Goal: Task Accomplishment & Management: Complete application form

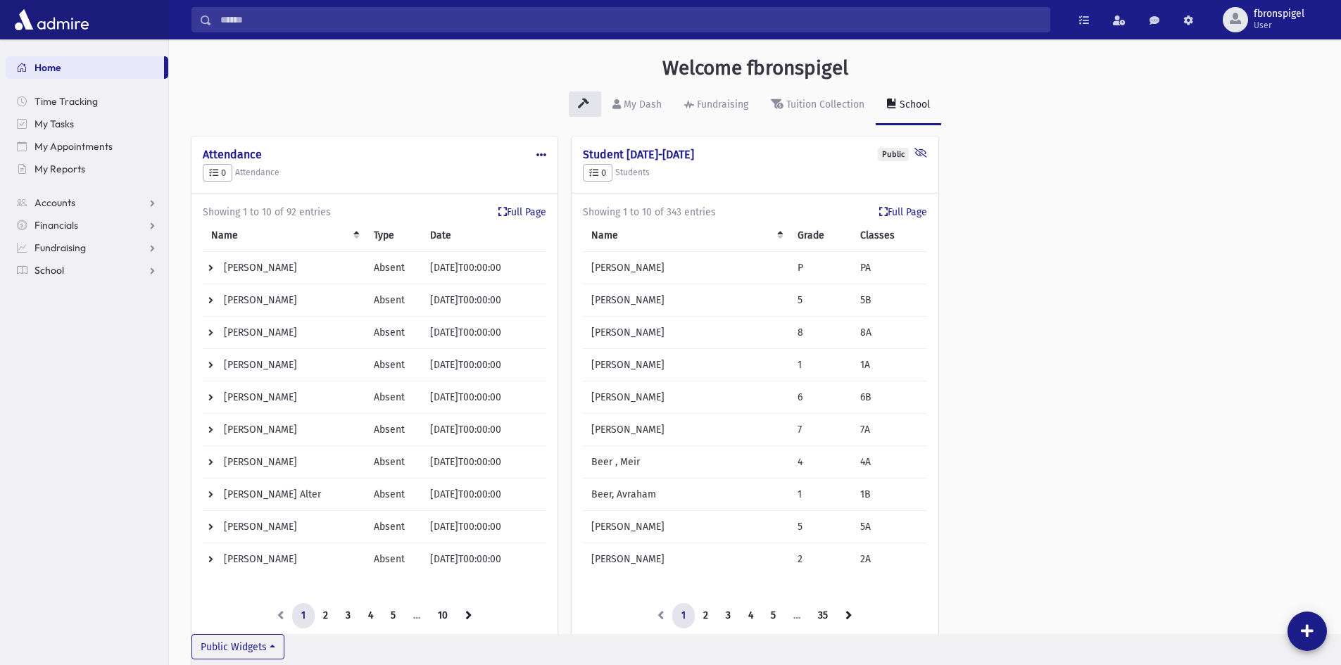
click at [53, 269] on span "School" at bounding box center [49, 270] width 30 height 13
click at [72, 315] on span "Attendance" at bounding box center [68, 315] width 52 height 13
drag, startPoint x: 70, startPoint y: 338, endPoint x: 90, endPoint y: 334, distance: 20.2
click at [71, 338] on span "Entry" at bounding box center [65, 337] width 24 height 13
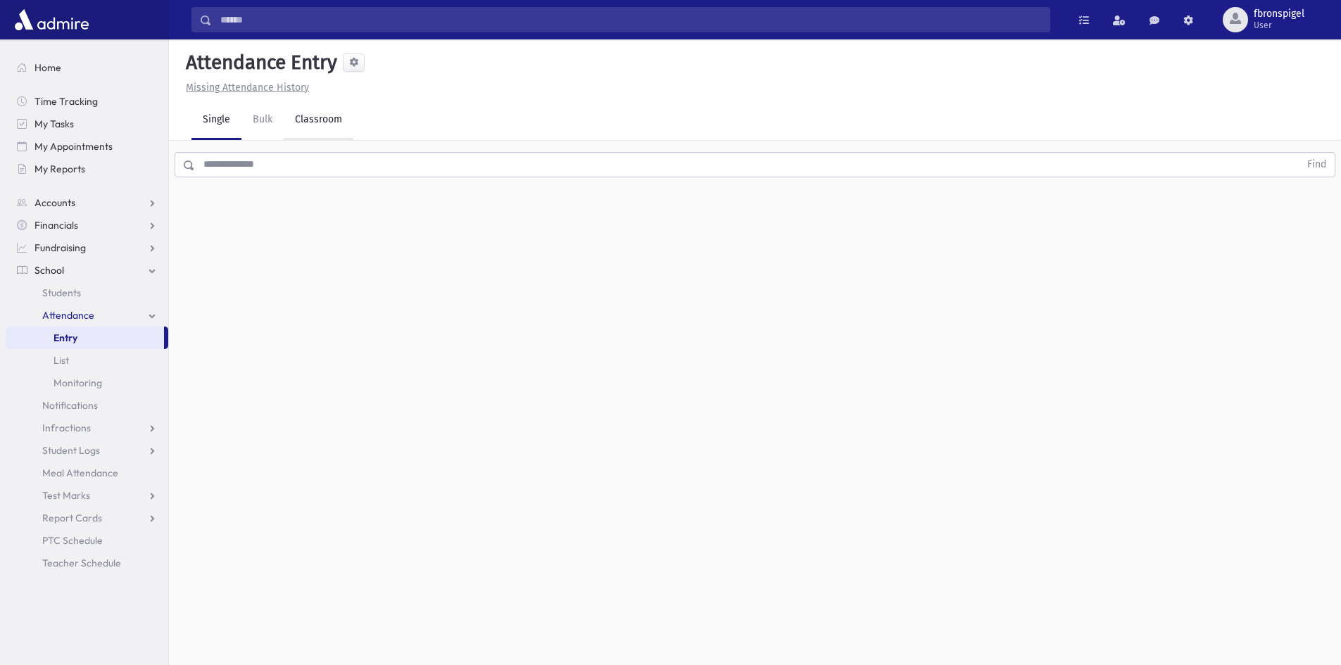
click at [310, 128] on link "Classroom" at bounding box center [319, 120] width 70 height 39
click at [277, 183] on input "**********" at bounding box center [239, 182] width 96 height 25
type input "**********"
click at [382, 184] on div "--Select One--" at bounding box center [382, 182] width 139 height 15
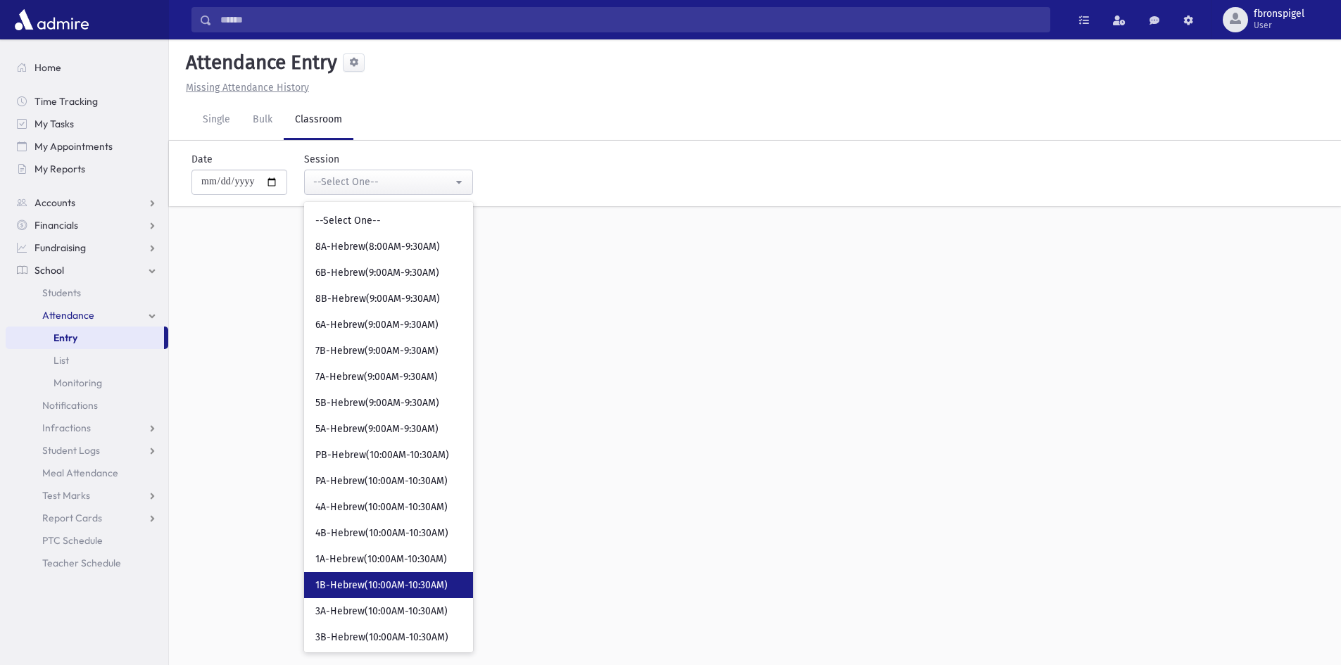
click at [366, 587] on span "1B-Hebrew(10:00AM-10:30AM)" at bounding box center [381, 585] width 132 height 14
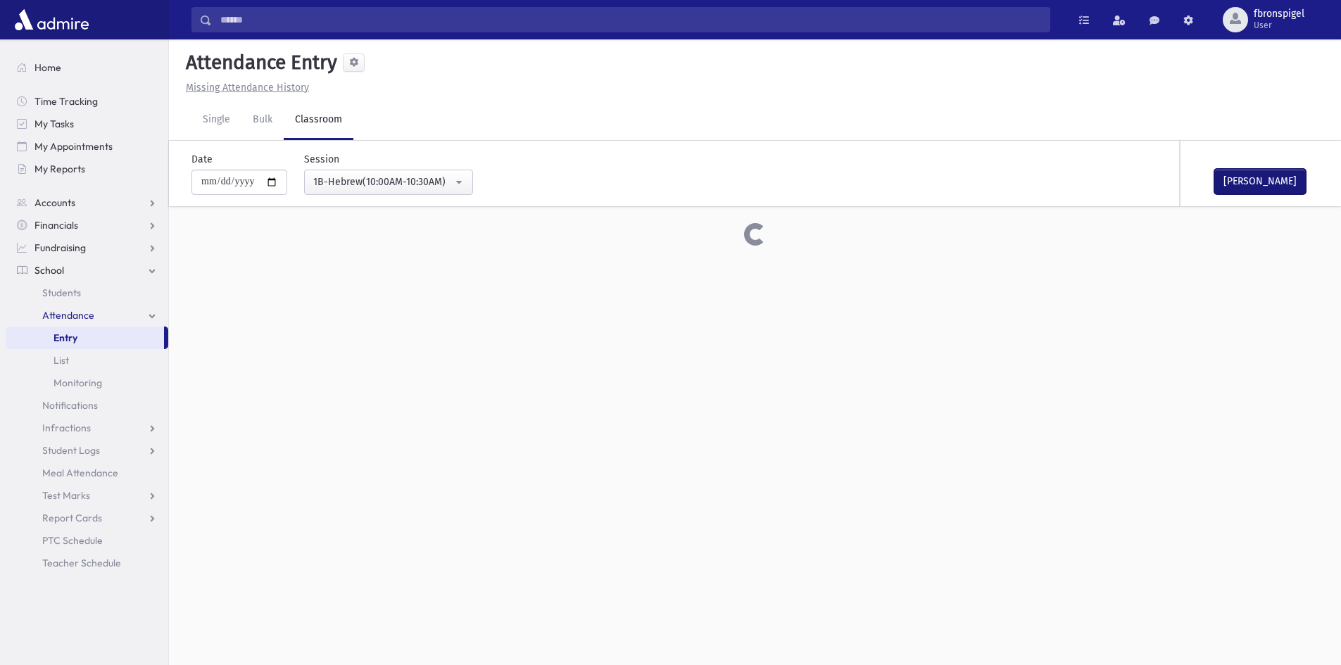
drag, startPoint x: 1254, startPoint y: 181, endPoint x: 1220, endPoint y: 188, distance: 34.5
click at [1220, 188] on button "Mark Done" at bounding box center [1259, 181] width 91 height 25
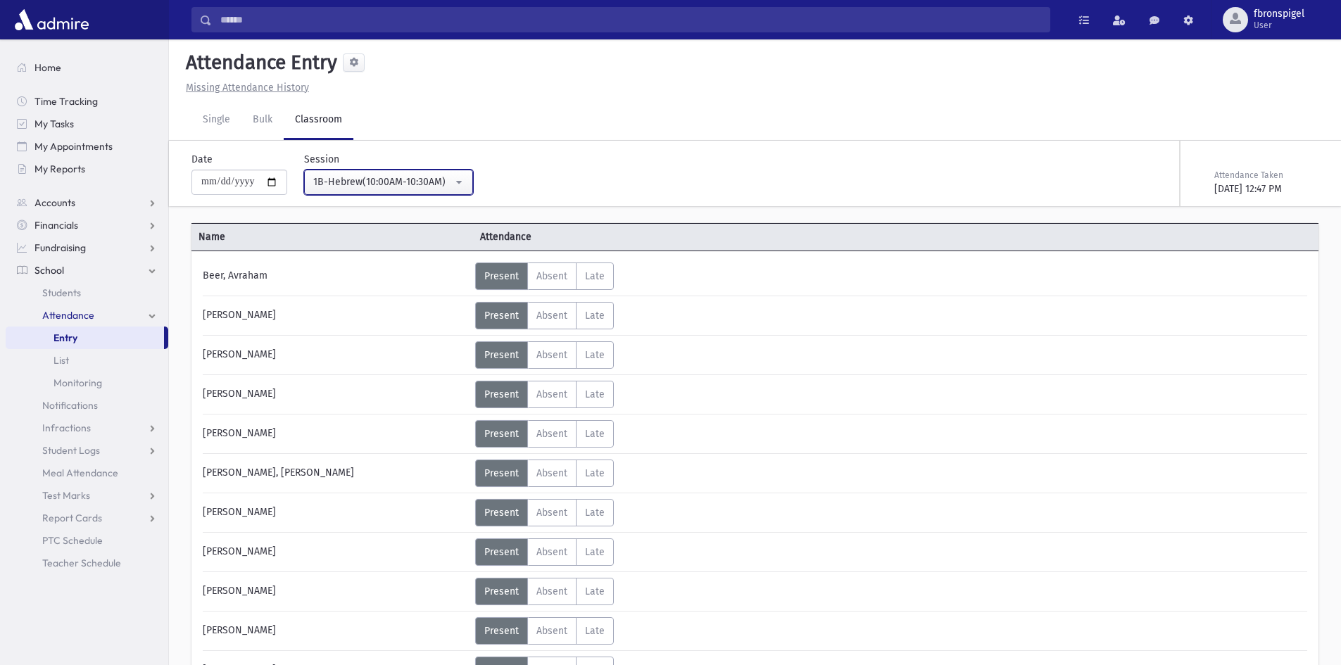
click at [443, 175] on div "1B-Hebrew(10:00AM-10:30AM)" at bounding box center [382, 182] width 139 height 15
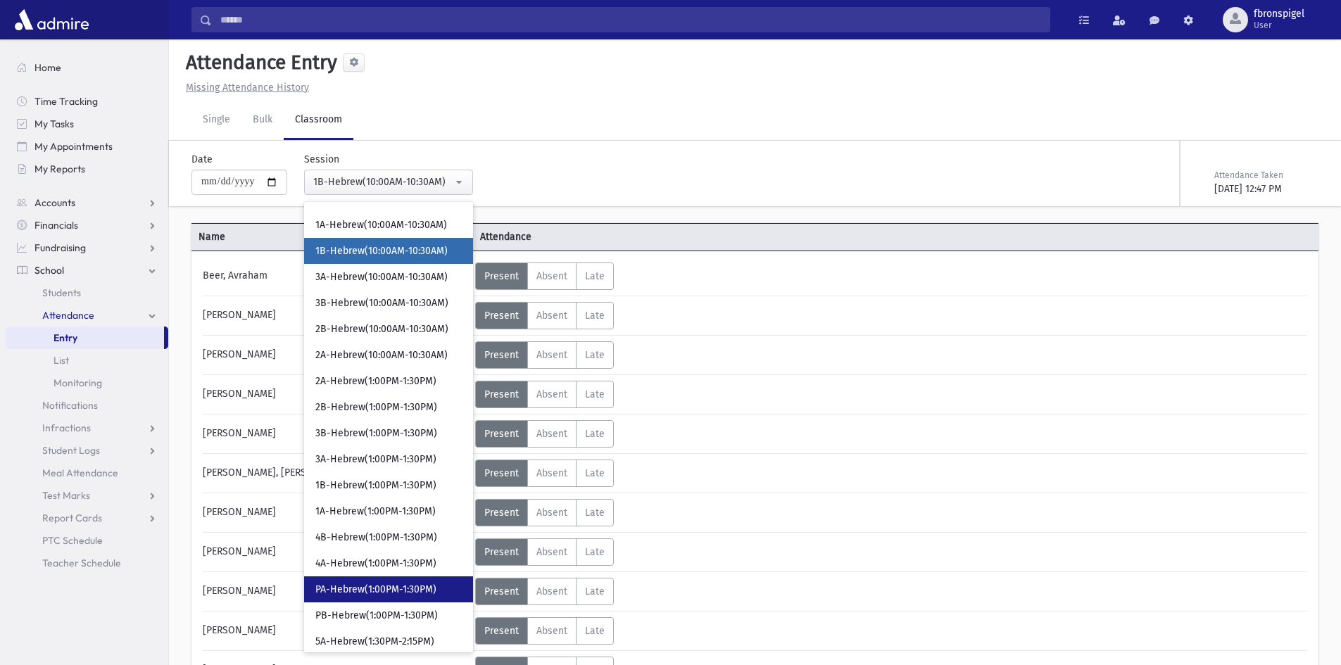
scroll to position [369, 0]
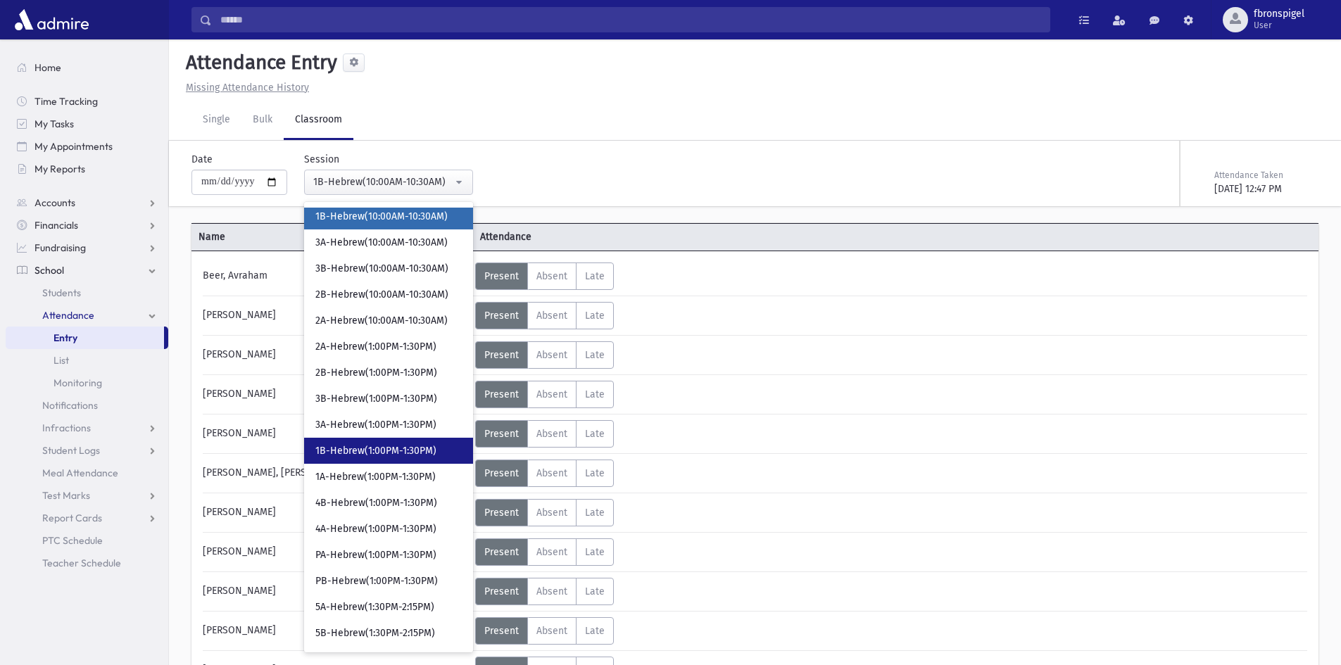
click at [350, 455] on span "1B-Hebrew(1:00PM-1:30PM)" at bounding box center [375, 451] width 121 height 14
select select "***"
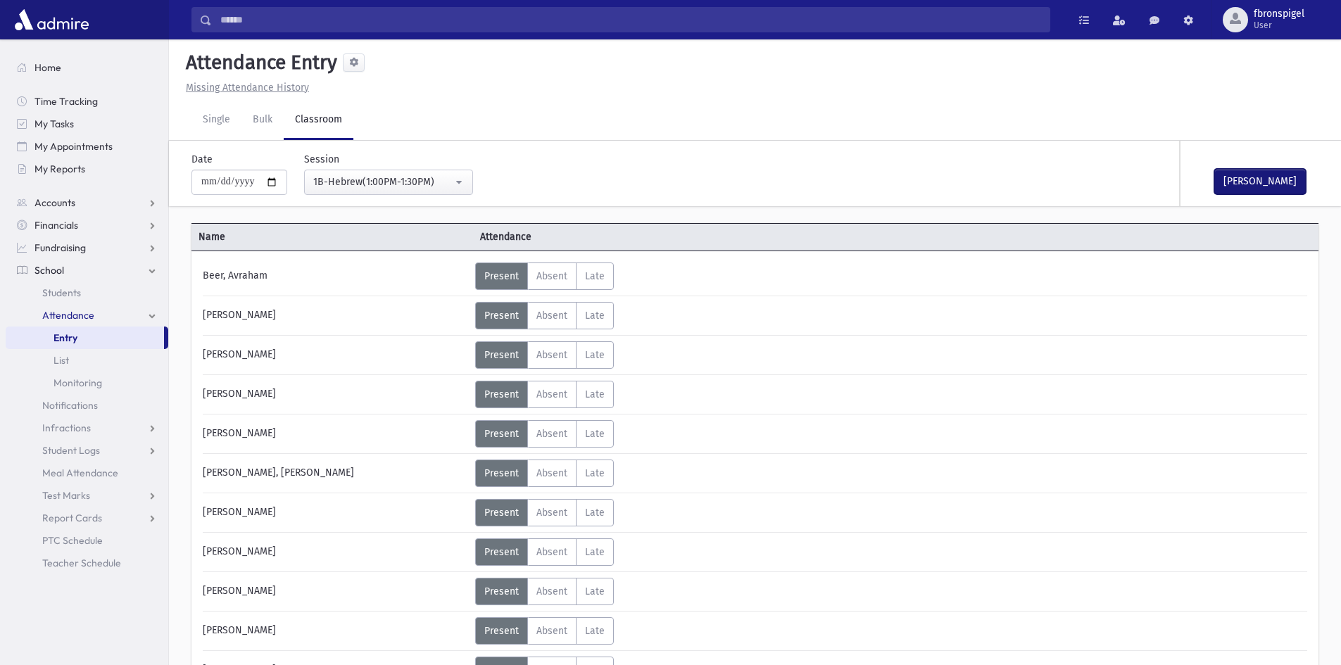
click at [1239, 174] on button "Mark Done" at bounding box center [1259, 181] width 91 height 25
click at [279, 177] on input "**********" at bounding box center [239, 182] width 96 height 25
type input "**********"
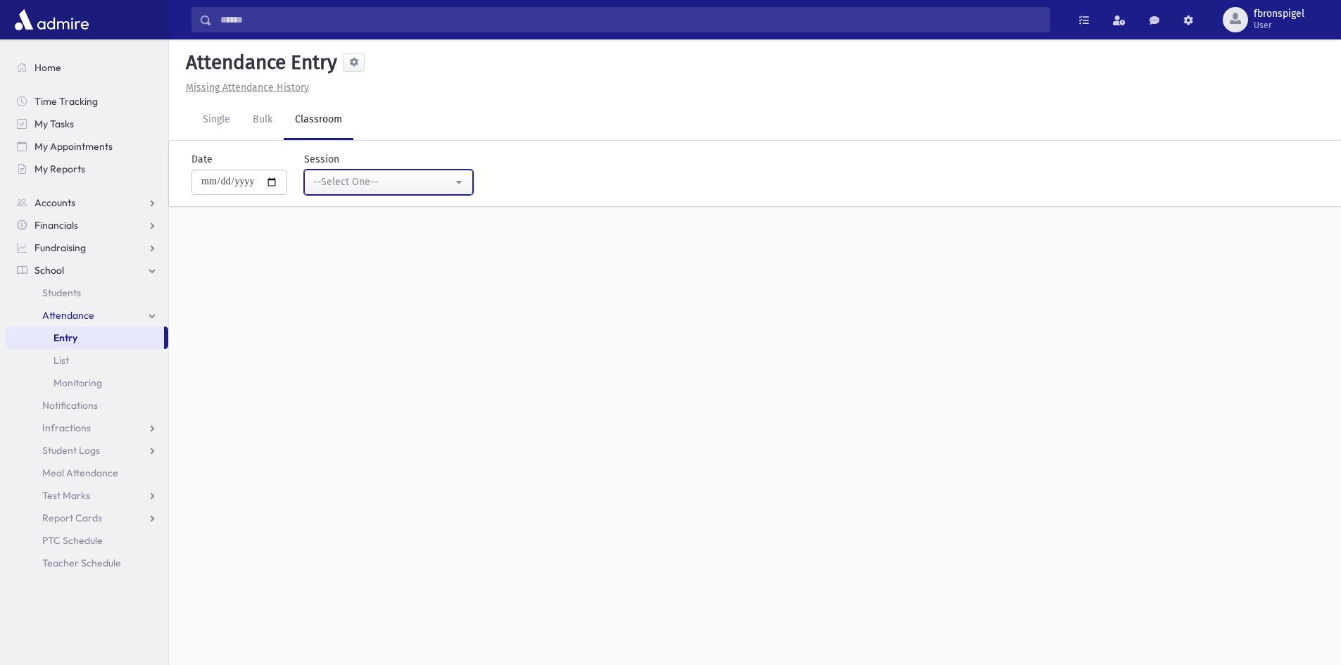
click at [369, 190] on button "--Select One--" at bounding box center [388, 182] width 169 height 25
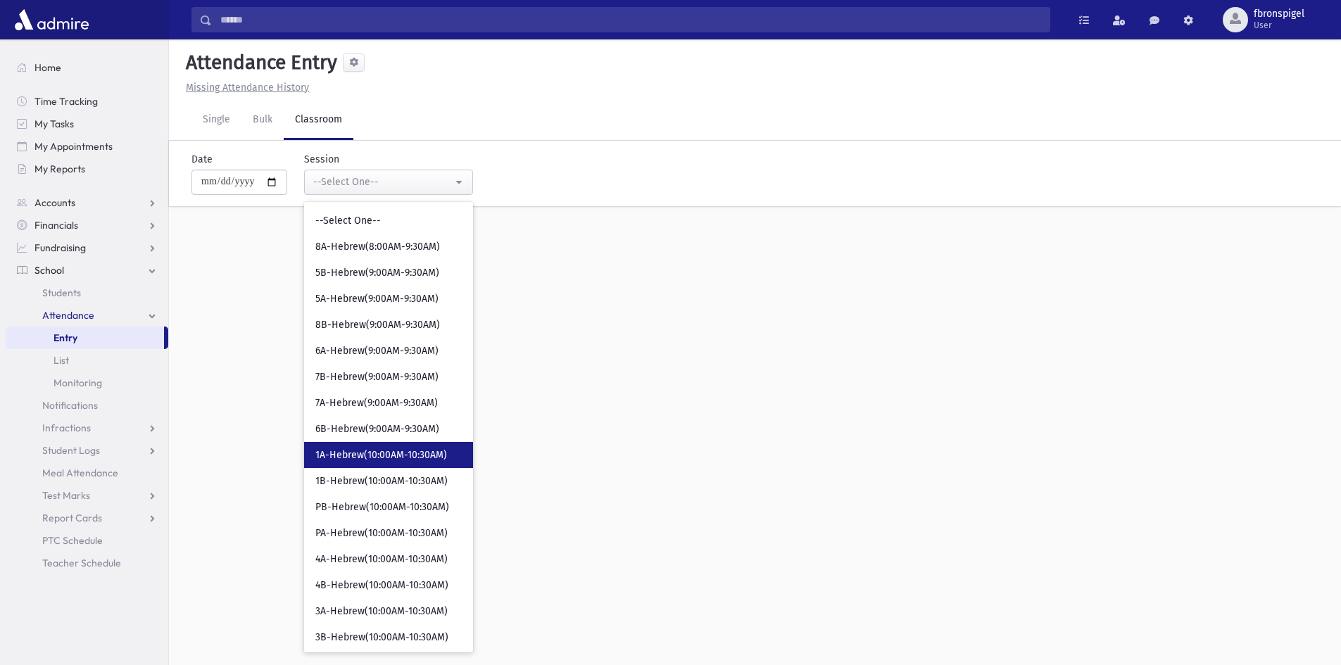
drag, startPoint x: 369, startPoint y: 463, endPoint x: 638, endPoint y: 431, distance: 270.8
click at [374, 463] on link "1A-Hebrew(10:00AM-10:30AM)" at bounding box center [388, 455] width 169 height 26
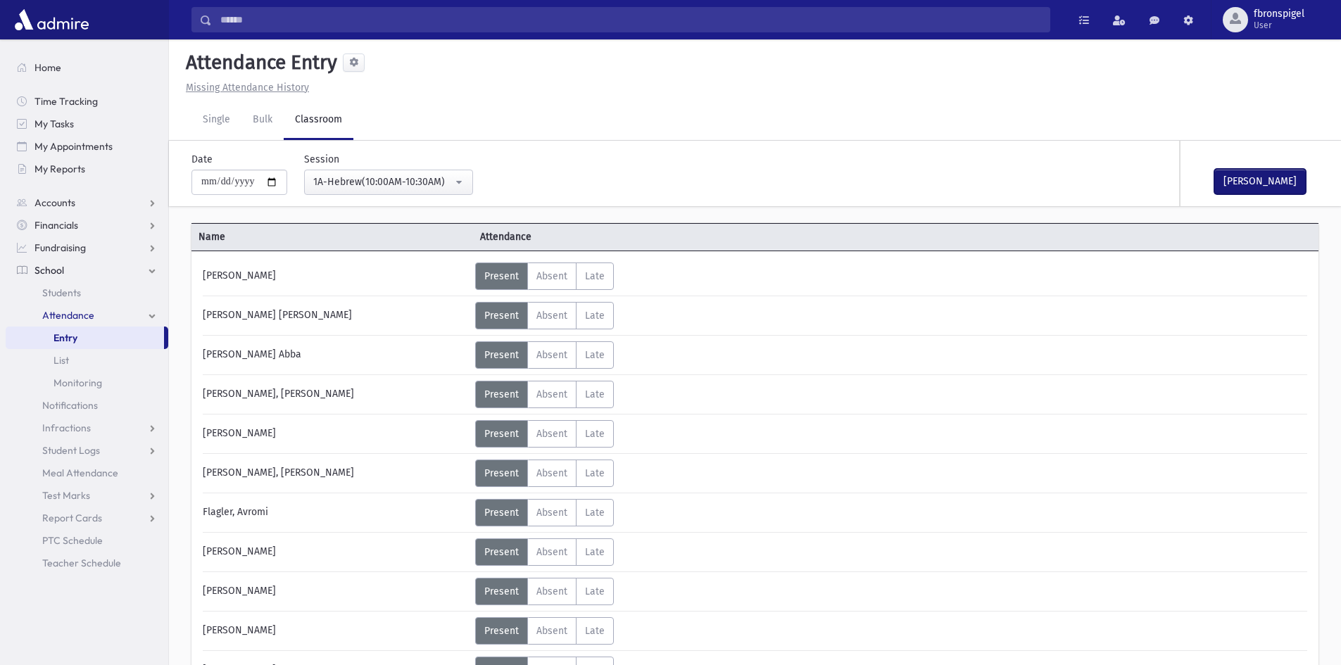
click at [1254, 177] on button "Mark Done" at bounding box center [1259, 181] width 91 height 25
click at [439, 185] on div "1A-Hebrew(10:00AM-10:30AM)" at bounding box center [382, 182] width 139 height 15
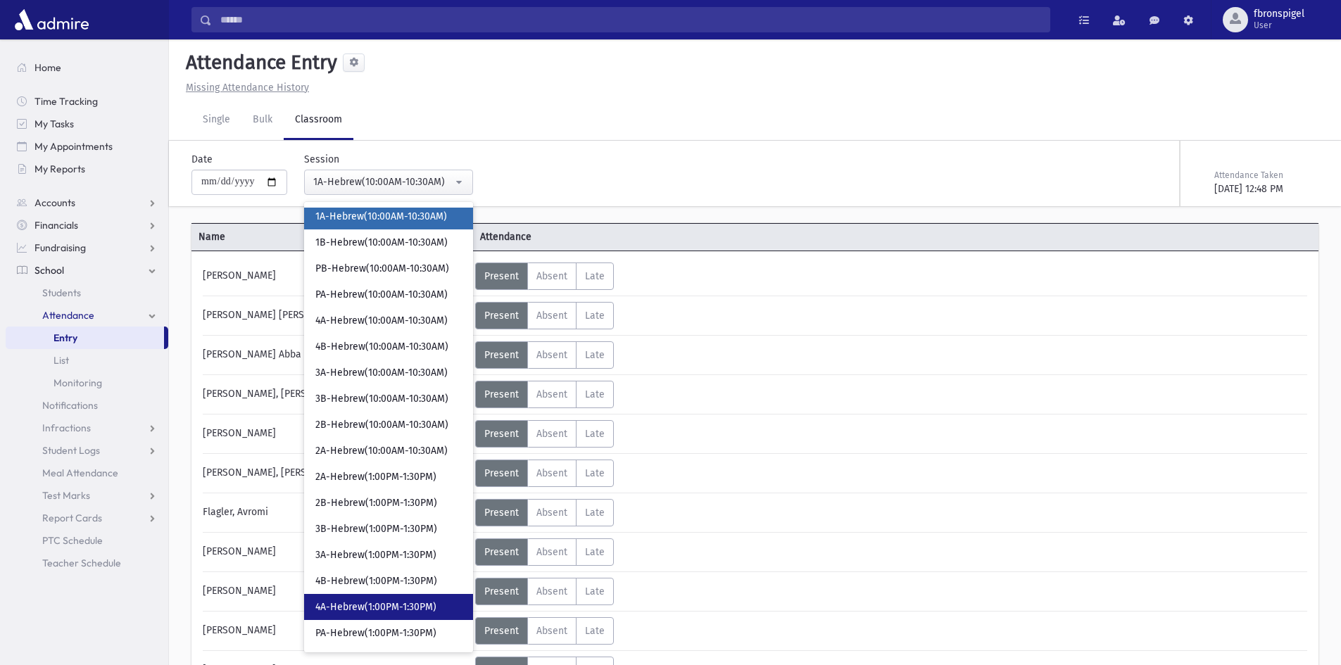
scroll to position [309, 0]
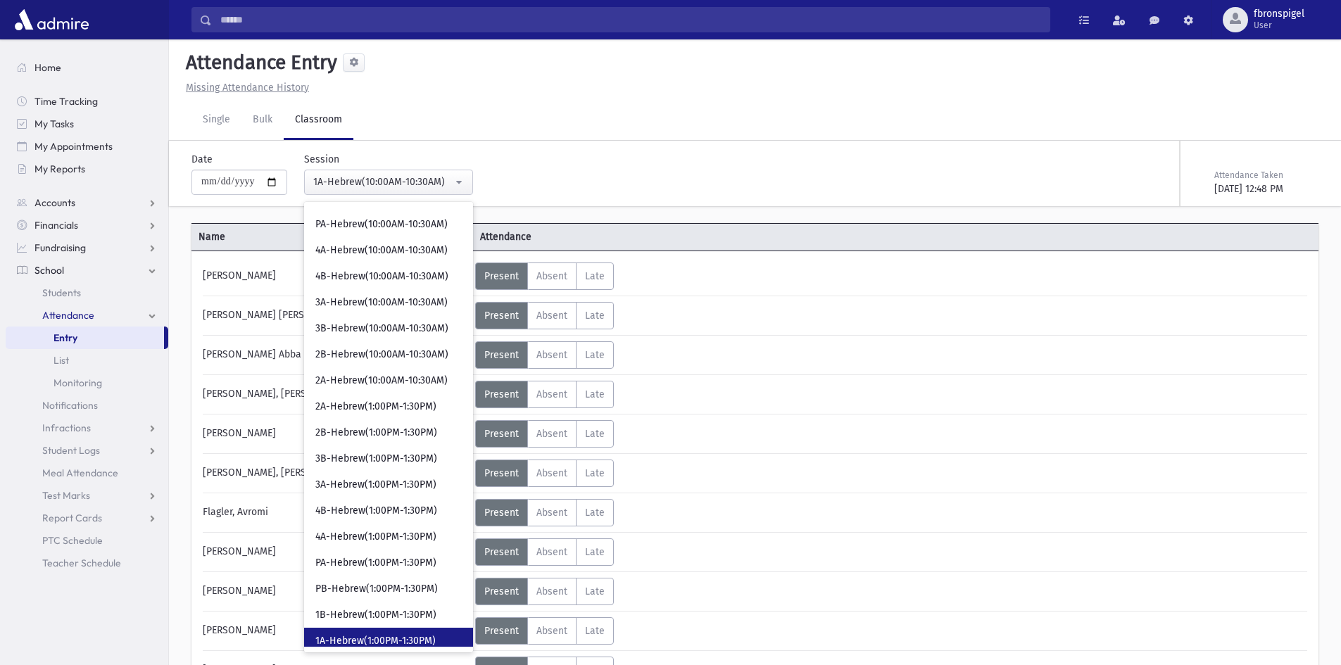
click at [346, 630] on link "1A-Hebrew(1:00PM-1:30PM)" at bounding box center [388, 641] width 169 height 26
select select "***"
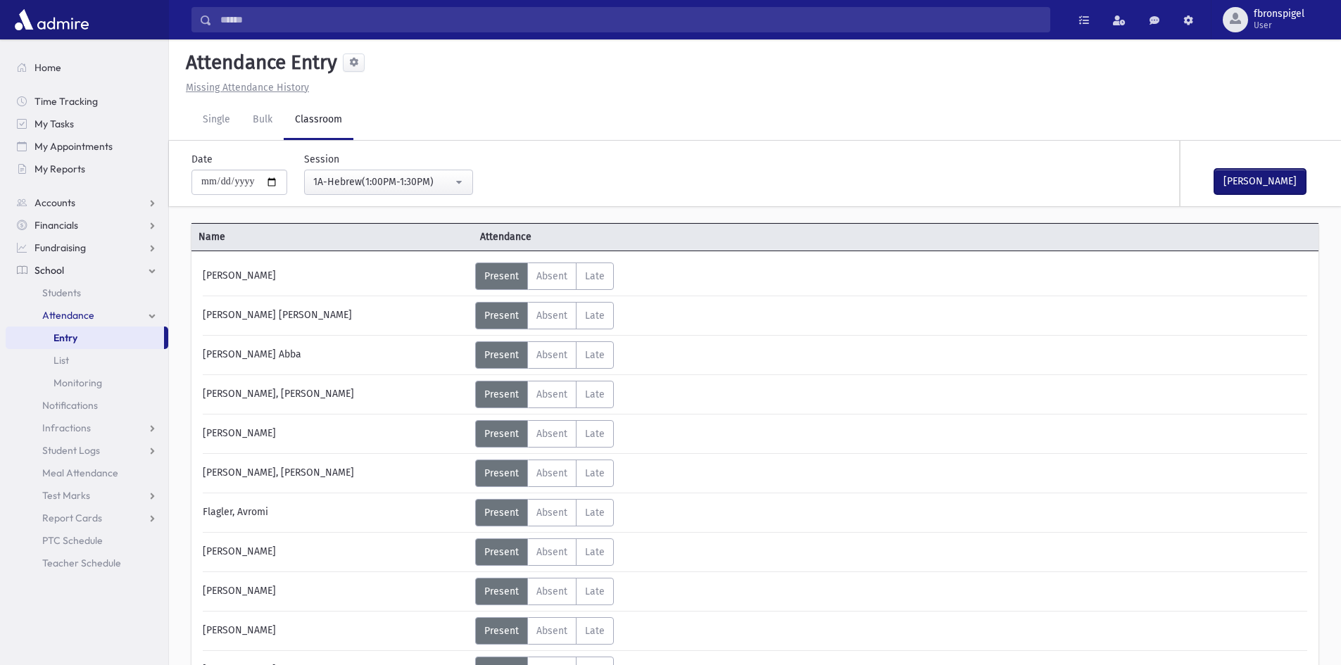
click at [1223, 179] on button "Mark Done" at bounding box center [1259, 181] width 91 height 25
click at [273, 181] on input "**********" at bounding box center [239, 182] width 96 height 25
type input "**********"
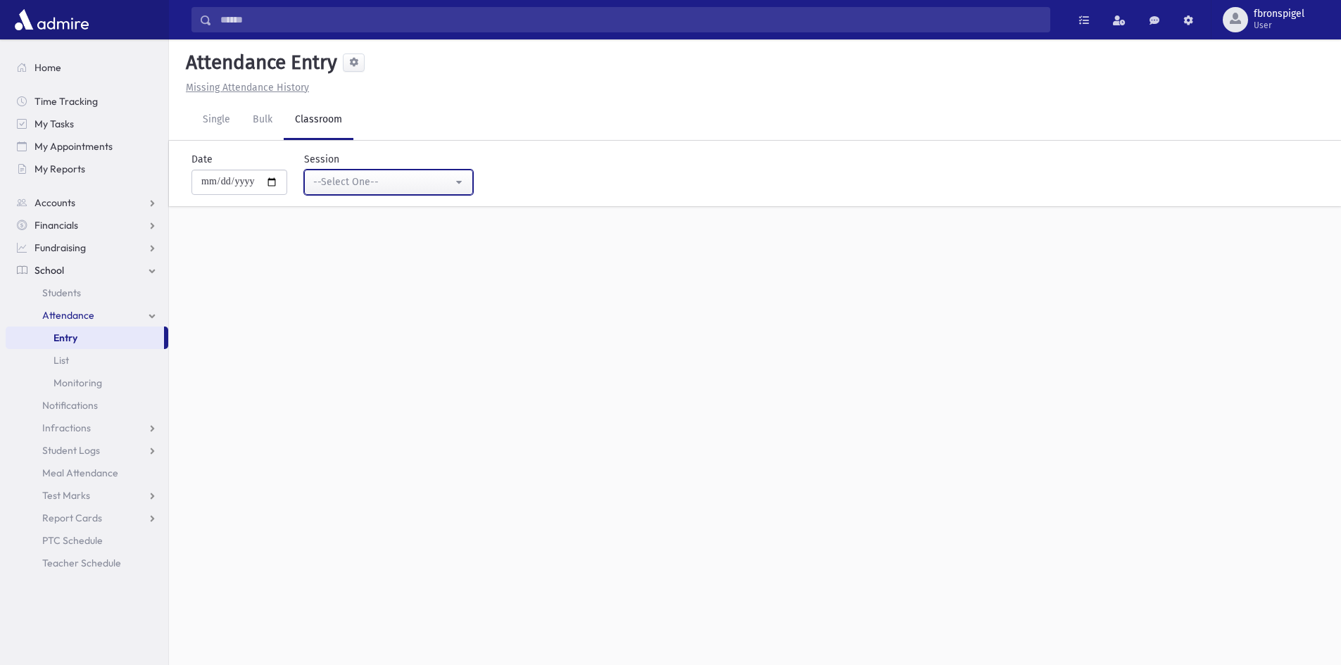
drag, startPoint x: 424, startPoint y: 182, endPoint x: 476, endPoint y: 196, distance: 53.9
click at [424, 185] on div "--Select One--" at bounding box center [382, 182] width 139 height 15
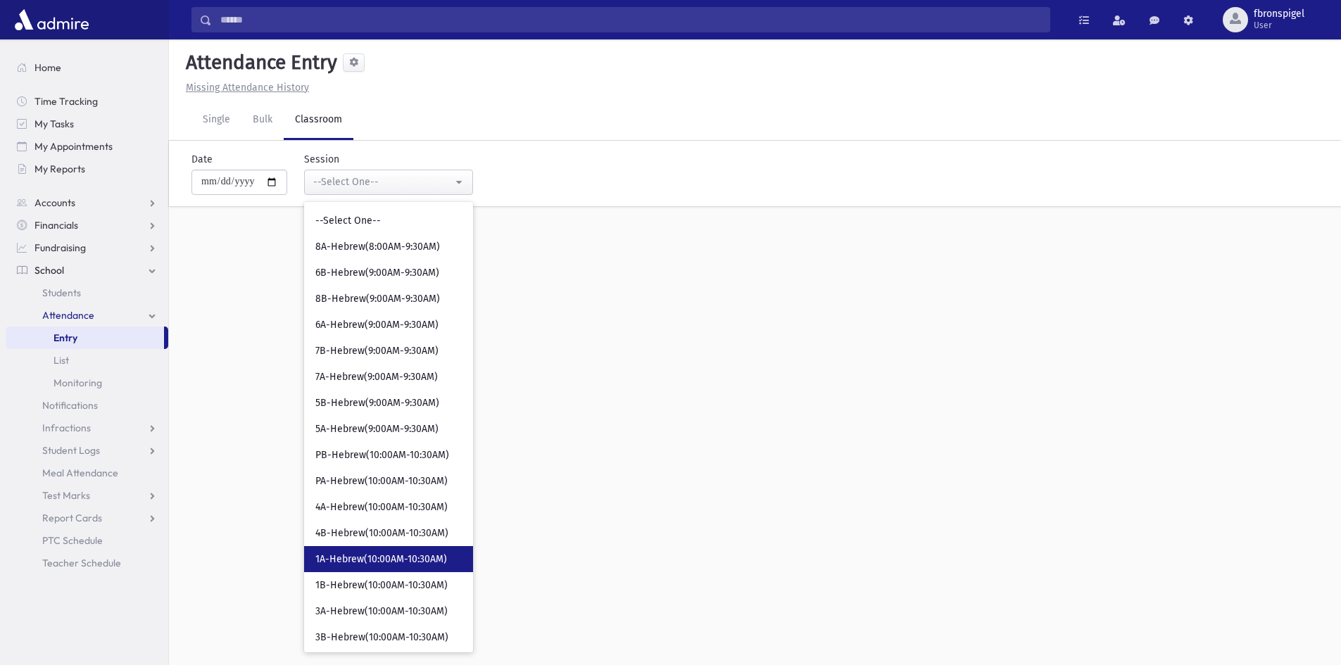
click at [403, 555] on span "1A-Hebrew(10:00AM-10:30AM)" at bounding box center [381, 559] width 132 height 14
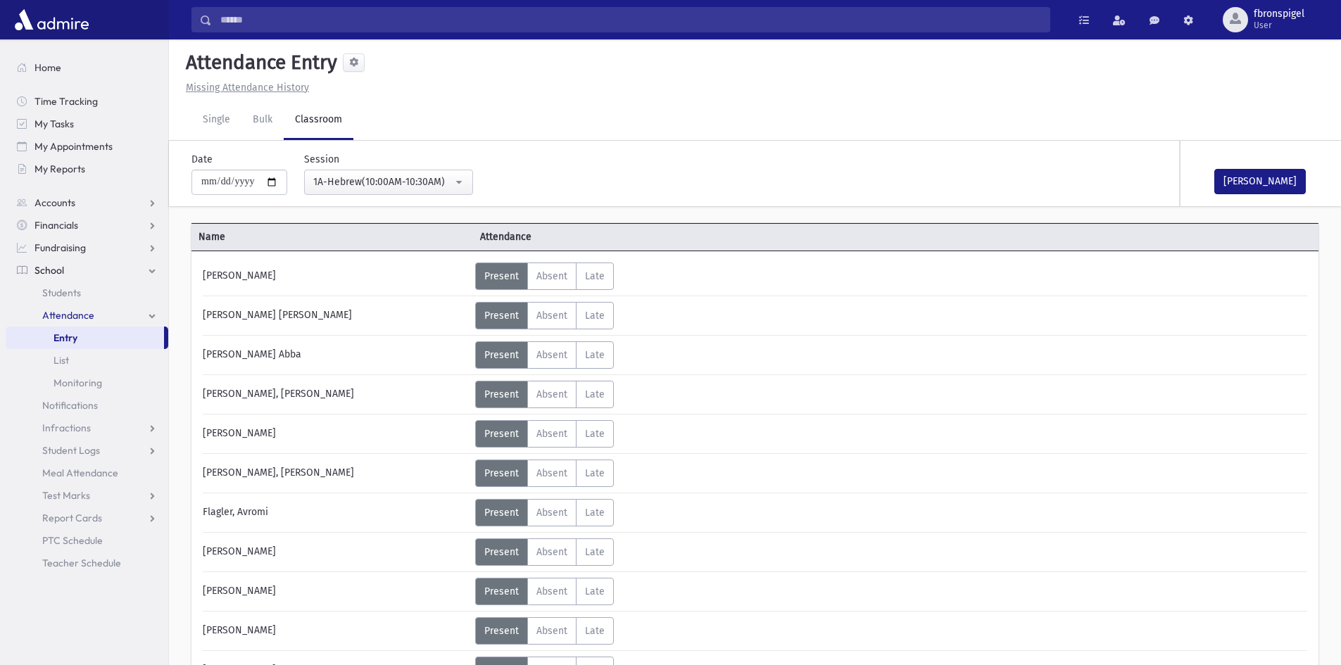
drag, startPoint x: 1124, startPoint y: 222, endPoint x: 1322, endPoint y: 87, distance: 239.5
drag, startPoint x: 1322, startPoint y: 87, endPoint x: 892, endPoint y: 143, distance: 432.9
click at [882, 143] on div "**********" at bounding box center [565, 168] width 762 height 54
click at [1275, 172] on button "Mark Done" at bounding box center [1259, 181] width 91 height 25
click at [403, 184] on div "1A-Hebrew(10:00AM-10:30AM)" at bounding box center [382, 182] width 139 height 15
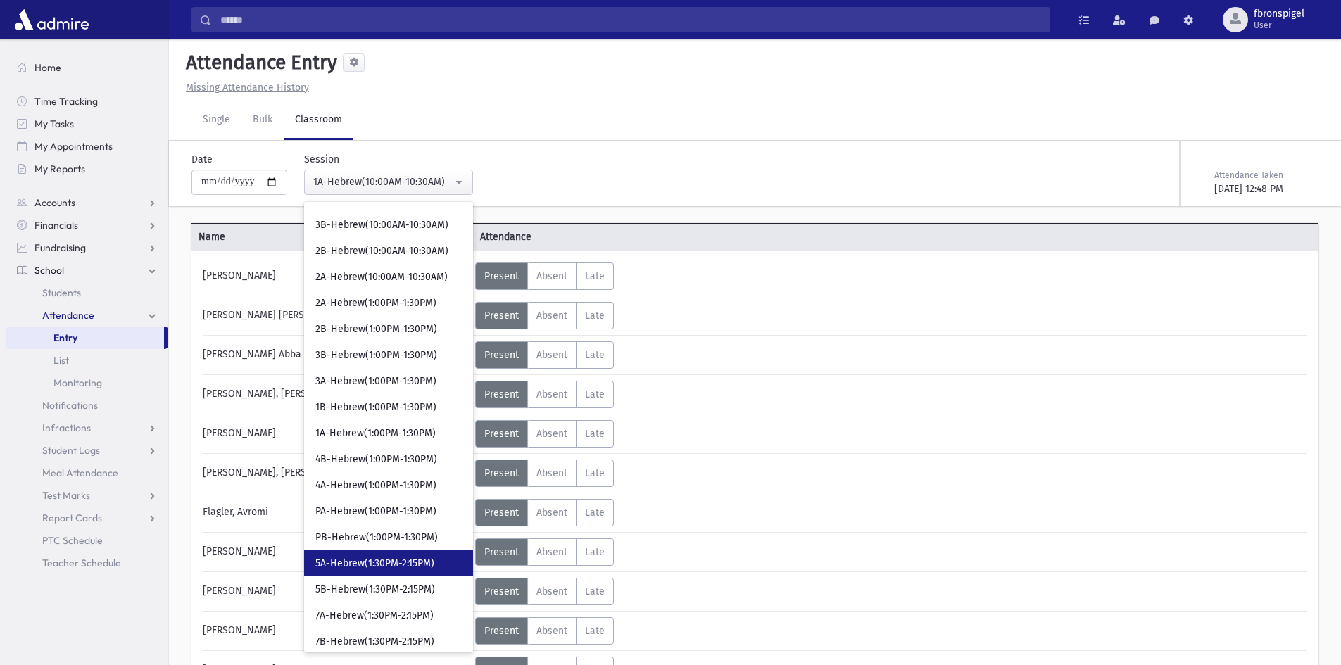
scroll to position [413, 0]
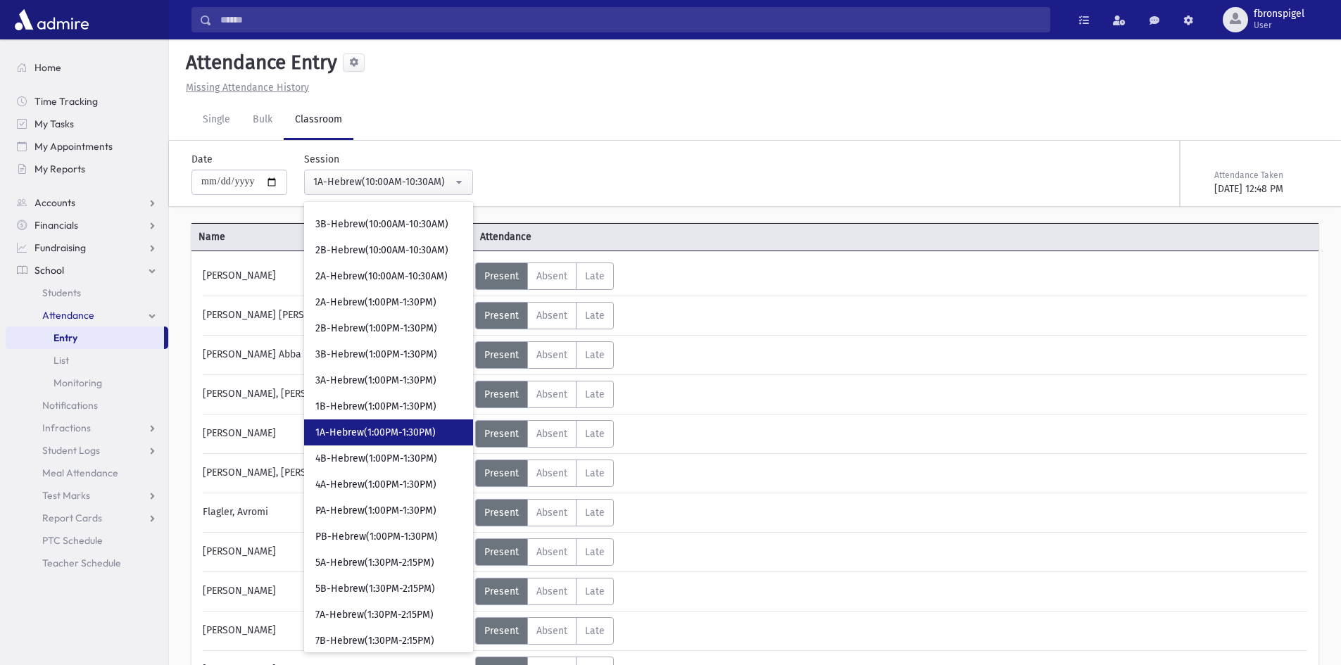
click at [380, 435] on span "1A-Hebrew(1:00PM-1:30PM)" at bounding box center [375, 433] width 120 height 14
select select "***"
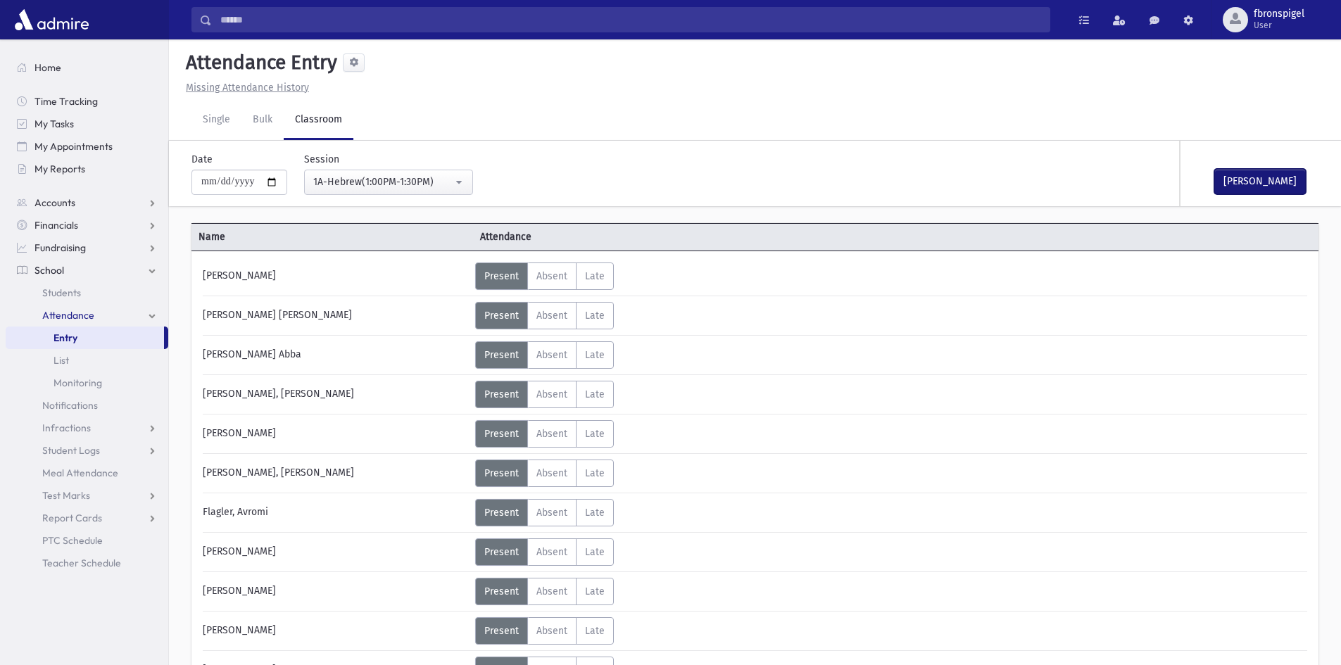
click at [1226, 176] on button "Mark Done" at bounding box center [1259, 181] width 91 height 25
drag, startPoint x: 1226, startPoint y: 176, endPoint x: 275, endPoint y: 182, distance: 950.7
click at [275, 182] on input "**********" at bounding box center [239, 182] width 96 height 25
click at [277, 182] on input "**********" at bounding box center [239, 182] width 96 height 25
type input "**********"
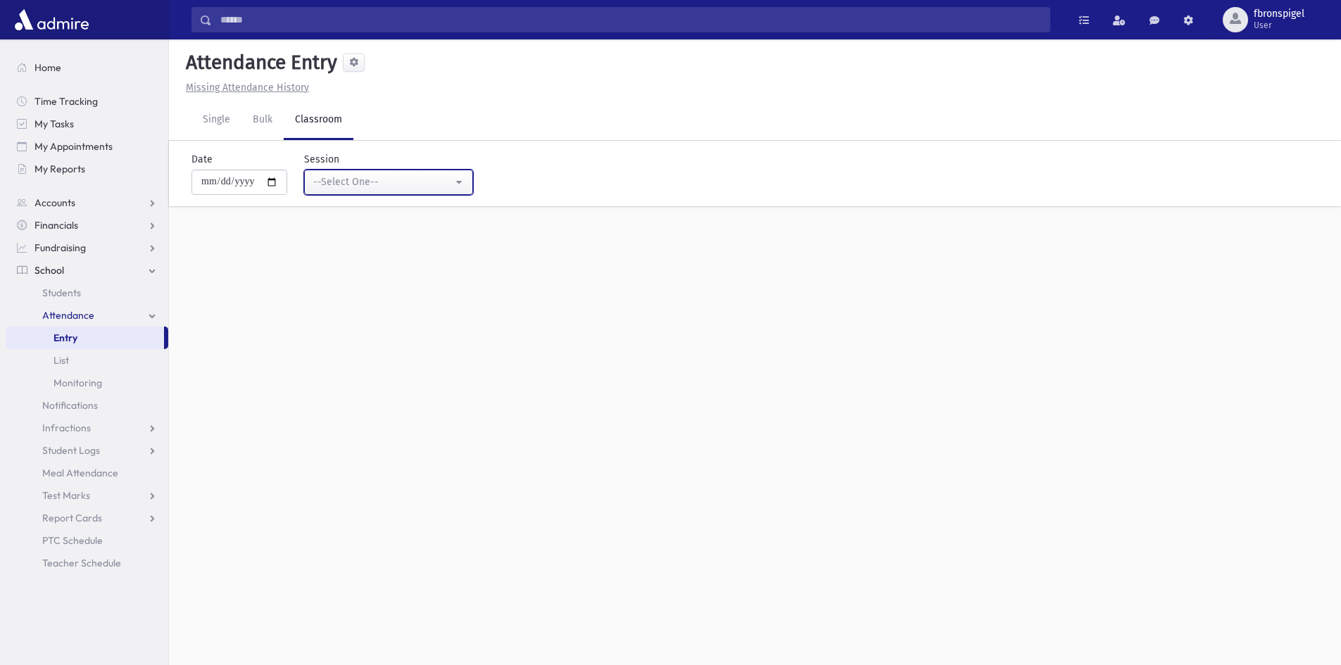
drag, startPoint x: 365, startPoint y: 179, endPoint x: 368, endPoint y: 203, distance: 24.1
click at [366, 179] on div "--Select One--" at bounding box center [382, 182] width 139 height 15
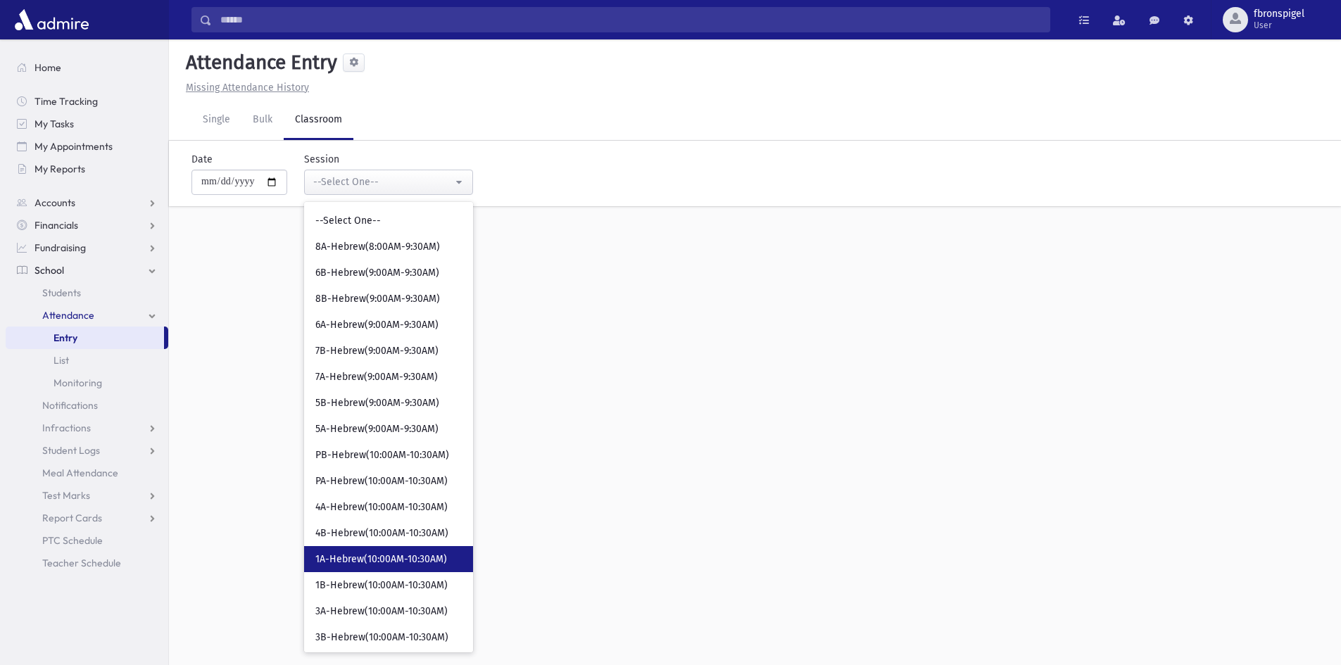
drag, startPoint x: 342, startPoint y: 554, endPoint x: 127, endPoint y: 531, distance: 216.5
click at [343, 554] on span "1A-Hebrew(10:00AM-10:30AM)" at bounding box center [381, 559] width 132 height 14
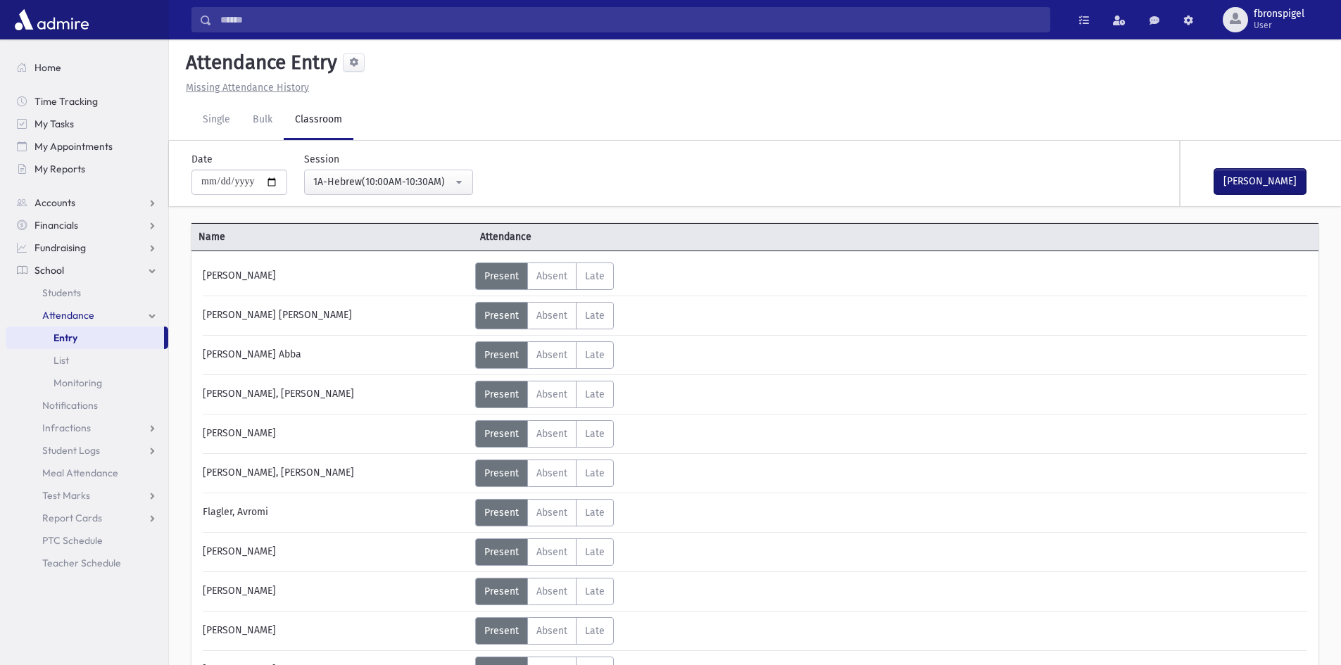
click at [1230, 183] on button "Mark Done" at bounding box center [1259, 181] width 91 height 25
click at [452, 182] on div "1A-Hebrew(10:00AM-10:30AM)" at bounding box center [382, 182] width 139 height 15
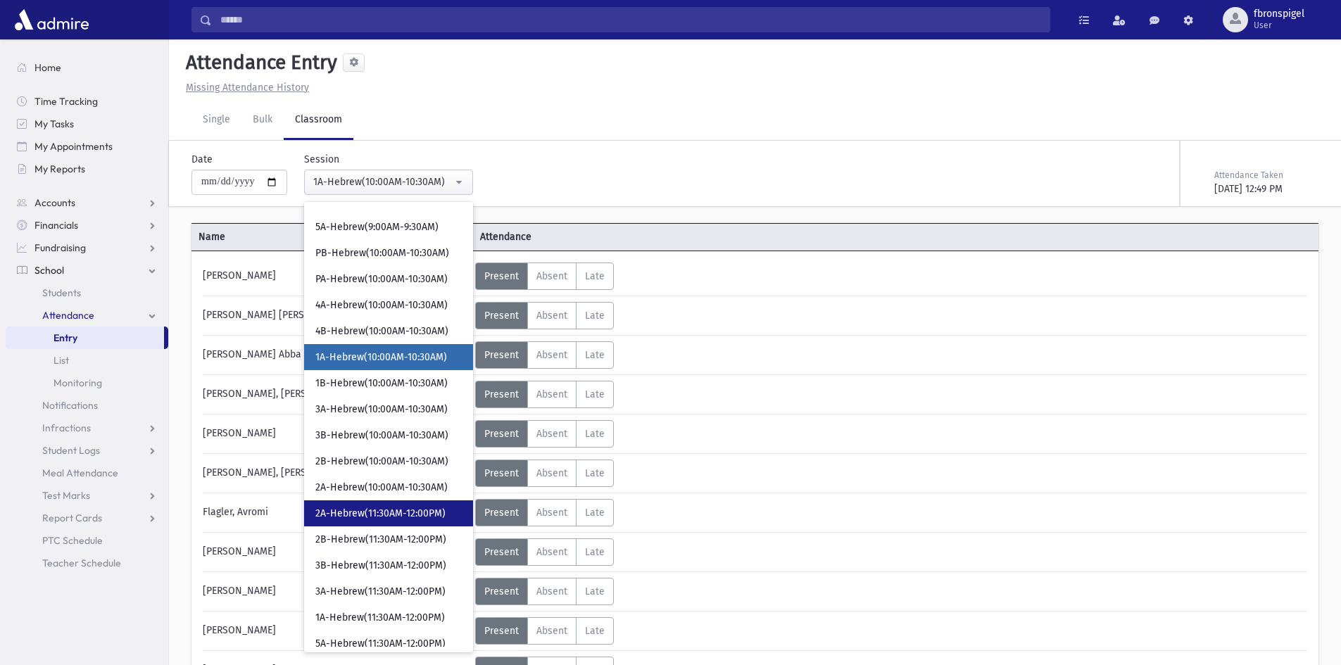
scroll to position [272, 0]
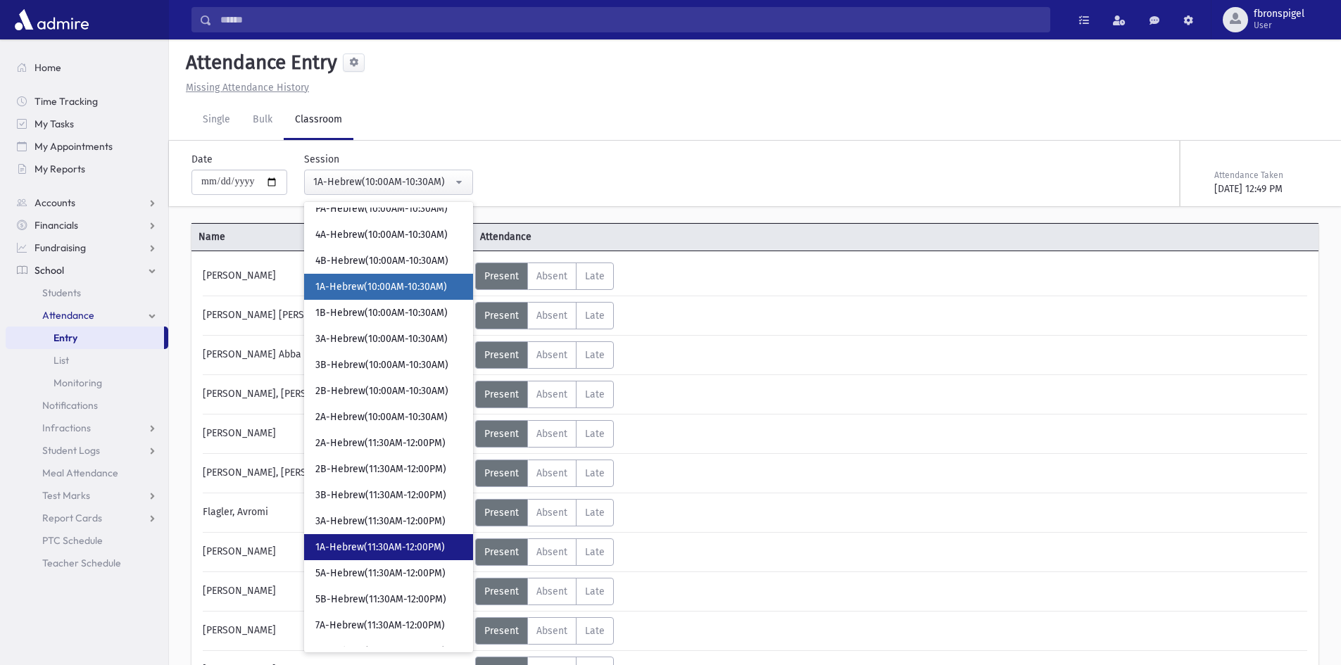
click at [352, 551] on span "1A-Hebrew(11:30AM-12:00PM)" at bounding box center [379, 547] width 129 height 14
select select "***"
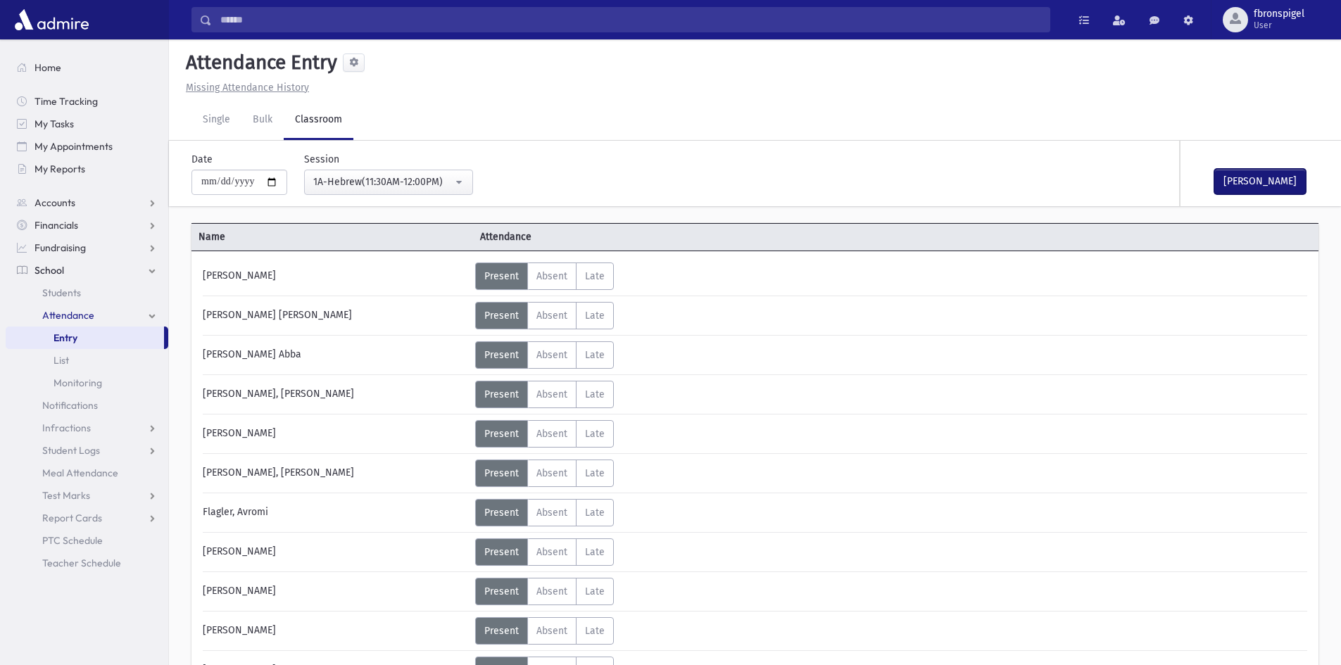
click at [1244, 186] on button "Mark Done" at bounding box center [1259, 181] width 91 height 25
click at [274, 183] on input "**********" at bounding box center [239, 182] width 96 height 25
type input "**********"
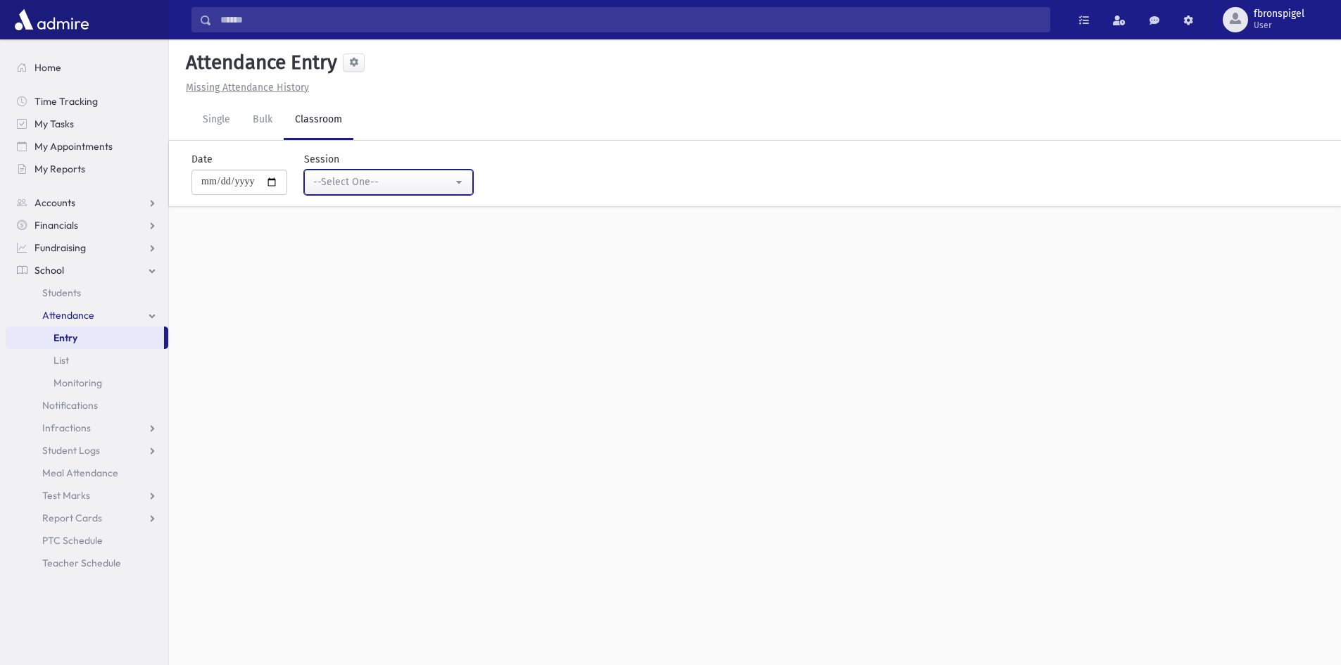
click at [403, 178] on div "--Select One--" at bounding box center [382, 182] width 139 height 15
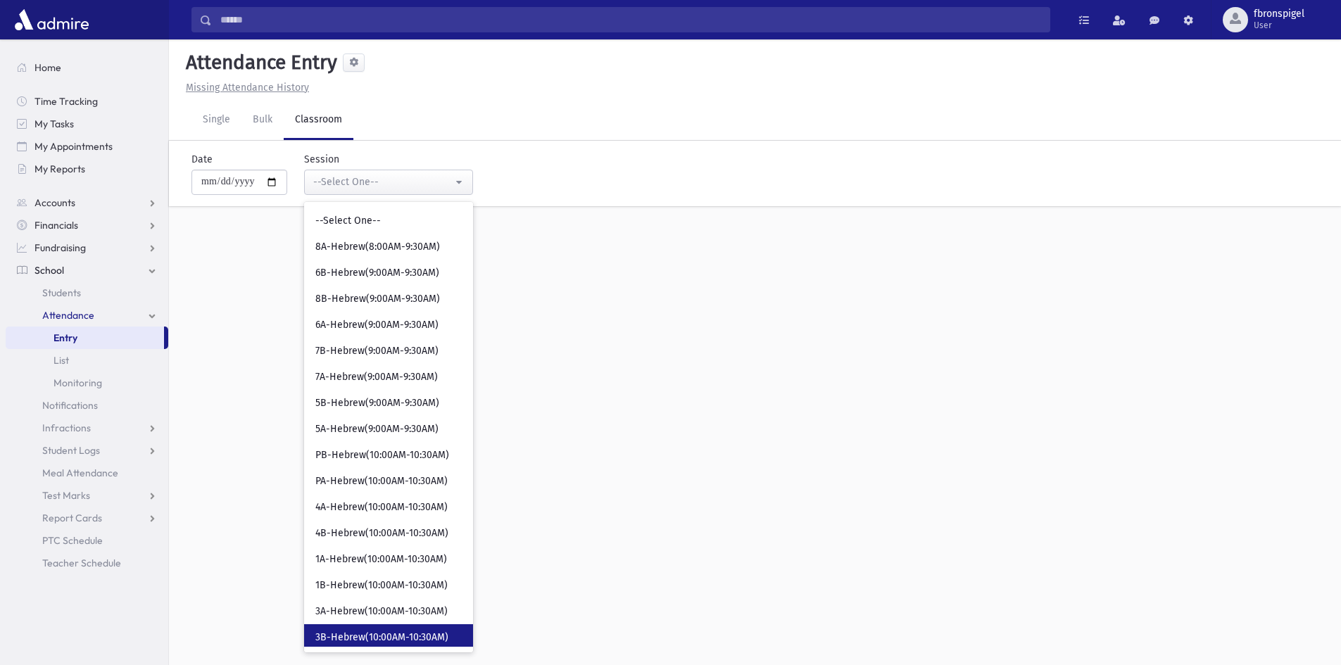
click at [355, 641] on span "3B-Hebrew(10:00AM-10:30AM)" at bounding box center [381, 638] width 133 height 14
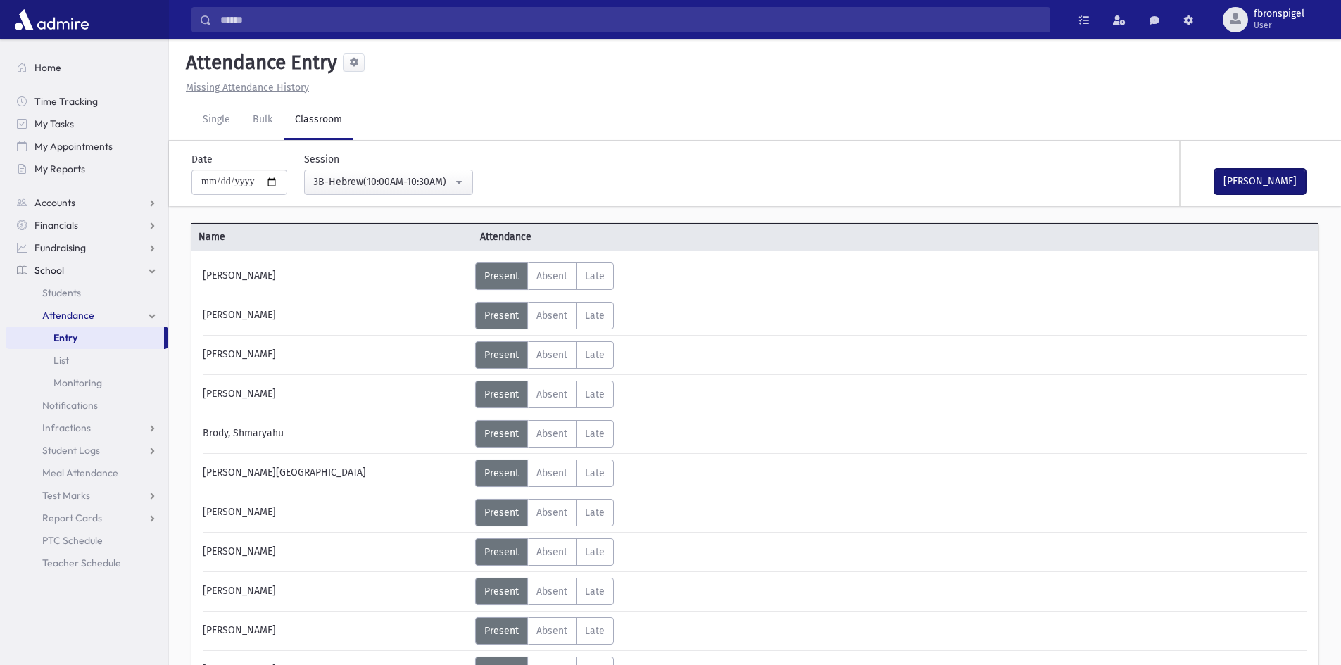
click at [1247, 173] on button "Mark Done" at bounding box center [1259, 181] width 91 height 25
click at [445, 175] on div "3B-Hebrew(10:00AM-10:30AM)" at bounding box center [382, 182] width 139 height 15
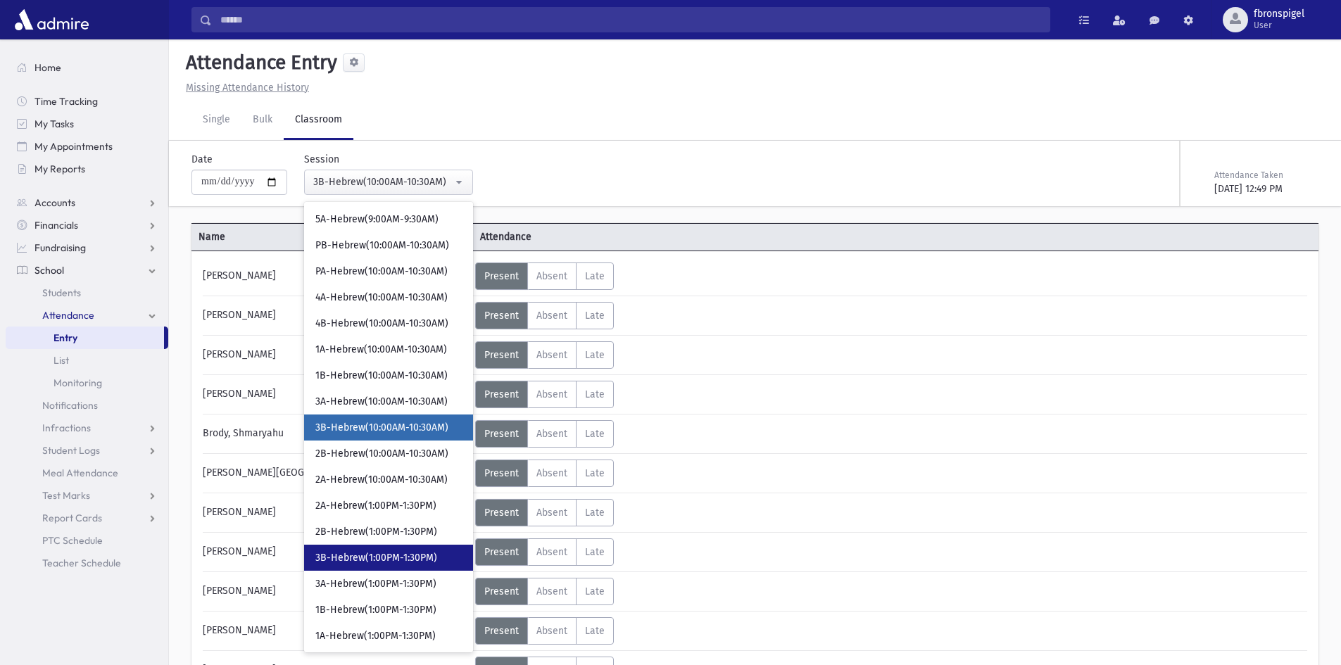
click at [340, 559] on span "3B-Hebrew(1:00PM-1:30PM)" at bounding box center [376, 558] width 122 height 14
select select "***"
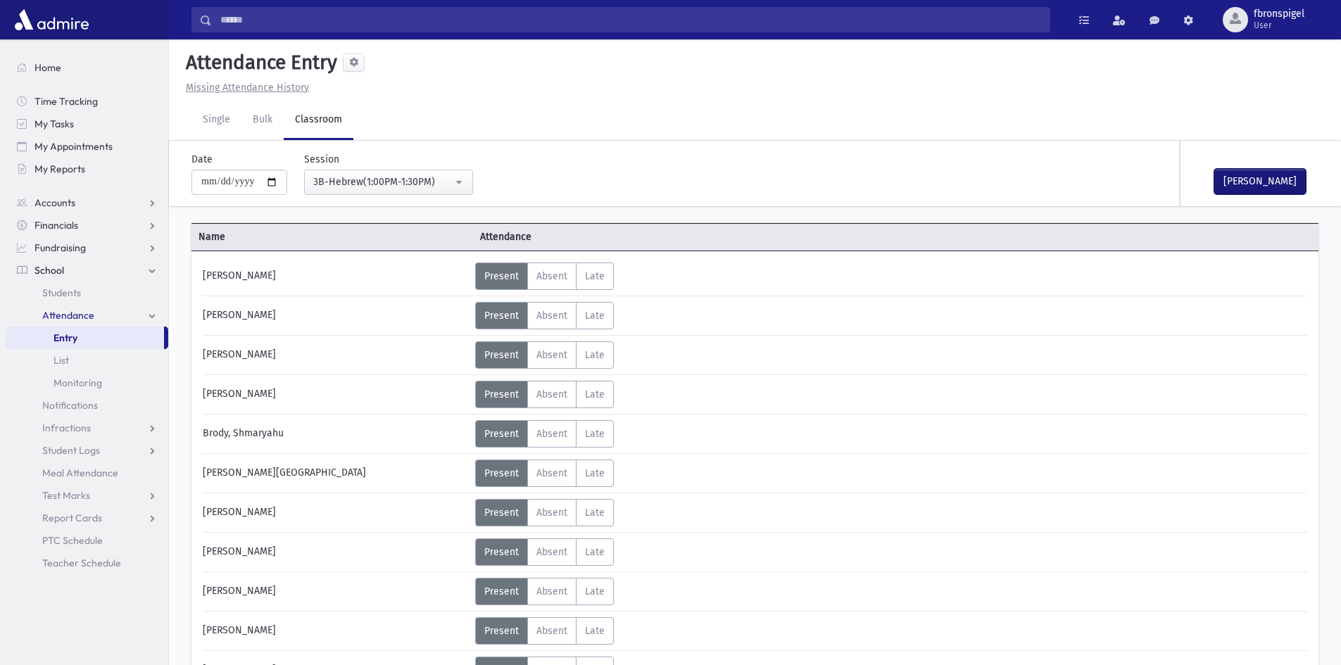
click at [1245, 175] on button "Mark Done" at bounding box center [1259, 181] width 91 height 25
click at [281, 181] on input "**********" at bounding box center [239, 182] width 96 height 25
type input "**********"
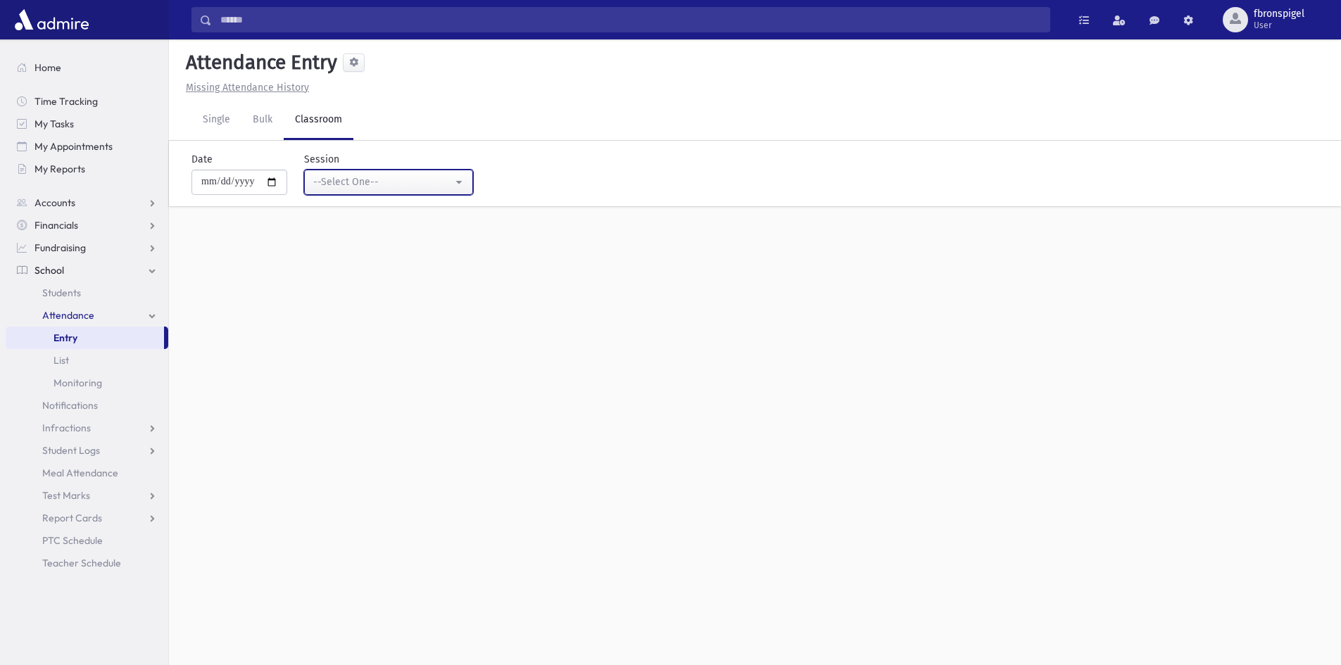
click at [376, 182] on div "--Select One--" at bounding box center [382, 182] width 139 height 15
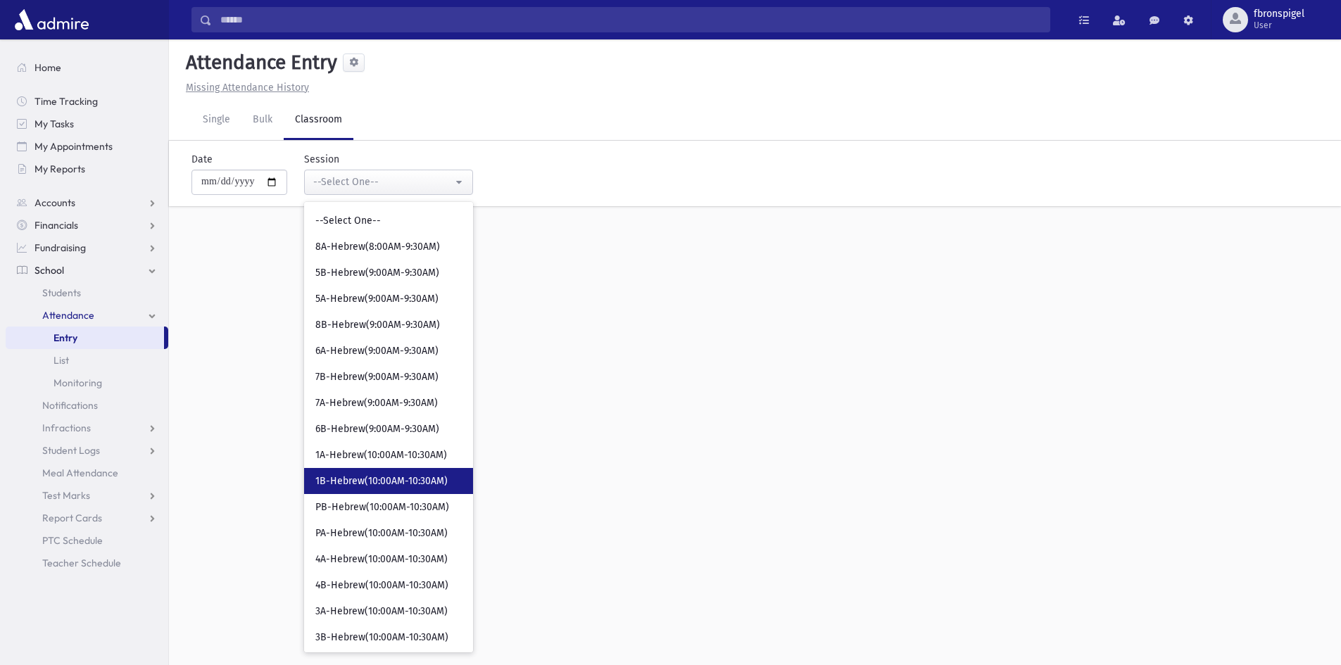
drag, startPoint x: 348, startPoint y: 474, endPoint x: 273, endPoint y: 509, distance: 83.1
click at [353, 476] on span "1B-Hebrew(10:00AM-10:30AM)" at bounding box center [381, 481] width 132 height 14
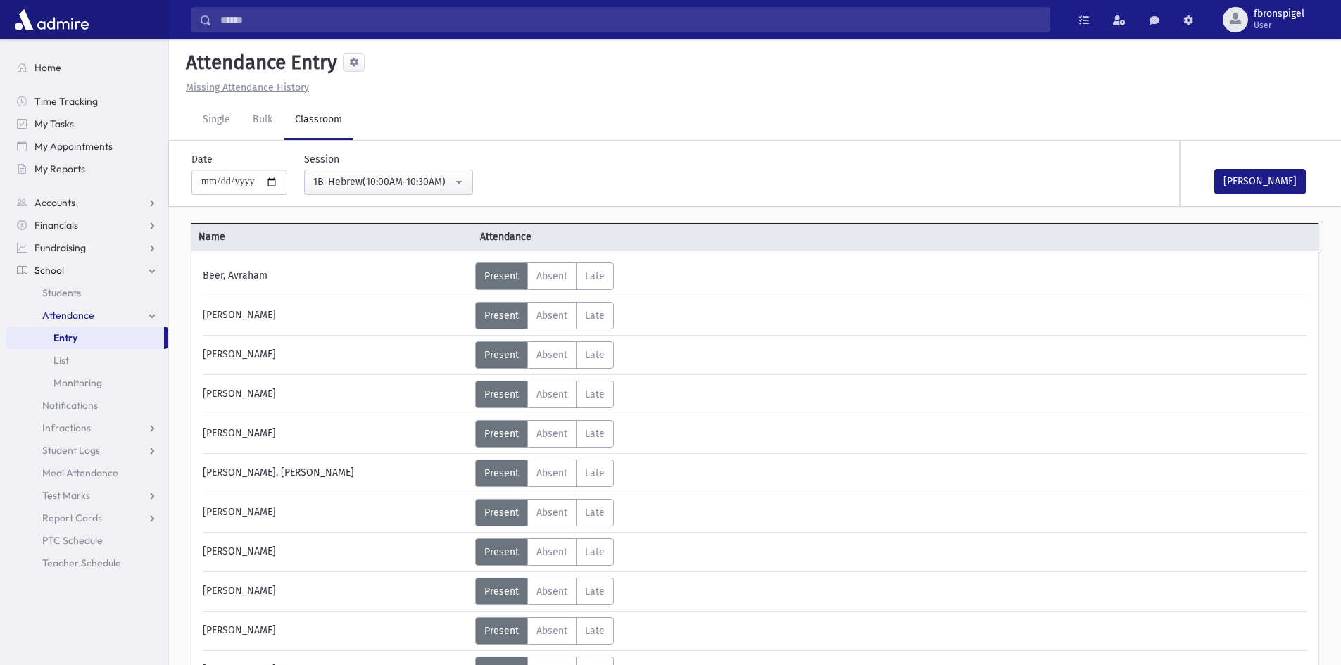
drag, startPoint x: 1177, startPoint y: 220, endPoint x: 1141, endPoint y: 215, distance: 36.2
drag, startPoint x: 1141, startPoint y: 215, endPoint x: 1241, endPoint y: 190, distance: 102.9
click at [1241, 190] on button "Mark Done" at bounding box center [1259, 181] width 91 height 25
click at [450, 175] on div "1B-Hebrew(10:00AM-10:30AM)" at bounding box center [382, 182] width 139 height 15
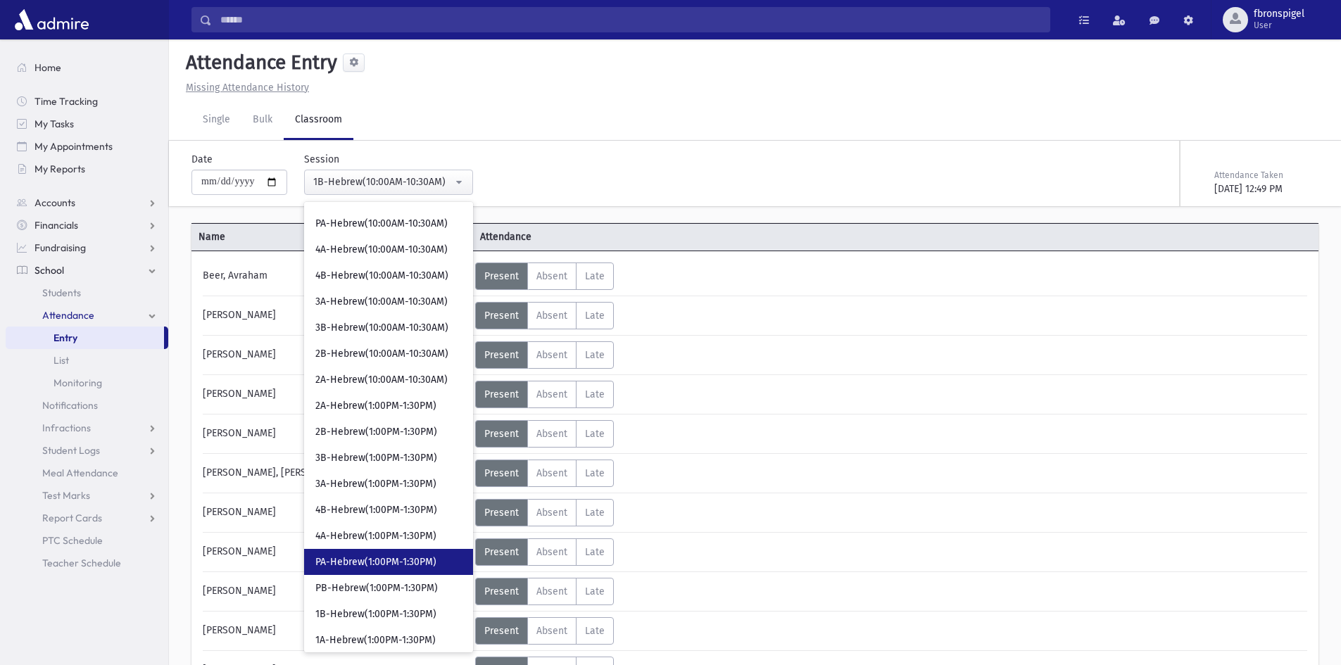
scroll to position [335, 0]
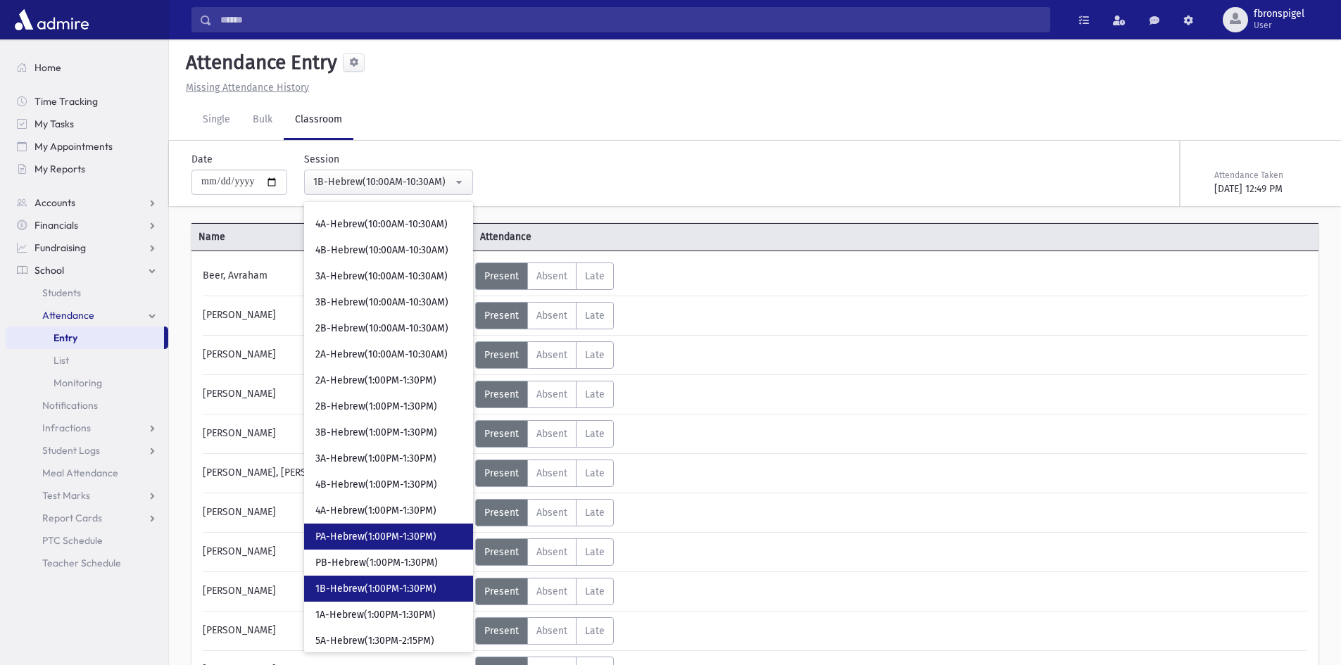
click at [376, 592] on span "1B-Hebrew(1:00PM-1:30PM)" at bounding box center [375, 589] width 121 height 14
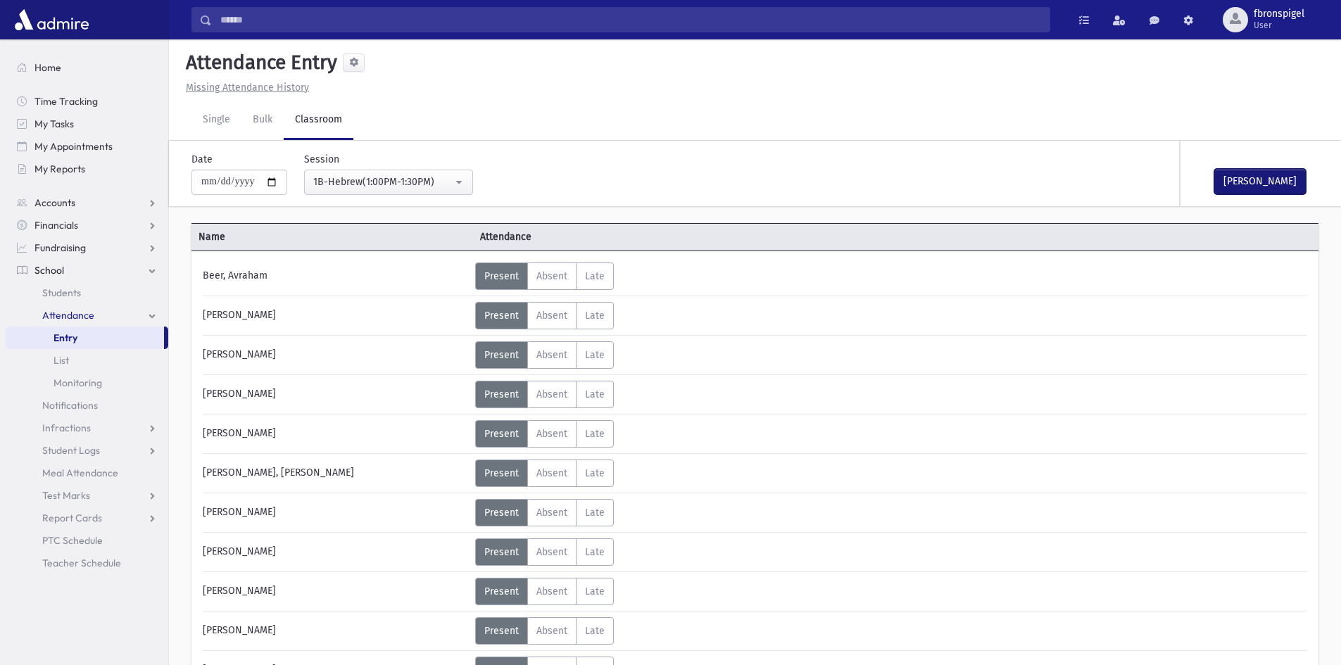
click at [1243, 187] on button "Mark Done" at bounding box center [1259, 181] width 91 height 25
click at [352, 186] on div "1B-Hebrew(1:00PM-1:30PM)" at bounding box center [382, 182] width 139 height 15
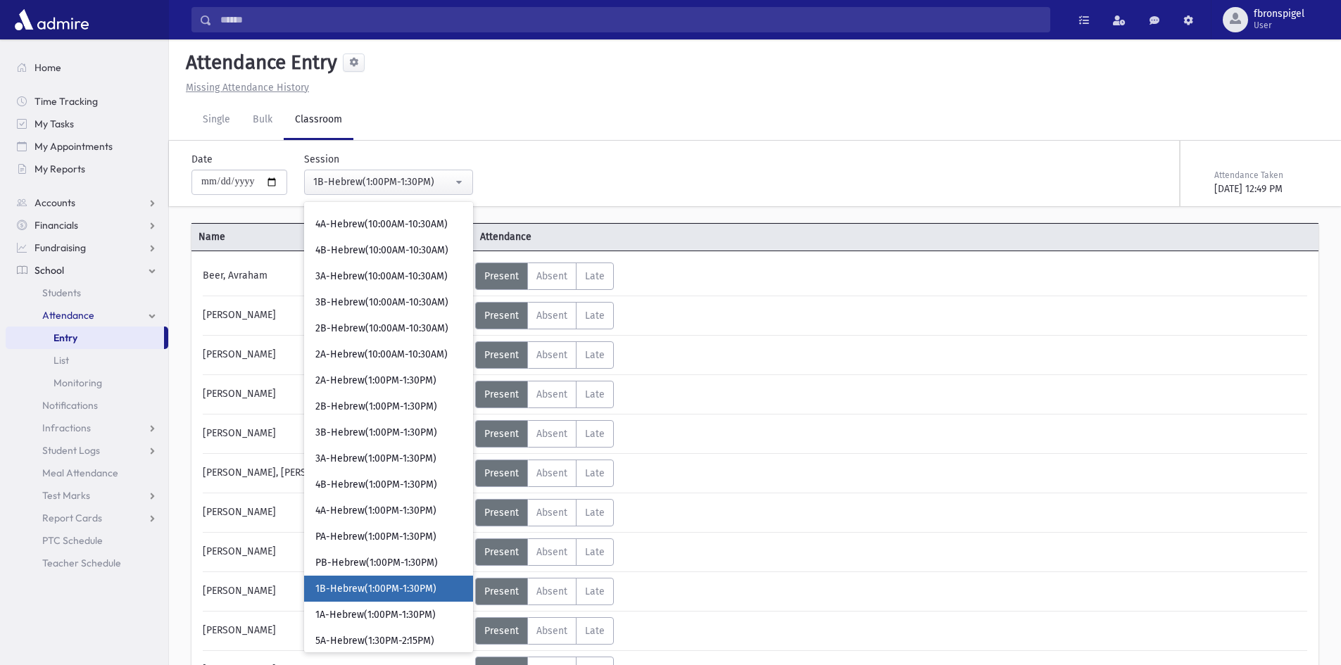
scroll to position [496, 0]
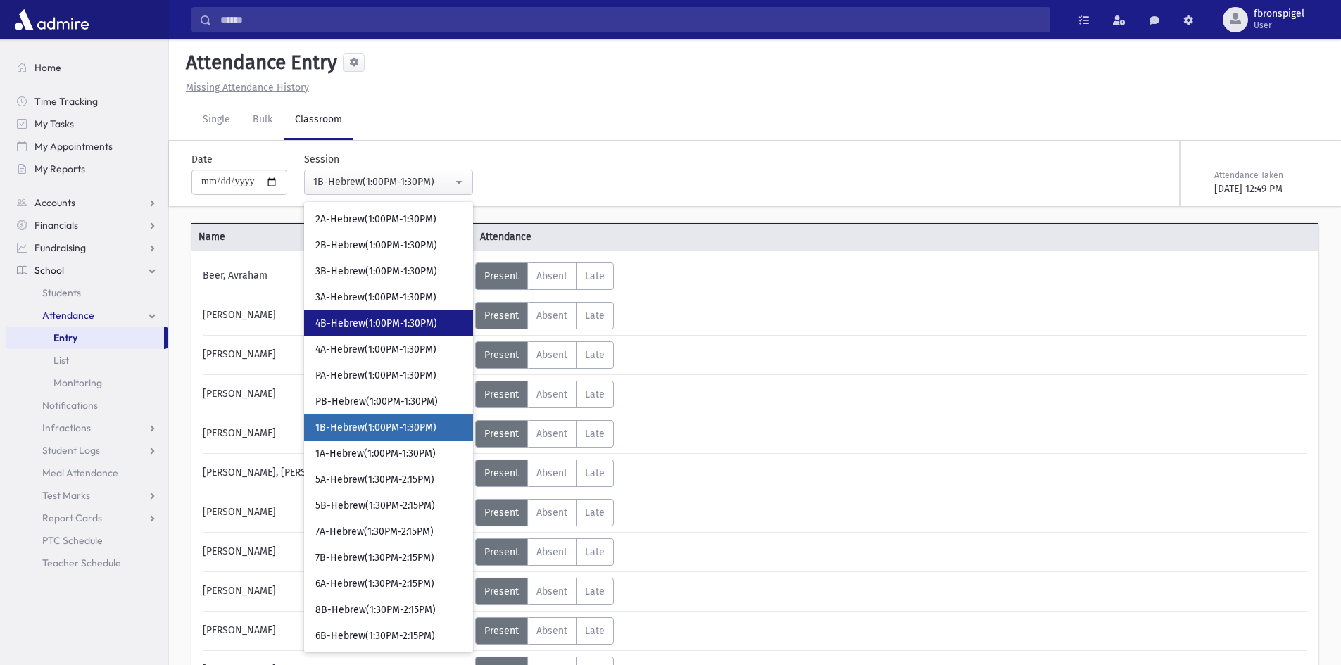
click at [350, 329] on span "4B-Hebrew(1:00PM-1:30PM)" at bounding box center [376, 324] width 122 height 14
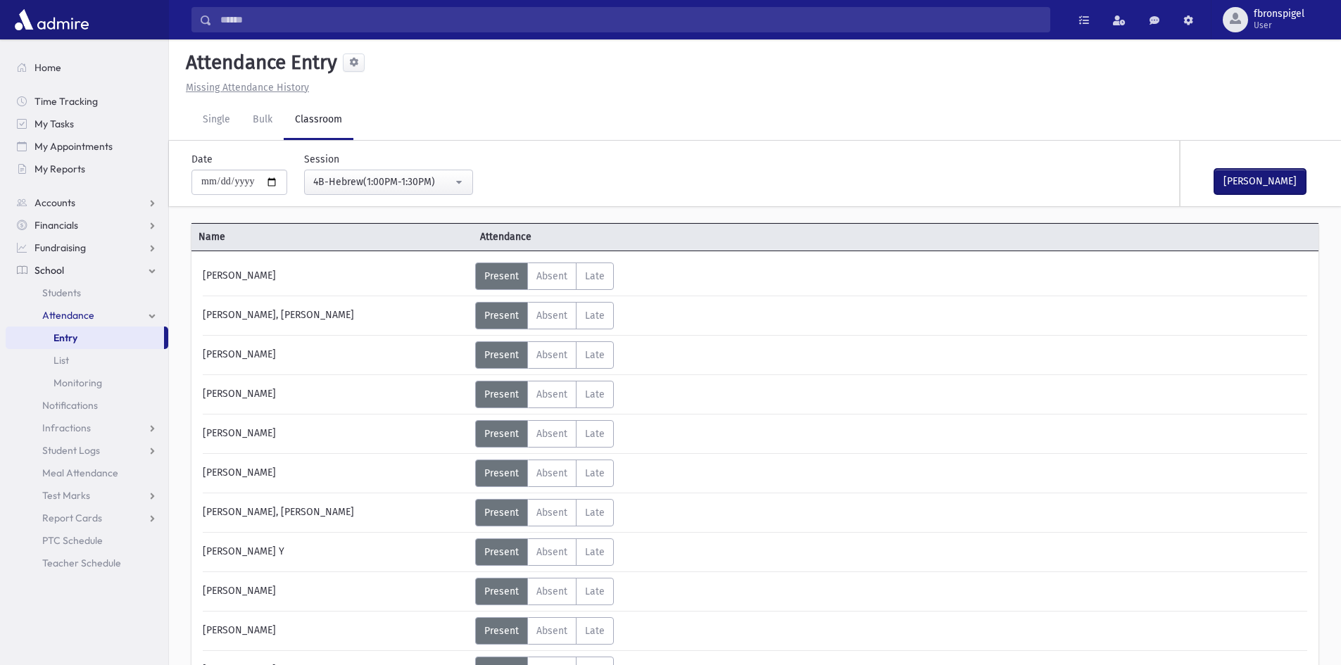
click at [1253, 180] on button "Mark Done" at bounding box center [1259, 181] width 91 height 25
click at [430, 179] on div "4B-Hebrew(1:00PM-1:30PM)" at bounding box center [382, 182] width 139 height 15
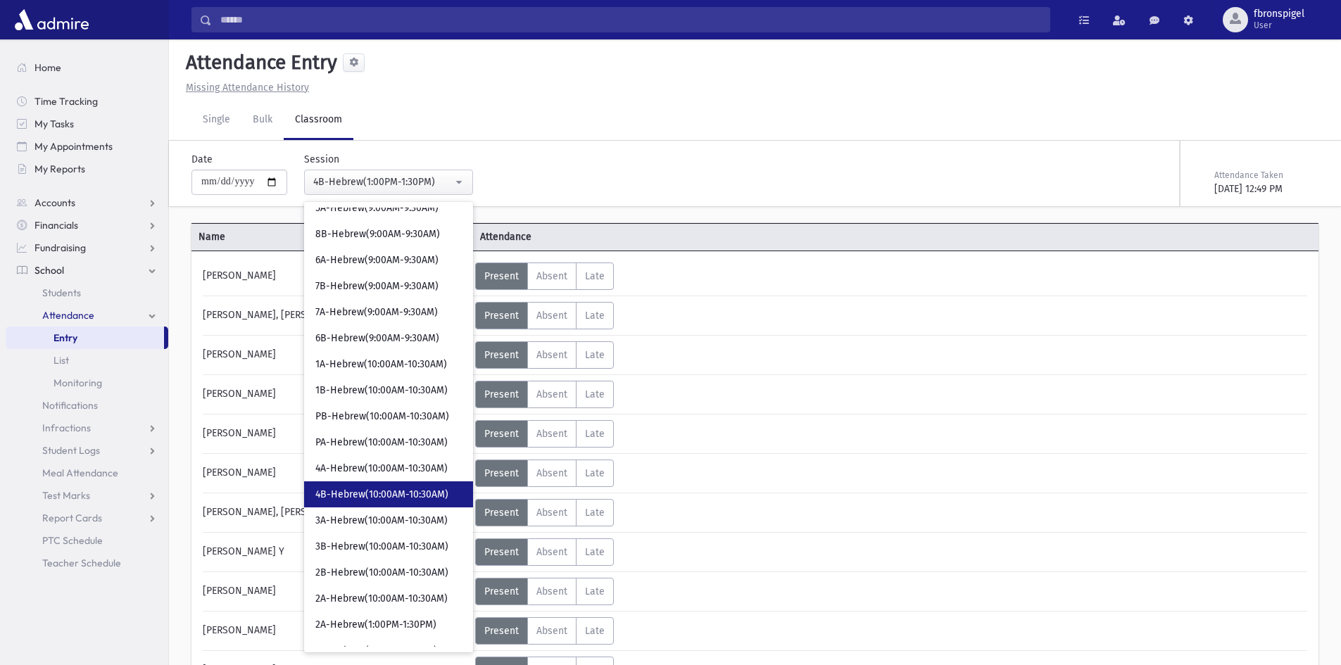
scroll to position [40, 0]
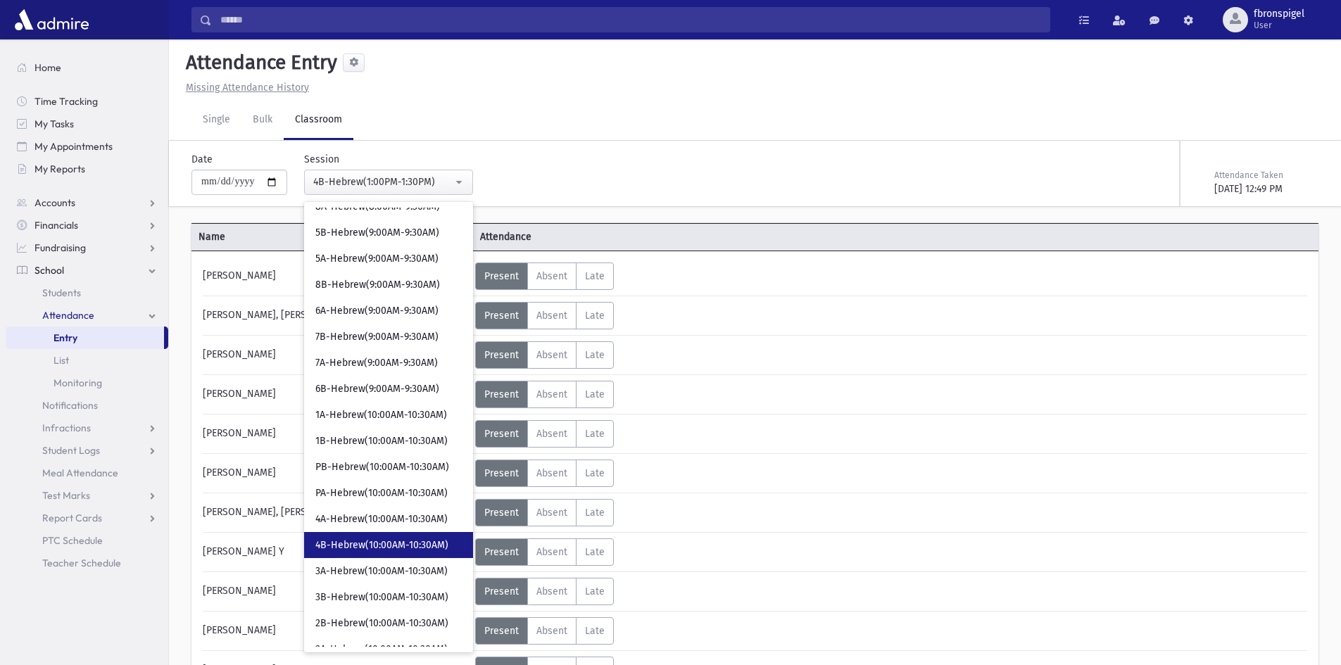
drag, startPoint x: 385, startPoint y: 552, endPoint x: 369, endPoint y: 564, distance: 20.1
click at [388, 551] on span "4B-Hebrew(10:00AM-10:30AM)" at bounding box center [381, 545] width 133 height 14
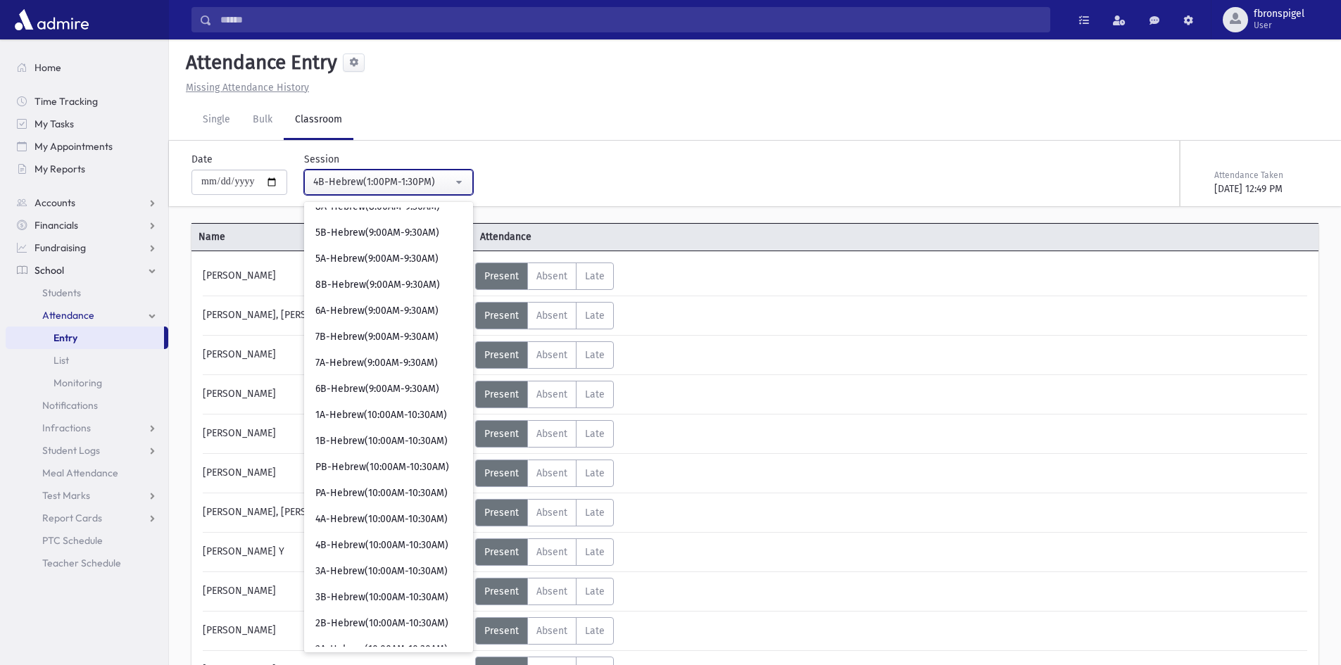
select select "***"
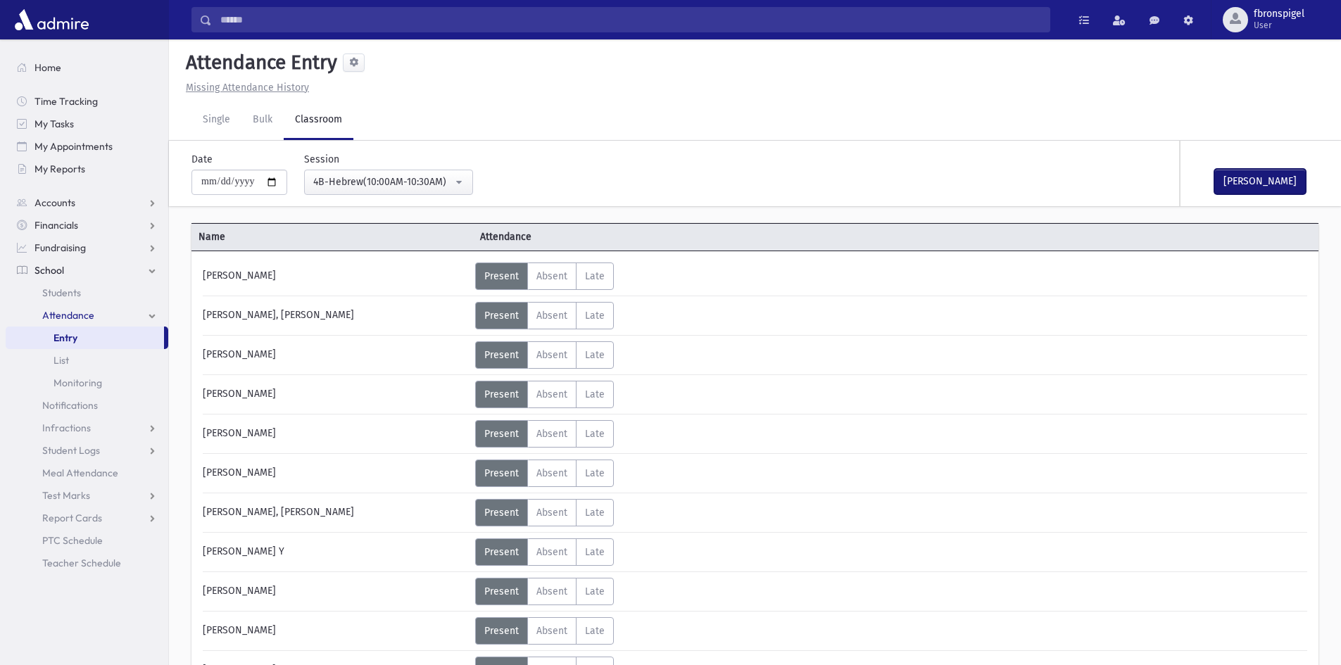
click at [1265, 172] on button "Mark Done" at bounding box center [1259, 181] width 91 height 25
click at [277, 179] on input "**********" at bounding box center [239, 182] width 96 height 25
type input "**********"
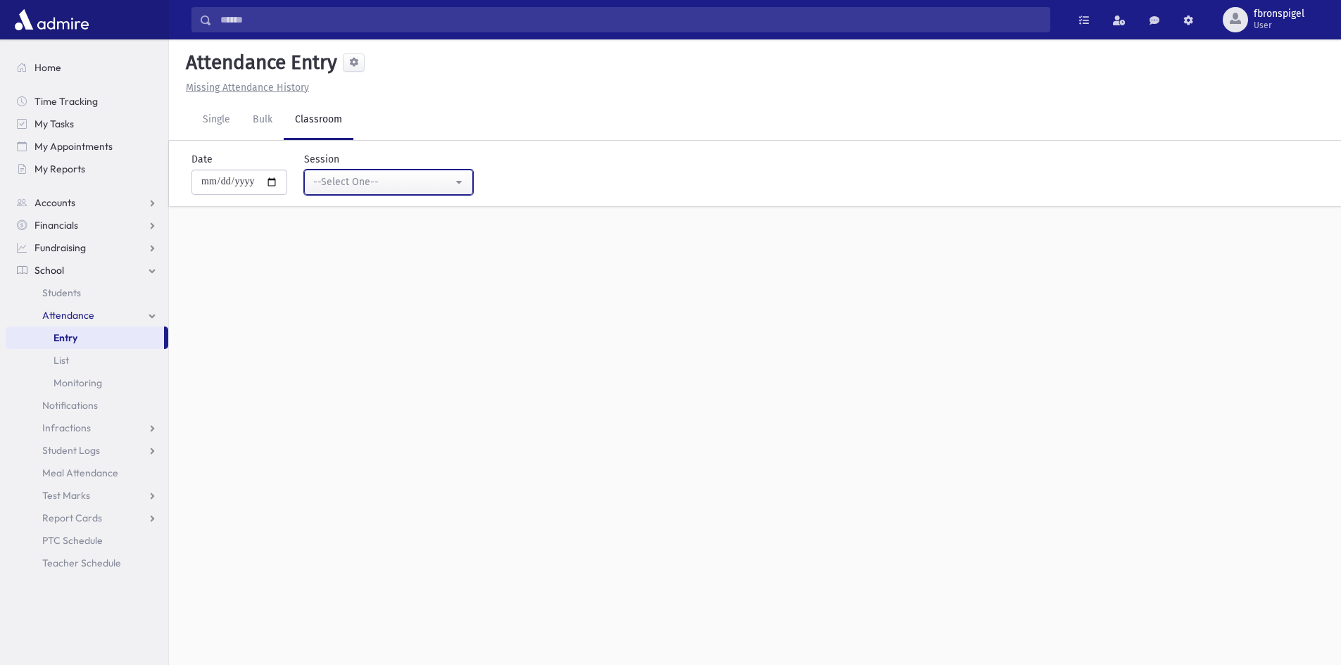
click at [384, 185] on div "--Select One--" at bounding box center [382, 182] width 139 height 15
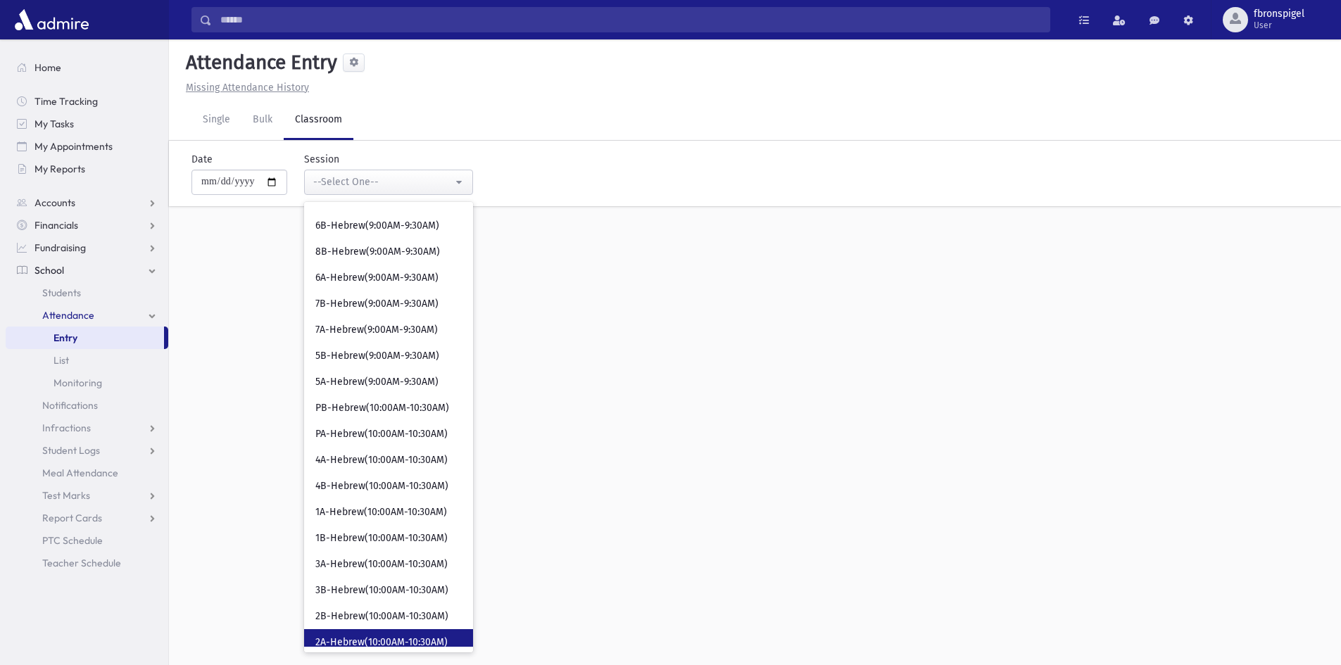
scroll to position [70, 0]
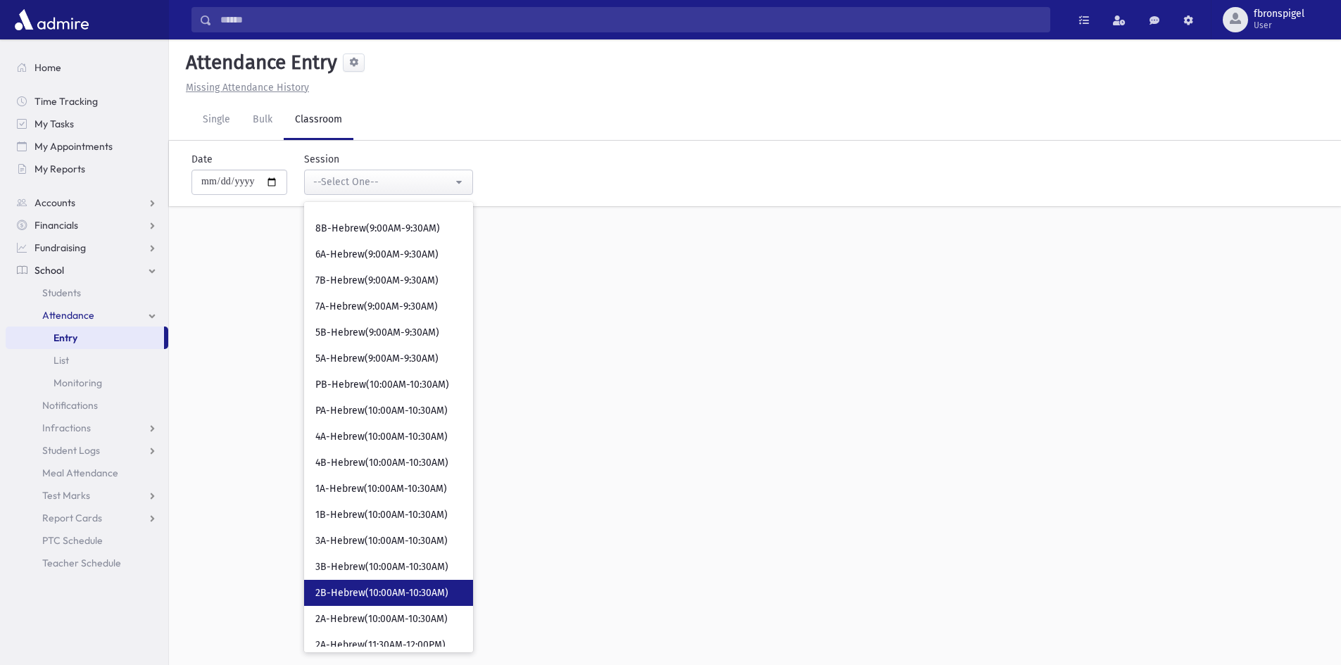
drag, startPoint x: 357, startPoint y: 602, endPoint x: 404, endPoint y: 624, distance: 52.0
click at [357, 602] on link "2B-Hebrew(10:00AM-10:30AM)" at bounding box center [388, 593] width 169 height 26
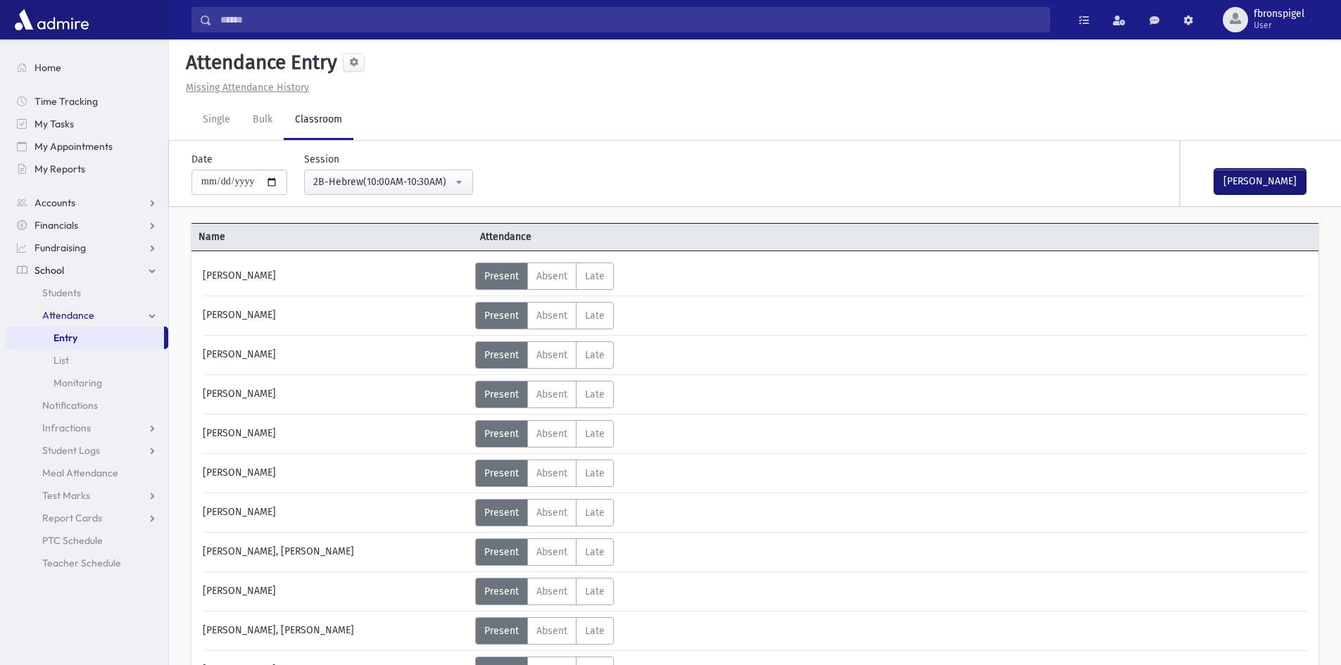
drag, startPoint x: 1258, startPoint y: 174, endPoint x: 903, endPoint y: 156, distance: 355.1
click at [1235, 175] on button "Mark Done" at bounding box center [1259, 181] width 91 height 25
click at [417, 167] on div "**********" at bounding box center [380, 173] width 186 height 43
click at [399, 187] on div "2B-Hebrew(10:00AM-10:30AM)" at bounding box center [382, 182] width 139 height 15
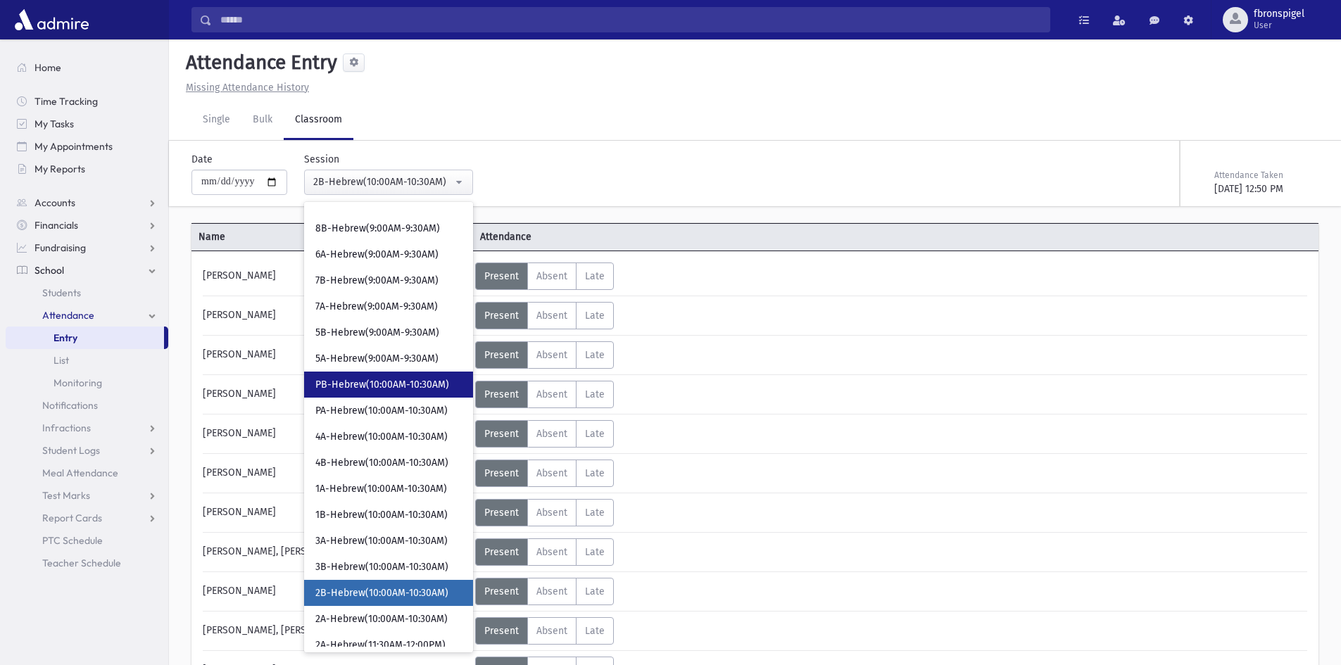
scroll to position [236, 0]
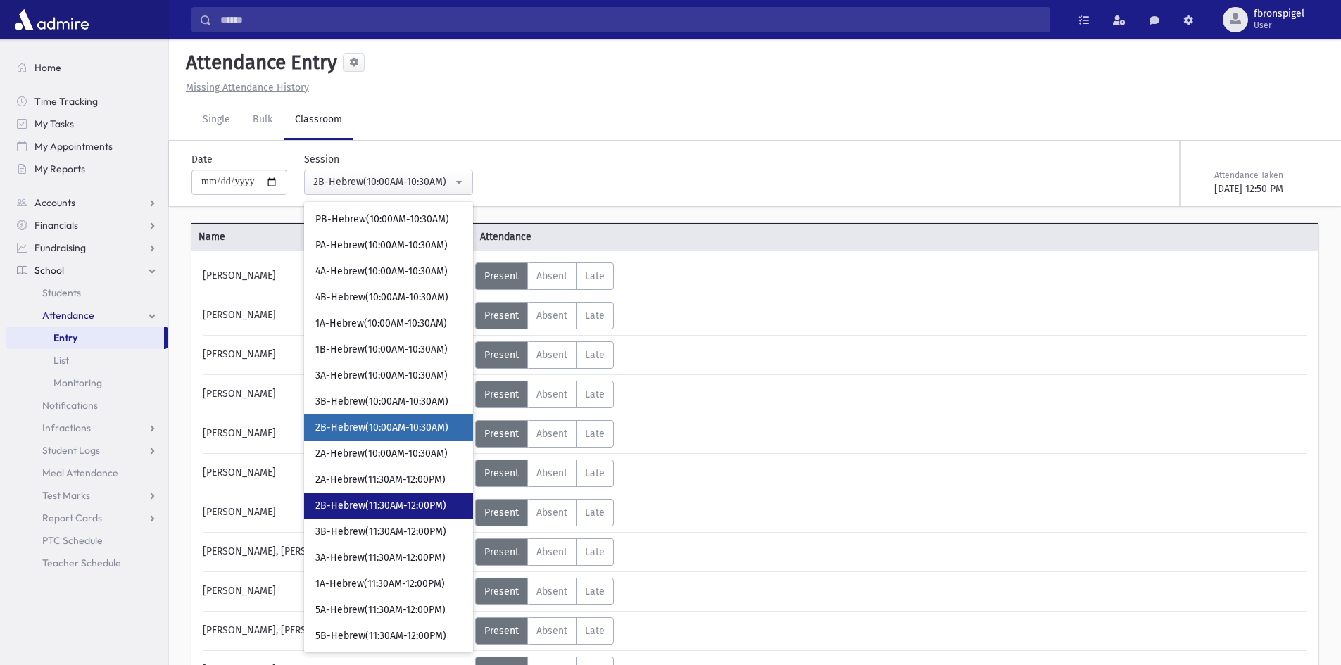
drag, startPoint x: 365, startPoint y: 505, endPoint x: 691, endPoint y: 453, distance: 329.8
click at [409, 500] on span "2B-Hebrew(11:30AM-12:00PM)" at bounding box center [380, 506] width 131 height 14
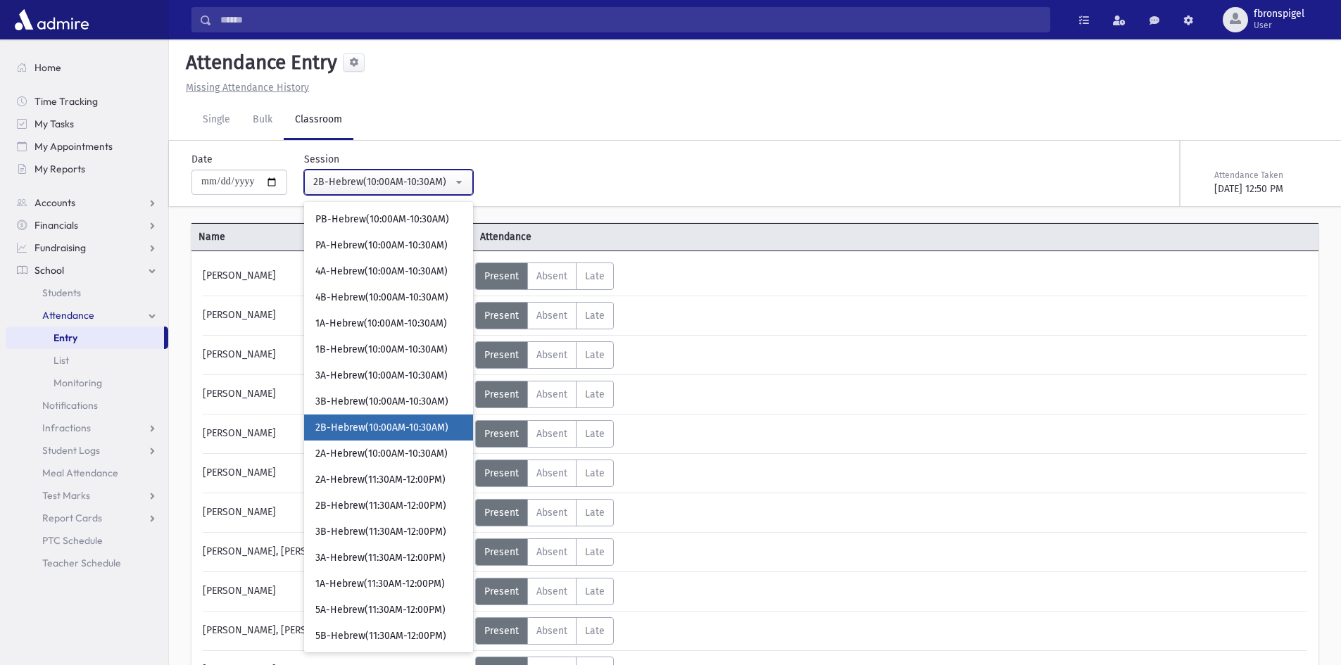
select select "***"
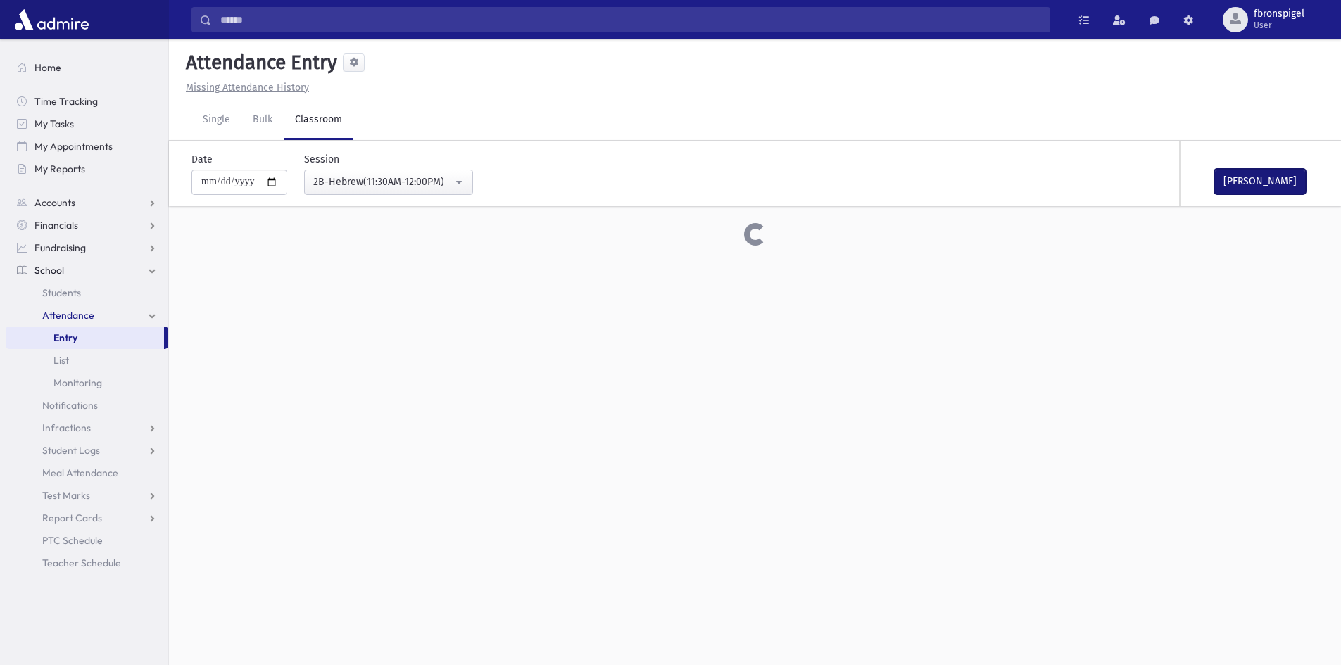
click at [1241, 182] on button "Mark Done" at bounding box center [1259, 181] width 91 height 25
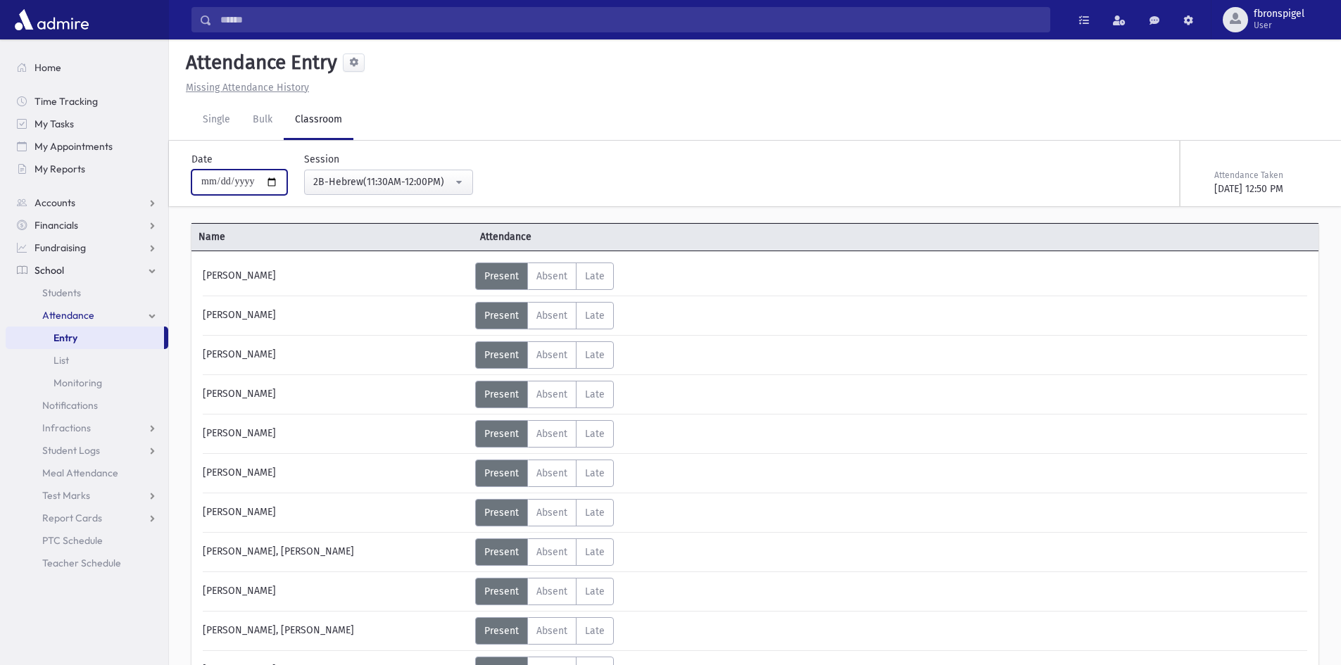
click at [279, 182] on input "**********" at bounding box center [239, 182] width 96 height 25
type input "**********"
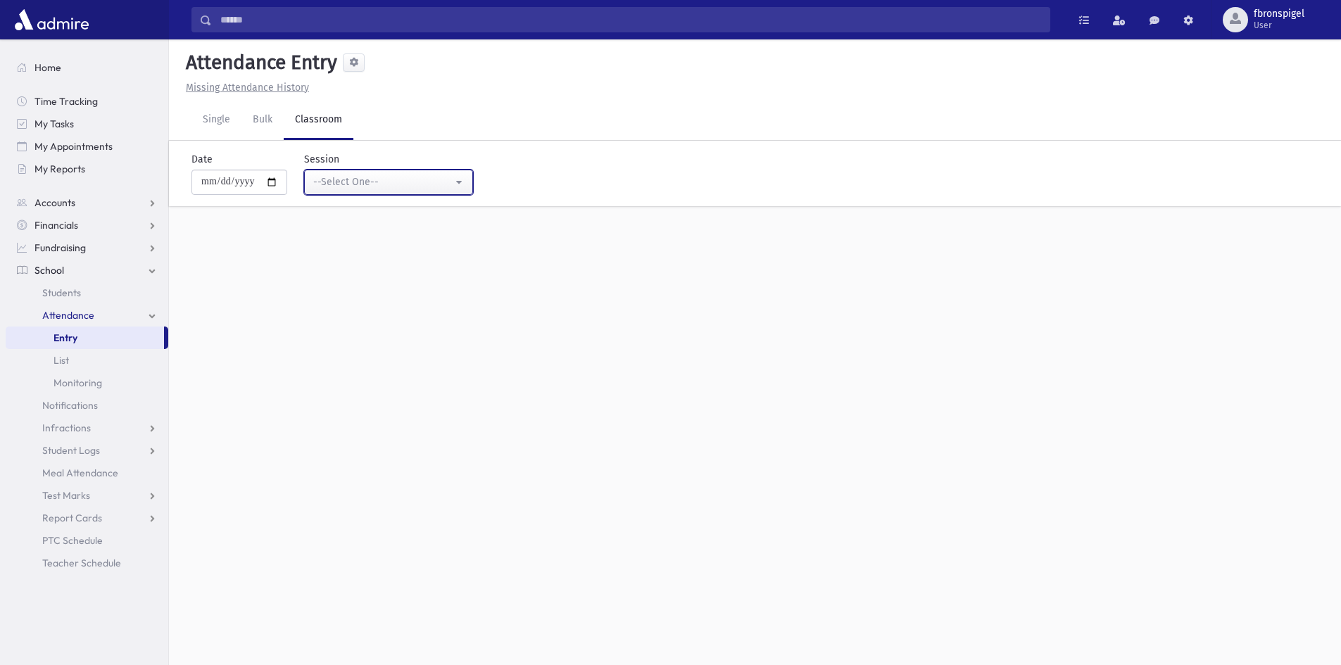
click at [362, 179] on div "--Select One--" at bounding box center [382, 182] width 139 height 15
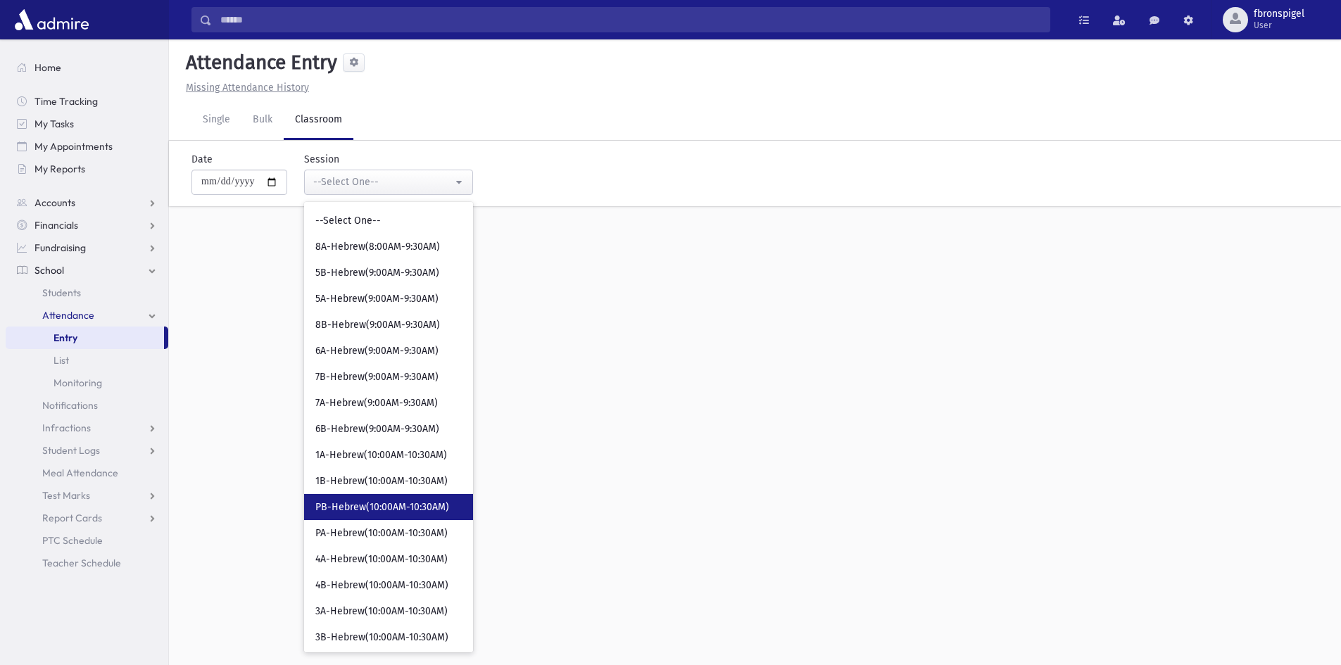
click at [374, 502] on span "PB-Hebrew(10:00AM-10:30AM)" at bounding box center [382, 507] width 134 height 14
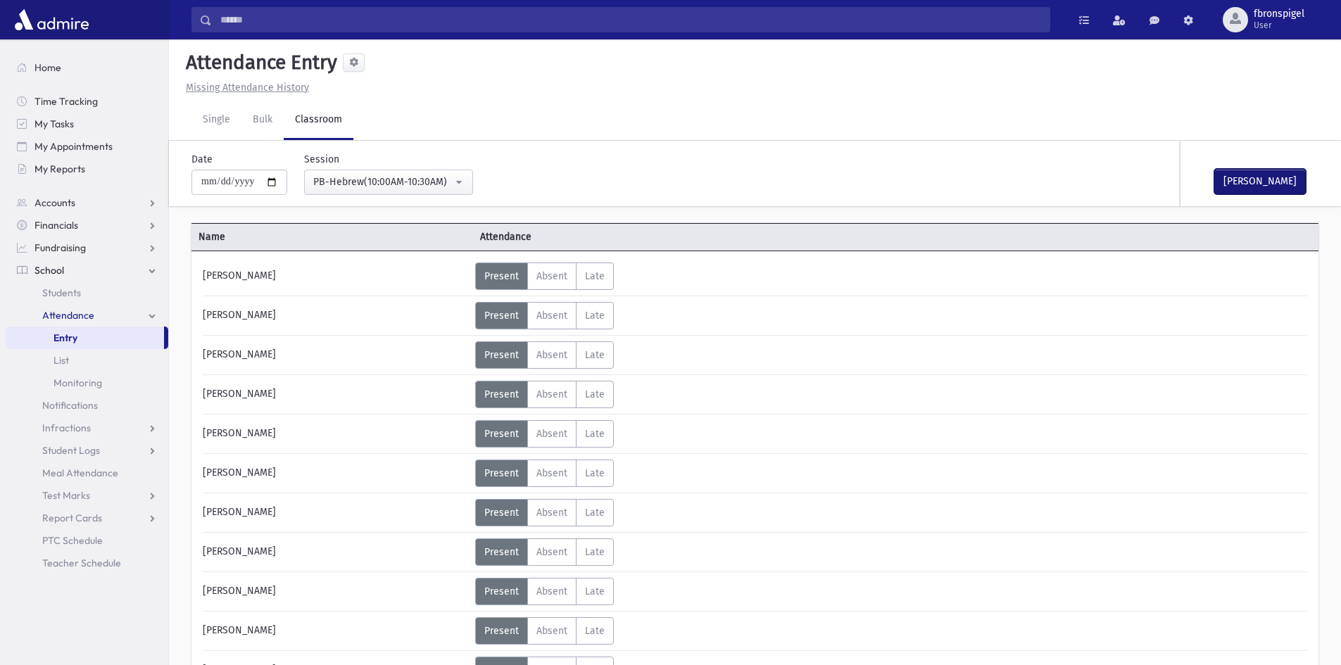
click at [1280, 179] on button "Mark Done" at bounding box center [1259, 181] width 91 height 25
click at [410, 175] on div "PB-Hebrew(10:00AM-10:30AM)" at bounding box center [382, 182] width 139 height 15
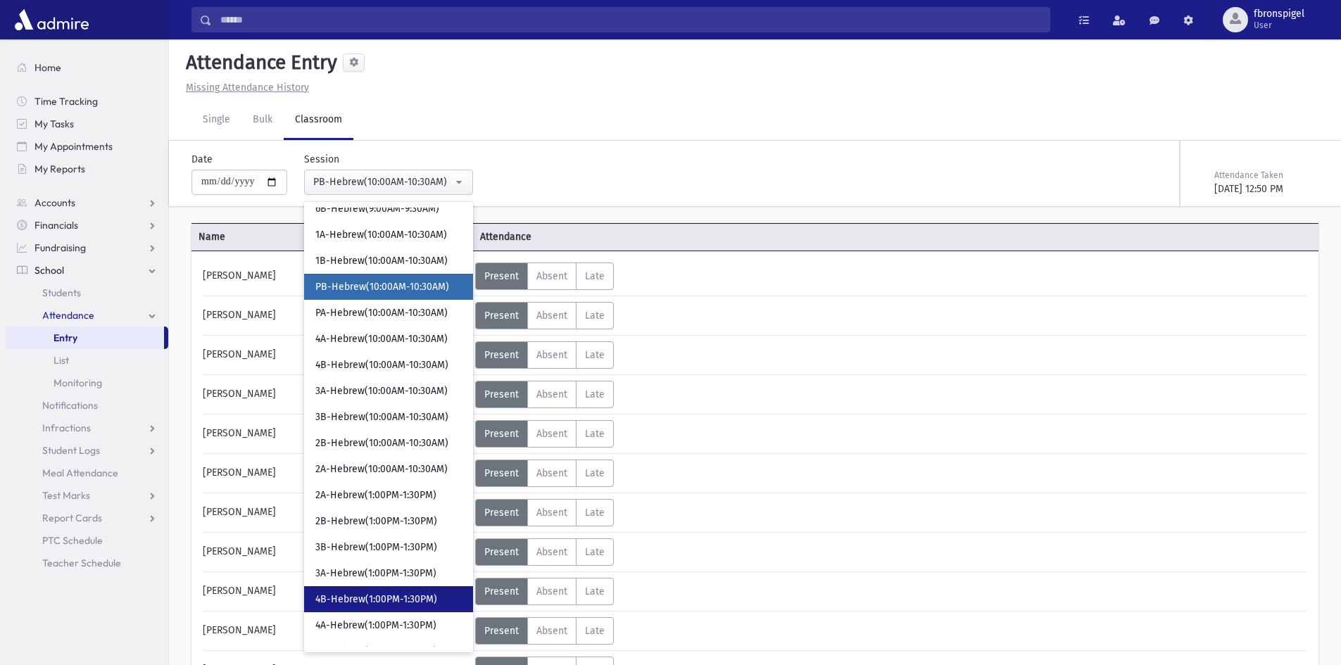
scroll to position [291, 0]
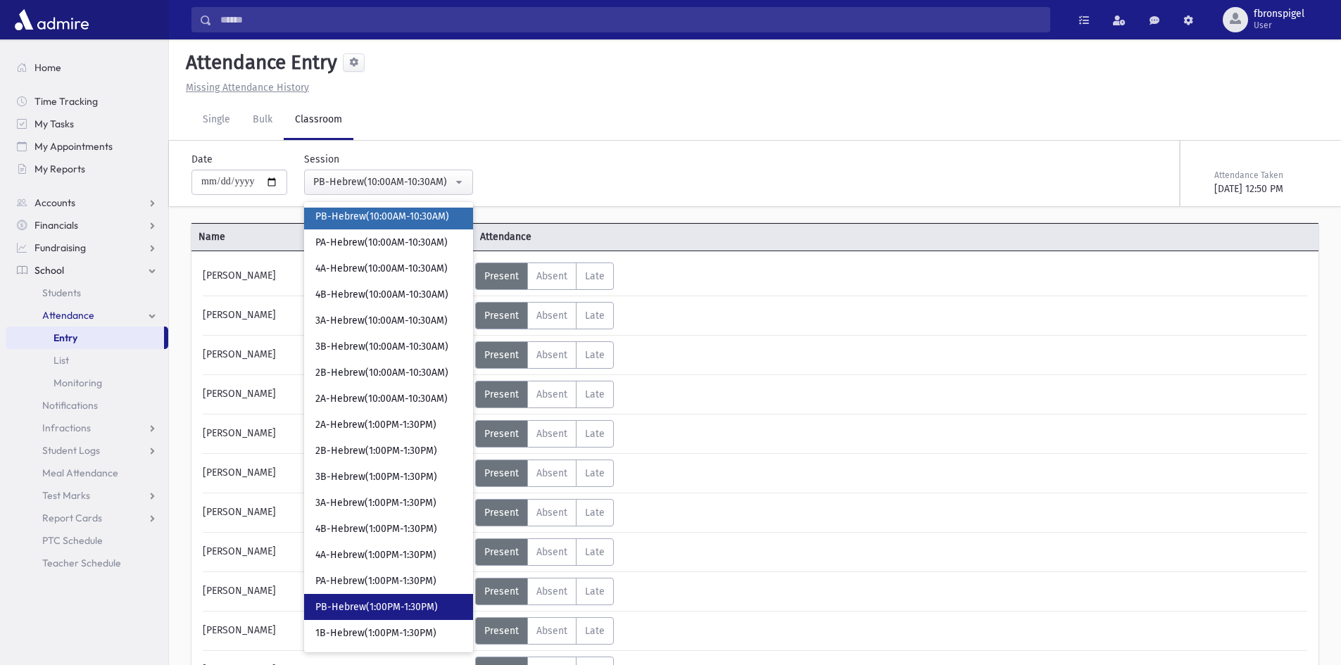
click at [348, 604] on span "PB-Hebrew(1:00PM-1:30PM)" at bounding box center [376, 607] width 122 height 14
select select "***"
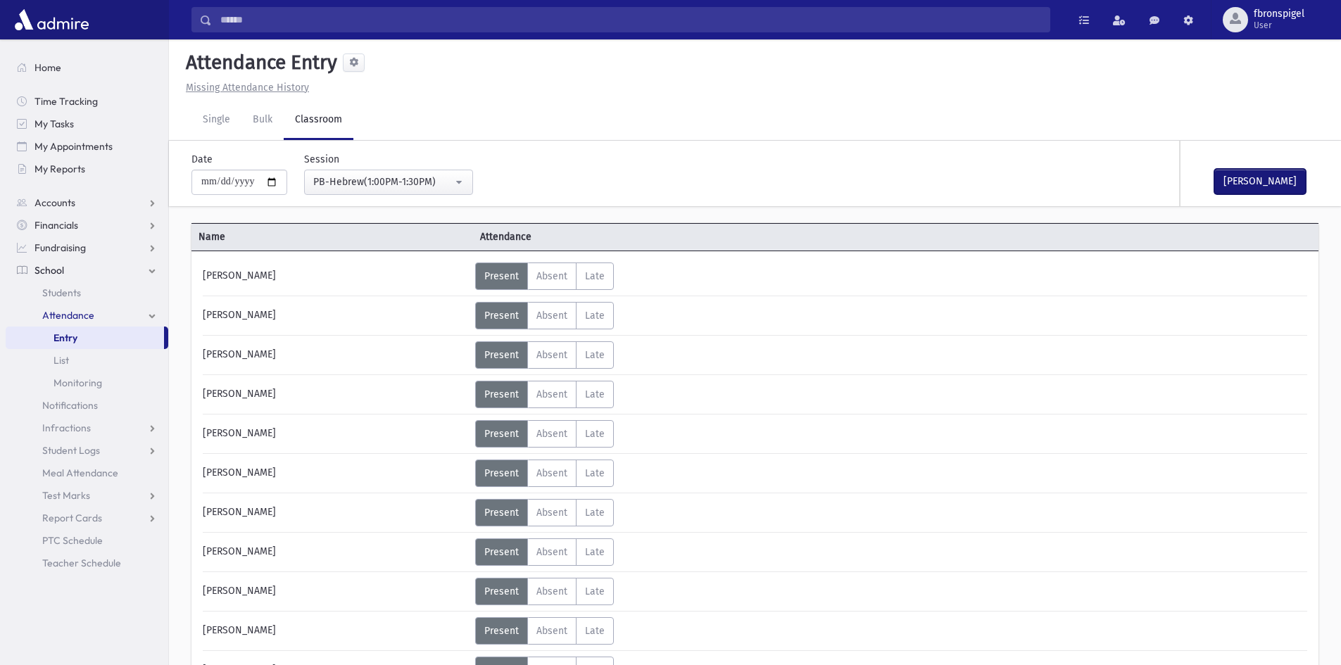
click at [1236, 189] on button "Mark Done" at bounding box center [1259, 181] width 91 height 25
click at [279, 186] on input "**********" at bounding box center [239, 182] width 96 height 25
type input "**********"
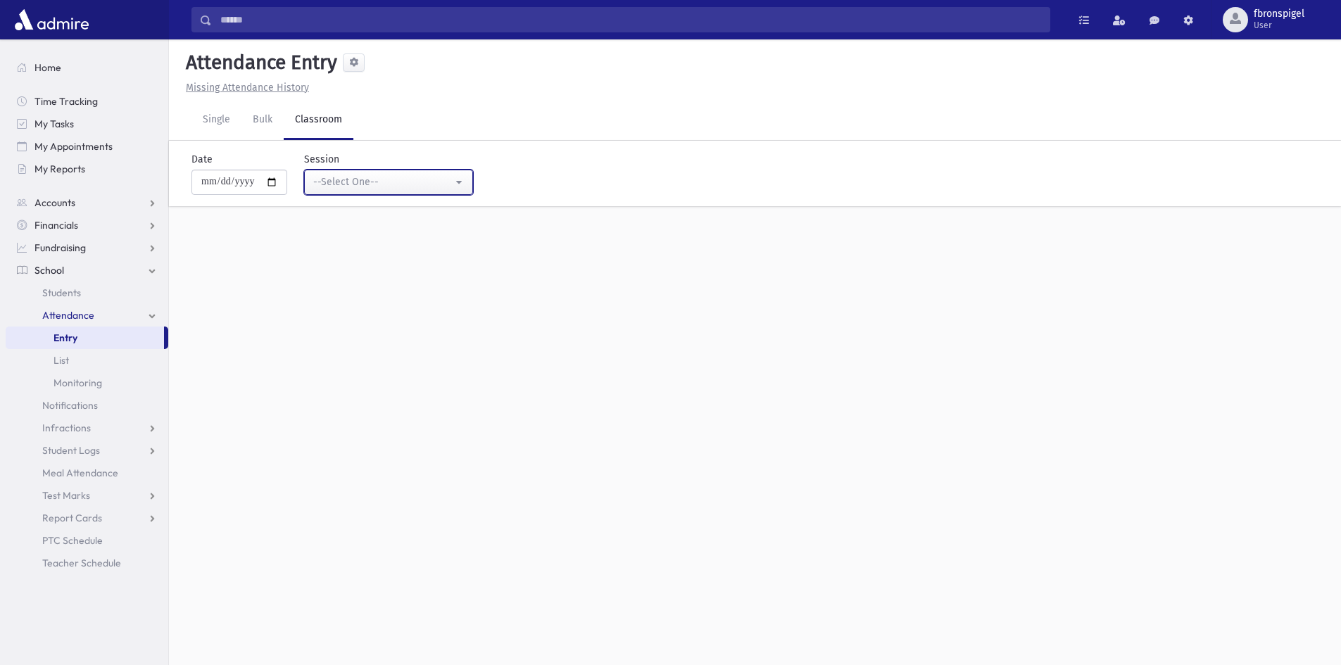
click at [353, 191] on button "--Select One--" at bounding box center [388, 182] width 169 height 25
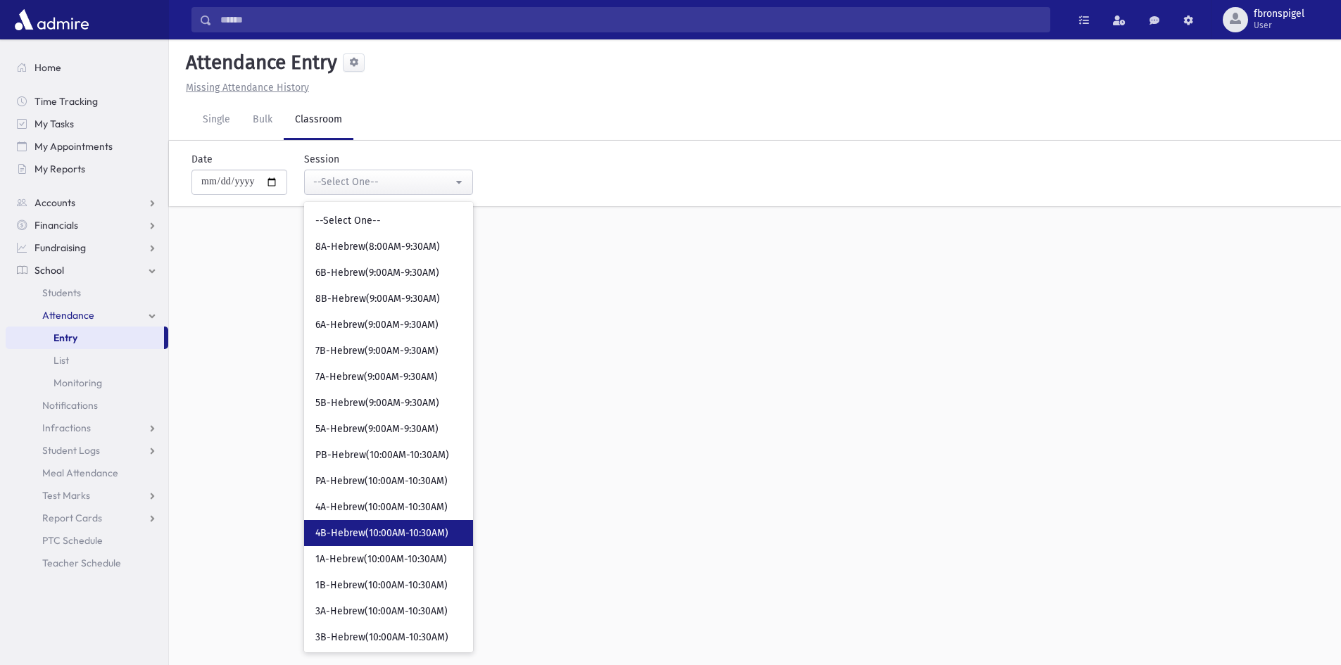
drag, startPoint x: 382, startPoint y: 531, endPoint x: 369, endPoint y: 552, distance: 24.6
click at [383, 532] on span "4B-Hebrew(10:00AM-10:30AM)" at bounding box center [381, 533] width 133 height 14
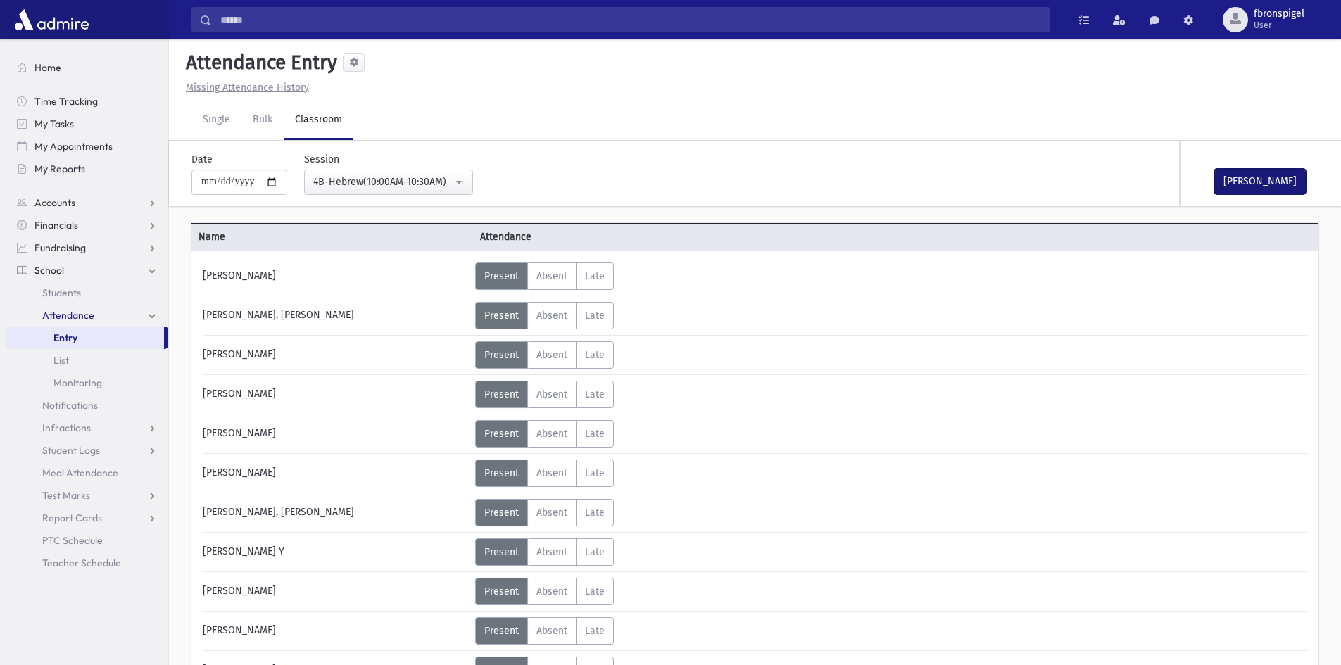
click at [1251, 177] on button "Mark Done" at bounding box center [1259, 181] width 91 height 25
click at [444, 187] on div "4B-Hebrew(10:00AM-10:30AM)" at bounding box center [382, 182] width 139 height 15
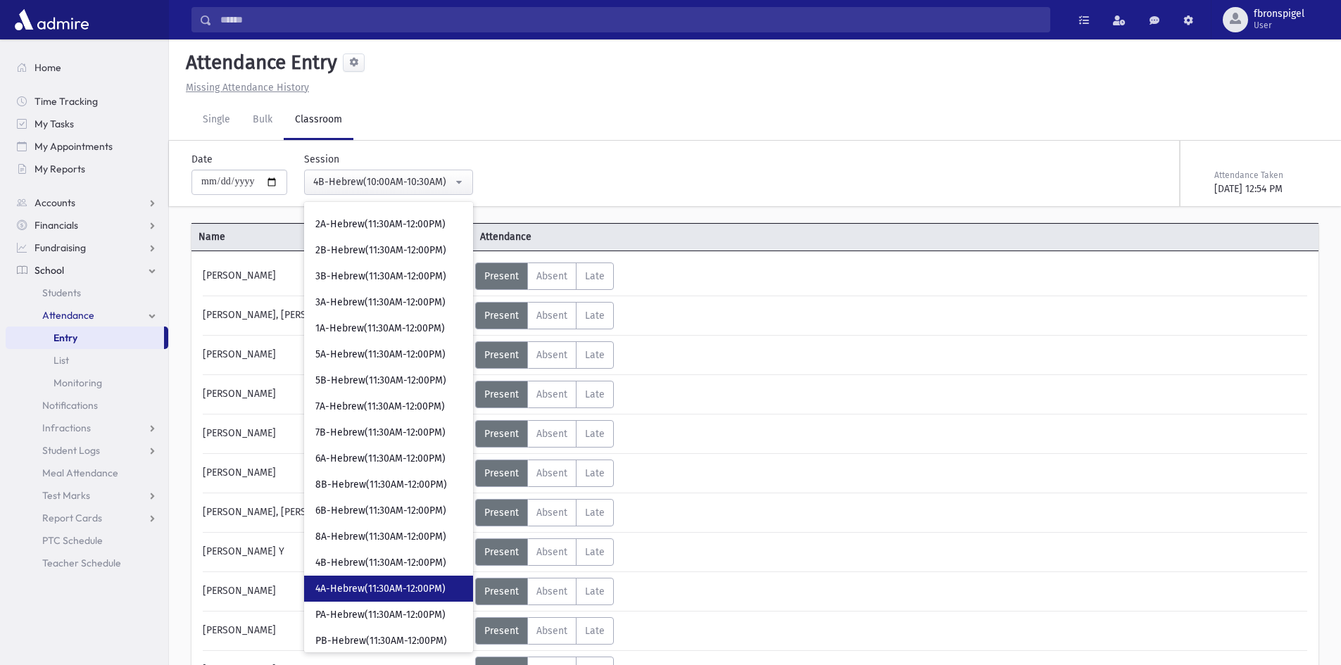
scroll to position [524, 0]
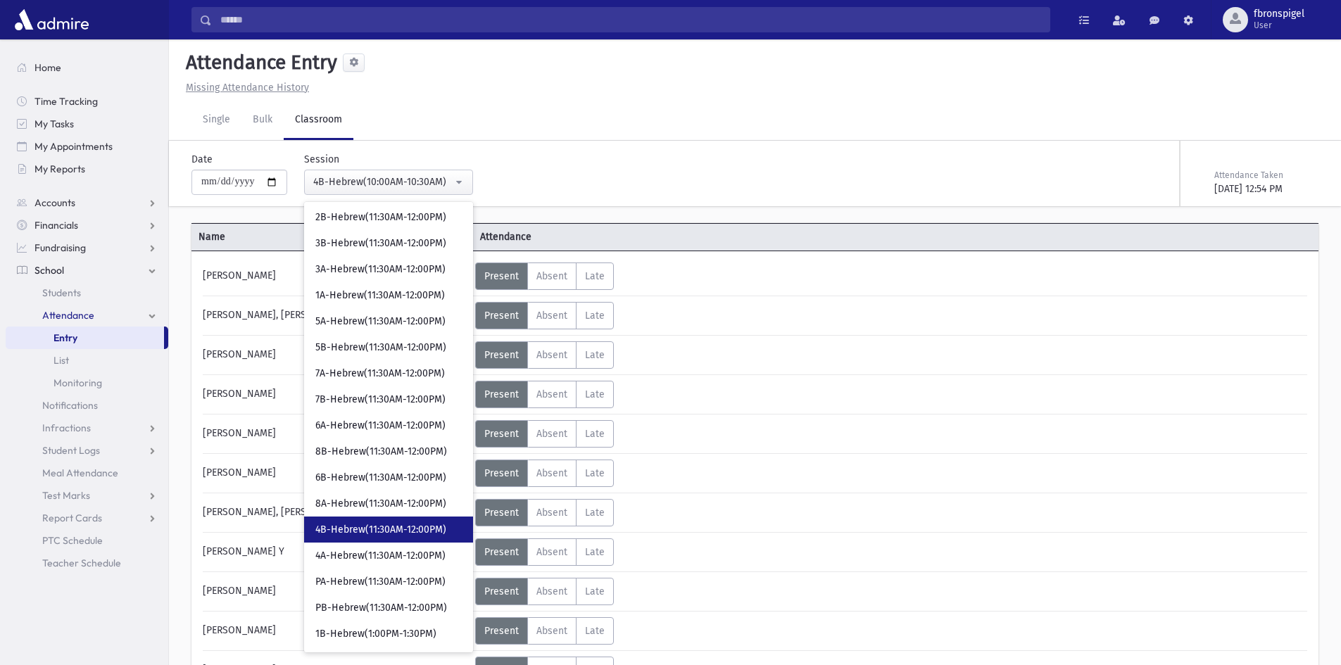
click at [351, 524] on span "4B-Hebrew(11:30AM-12:00PM)" at bounding box center [380, 530] width 131 height 14
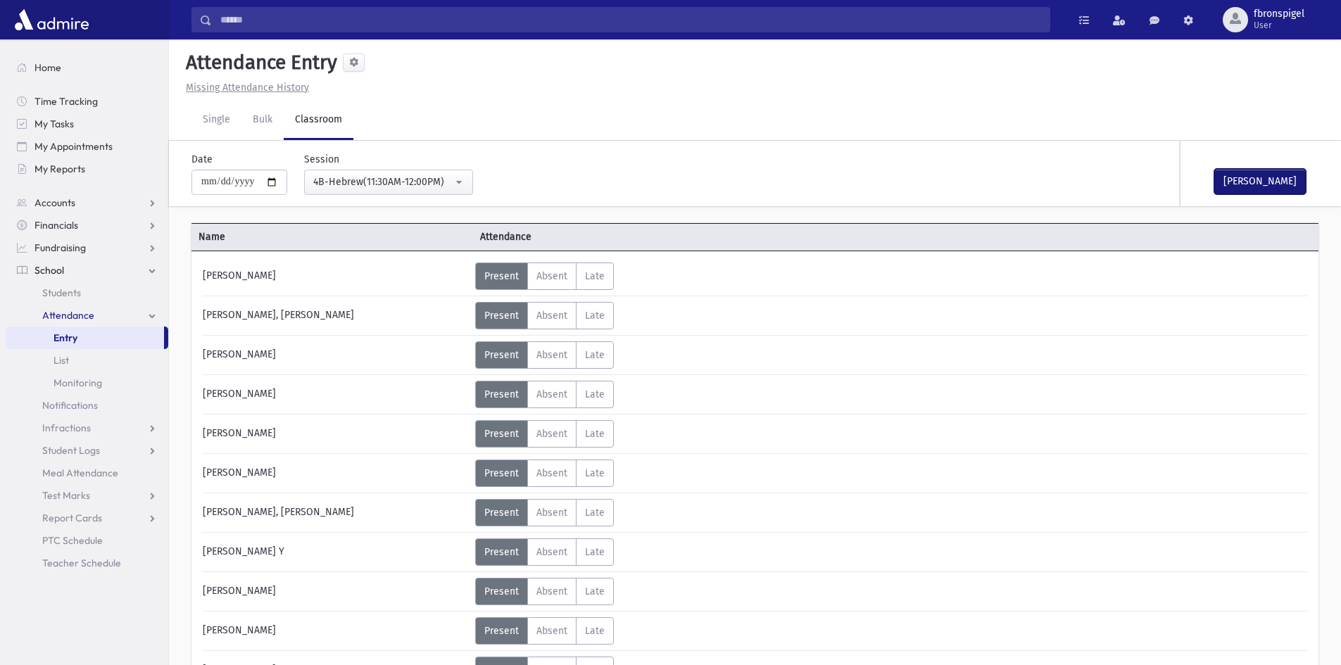
click at [1243, 184] on button "Mark Done" at bounding box center [1259, 181] width 91 height 25
click at [450, 182] on div "4B-Hebrew(11:30AM-12:00PM)" at bounding box center [382, 182] width 139 height 15
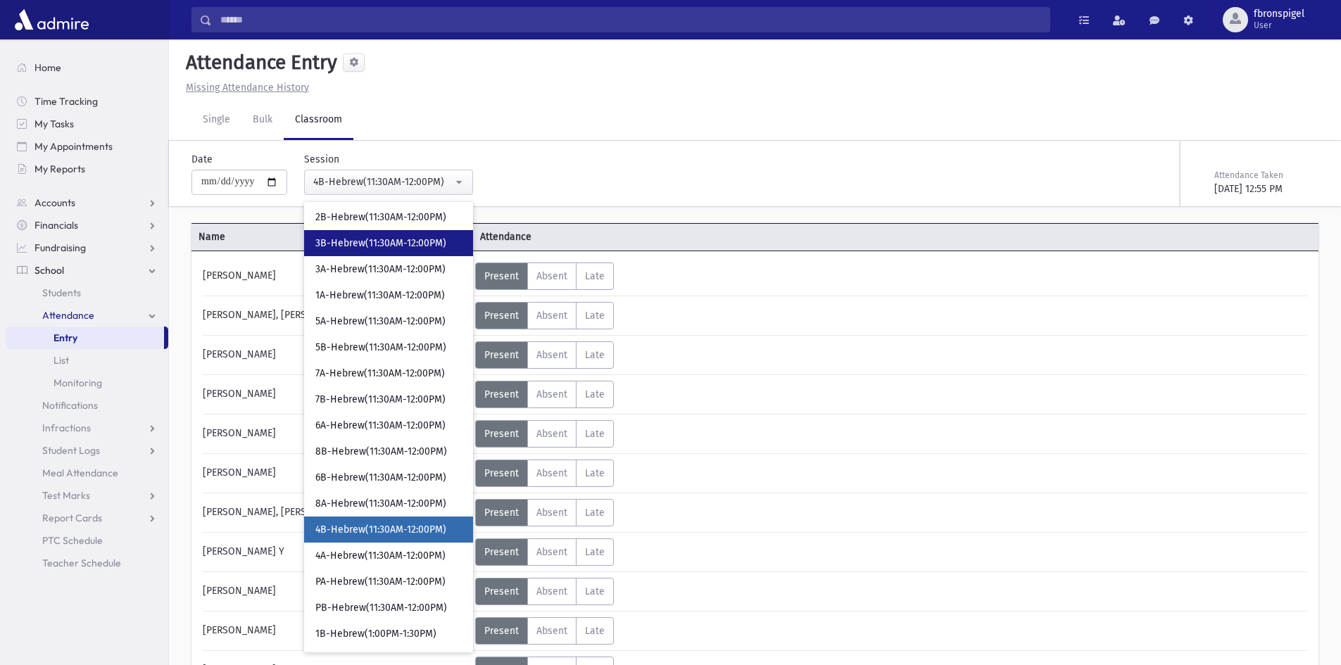
click at [354, 242] on span "3B-Hebrew(11:30AM-12:00PM)" at bounding box center [380, 243] width 131 height 14
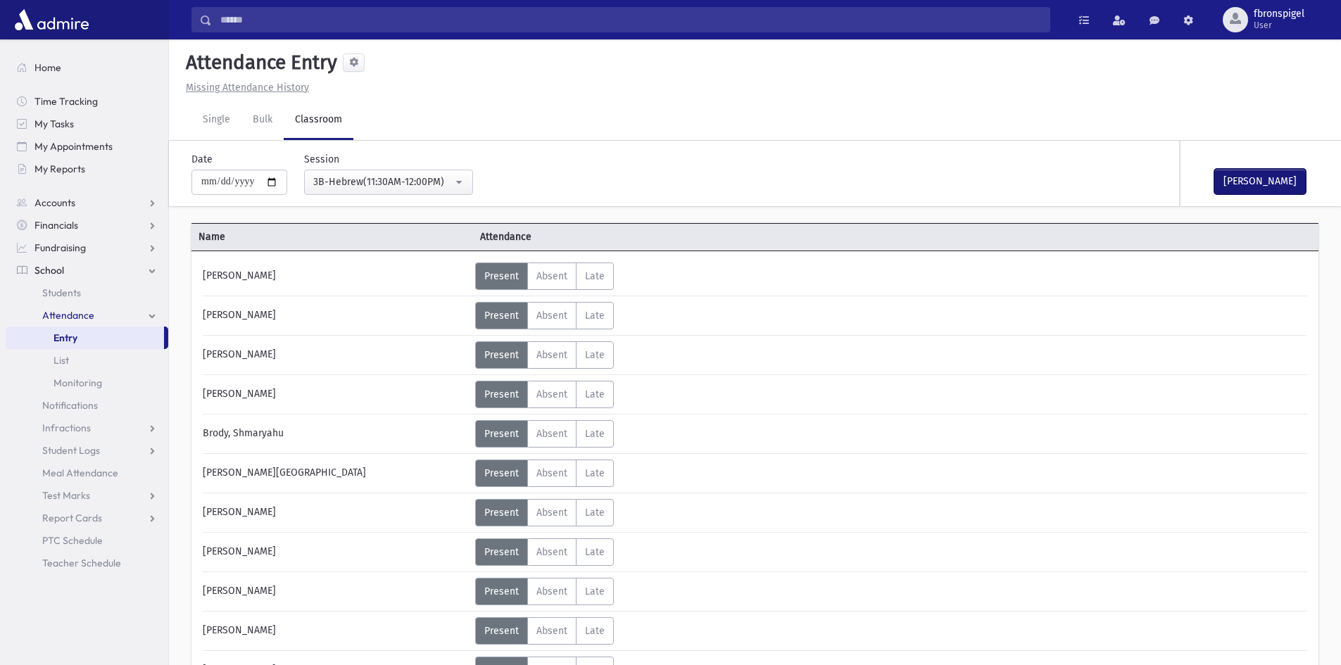
drag, startPoint x: 1236, startPoint y: 177, endPoint x: 991, endPoint y: 166, distance: 245.1
click at [1234, 177] on button "Mark Done" at bounding box center [1259, 181] width 91 height 25
click at [452, 177] on div "3B-Hebrew(11:30AM-12:00PM)" at bounding box center [382, 182] width 139 height 15
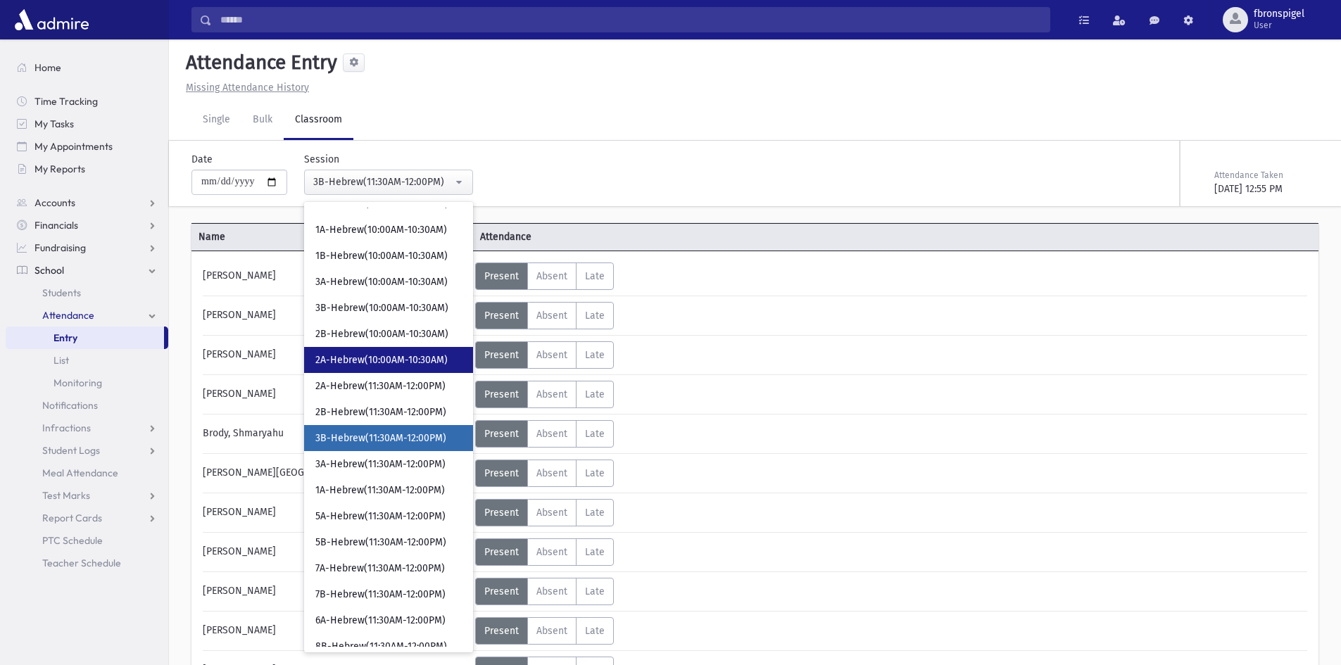
scroll to position [313, 0]
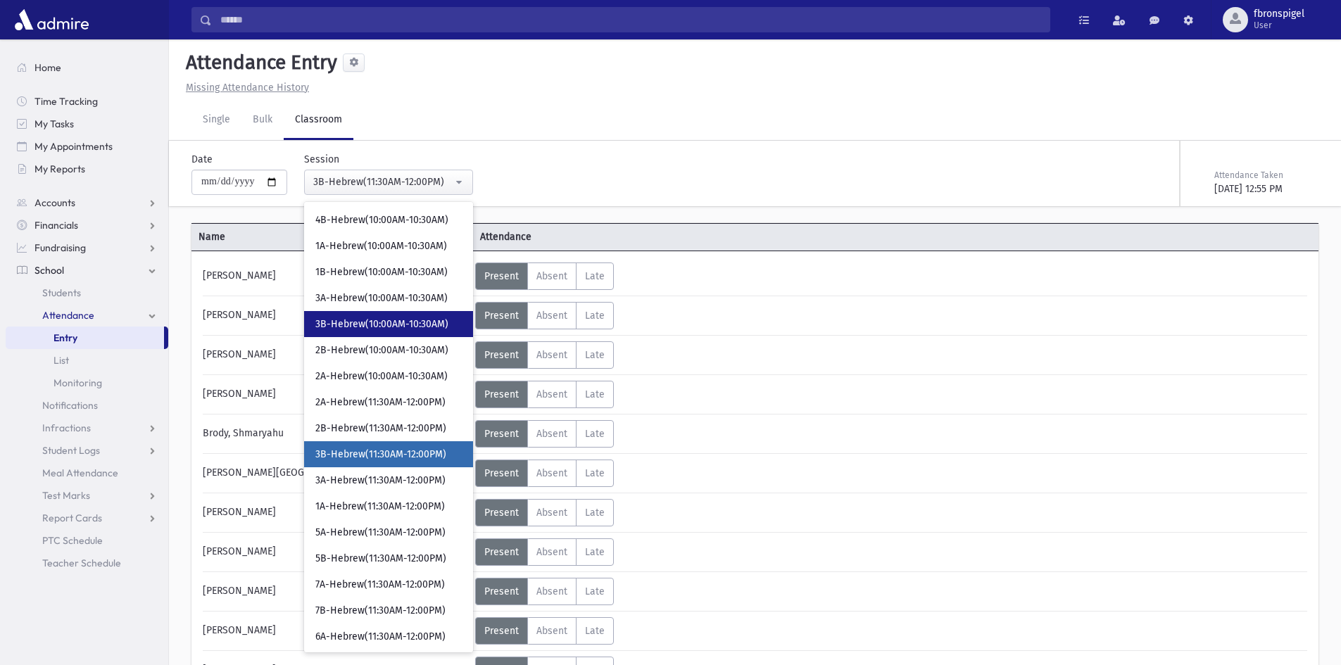
click at [369, 318] on span "3B-Hebrew(10:00AM-10:30AM)" at bounding box center [381, 324] width 133 height 14
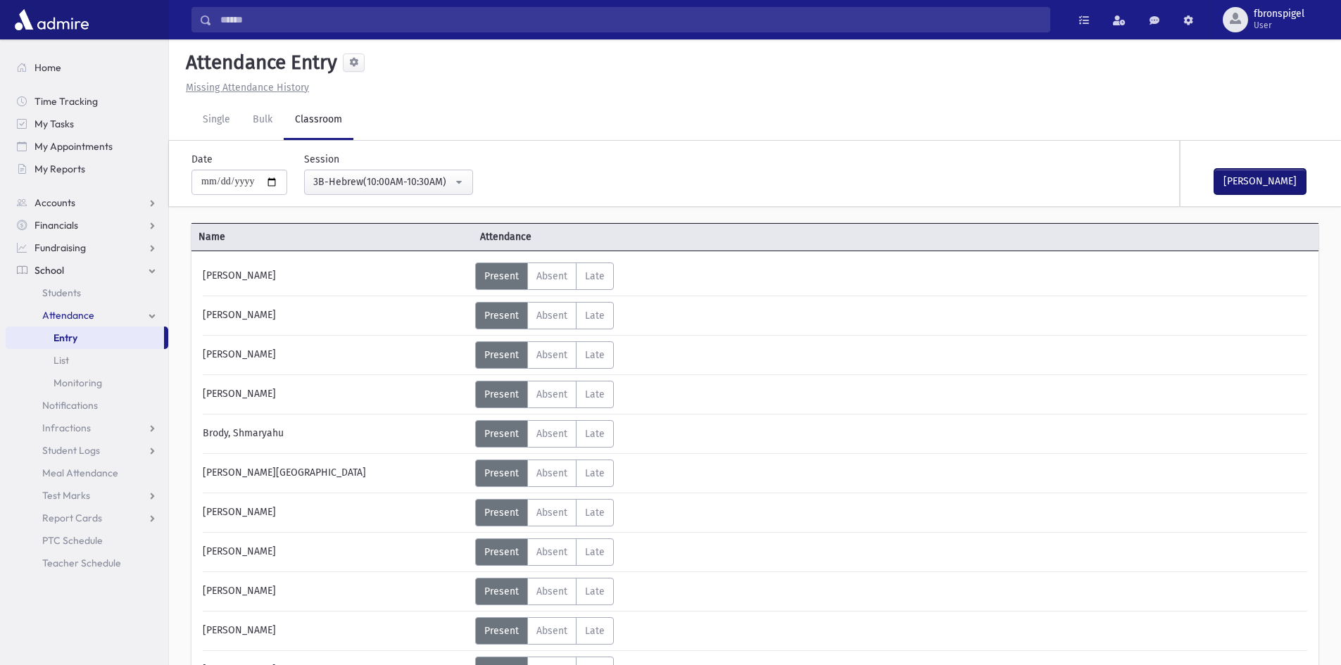
click at [1243, 185] on button "Mark Done" at bounding box center [1259, 181] width 91 height 25
click at [378, 179] on div "3B-Hebrew(10:00AM-10:30AM)" at bounding box center [382, 182] width 139 height 15
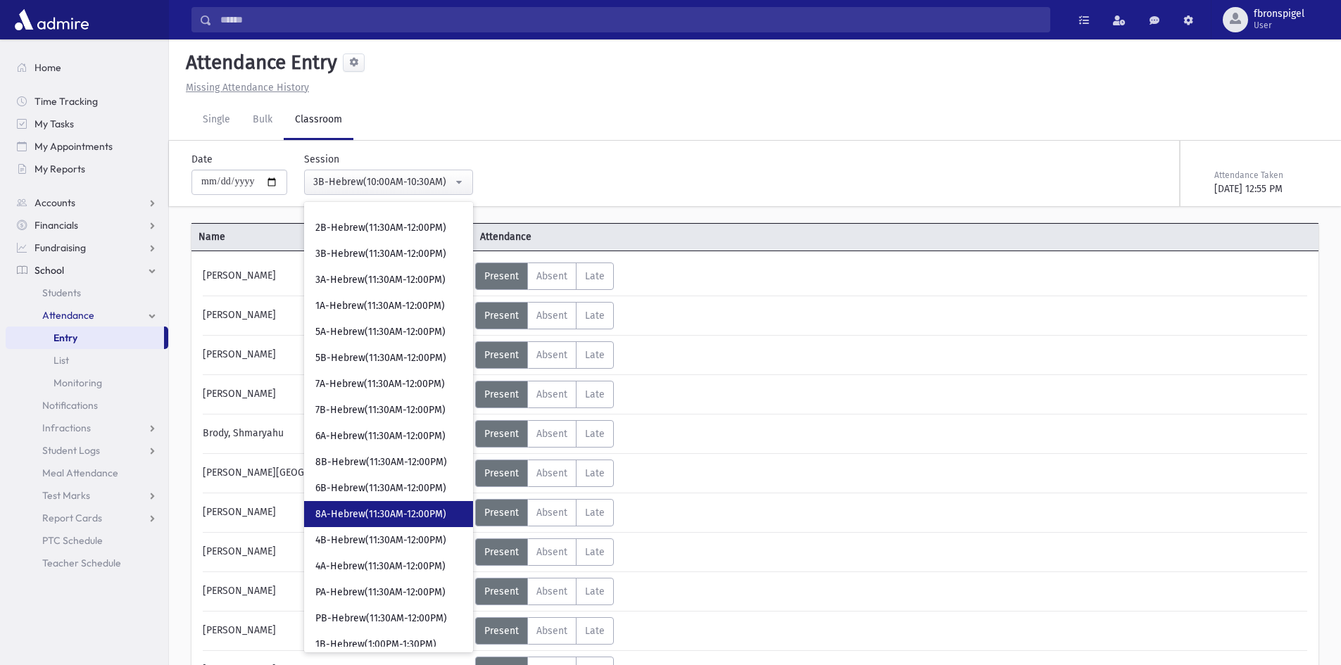
scroll to position [524, 0]
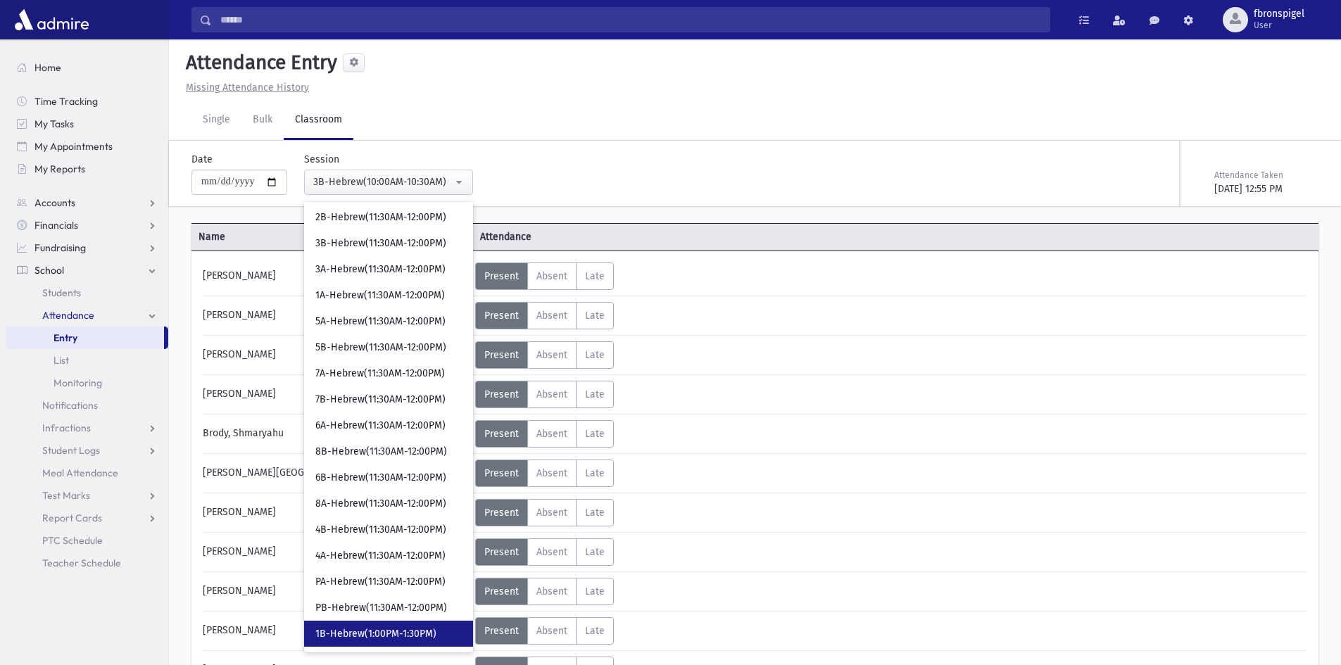
click at [362, 639] on span "1B-Hebrew(1:00PM-1:30PM)" at bounding box center [375, 634] width 121 height 14
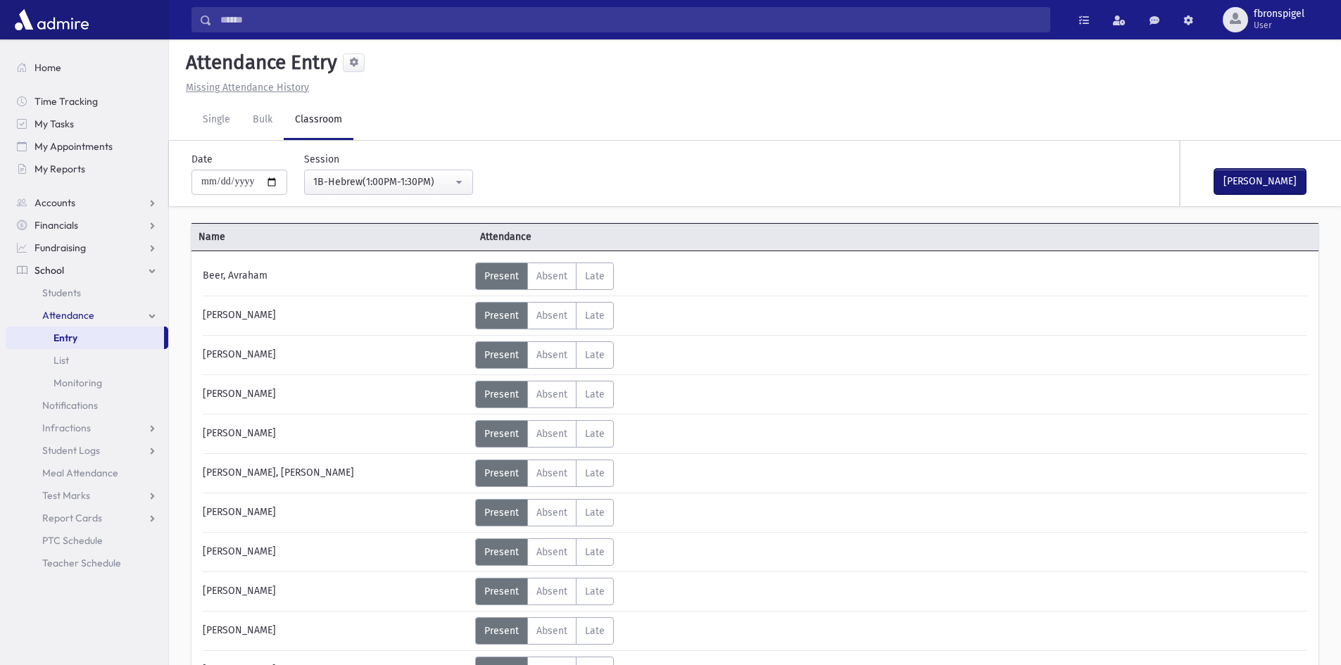
click at [1265, 174] on button "Mark Done" at bounding box center [1259, 181] width 91 height 25
click at [445, 171] on button "1B-Hebrew(1:00PM-1:30PM)" at bounding box center [388, 182] width 169 height 25
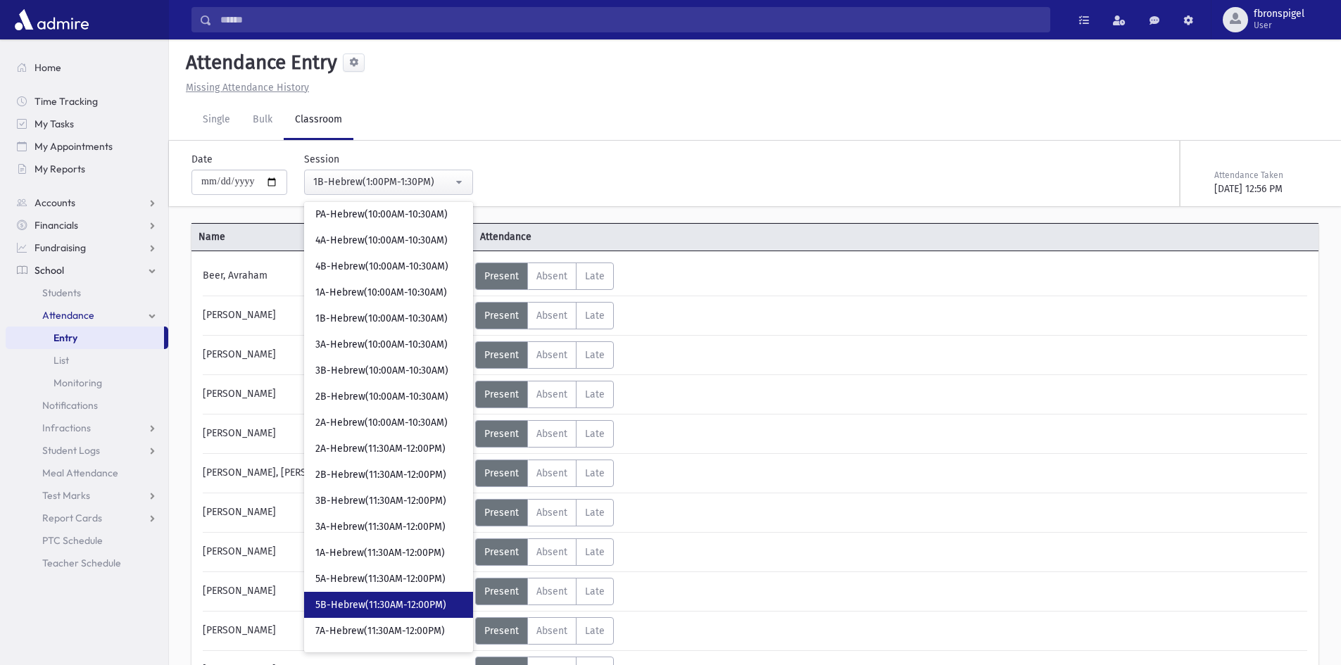
scroll to position [32, 0]
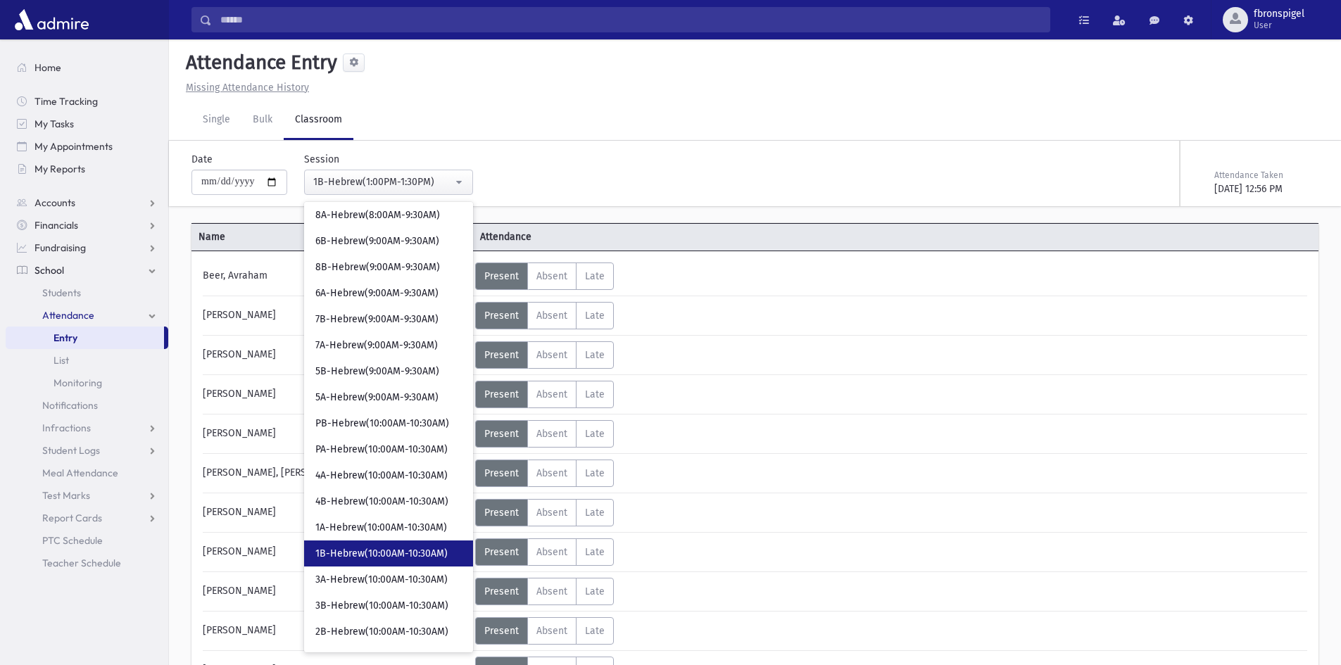
click at [370, 543] on link "1B-Hebrew(10:00AM-10:30AM)" at bounding box center [388, 553] width 169 height 26
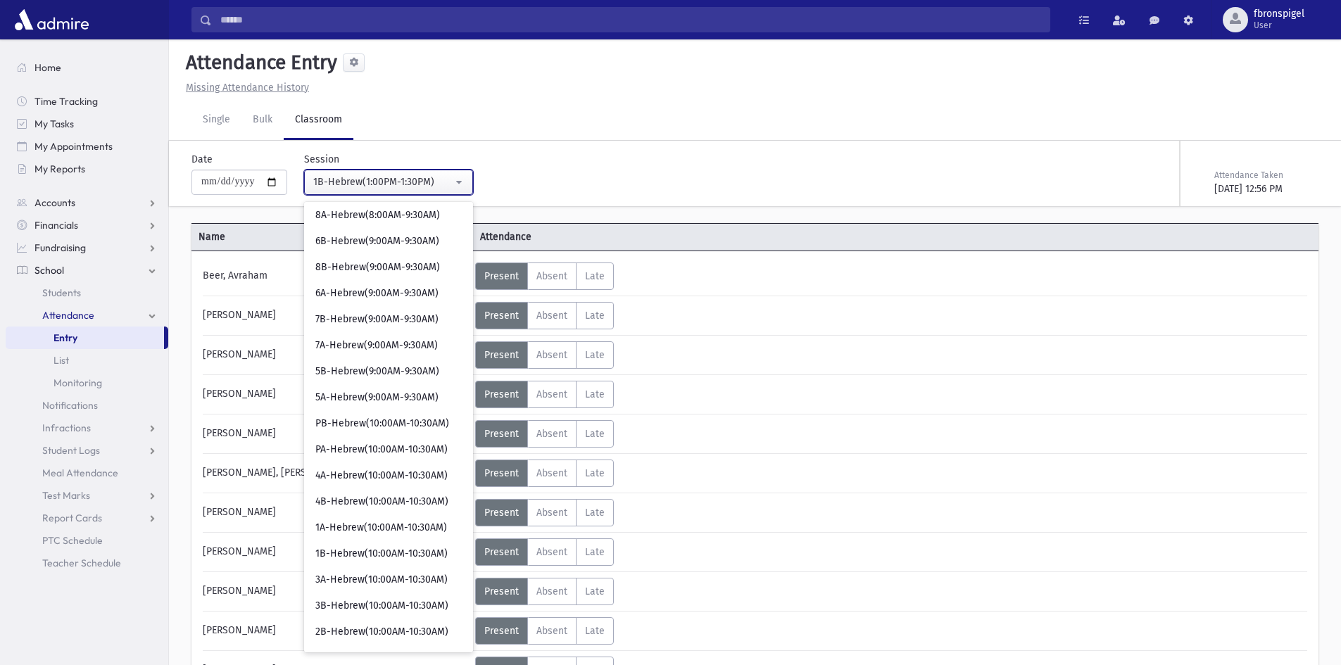
select select "***"
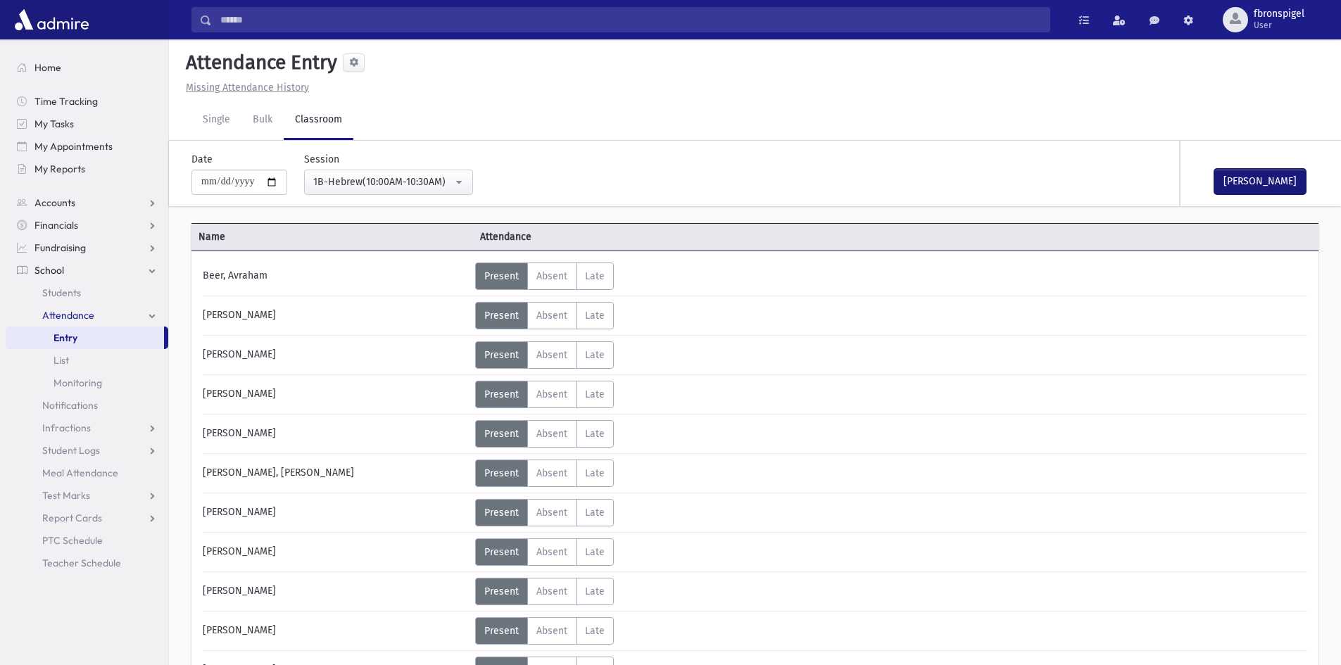
click at [1239, 170] on button "Mark Done" at bounding box center [1259, 181] width 91 height 25
click at [277, 180] on input "**********" at bounding box center [239, 182] width 96 height 25
type input "**********"
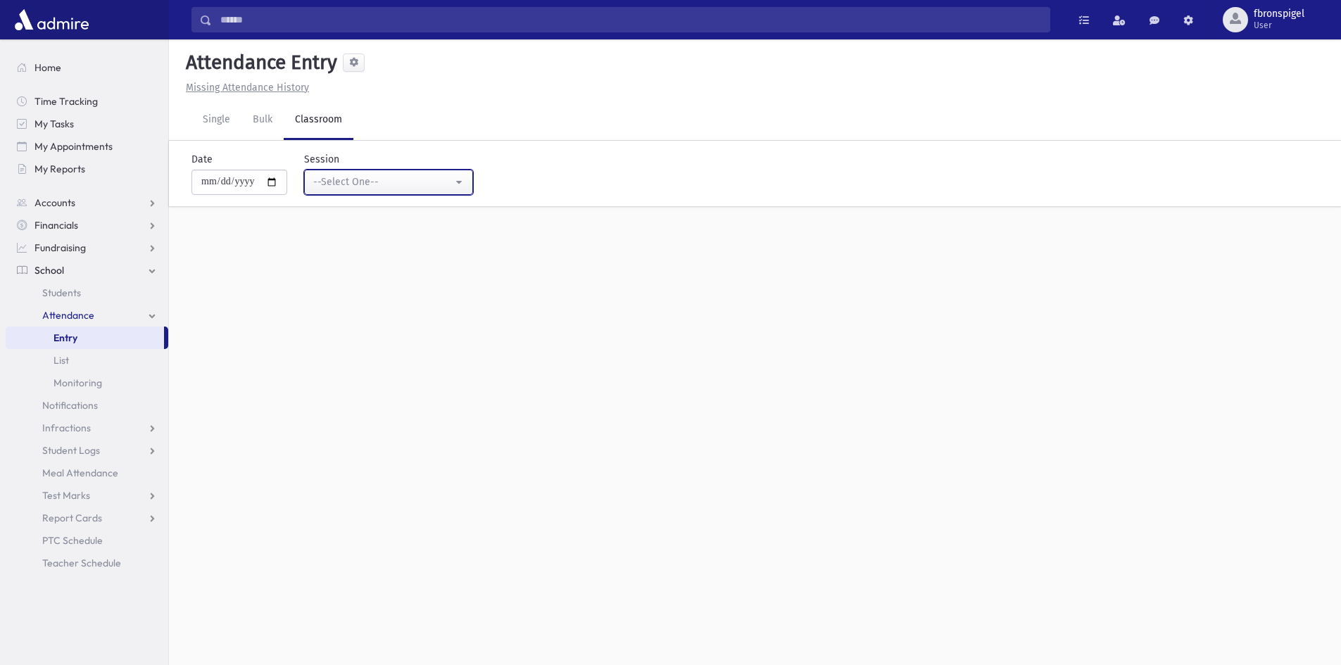
click at [393, 185] on div "--Select One--" at bounding box center [382, 182] width 139 height 15
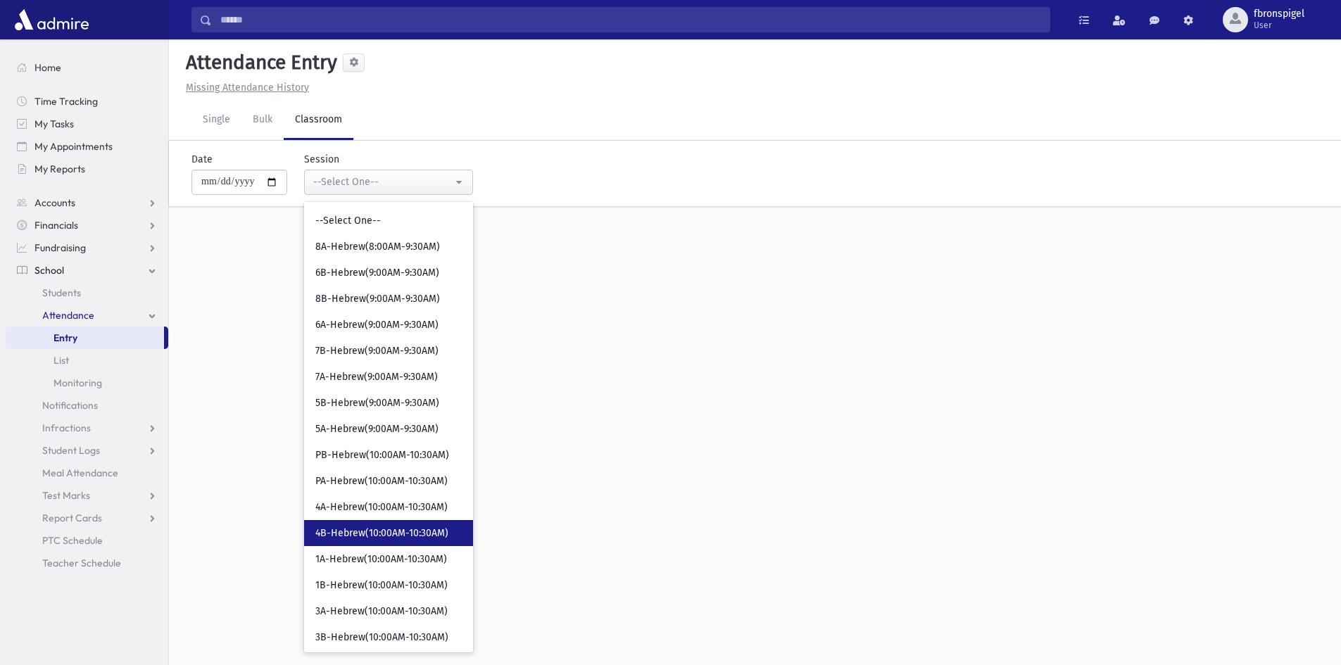
click at [358, 528] on link "4B-Hebrew(10:00AM-10:30AM)" at bounding box center [388, 533] width 169 height 26
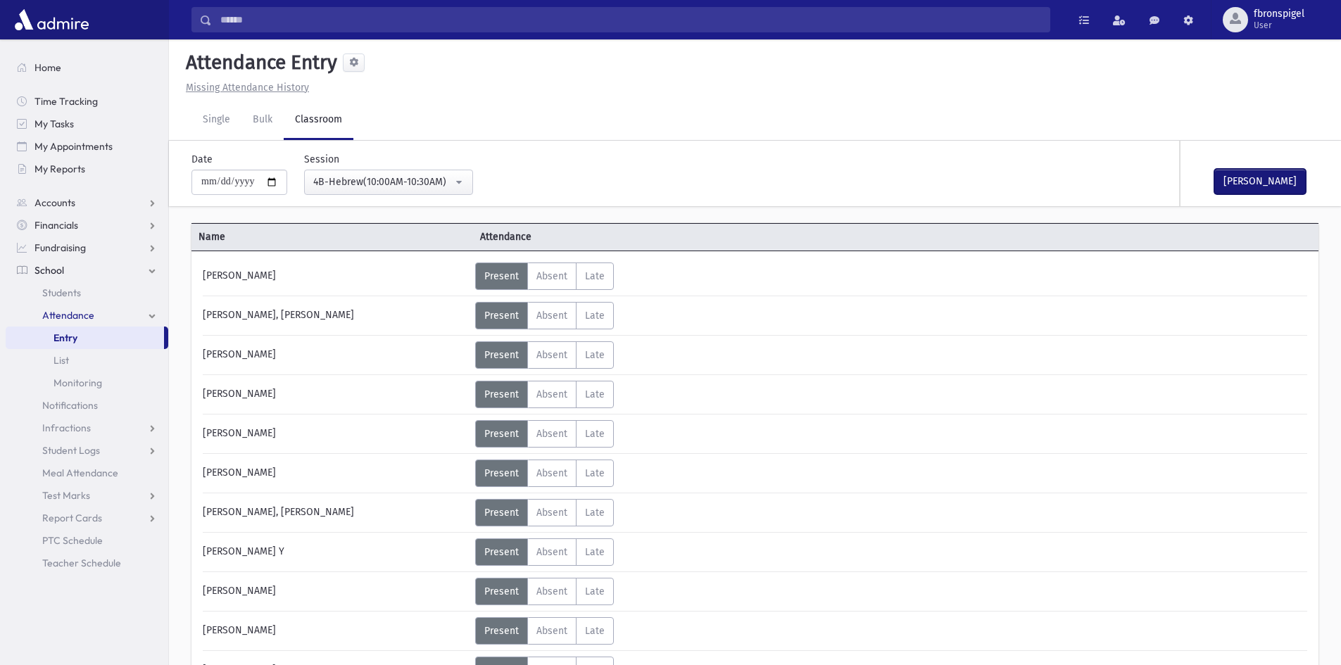
click at [1216, 182] on button "Mark Done" at bounding box center [1259, 181] width 91 height 25
click at [411, 178] on div "4B-Hebrew(10:00AM-10:30AM)" at bounding box center [382, 182] width 139 height 15
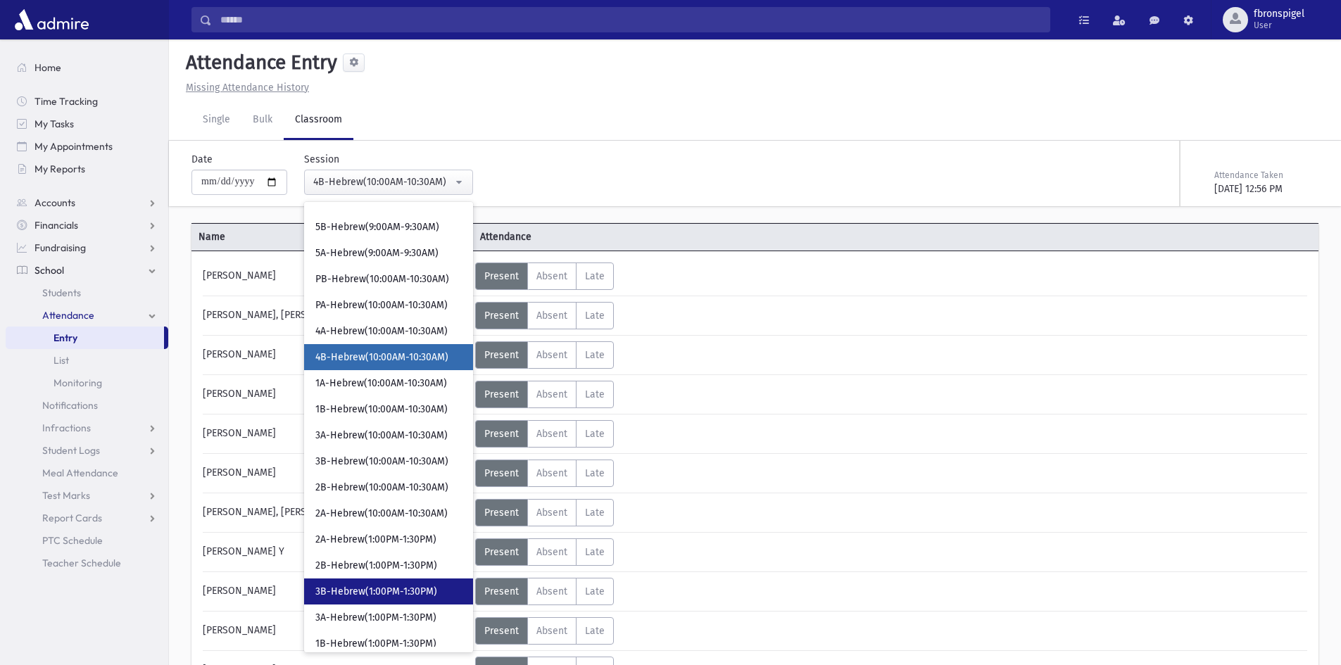
scroll to position [246, 0]
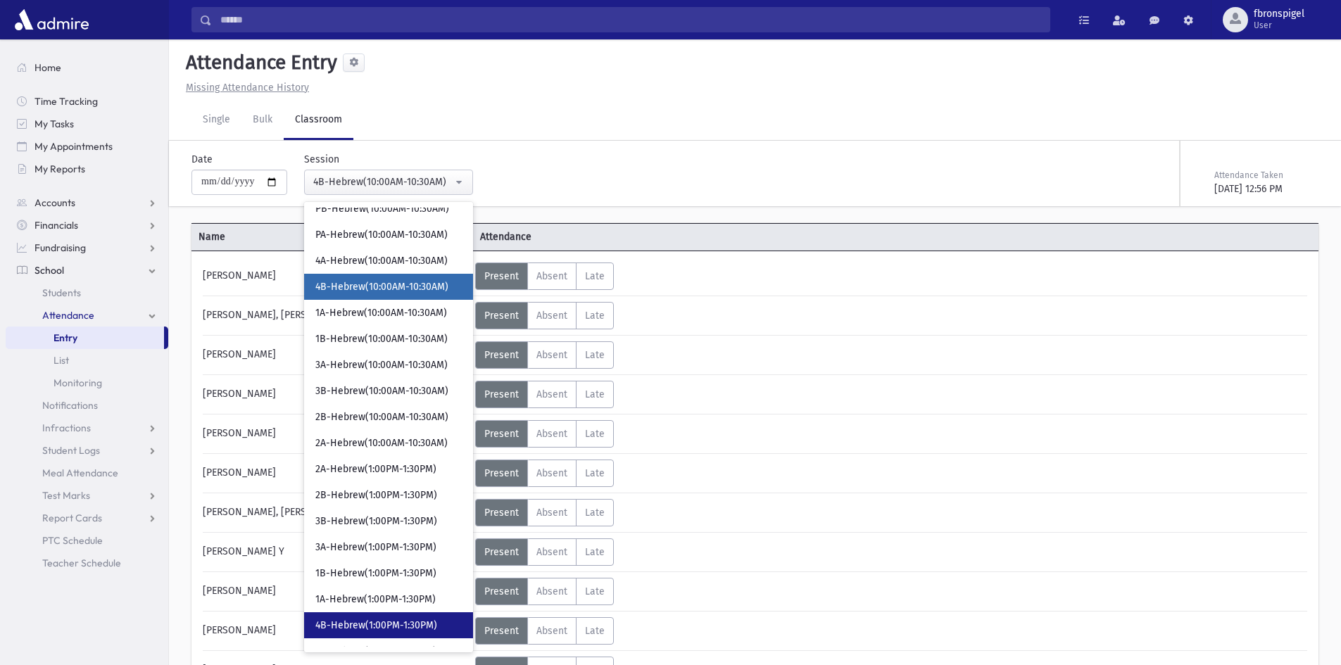
click at [353, 622] on span "4B-Hebrew(1:00PM-1:30PM)" at bounding box center [376, 626] width 122 height 14
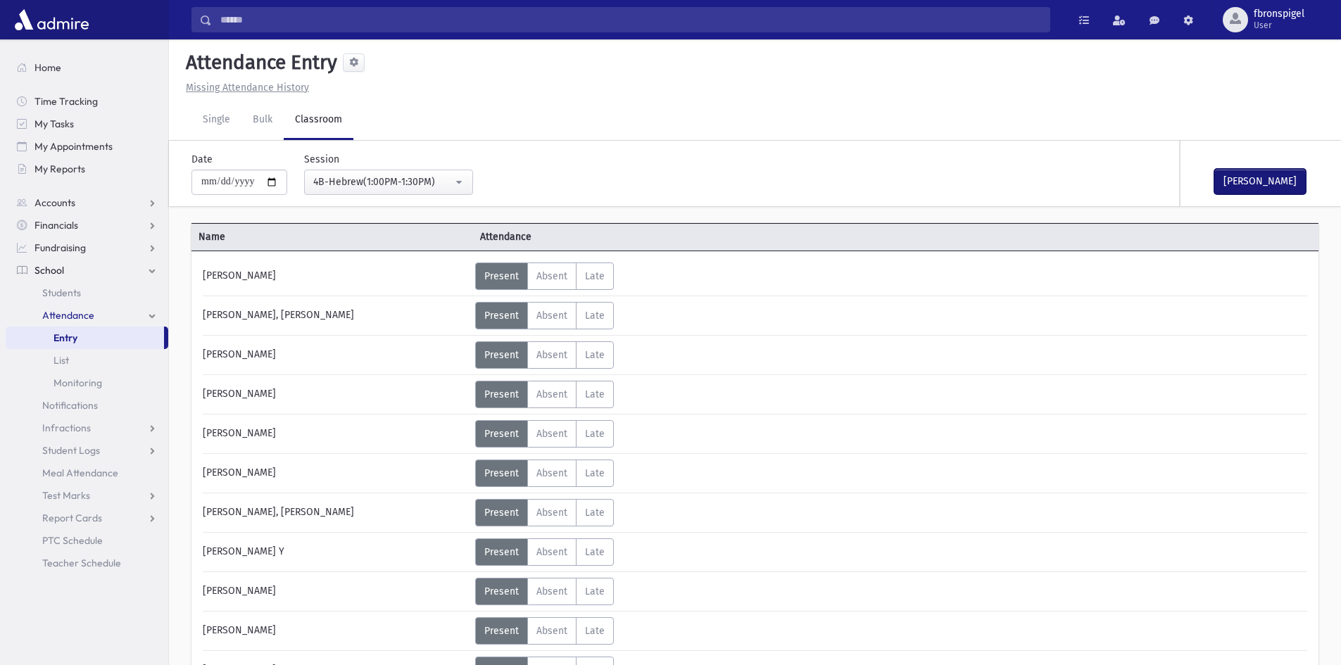
click at [1240, 181] on button "Mark Done" at bounding box center [1259, 181] width 91 height 25
click at [376, 186] on div "4B-Hebrew(1:00PM-1:30PM)" at bounding box center [382, 182] width 139 height 15
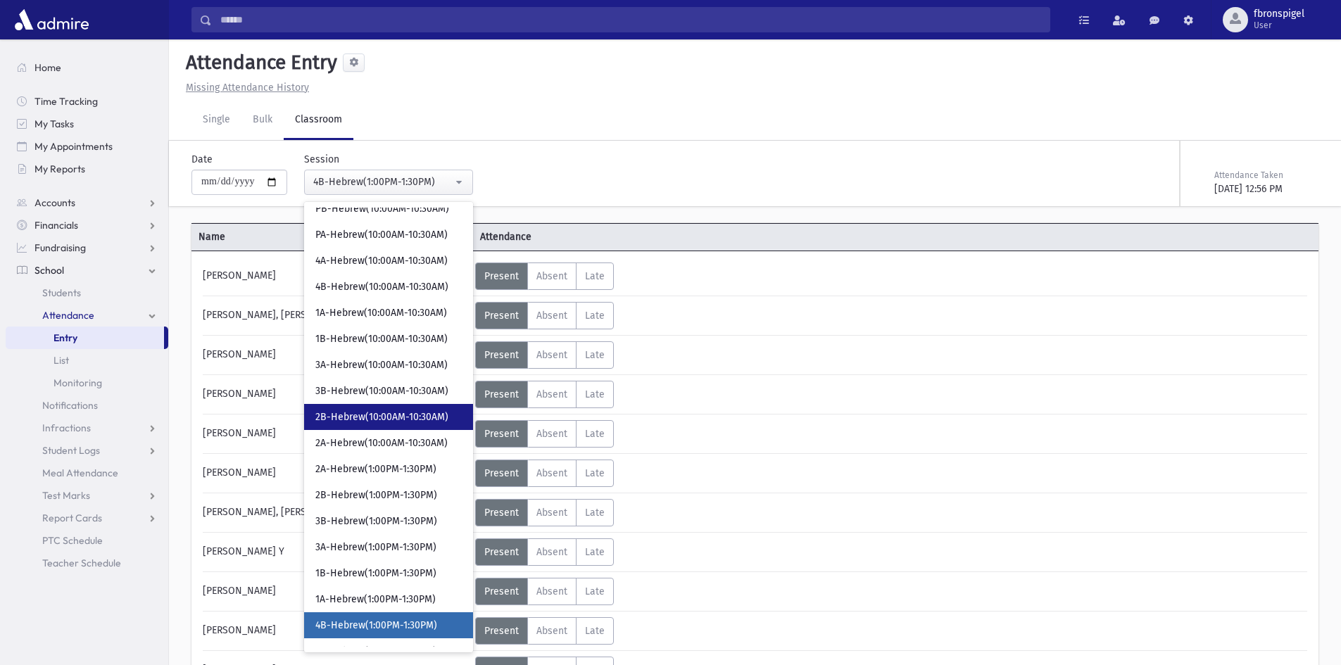
scroll to position [444, 0]
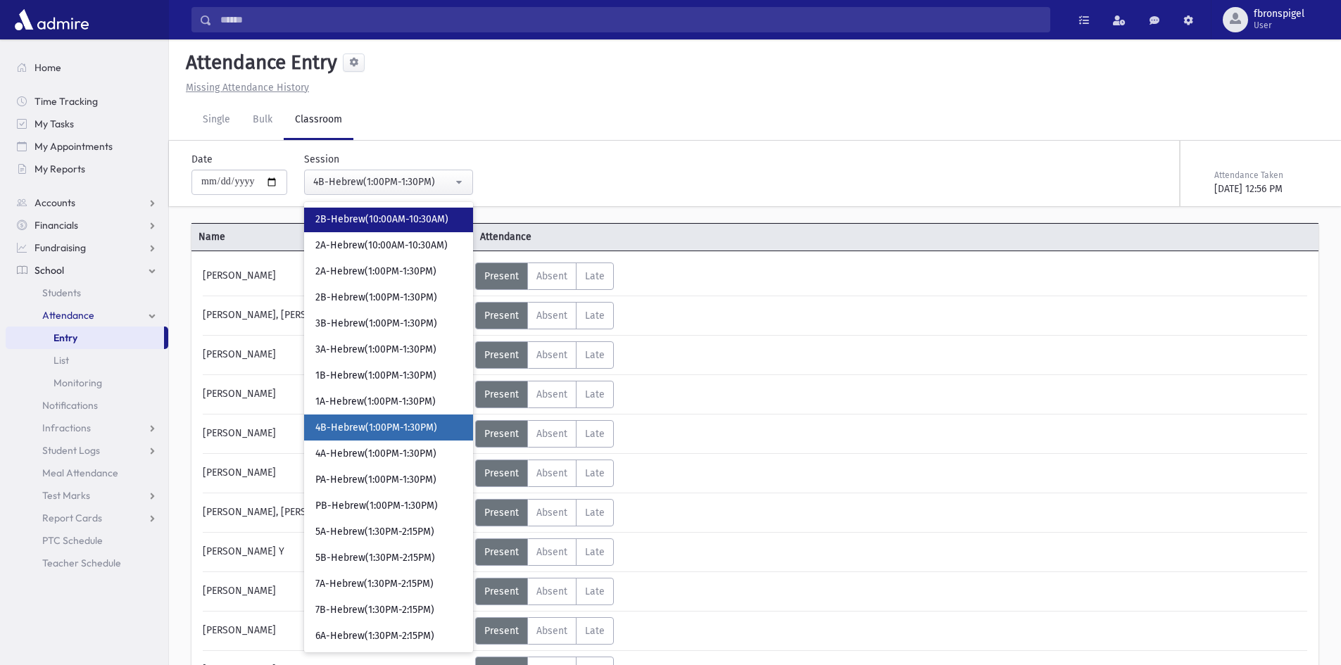
click at [376, 228] on link "2B-Hebrew(10:00AM-10:30AM)" at bounding box center [388, 219] width 169 height 26
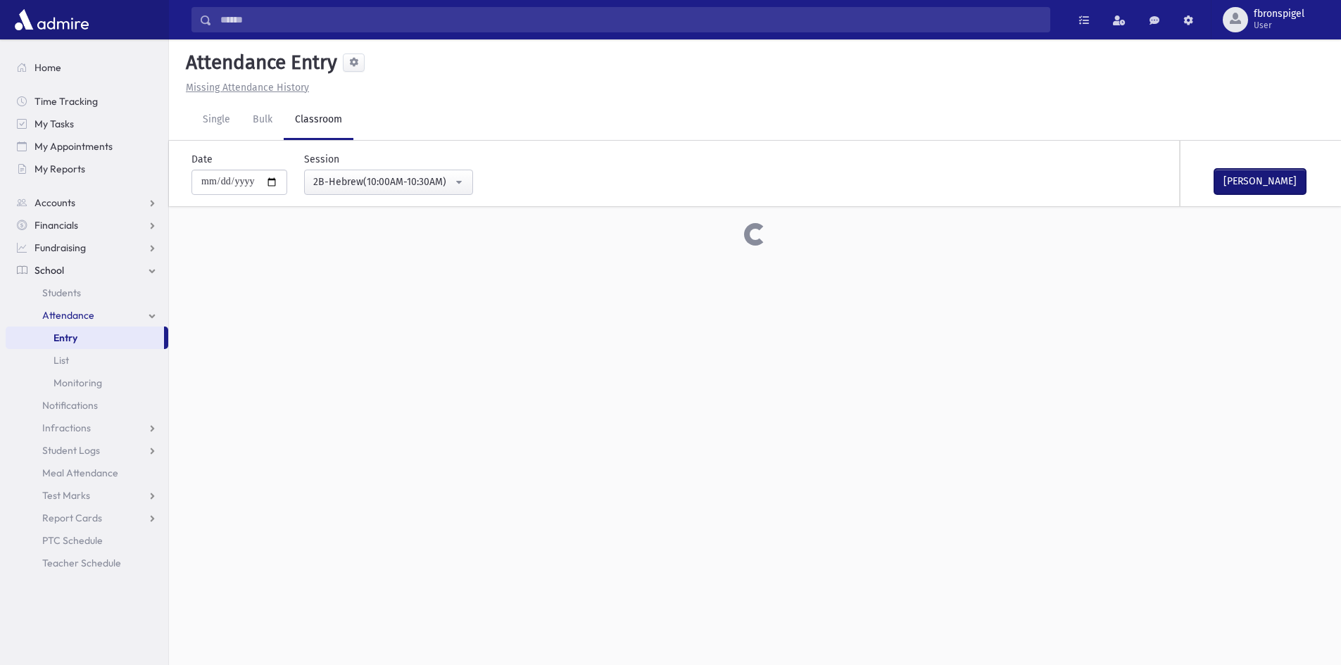
drag, startPoint x: 1236, startPoint y: 179, endPoint x: 799, endPoint y: 211, distance: 438.2
click at [1217, 178] on button "Mark Done" at bounding box center [1259, 181] width 91 height 25
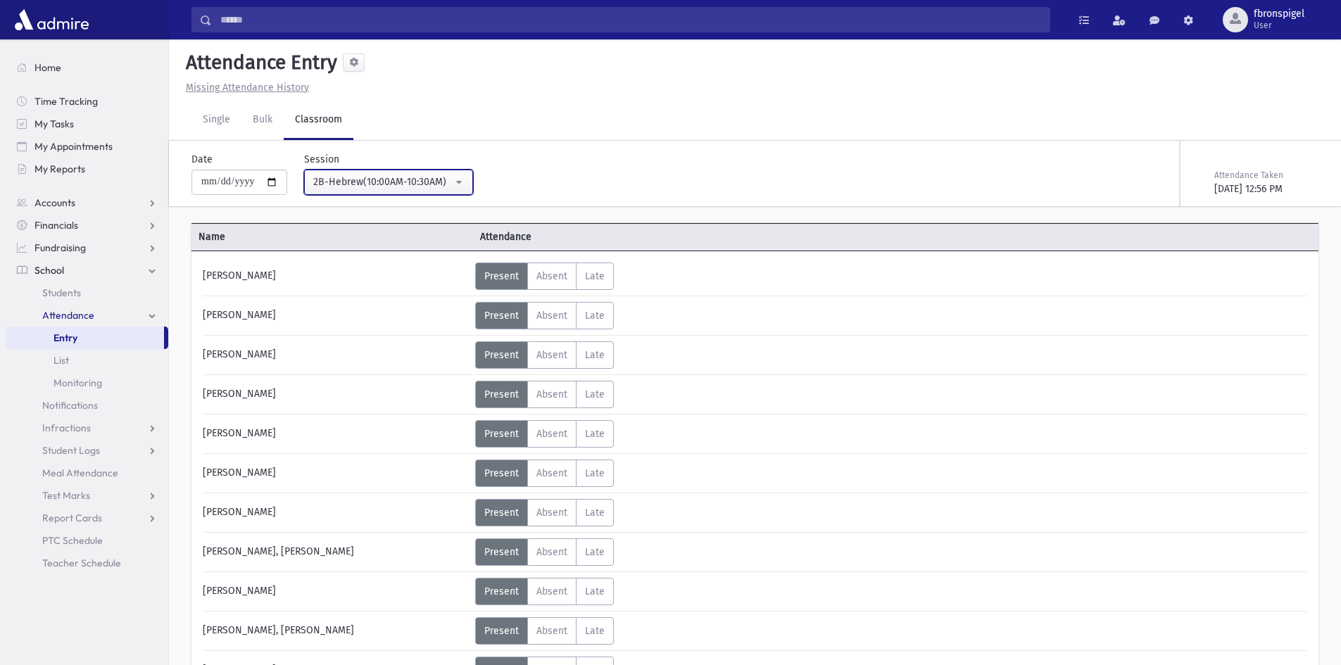
click at [394, 182] on div "2B-Hebrew(10:00AM-10:30AM)" at bounding box center [382, 182] width 139 height 15
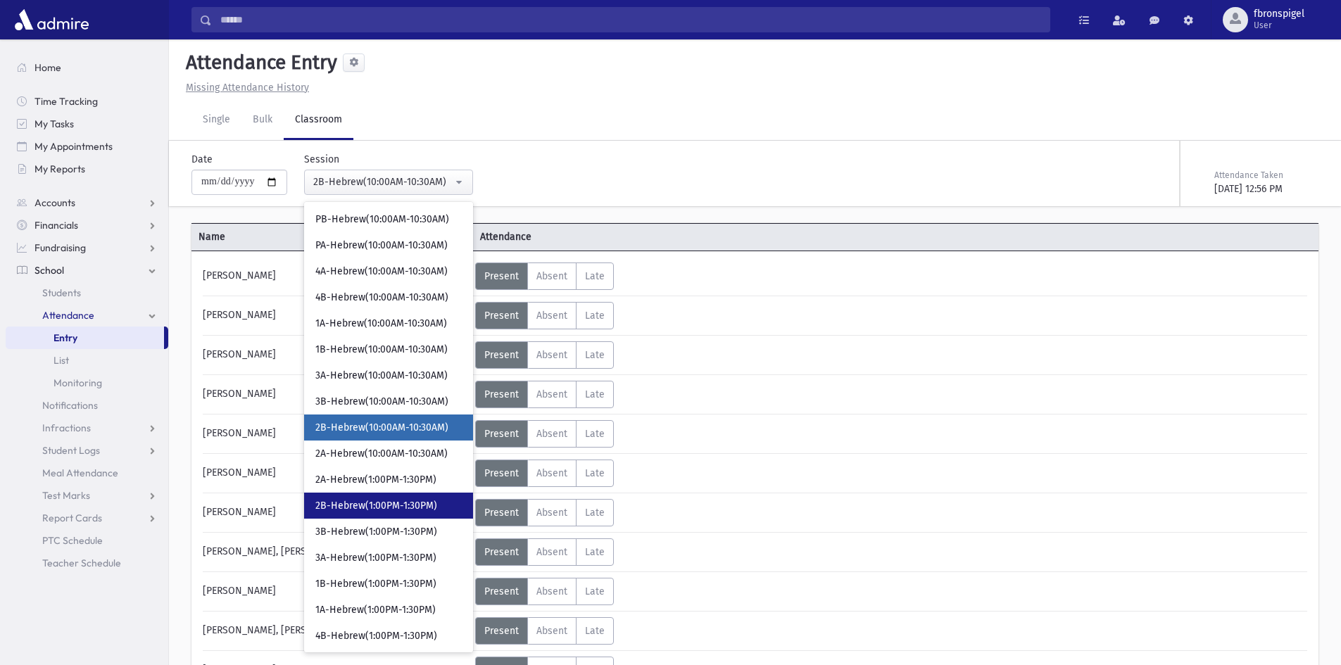
drag, startPoint x: 355, startPoint y: 507, endPoint x: 962, endPoint y: 360, distance: 624.9
click at [367, 501] on span "2B-Hebrew(1:00PM-1:30PM)" at bounding box center [376, 506] width 122 height 14
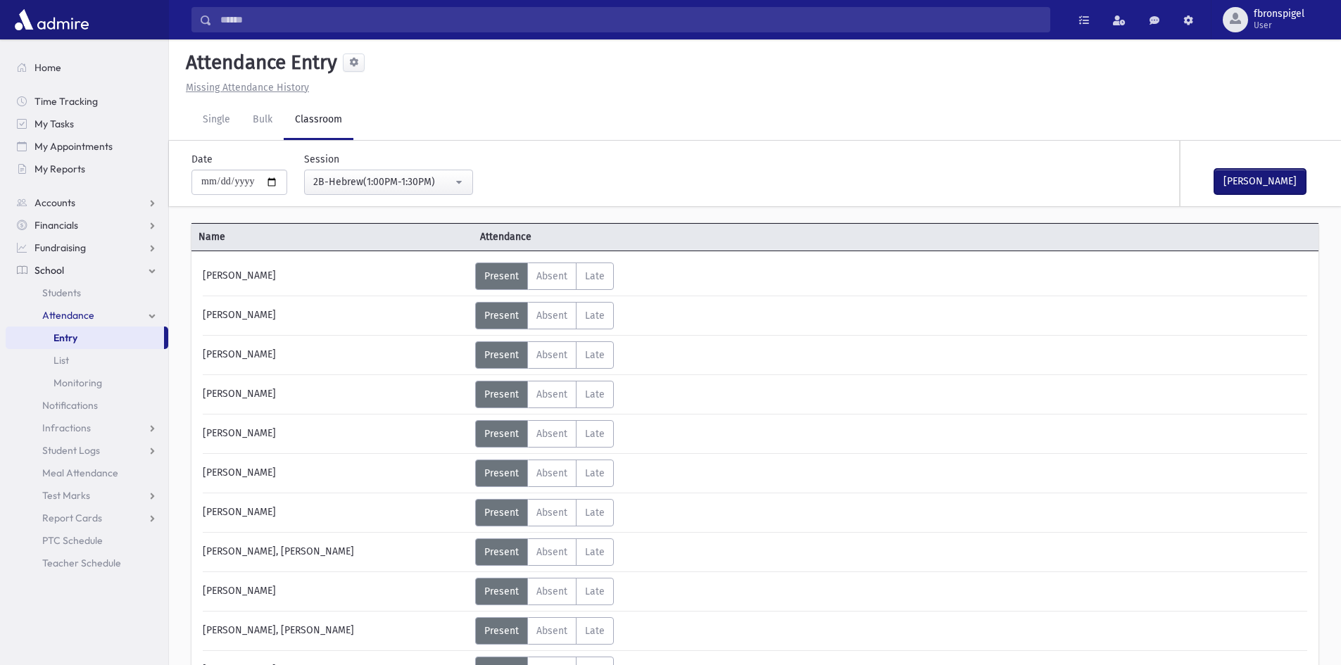
click at [1249, 180] on button "Mark Done" at bounding box center [1259, 181] width 91 height 25
click at [334, 178] on div "2B-Hebrew(1:00PM-1:30PM)" at bounding box center [382, 182] width 139 height 15
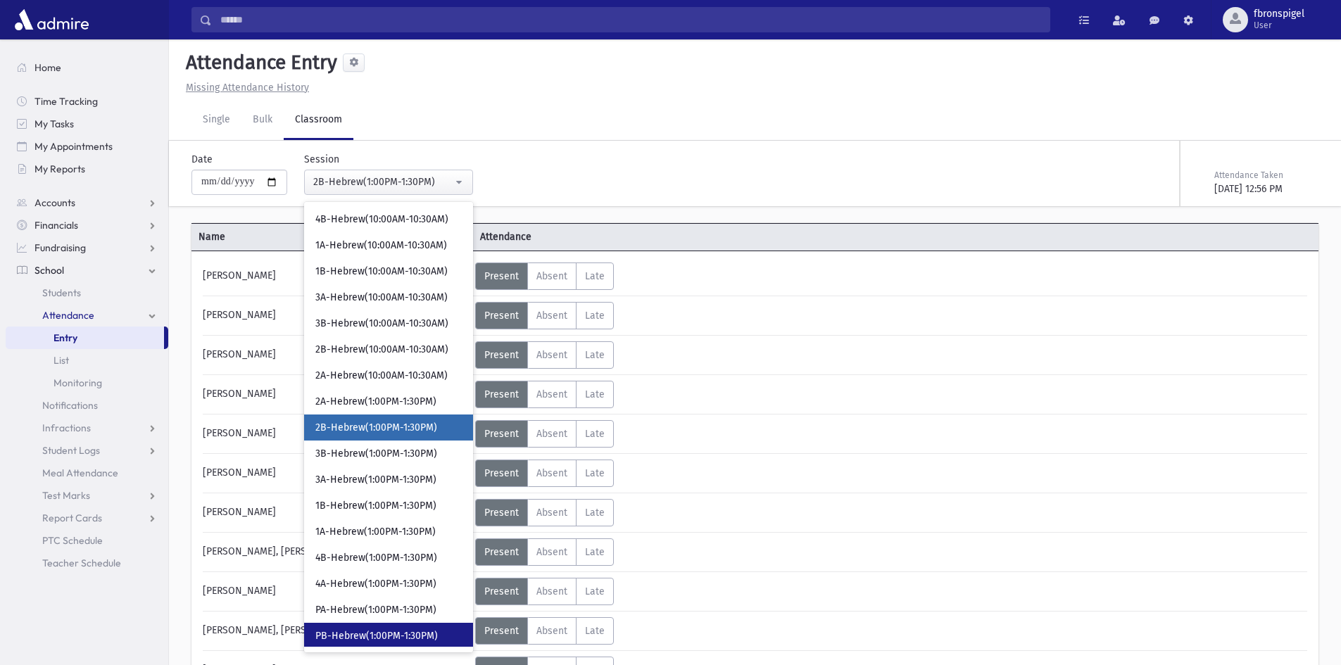
drag, startPoint x: 391, startPoint y: 636, endPoint x: 385, endPoint y: 659, distance: 23.9
click at [392, 636] on span "PB-Hebrew(1:00PM-1:30PM)" at bounding box center [376, 636] width 122 height 14
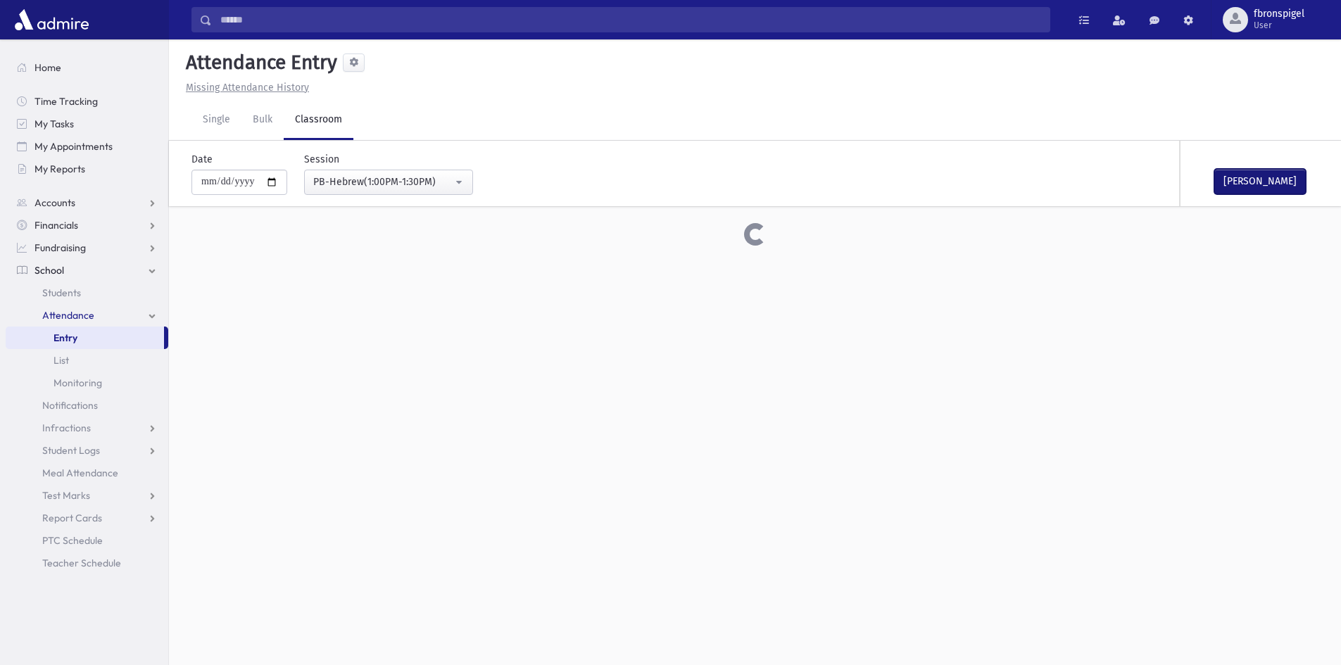
click at [1255, 175] on button "Mark Done" at bounding box center [1259, 181] width 91 height 25
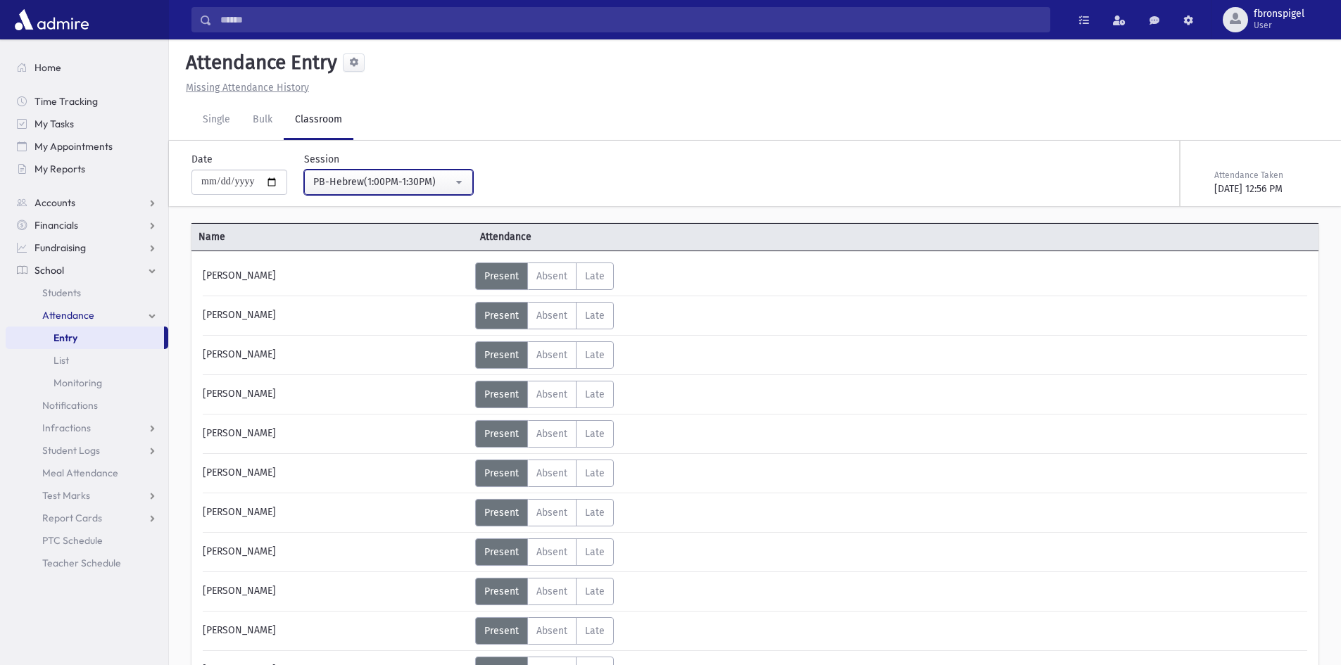
click at [410, 178] on div "PB-Hebrew(1:00PM-1:30PM)" at bounding box center [382, 182] width 139 height 15
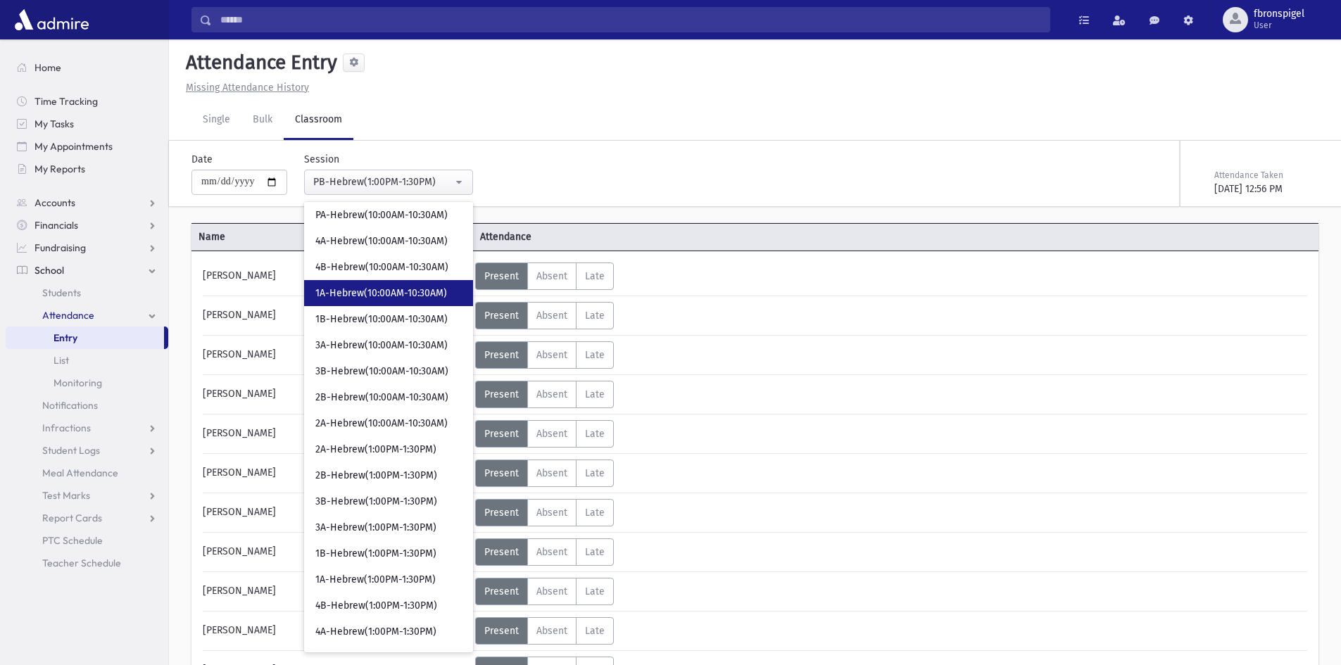
scroll to position [241, 0]
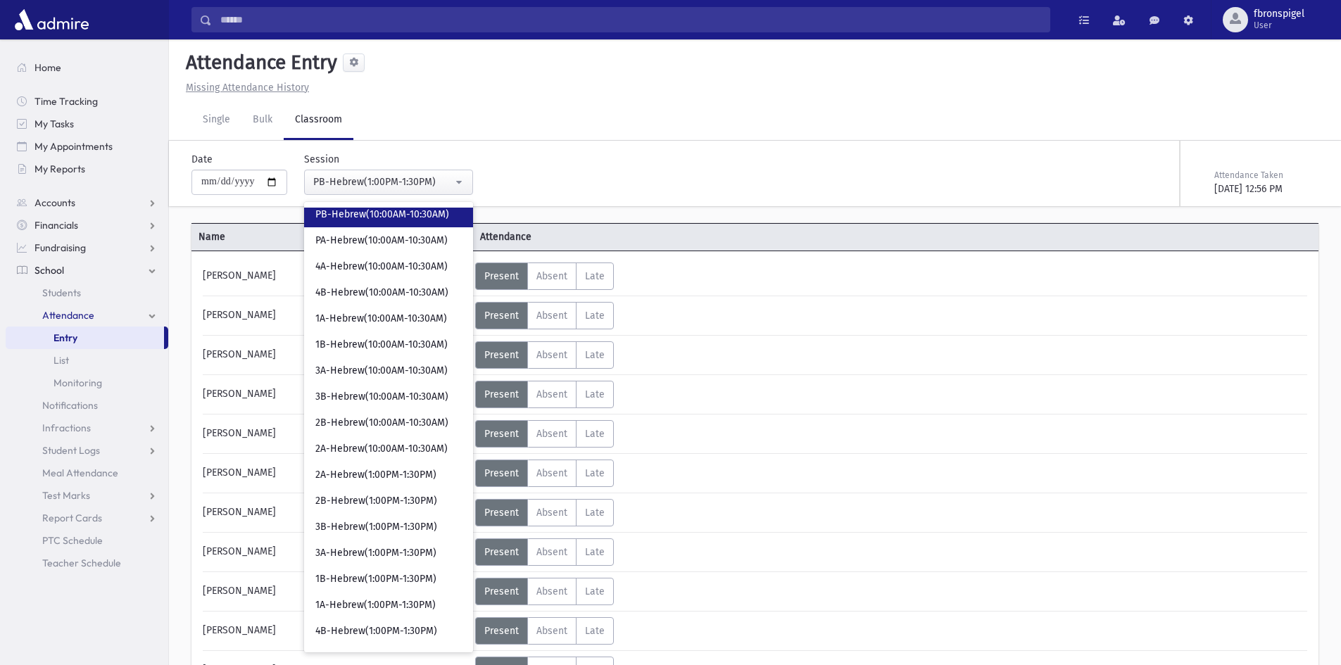
click at [400, 213] on span "PB-Hebrew(10:00AM-10:30AM)" at bounding box center [382, 215] width 134 height 14
select select "***"
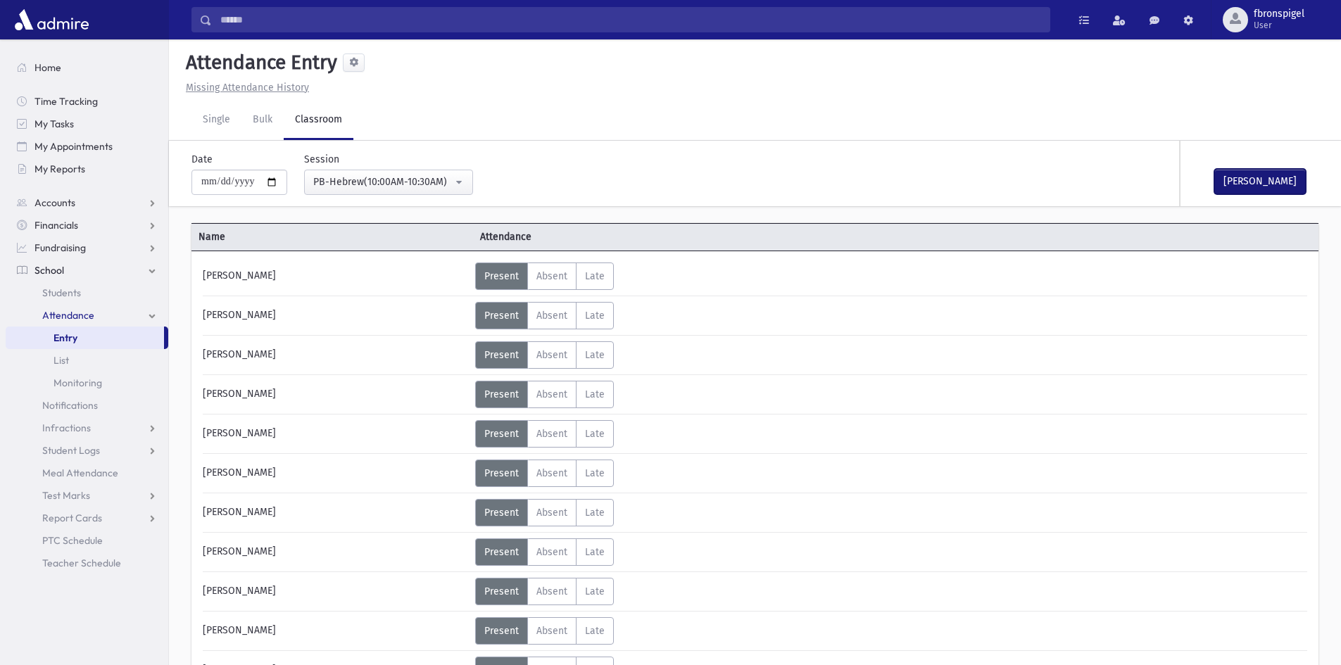
click at [1256, 175] on button "Mark Done" at bounding box center [1259, 181] width 91 height 25
click at [274, 182] on input "**********" at bounding box center [239, 182] width 96 height 25
type input "**********"
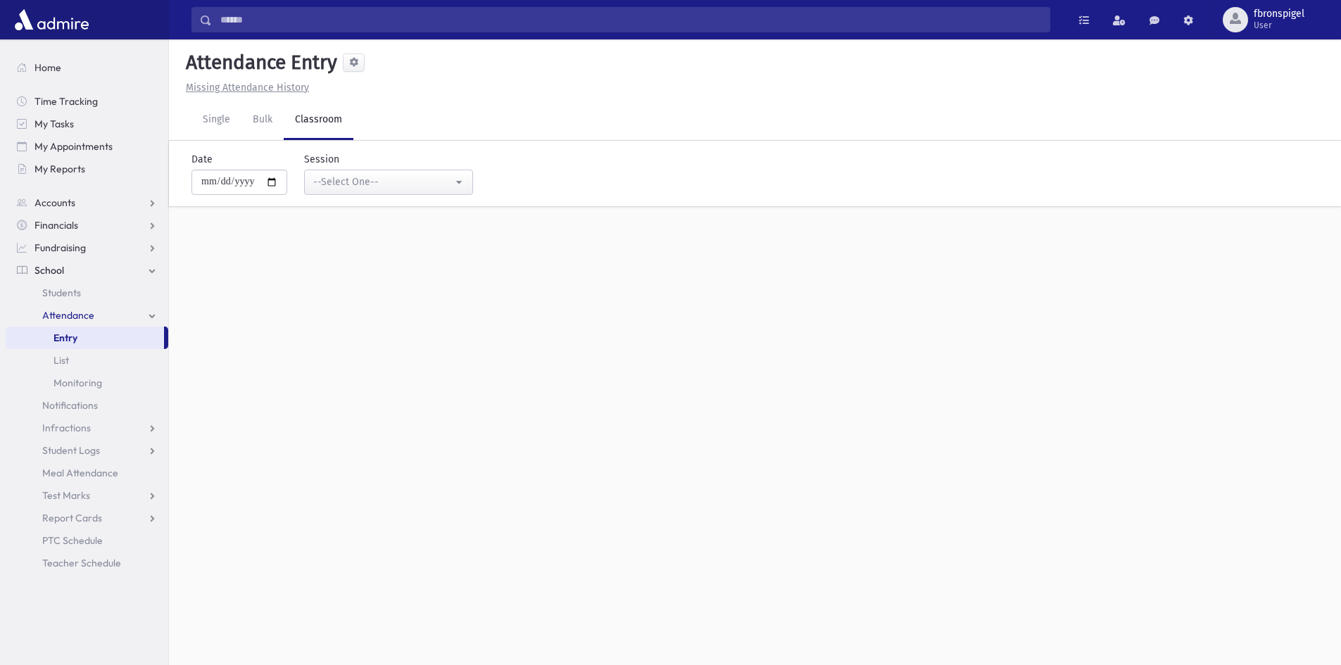
click at [399, 215] on div "**********" at bounding box center [755, 190] width 1172 height 99
click at [393, 183] on div "--Select One--" at bounding box center [382, 182] width 139 height 15
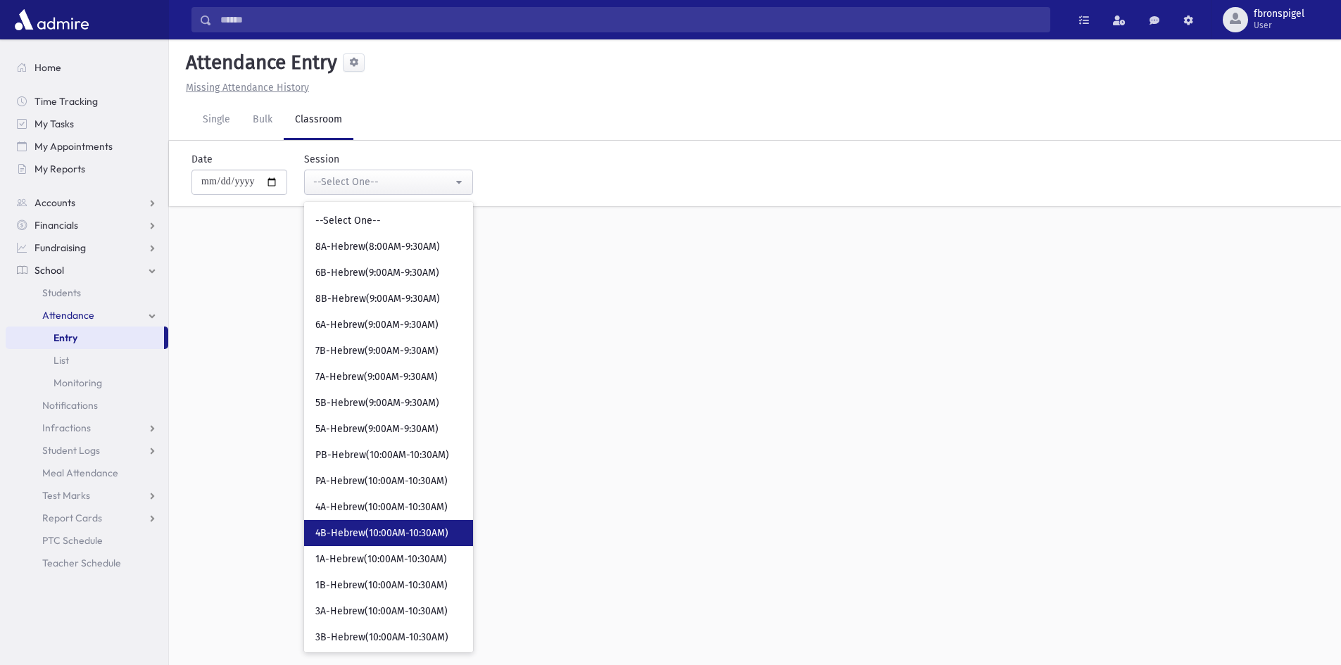
click at [374, 532] on span "4B-Hebrew(10:00AM-10:30AM)" at bounding box center [381, 533] width 133 height 14
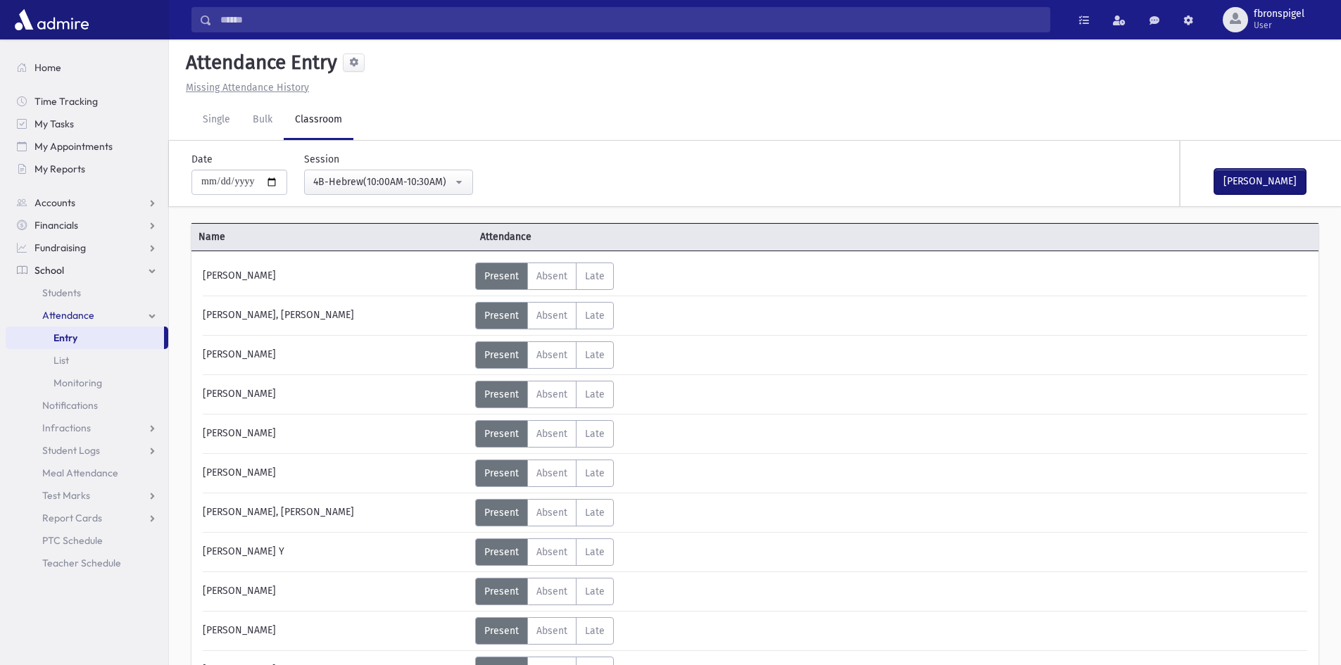
drag, startPoint x: 1248, startPoint y: 177, endPoint x: 1011, endPoint y: 178, distance: 237.9
click at [1201, 178] on div "Mark Done" at bounding box center [1250, 173] width 141 height 65
click at [378, 180] on div "4B-Hebrew(10:00AM-10:30AM)" at bounding box center [382, 182] width 139 height 15
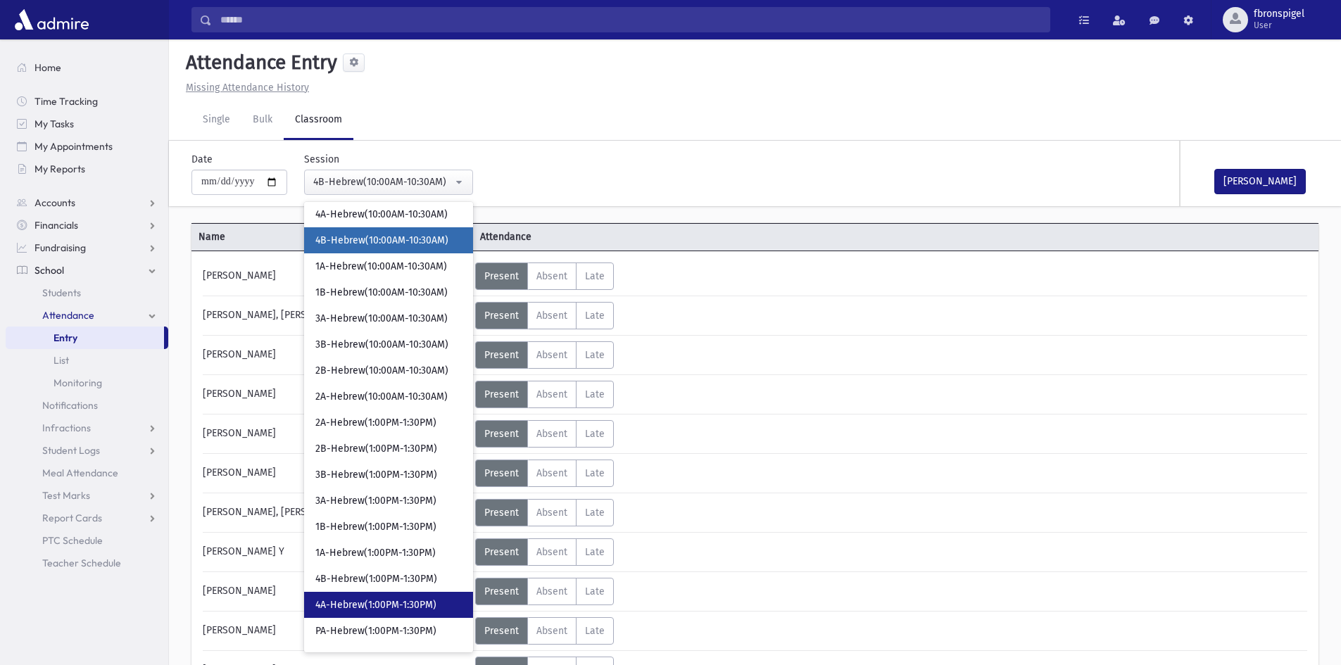
scroll to position [317, 0]
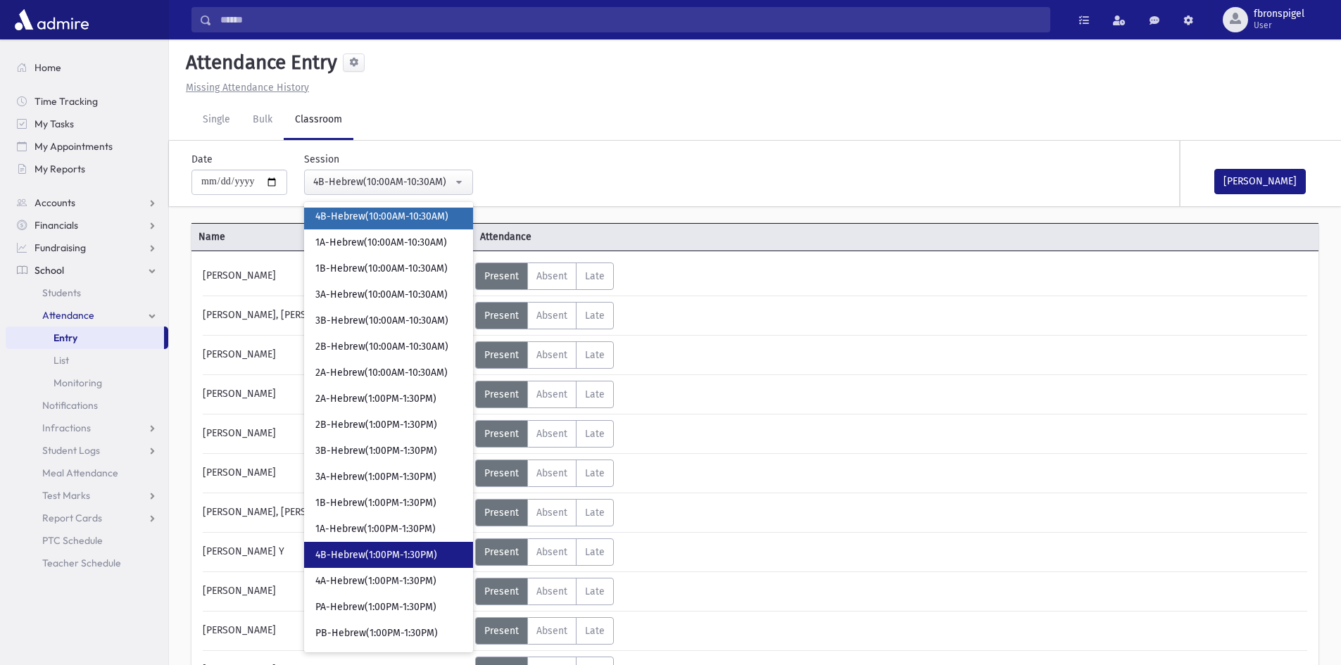
click at [350, 559] on span "4B-Hebrew(1:00PM-1:30PM)" at bounding box center [376, 555] width 122 height 14
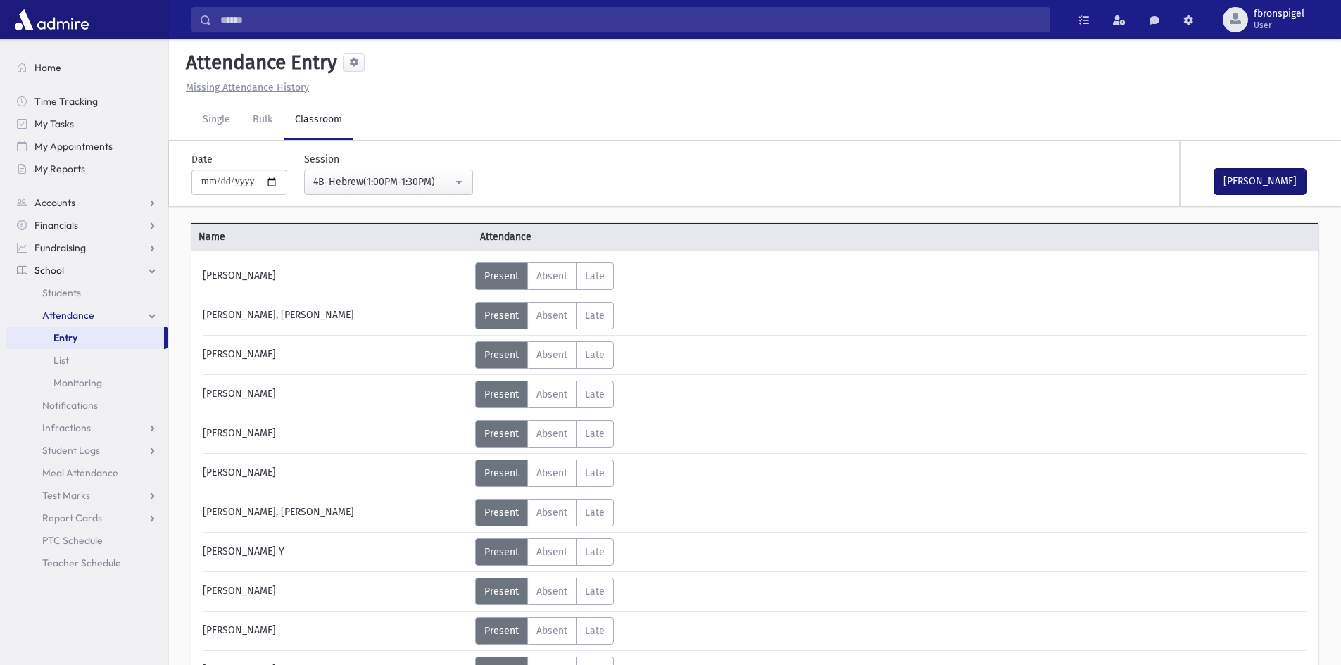
click at [1257, 178] on button "Mark Done" at bounding box center [1259, 181] width 91 height 25
click at [390, 184] on div "4B-Hebrew(1:00PM-1:30PM)" at bounding box center [382, 182] width 139 height 15
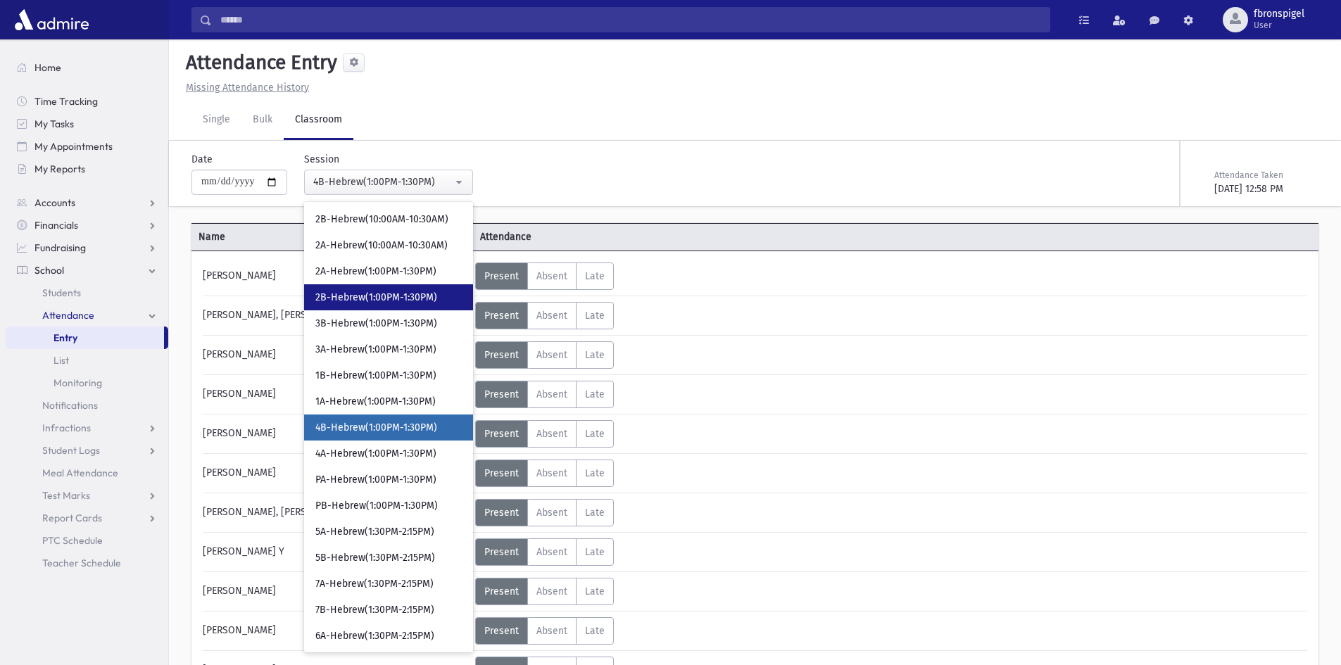
click at [358, 303] on span "2B-Hebrew(1:00PM-1:30PM)" at bounding box center [376, 298] width 122 height 14
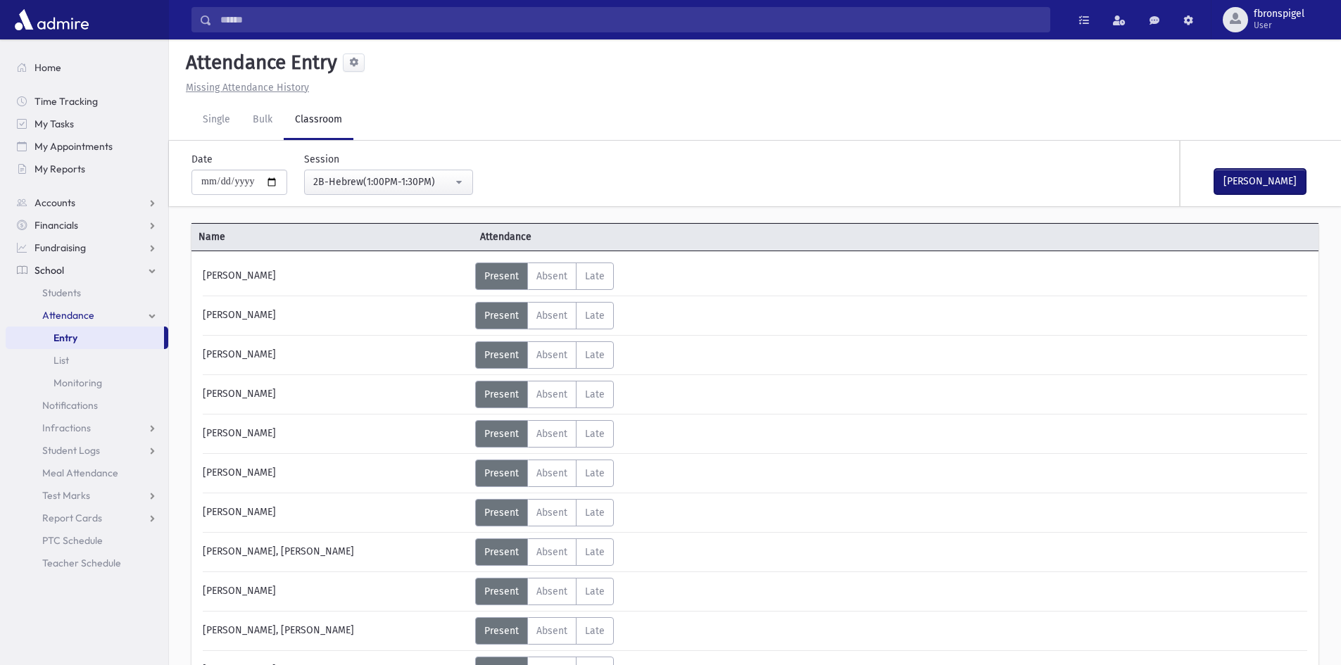
click at [1233, 178] on button "Mark Done" at bounding box center [1259, 181] width 91 height 25
click at [436, 183] on div "2B-Hebrew(1:00PM-1:30PM)" at bounding box center [382, 182] width 139 height 15
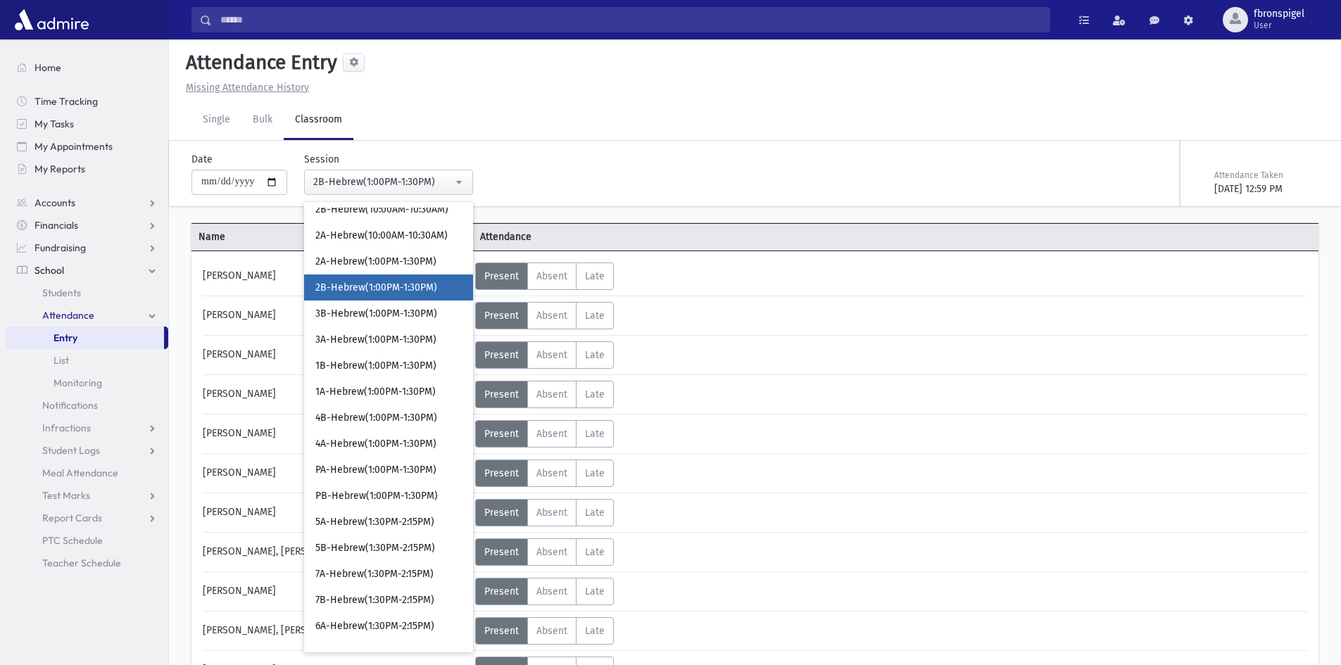
scroll to position [384, 0]
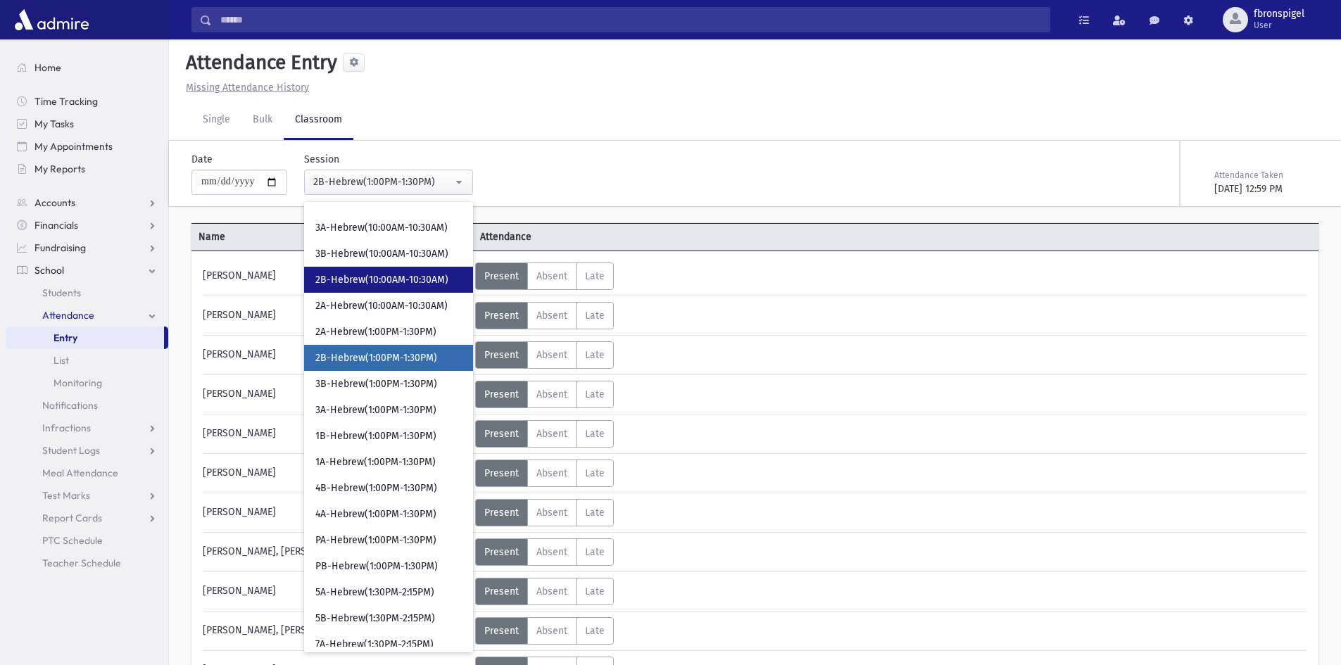
click at [369, 269] on link "2B-Hebrew(10:00AM-10:30AM)" at bounding box center [388, 280] width 169 height 26
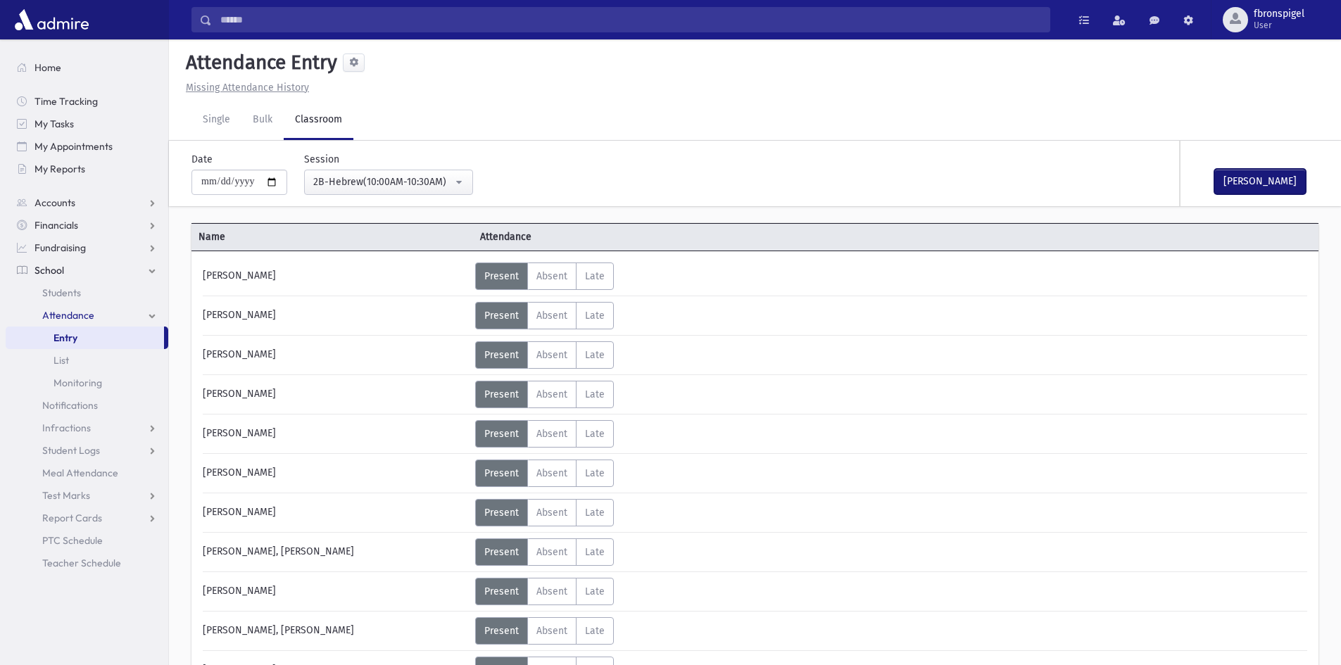
click at [1243, 176] on button "Mark Done" at bounding box center [1259, 181] width 91 height 25
click at [353, 180] on div "2B-Hebrew(10:00AM-10:30AM)" at bounding box center [382, 182] width 139 height 15
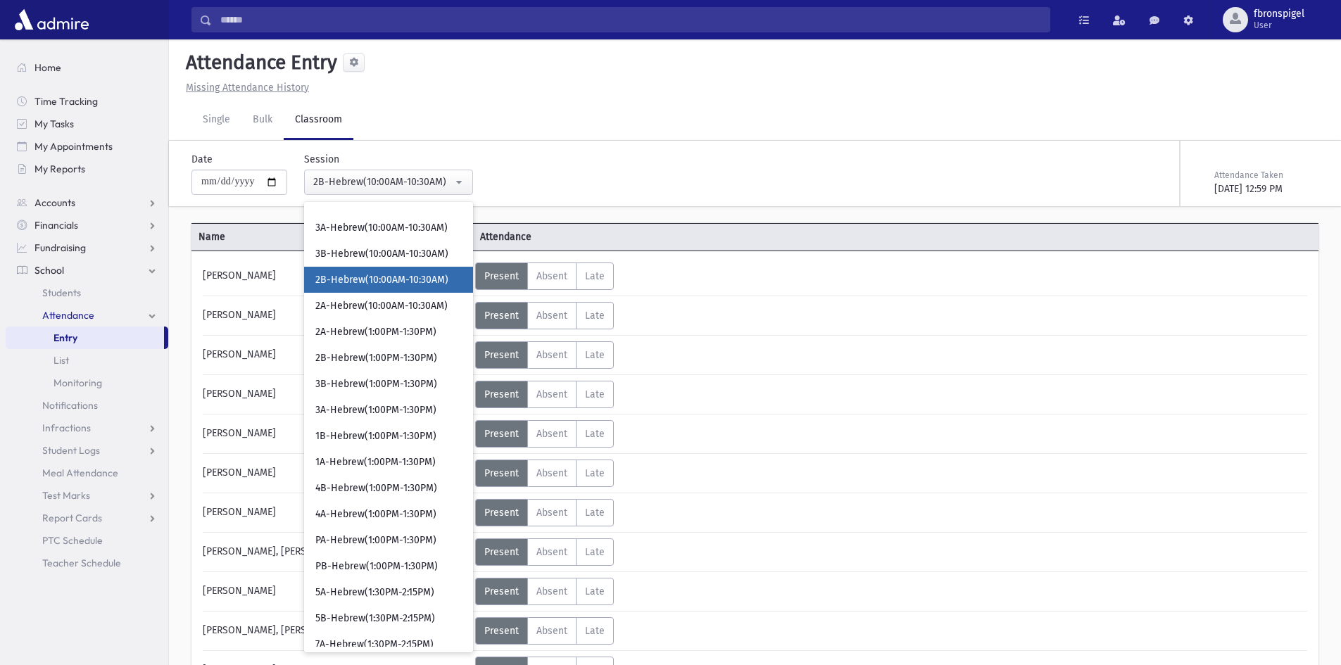
scroll to position [236, 0]
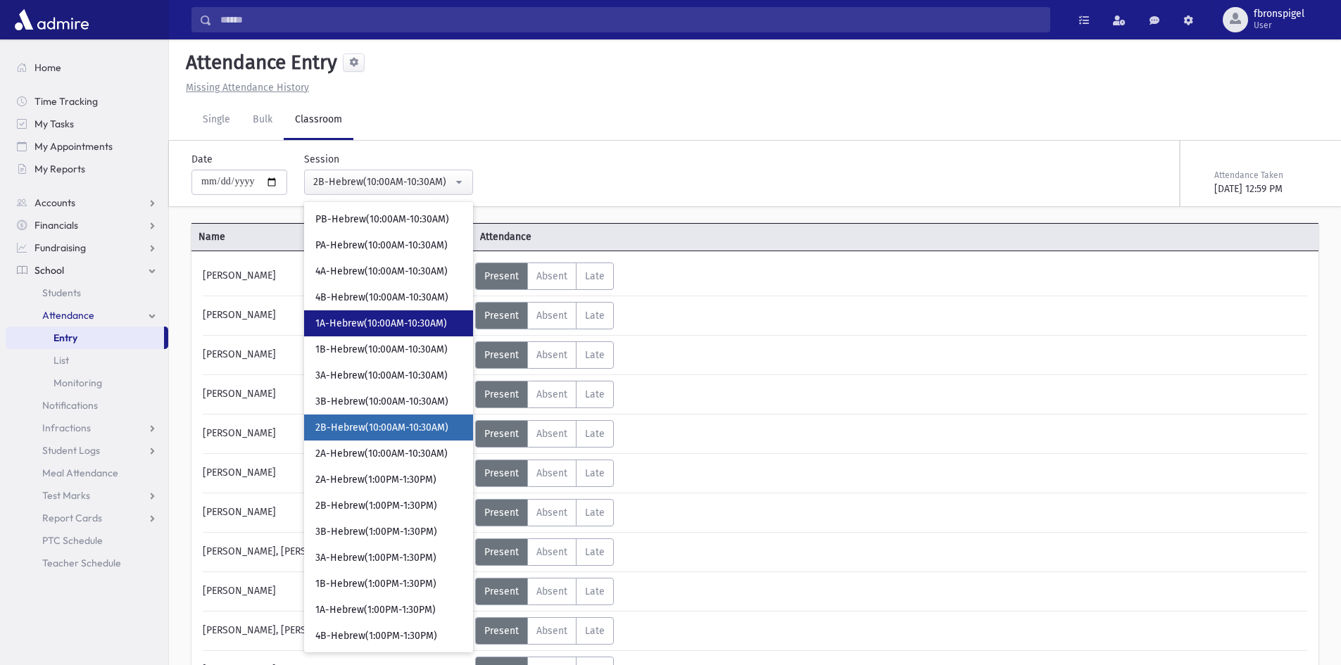
click at [357, 322] on span "1A-Hebrew(10:00AM-10:30AM)" at bounding box center [381, 324] width 132 height 14
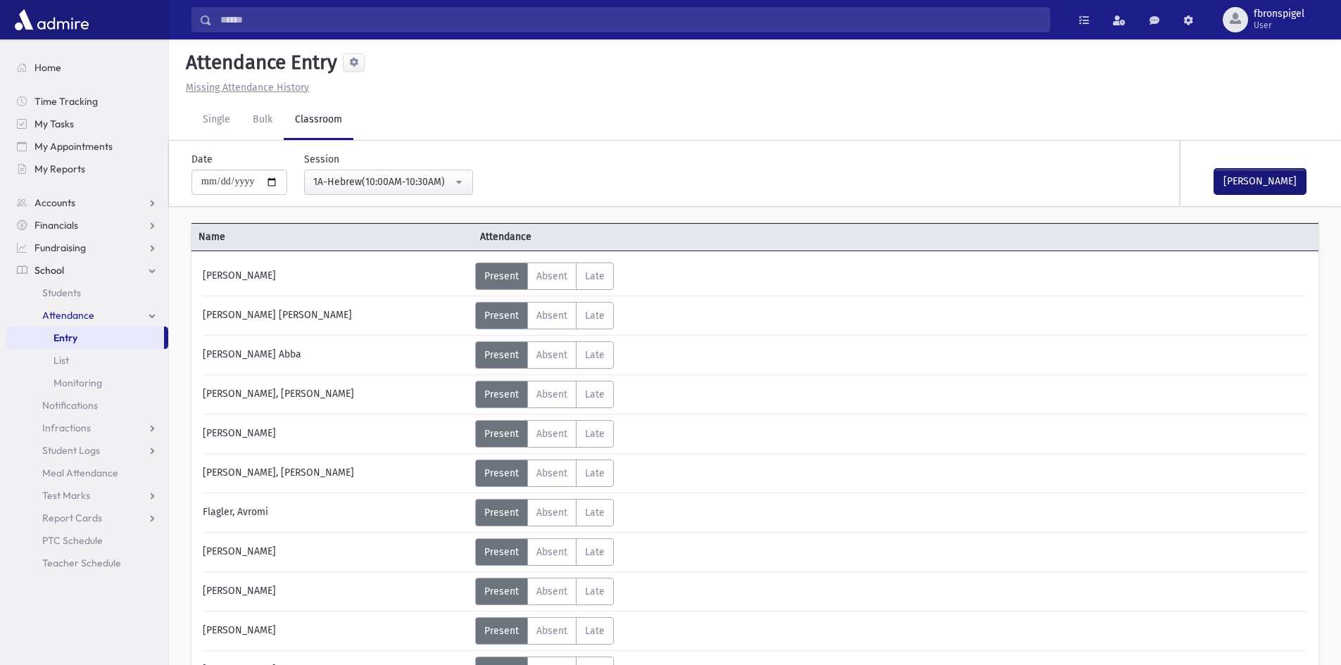
click at [1221, 183] on button "Mark Done" at bounding box center [1259, 181] width 91 height 25
drag, startPoint x: 1134, startPoint y: 193, endPoint x: 363, endPoint y: 177, distance: 770.7
click at [363, 177] on div "1A-Hebrew(10:00AM-10:30AM)" at bounding box center [382, 182] width 139 height 15
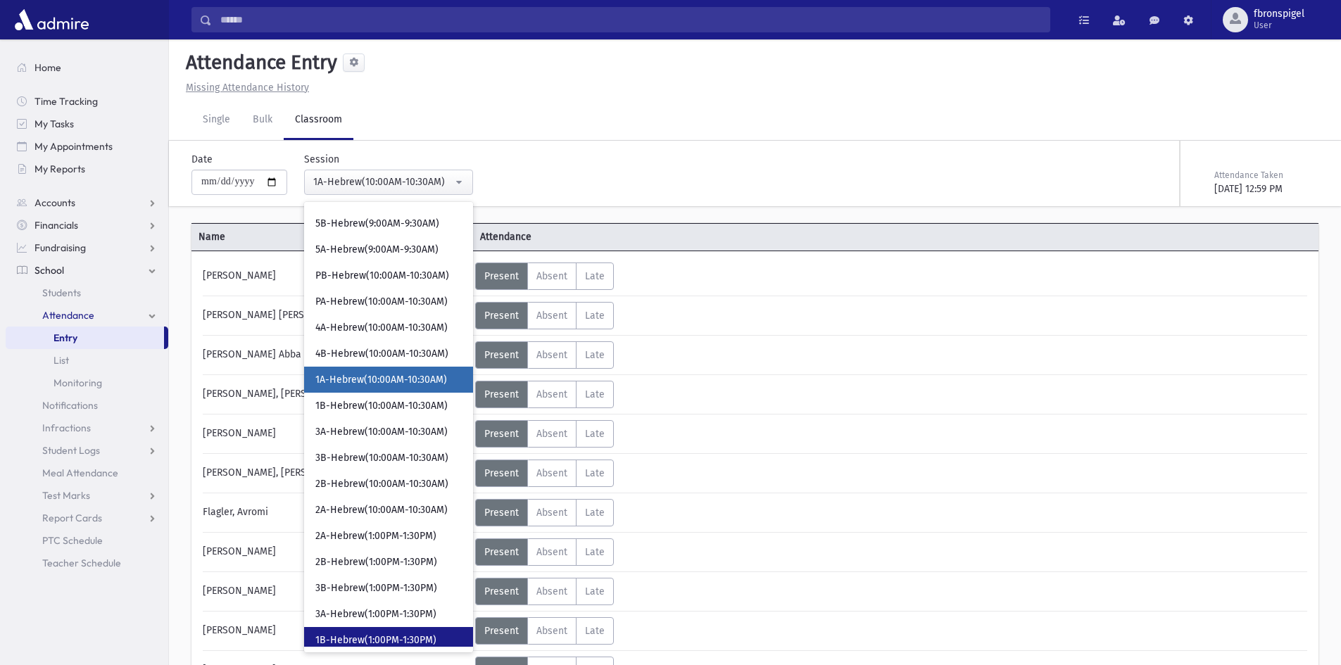
scroll to position [202, 0]
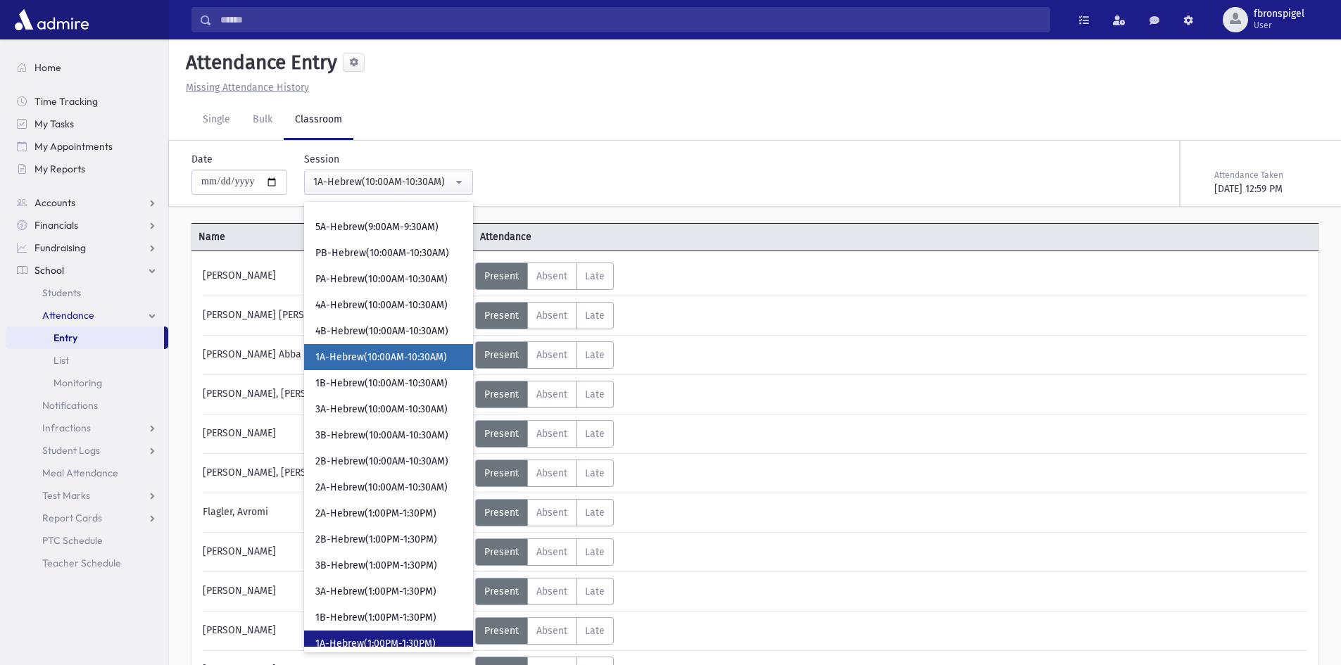
click at [353, 639] on span "1A-Hebrew(1:00PM-1:30PM)" at bounding box center [375, 644] width 120 height 14
select select "***"
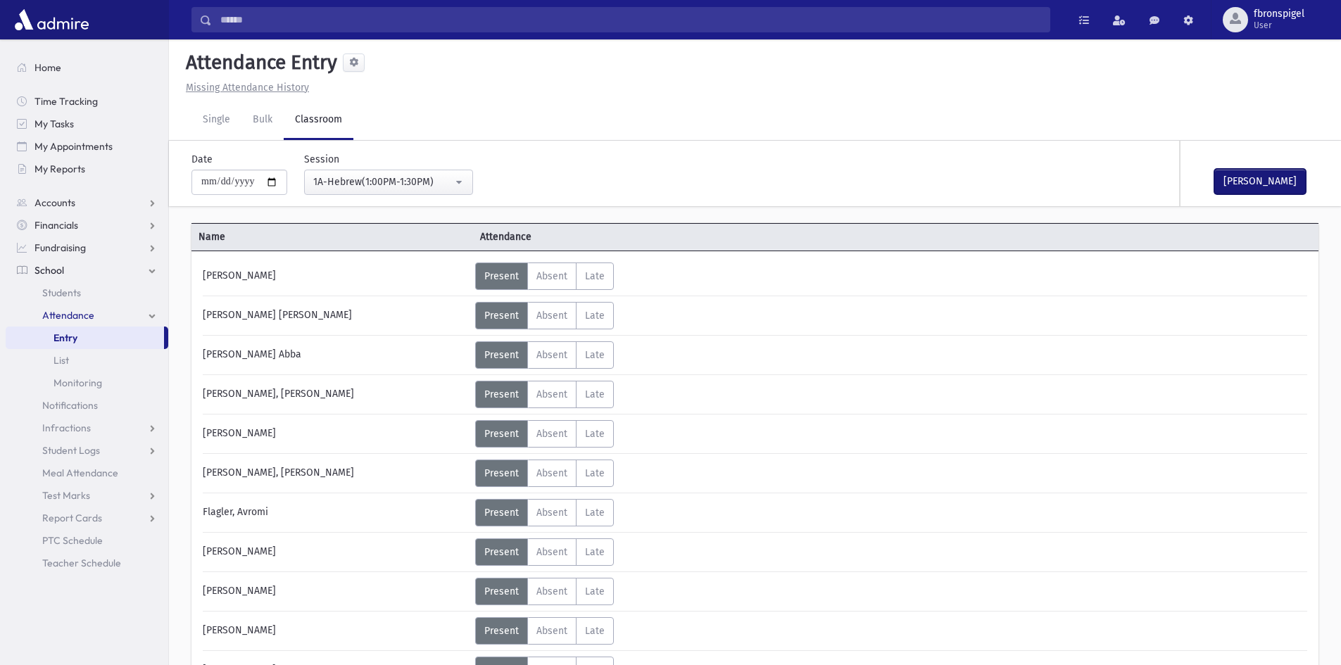
click at [1244, 184] on button "Mark Done" at bounding box center [1259, 181] width 91 height 25
click at [283, 184] on input "**********" at bounding box center [239, 182] width 96 height 25
type input "**********"
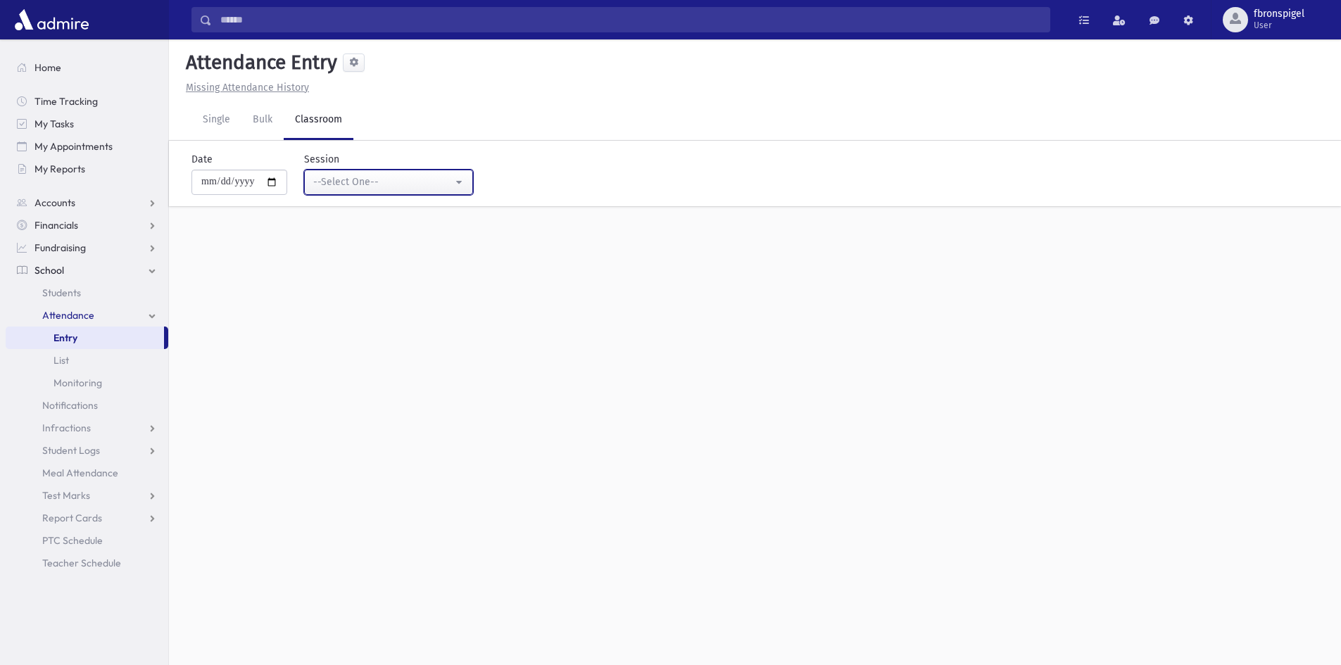
click at [380, 189] on div "--Select One--" at bounding box center [382, 182] width 139 height 15
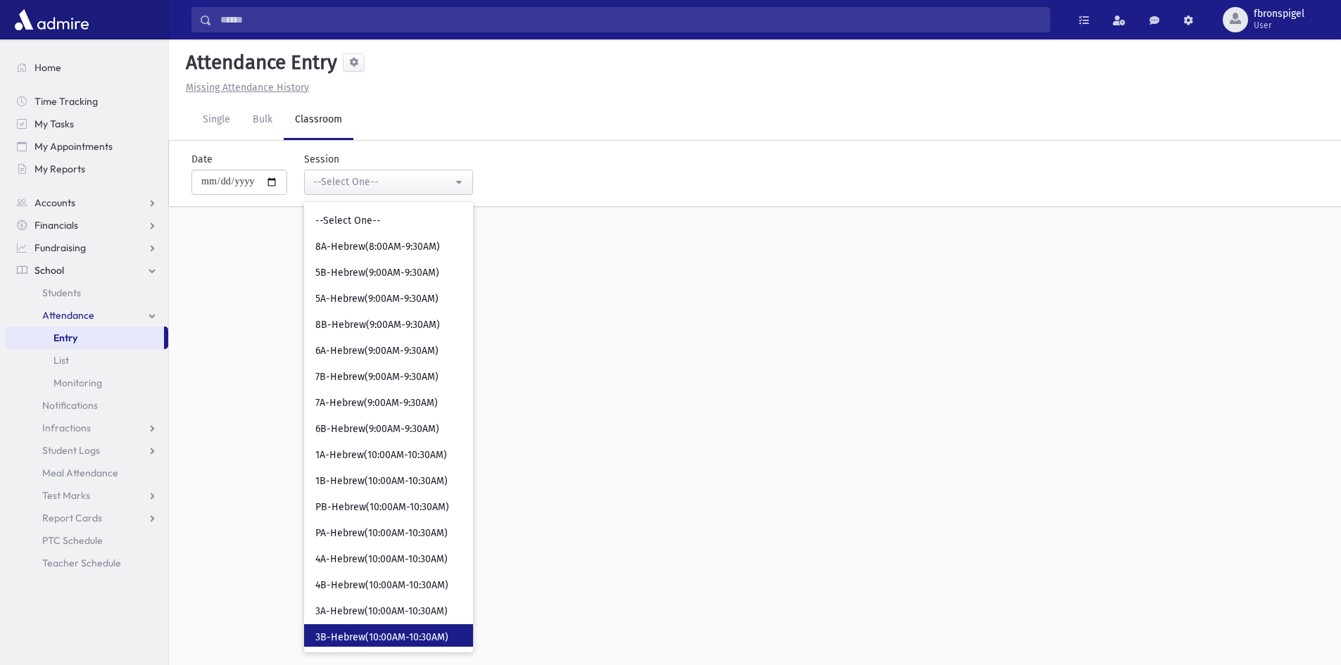
drag, startPoint x: 361, startPoint y: 633, endPoint x: 342, endPoint y: 635, distance: 19.2
click at [368, 634] on span "3B-Hebrew(10:00AM-10:30AM)" at bounding box center [381, 638] width 133 height 14
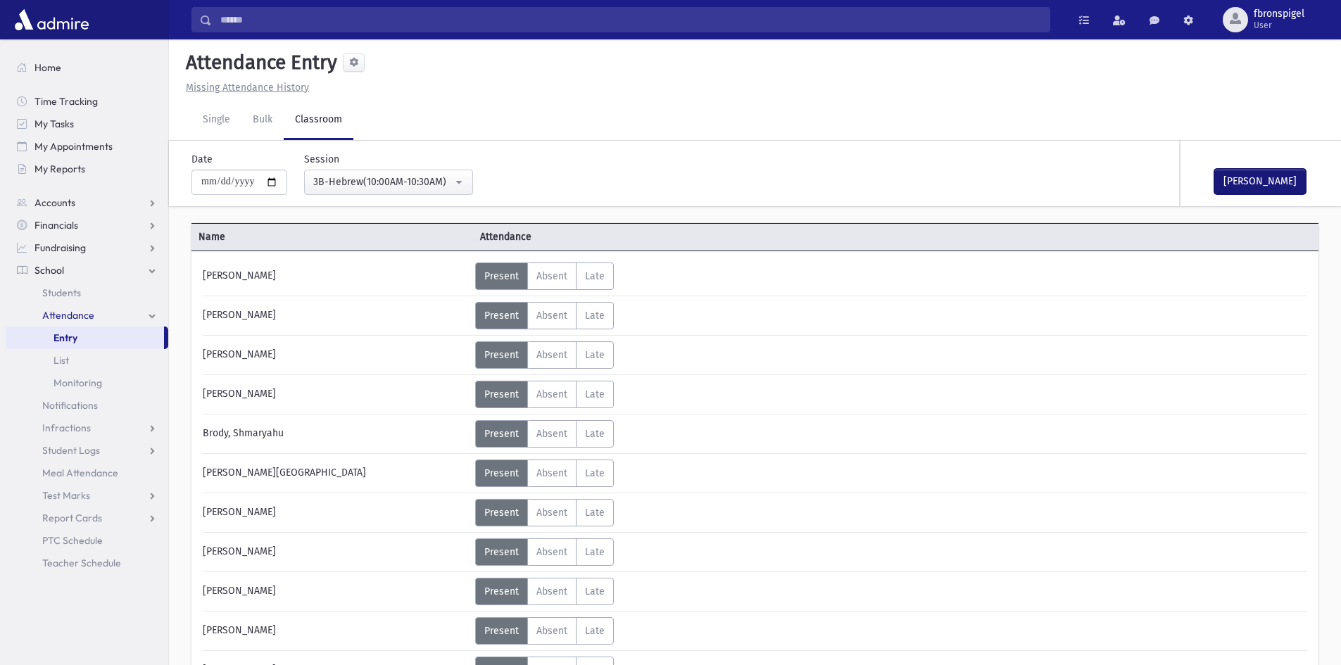
drag, startPoint x: 1262, startPoint y: 177, endPoint x: 1041, endPoint y: 177, distance: 221.7
click at [1259, 177] on button "Mark Done" at bounding box center [1259, 181] width 91 height 25
click at [413, 182] on div "3B-Hebrew(10:00AM-10:30AM)" at bounding box center [382, 182] width 139 height 15
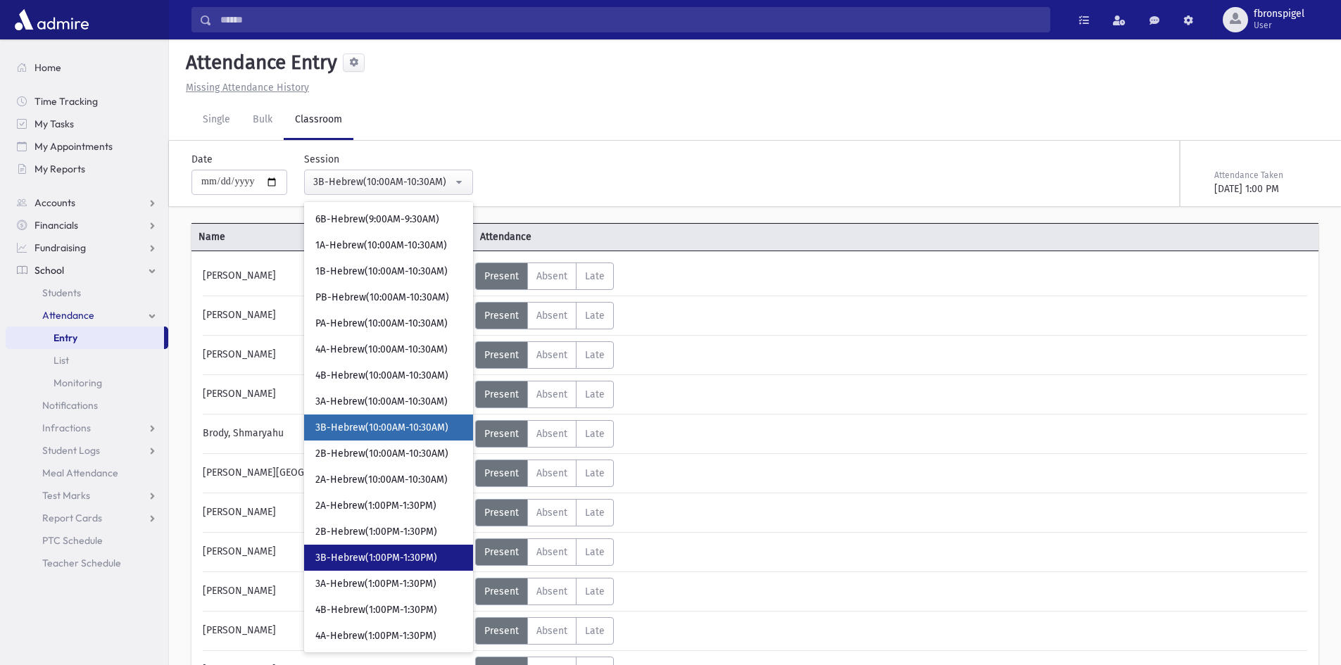
click at [355, 555] on span "3B-Hebrew(1:00PM-1:30PM)" at bounding box center [376, 558] width 122 height 14
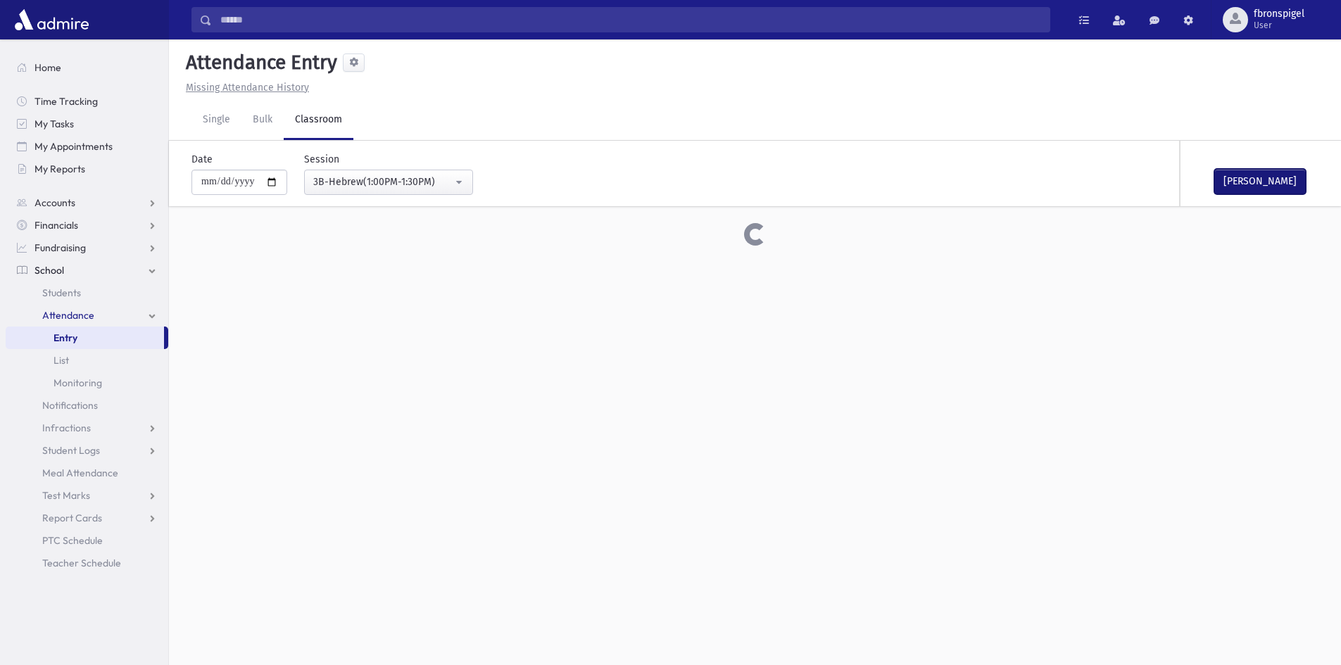
click at [1240, 186] on button "Mark Done" at bounding box center [1259, 181] width 91 height 25
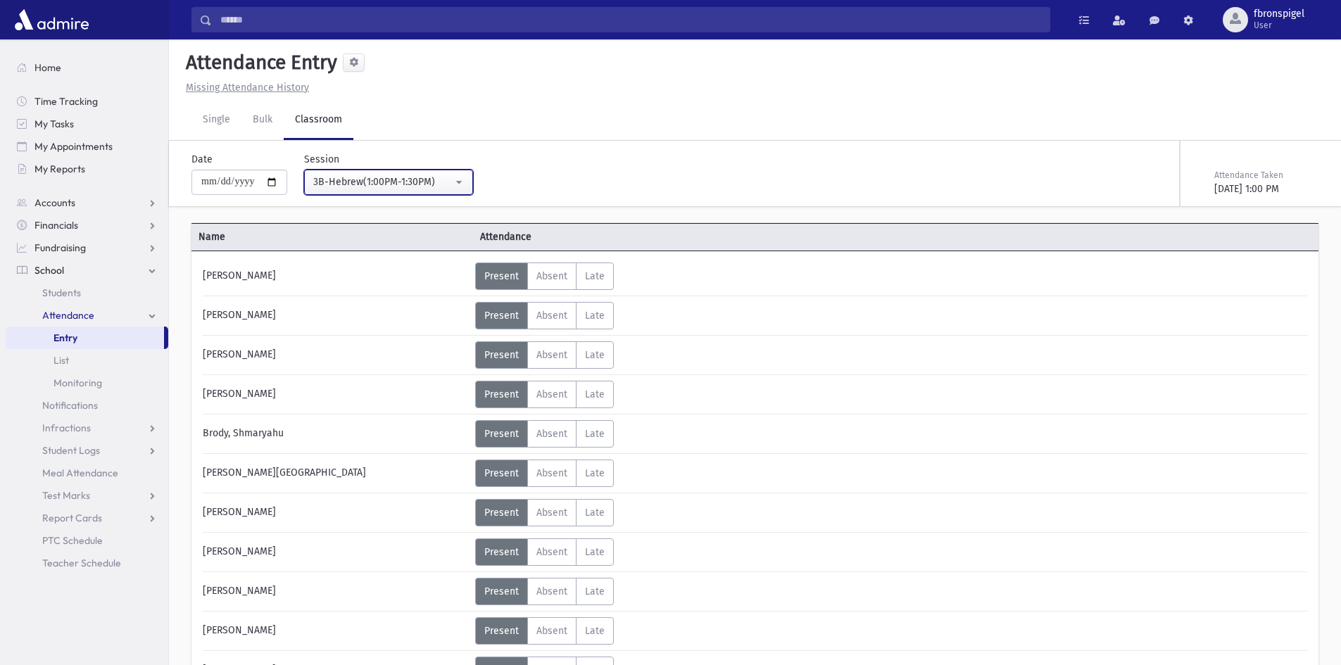
click at [340, 189] on div "3B-Hebrew(1:00PM-1:30PM)" at bounding box center [382, 182] width 139 height 15
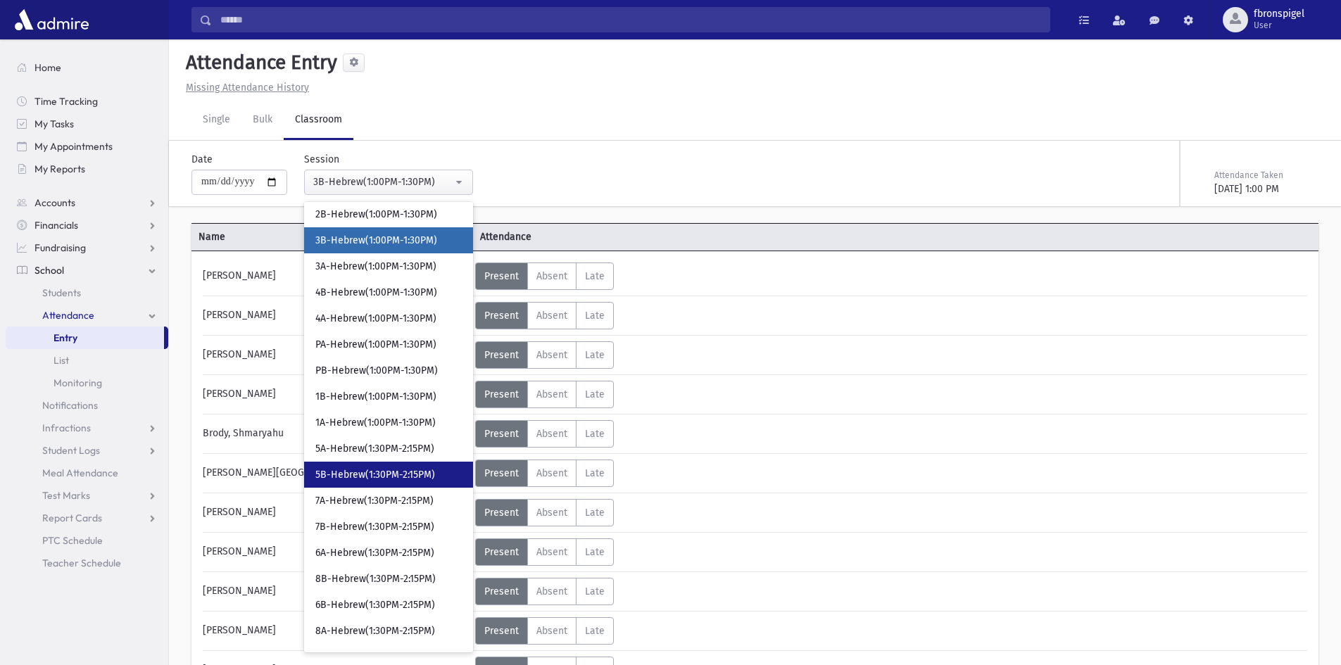
scroll to position [576, 0]
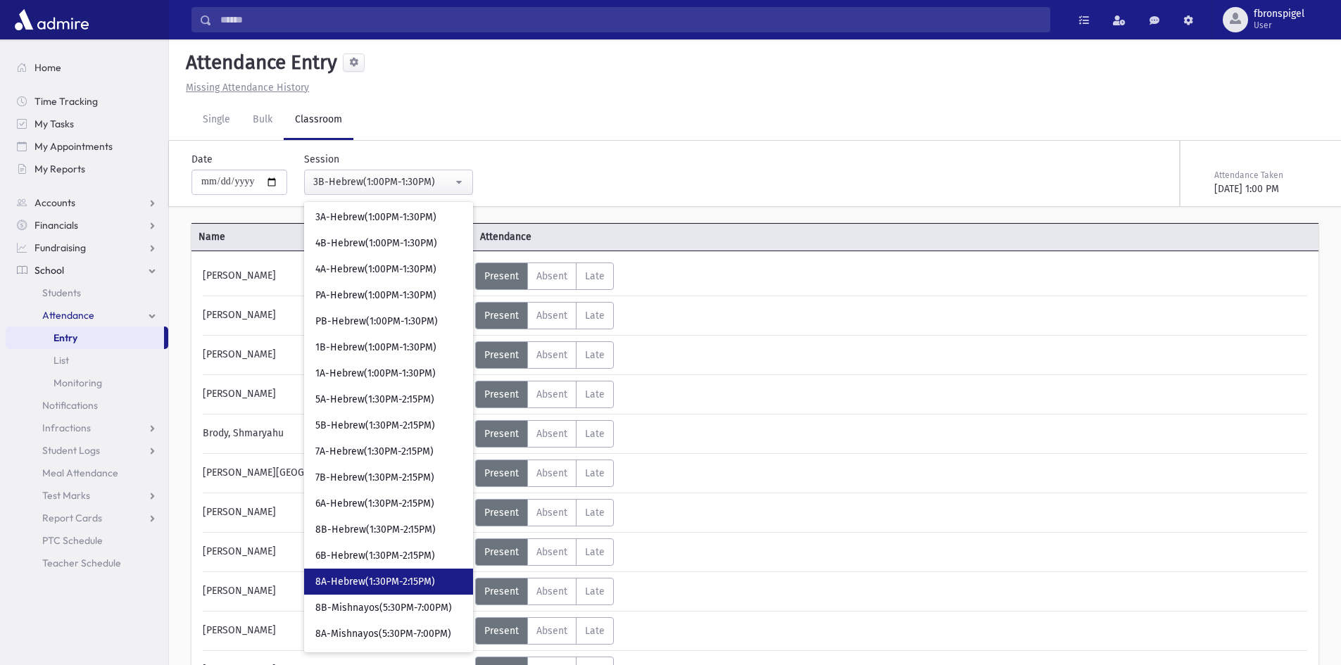
click at [355, 574] on link "8A-Hebrew(1:30PM-2:15PM)" at bounding box center [388, 582] width 169 height 26
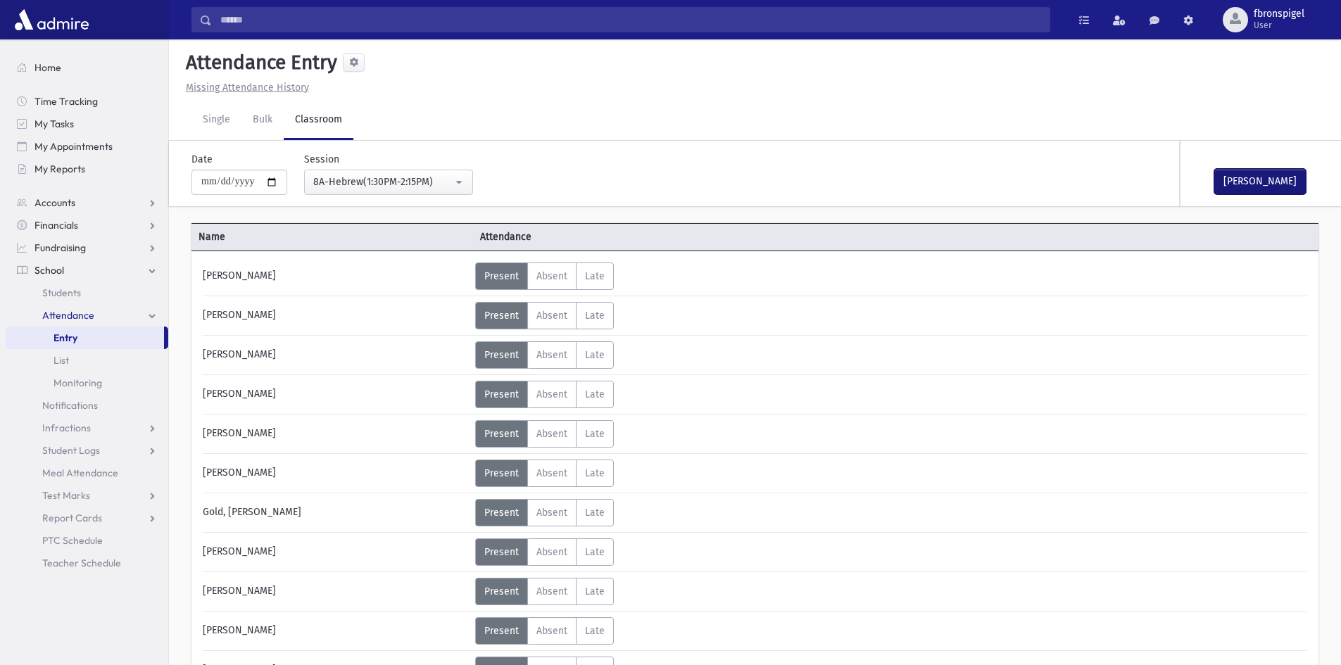
click at [1233, 171] on button "Mark Done" at bounding box center [1259, 181] width 91 height 25
drag, startPoint x: 447, startPoint y: 184, endPoint x: 489, endPoint y: 203, distance: 46.6
click at [449, 184] on div "8A-Hebrew(1:30PM-2:15PM)" at bounding box center [382, 182] width 139 height 15
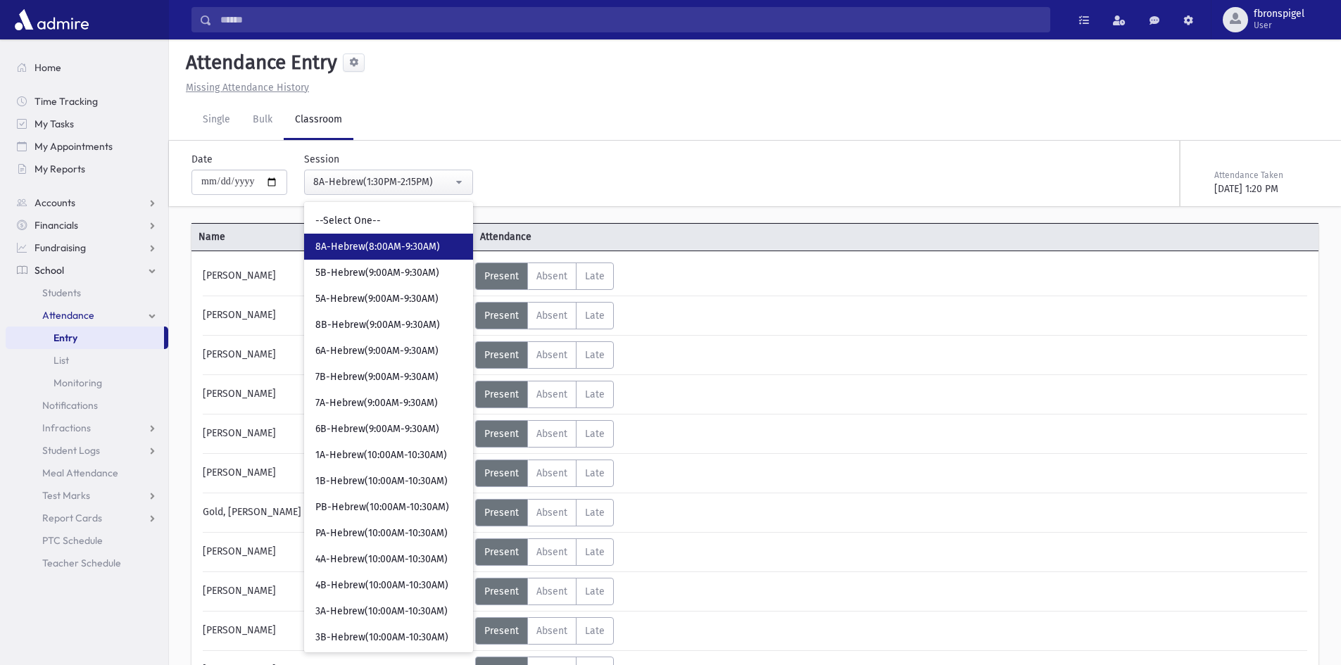
click at [400, 259] on link "8A-Hebrew(8:00AM-9:30AM)" at bounding box center [388, 247] width 169 height 26
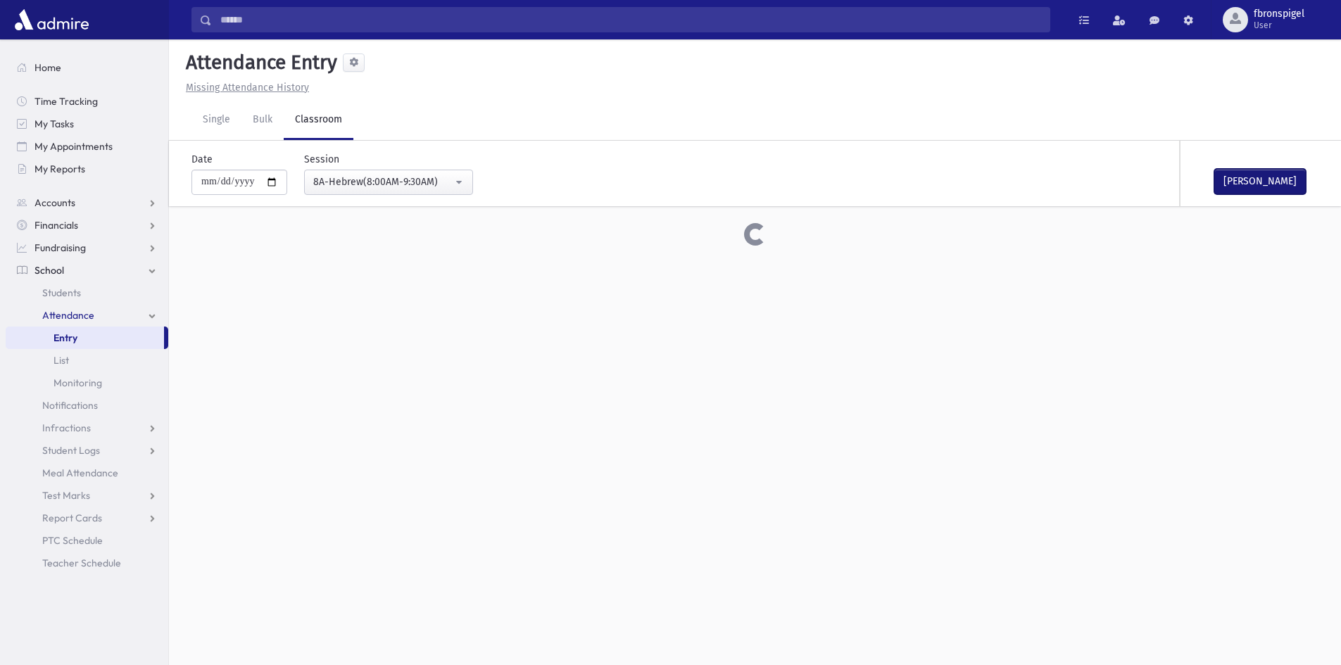
click at [1255, 186] on button "Mark Done" at bounding box center [1259, 181] width 91 height 25
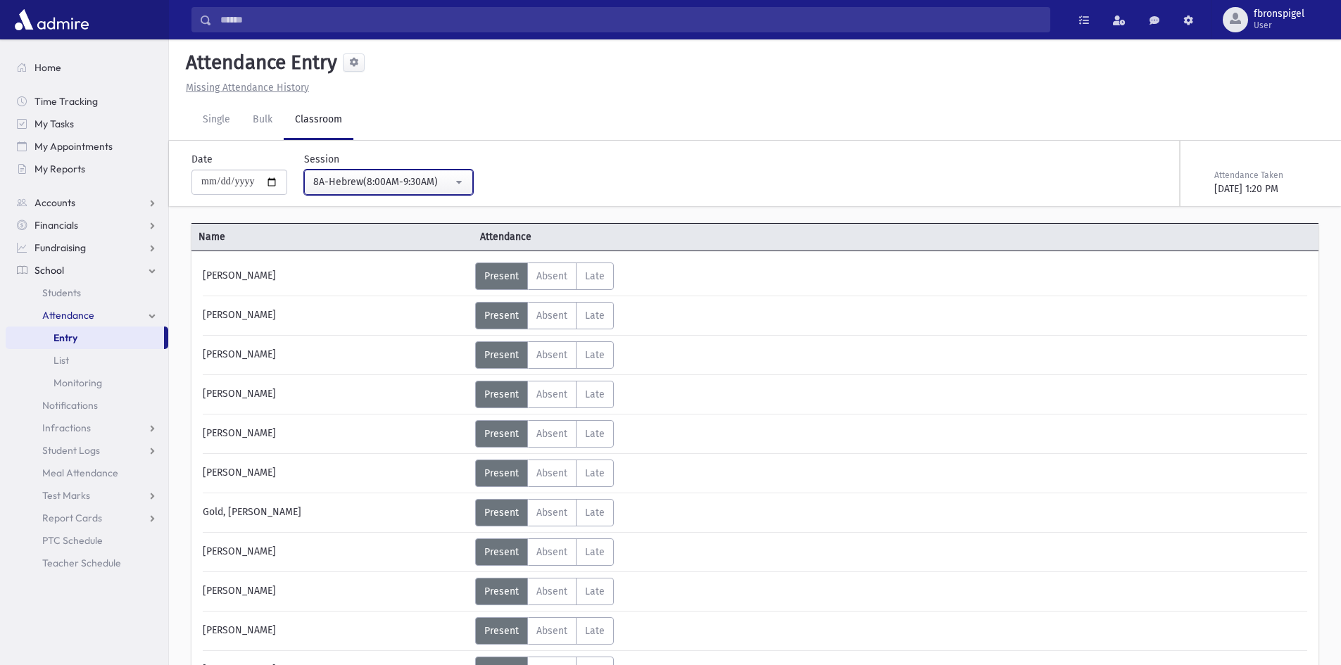
drag, startPoint x: 363, startPoint y: 182, endPoint x: 376, endPoint y: 151, distance: 34.4
click at [367, 183] on div "8A-Hebrew(8:00AM-9:30AM)" at bounding box center [382, 182] width 139 height 15
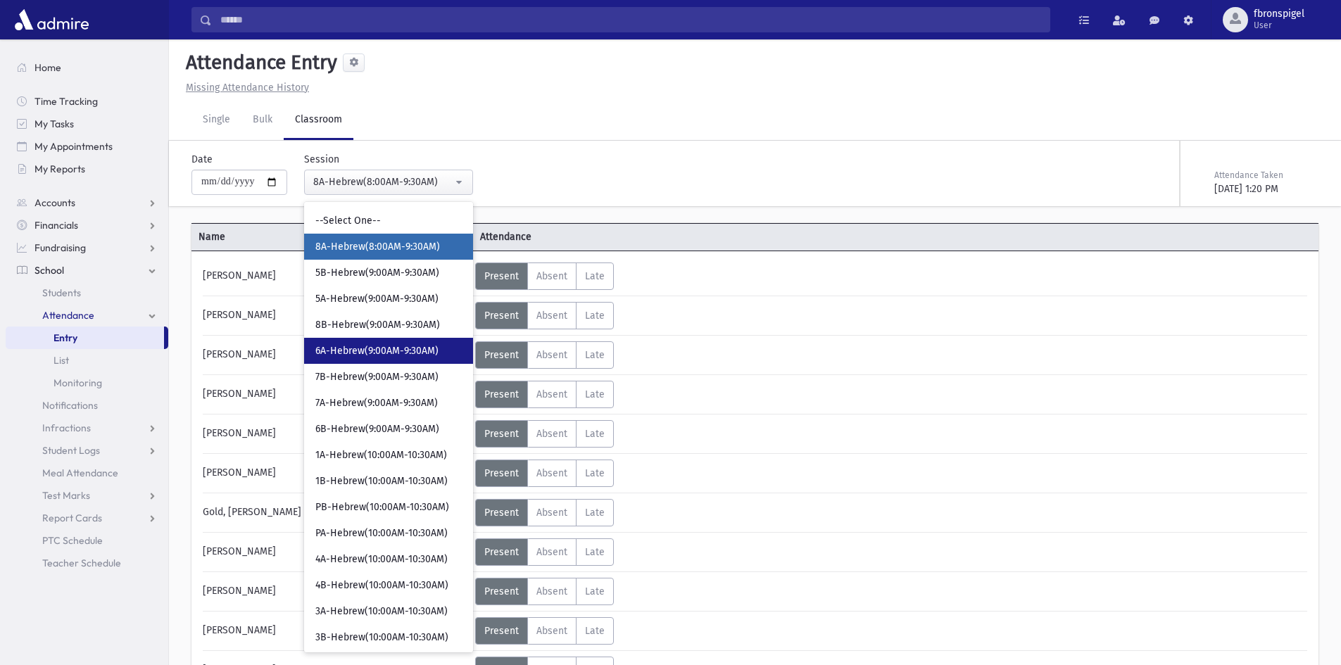
click at [376, 357] on span "6A-Hebrew(9:00AM-9:30AM)" at bounding box center [376, 351] width 123 height 14
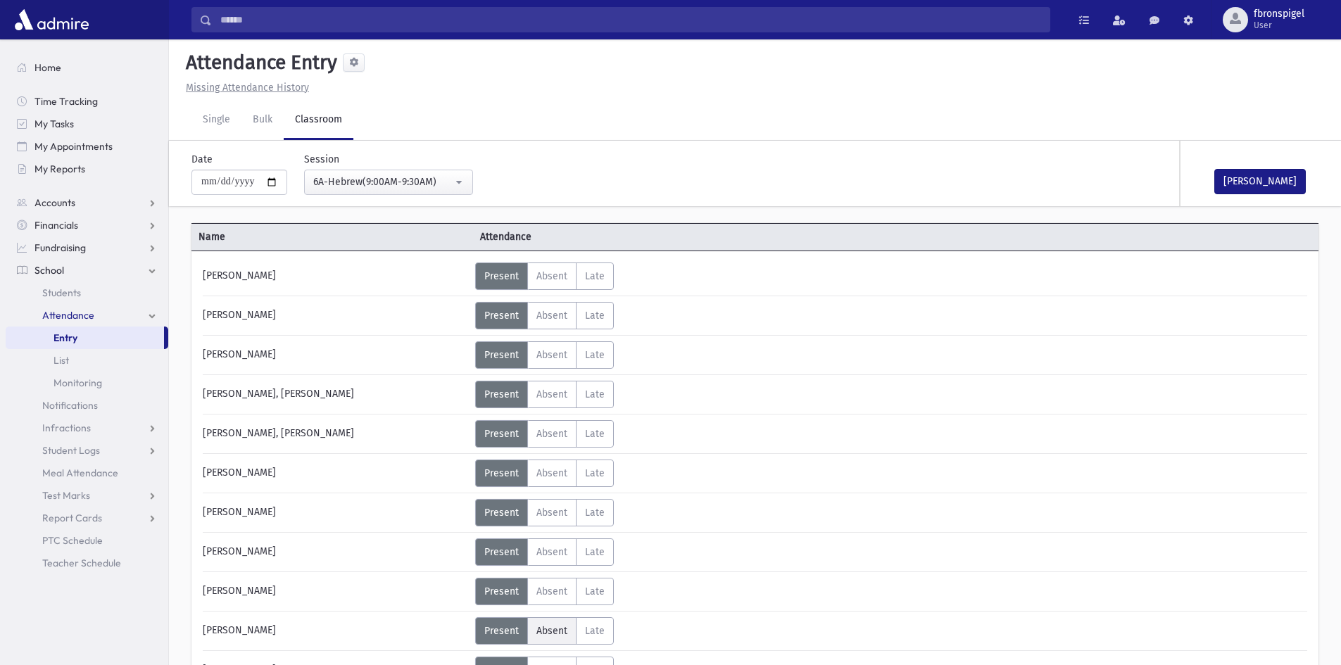
drag, startPoint x: 552, startPoint y: 630, endPoint x: 531, endPoint y: 640, distance: 24.2
click at [555, 630] on span "Absent" at bounding box center [551, 631] width 31 height 12
drag, startPoint x: 1252, startPoint y: 184, endPoint x: 1223, endPoint y: 175, distance: 30.1
click at [1243, 180] on button "Mark Done" at bounding box center [1259, 181] width 91 height 25
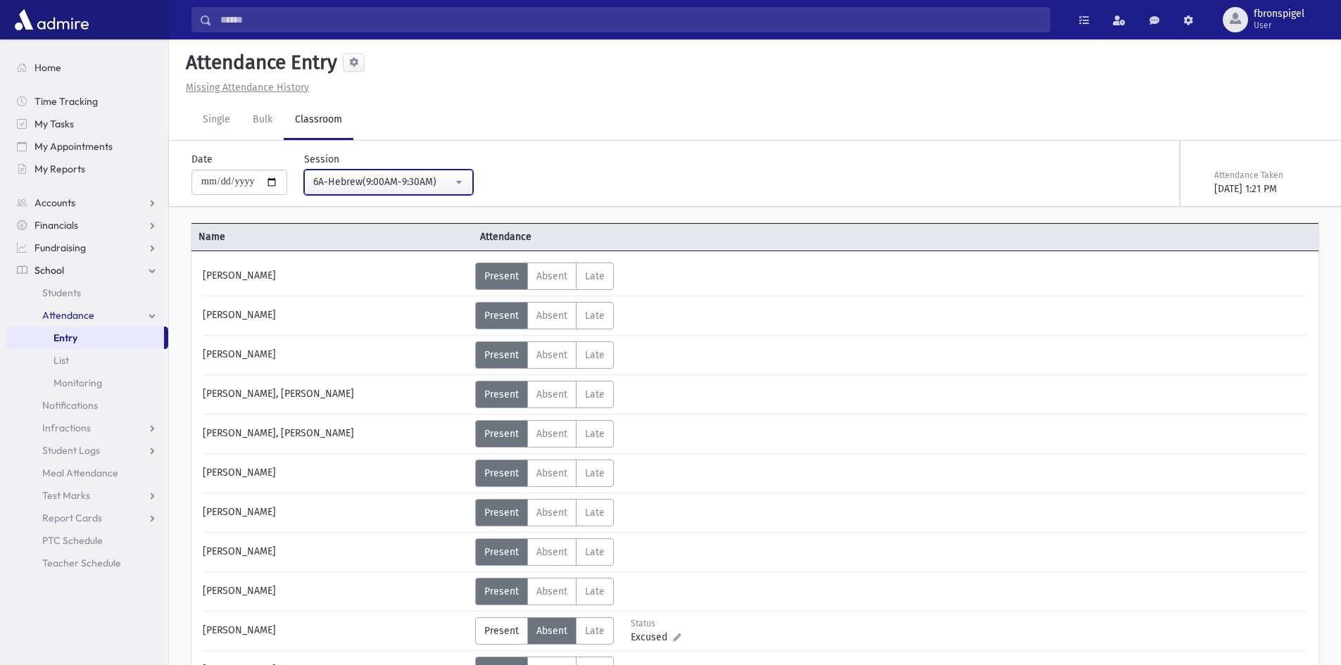
click at [411, 186] on div "6A-Hebrew(9:00AM-9:30AM)" at bounding box center [382, 182] width 139 height 15
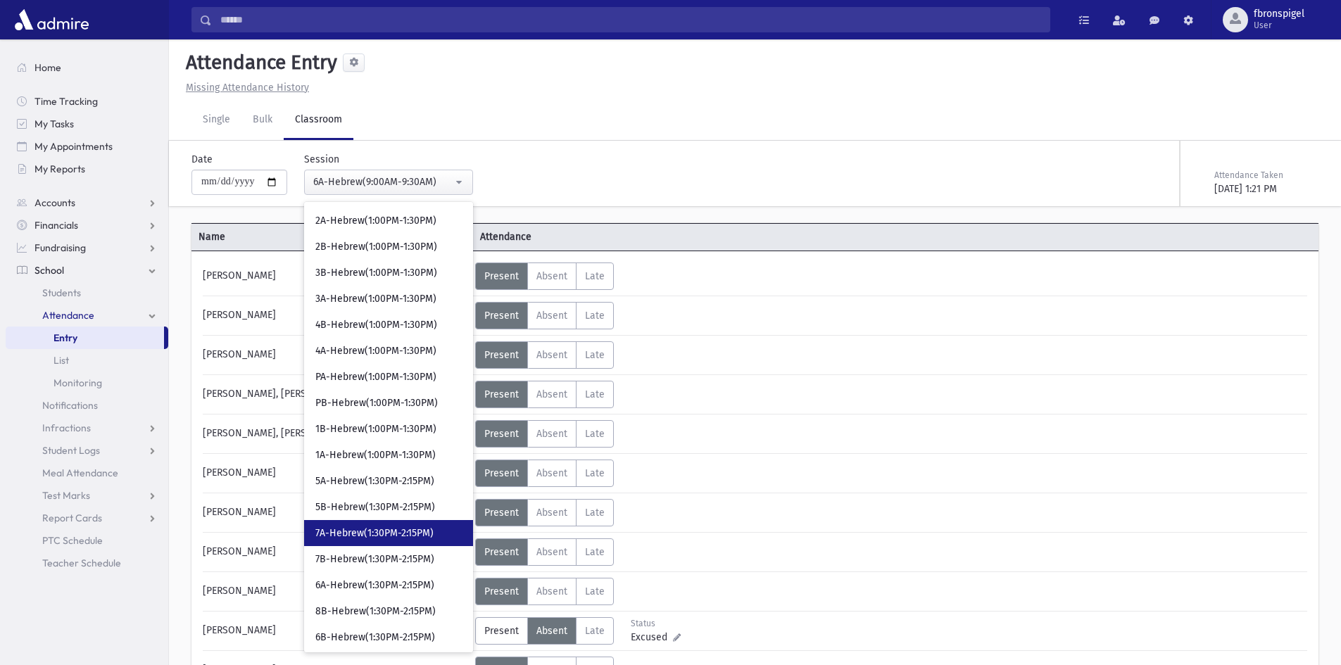
scroll to position [563, 0]
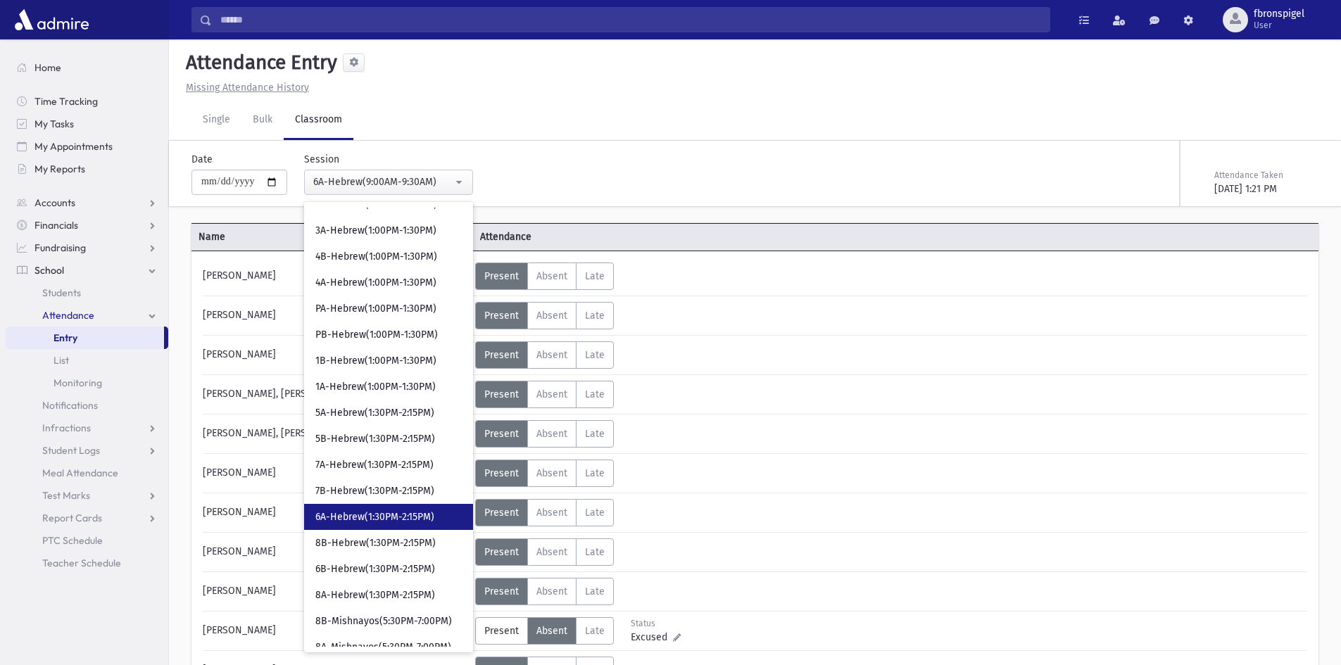
click at [360, 519] on span "6A-Hebrew(1:30PM-2:15PM)" at bounding box center [374, 517] width 119 height 14
select select "***"
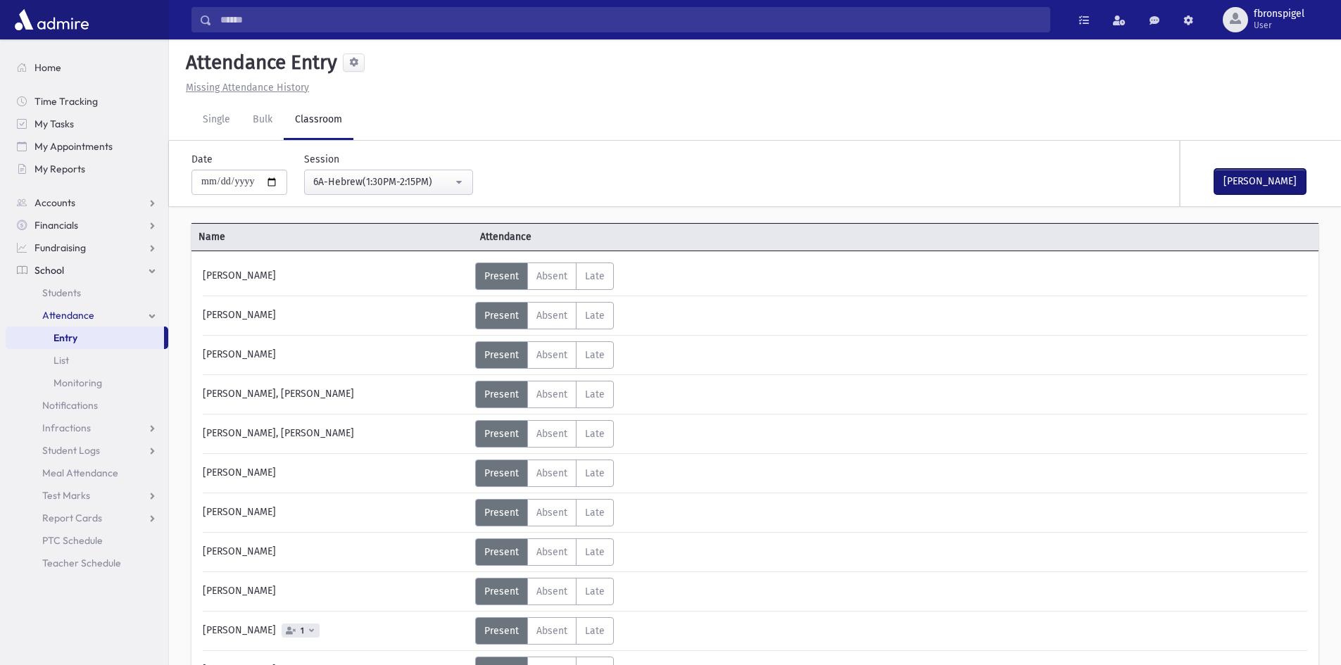
click at [1258, 179] on button "Mark Done" at bounding box center [1259, 181] width 91 height 25
click at [277, 184] on input "**********" at bounding box center [239, 182] width 96 height 25
type input "**********"
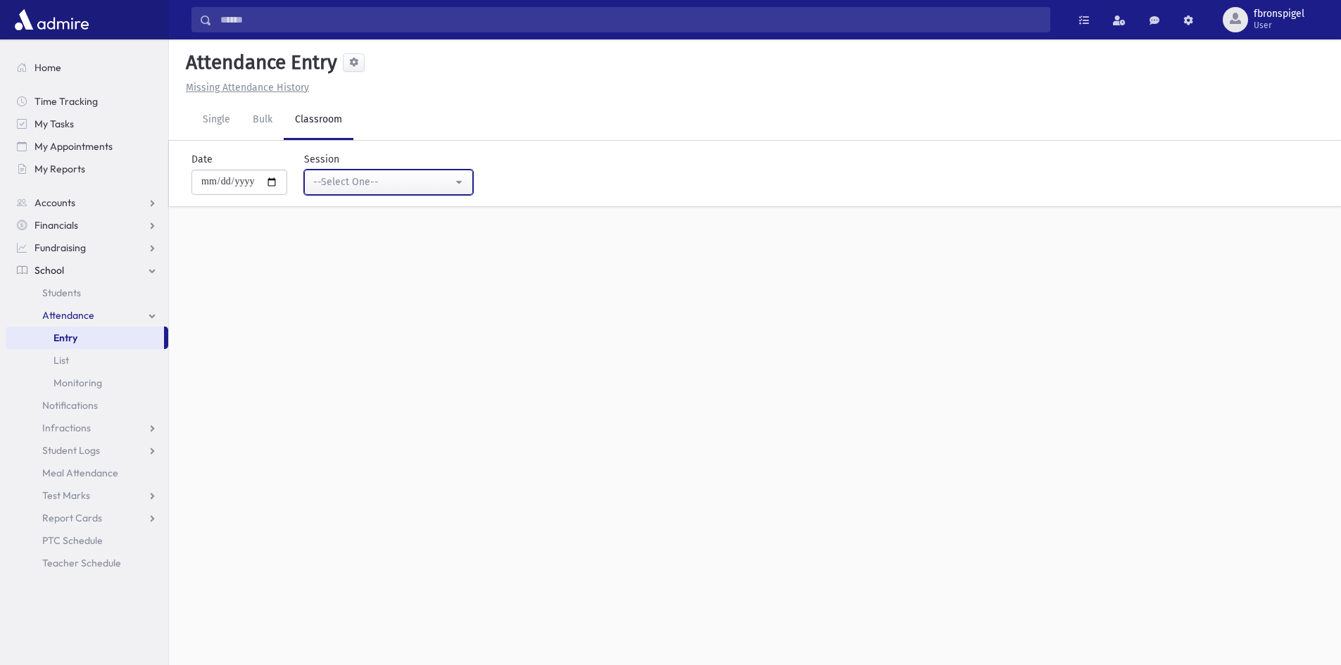
click at [386, 186] on div "--Select One--" at bounding box center [382, 182] width 139 height 15
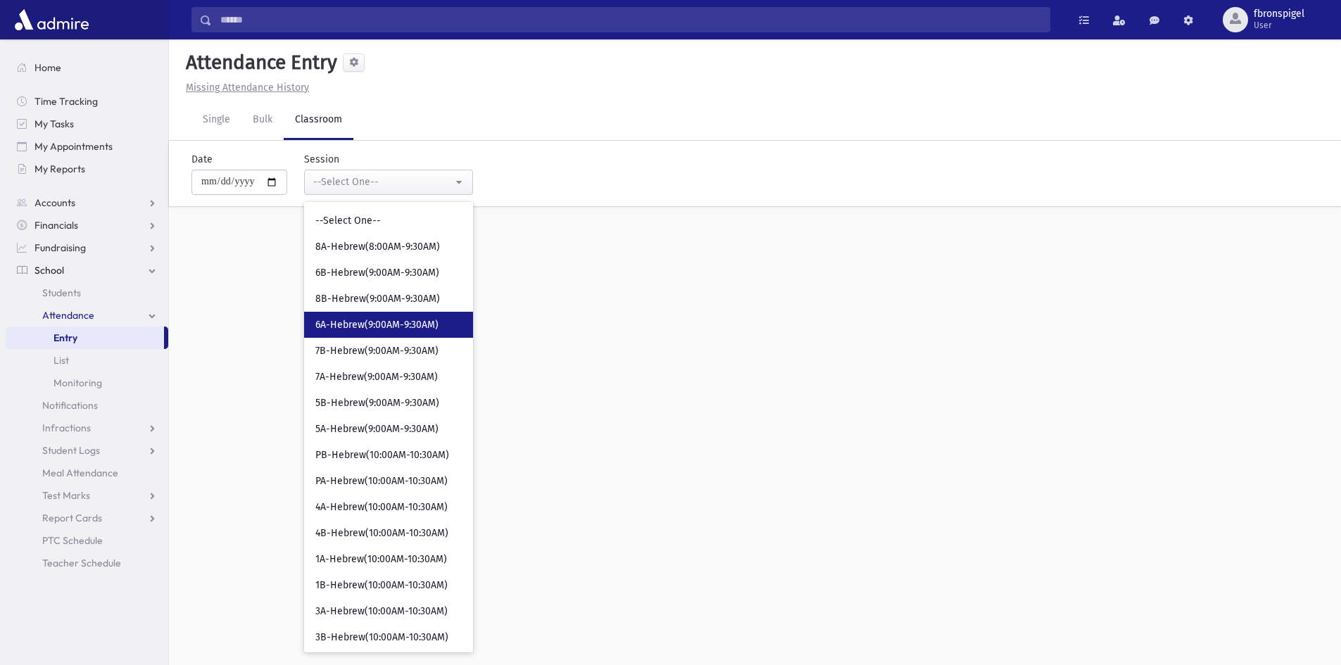
click at [366, 326] on span "6A-Hebrew(9:00AM-9:30AM)" at bounding box center [376, 325] width 123 height 14
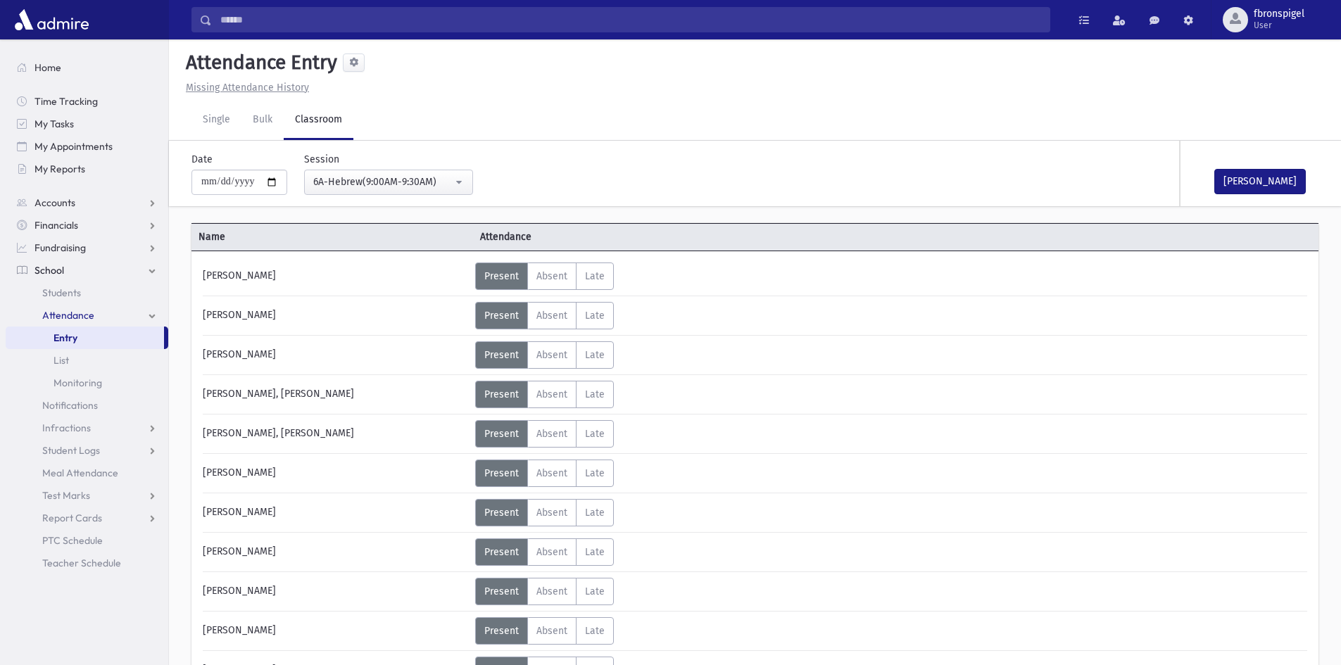
drag, startPoint x: 543, startPoint y: 437, endPoint x: 230, endPoint y: 493, distance: 318.2
click at [541, 438] on span "Absent" at bounding box center [551, 434] width 31 height 12
drag, startPoint x: 1195, startPoint y: 234, endPoint x: 1058, endPoint y: 307, distance: 154.6
drag, startPoint x: 1058, startPoint y: 307, endPoint x: 1221, endPoint y: 179, distance: 206.9
click at [1230, 179] on button "Mark Done" at bounding box center [1259, 181] width 91 height 25
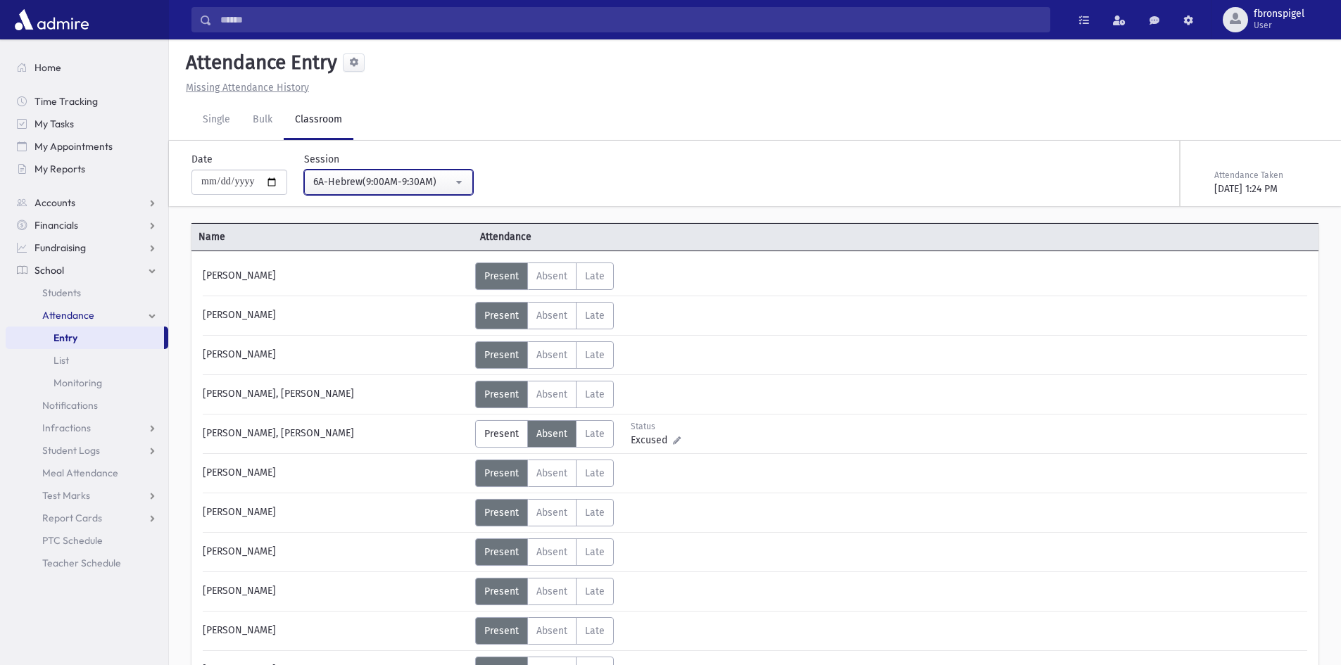
click at [445, 182] on div "6A-Hebrew(9:00AM-9:30AM)" at bounding box center [382, 182] width 139 height 15
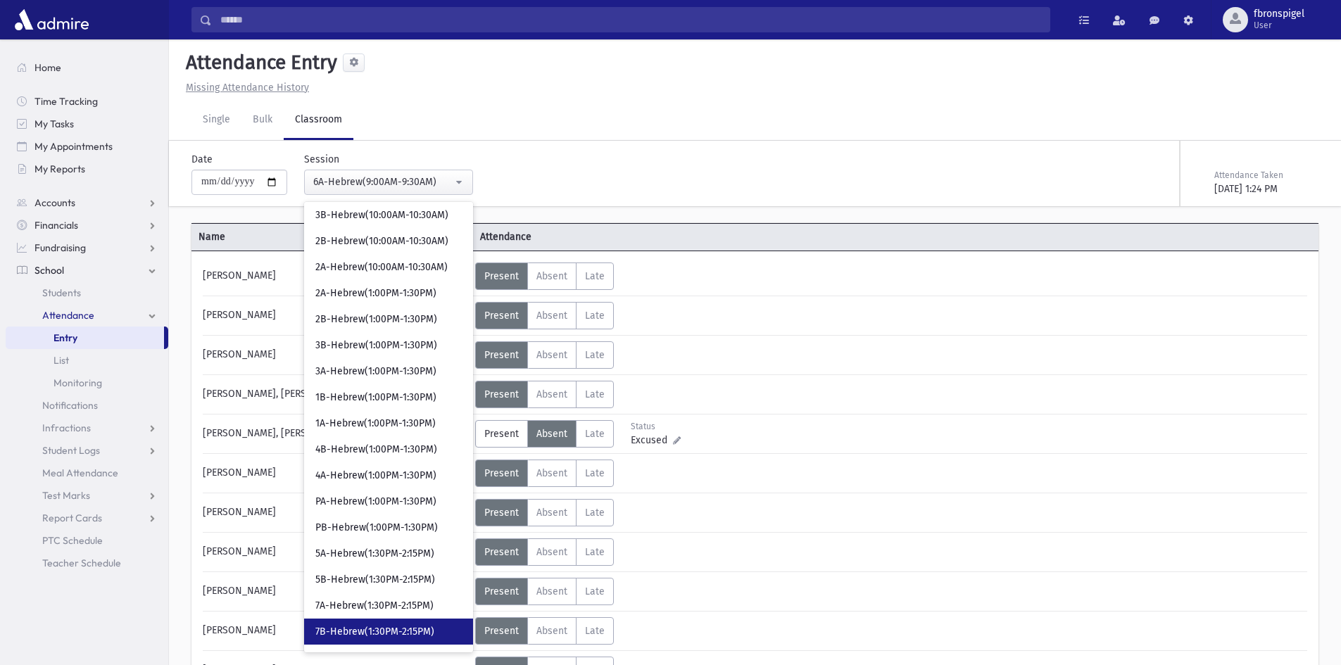
scroll to position [493, 0]
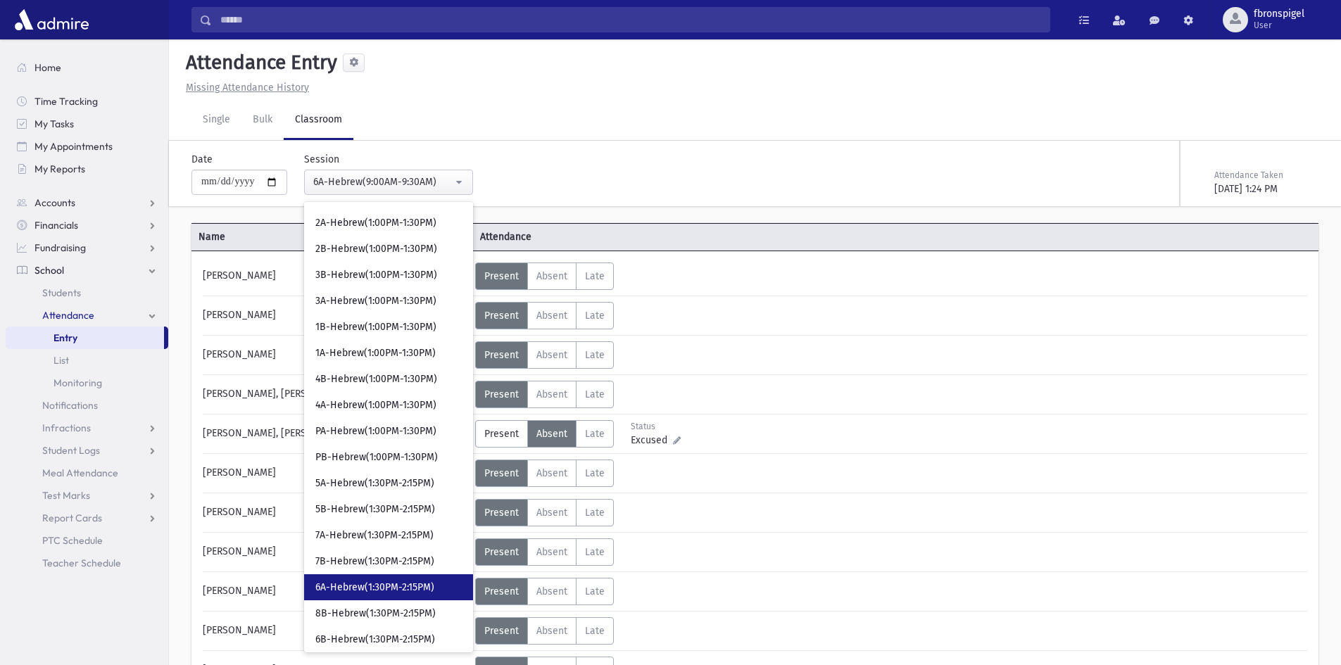
click at [369, 592] on span "6A-Hebrew(1:30PM-2:15PM)" at bounding box center [374, 588] width 119 height 14
select select "***"
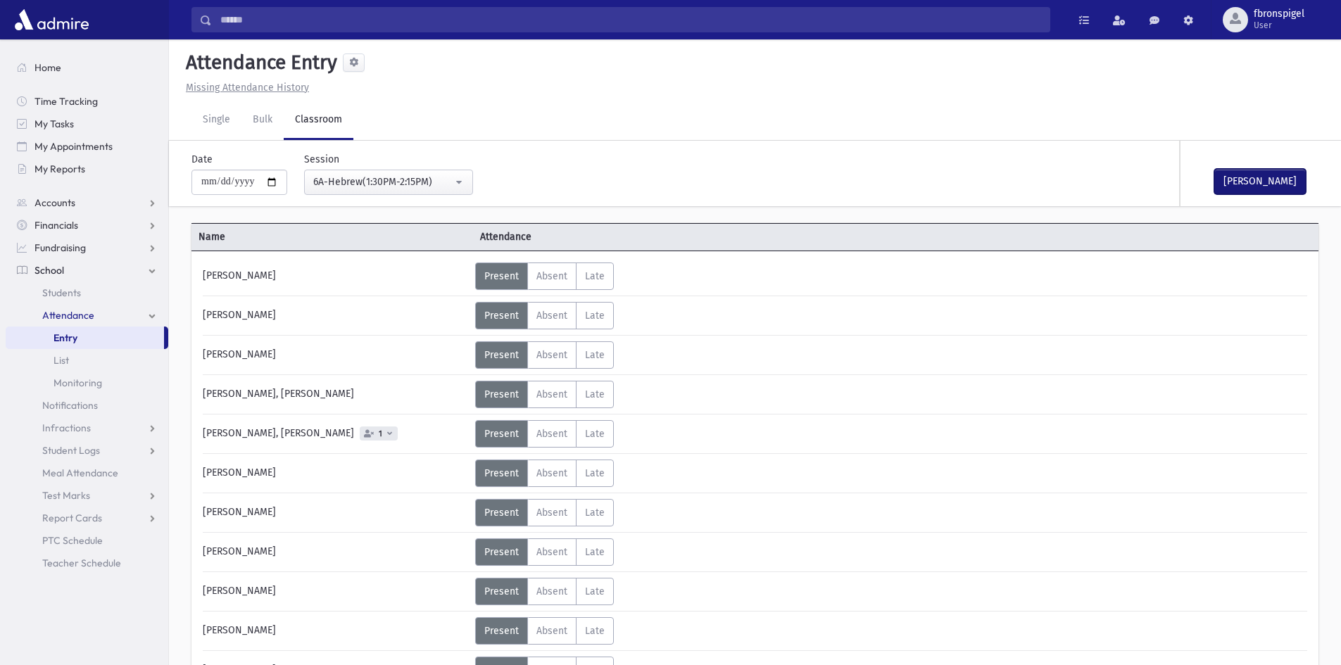
click at [1239, 179] on button "Mark Done" at bounding box center [1259, 181] width 91 height 25
click at [281, 182] on input "**********" at bounding box center [239, 182] width 96 height 25
type input "**********"
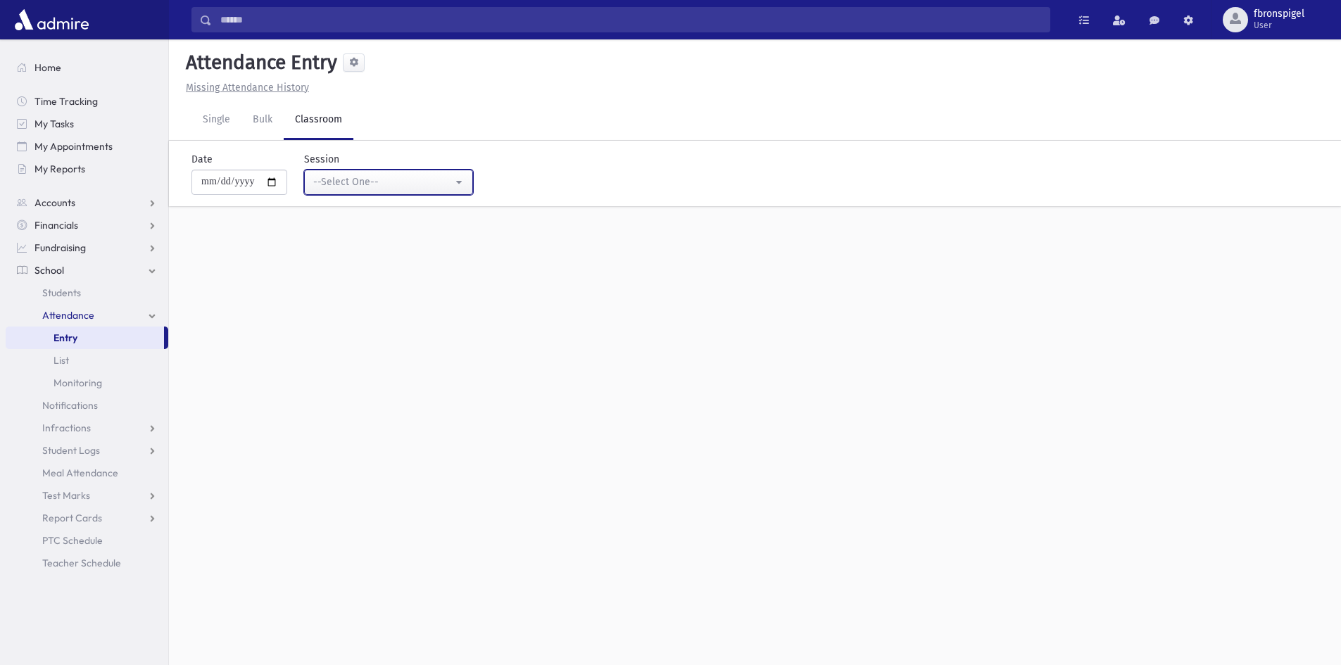
click at [384, 186] on div "--Select One--" at bounding box center [382, 182] width 139 height 15
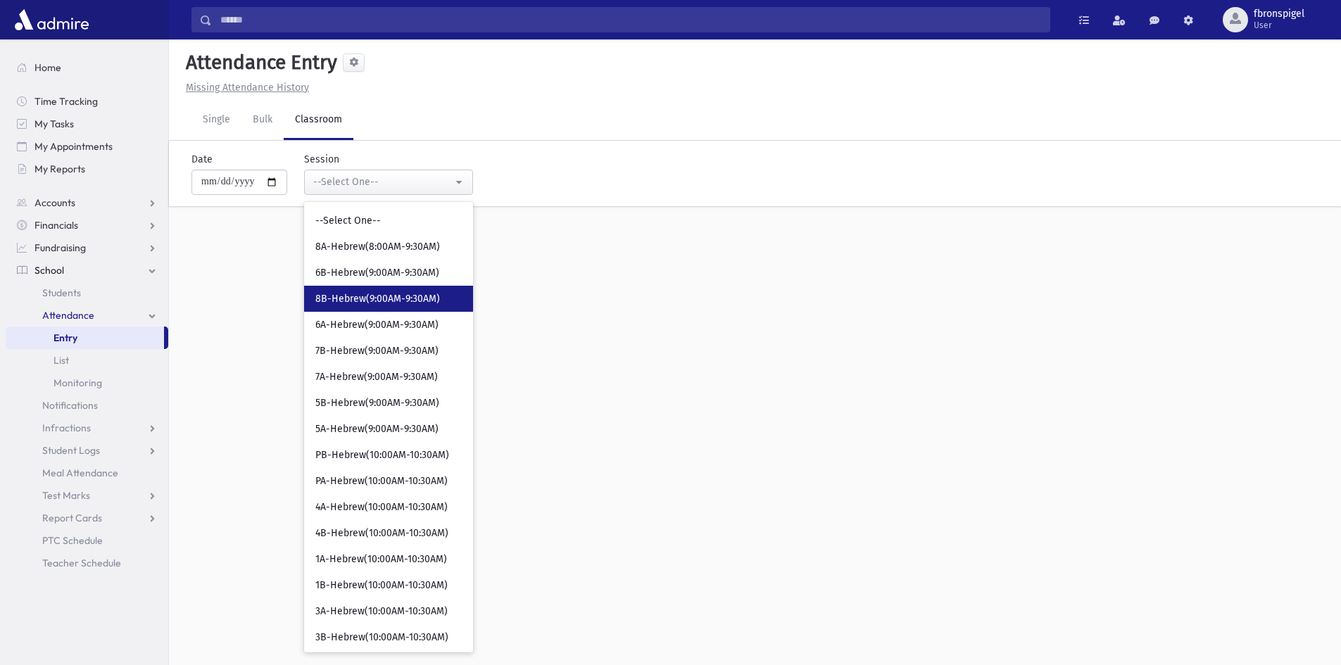
click at [367, 293] on span "8B-Hebrew(9:00AM-9:30AM)" at bounding box center [377, 299] width 125 height 14
select select "***"
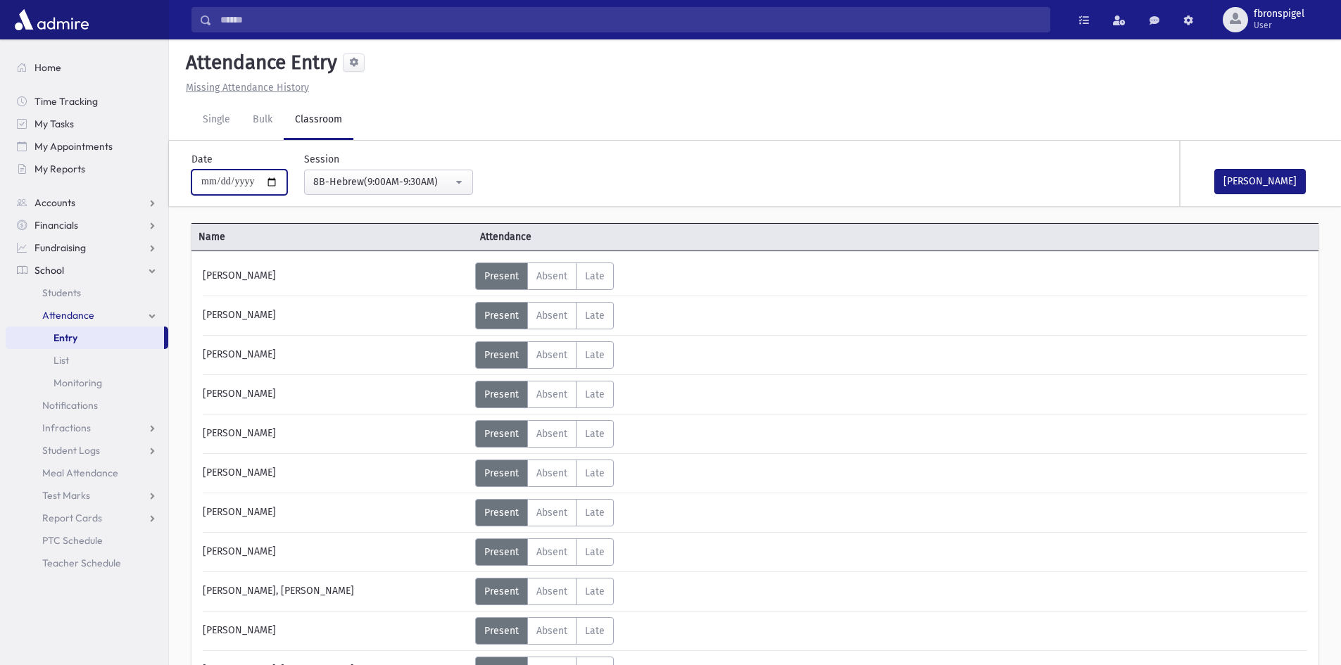
click at [277, 184] on input "**********" at bounding box center [239, 182] width 96 height 25
type input "**********"
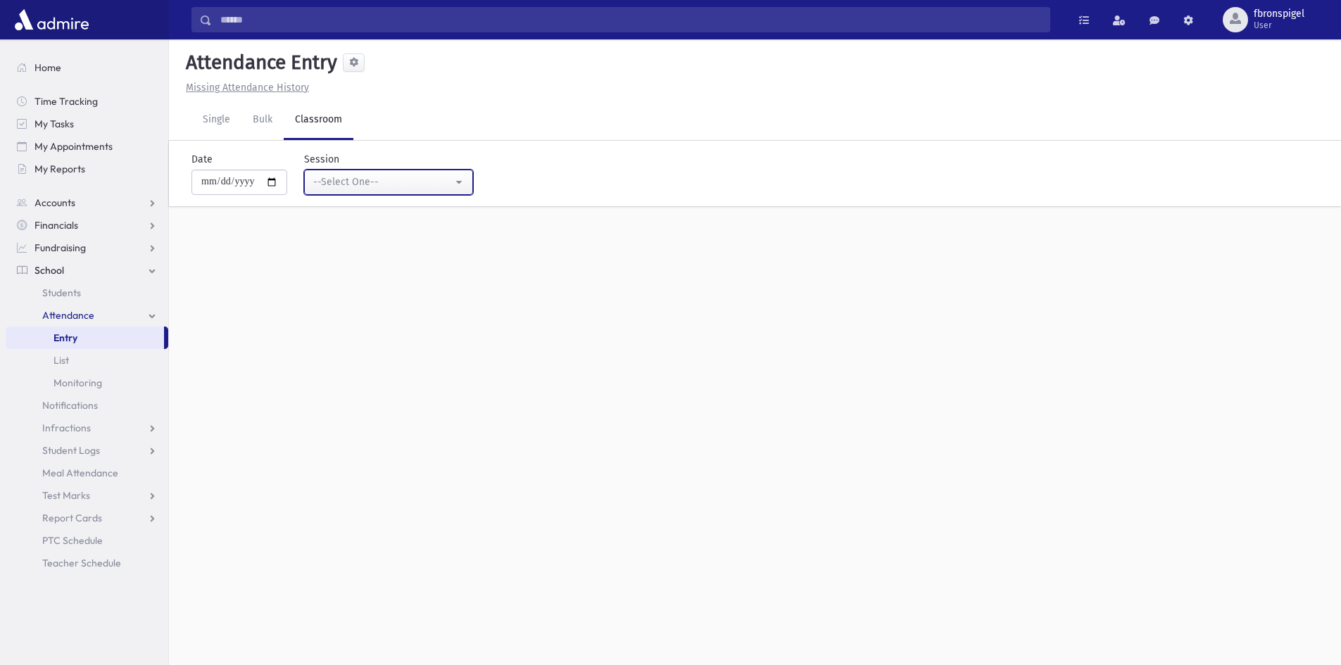
click at [372, 181] on div "--Select One--" at bounding box center [382, 182] width 139 height 15
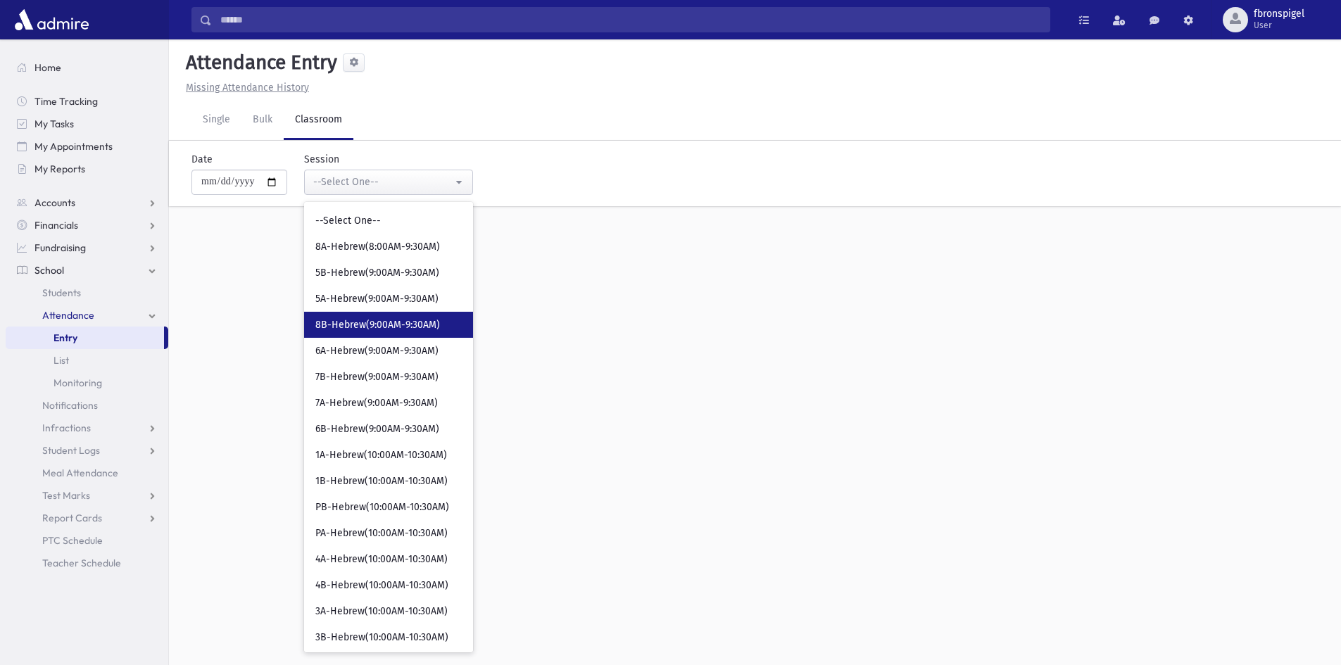
click at [380, 323] on span "8B-Hebrew(9:00AM-9:30AM)" at bounding box center [377, 325] width 125 height 14
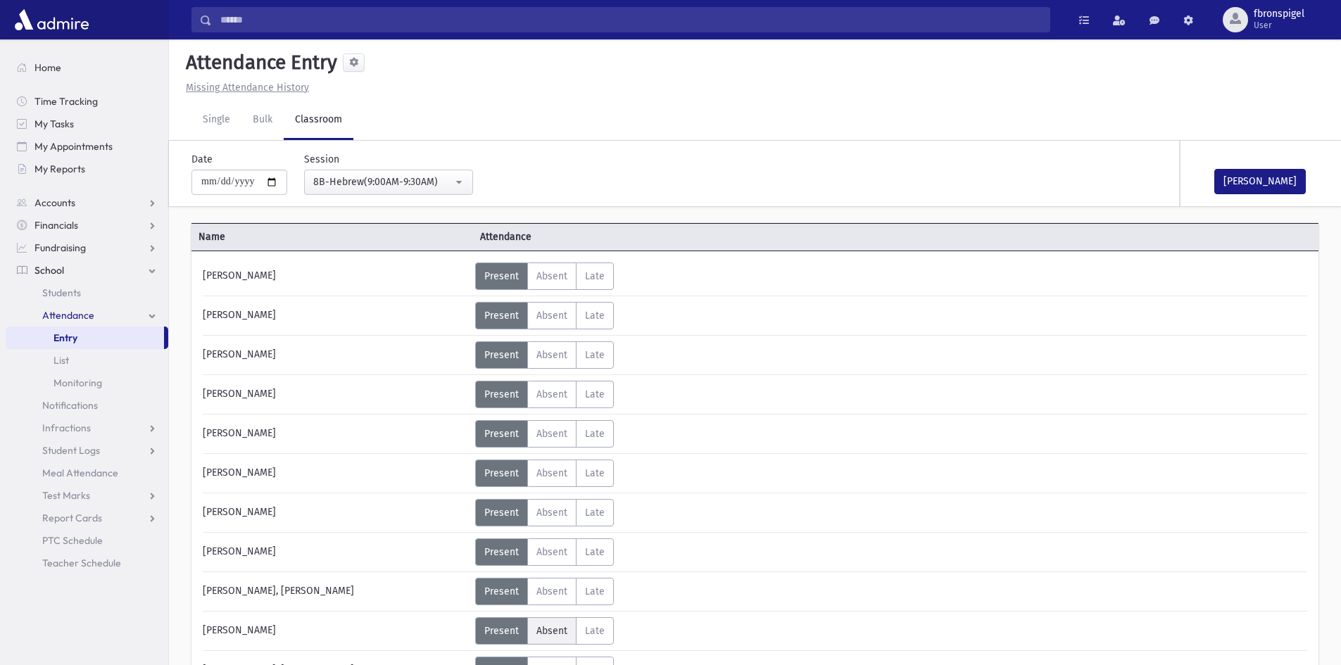
click at [555, 631] on span "Absent" at bounding box center [551, 631] width 31 height 12
drag, startPoint x: 1257, startPoint y: 186, endPoint x: 904, endPoint y: 212, distance: 354.2
click at [1256, 186] on button "Mark Done" at bounding box center [1259, 181] width 91 height 25
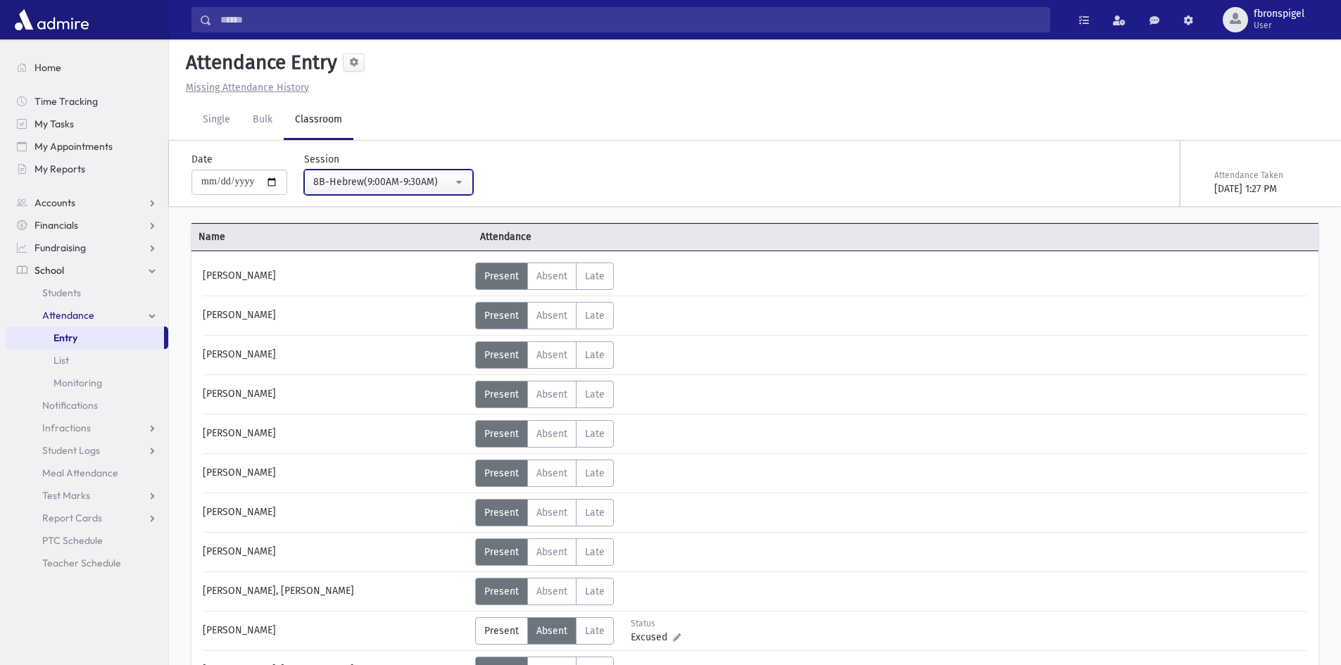
click at [443, 186] on div "8B-Hebrew(9:00AM-9:30AM)" at bounding box center [382, 182] width 139 height 15
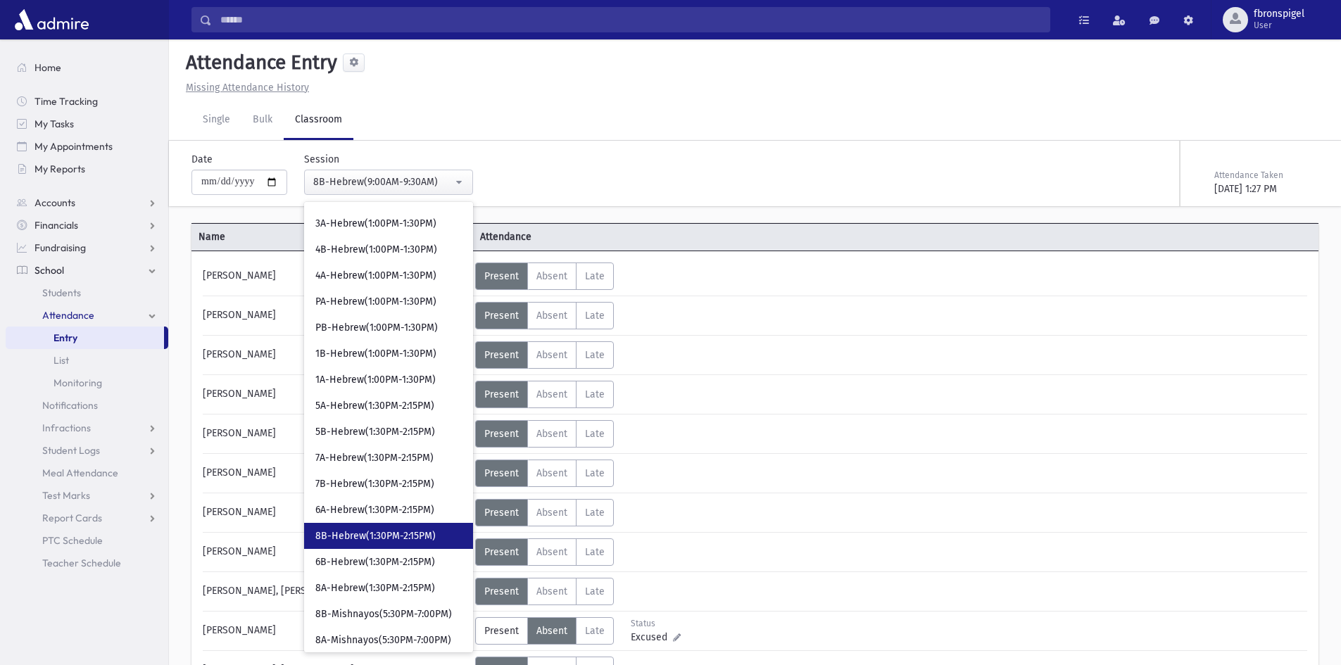
scroll to position [576, 0]
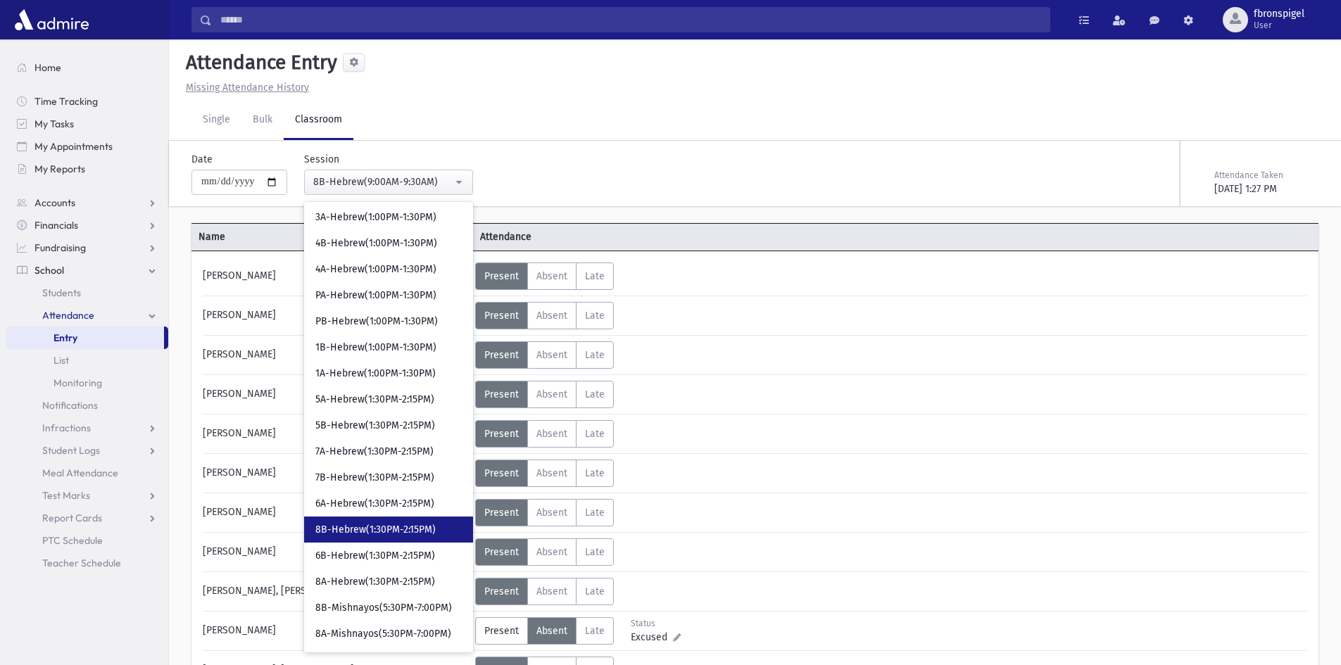
click at [368, 530] on span "8B-Hebrew(1:30PM-2:15PM)" at bounding box center [375, 530] width 120 height 14
select select "***"
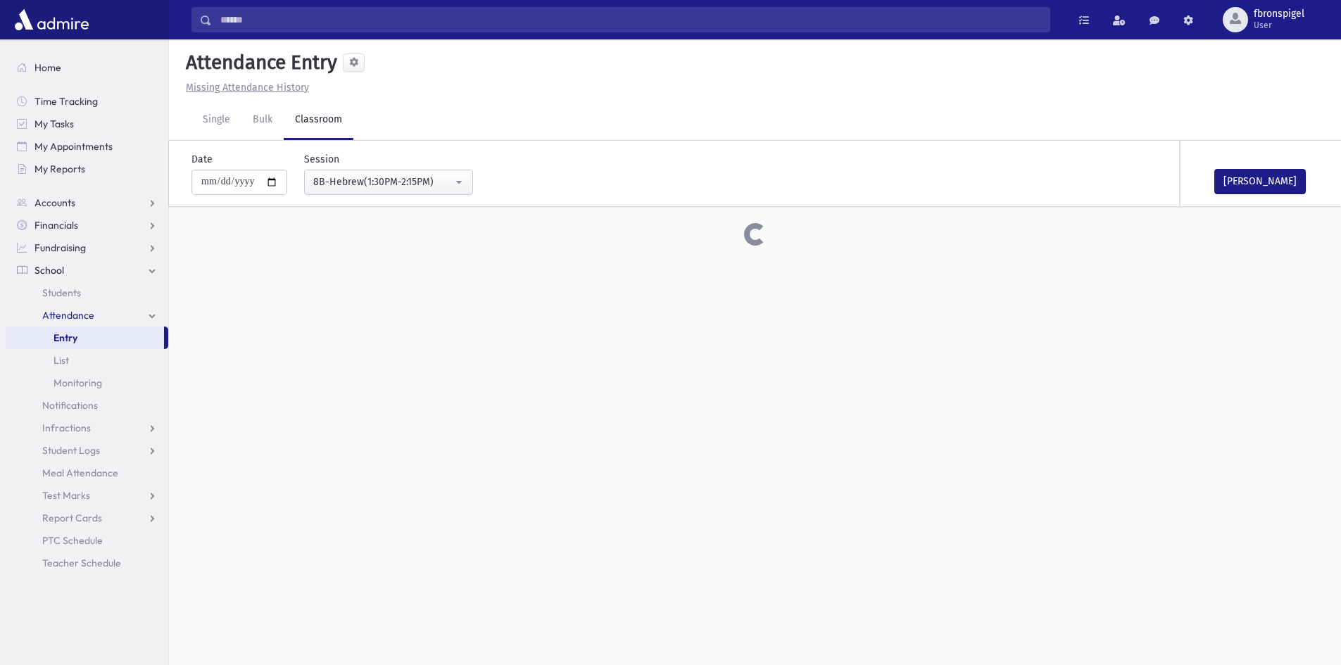
drag, startPoint x: 1191, startPoint y: 206, endPoint x: 1204, endPoint y: 193, distance: 18.4
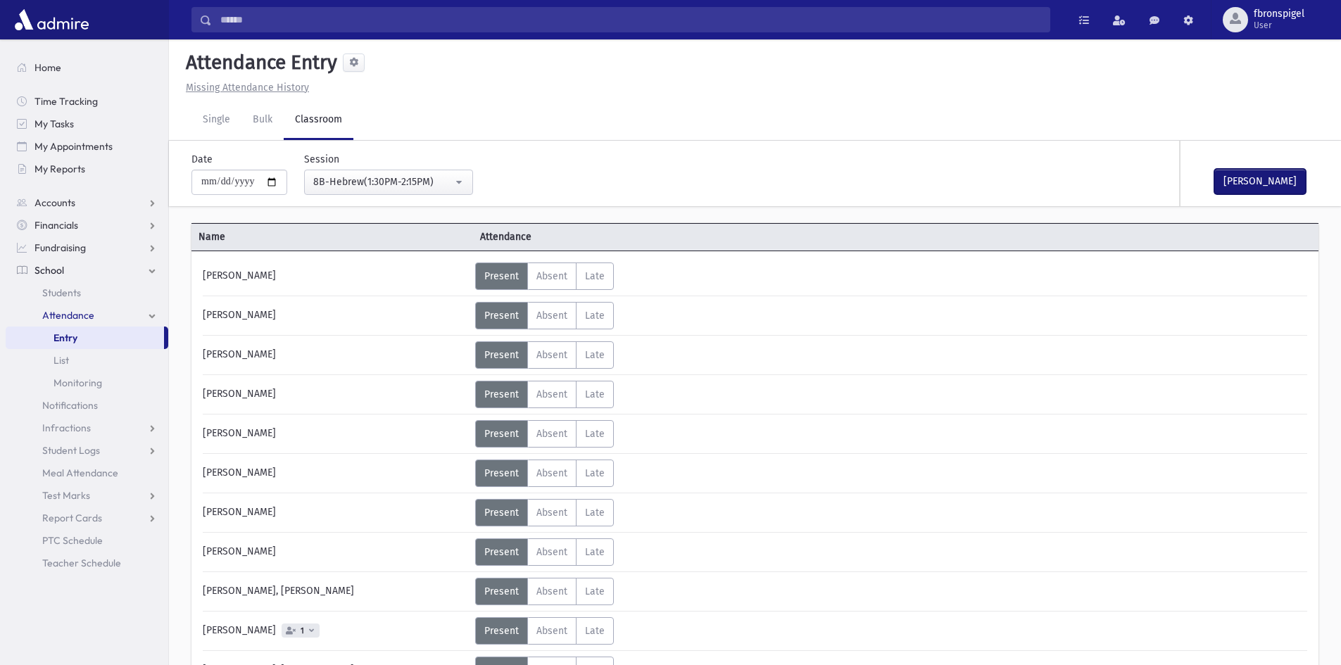
drag, startPoint x: 1204, startPoint y: 193, endPoint x: 1255, endPoint y: 174, distance: 54.8
click at [1255, 174] on button "Mark Done" at bounding box center [1259, 181] width 91 height 25
click at [263, 183] on input "**********" at bounding box center [239, 182] width 96 height 25
click at [283, 179] on input "**********" at bounding box center [239, 182] width 96 height 25
type input "**********"
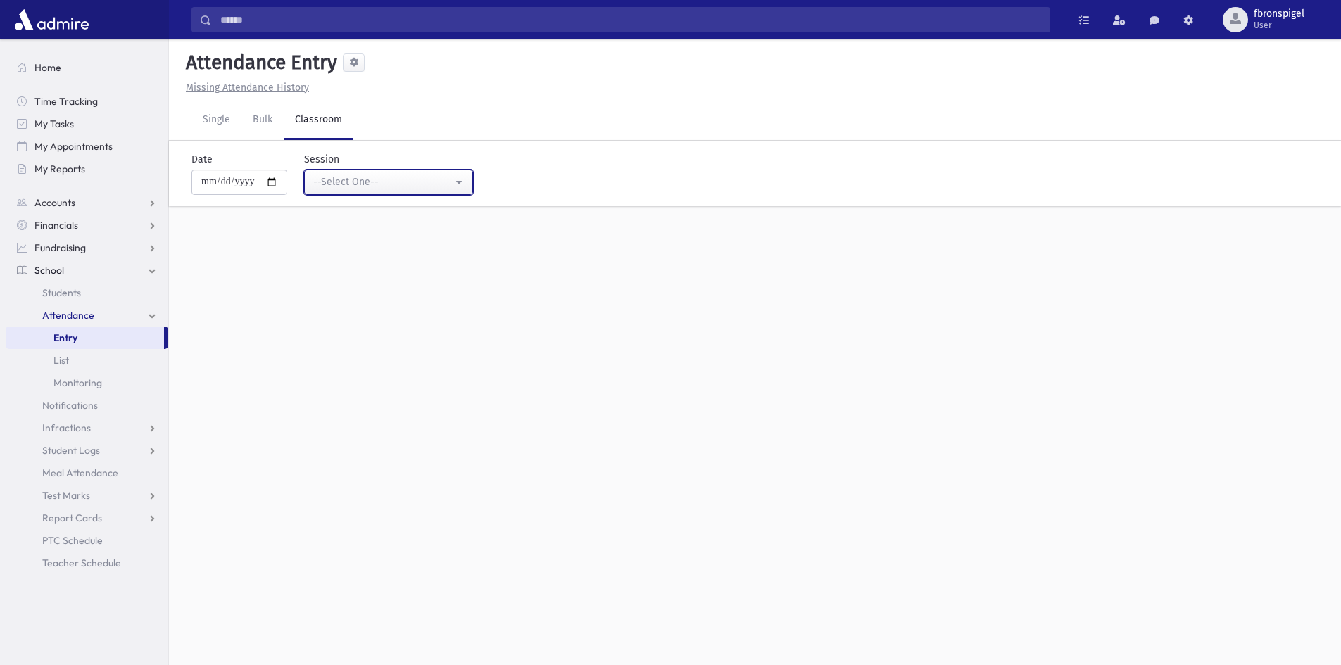
click at [384, 184] on div "--Select One--" at bounding box center [382, 182] width 139 height 15
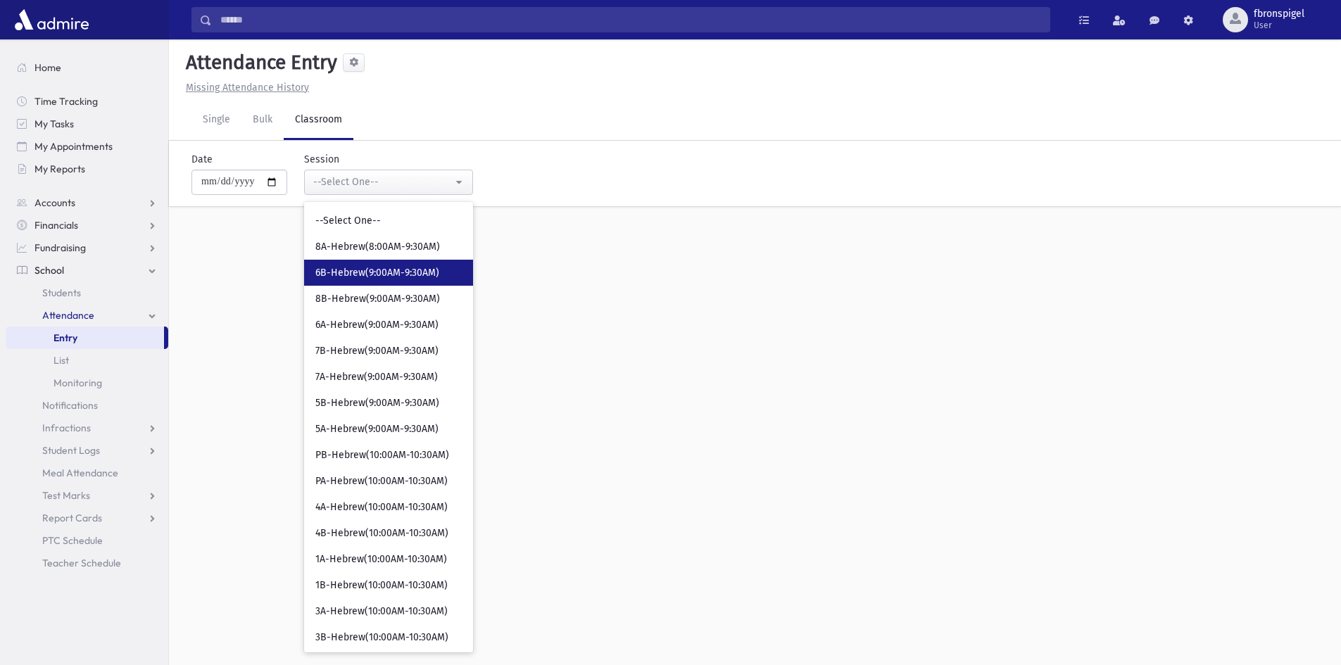
click at [384, 271] on span "6B-Hebrew(9:00AM-9:30AM)" at bounding box center [377, 273] width 124 height 14
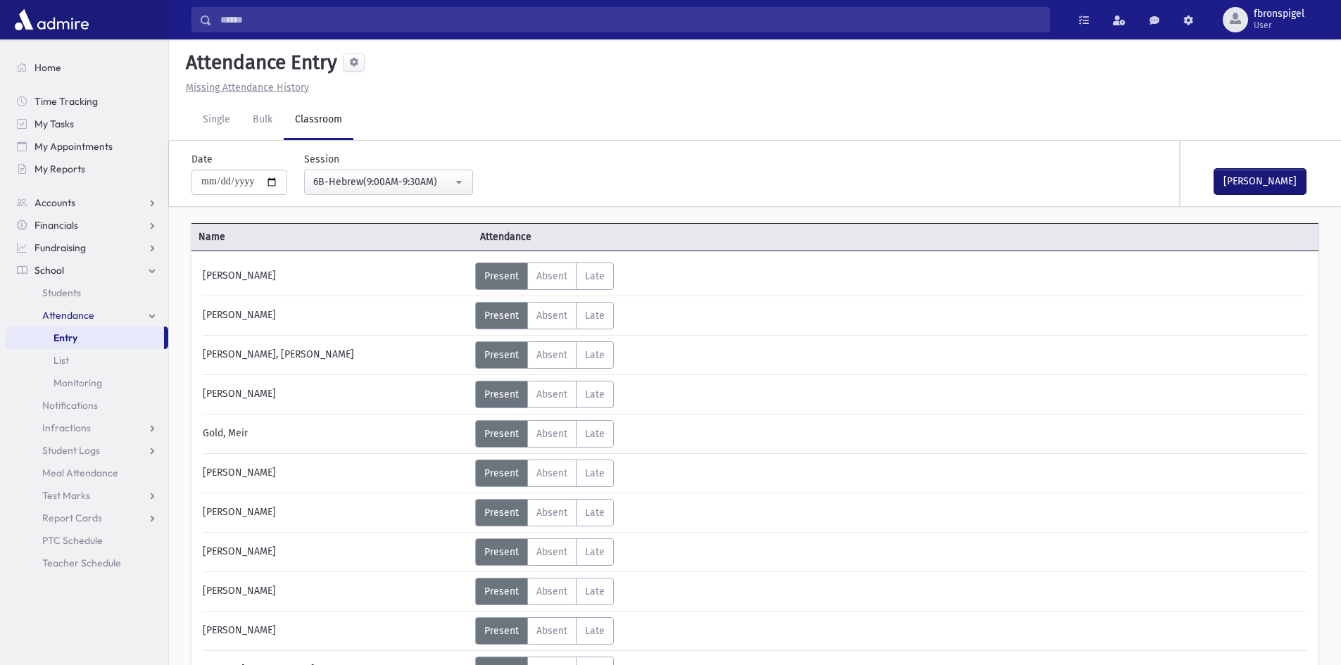
click at [1219, 184] on button "Mark Done" at bounding box center [1259, 181] width 91 height 25
click at [415, 181] on div "6B-Hebrew(9:00AM-9:30AM)" at bounding box center [382, 182] width 139 height 15
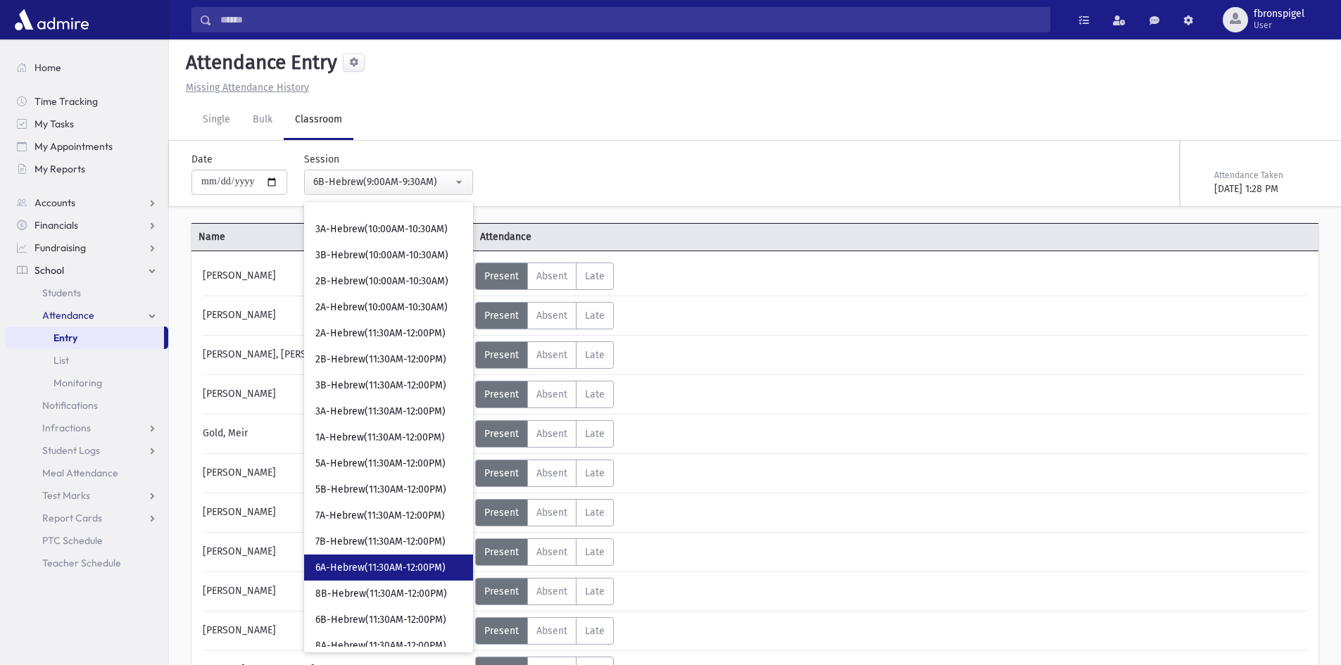
scroll to position [384, 0]
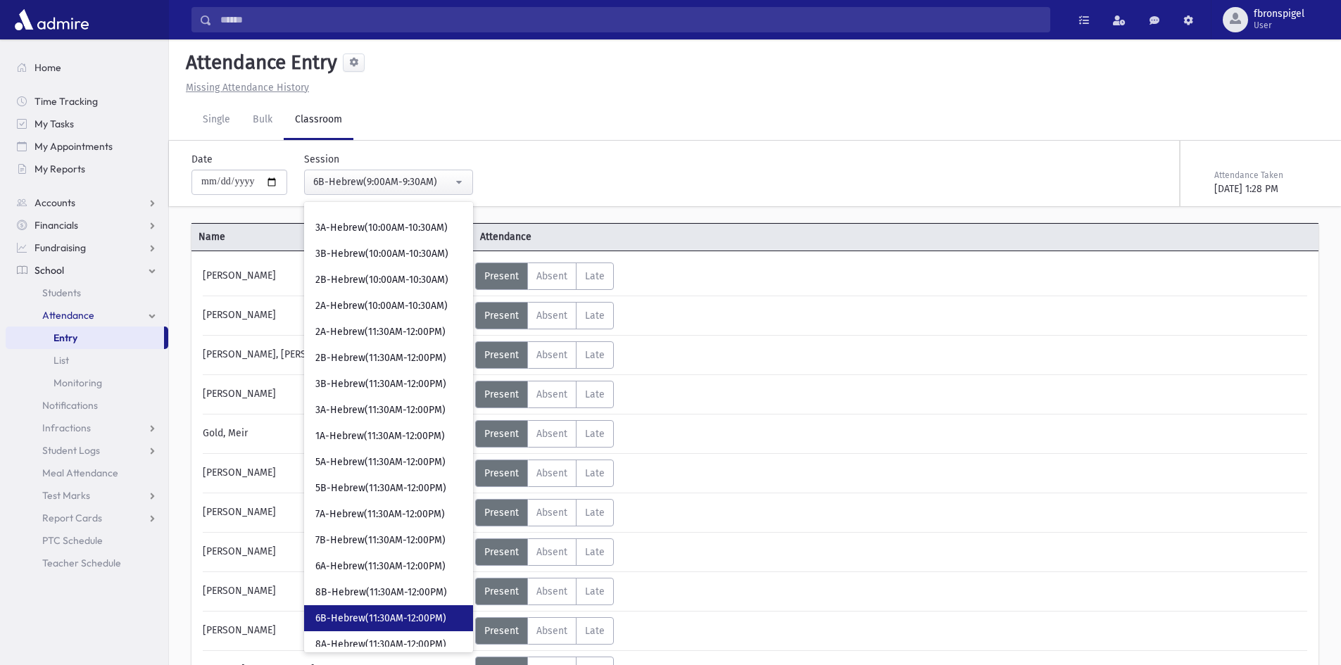
click at [381, 628] on link "6B-Hebrew(11:30AM-12:00PM)" at bounding box center [388, 618] width 169 height 26
select select "***"
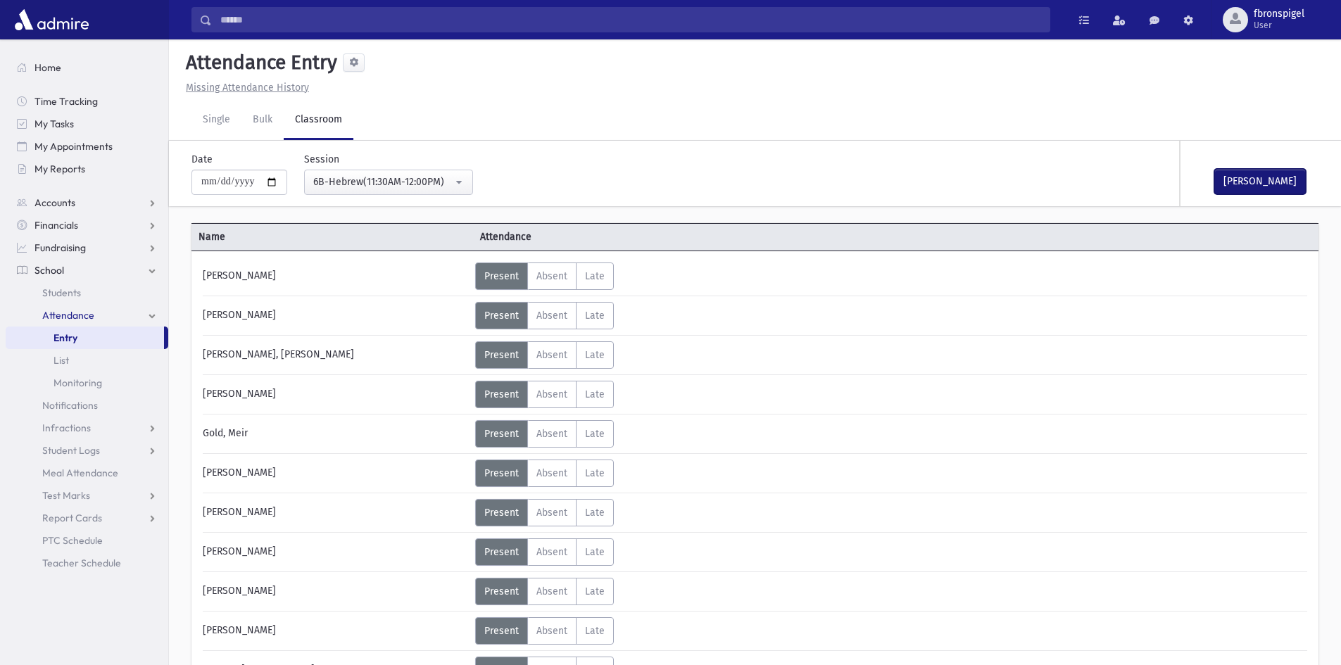
click at [1241, 177] on button "Mark Done" at bounding box center [1259, 181] width 91 height 25
click at [437, 188] on div "6B-Hebrew(11:30AM-12:00PM)" at bounding box center [382, 182] width 139 height 15
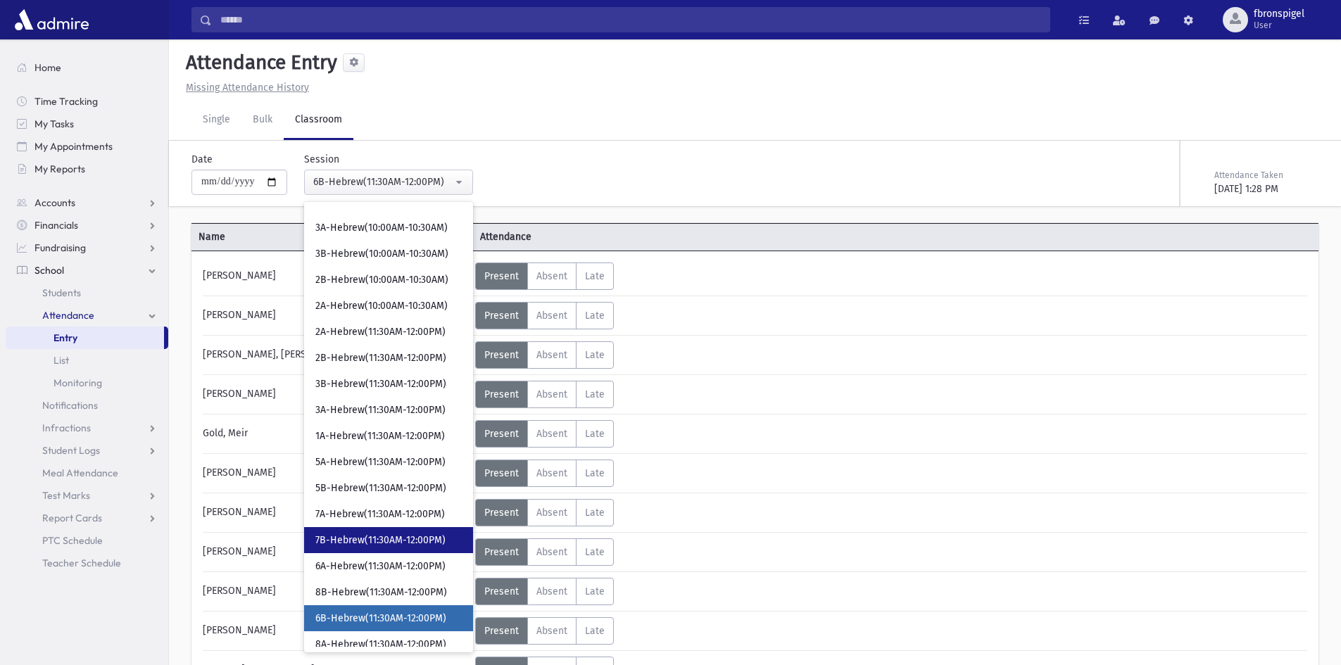
scroll to position [524, 0]
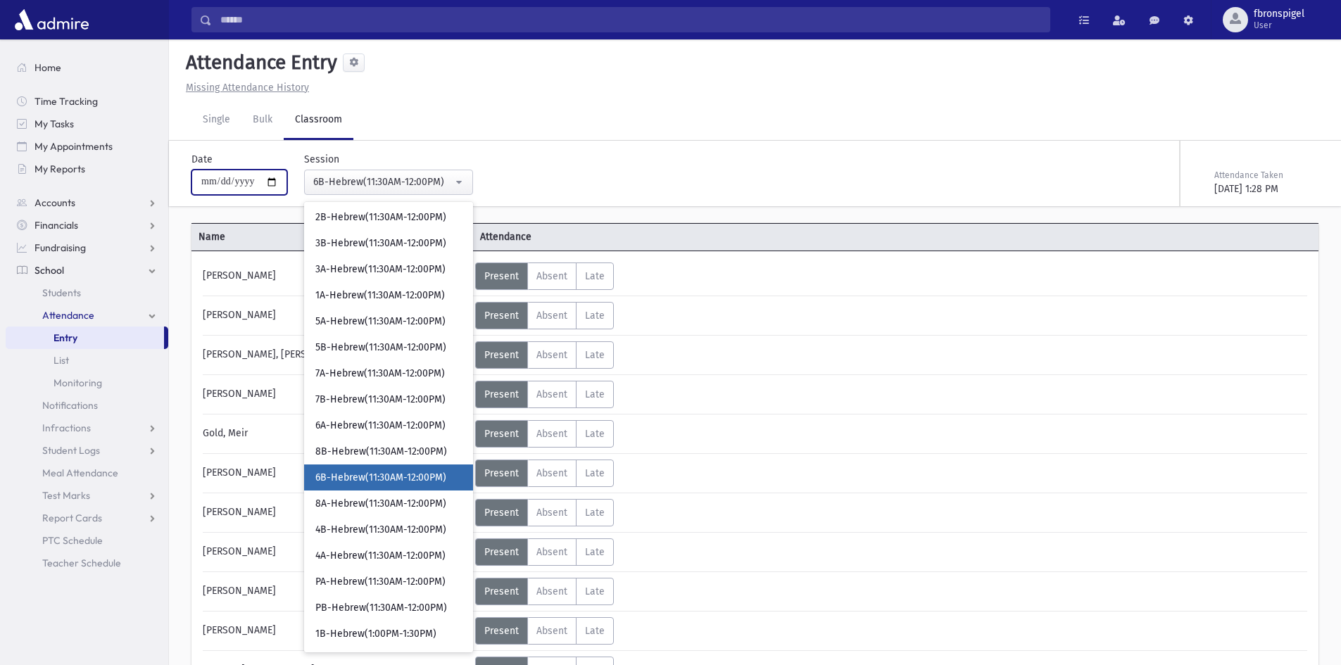
click at [277, 182] on input "**********" at bounding box center [239, 182] width 96 height 25
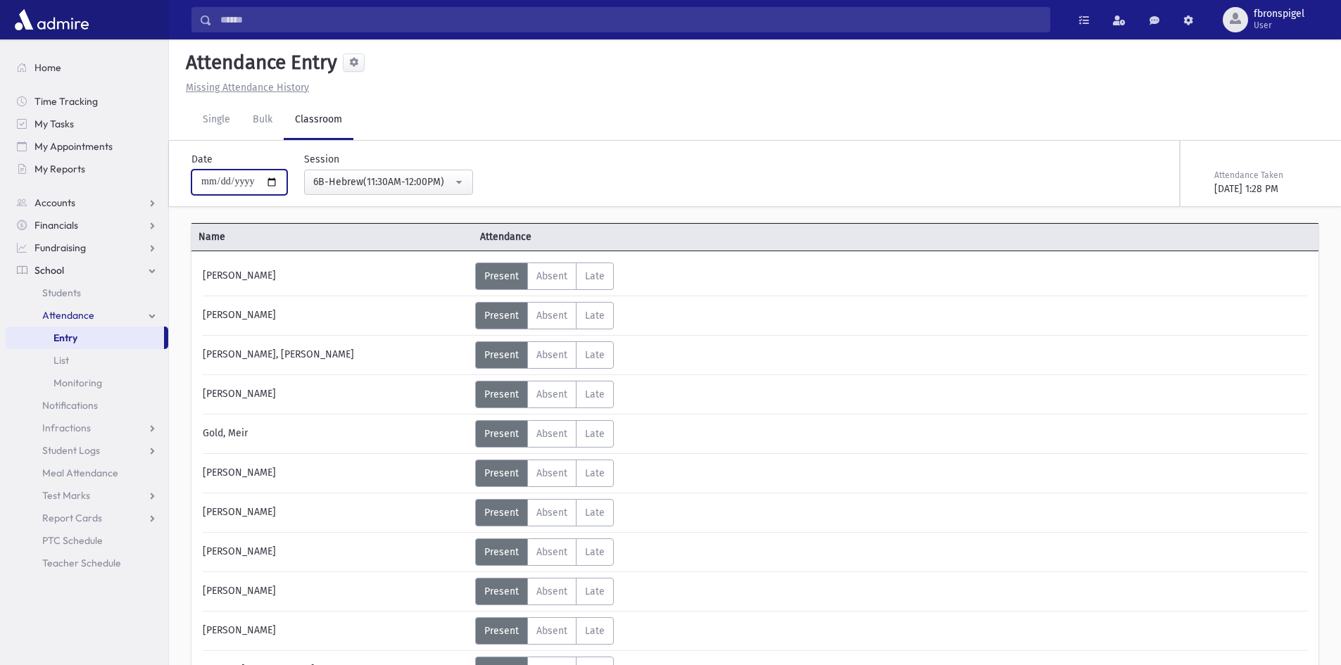
type input "**********"
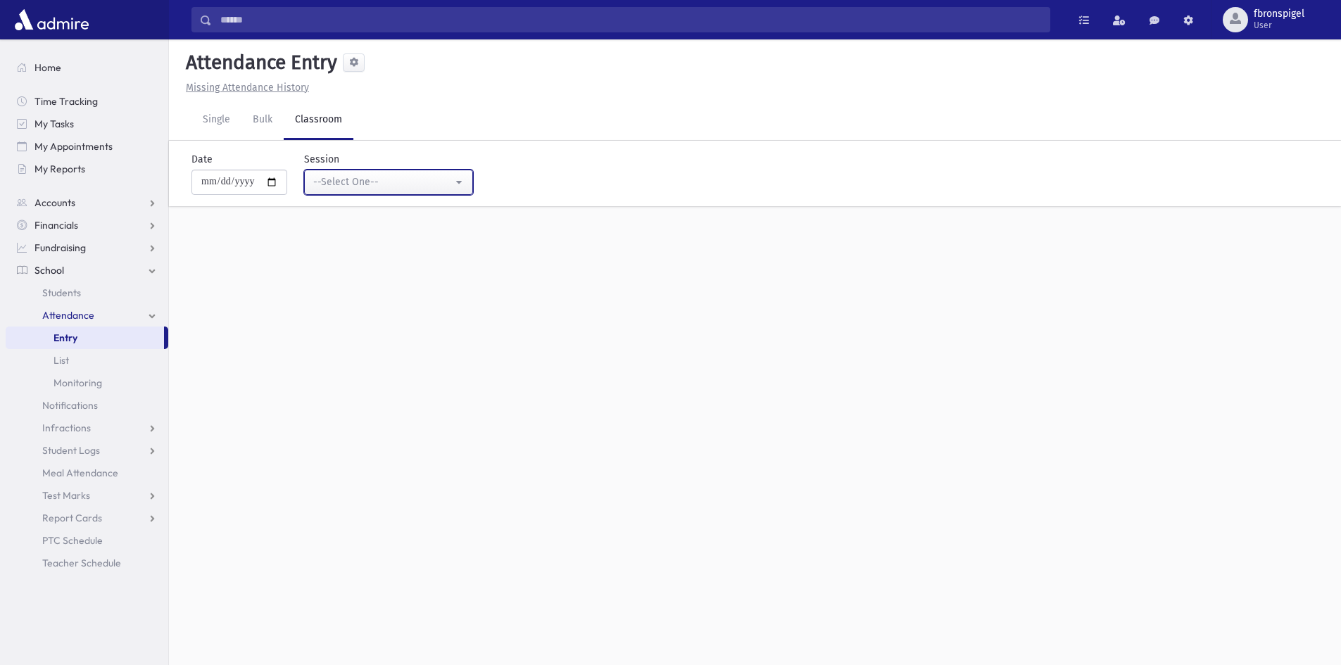
click at [376, 192] on button "--Select One--" at bounding box center [388, 182] width 169 height 25
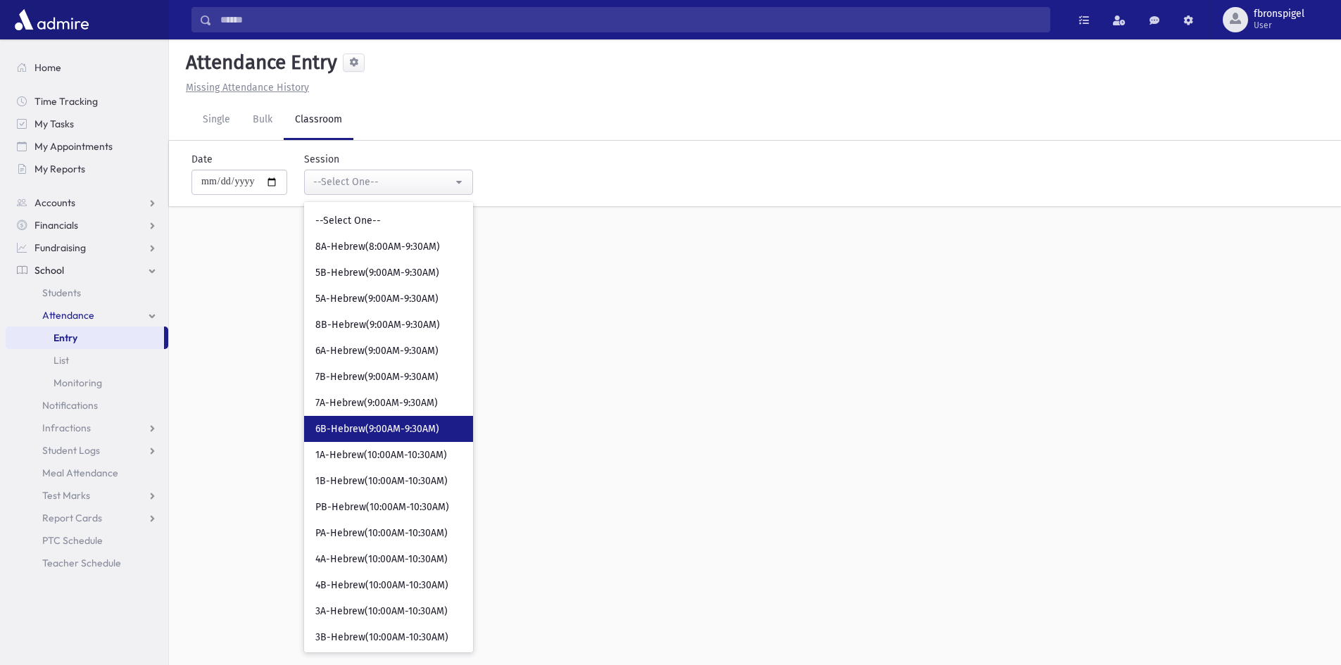
click at [379, 433] on span "6B-Hebrew(9:00AM-9:30AM)" at bounding box center [377, 429] width 124 height 14
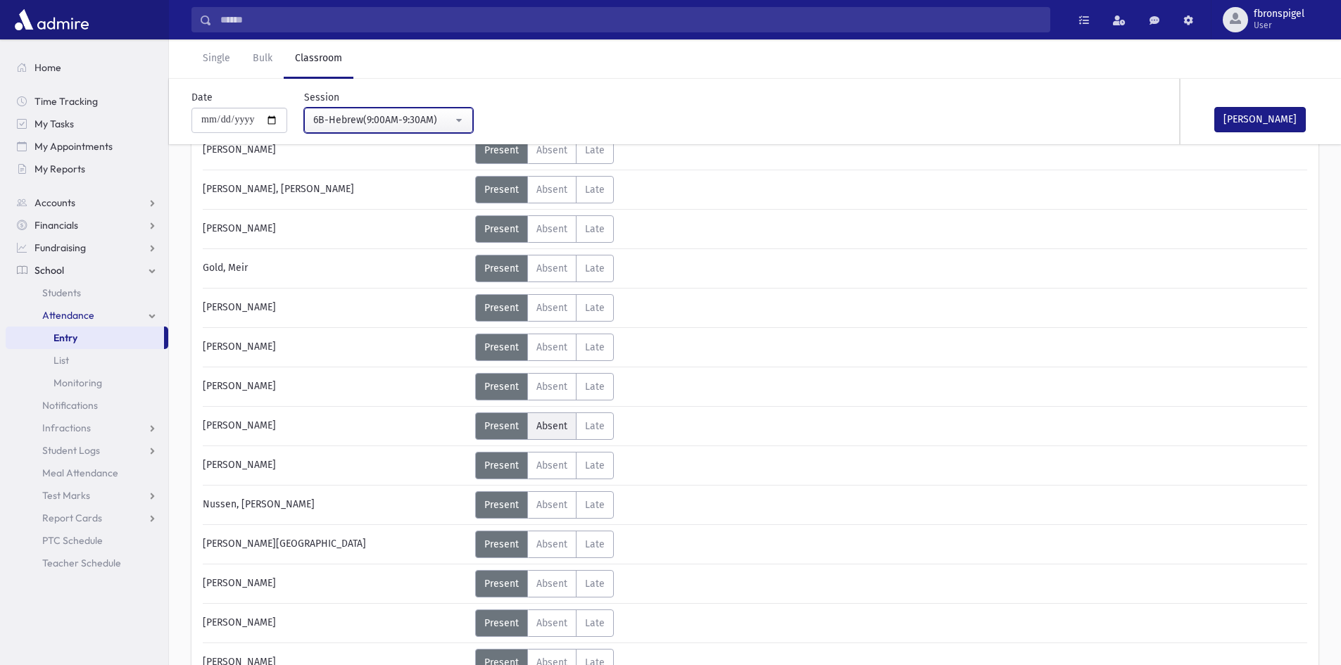
scroll to position [281, 0]
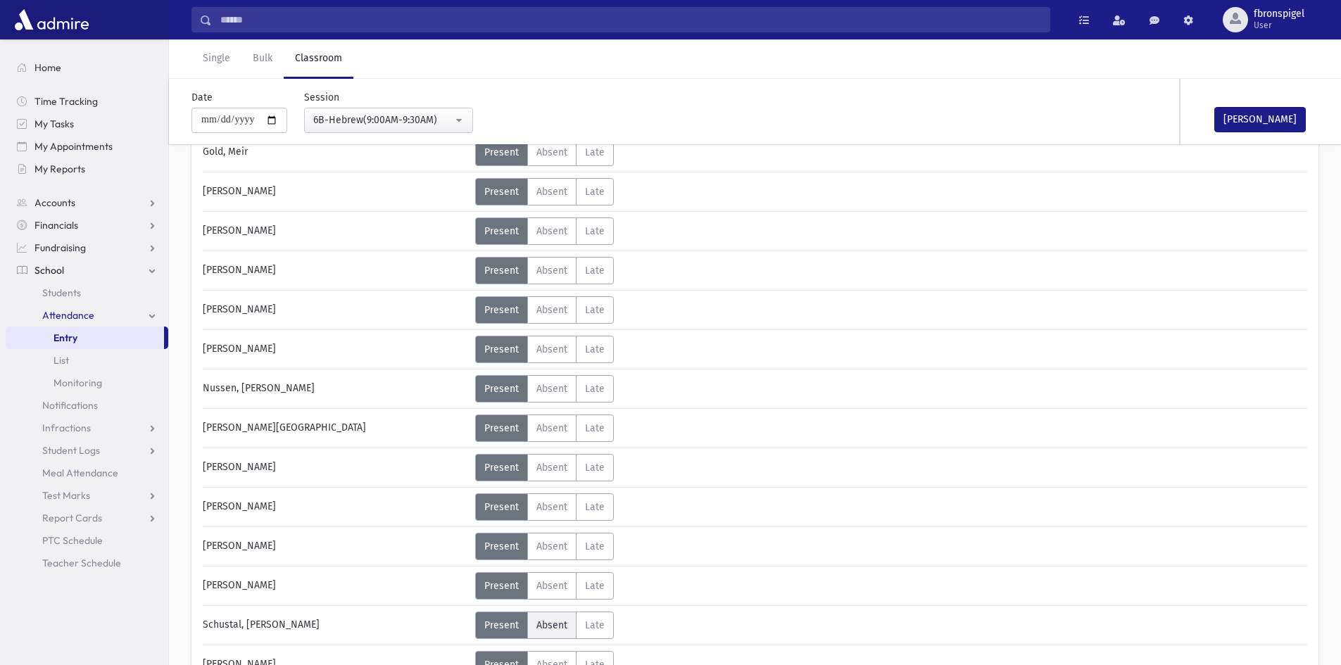
drag, startPoint x: 556, startPoint y: 622, endPoint x: 460, endPoint y: 659, distance: 103.4
click at [556, 623] on span "Absent" at bounding box center [551, 625] width 31 height 12
drag, startPoint x: 1236, startPoint y: 125, endPoint x: 400, endPoint y: 203, distance: 839.7
click at [1168, 129] on div "Mark Done Attendance Taken" at bounding box center [1136, 111] width 381 height 65
click at [1270, 116] on button "Mark Done" at bounding box center [1259, 119] width 91 height 25
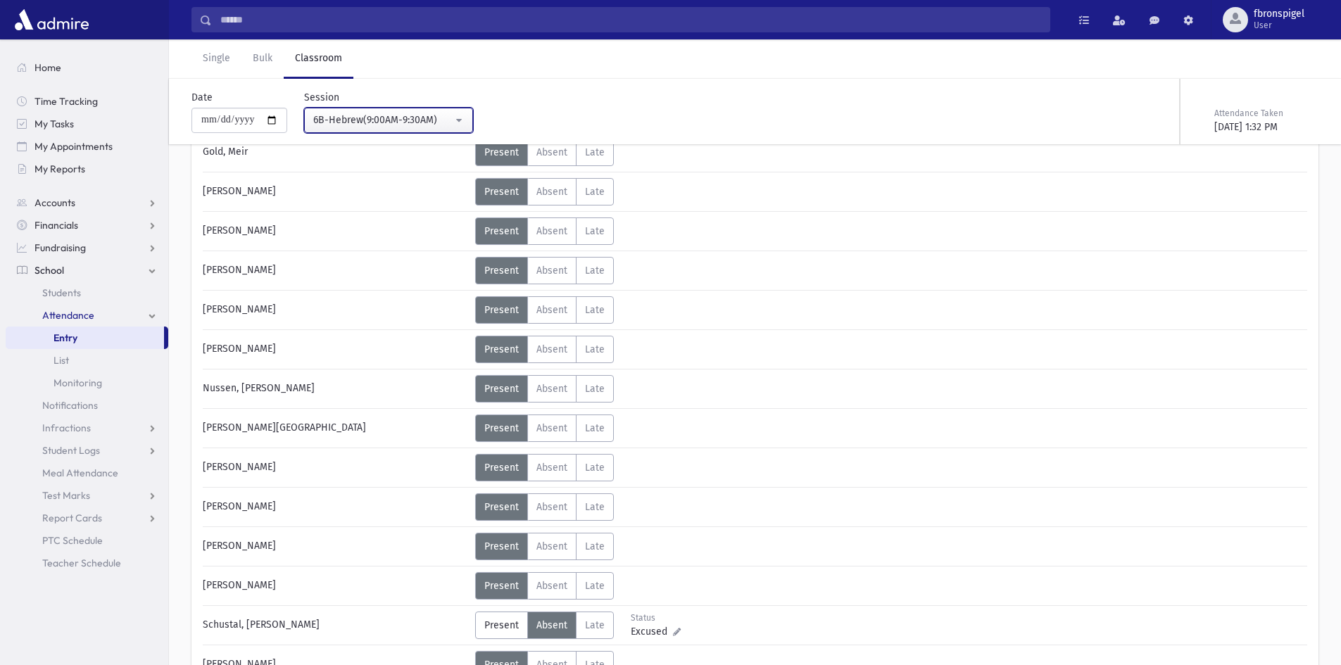
click at [358, 115] on div "6B-Hebrew(9:00AM-9:30AM)" at bounding box center [382, 120] width 139 height 15
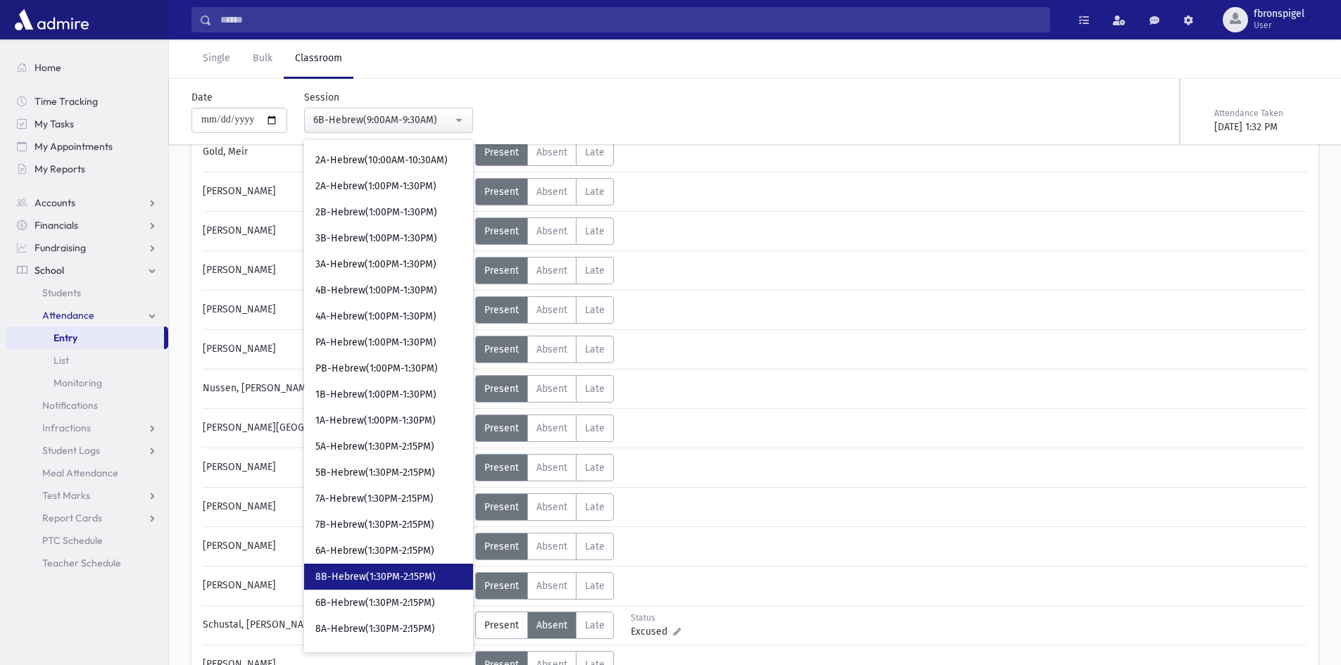
scroll to position [493, 0]
click at [360, 580] on span "6B-Hebrew(1:30PM-2:15PM)" at bounding box center [375, 578] width 120 height 14
select select "***"
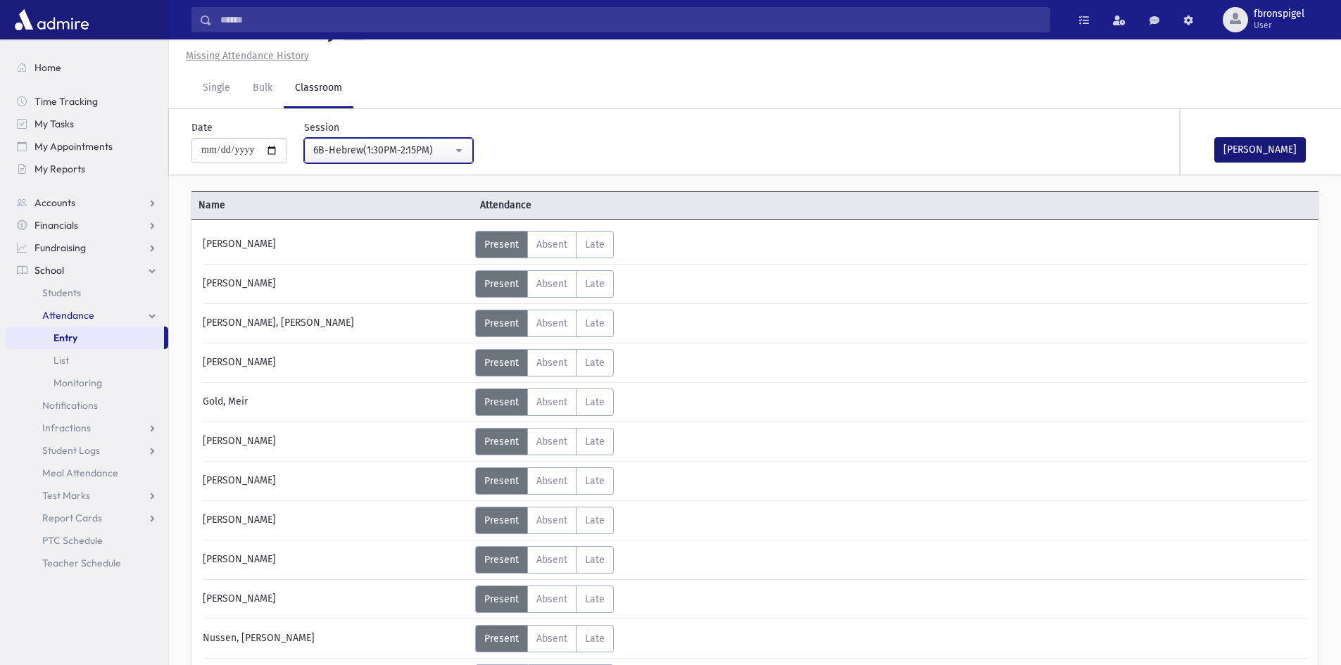
scroll to position [281, 0]
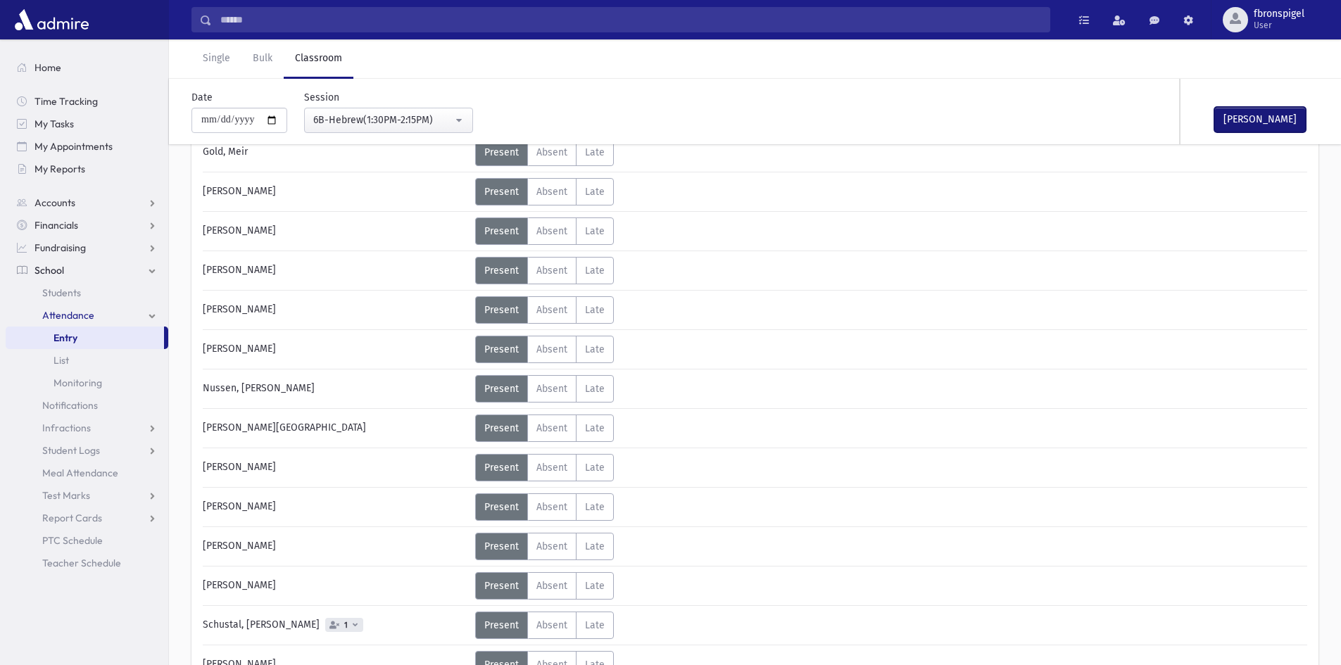
click at [1269, 125] on button "Mark Done" at bounding box center [1259, 119] width 91 height 25
click at [264, 120] on input "**********" at bounding box center [239, 120] width 96 height 25
click at [272, 120] on input "**********" at bounding box center [239, 120] width 96 height 25
click at [275, 122] on input "**********" at bounding box center [239, 120] width 96 height 25
type input "**********"
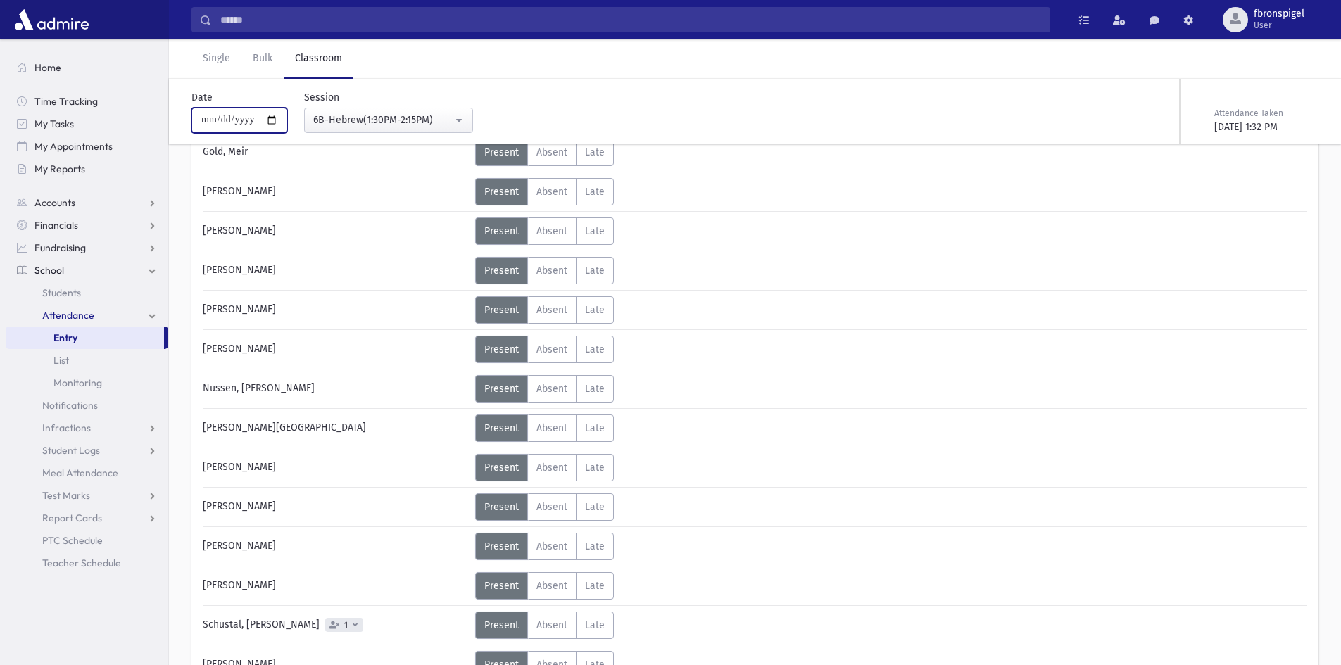
scroll to position [32, 0]
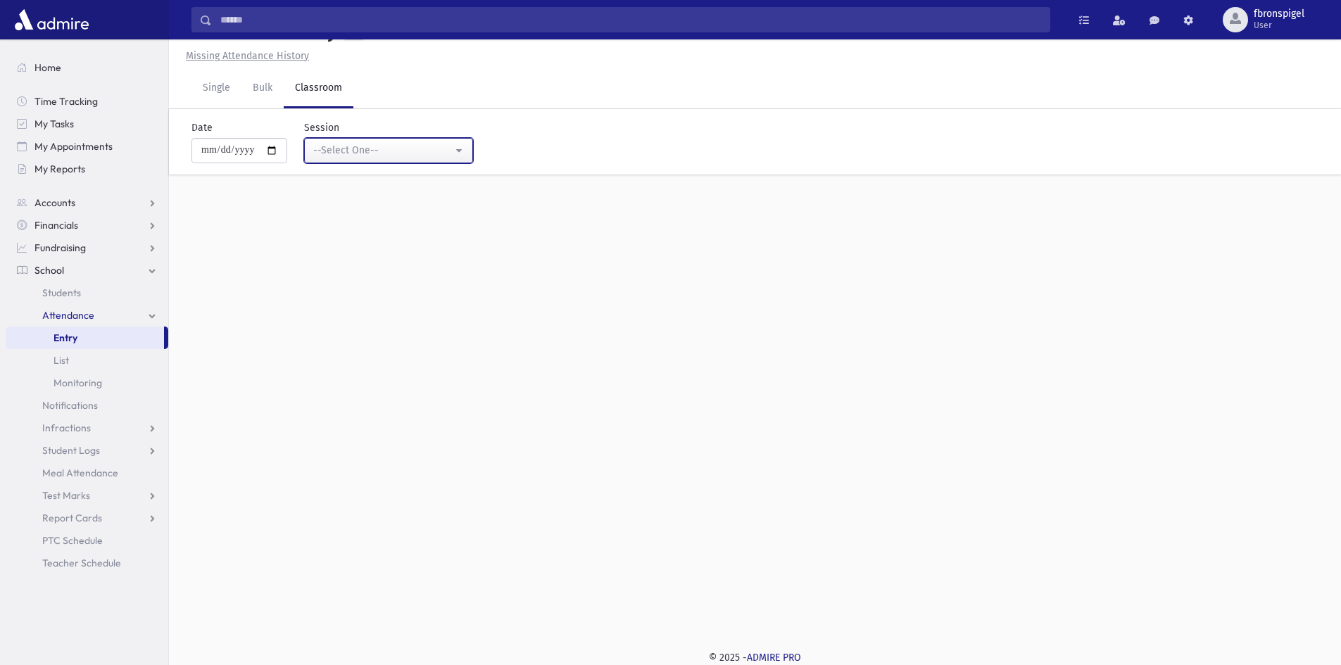
click at [364, 146] on div "--Select One--" at bounding box center [382, 150] width 139 height 15
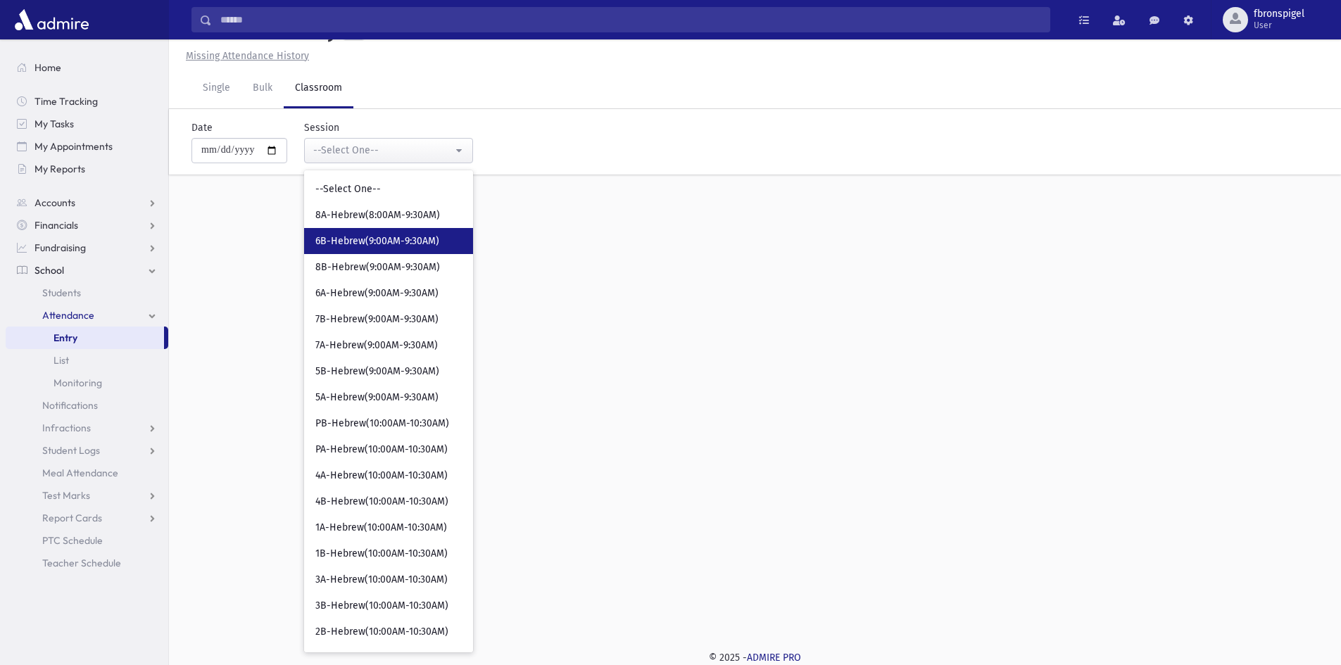
click at [350, 238] on span "6B-Hebrew(9:00AM-9:30AM)" at bounding box center [377, 241] width 124 height 14
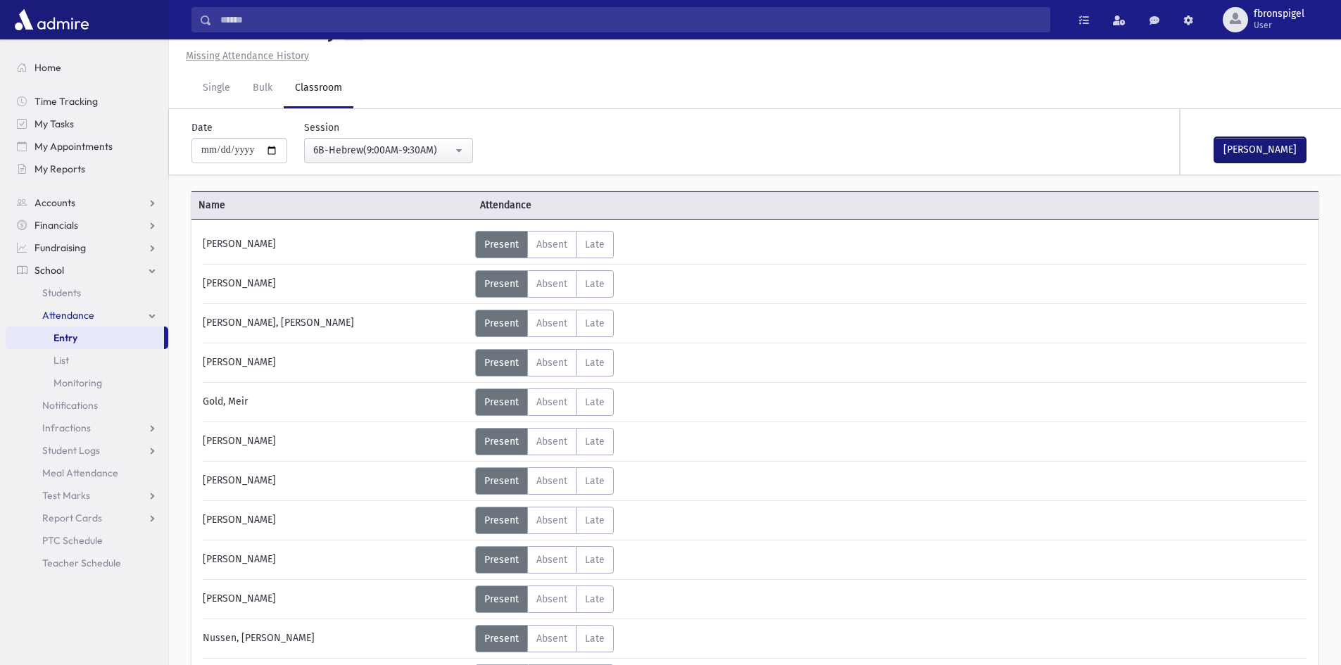
drag, startPoint x: 1279, startPoint y: 148, endPoint x: 825, endPoint y: 131, distance: 454.9
click at [1220, 137] on button "Mark Done" at bounding box center [1259, 149] width 91 height 25
drag, startPoint x: 496, startPoint y: 153, endPoint x: 586, endPoint y: 257, distance: 137.2
click at [498, 165] on div "**********" at bounding box center [747, 141] width 1160 height 65
click at [462, 146] on button "6B-Hebrew(9:00AM-9:30AM)" at bounding box center [388, 150] width 169 height 25
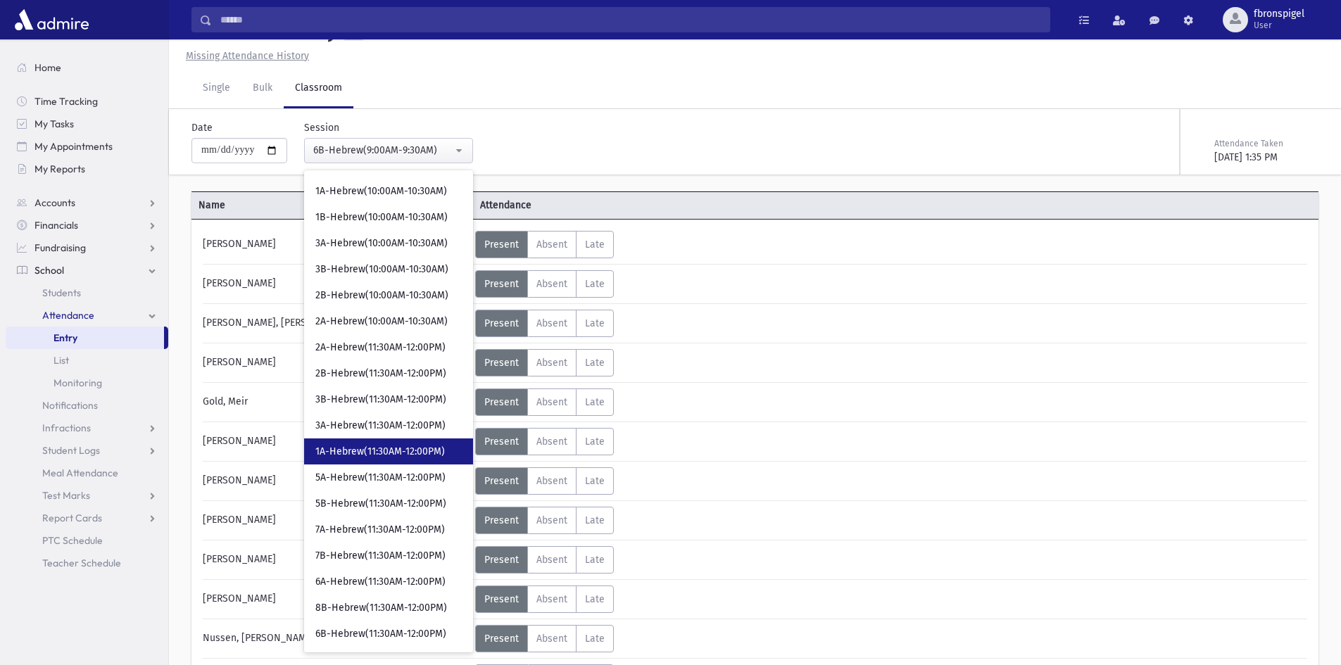
scroll to position [352, 0]
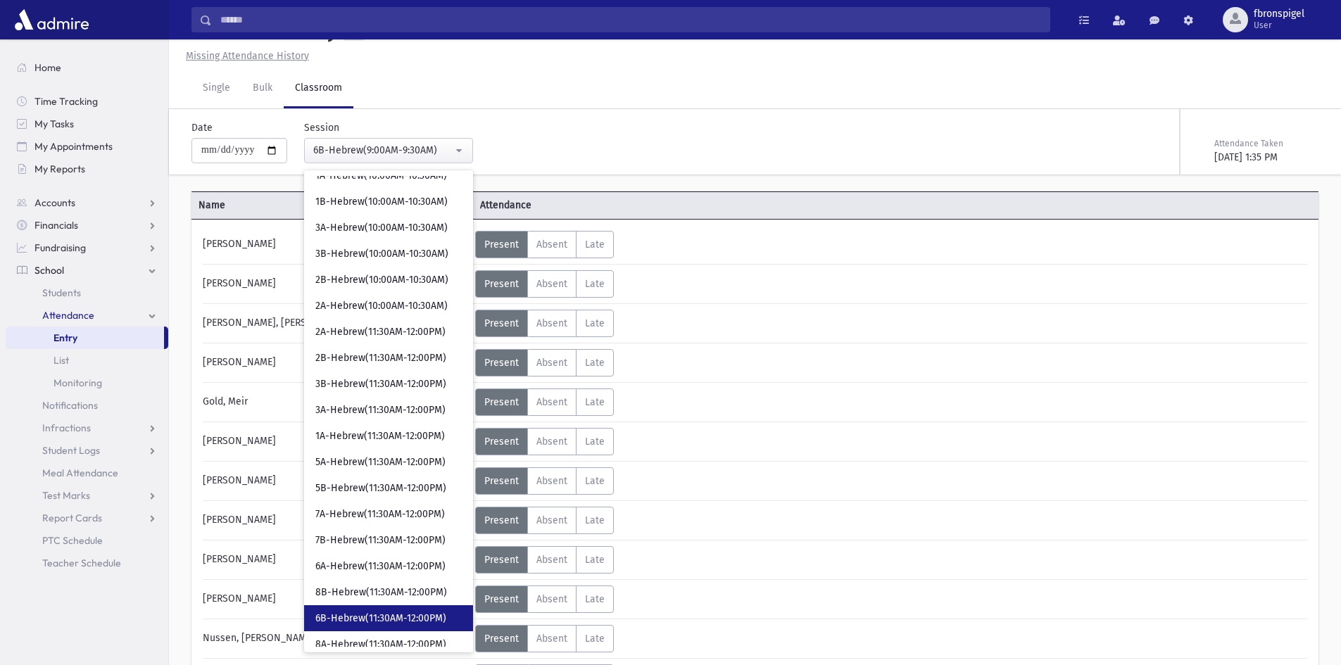
click at [376, 616] on span "6B-Hebrew(11:30AM-12:00PM)" at bounding box center [380, 619] width 131 height 14
select select "***"
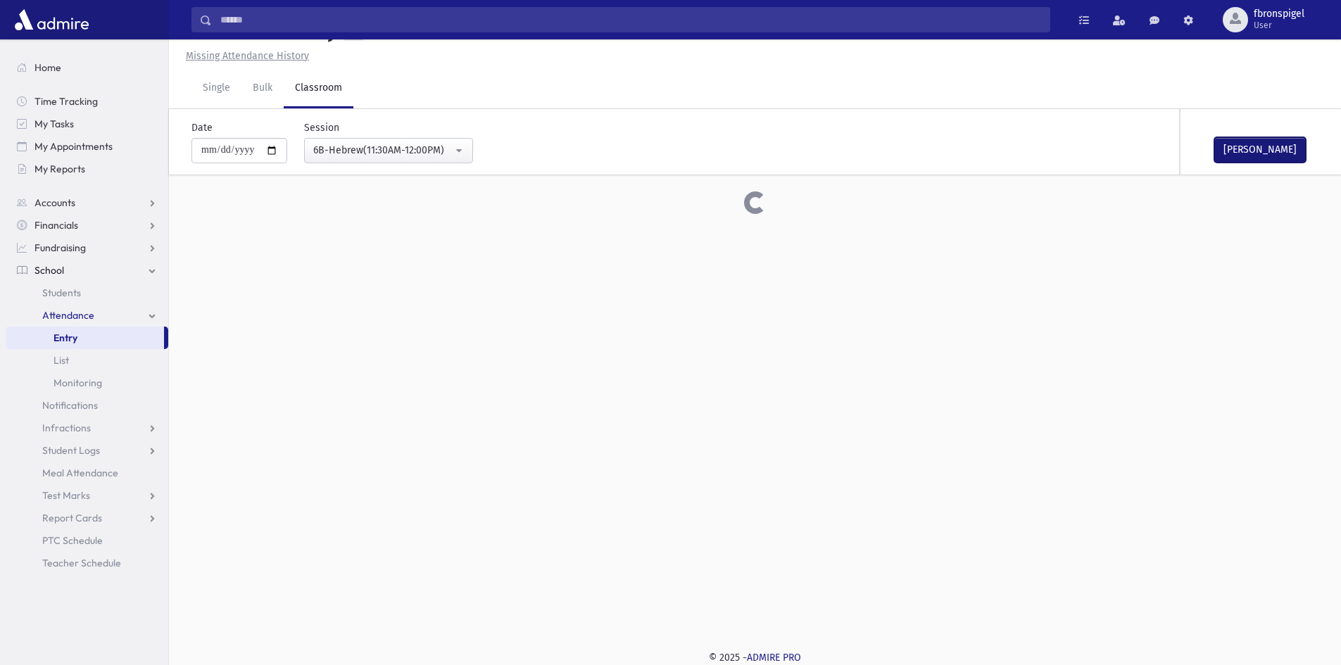
click at [1235, 141] on button "Mark Done" at bounding box center [1259, 149] width 91 height 25
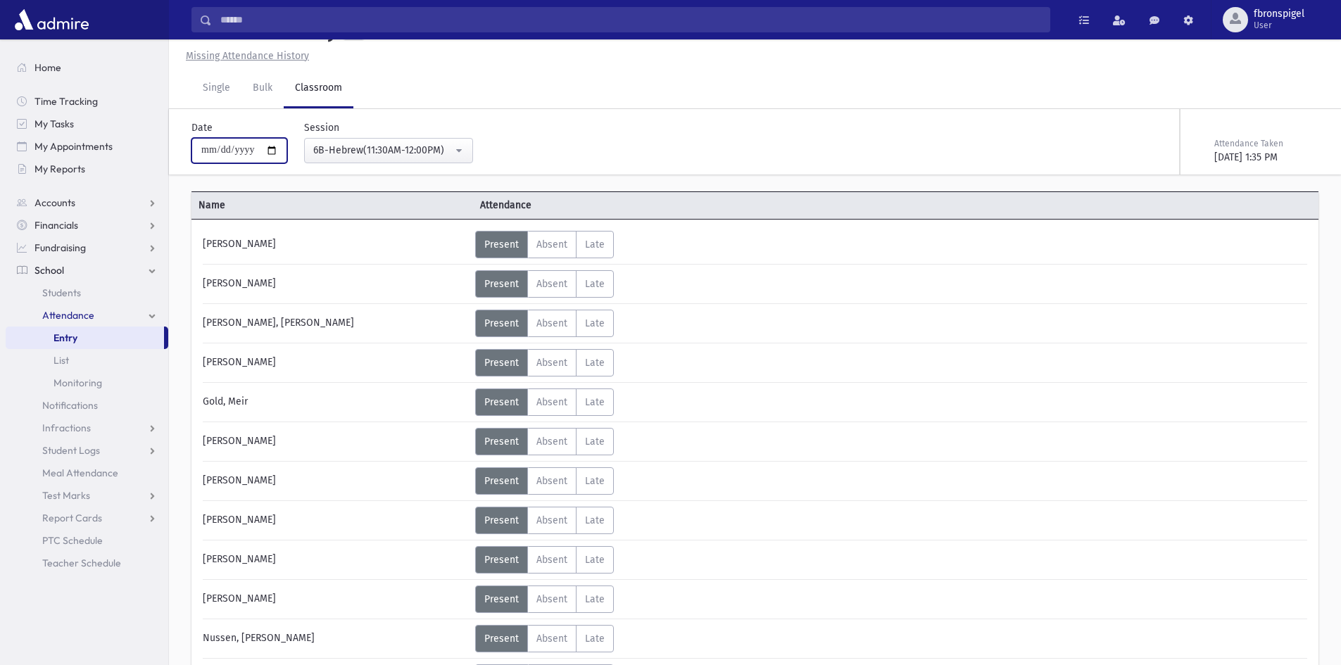
click at [274, 150] on input "**********" at bounding box center [239, 150] width 96 height 25
type input "**********"
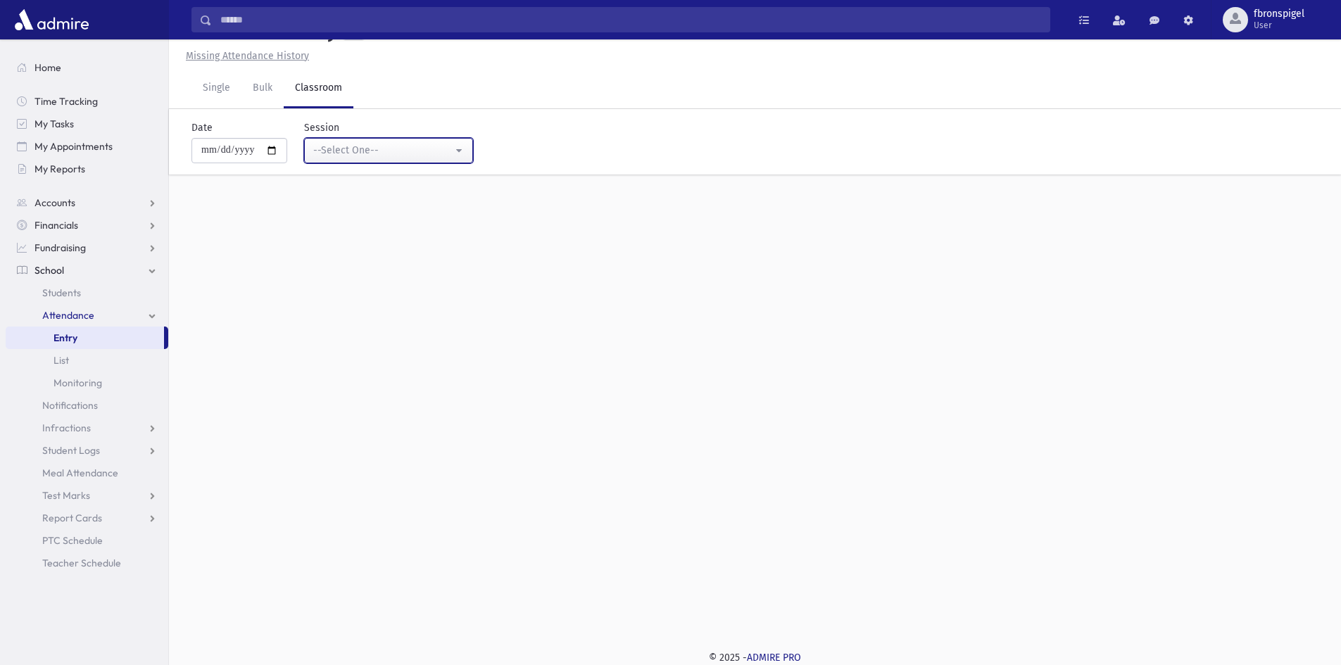
click at [398, 156] on div "--Select One--" at bounding box center [382, 150] width 139 height 15
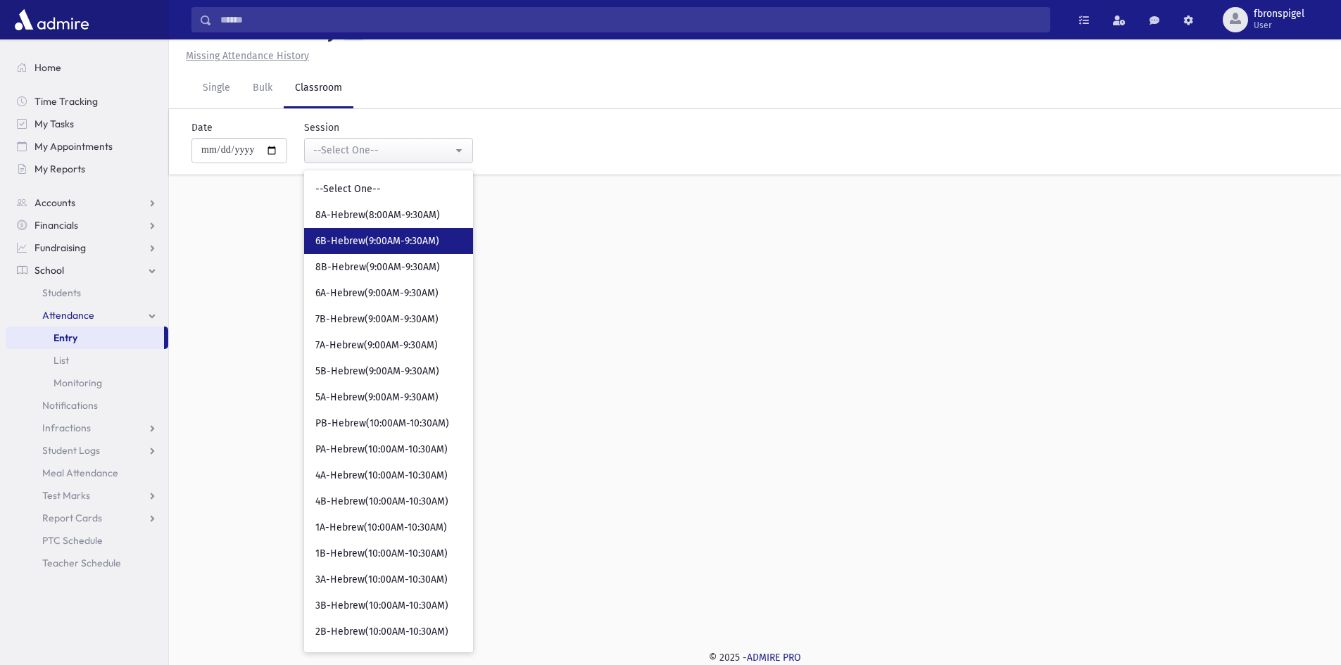
click at [375, 244] on span "6B-Hebrew(9:00AM-9:30AM)" at bounding box center [377, 241] width 124 height 14
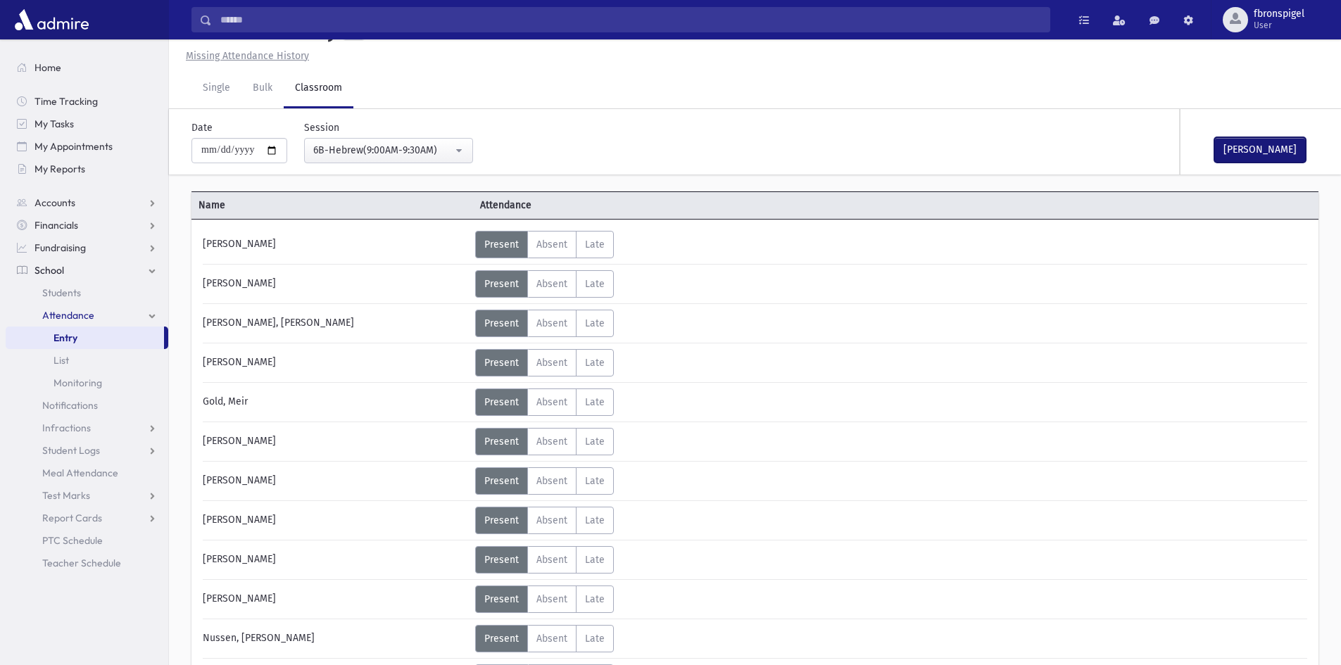
drag, startPoint x: 1234, startPoint y: 154, endPoint x: 699, endPoint y: 210, distance: 537.1
click at [1224, 154] on button "Mark Done" at bounding box center [1259, 149] width 91 height 25
click at [443, 155] on div "6B-Hebrew(9:00AM-9:30AM)" at bounding box center [382, 150] width 139 height 15
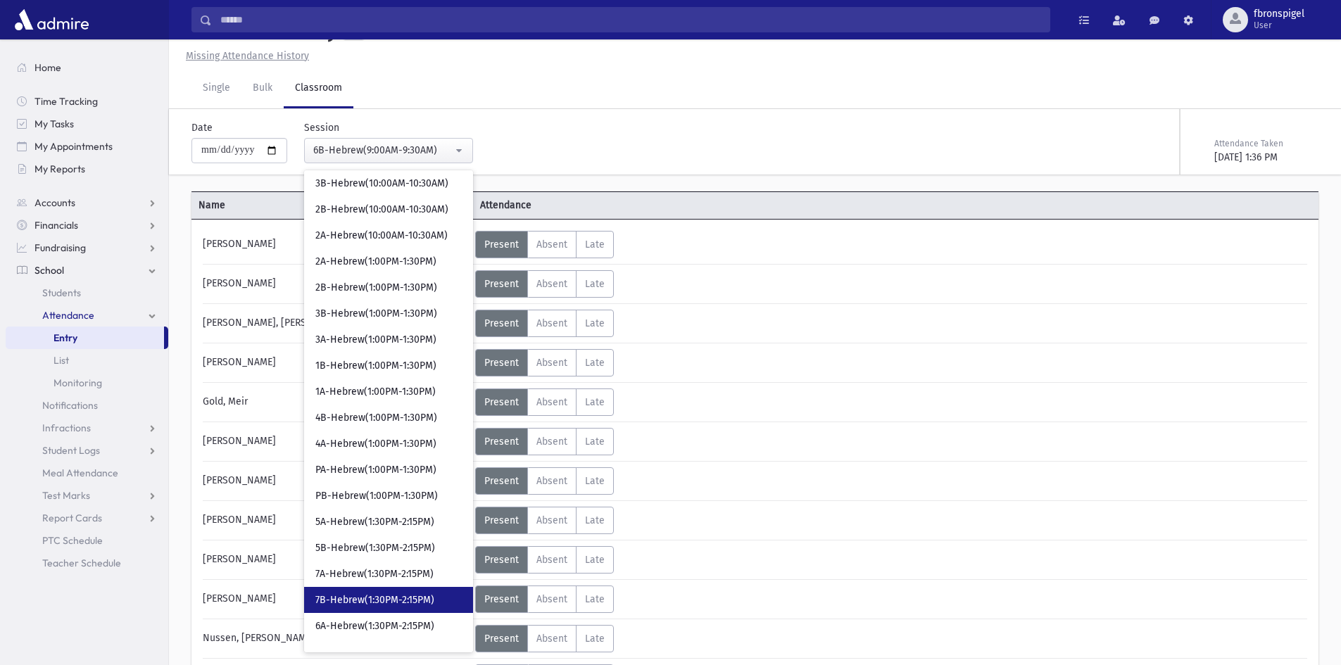
scroll to position [493, 0]
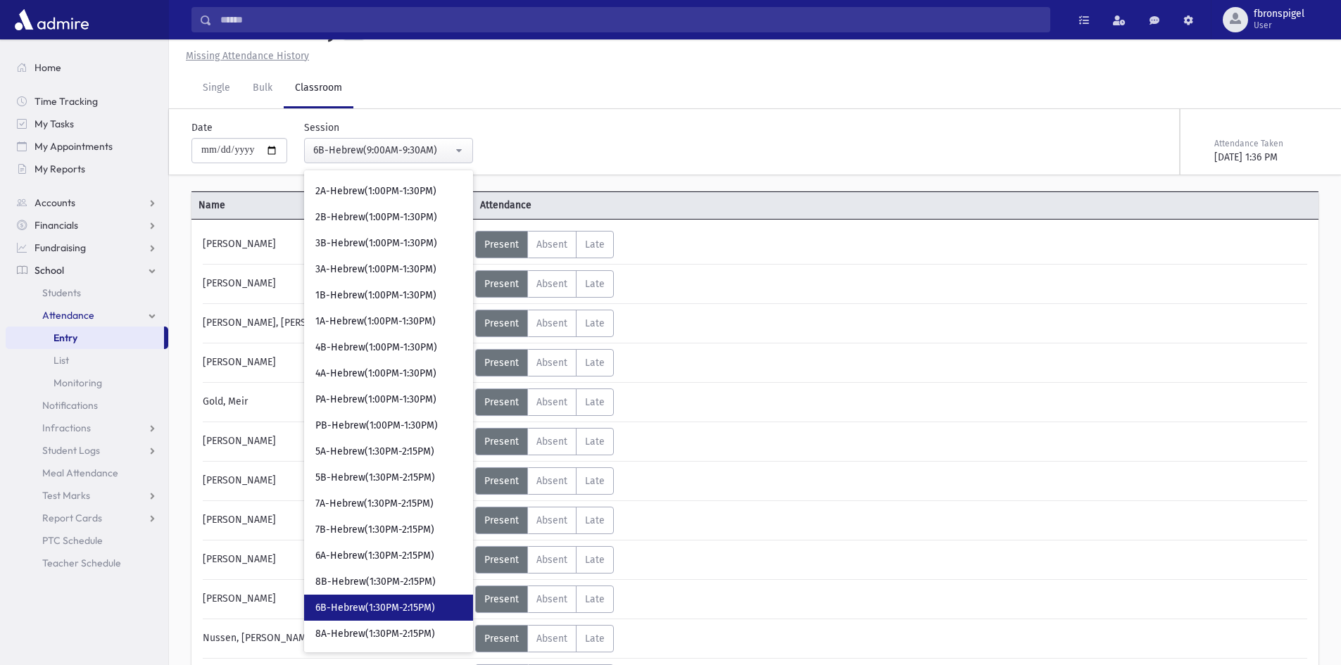
drag, startPoint x: 366, startPoint y: 608, endPoint x: 329, endPoint y: 660, distance: 63.6
click at [367, 609] on span "6B-Hebrew(1:30PM-2:15PM)" at bounding box center [375, 608] width 120 height 14
select select "***"
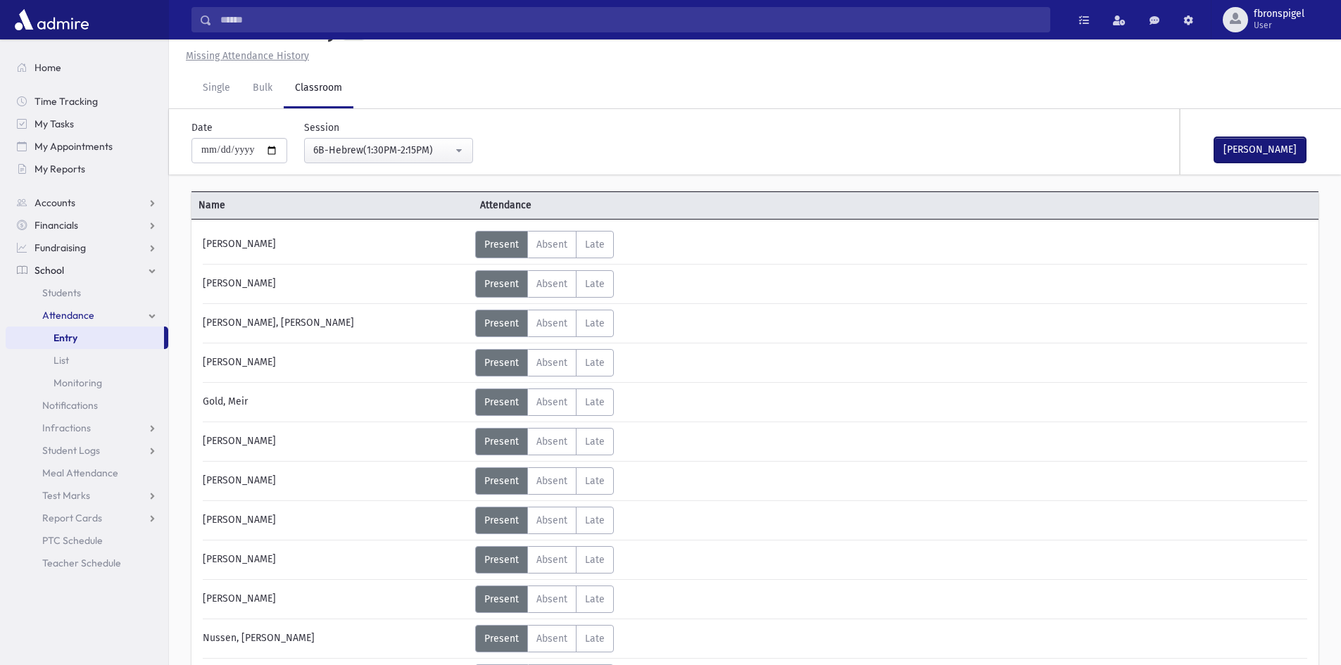
click at [1238, 149] on button "Mark Done" at bounding box center [1259, 149] width 91 height 25
click at [275, 148] on input "**********" at bounding box center [239, 150] width 96 height 25
type input "**********"
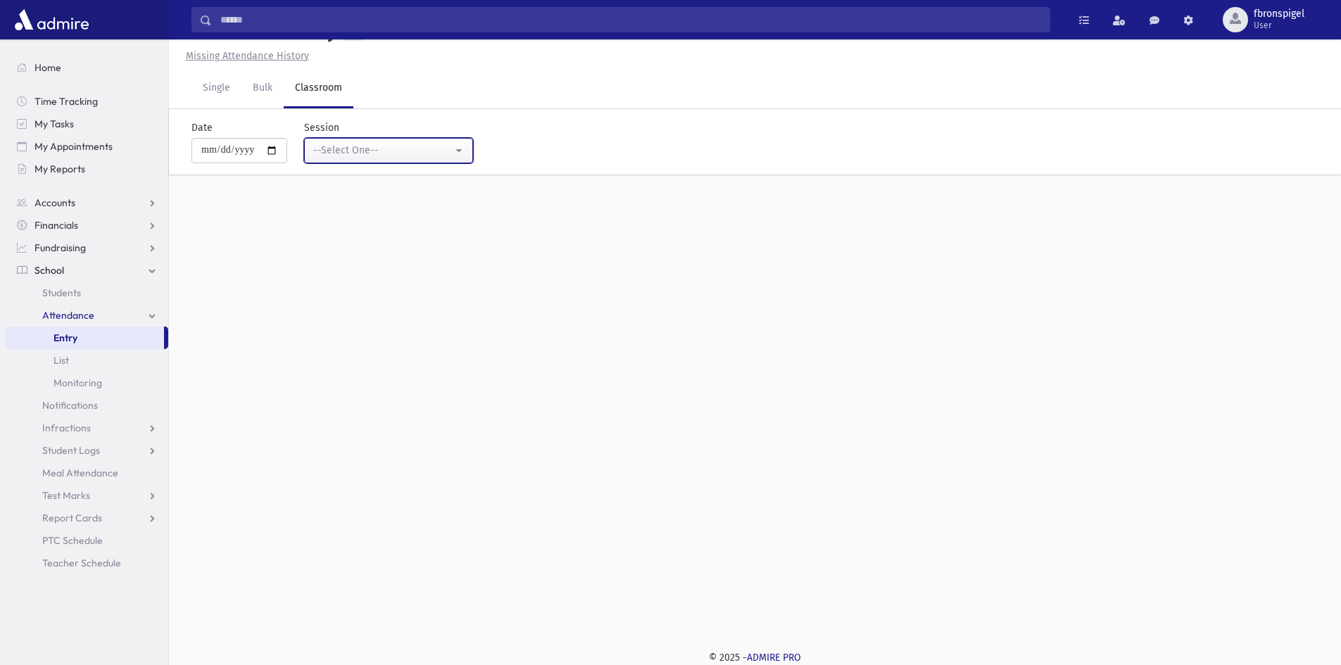
click at [433, 153] on div "--Select One--" at bounding box center [382, 150] width 139 height 15
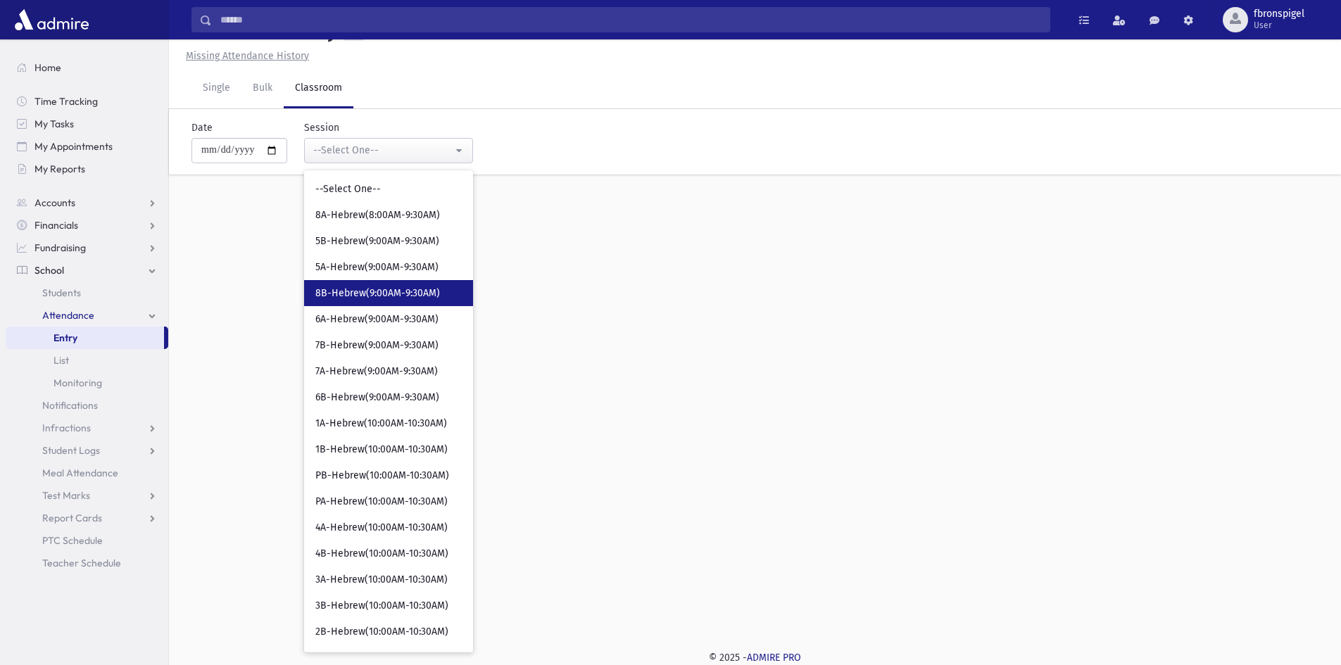
click at [353, 289] on span "8B-Hebrew(9:00AM-9:30AM)" at bounding box center [377, 293] width 125 height 14
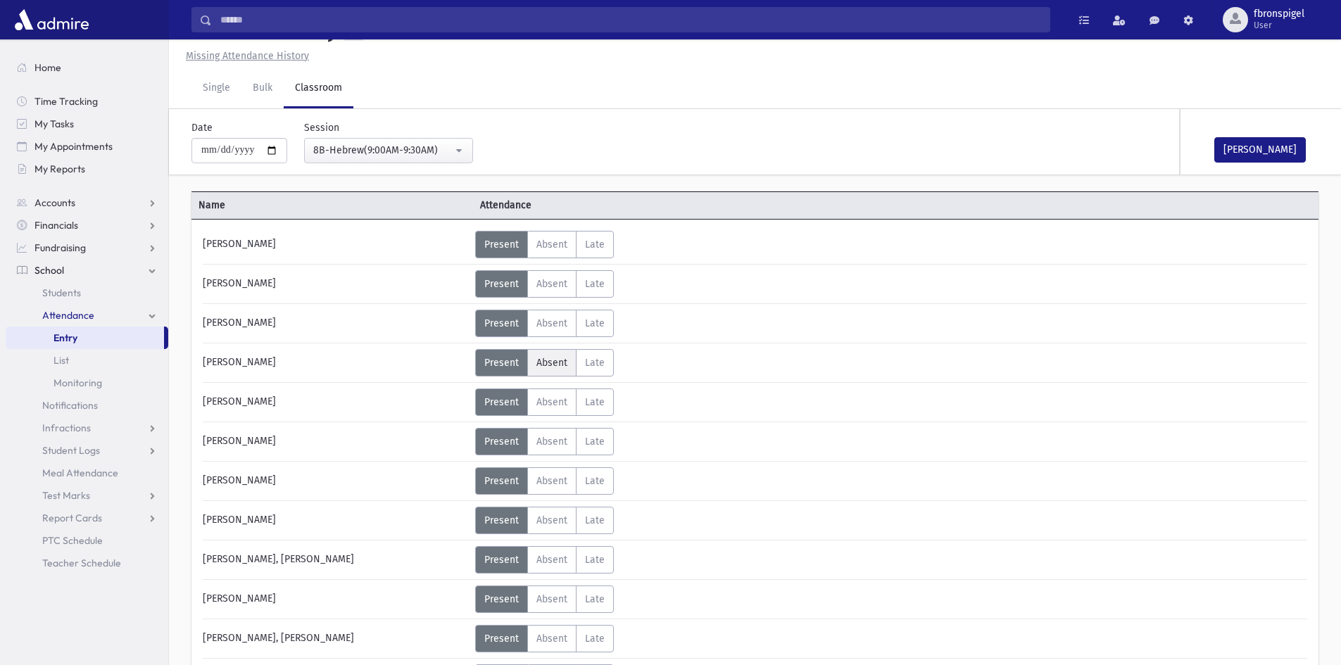
click at [542, 371] on label "Absent Absent" at bounding box center [551, 362] width 49 height 27
click at [554, 642] on span "Absent" at bounding box center [551, 639] width 31 height 12
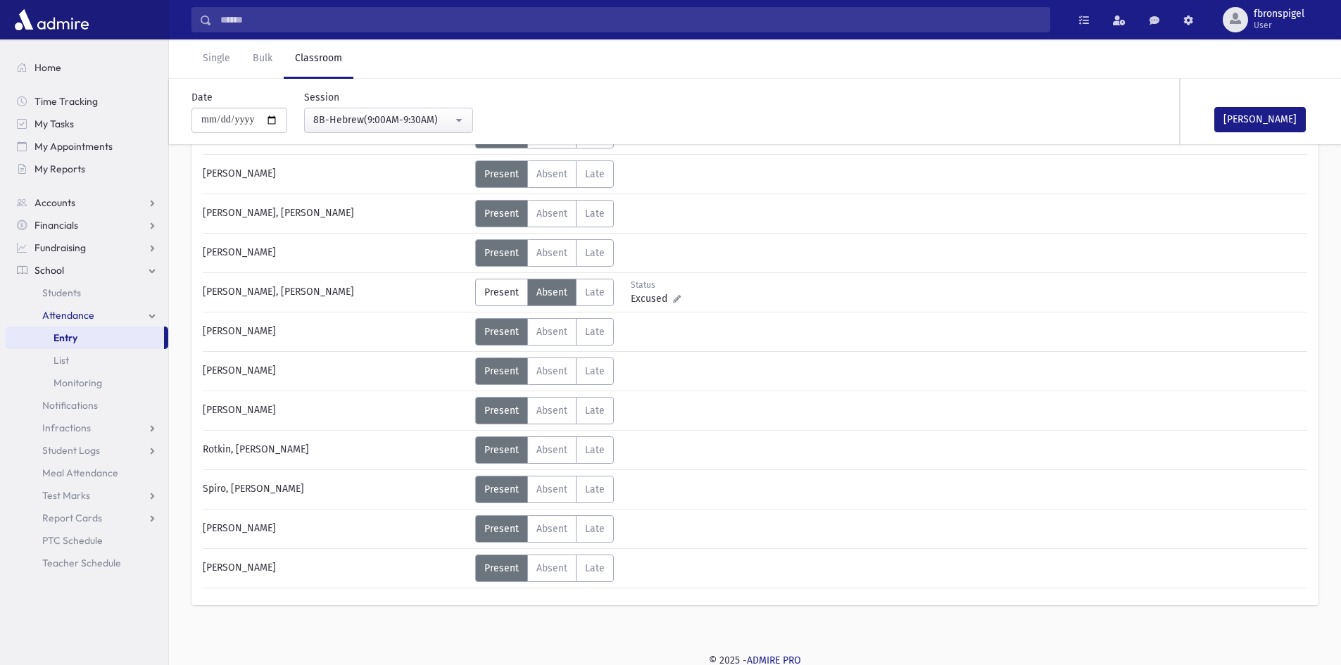
scroll to position [381, 0]
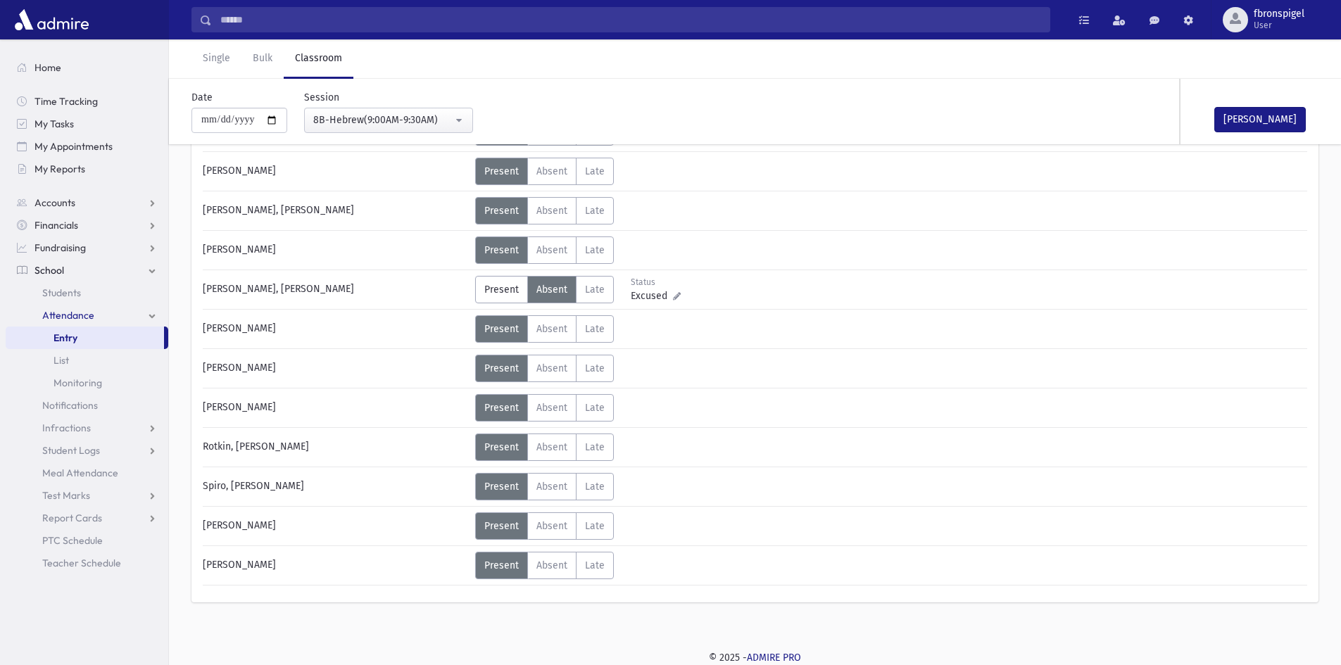
drag, startPoint x: 550, startPoint y: 571, endPoint x: 464, endPoint y: 638, distance: 109.2
click at [552, 570] on span "Absent" at bounding box center [551, 565] width 31 height 12
click at [1234, 118] on button "Mark Done" at bounding box center [1259, 119] width 91 height 25
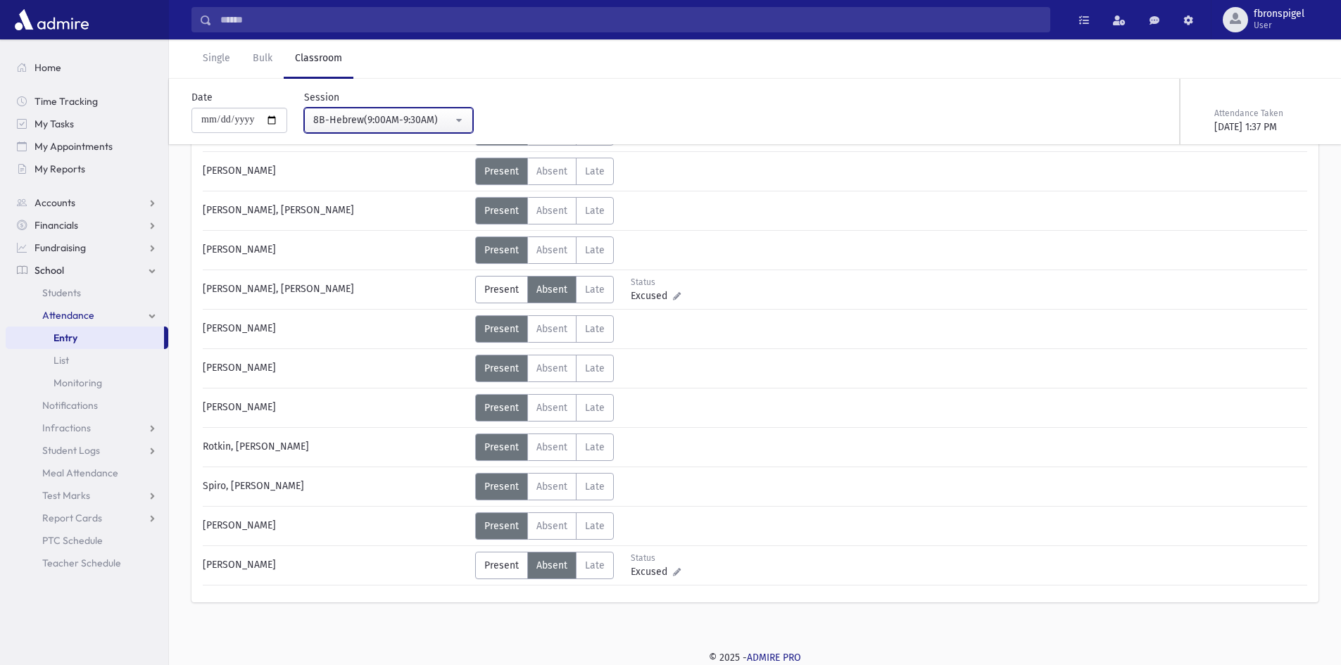
click at [378, 122] on div "8B-Hebrew(9:00AM-9:30AM)" at bounding box center [382, 120] width 139 height 15
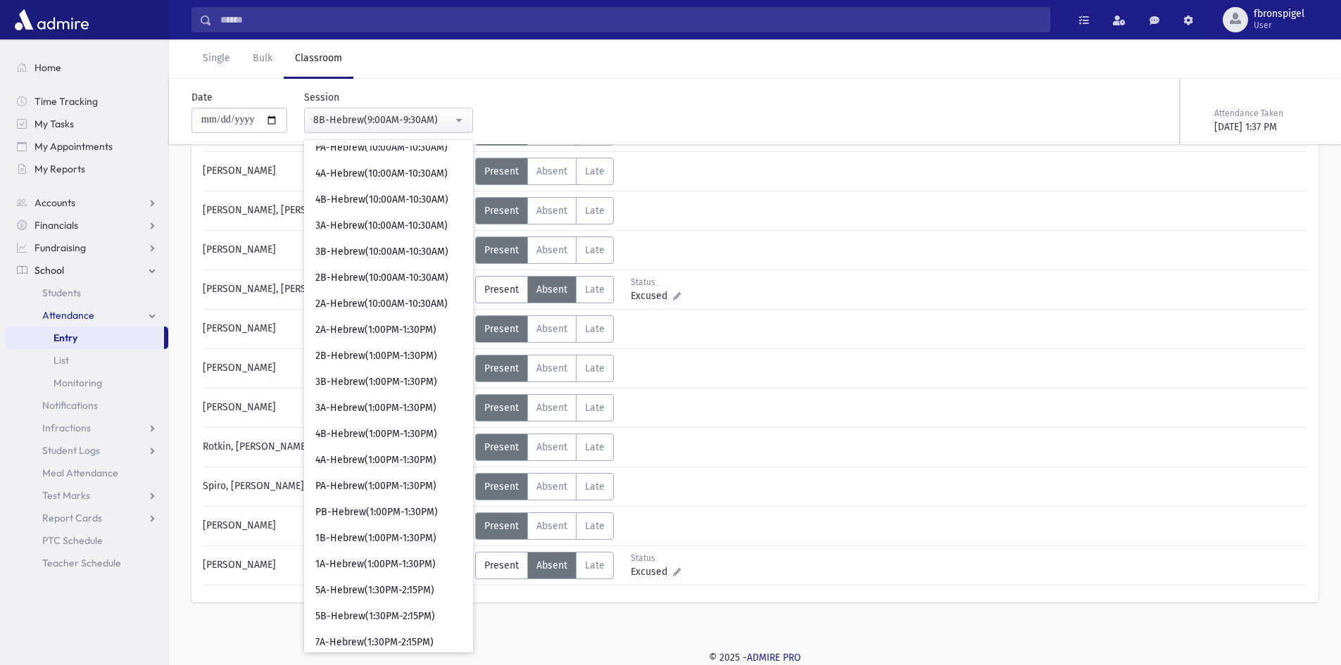
scroll to position [514, 0]
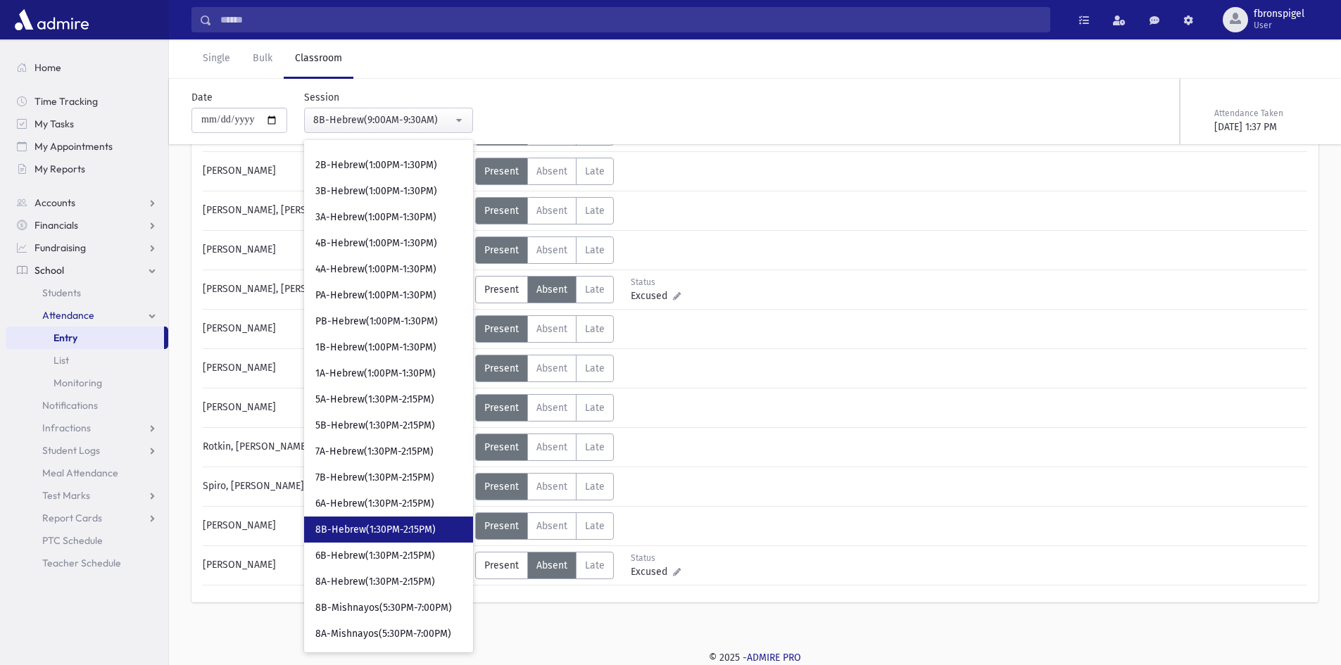
click at [378, 533] on span "8B-Hebrew(1:30PM-2:15PM)" at bounding box center [375, 530] width 120 height 14
select select "***"
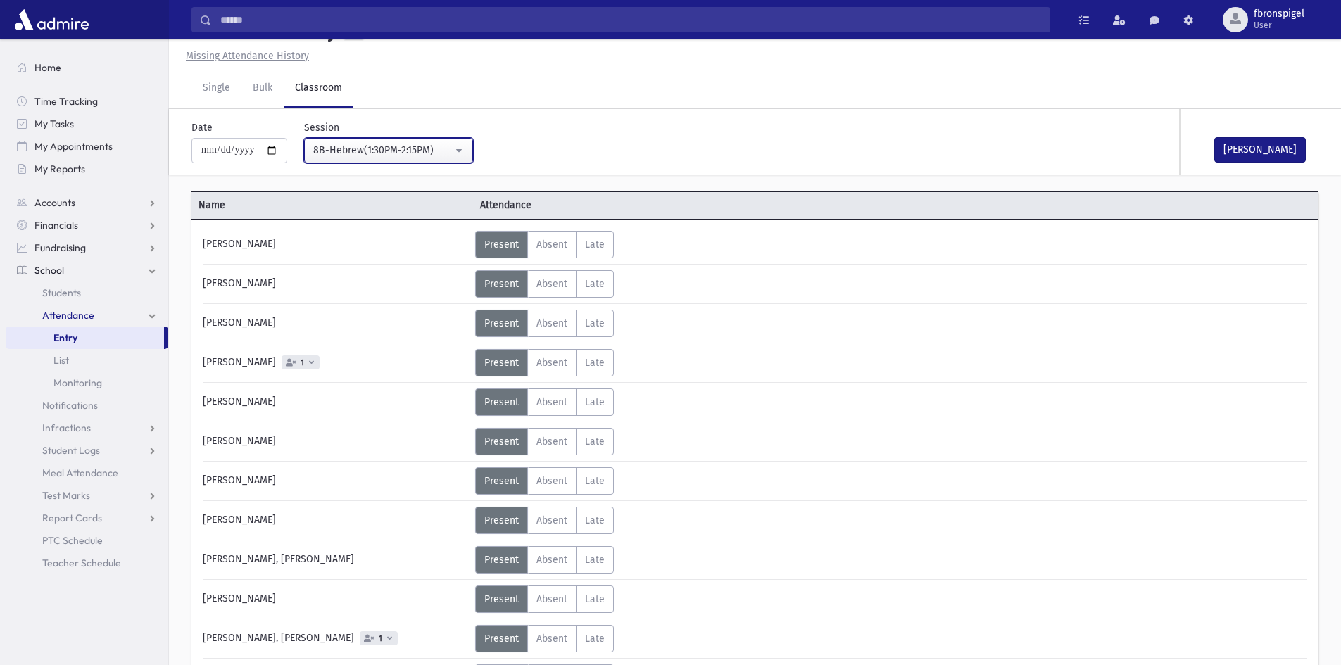
scroll to position [381, 0]
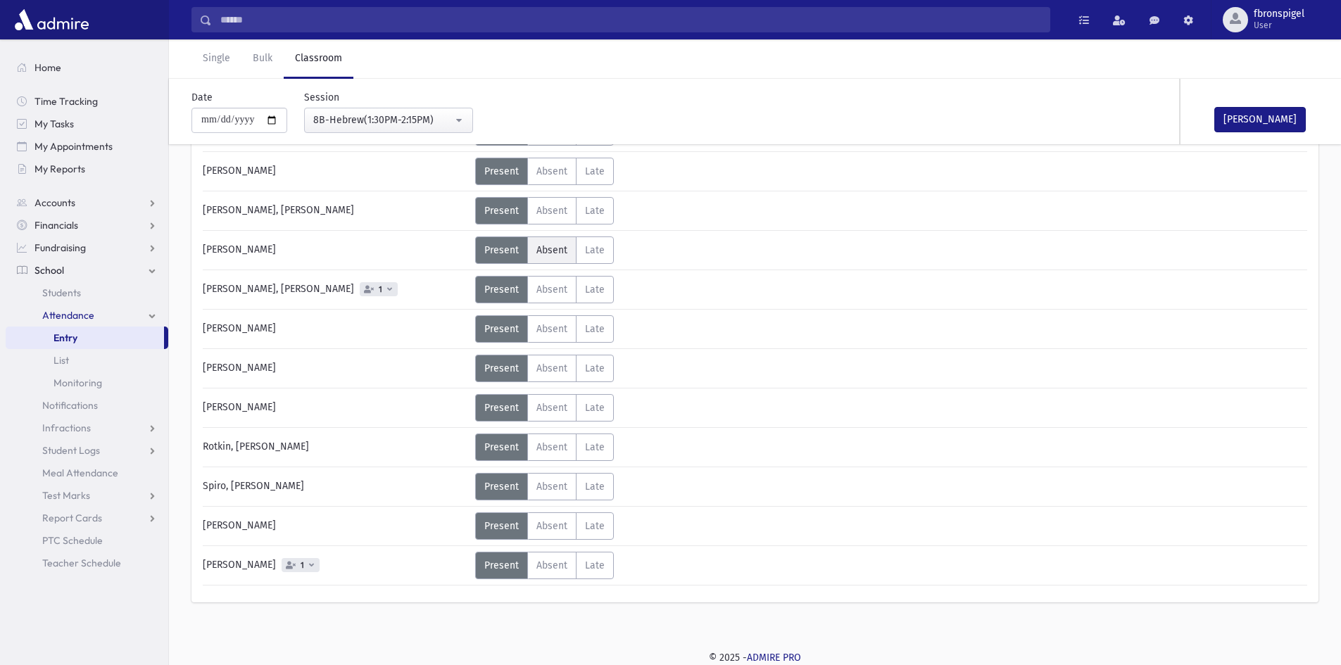
click at [538, 251] on span "Absent" at bounding box center [551, 250] width 31 height 12
click at [542, 407] on span "Absent" at bounding box center [551, 408] width 31 height 12
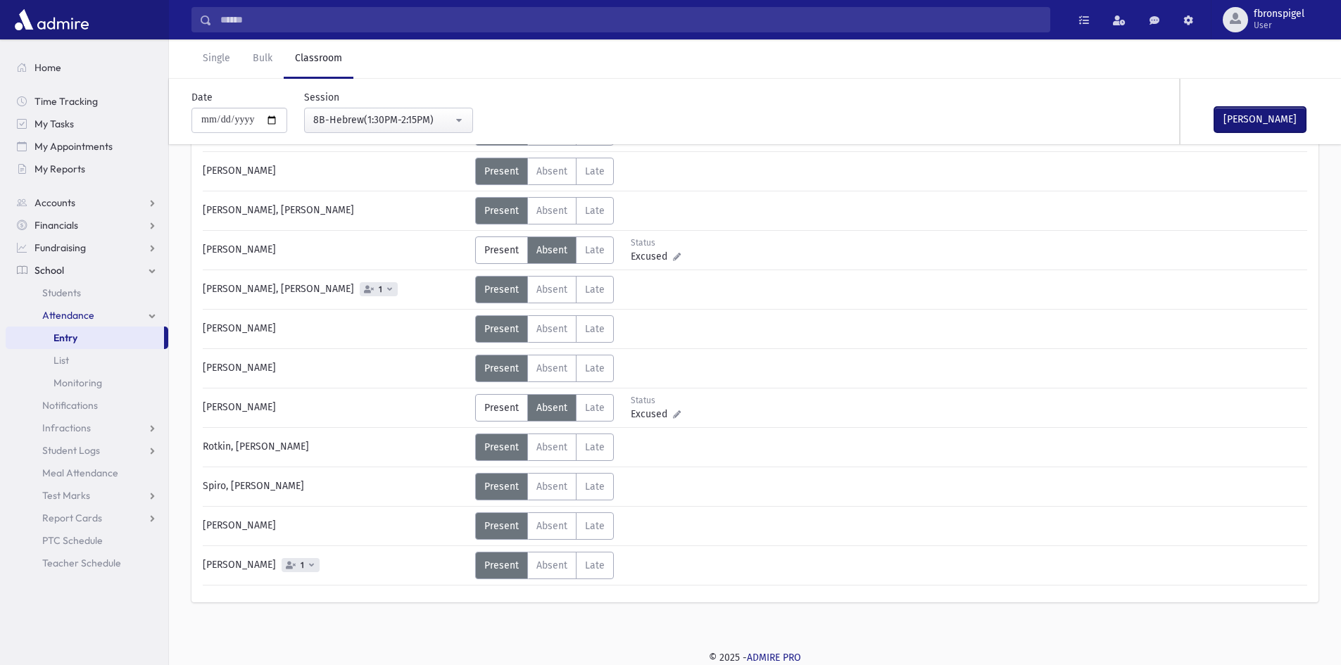
click at [1240, 120] on button "Mark Done" at bounding box center [1259, 119] width 91 height 25
click at [277, 122] on input "**********" at bounding box center [239, 120] width 96 height 25
type input "**********"
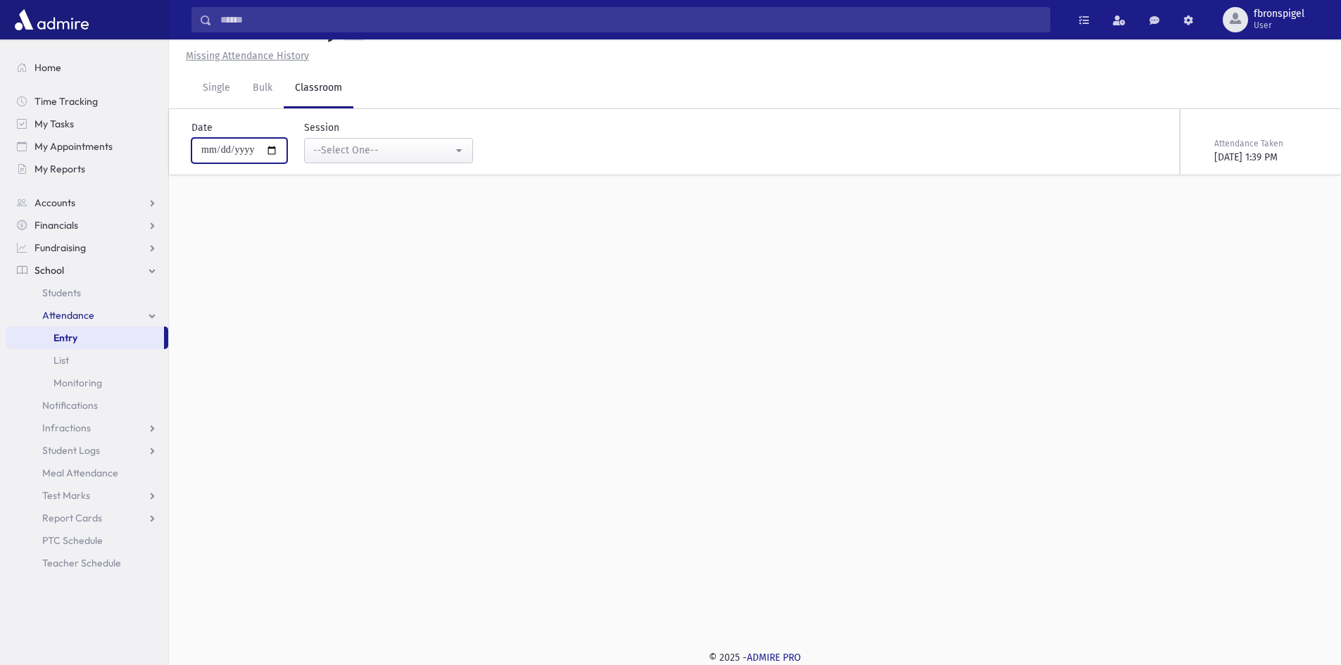
scroll to position [32, 0]
click at [384, 148] on div "--Select One--" at bounding box center [382, 150] width 139 height 15
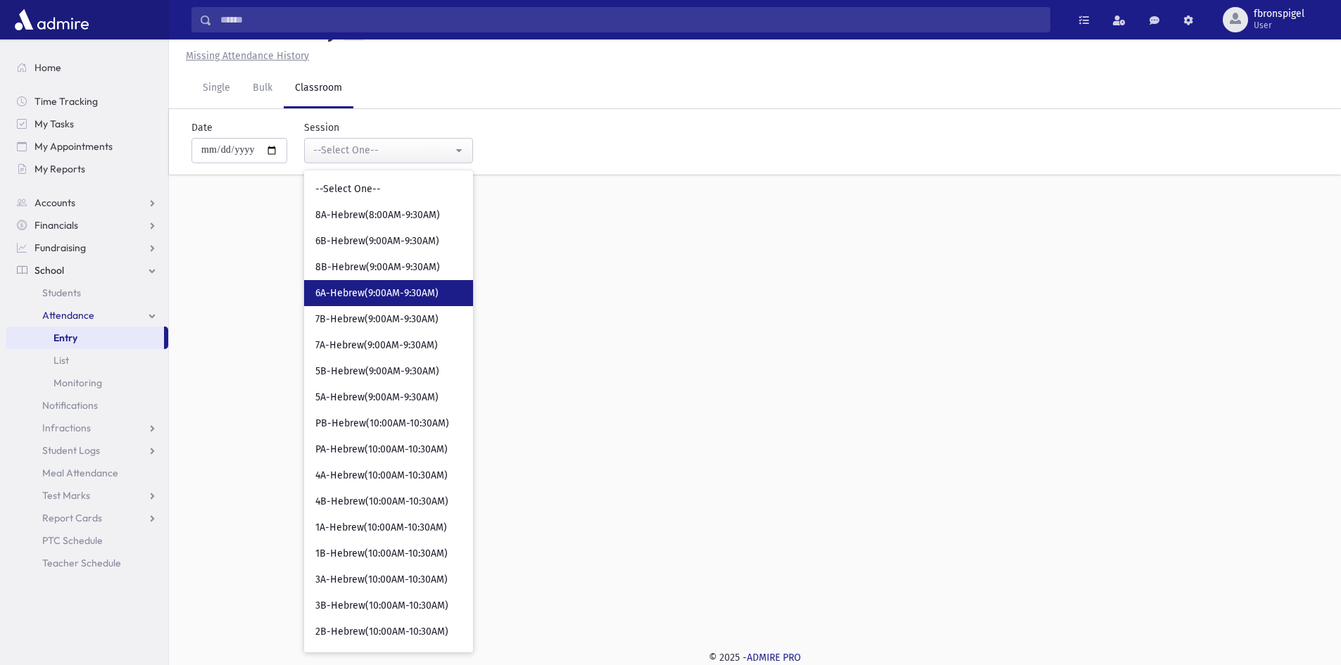
drag, startPoint x: 400, startPoint y: 288, endPoint x: 392, endPoint y: 317, distance: 30.6
click at [401, 288] on span "6A-Hebrew(9:00AM-9:30AM)" at bounding box center [376, 293] width 123 height 14
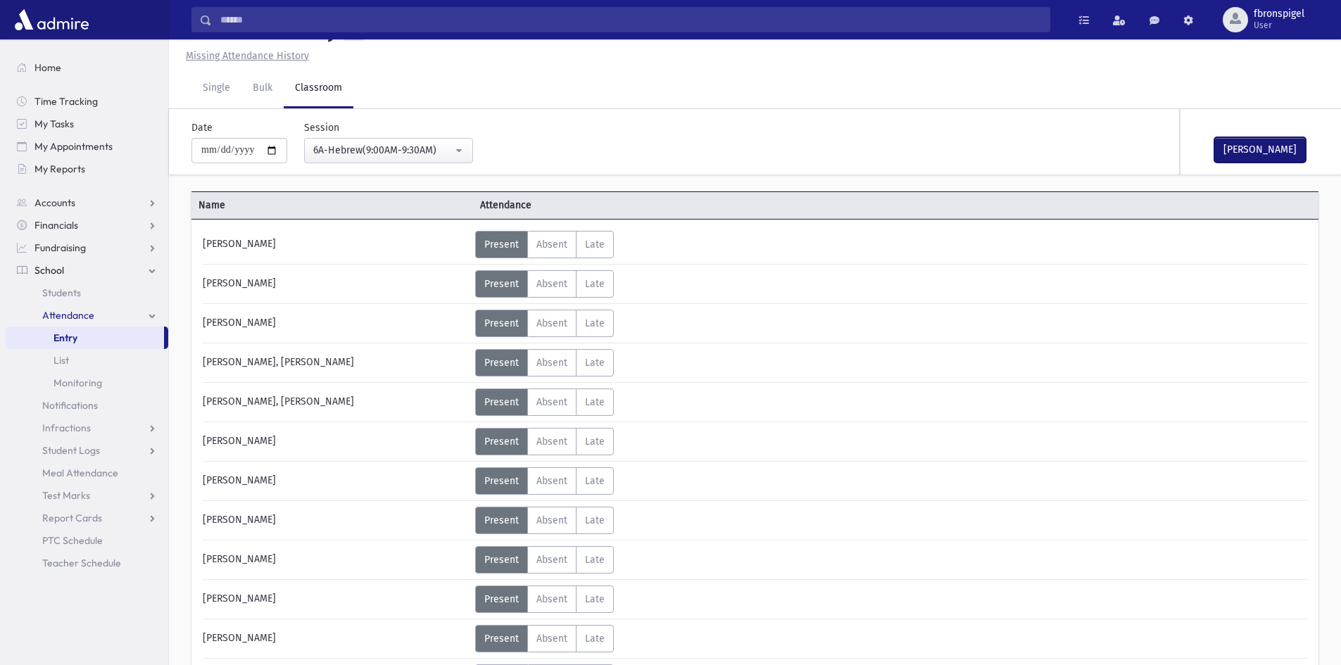
drag, startPoint x: 1266, startPoint y: 139, endPoint x: 1252, endPoint y: 137, distance: 14.1
click at [1263, 135] on div "Mark Done" at bounding box center [1250, 141] width 141 height 65
click at [1244, 151] on button "Mark Done" at bounding box center [1259, 149] width 91 height 25
click at [441, 149] on div "6A-Hebrew(9:00AM-9:30AM)" at bounding box center [382, 150] width 139 height 15
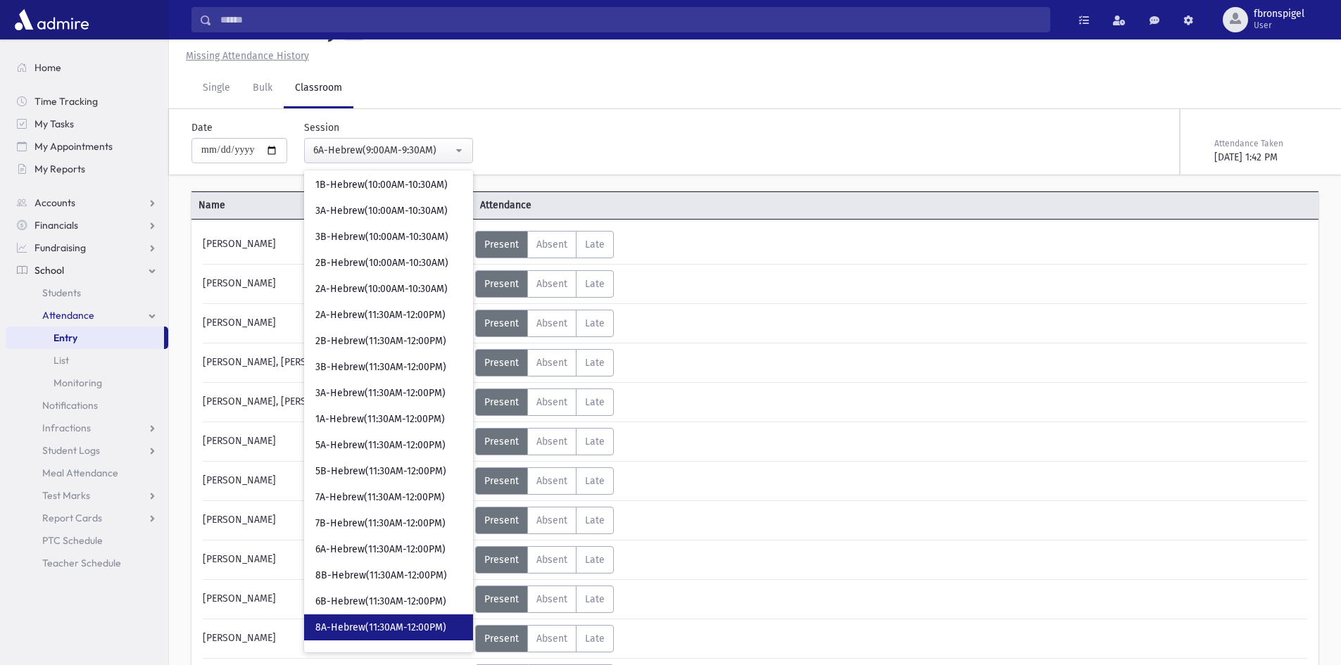
scroll to position [422, 0]
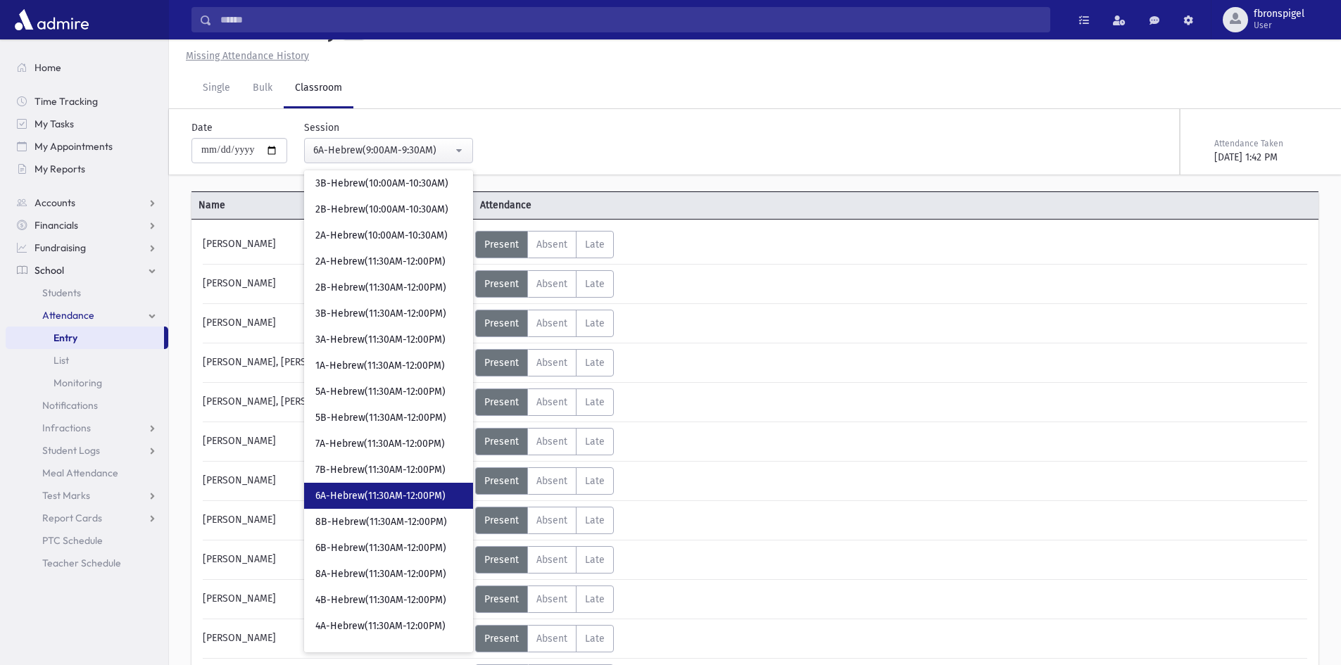
click at [349, 485] on link "6A-Hebrew(11:30AM-12:00PM)" at bounding box center [388, 496] width 169 height 26
select select "***"
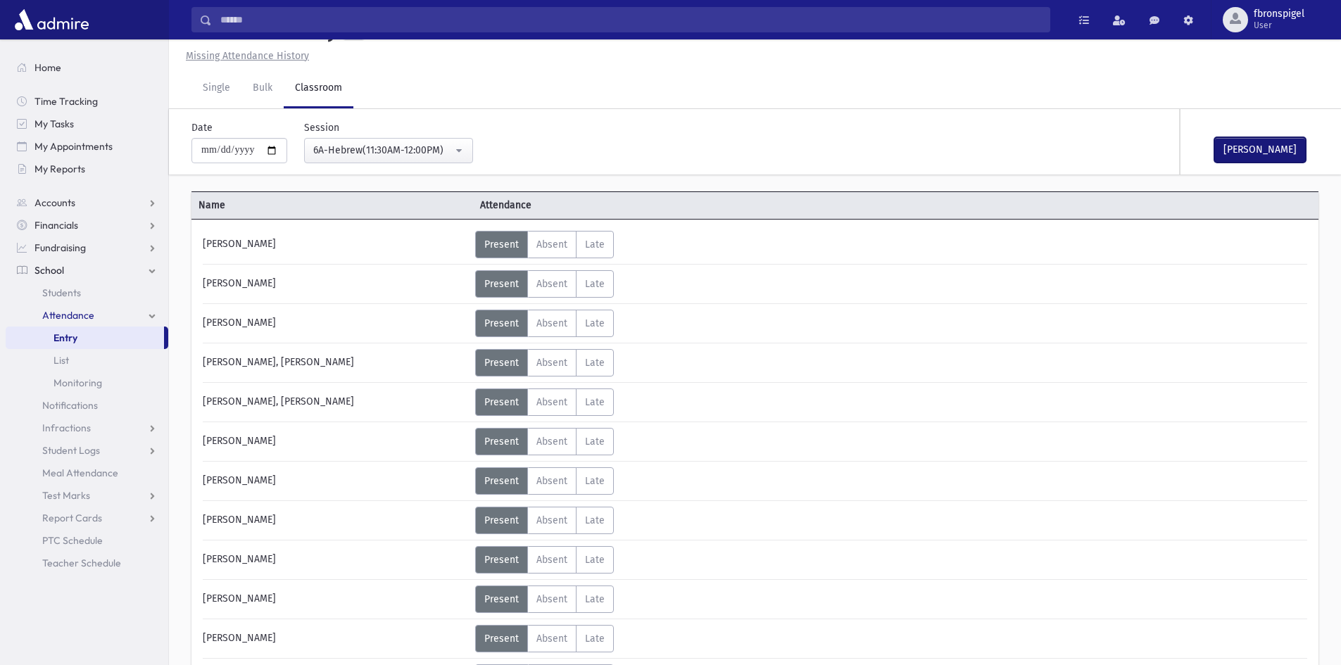
click at [1233, 145] on button "Mark Done" at bounding box center [1259, 149] width 91 height 25
click at [278, 148] on input "**********" at bounding box center [239, 150] width 96 height 25
type input "**********"
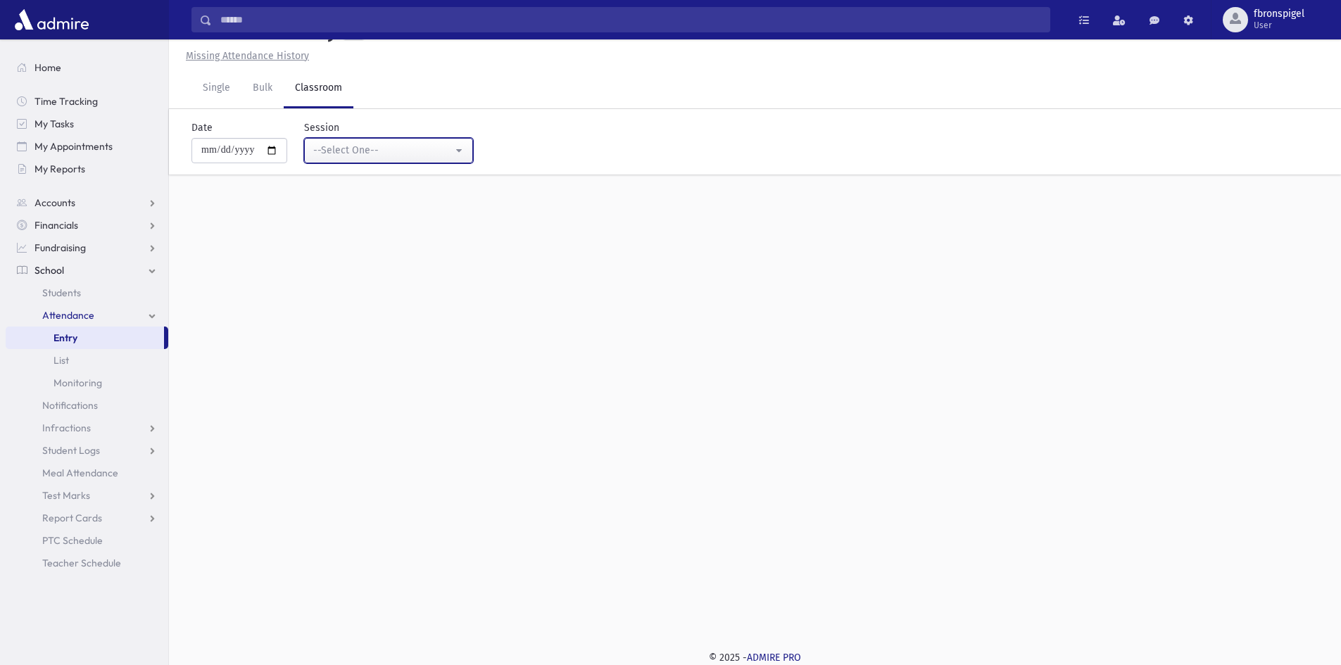
click at [350, 152] on div "--Select One--" at bounding box center [382, 150] width 139 height 15
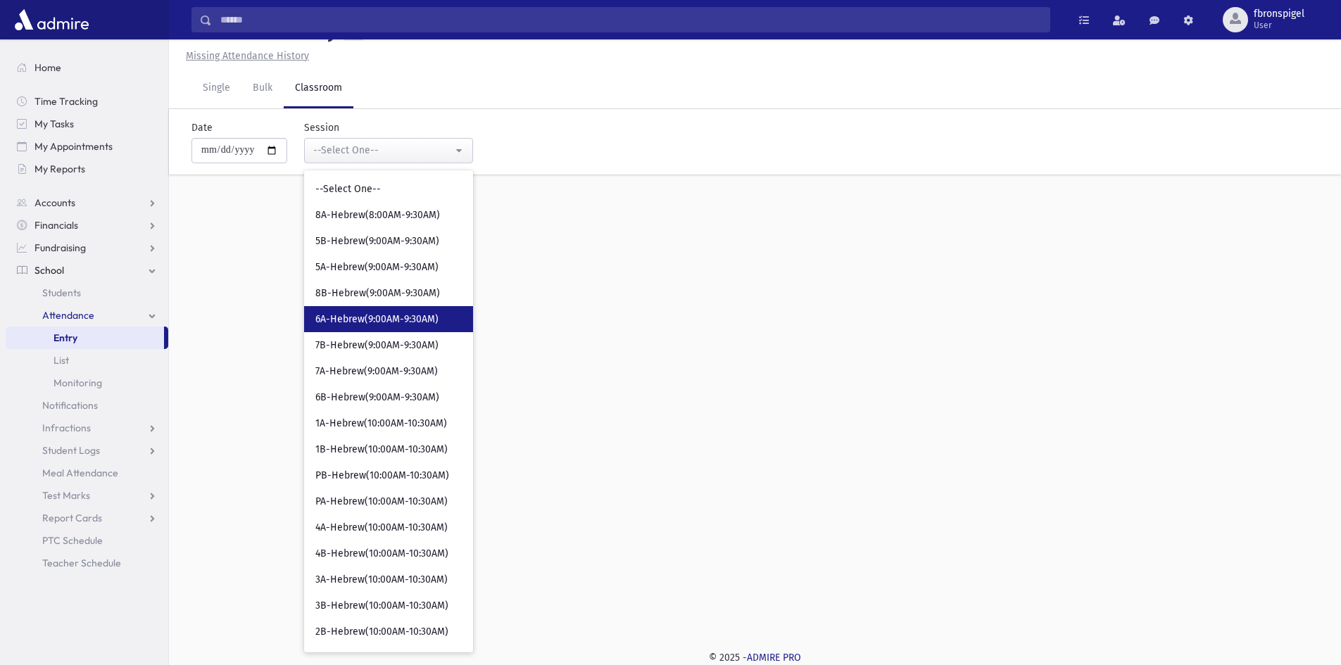
drag, startPoint x: 379, startPoint y: 325, endPoint x: 1004, endPoint y: 305, distance: 625.2
click at [380, 325] on span "6A-Hebrew(9:00AM-9:30AM)" at bounding box center [376, 319] width 123 height 14
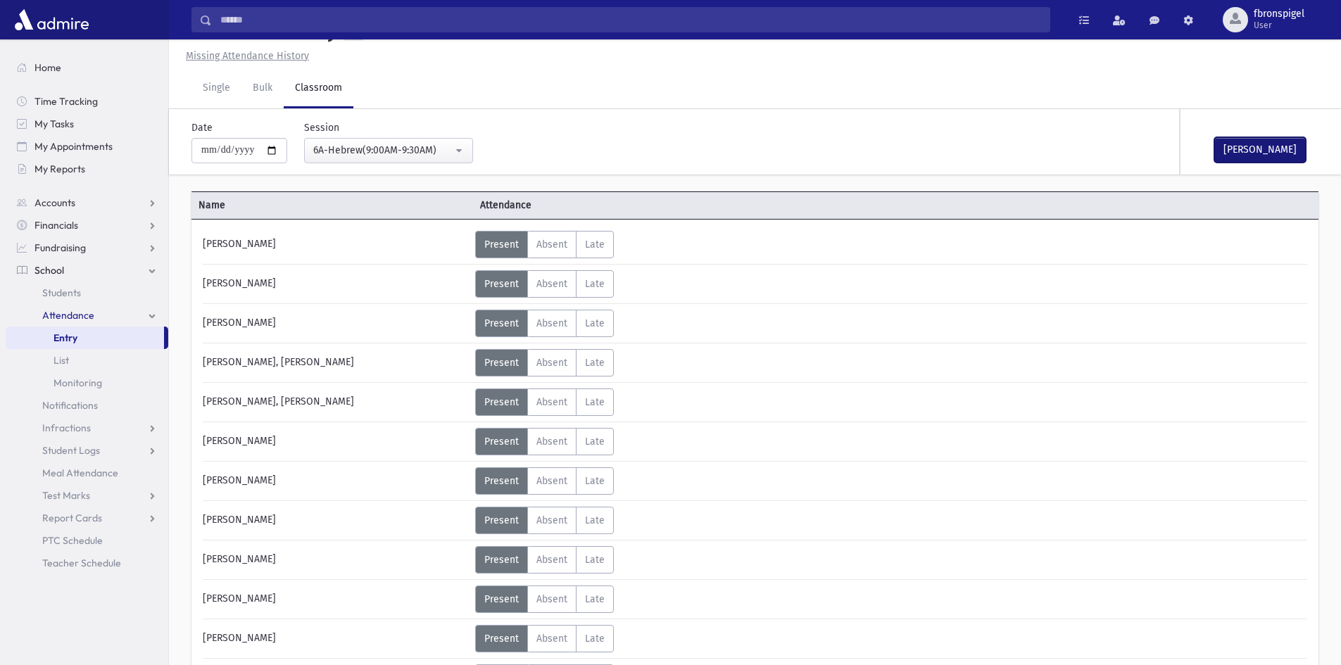
click at [1288, 148] on button "Mark Done" at bounding box center [1259, 149] width 91 height 25
click at [408, 145] on div "6A-Hebrew(9:00AM-9:30AM)" at bounding box center [382, 150] width 139 height 15
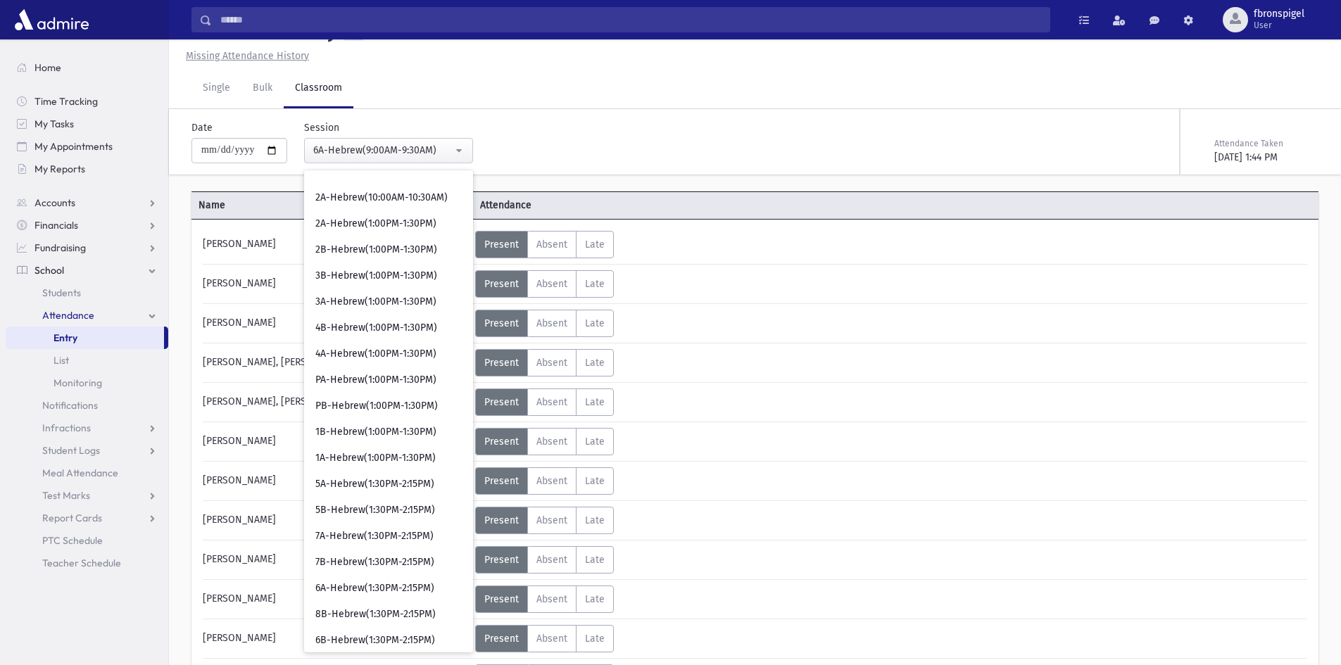
scroll to position [545, 0]
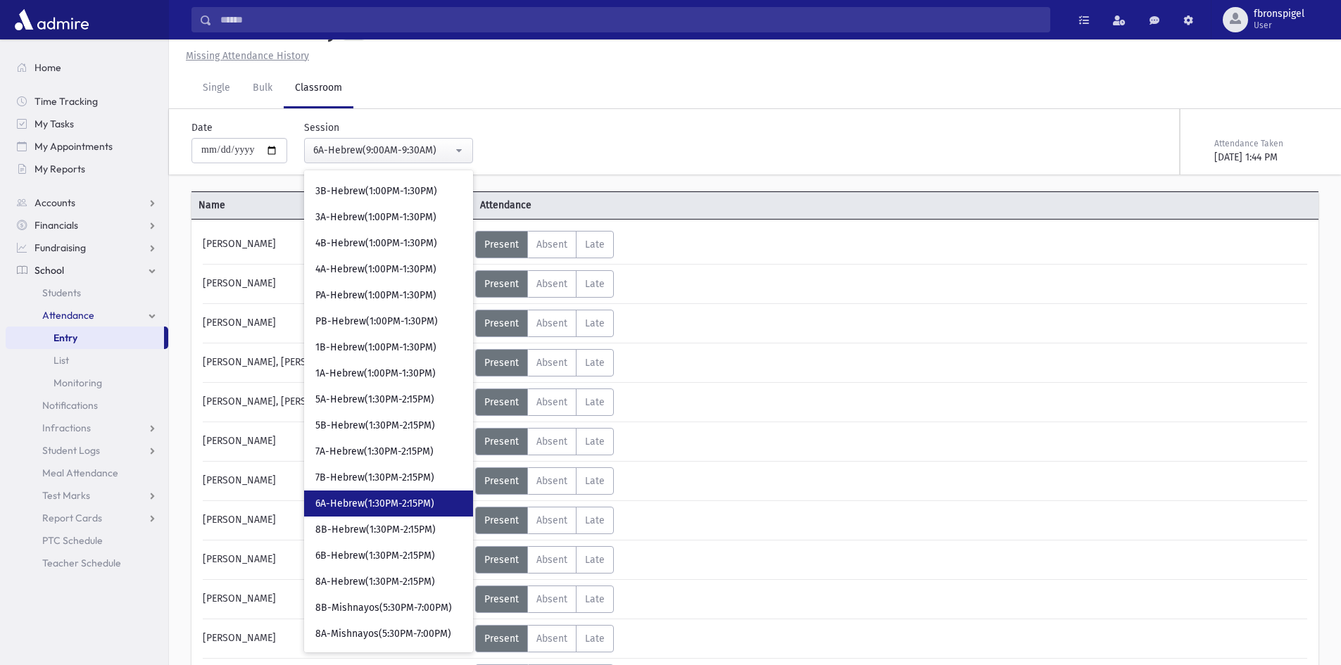
drag, startPoint x: 346, startPoint y: 501, endPoint x: 977, endPoint y: 345, distance: 649.6
click at [353, 498] on span "6A-Hebrew(1:30PM-2:15PM)" at bounding box center [374, 504] width 119 height 14
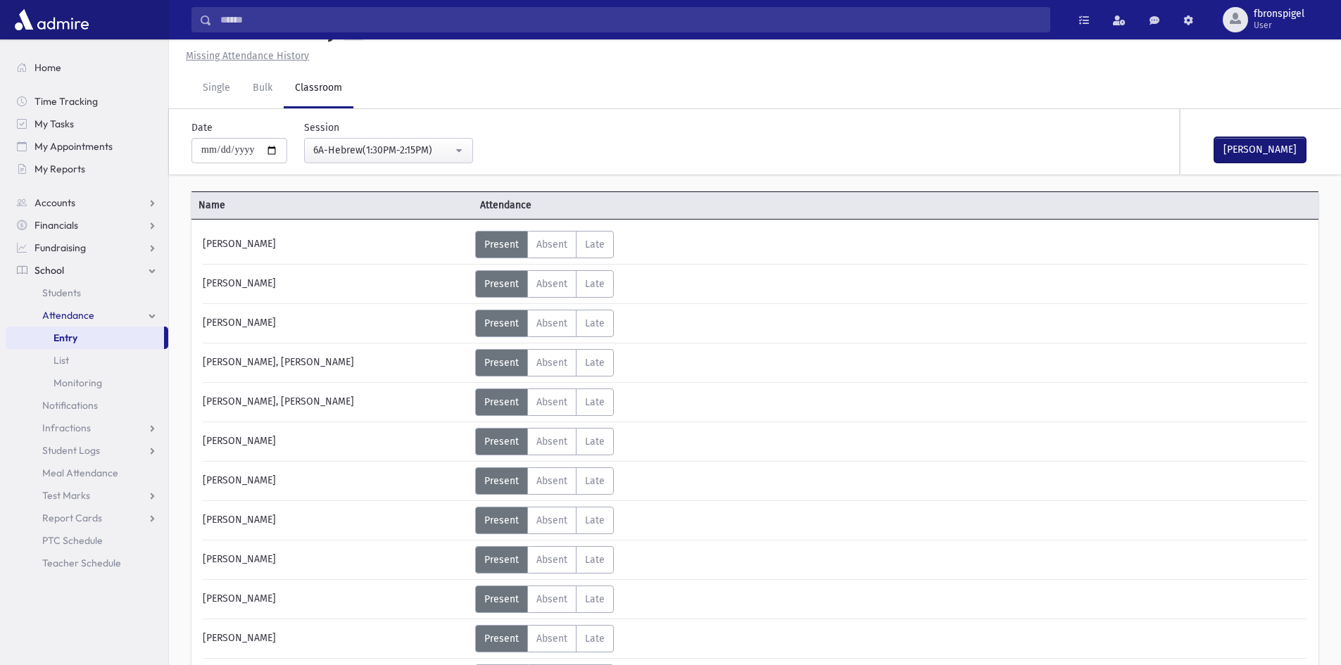
click at [1241, 144] on button "Mark Done" at bounding box center [1259, 149] width 91 height 25
click at [402, 144] on div "6A-Hebrew(1:30PM-2:15PM)" at bounding box center [382, 150] width 139 height 15
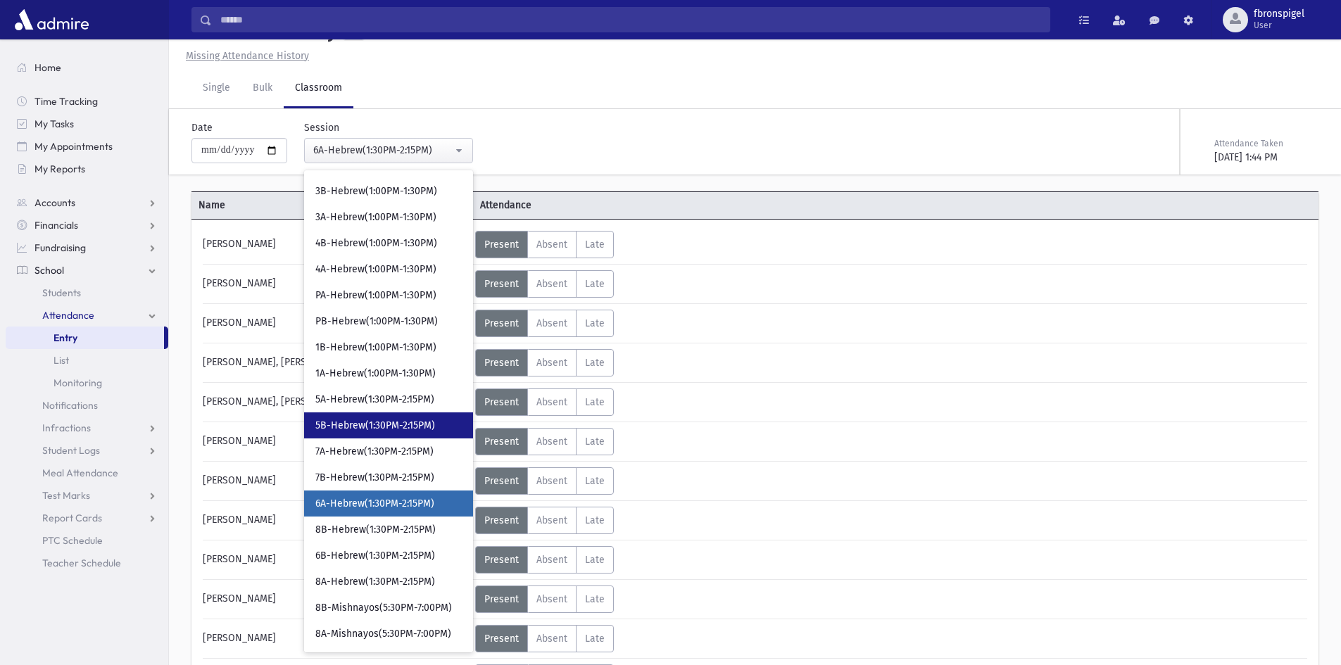
click at [373, 429] on span "5B-Hebrew(1:30PM-2:15PM)" at bounding box center [375, 426] width 120 height 14
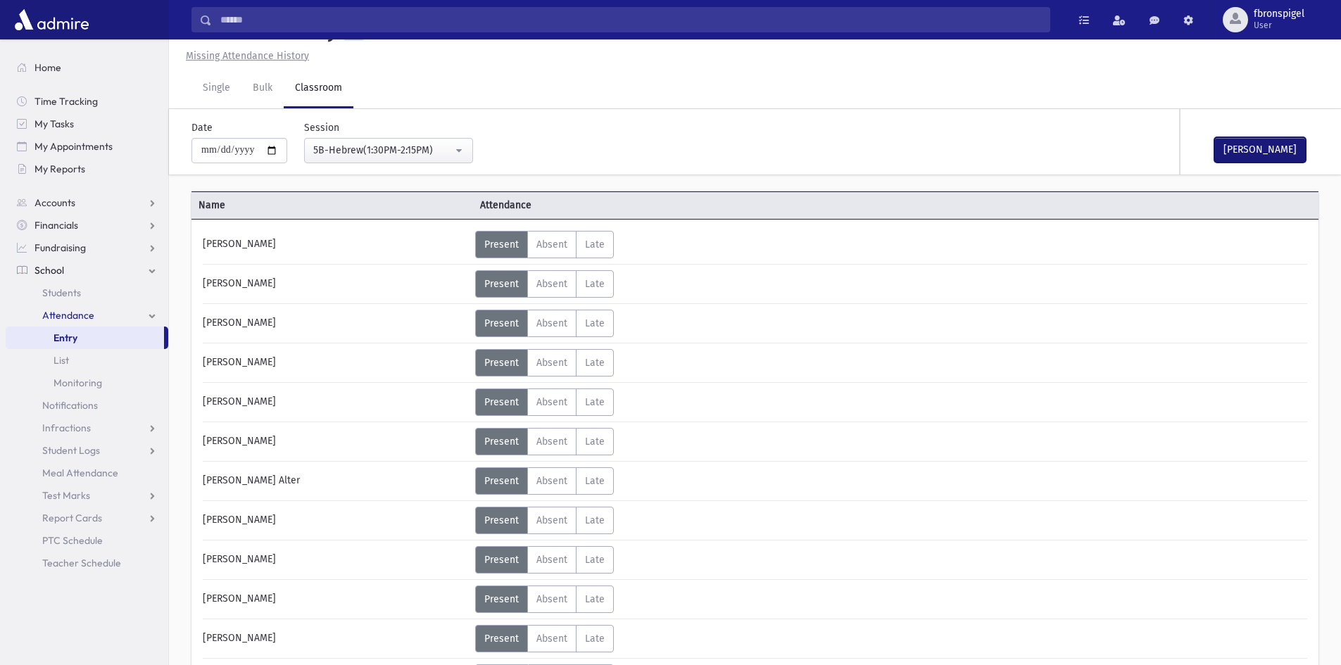
drag, startPoint x: 1262, startPoint y: 151, endPoint x: 819, endPoint y: 132, distance: 443.0
click at [1212, 148] on div "Mark Done" at bounding box center [1250, 141] width 141 height 65
drag, startPoint x: 1236, startPoint y: 149, endPoint x: 930, endPoint y: 149, distance: 306.8
click at [1211, 149] on div "Mark Done" at bounding box center [1250, 141] width 141 height 65
click at [1265, 144] on button "Mark Done" at bounding box center [1259, 149] width 91 height 25
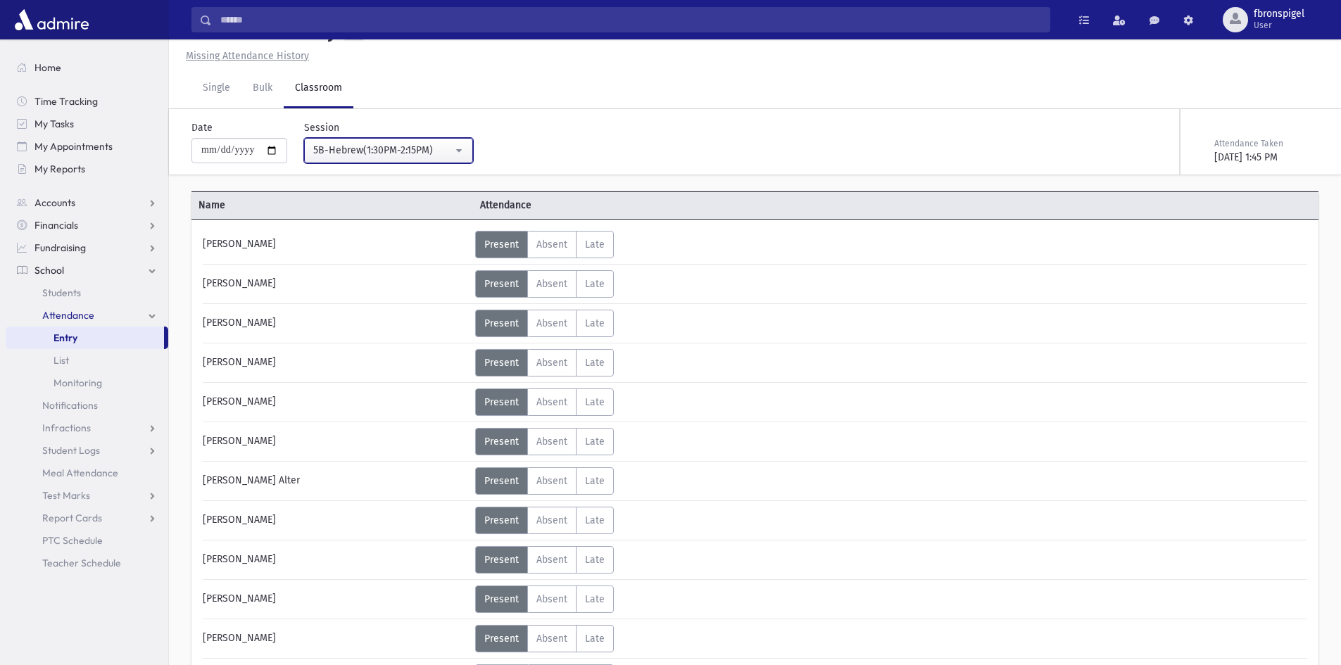
click at [438, 147] on div "5B-Hebrew(1:30PM-2:15PM)" at bounding box center [382, 150] width 139 height 15
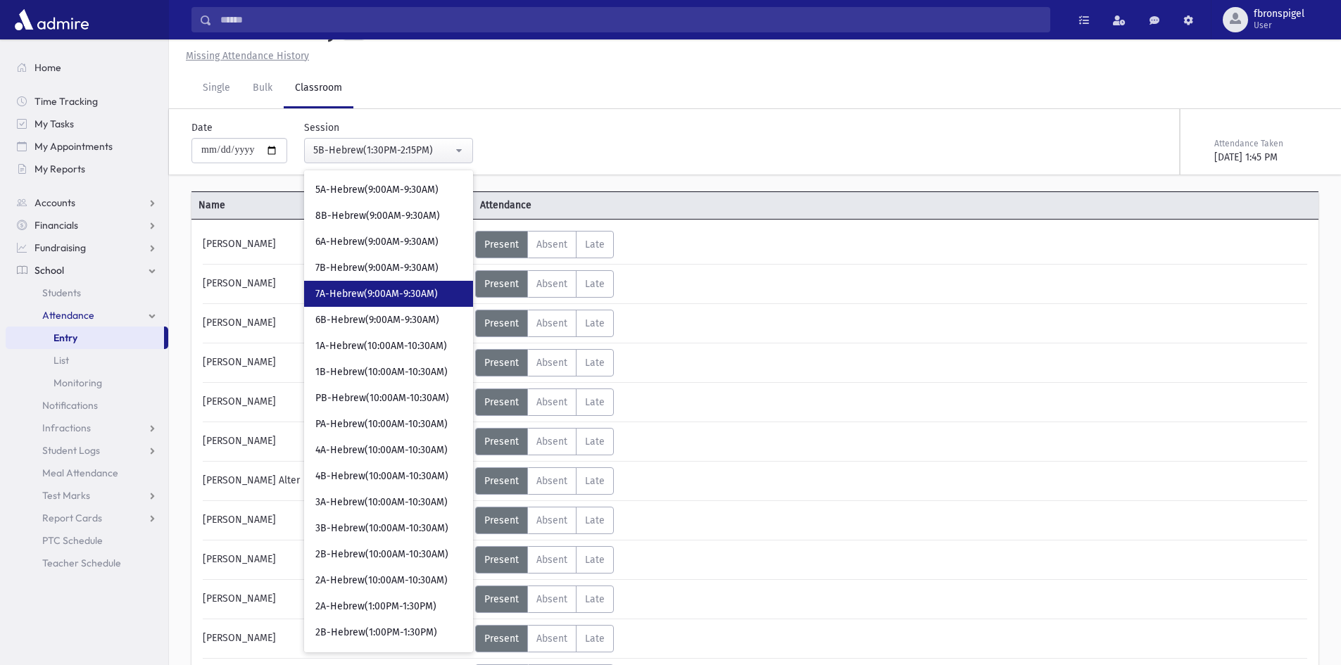
scroll to position [52, 0]
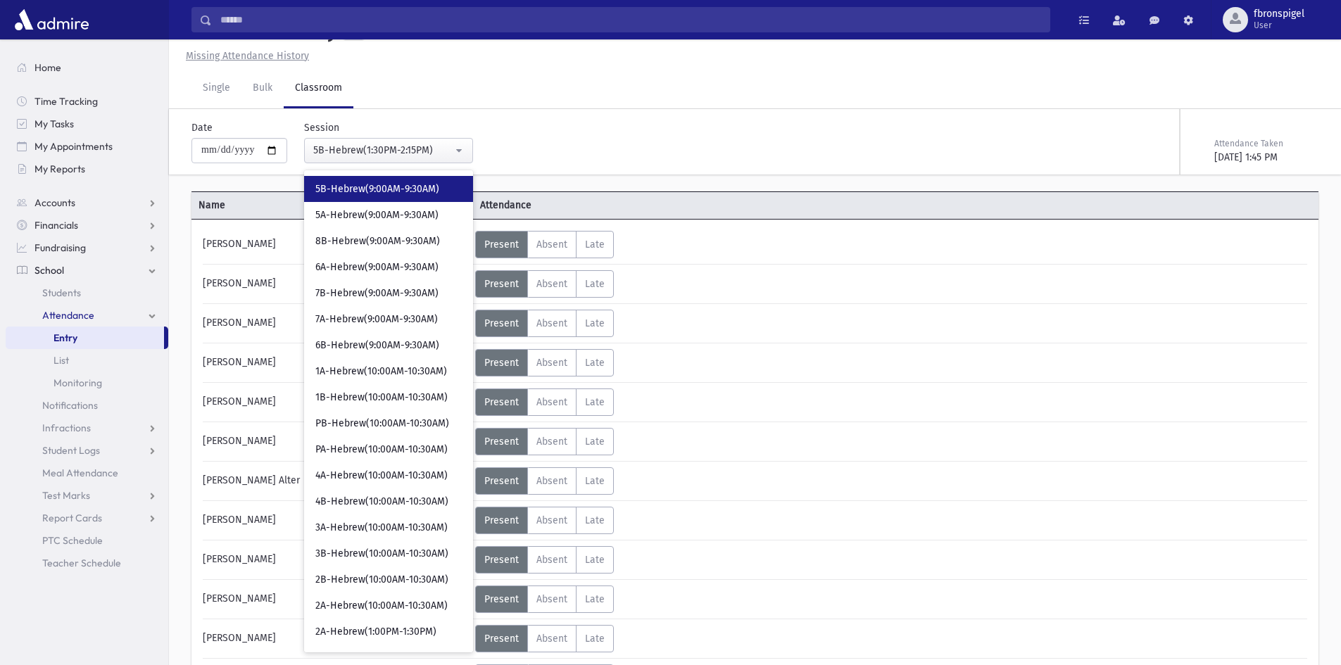
click at [346, 198] on link "5B-Hebrew(9:00AM-9:30AM)" at bounding box center [388, 189] width 169 height 26
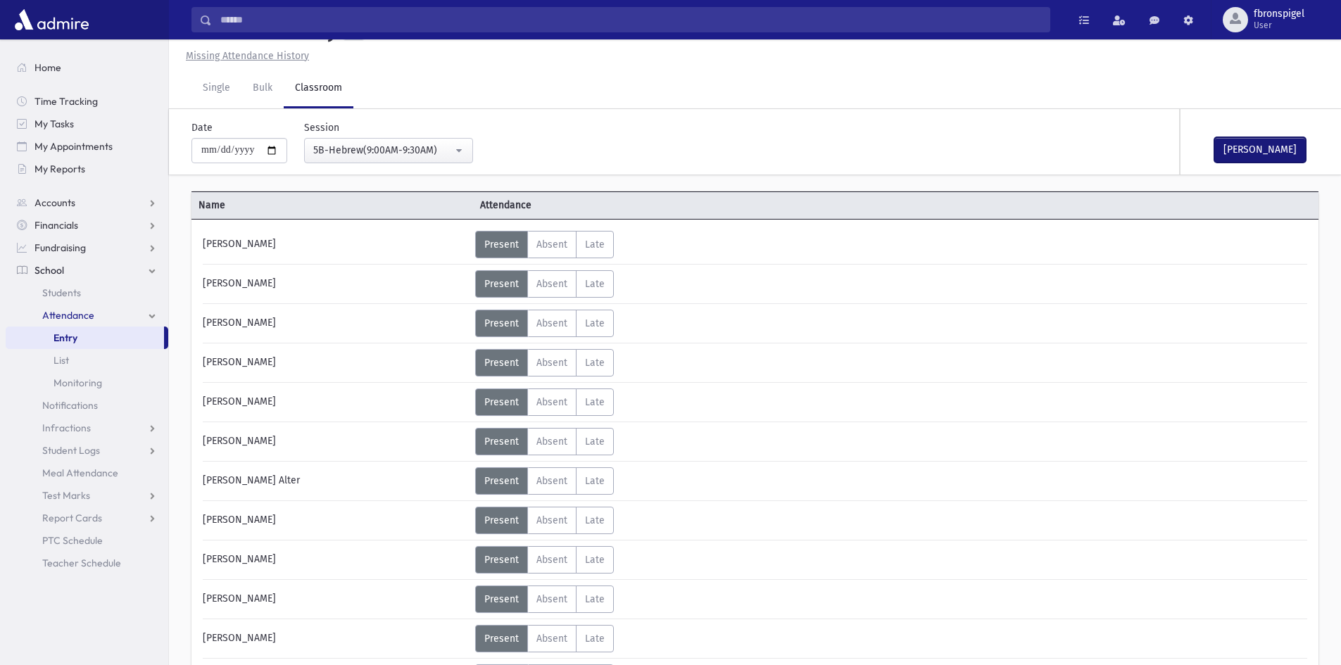
click at [1251, 144] on button "Mark Done" at bounding box center [1259, 149] width 91 height 25
click at [374, 151] on div "5B-Hebrew(9:00AM-9:30AM)" at bounding box center [382, 150] width 139 height 15
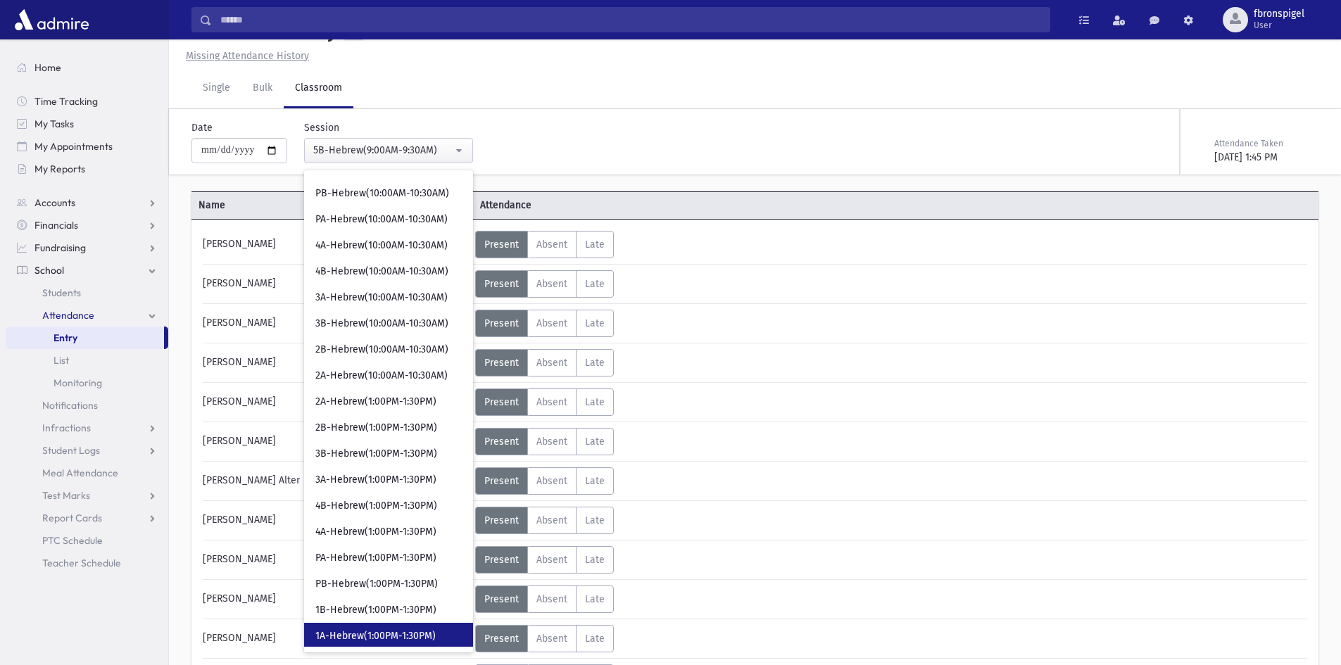
scroll to position [352, 0]
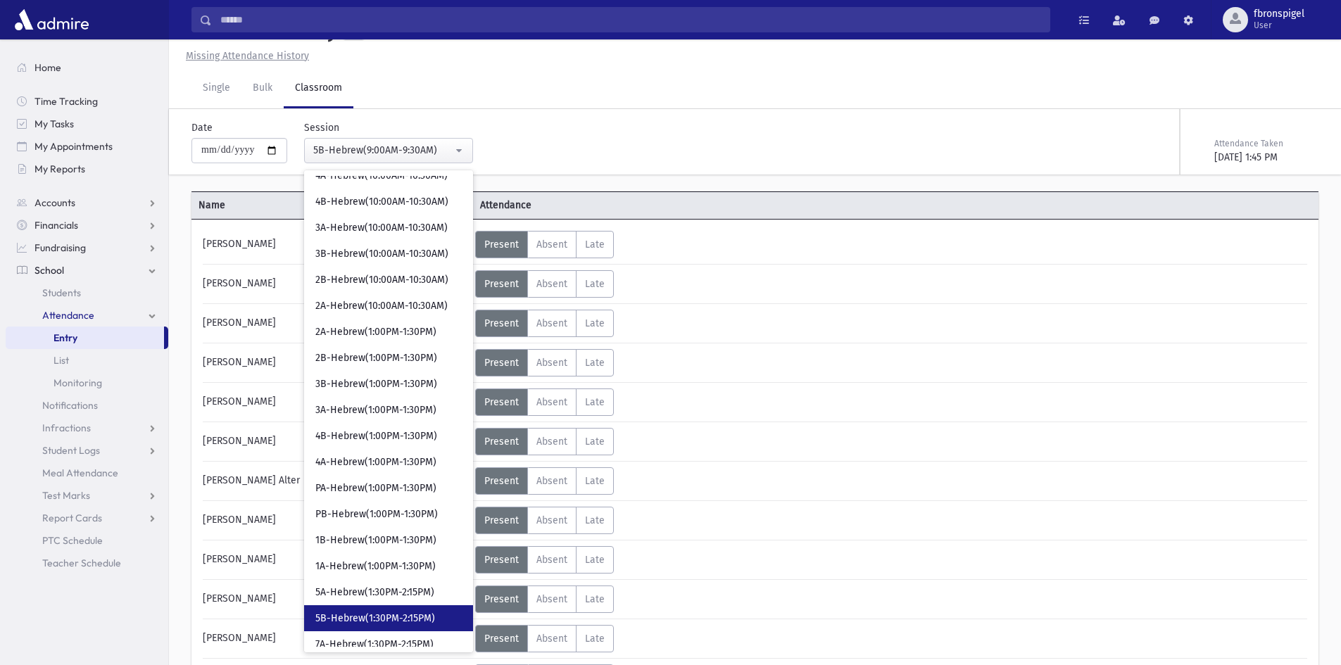
click at [365, 610] on link "5B-Hebrew(1:30PM-2:15PM)" at bounding box center [388, 618] width 169 height 26
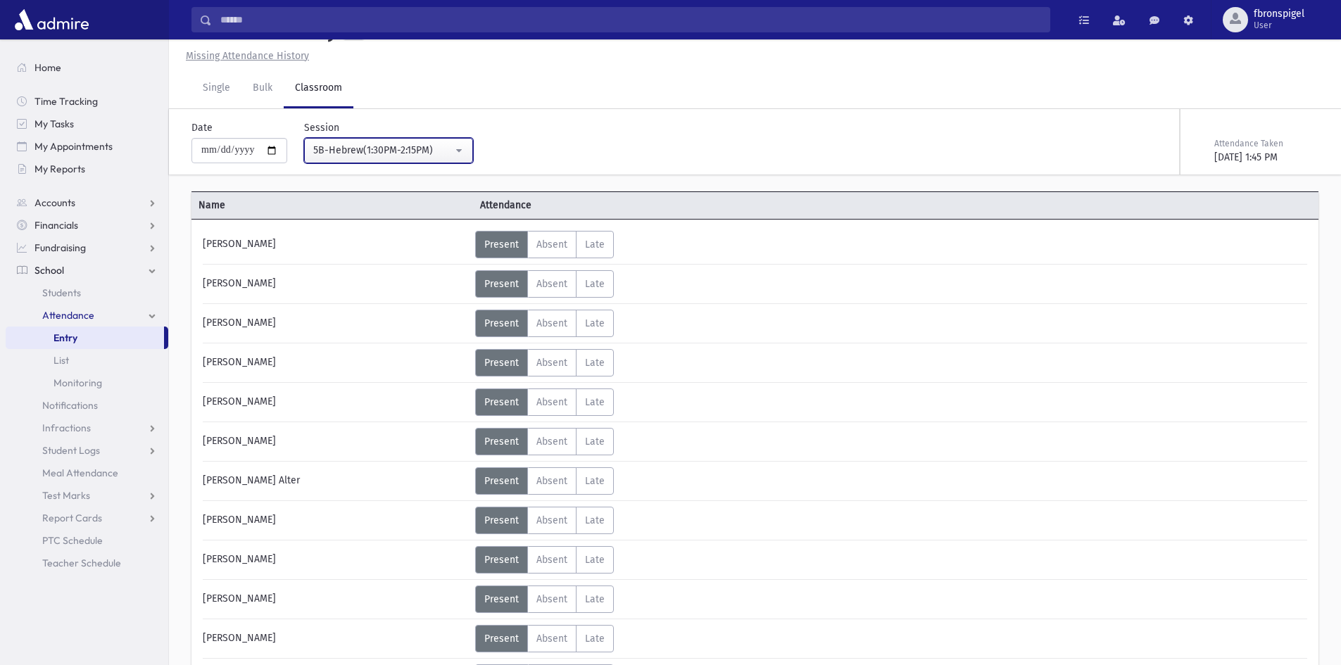
click at [407, 153] on div "5B-Hebrew(1:30PM-2:15PM)" at bounding box center [382, 150] width 139 height 15
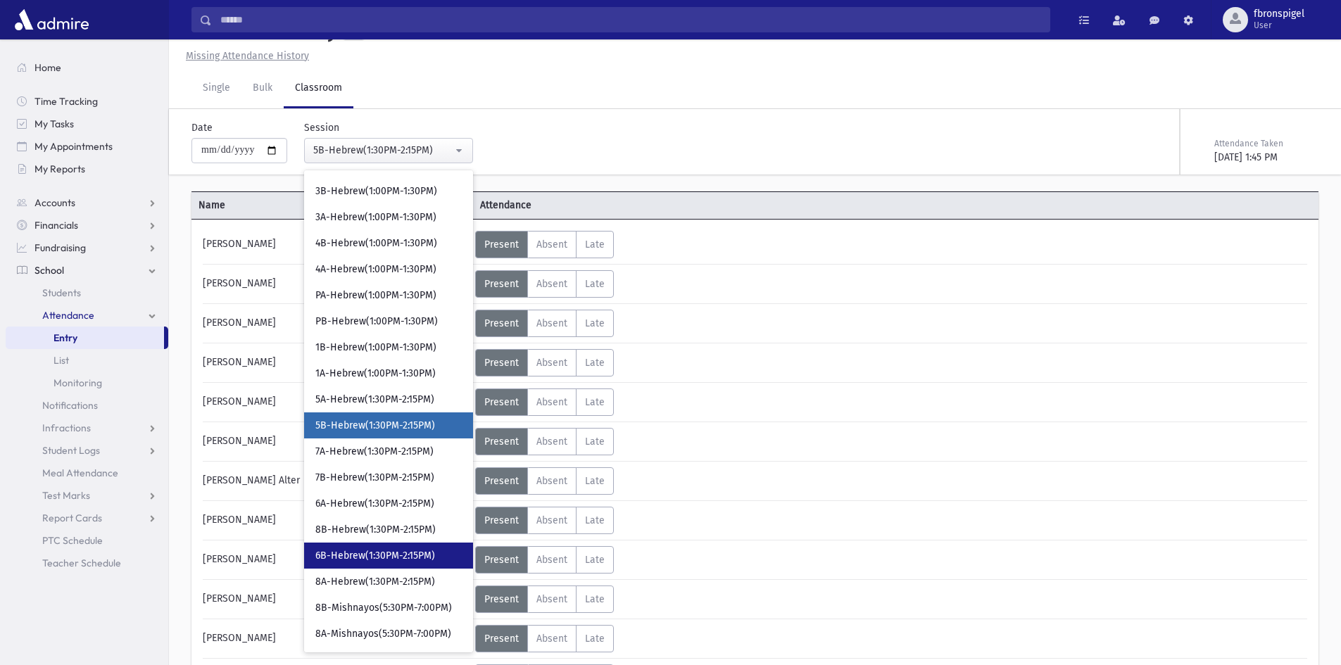
click at [336, 557] on span "6B-Hebrew(1:30PM-2:15PM)" at bounding box center [375, 556] width 120 height 14
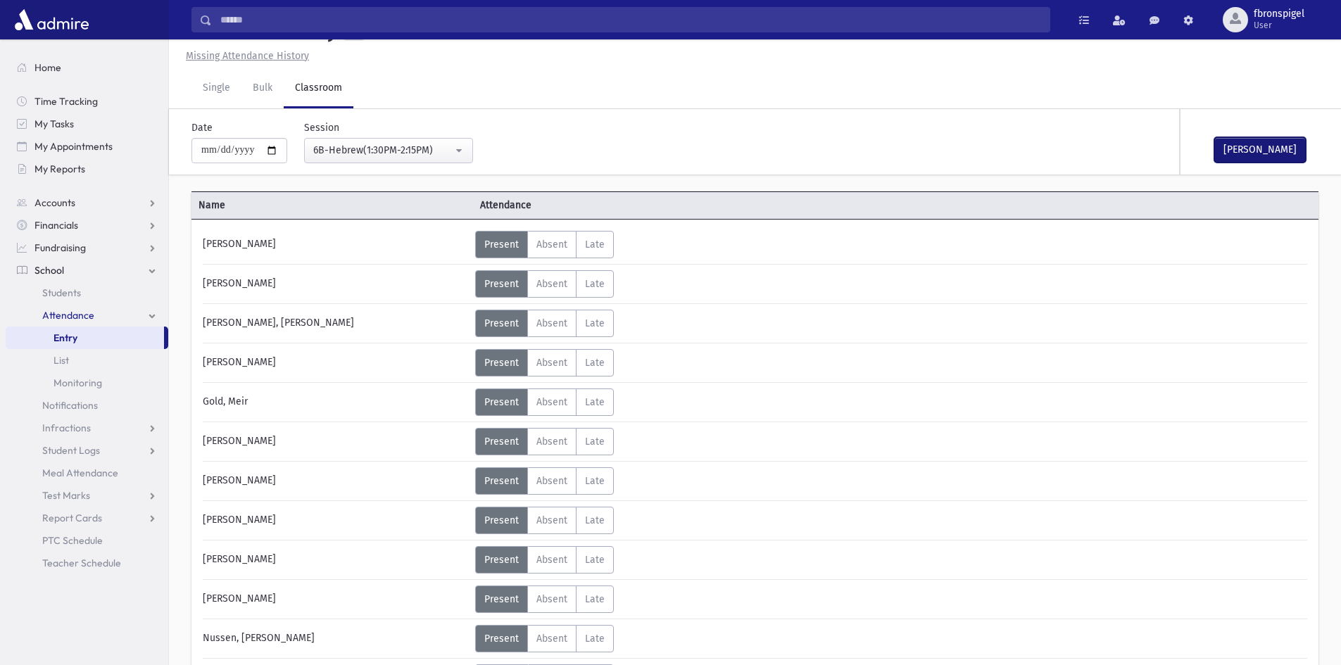
drag, startPoint x: 1267, startPoint y: 154, endPoint x: 977, endPoint y: 154, distance: 289.9
click at [1265, 154] on button "Mark Done" at bounding box center [1259, 149] width 91 height 25
click at [443, 153] on div "6B-Hebrew(1:30PM-2:15PM)" at bounding box center [382, 150] width 139 height 15
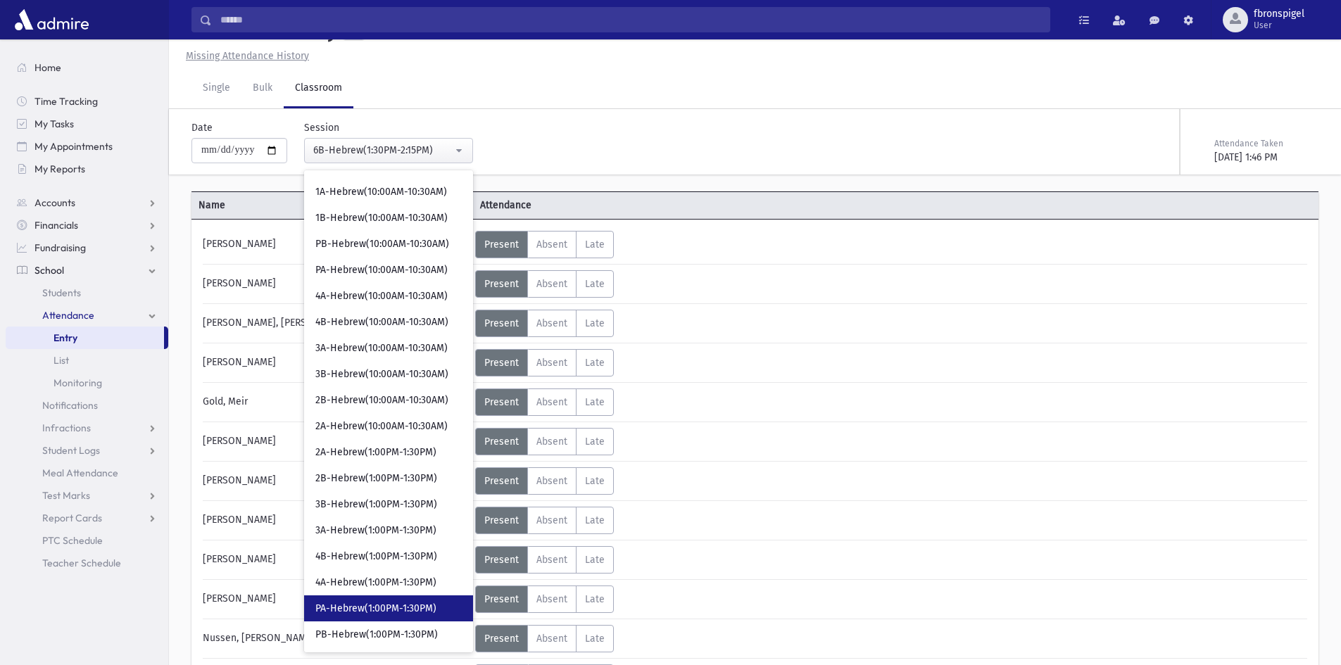
scroll to position [193, 0]
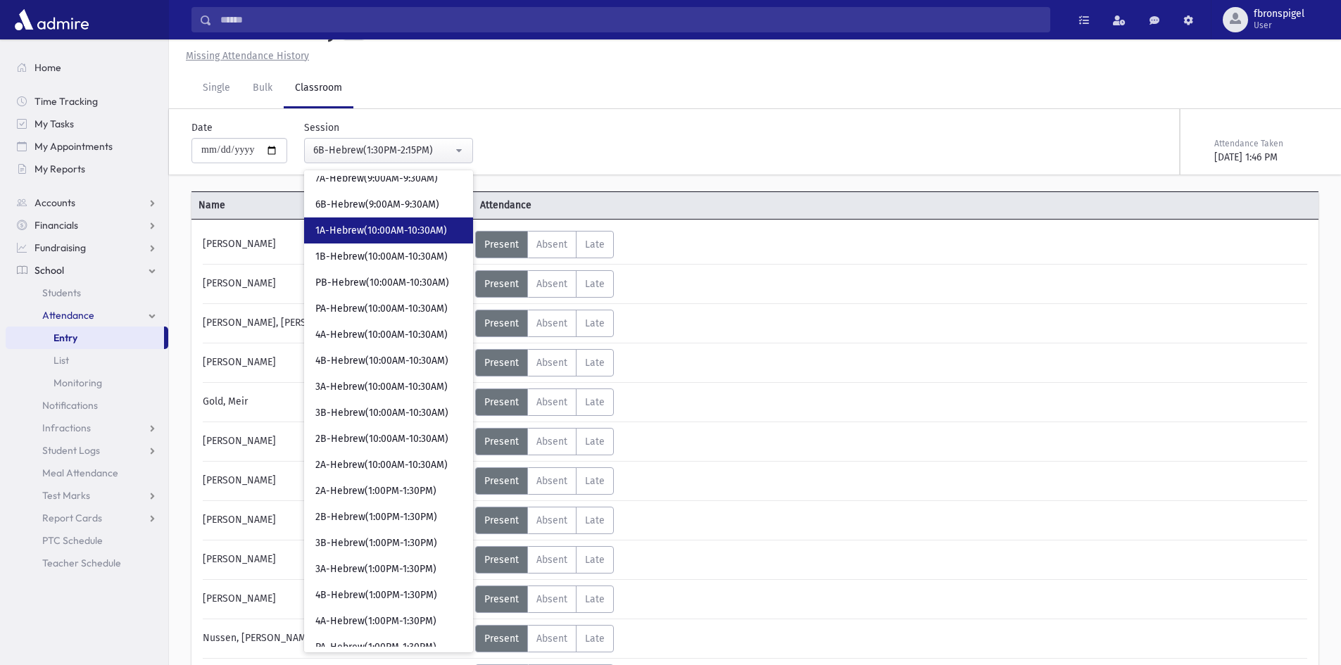
click at [381, 217] on link "1A-Hebrew(10:00AM-10:30AM)" at bounding box center [388, 230] width 169 height 26
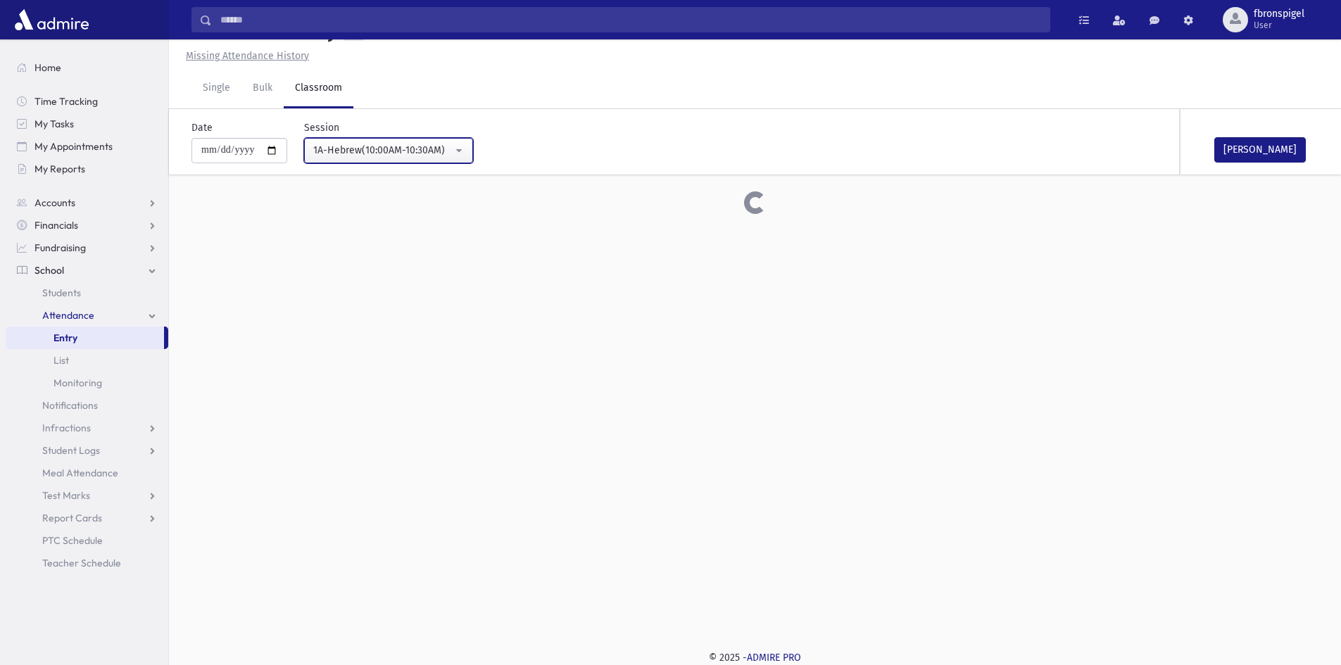
click at [397, 160] on button "1A-Hebrew(10:00AM-10:30AM)" at bounding box center [388, 150] width 169 height 25
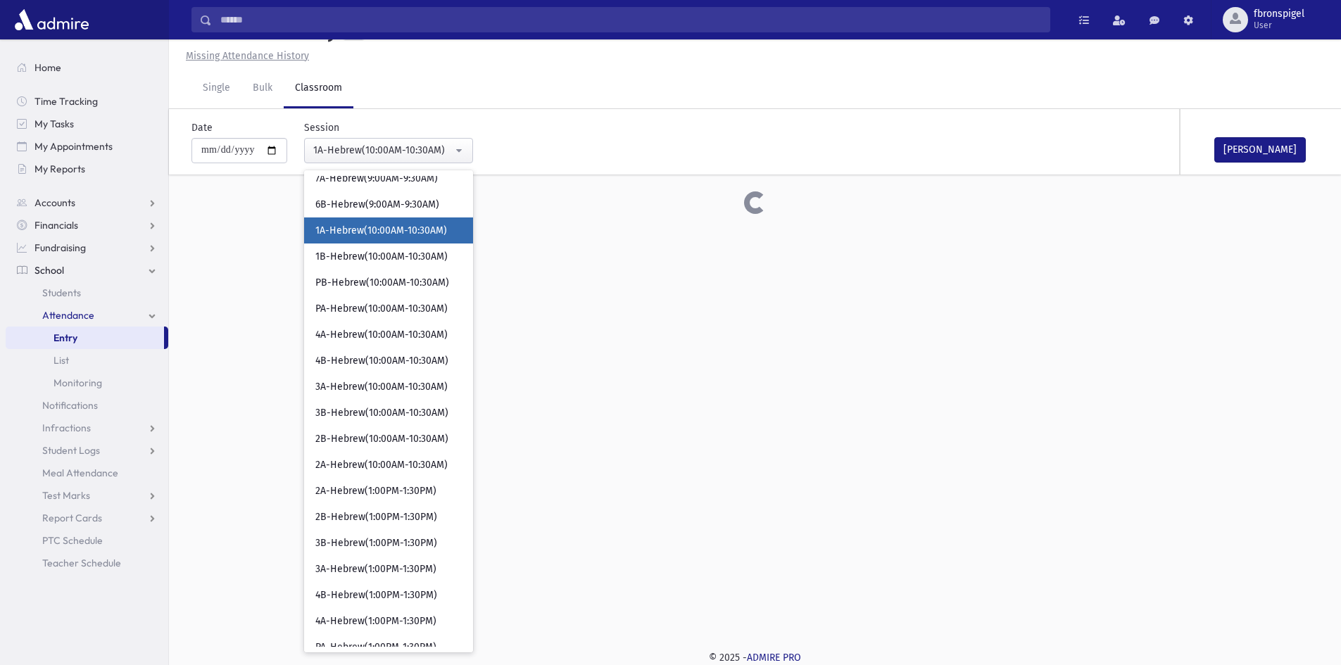
scroll to position [12, 0]
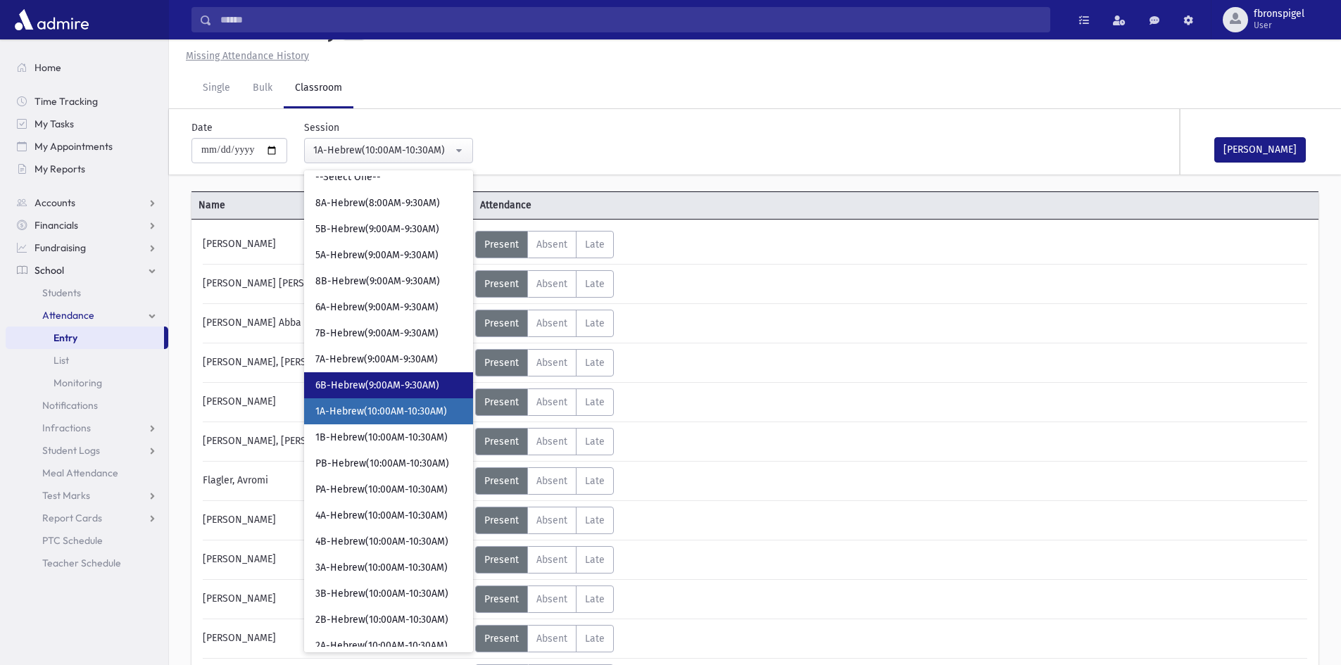
drag, startPoint x: 371, startPoint y: 384, endPoint x: 411, endPoint y: 376, distance: 40.7
click at [379, 383] on span "6B-Hebrew(9:00AM-9:30AM)" at bounding box center [377, 386] width 124 height 14
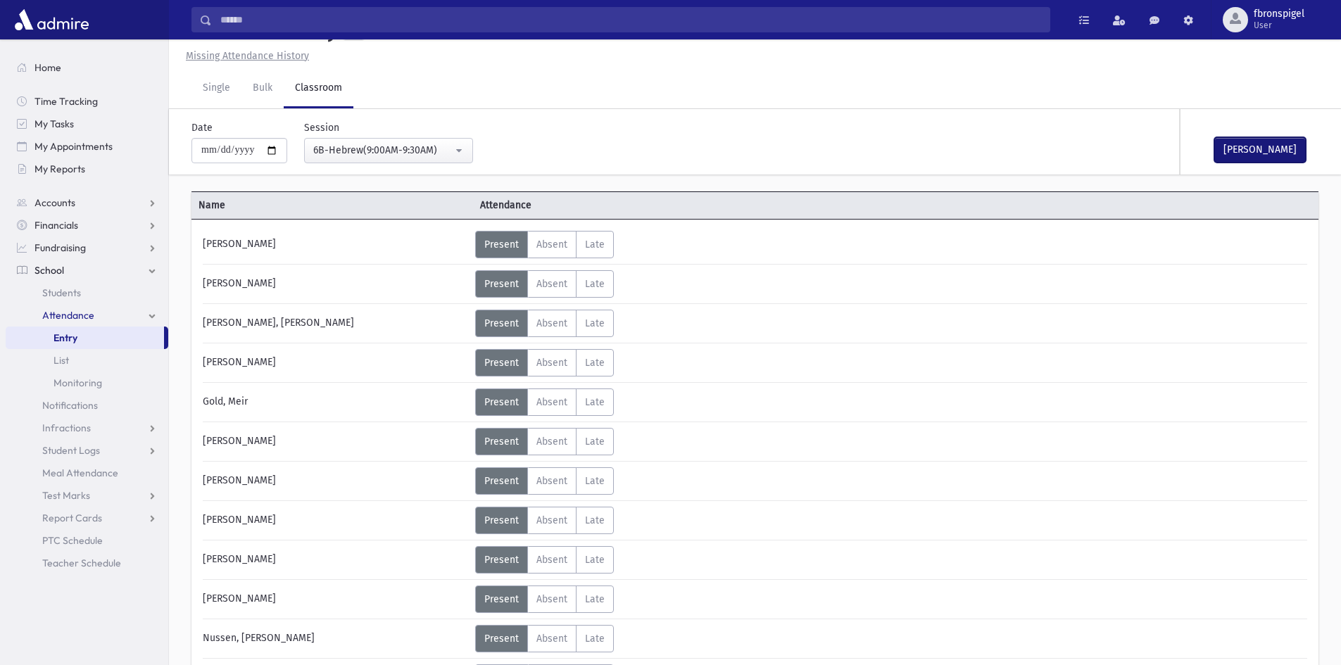
click at [1228, 146] on button "Mark Done" at bounding box center [1259, 149] width 91 height 25
click at [381, 149] on div "6B-Hebrew(9:00AM-9:30AM)" at bounding box center [382, 150] width 139 height 15
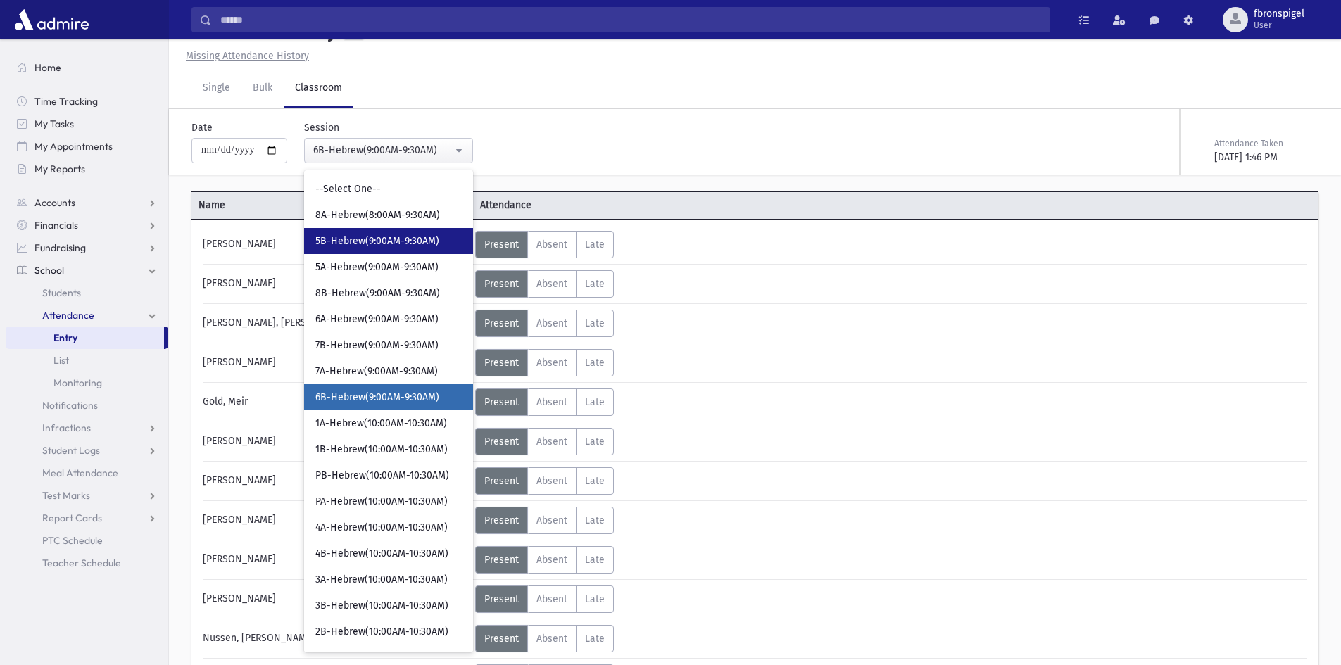
click at [368, 228] on link "5B-Hebrew(9:00AM-9:30AM)" at bounding box center [388, 241] width 169 height 26
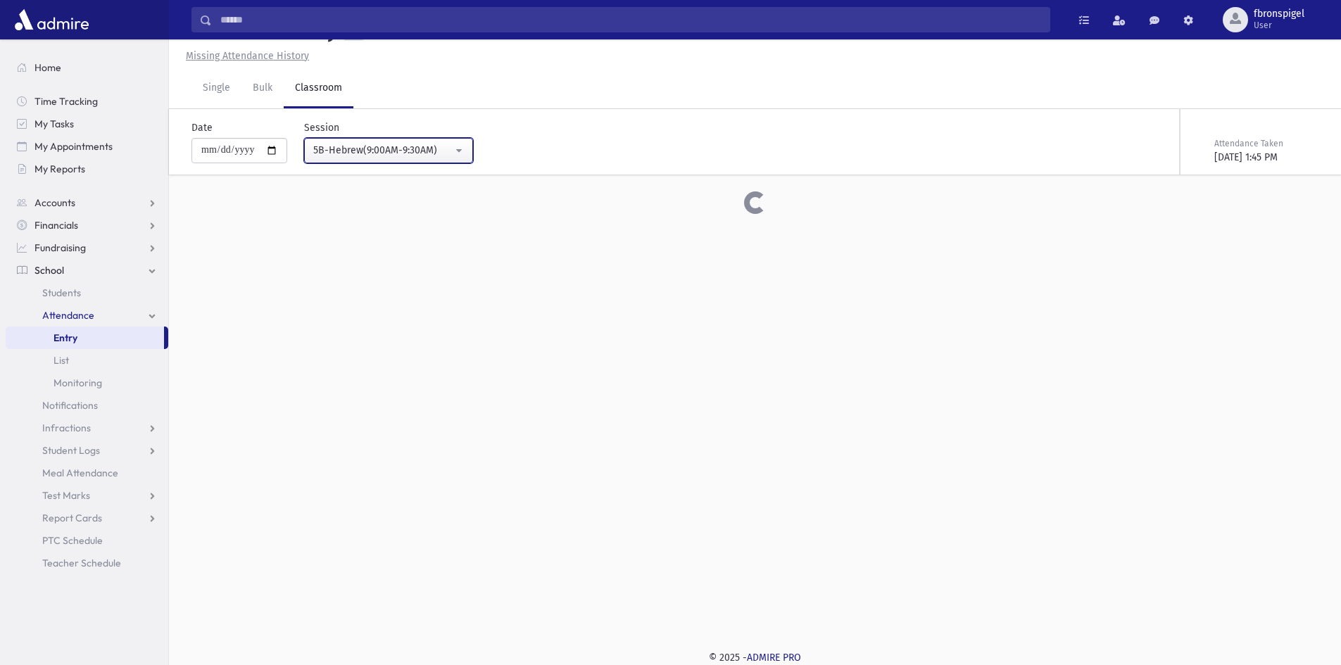
click at [408, 154] on div "5B-Hebrew(9:00AM-9:30AM)" at bounding box center [382, 150] width 139 height 15
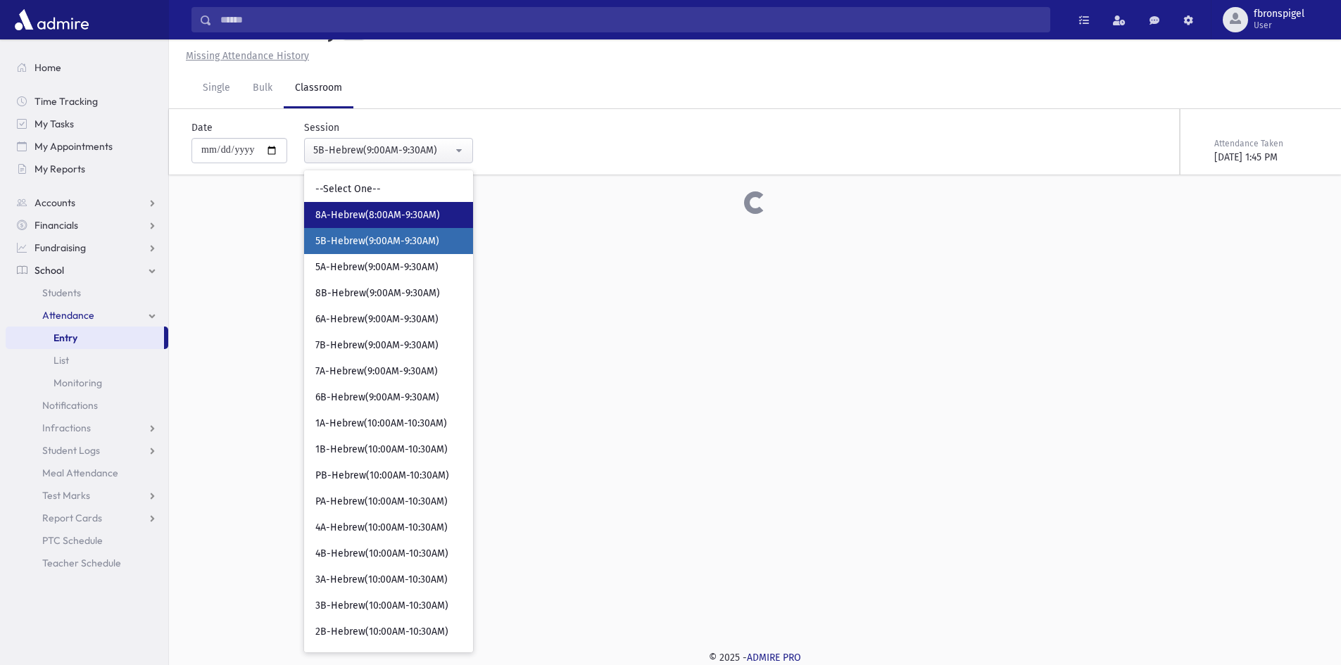
drag, startPoint x: 378, startPoint y: 213, endPoint x: 355, endPoint y: 246, distance: 39.4
click at [381, 213] on span "8A-Hebrew(8:00AM-9:30AM)" at bounding box center [377, 215] width 125 height 14
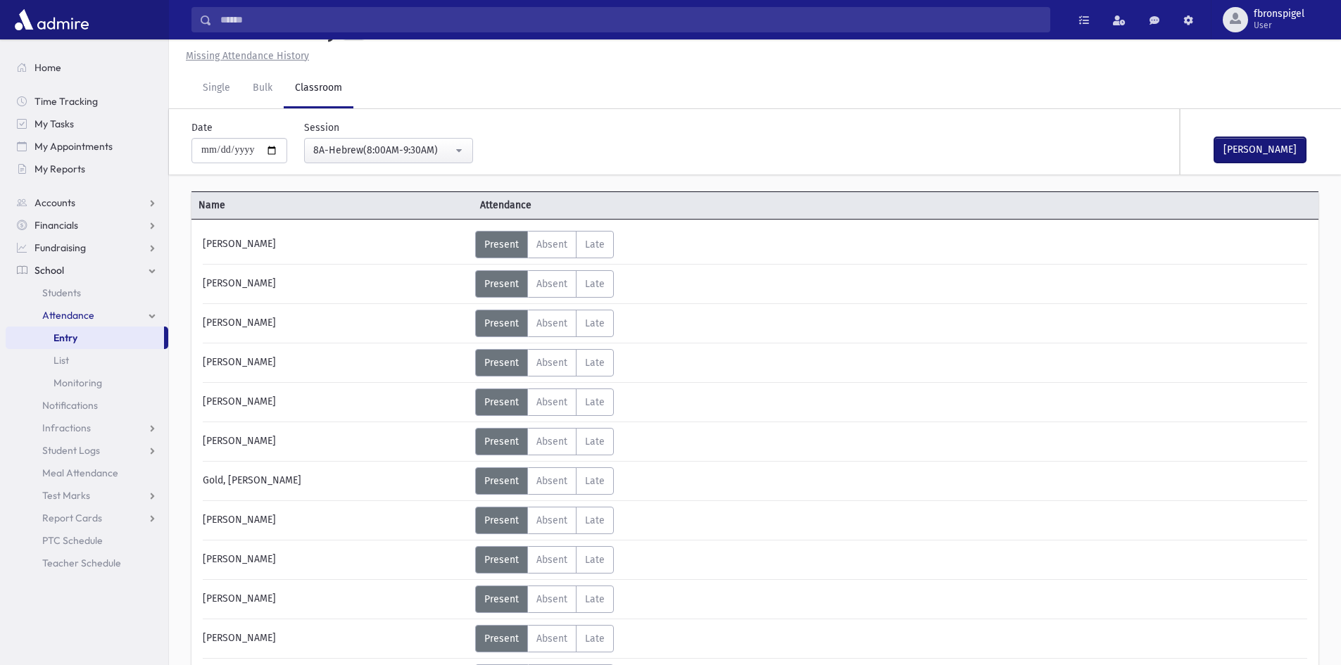
drag, startPoint x: 1227, startPoint y: 157, endPoint x: 555, endPoint y: 125, distance: 672.8
click at [1212, 157] on div "Mark Done" at bounding box center [1250, 141] width 141 height 65
click at [1227, 151] on button "Mark Done" at bounding box center [1259, 149] width 91 height 25
click at [402, 148] on div "8A-Hebrew(8:00AM-9:30AM)" at bounding box center [382, 150] width 139 height 15
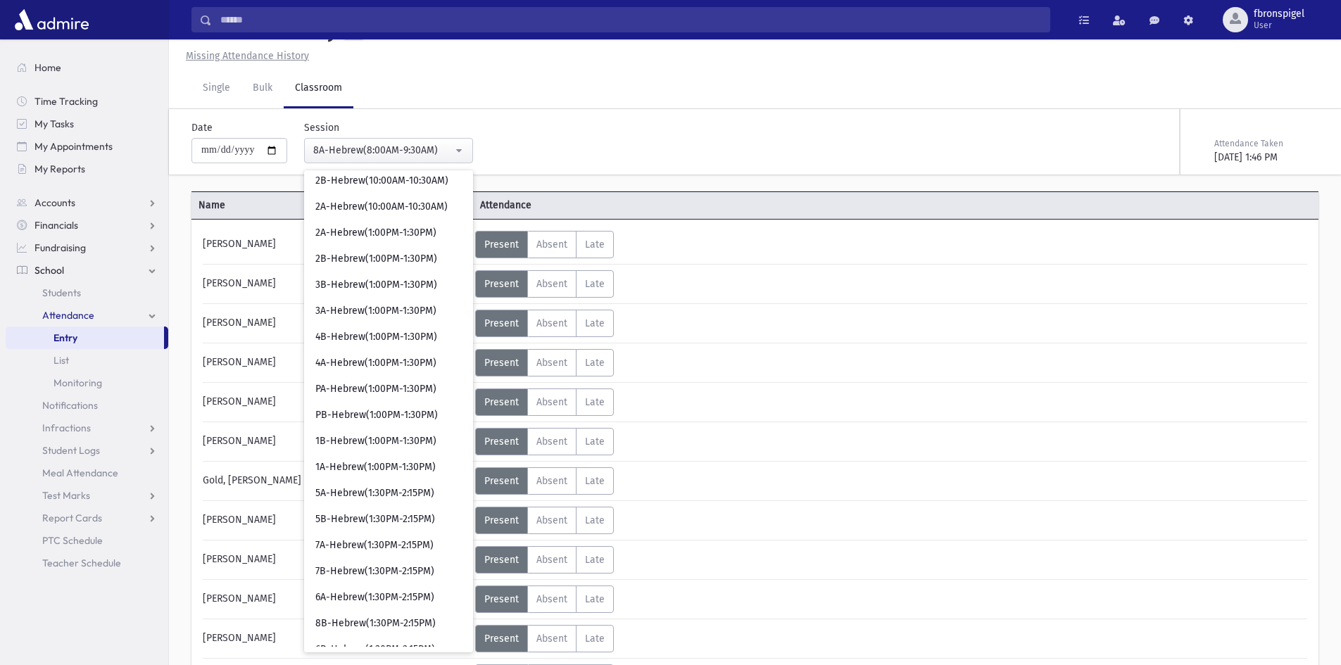
scroll to position [493, 0]
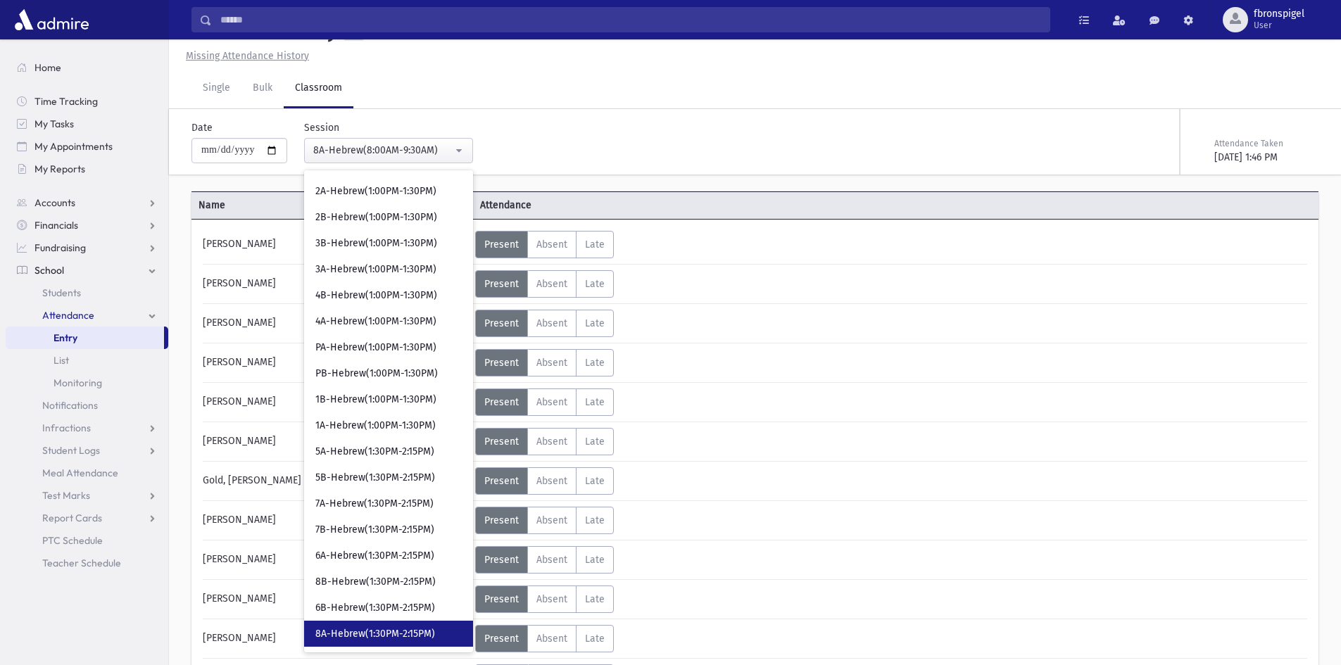
drag, startPoint x: 382, startPoint y: 631, endPoint x: 374, endPoint y: 649, distance: 19.9
click at [382, 631] on span "8A-Hebrew(1:30PM-2:15PM)" at bounding box center [375, 634] width 120 height 14
select select "***"
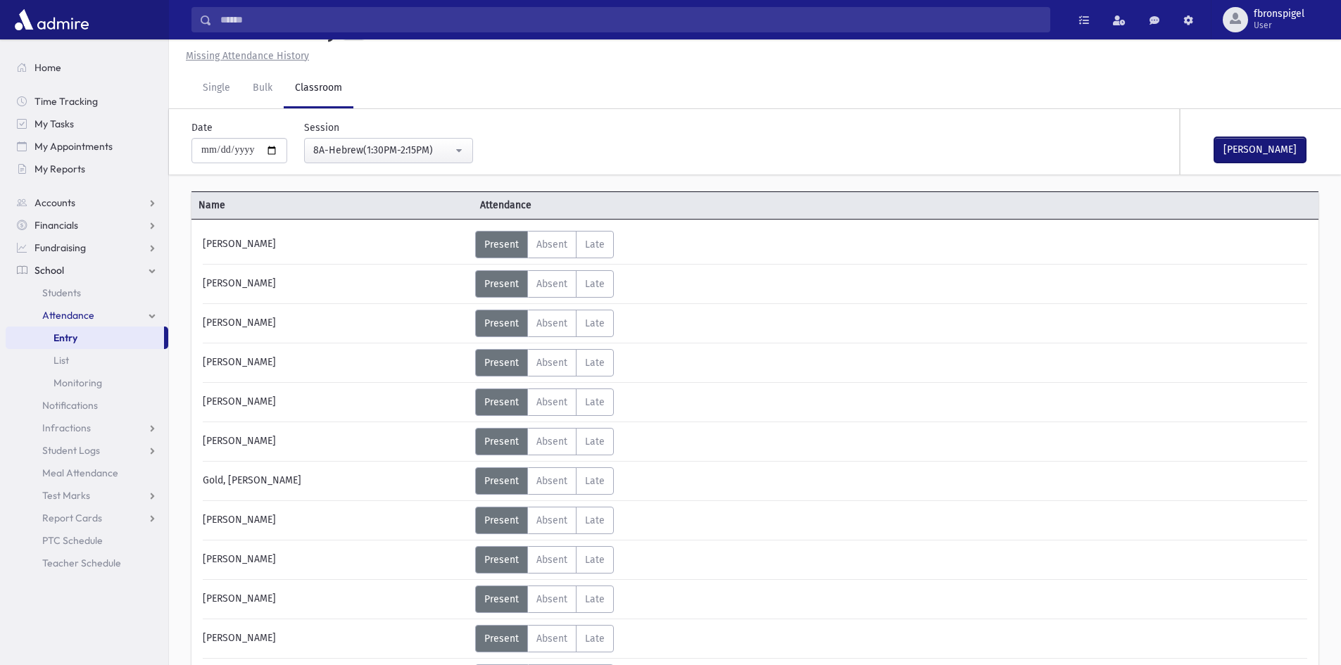
click at [1261, 156] on button "Mark Done" at bounding box center [1259, 149] width 91 height 25
click at [284, 156] on input "**********" at bounding box center [239, 150] width 96 height 25
type input "**********"
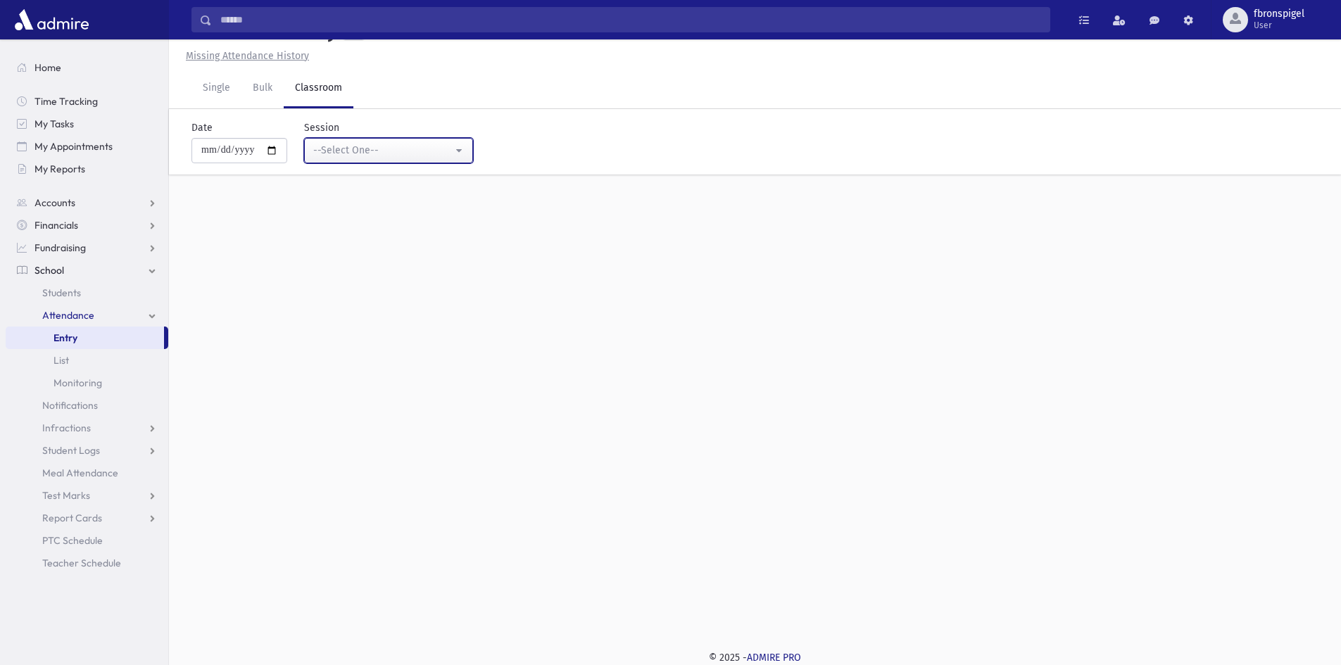
click at [372, 157] on div "--Select One--" at bounding box center [382, 150] width 139 height 15
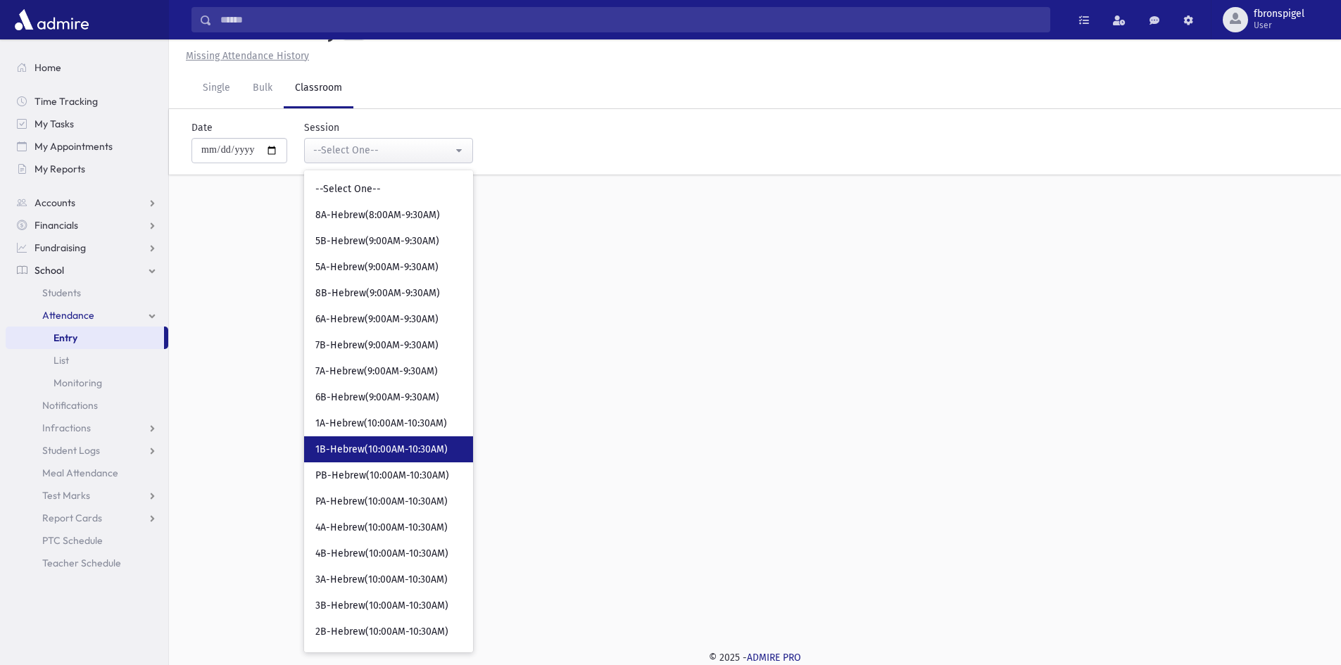
click at [374, 455] on span "1B-Hebrew(10:00AM-10:30AM)" at bounding box center [381, 450] width 132 height 14
select select "***"
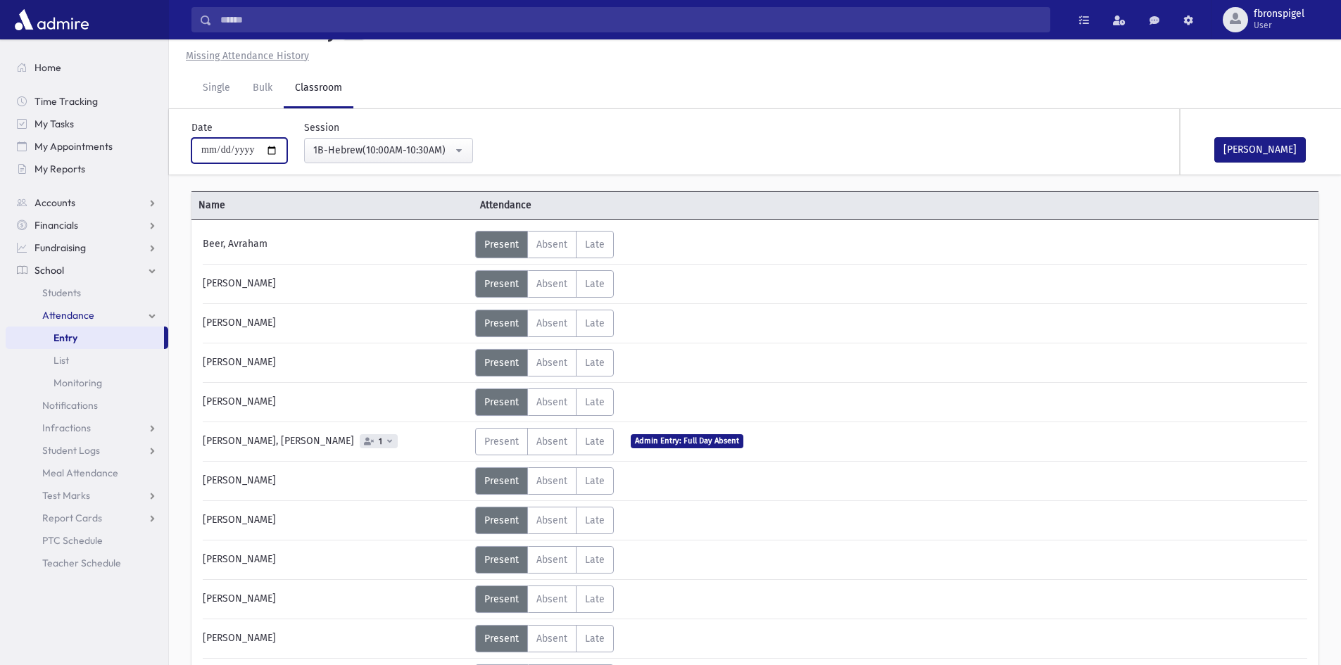
click at [277, 148] on input "**********" at bounding box center [239, 150] width 96 height 25
type input "**********"
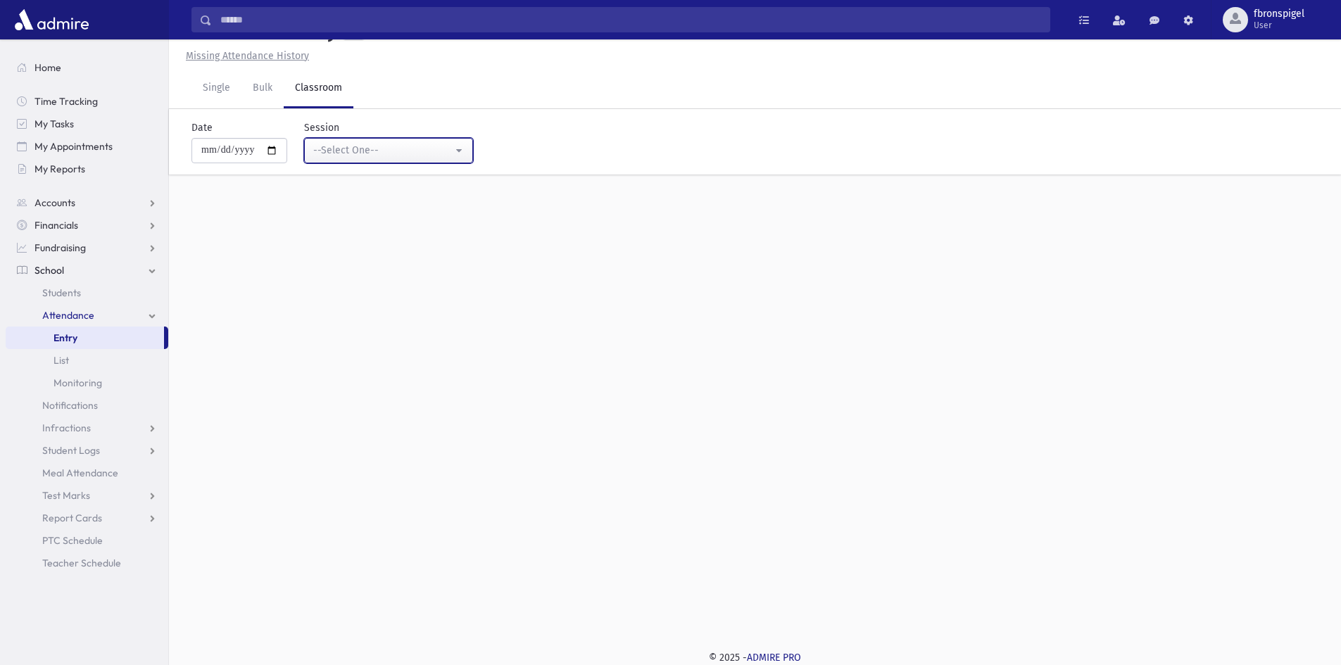
click at [378, 146] on div "--Select One--" at bounding box center [382, 150] width 139 height 15
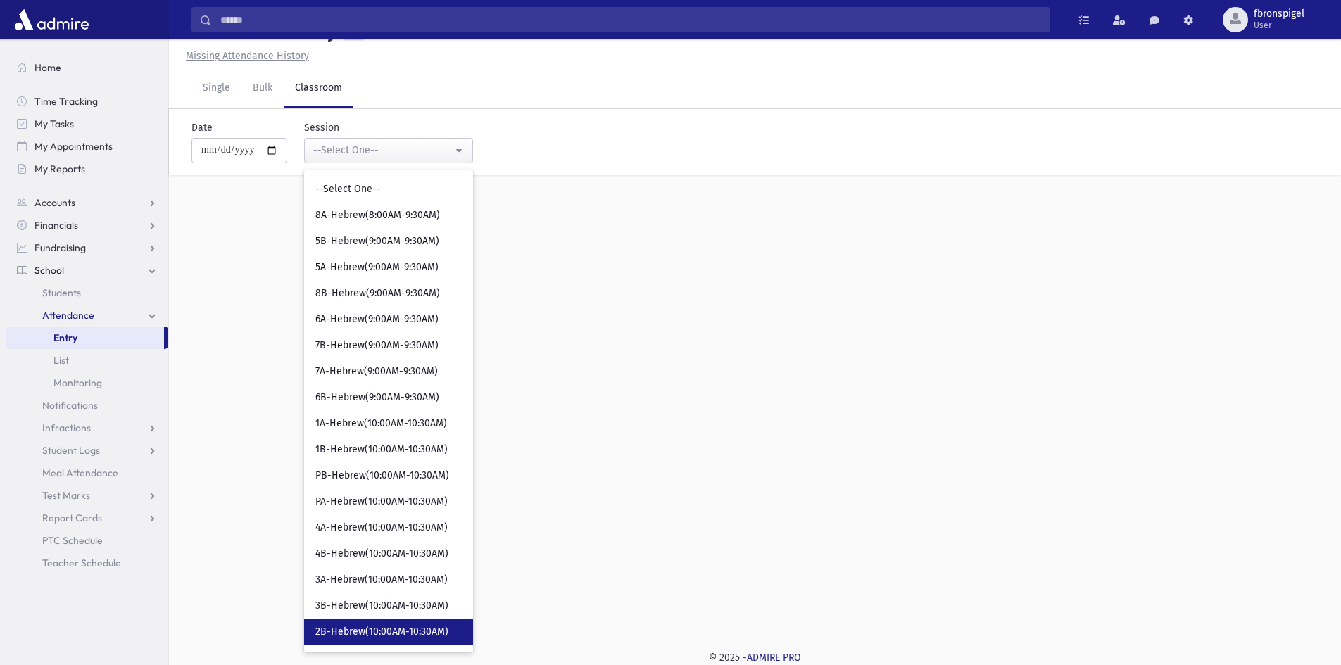
drag, startPoint x: 381, startPoint y: 637, endPoint x: 394, endPoint y: 647, distance: 16.5
click at [382, 637] on span "2B-Hebrew(10:00AM-10:30AM)" at bounding box center [381, 632] width 133 height 14
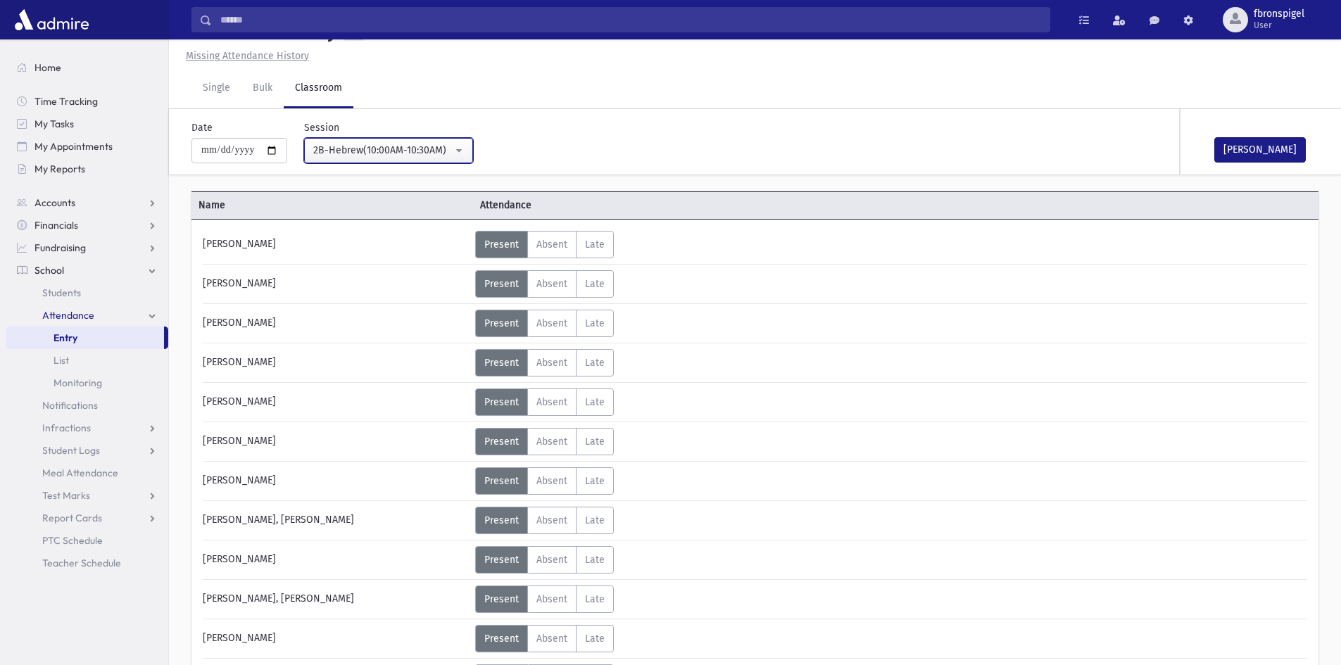
scroll to position [499, 0]
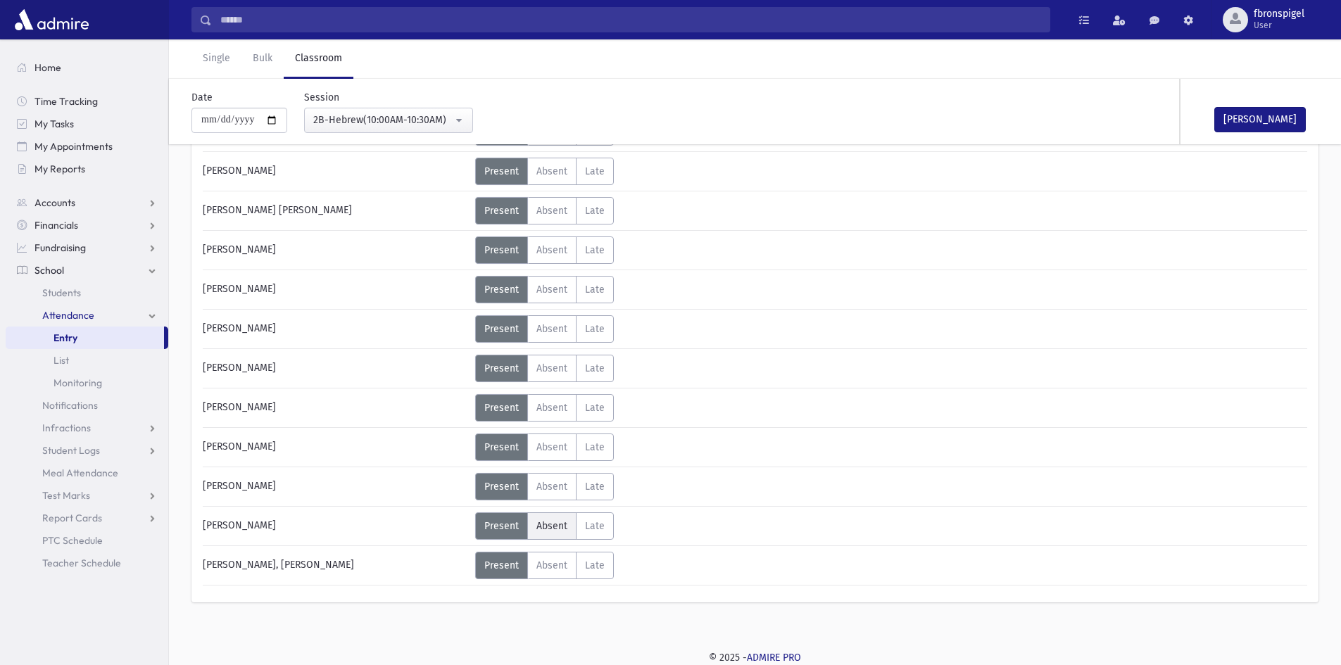
click at [545, 525] on span "Absent" at bounding box center [551, 526] width 31 height 12
click at [1248, 115] on button "Mark Done" at bounding box center [1259, 119] width 91 height 25
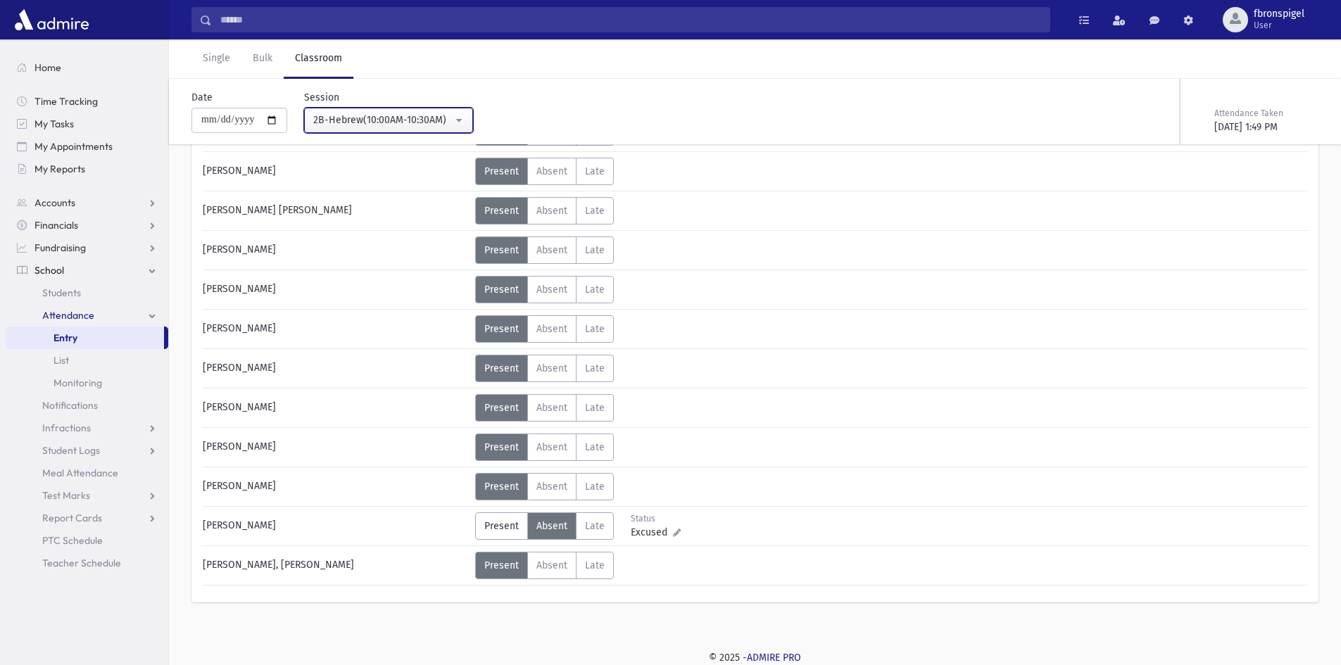
click at [400, 120] on div "2B-Hebrew(10:00AM-10:30AM)" at bounding box center [382, 120] width 139 height 15
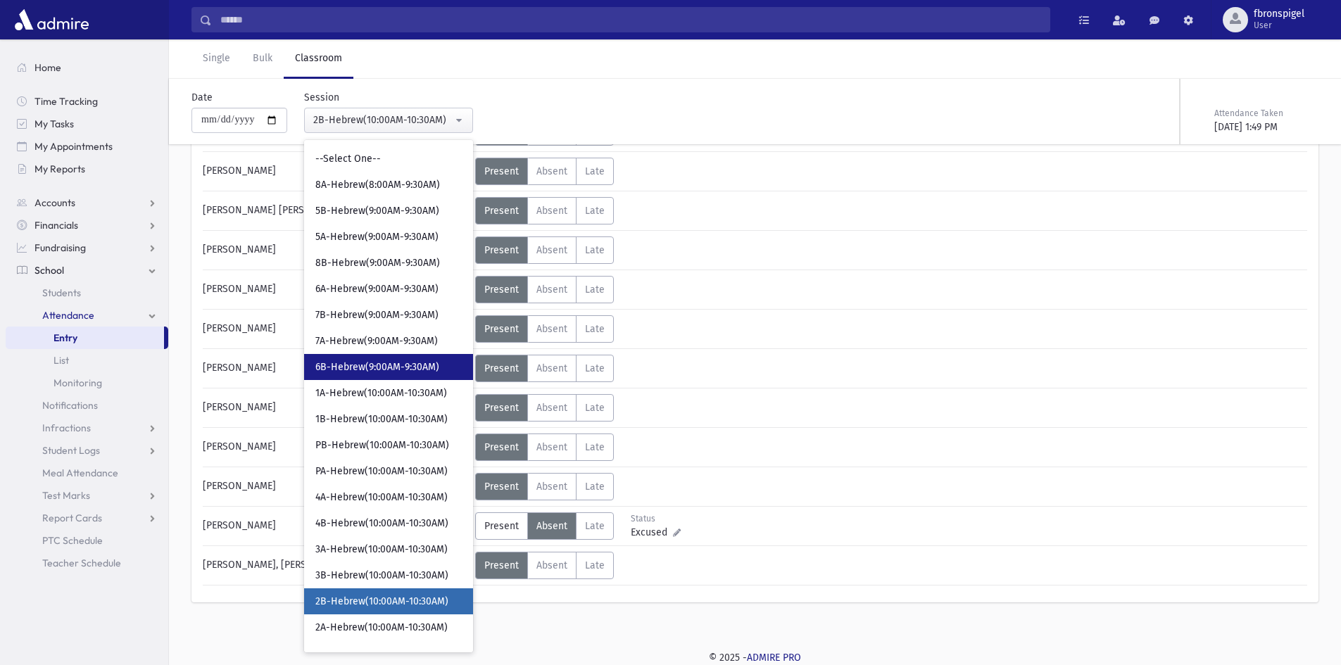
scroll to position [205, 0]
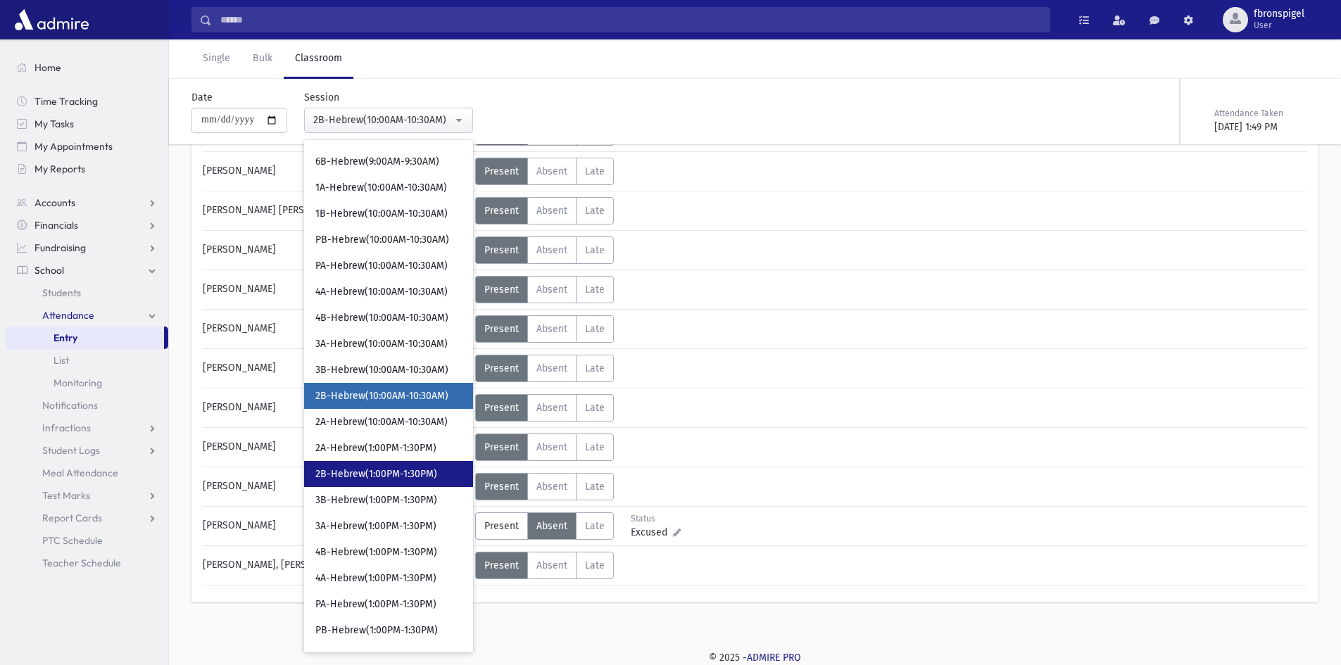
click at [384, 473] on span "2B-Hebrew(1:00PM-1:30PM)" at bounding box center [376, 474] width 122 height 14
select select "***"
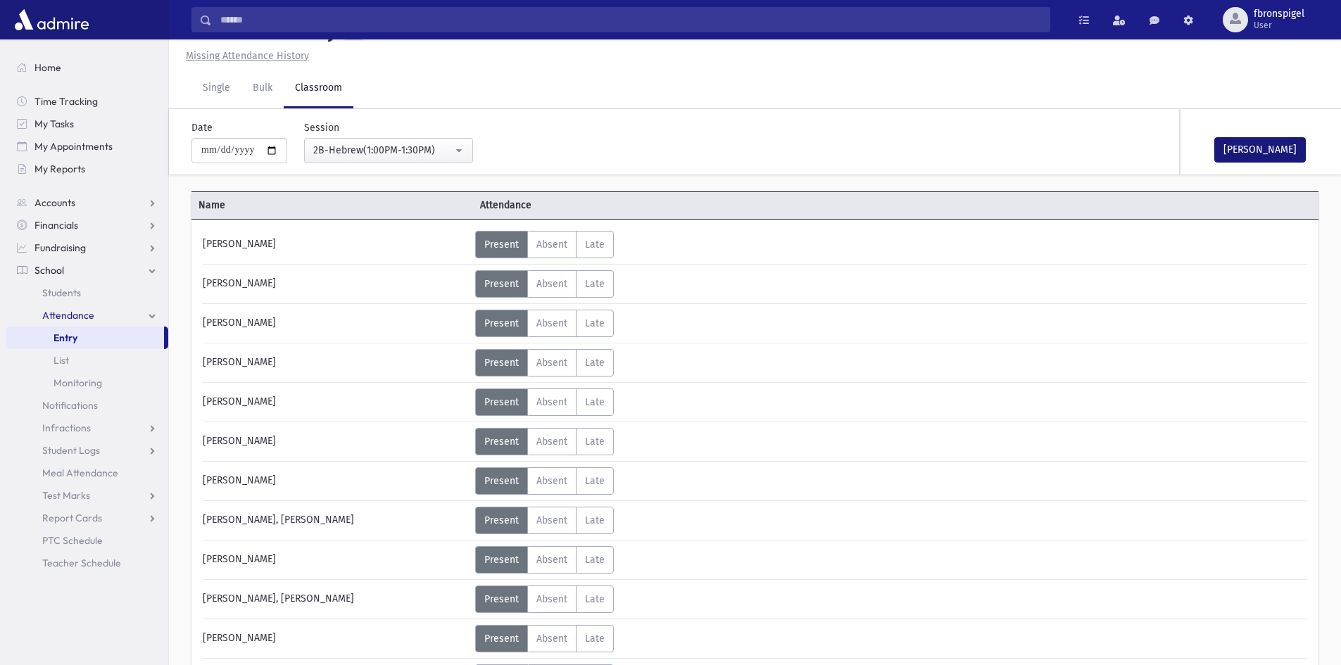
scroll to position [499, 0]
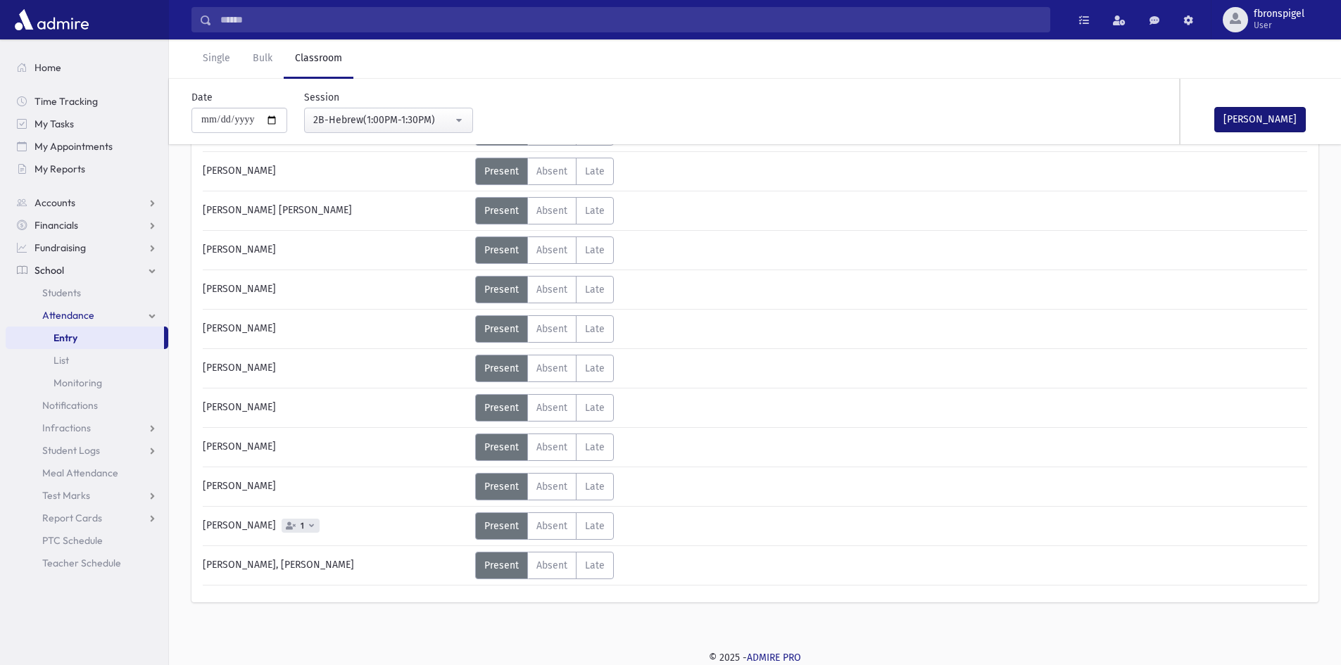
click at [1240, 152] on div "Biron, Gershon Status Excused Admin: Present P Absent Absent Late Late Status P" at bounding box center [755, 175] width 1104 height 822
click at [1250, 124] on button "Mark Done" at bounding box center [1259, 119] width 91 height 25
click at [280, 120] on input "**********" at bounding box center [239, 120] width 96 height 25
type input "**********"
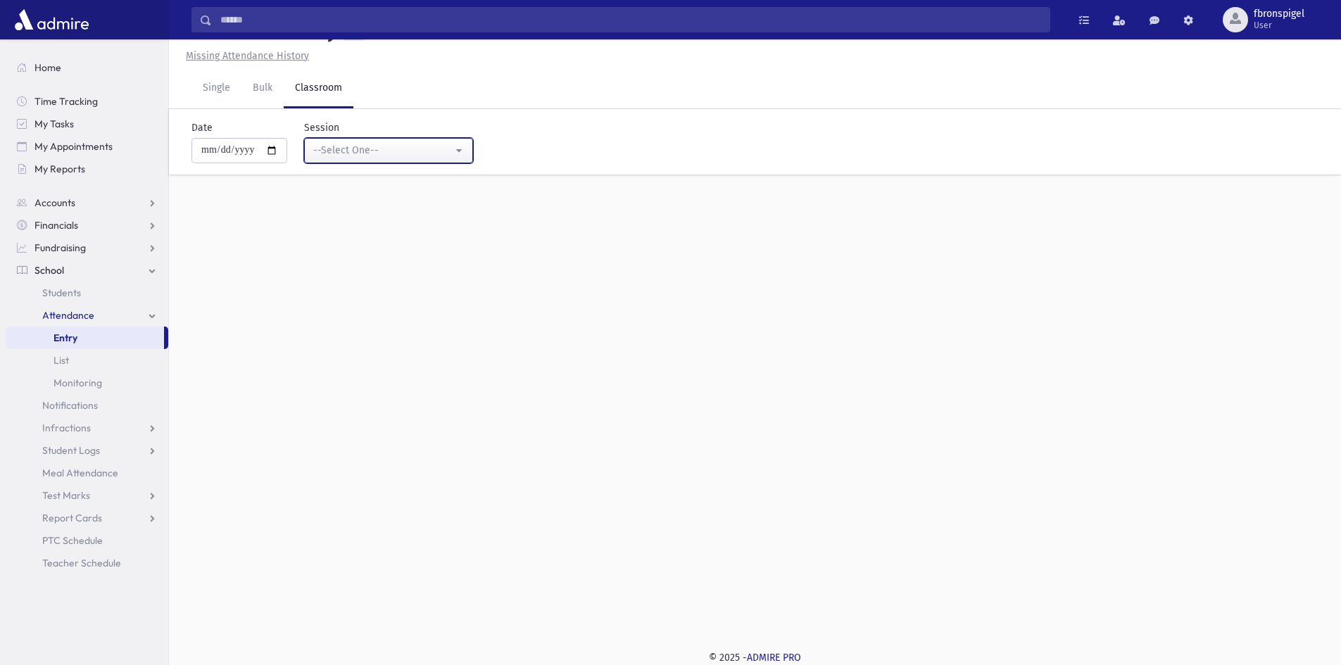
click at [391, 151] on div "--Select One--" at bounding box center [382, 150] width 139 height 15
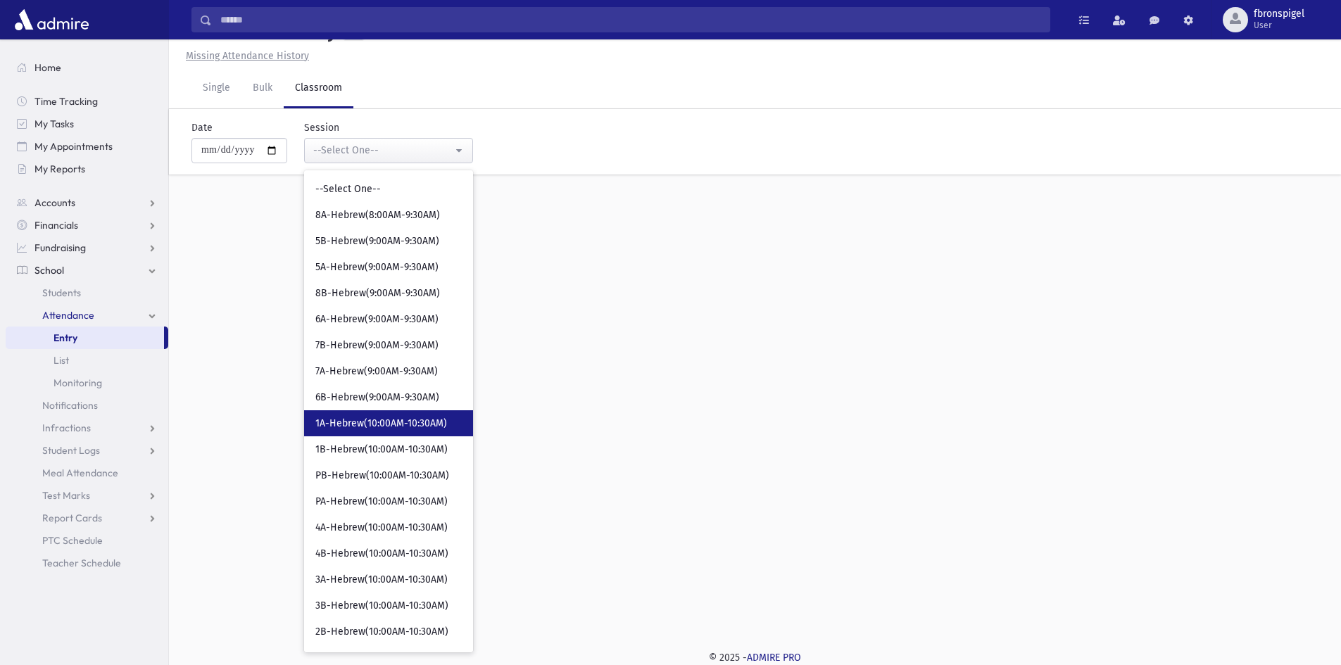
drag, startPoint x: 402, startPoint y: 416, endPoint x: 393, endPoint y: 445, distance: 30.1
click at [404, 415] on link "1A-Hebrew(10:00AM-10:30AM)" at bounding box center [388, 423] width 169 height 26
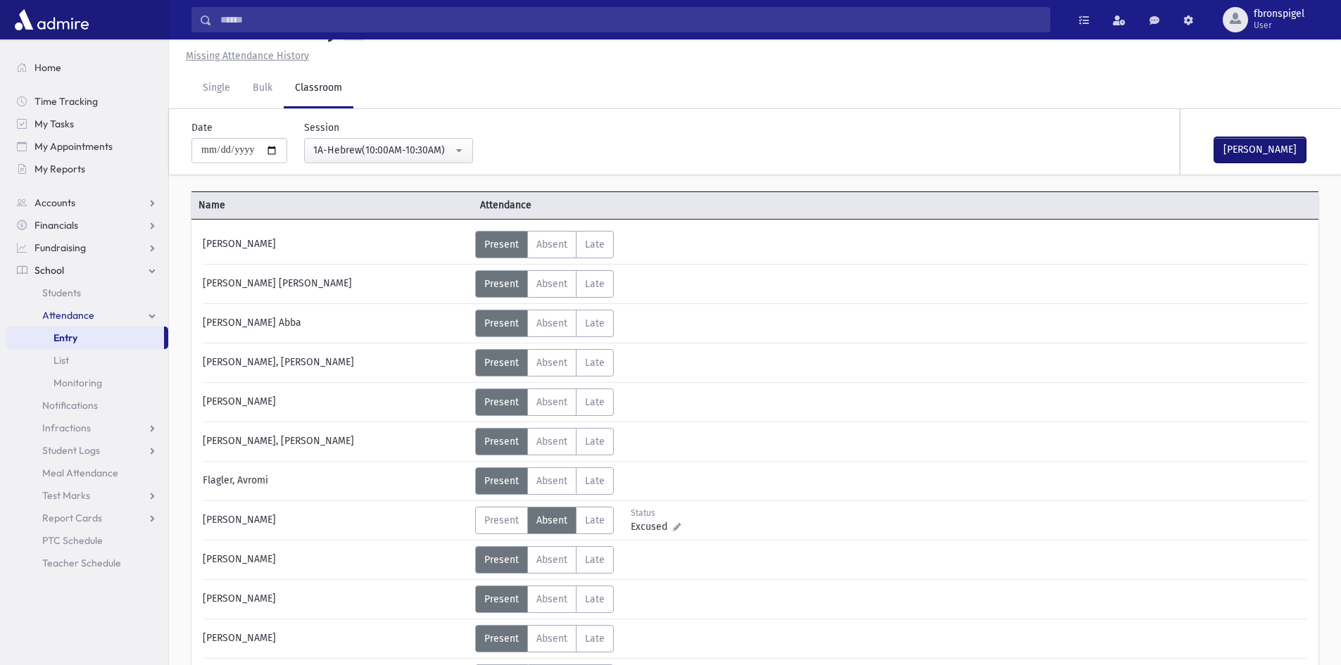
drag, startPoint x: 1232, startPoint y: 154, endPoint x: 628, endPoint y: 219, distance: 607.2
click at [1230, 153] on button "Mark Done" at bounding box center [1259, 149] width 91 height 25
click at [404, 160] on button "1A-Hebrew(10:00AM-10:30AM)" at bounding box center [388, 150] width 169 height 25
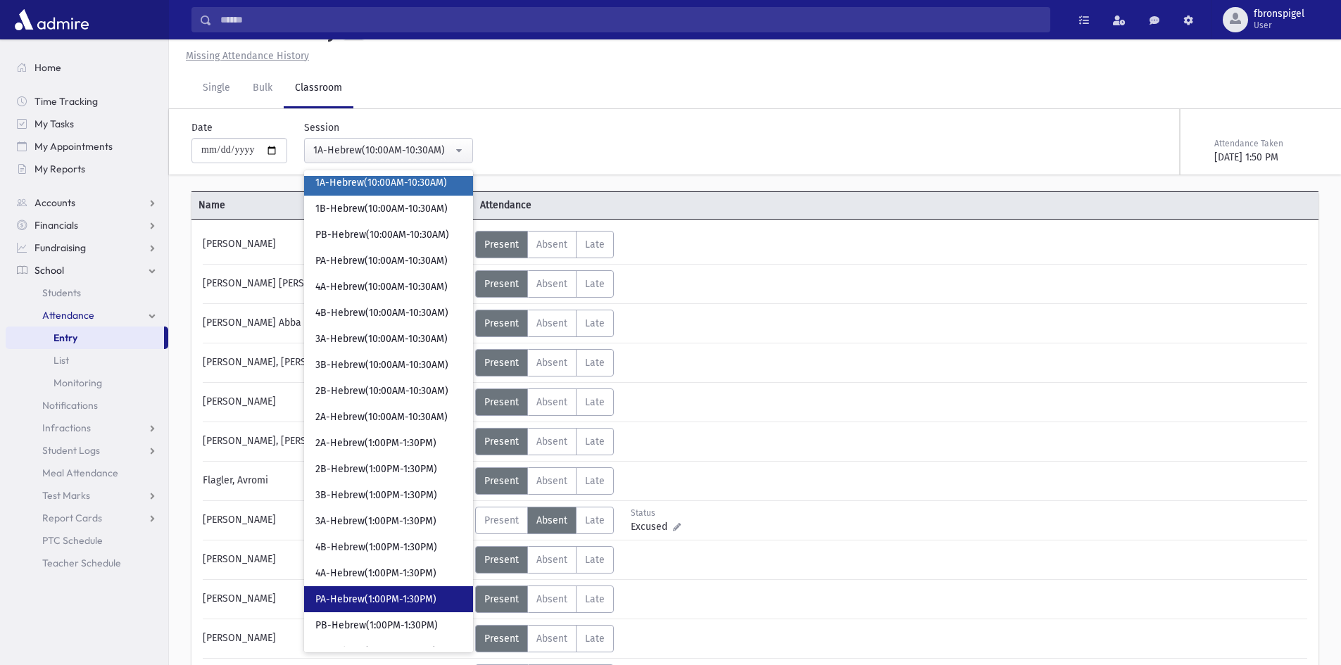
scroll to position [293, 0]
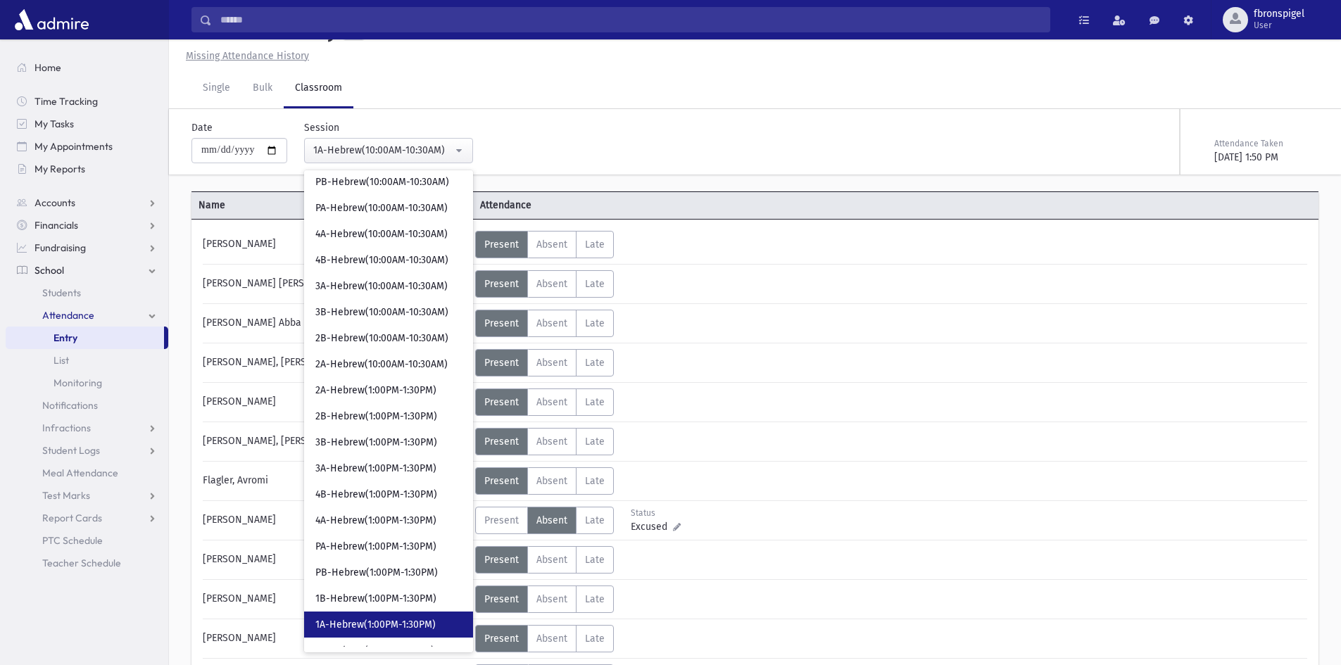
click at [357, 626] on span "1A-Hebrew(1:00PM-1:30PM)" at bounding box center [375, 625] width 120 height 14
select select "***"
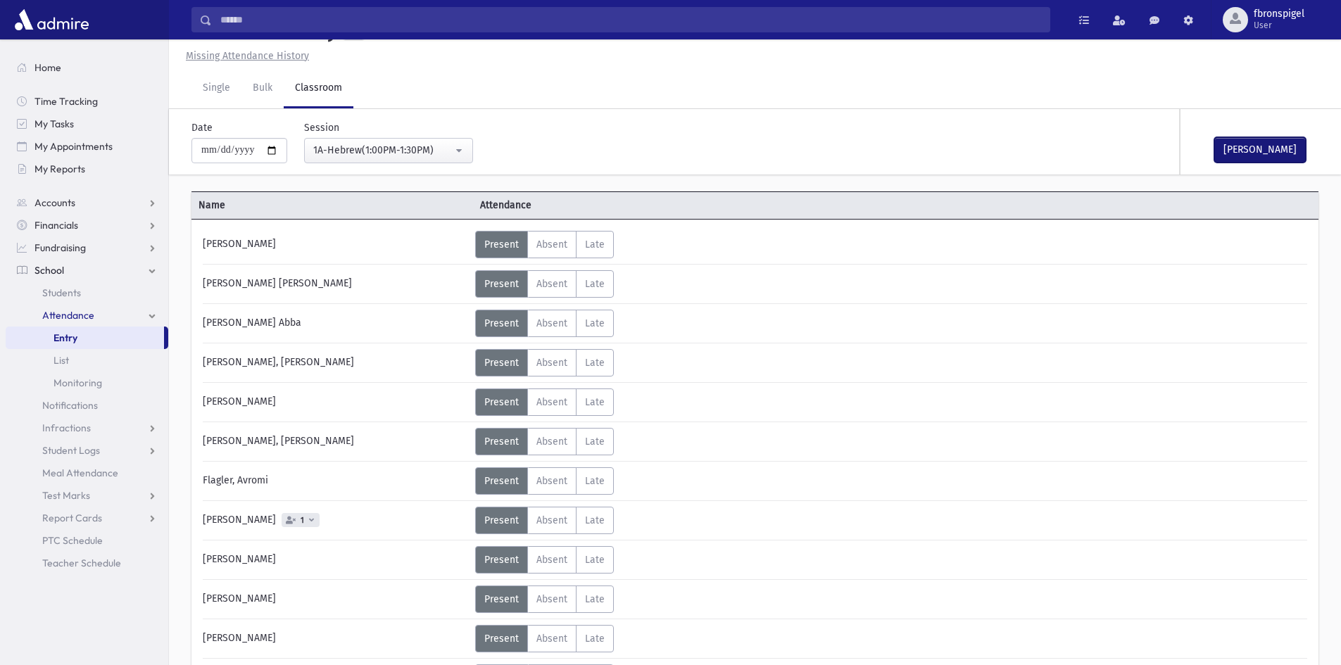
click at [1250, 148] on button "Mark Done" at bounding box center [1259, 149] width 91 height 25
click at [273, 148] on input "**********" at bounding box center [239, 150] width 96 height 25
click at [274, 148] on input "**********" at bounding box center [239, 150] width 96 height 25
type input "**********"
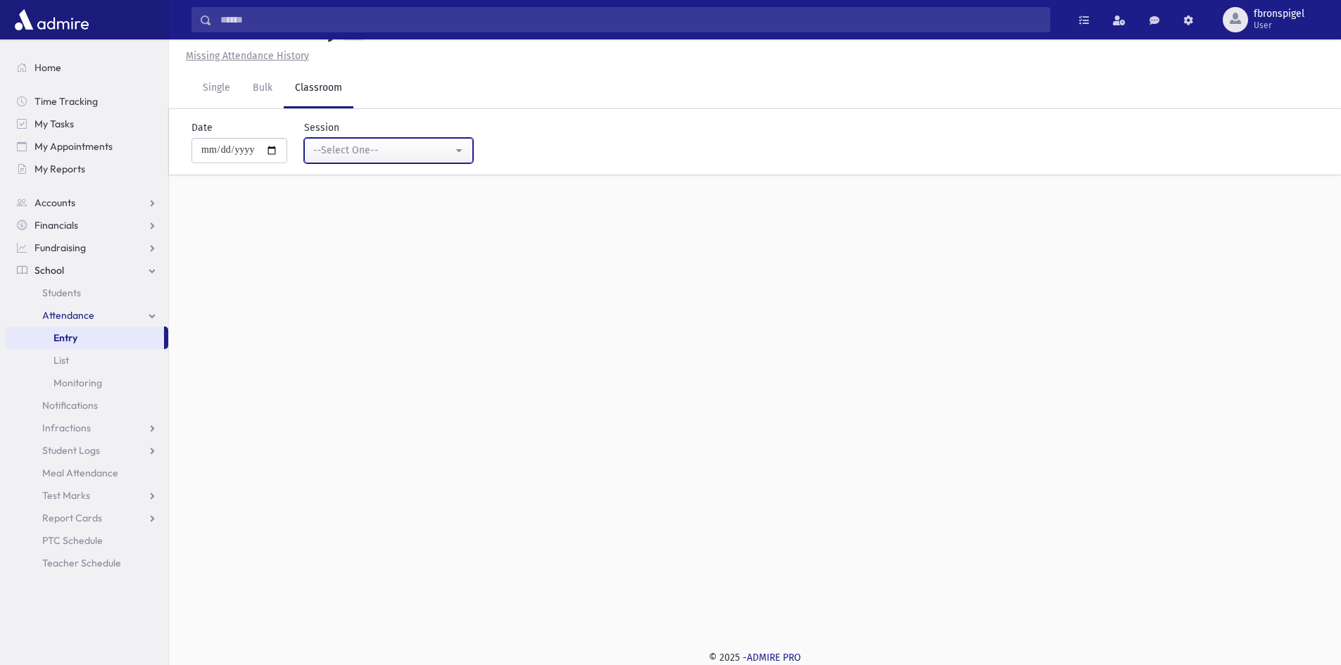
click at [360, 152] on div "--Select One--" at bounding box center [382, 150] width 139 height 15
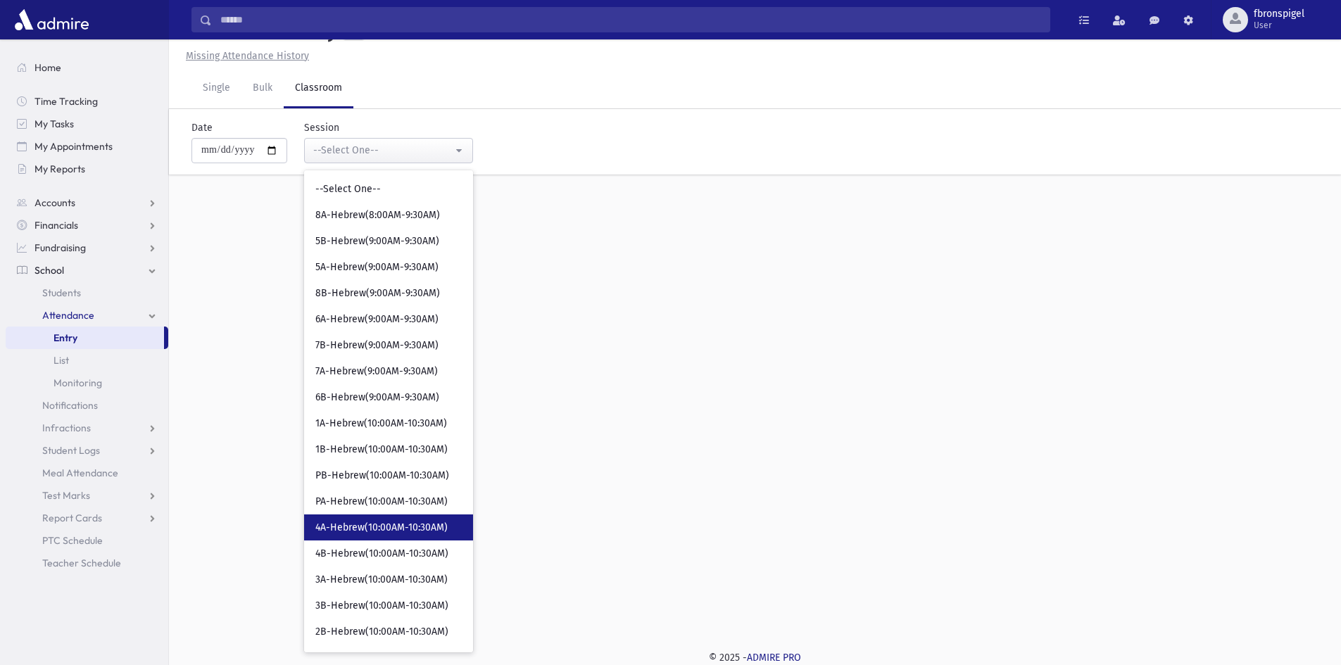
drag, startPoint x: 365, startPoint y: 521, endPoint x: 334, endPoint y: 524, distance: 30.4
click at [368, 514] on link "4A-Hebrew(10:00AM-10:30AM)" at bounding box center [388, 527] width 169 height 26
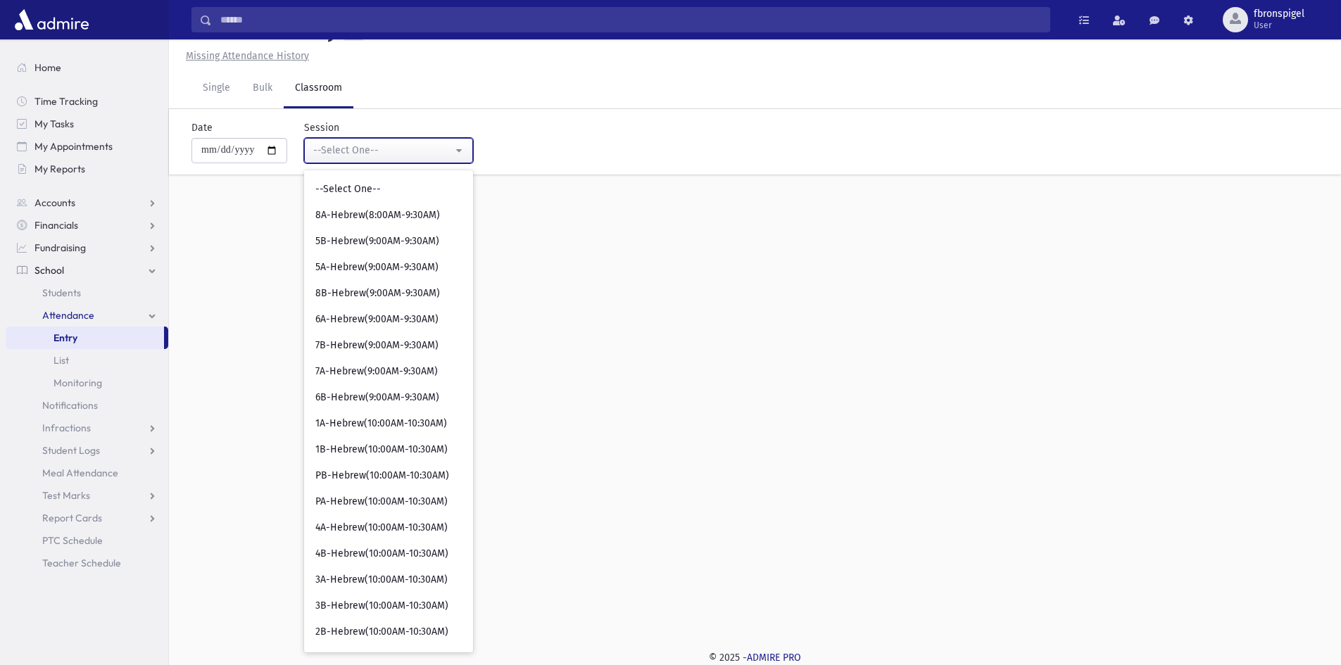
select select "***"
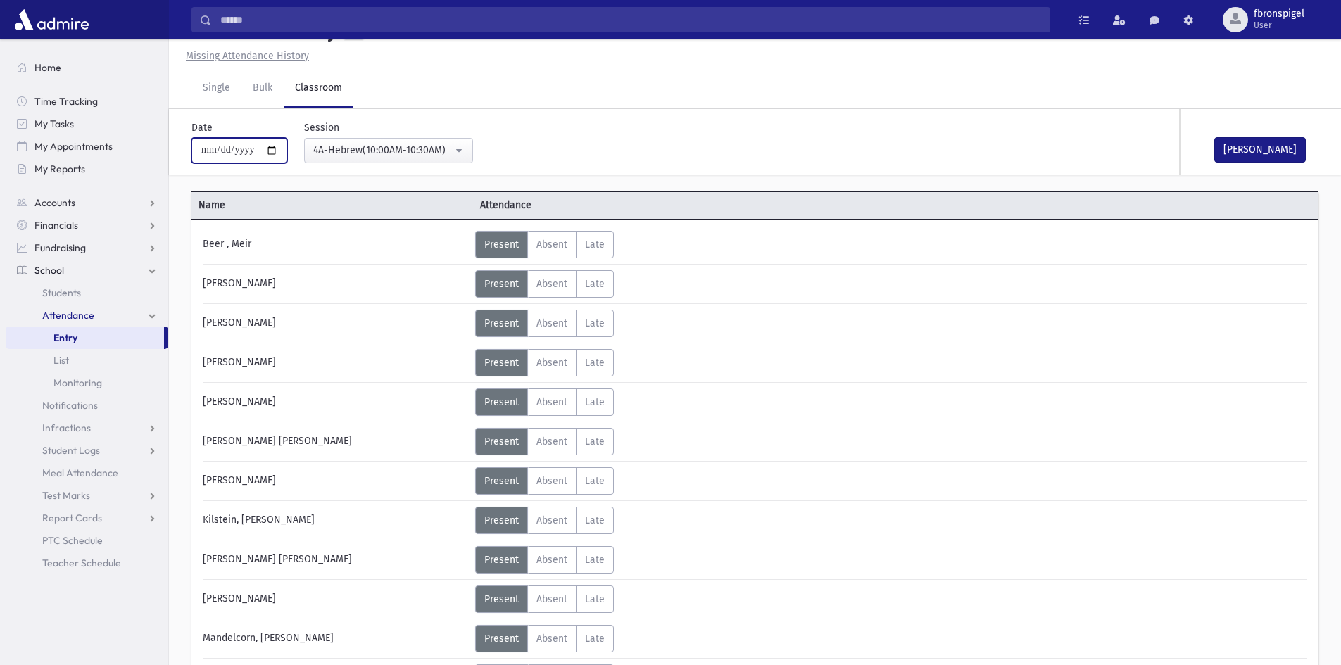
click at [286, 149] on input "**********" at bounding box center [239, 150] width 96 height 25
click at [278, 154] on input "**********" at bounding box center [239, 150] width 96 height 25
type input "**********"
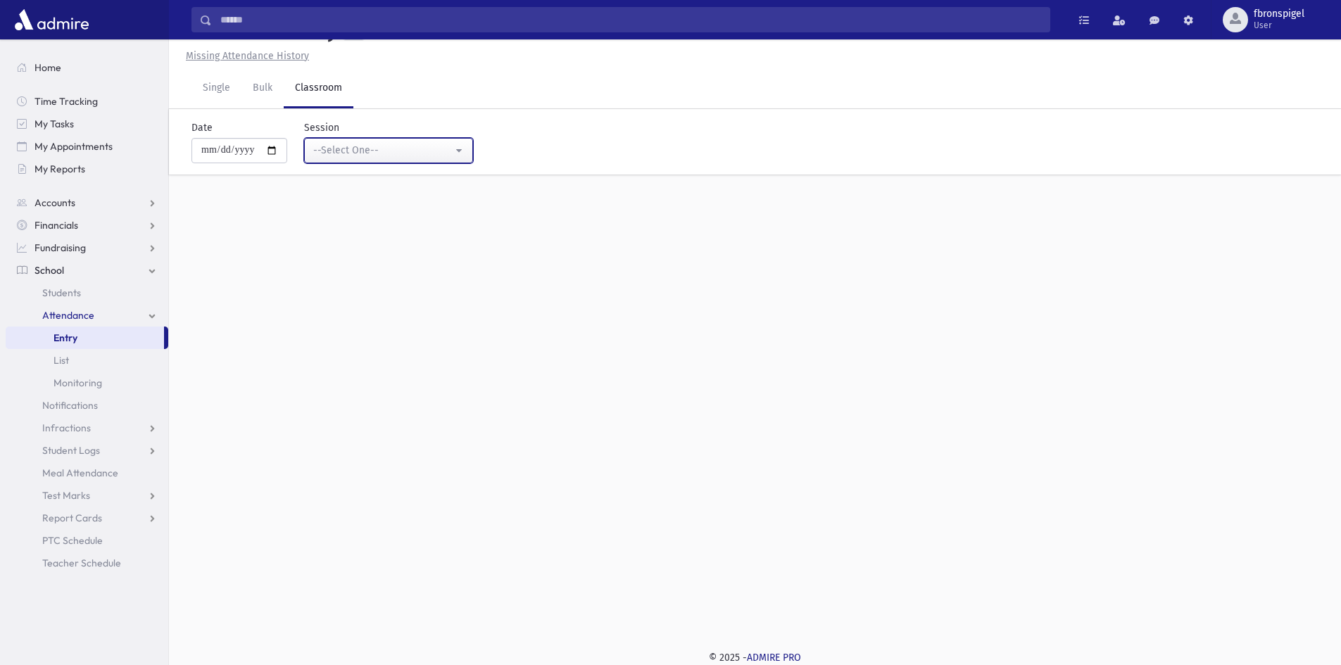
click at [371, 150] on div "--Select One--" at bounding box center [382, 150] width 139 height 15
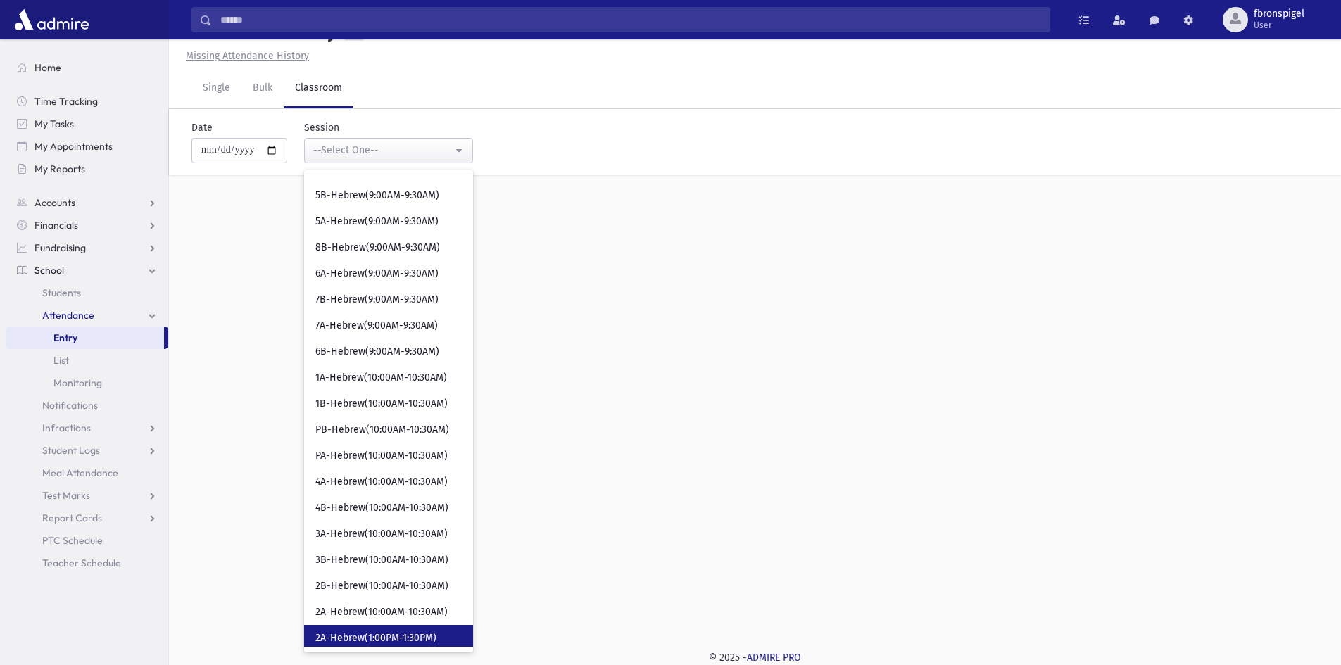
scroll to position [70, 0]
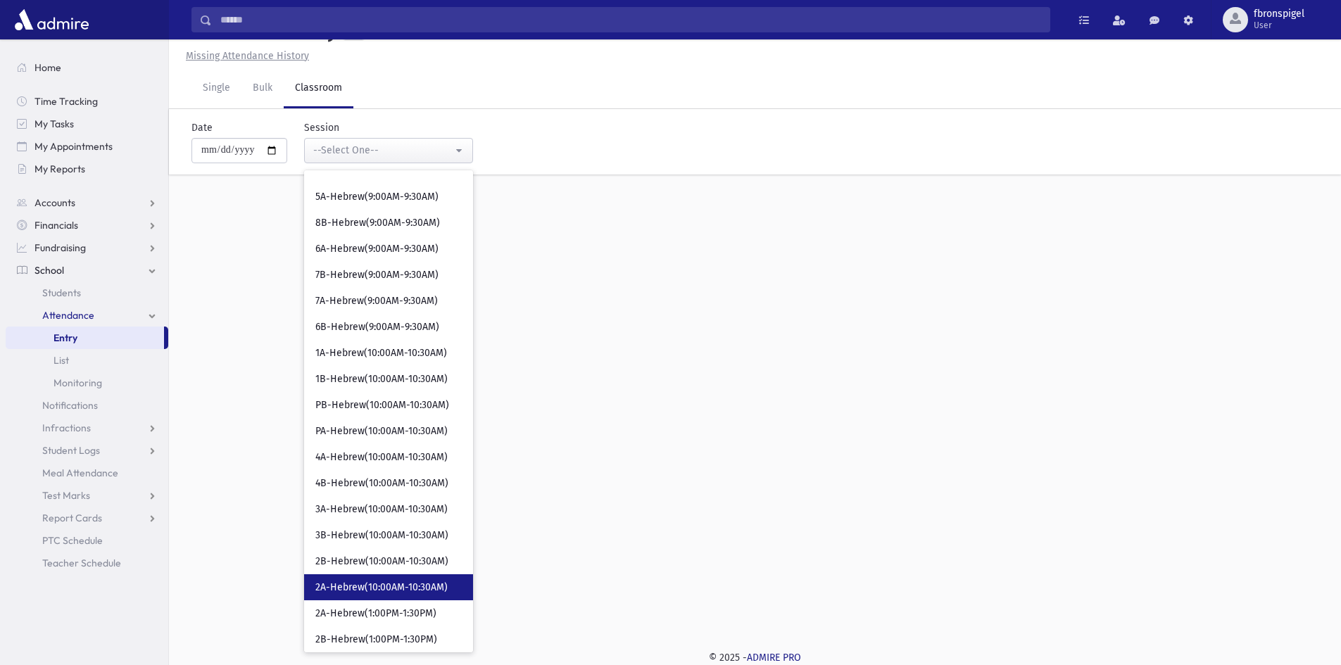
drag, startPoint x: 358, startPoint y: 593, endPoint x: 341, endPoint y: 600, distance: 18.3
click at [358, 594] on span "2A-Hebrew(10:00AM-10:30AM)" at bounding box center [381, 588] width 132 height 14
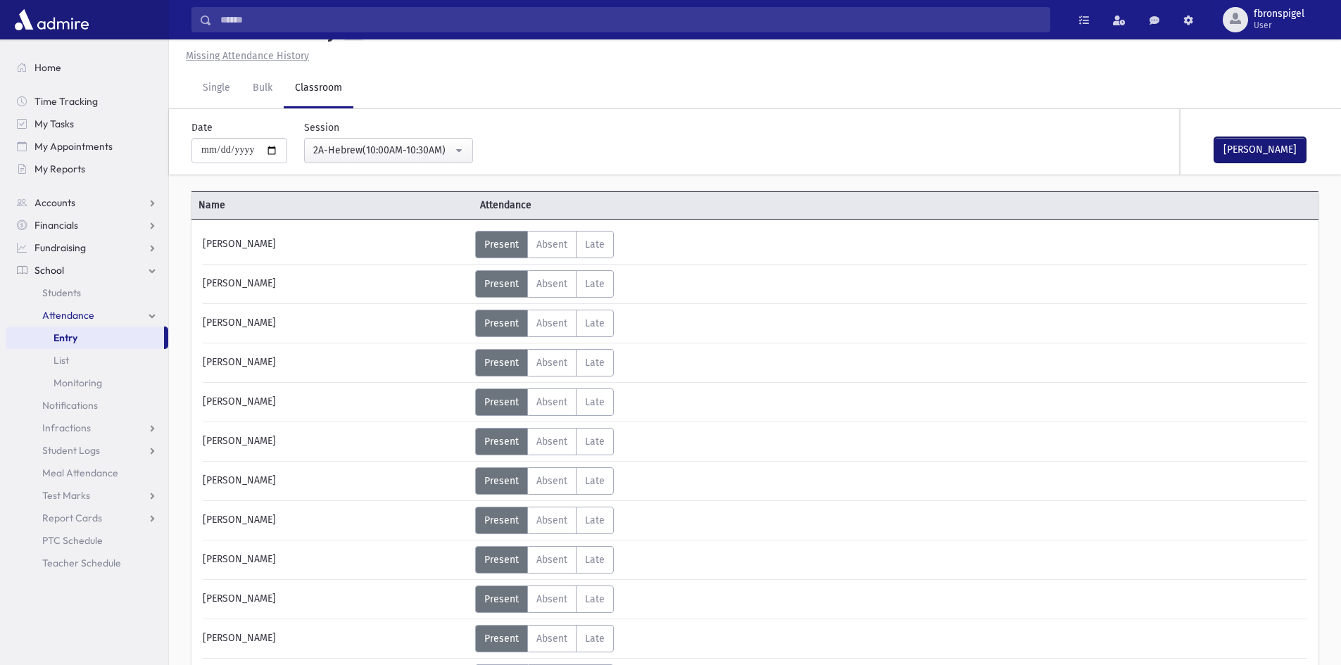
click at [1229, 151] on button "Mark Done" at bounding box center [1259, 149] width 91 height 25
click at [457, 139] on button "2A-Hebrew(10:00AM-10:30AM)" at bounding box center [388, 150] width 169 height 25
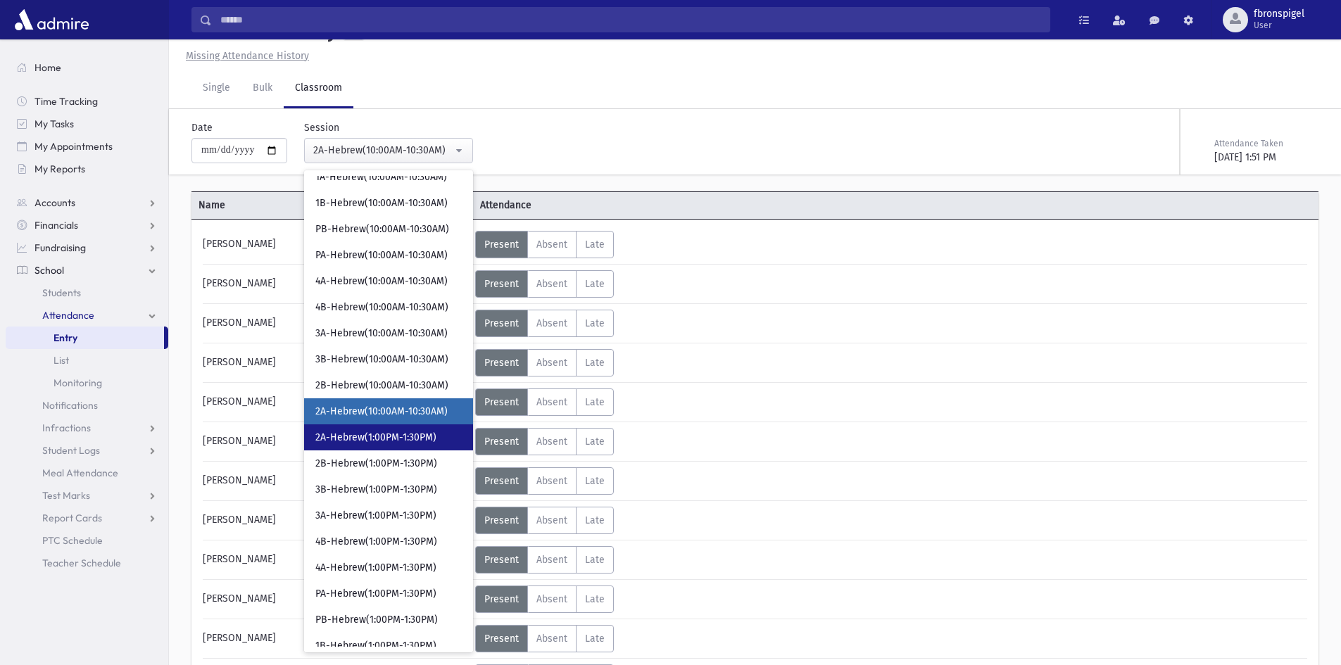
click at [424, 431] on span "2A-Hebrew(1:00PM-1:30PM)" at bounding box center [375, 438] width 121 height 14
select select "***"
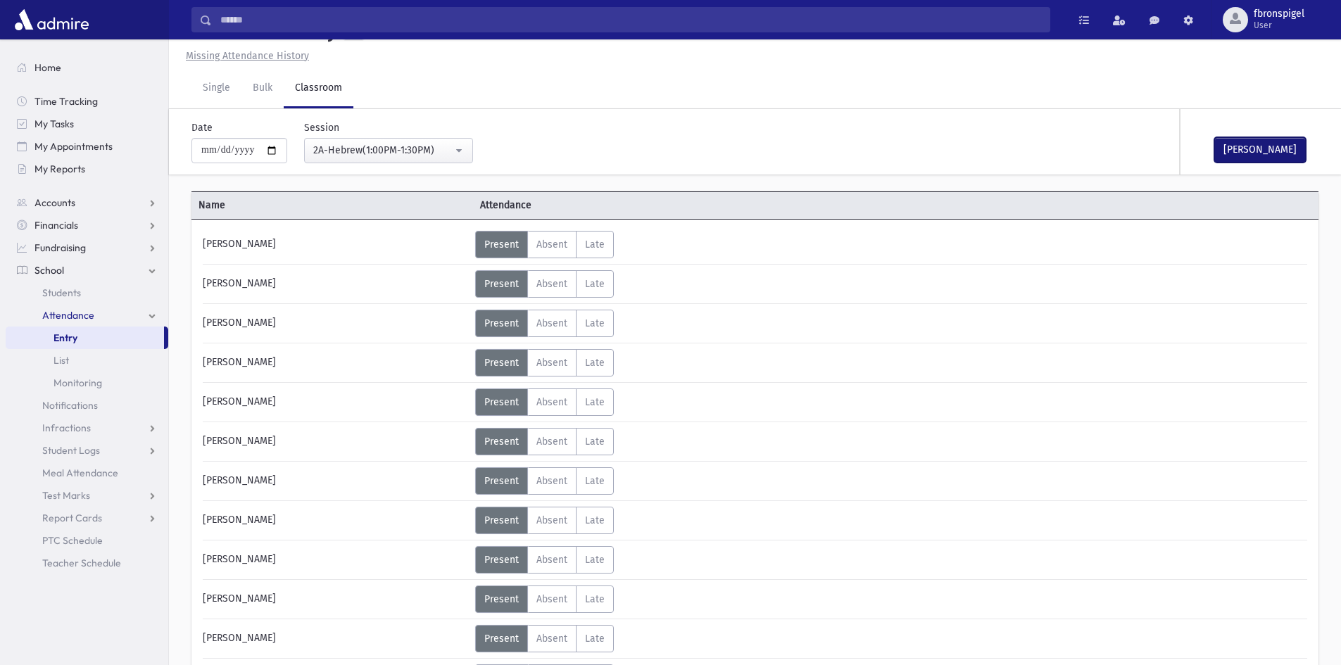
click at [1270, 150] on button "Mark Done" at bounding box center [1259, 149] width 91 height 25
click at [277, 148] on input "**********" at bounding box center [239, 150] width 96 height 25
type input "**********"
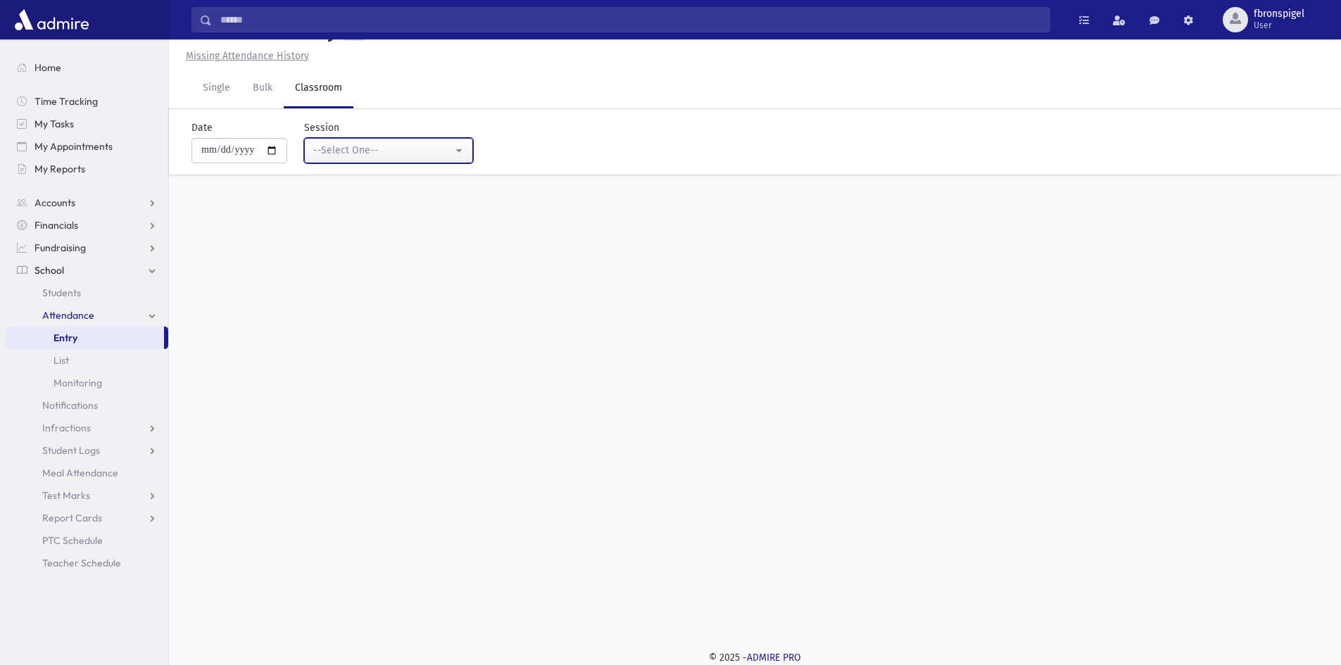
click at [419, 146] on div "--Select One--" at bounding box center [382, 150] width 139 height 15
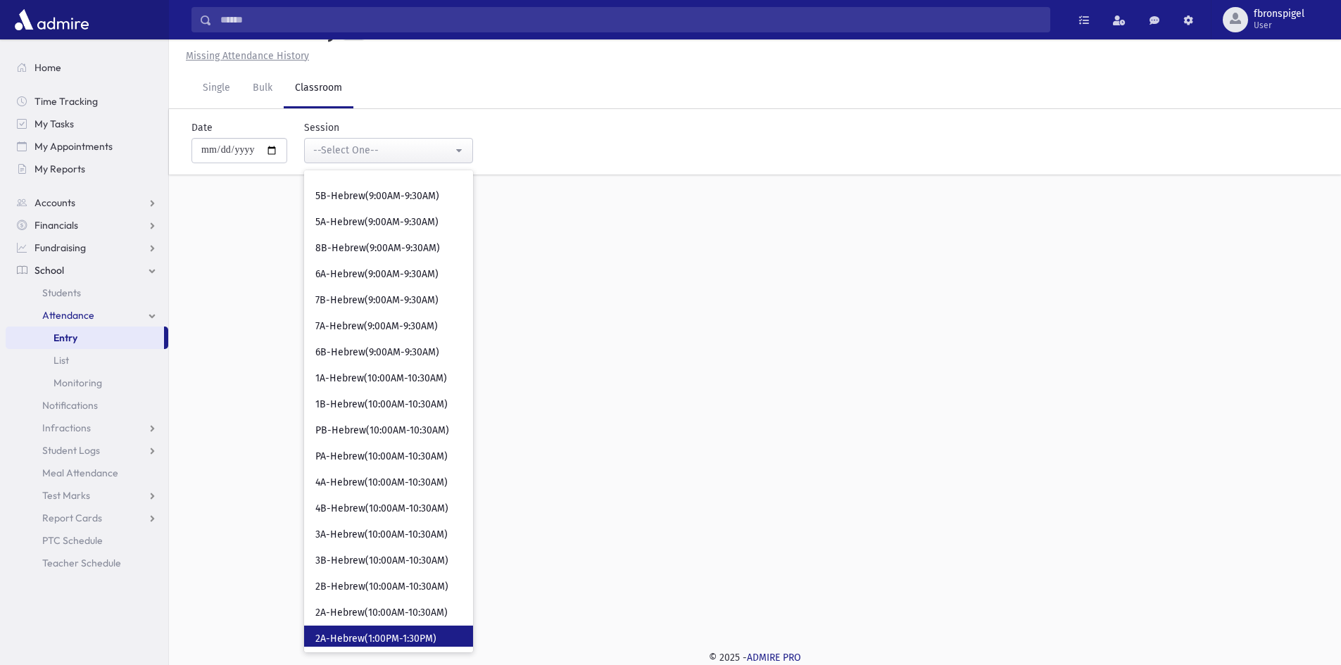
scroll to position [70, 0]
drag, startPoint x: 341, startPoint y: 616, endPoint x: 337, endPoint y: 633, distance: 17.9
click at [341, 618] on span "2A-Hebrew(1:00PM-1:30PM)" at bounding box center [375, 614] width 121 height 14
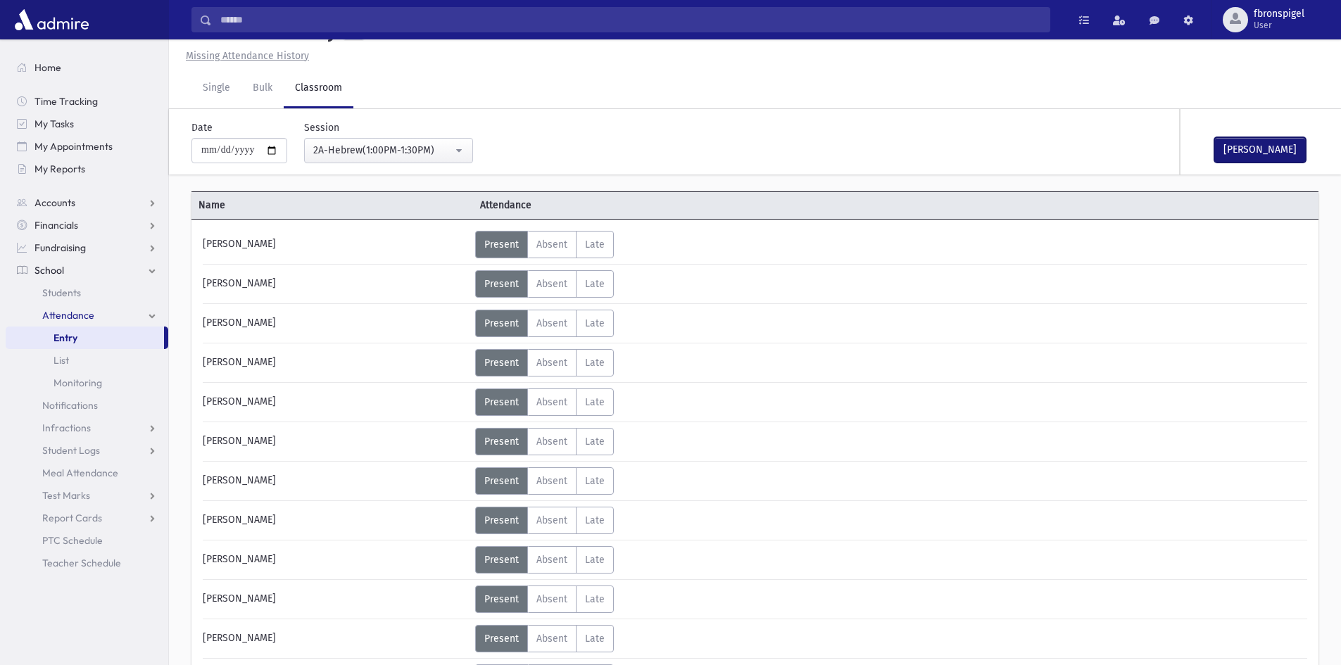
click at [1256, 150] on button "Mark Done" at bounding box center [1259, 149] width 91 height 25
click at [350, 147] on div "2A-Hebrew(1:00PM-1:30PM)" at bounding box center [382, 150] width 139 height 15
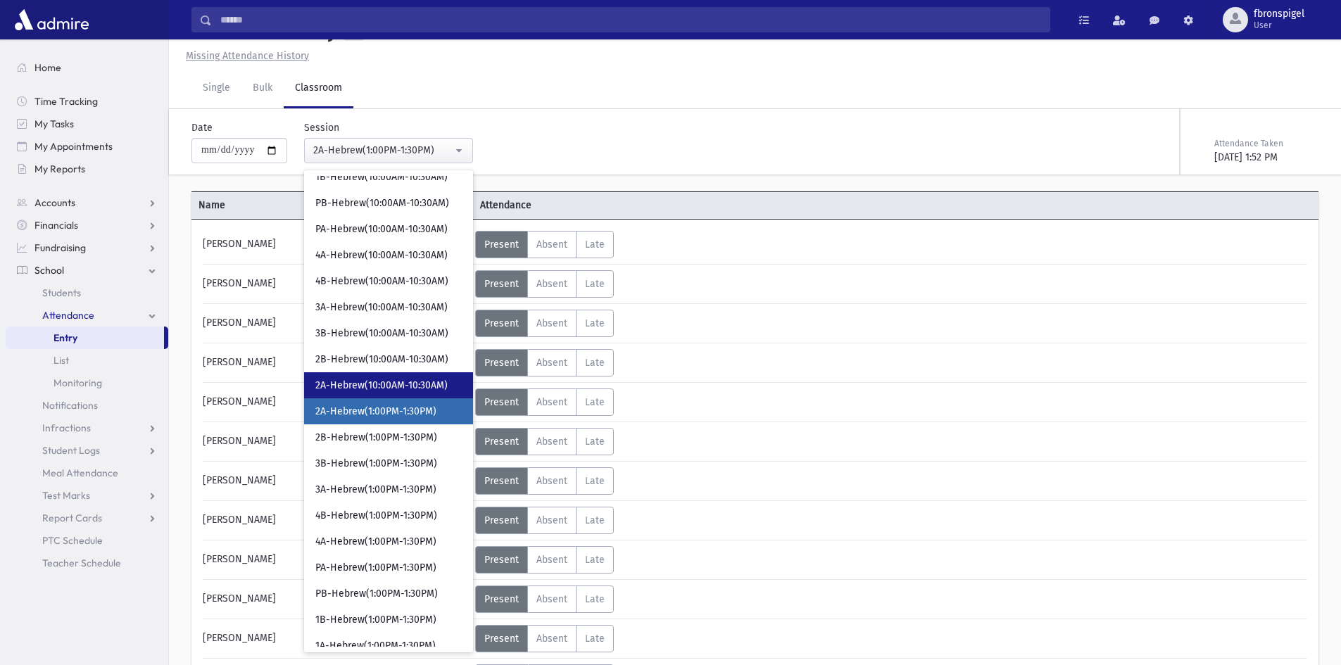
click at [358, 383] on span "2A-Hebrew(10:00AM-10:30AM)" at bounding box center [381, 386] width 132 height 14
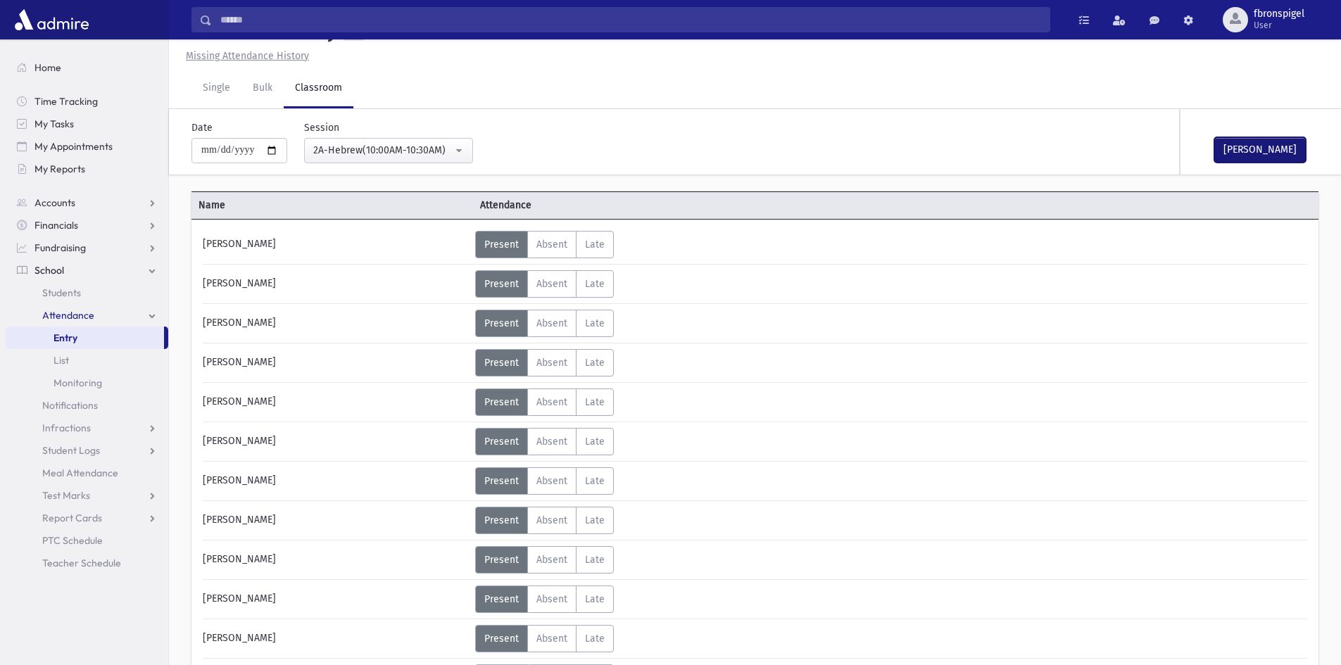
drag, startPoint x: 1271, startPoint y: 148, endPoint x: 1256, endPoint y: 146, distance: 14.9
click at [1265, 148] on button "Mark Done" at bounding box center [1259, 149] width 91 height 25
click at [348, 155] on div "2A-Hebrew(10:00AM-10:30AM)" at bounding box center [382, 150] width 139 height 15
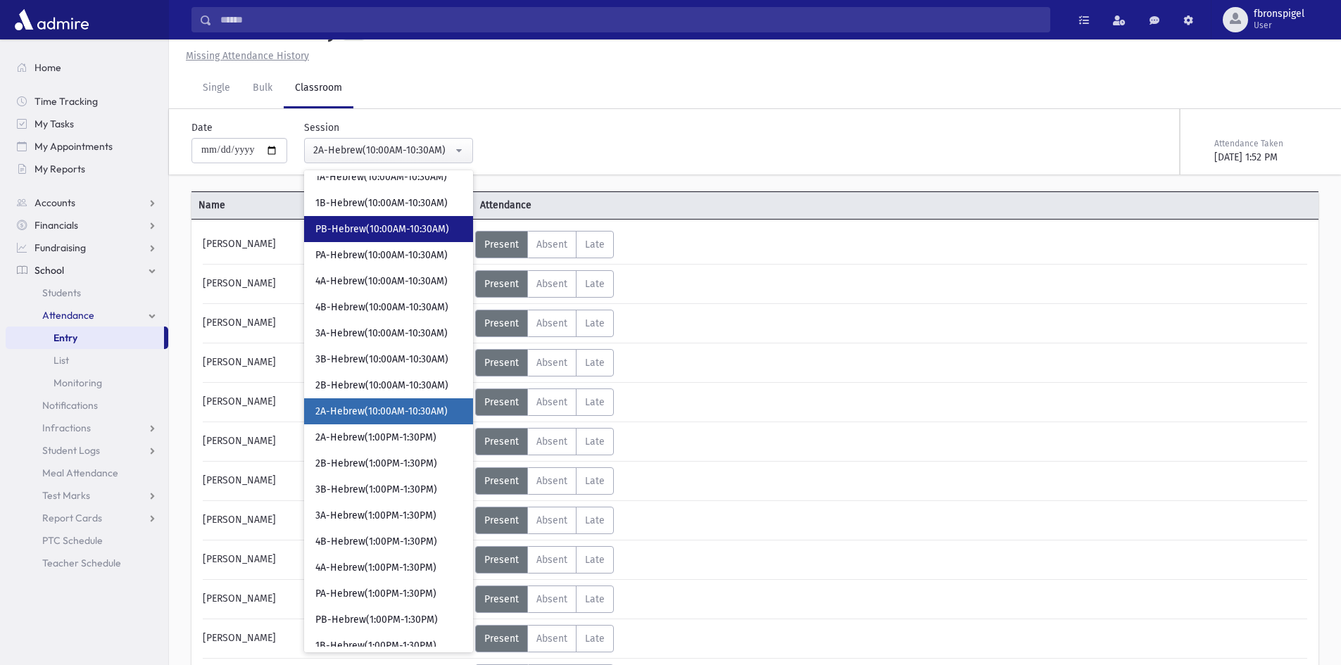
click at [348, 222] on span "PB-Hebrew(10:00AM-10:30AM)" at bounding box center [382, 229] width 134 height 14
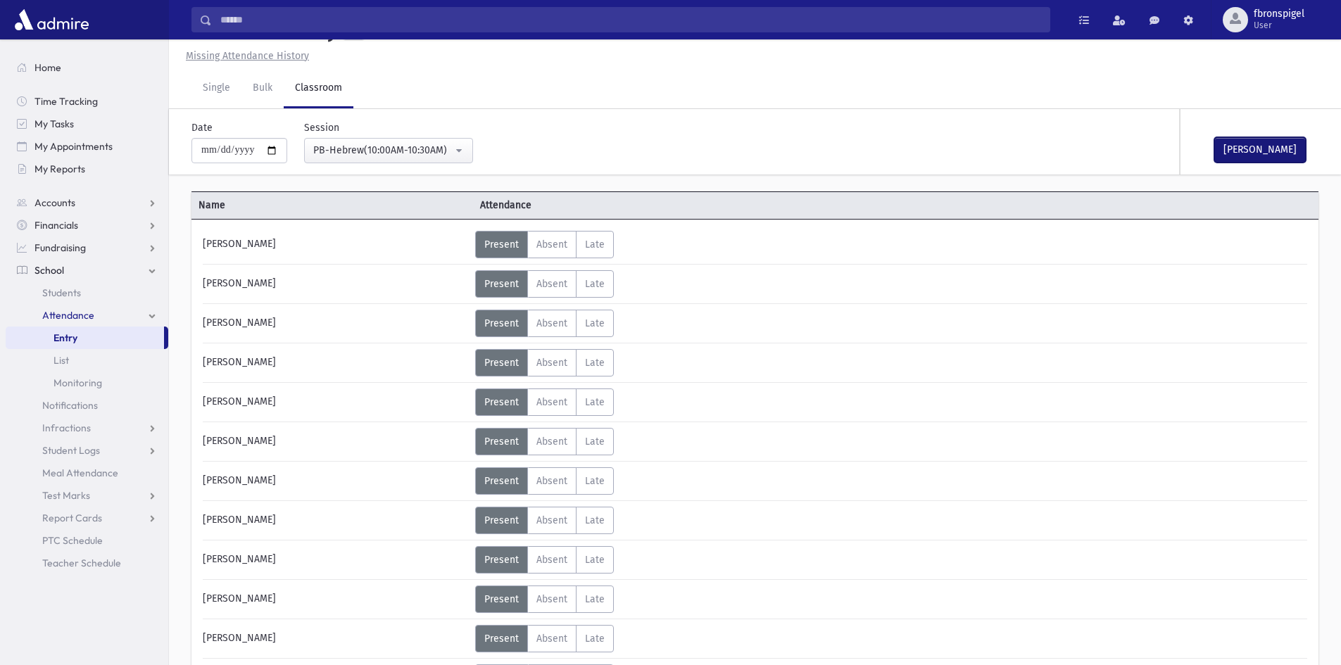
click at [1253, 153] on button "Mark Done" at bounding box center [1259, 149] width 91 height 25
click at [365, 145] on div "PB-Hebrew(10:00AM-10:30AM)" at bounding box center [382, 150] width 139 height 15
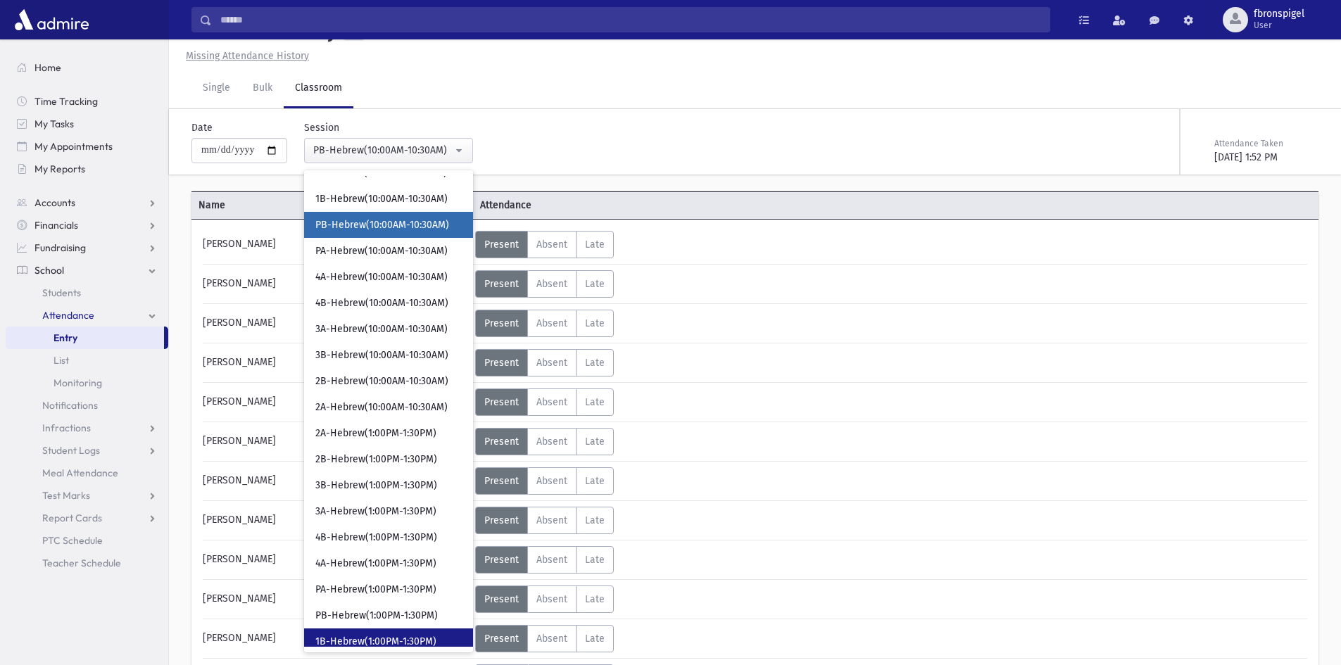
scroll to position [275, 0]
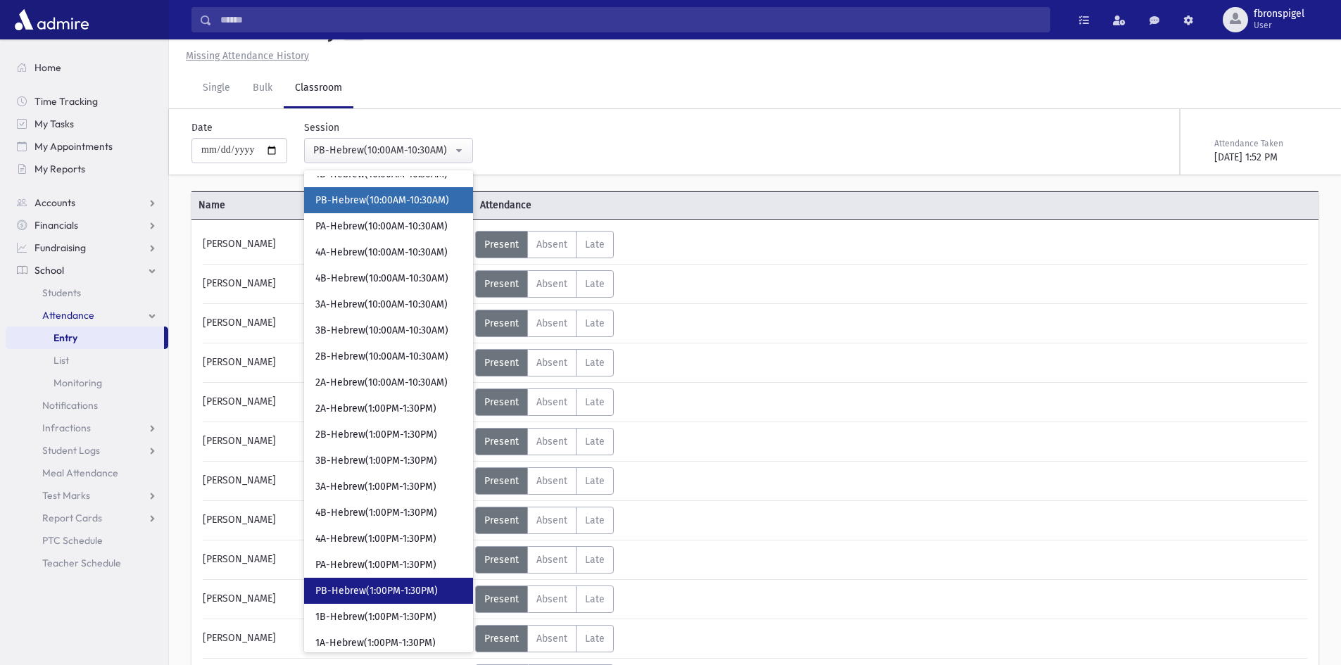
click at [360, 588] on span "PB-Hebrew(1:00PM-1:30PM)" at bounding box center [376, 591] width 122 height 14
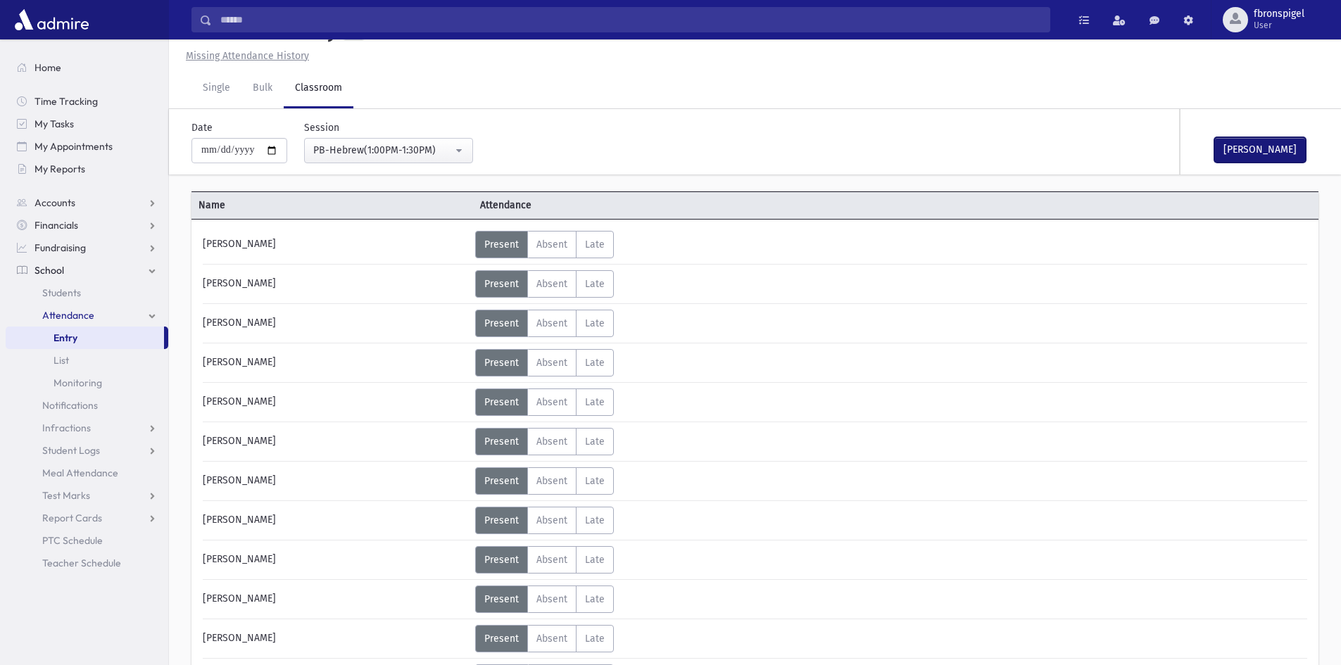
click at [1267, 151] on button "Mark Done" at bounding box center [1259, 149] width 91 height 25
click at [346, 150] on div "PB-Hebrew(1:00PM-1:30PM)" at bounding box center [382, 150] width 139 height 15
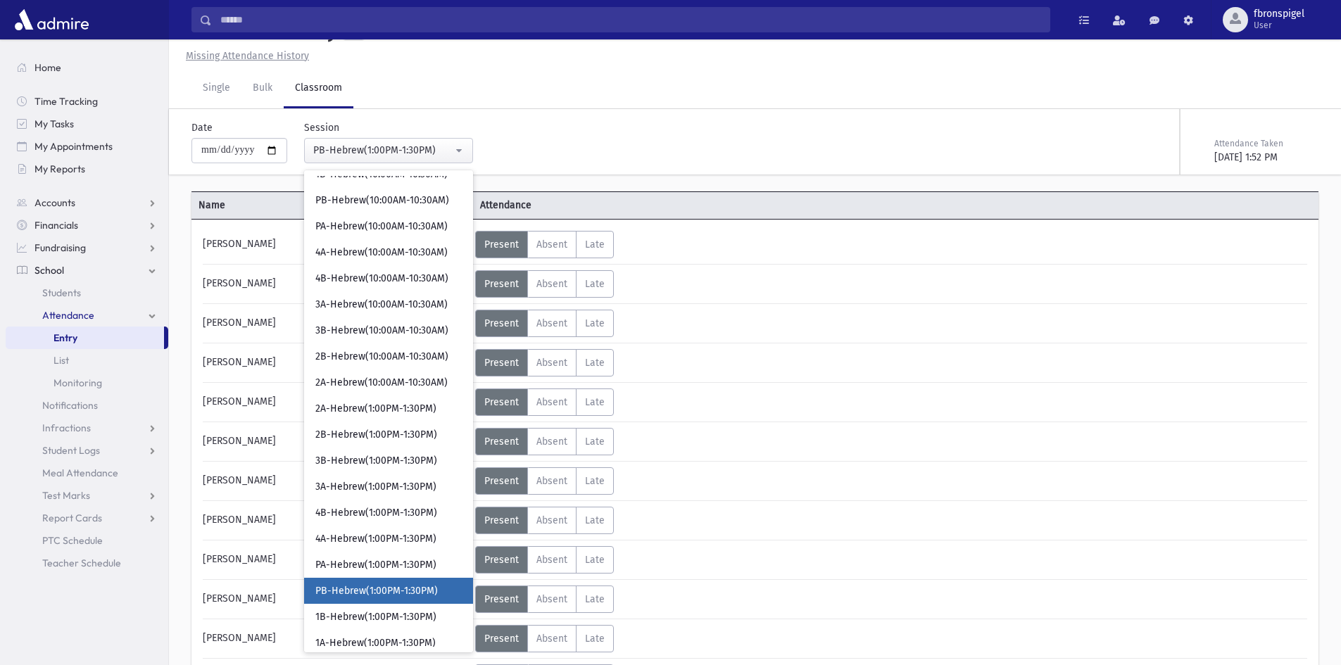
scroll to position [455, 0]
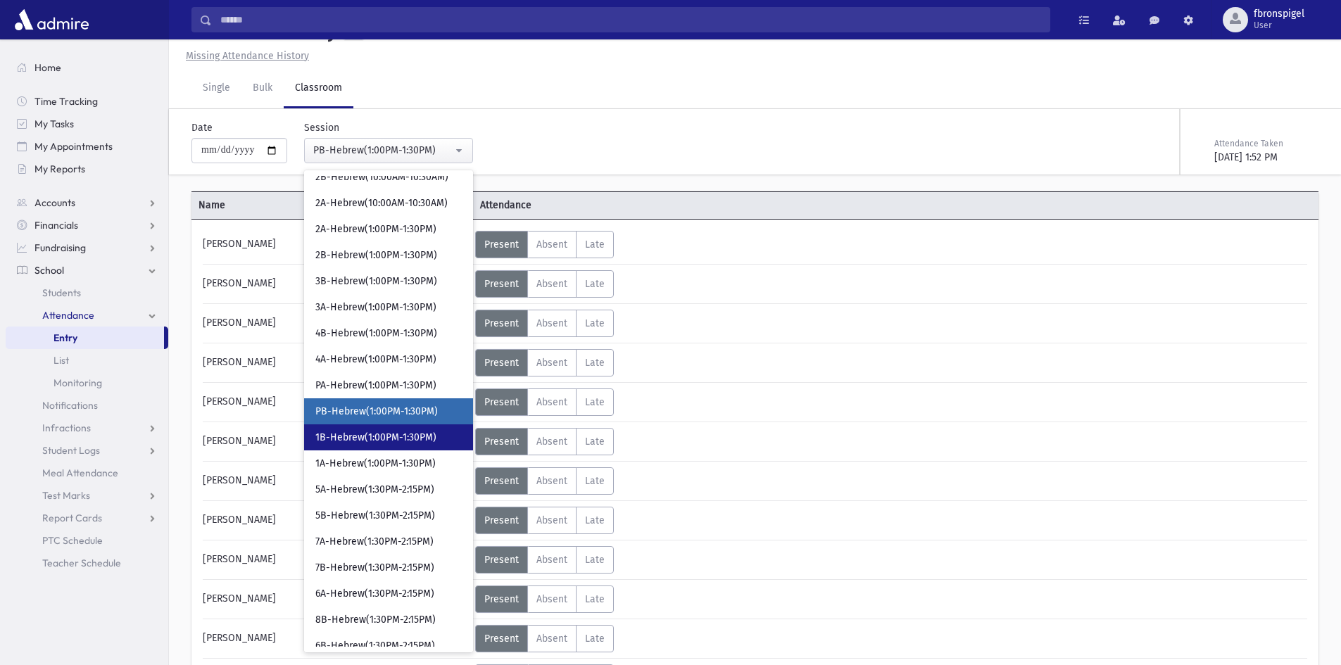
click at [368, 441] on span "1B-Hebrew(1:00PM-1:30PM)" at bounding box center [375, 438] width 121 height 14
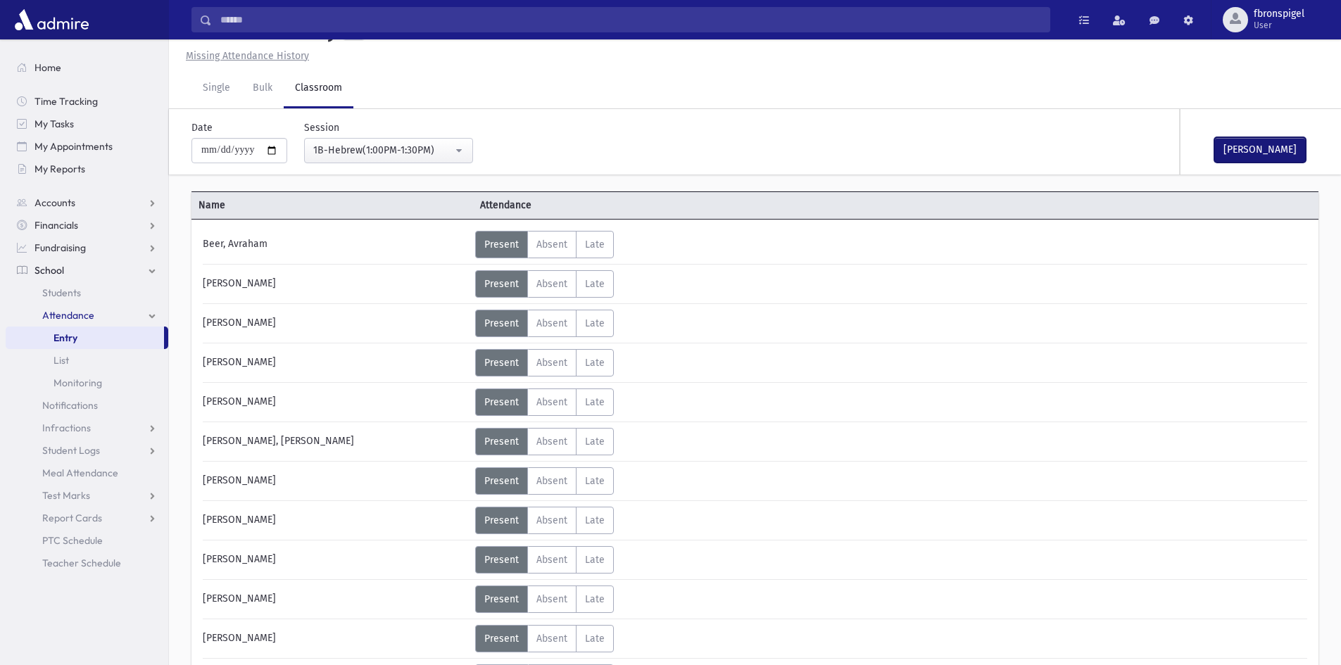
click at [1272, 150] on button "Mark Done" at bounding box center [1259, 149] width 91 height 25
drag, startPoint x: 435, startPoint y: 153, endPoint x: 426, endPoint y: 156, distance: 9.1
click at [433, 153] on div "1B-Hebrew(1:00PM-1:30PM)" at bounding box center [382, 150] width 139 height 15
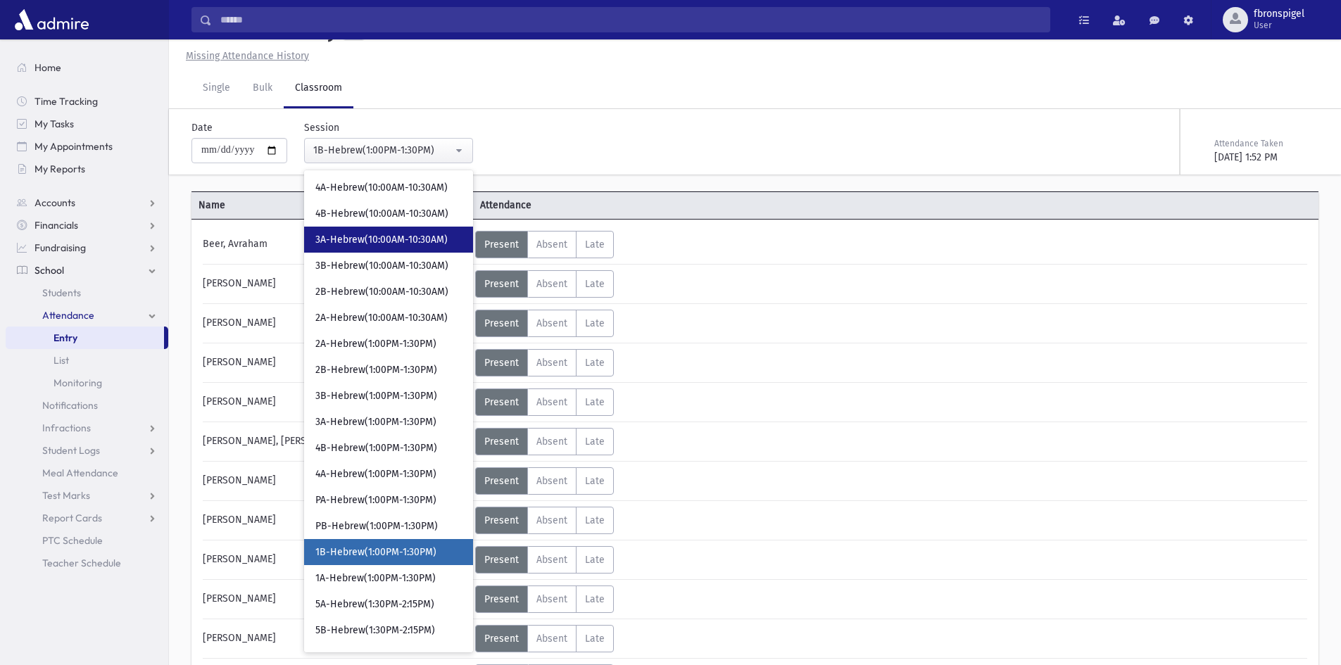
scroll to position [270, 0]
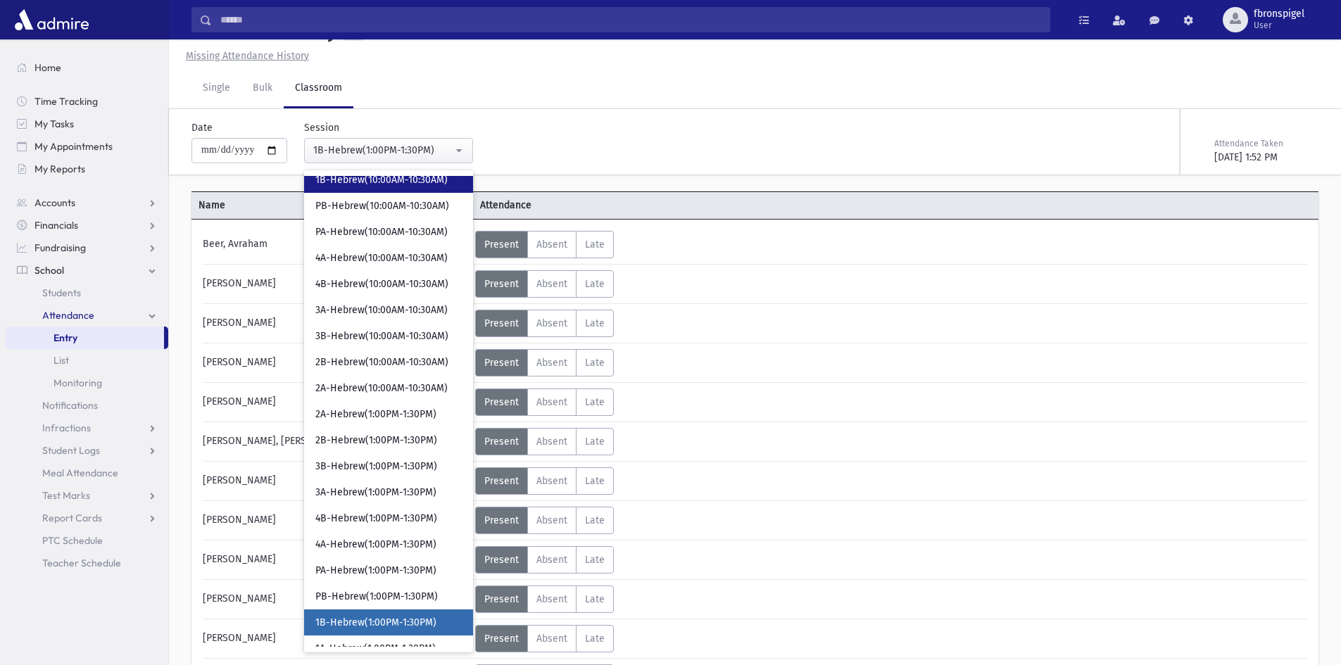
click at [373, 191] on link "1B-Hebrew(10:00AM-10:30AM)" at bounding box center [388, 180] width 169 height 26
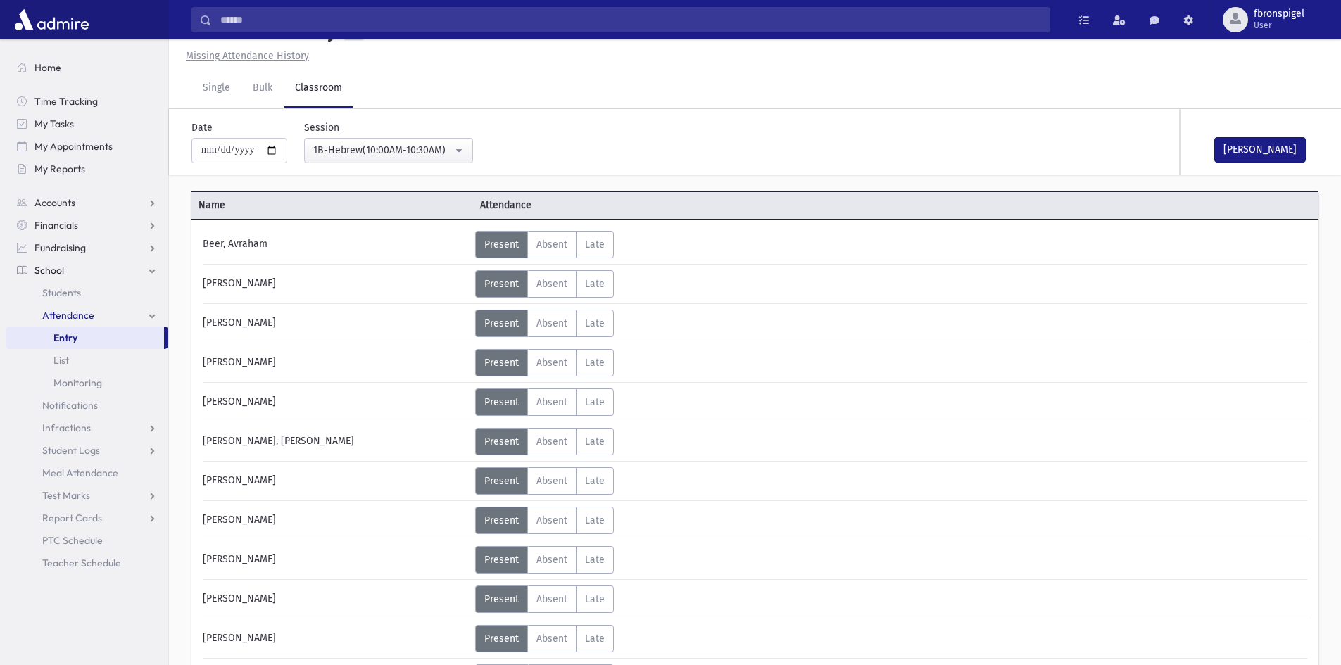
drag, startPoint x: 555, startPoint y: 645, endPoint x: 538, endPoint y: 660, distance: 21.9
click at [557, 644] on label "Absent Absent" at bounding box center [551, 638] width 49 height 27
click at [1266, 143] on button "Mark Done" at bounding box center [1259, 149] width 91 height 25
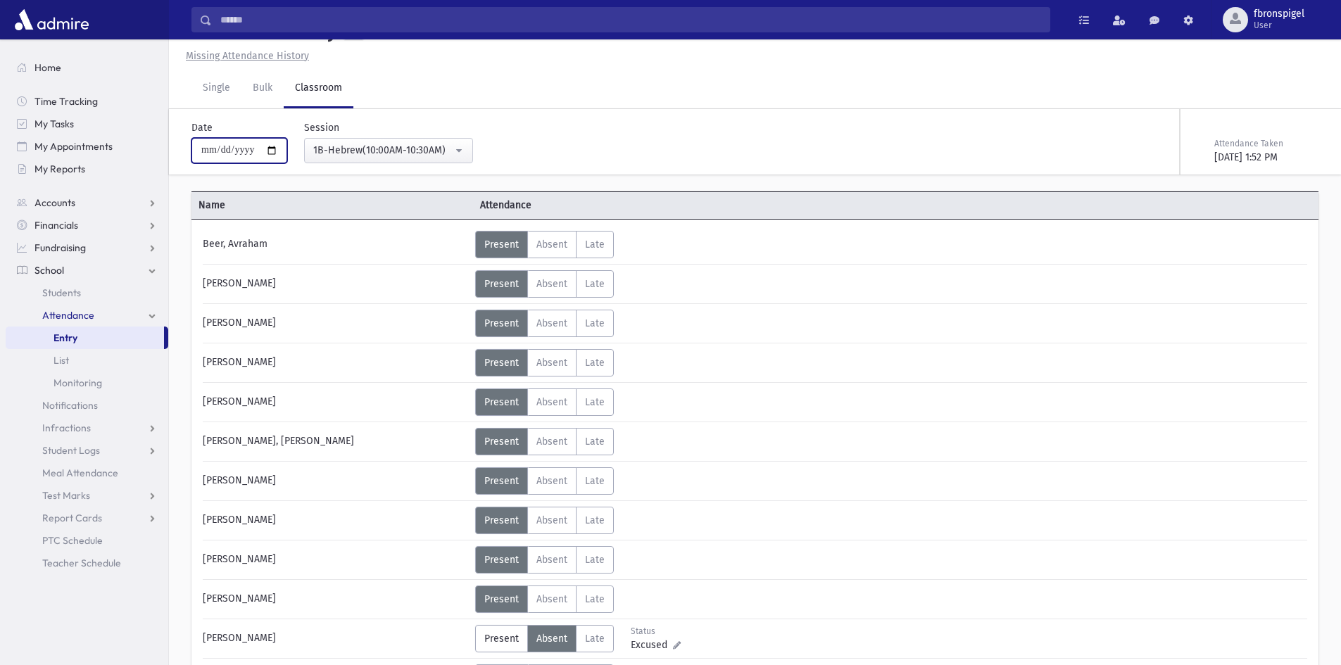
click at [277, 151] on input "**********" at bounding box center [239, 150] width 96 height 25
click at [336, 148] on div "1B-Hebrew(10:00AM-10:30AM)" at bounding box center [382, 150] width 139 height 15
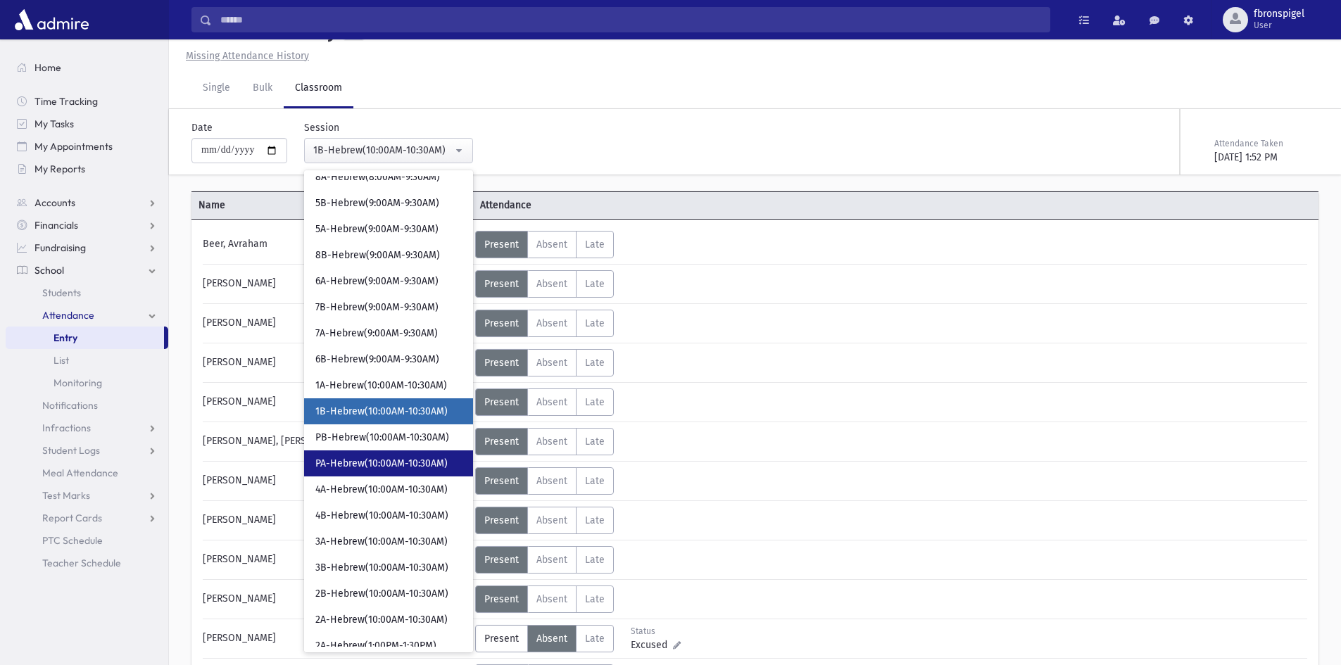
click at [353, 462] on span "PA-Hebrew(10:00AM-10:30AM)" at bounding box center [381, 464] width 132 height 14
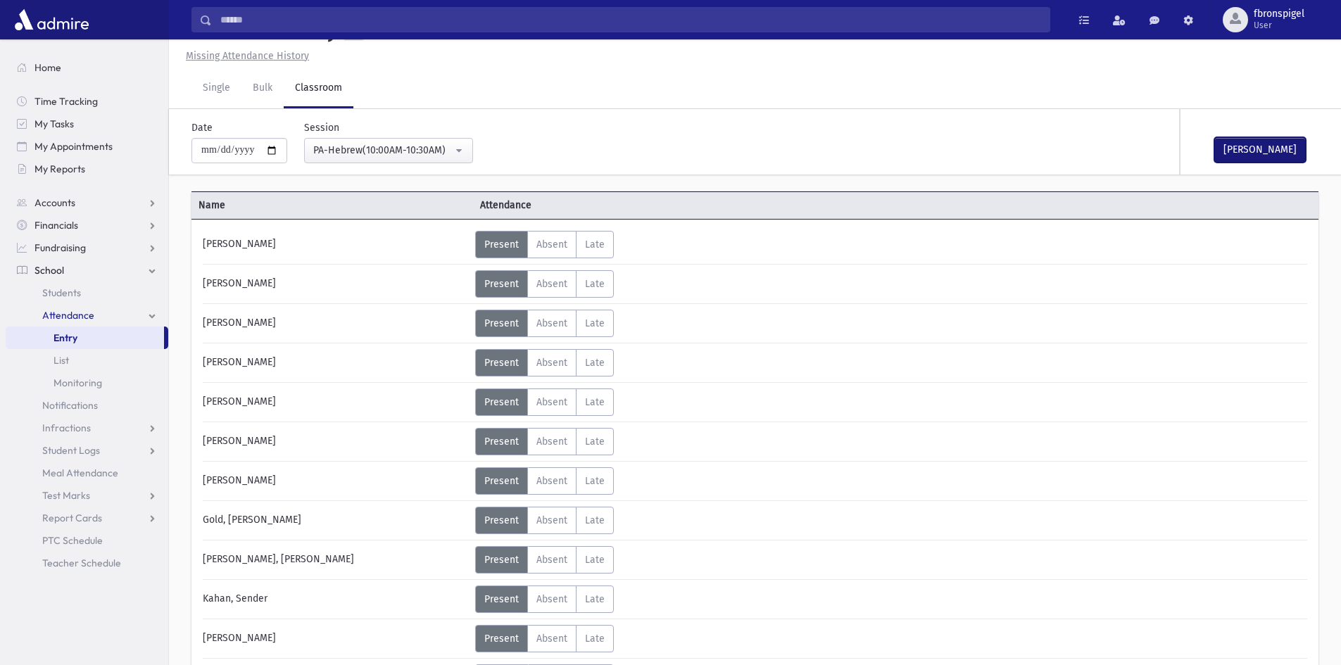
click at [1245, 153] on button "Mark Done" at bounding box center [1259, 149] width 91 height 25
click at [405, 157] on div "PA-Hebrew(10:00AM-10:30AM)" at bounding box center [382, 150] width 139 height 15
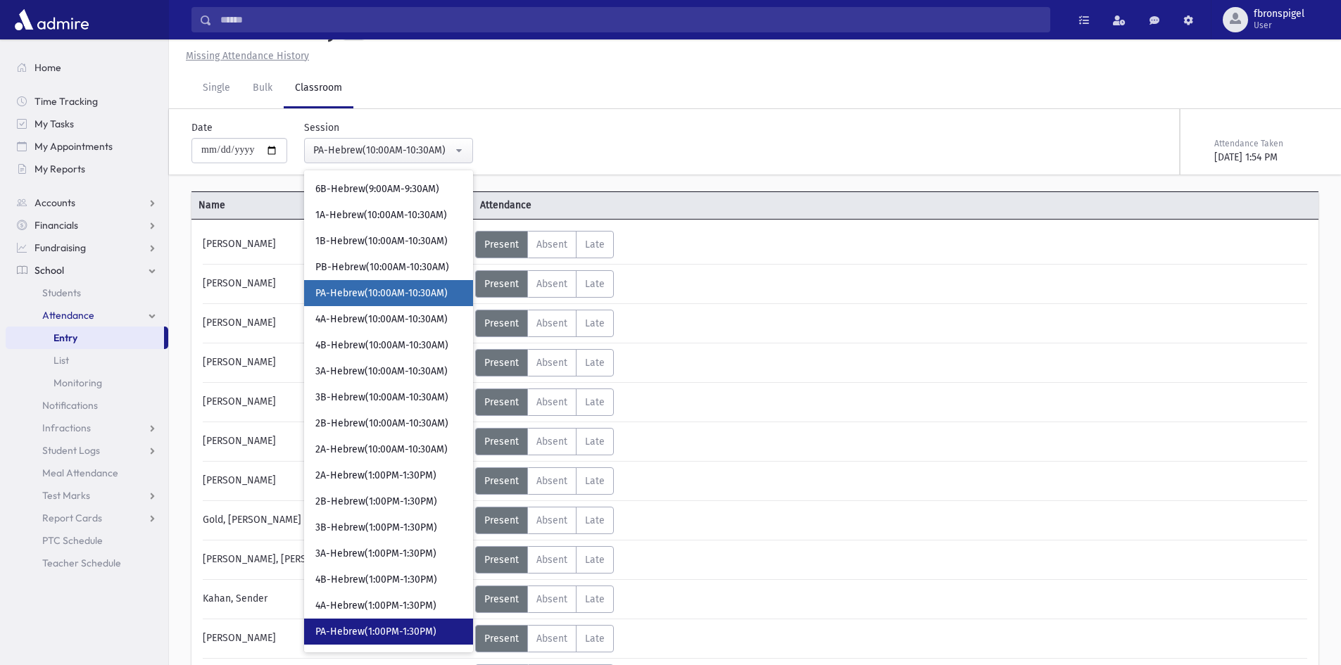
scroll to position [231, 0]
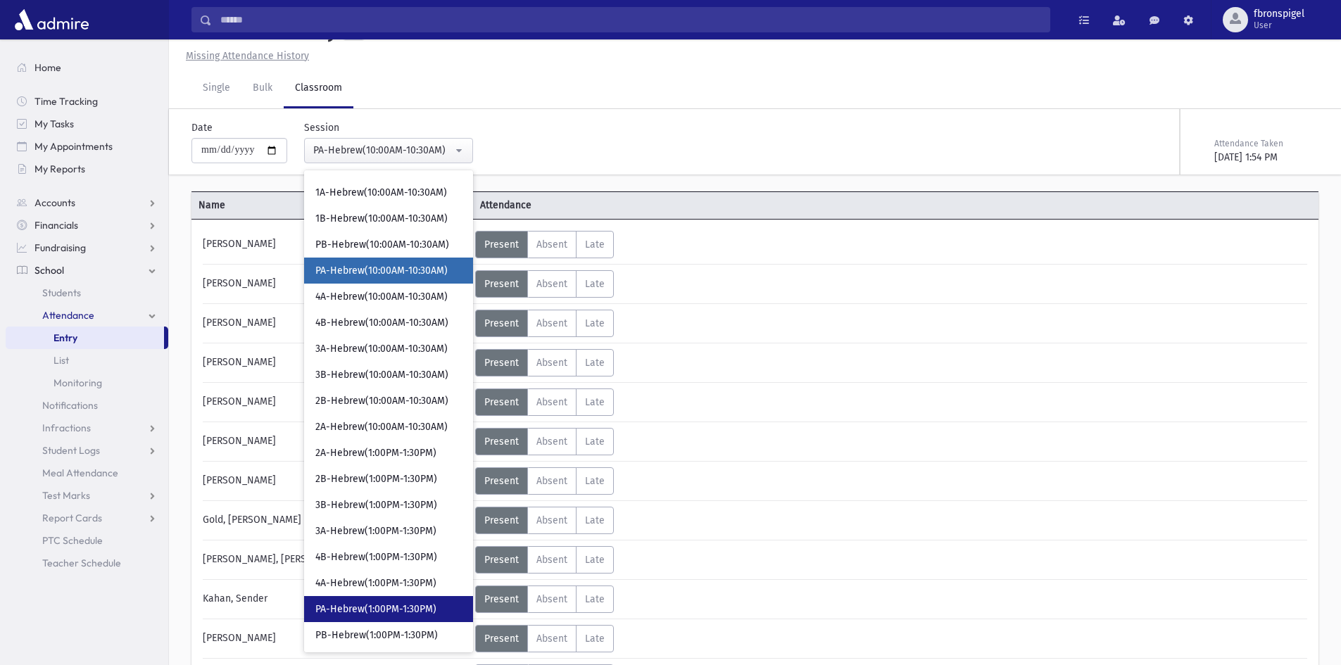
drag, startPoint x: 351, startPoint y: 604, endPoint x: 347, endPoint y: 610, distance: 7.6
click at [355, 604] on span "PA-Hebrew(1:00PM-1:30PM)" at bounding box center [375, 609] width 121 height 14
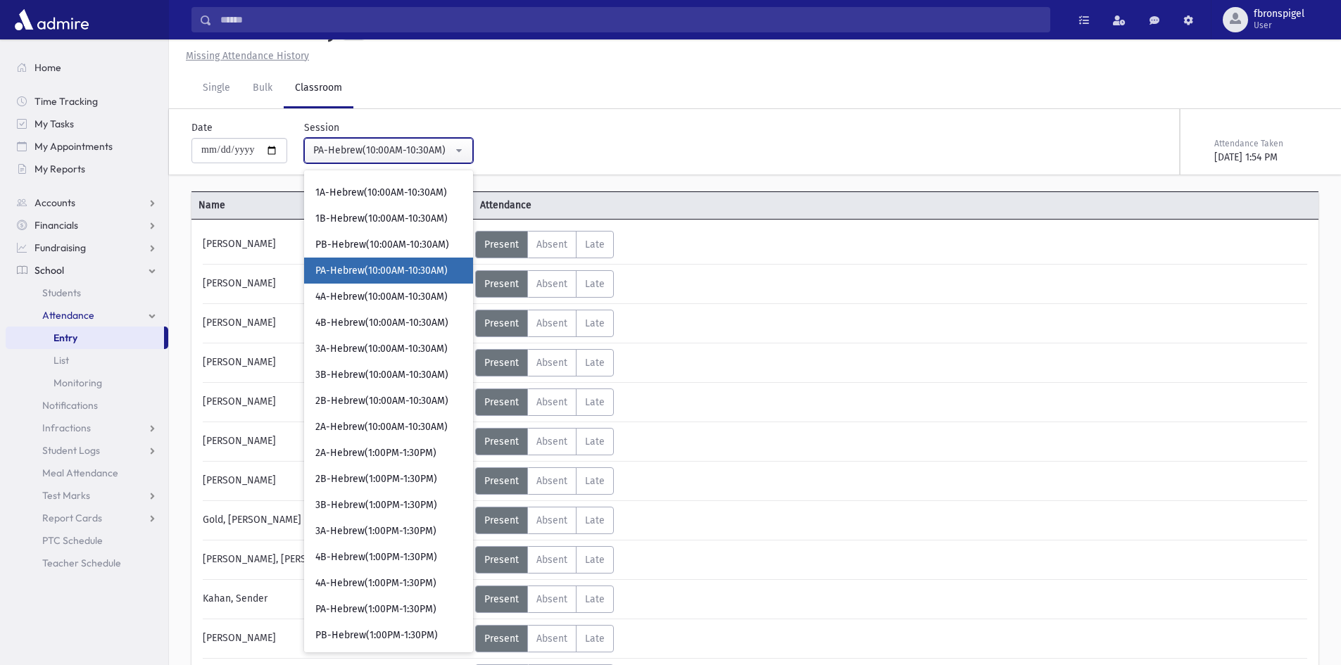
select select "***"
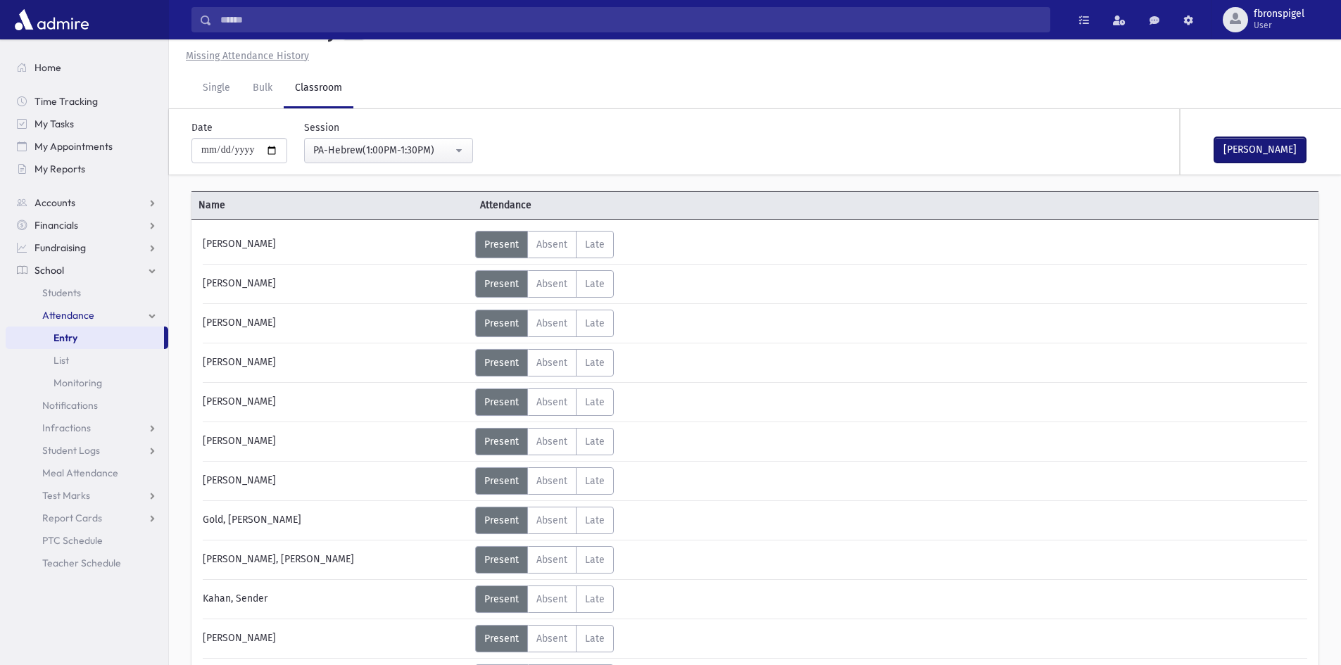
click at [1236, 150] on button "Mark Done" at bounding box center [1259, 149] width 91 height 25
click at [281, 149] on input "**********" at bounding box center [239, 150] width 96 height 25
type input "**********"
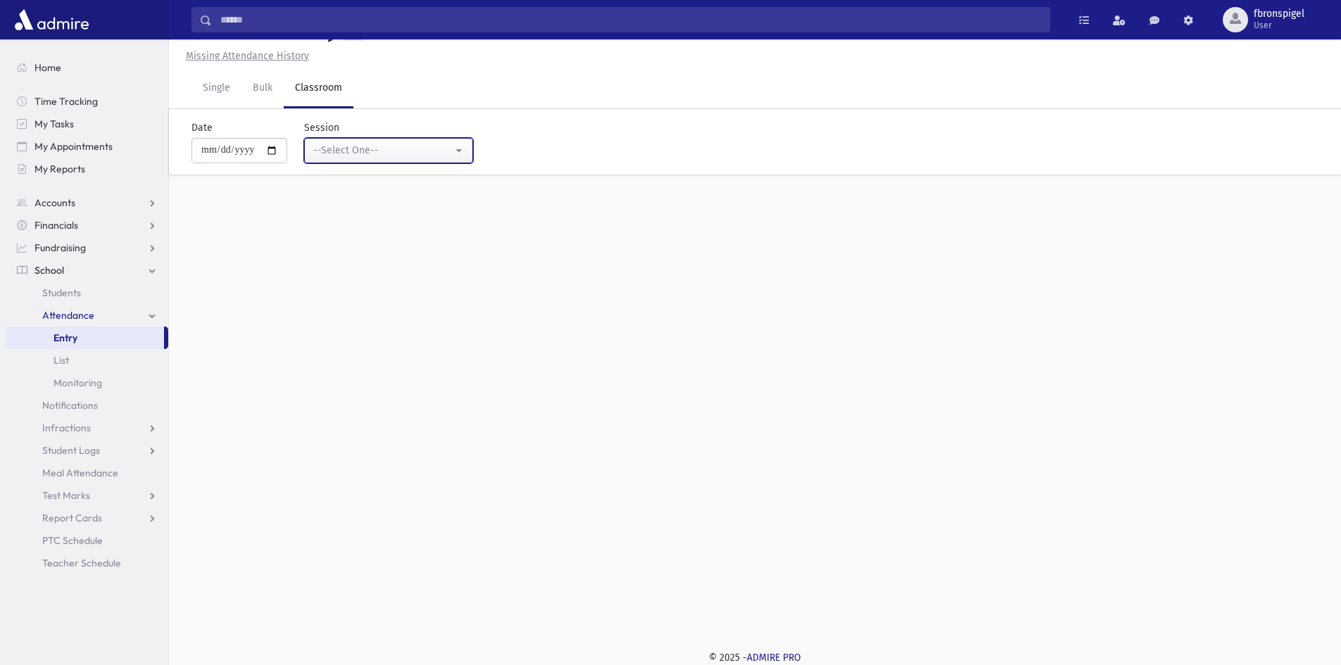
click at [411, 139] on button "--Select One--" at bounding box center [388, 150] width 169 height 25
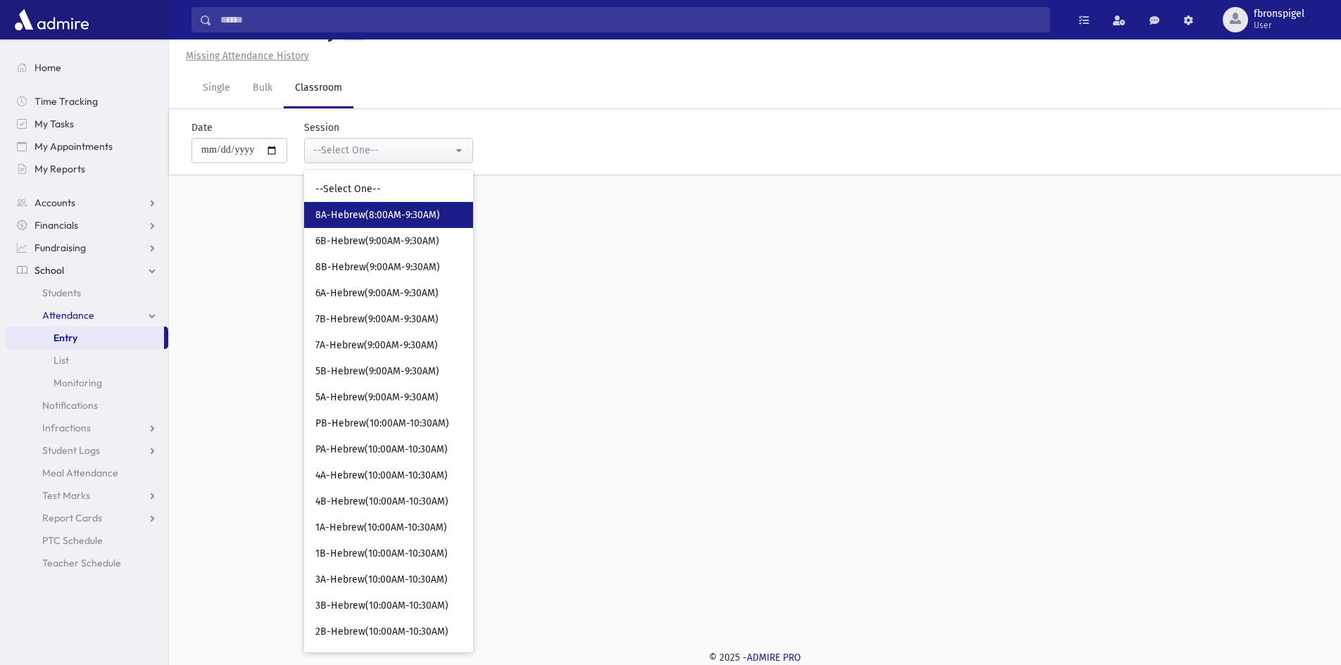
click at [384, 224] on link "8A-Hebrew(8:00AM-9:30AM)" at bounding box center [388, 215] width 169 height 26
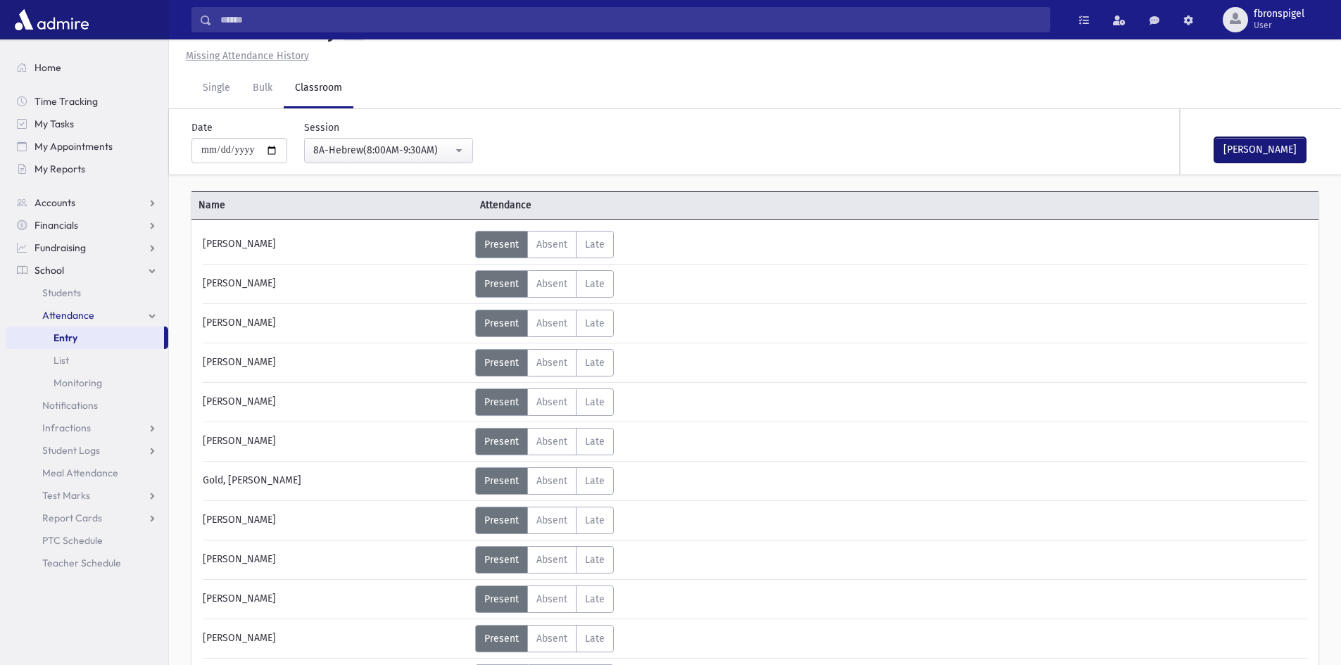
drag, startPoint x: 1256, startPoint y: 151, endPoint x: 974, endPoint y: 153, distance: 282.2
click at [1241, 153] on button "Mark Done" at bounding box center [1259, 149] width 91 height 25
click at [436, 151] on div "8A-Hebrew(8:00AM-9:30AM)" at bounding box center [382, 150] width 139 height 15
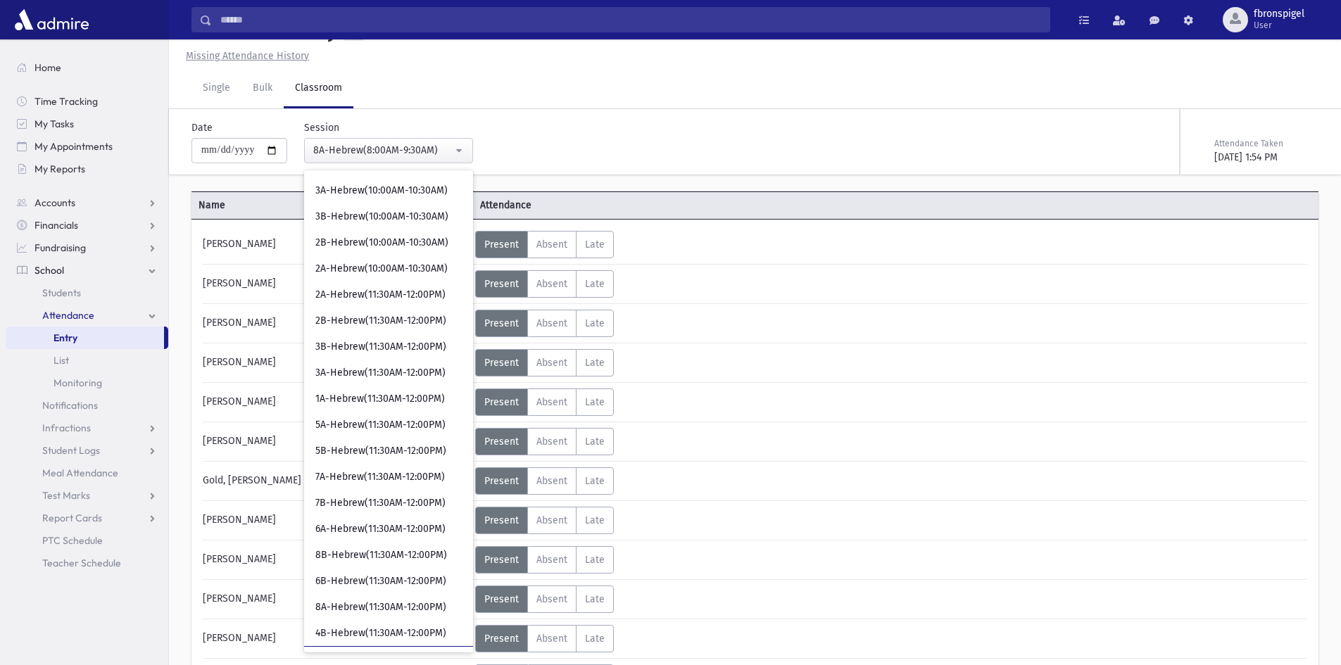
scroll to position [422, 0]
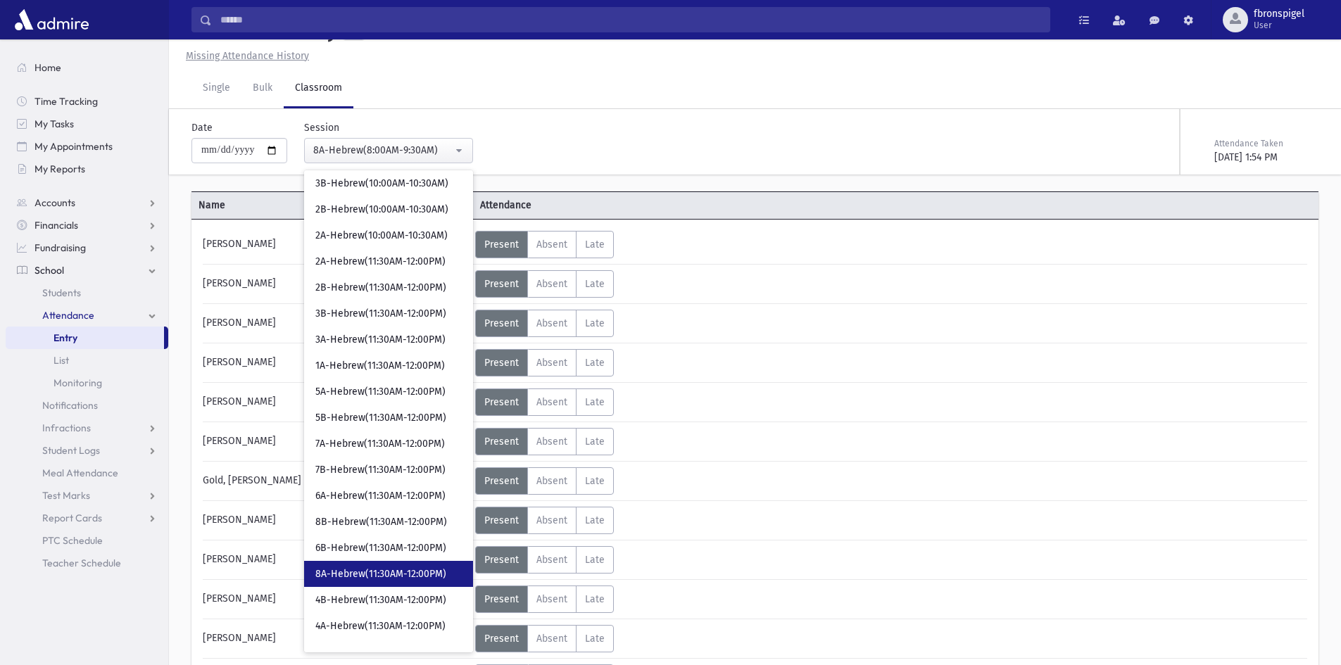
click at [350, 582] on link "8A-Hebrew(11:30AM-12:00PM)" at bounding box center [388, 574] width 169 height 26
select select "***"
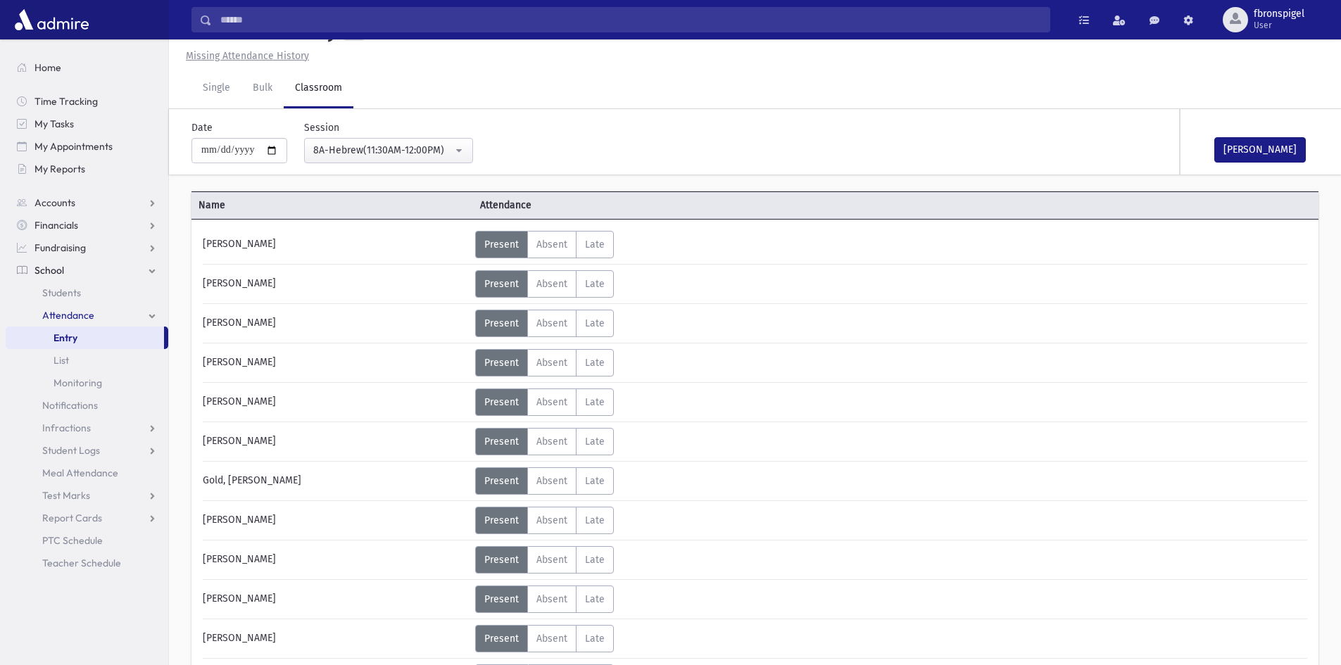
drag, startPoint x: 1205, startPoint y: 186, endPoint x: 1192, endPoint y: 173, distance: 18.9
drag, startPoint x: 1192, startPoint y: 173, endPoint x: 1251, endPoint y: 156, distance: 61.5
click at [1251, 156] on button "Mark Done" at bounding box center [1259, 149] width 91 height 25
click at [283, 156] on input "**********" at bounding box center [239, 150] width 96 height 25
type input "**********"
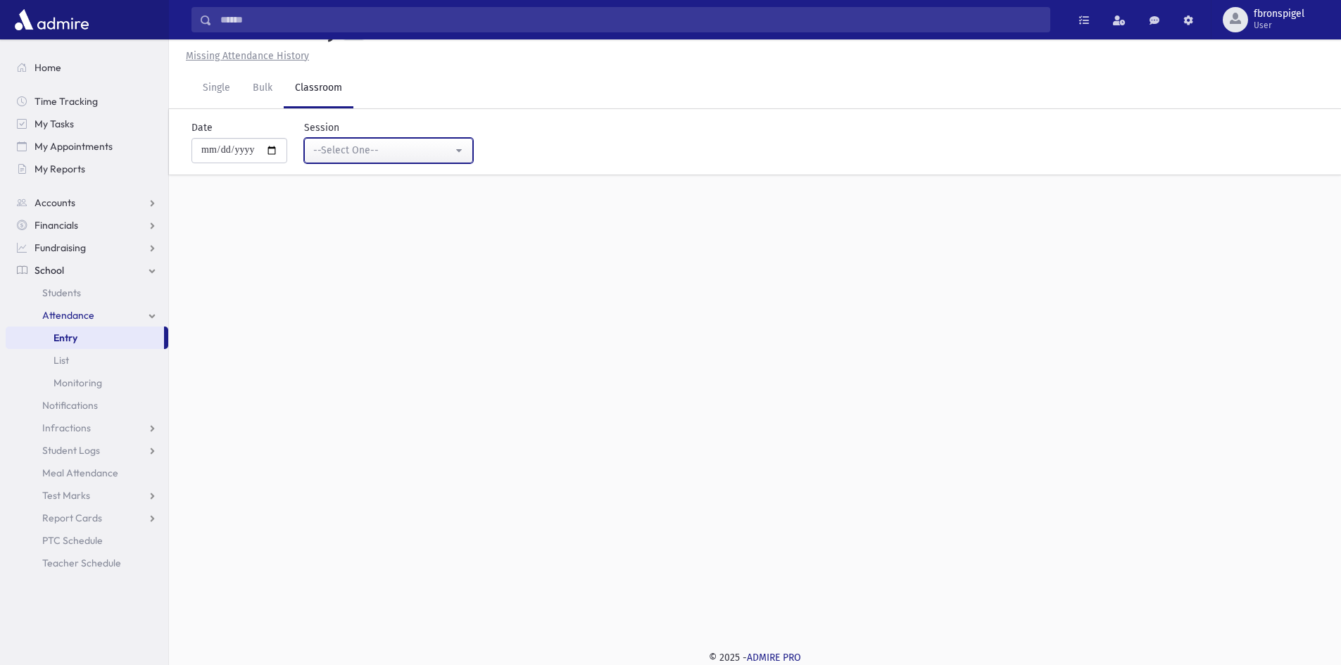
click at [374, 153] on div "--Select One--" at bounding box center [382, 150] width 139 height 15
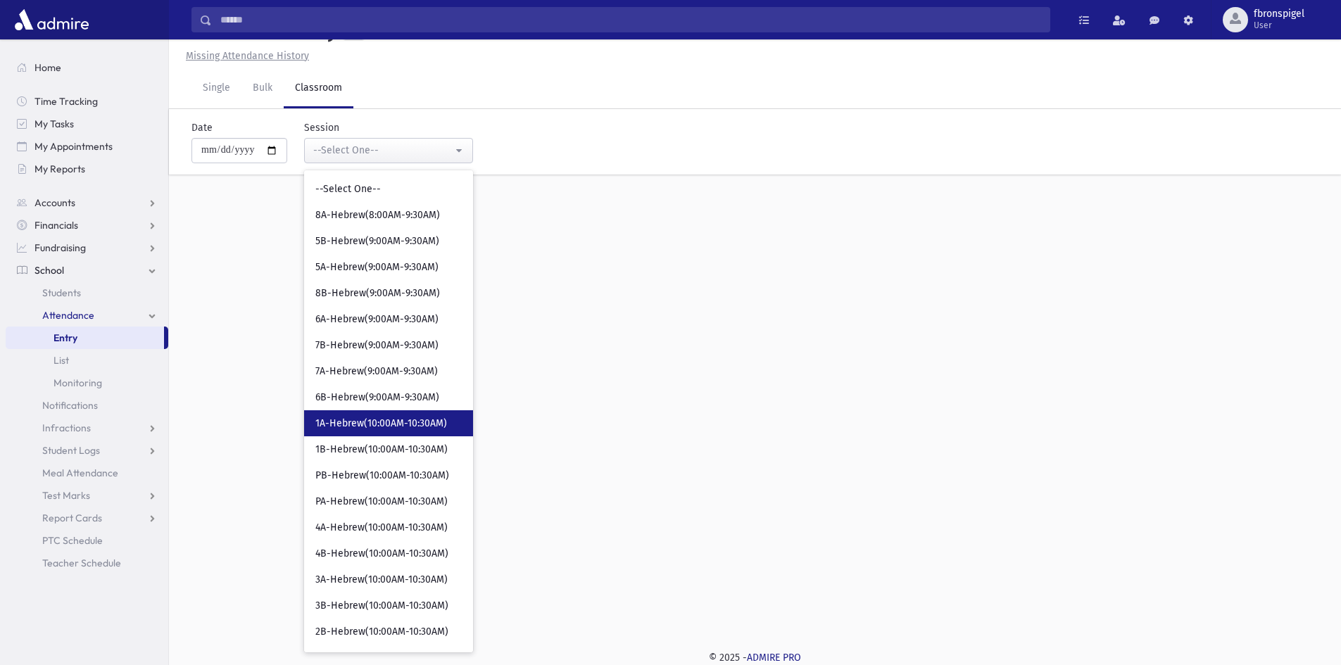
click at [376, 421] on span "1A-Hebrew(10:00AM-10:30AM)" at bounding box center [381, 424] width 132 height 14
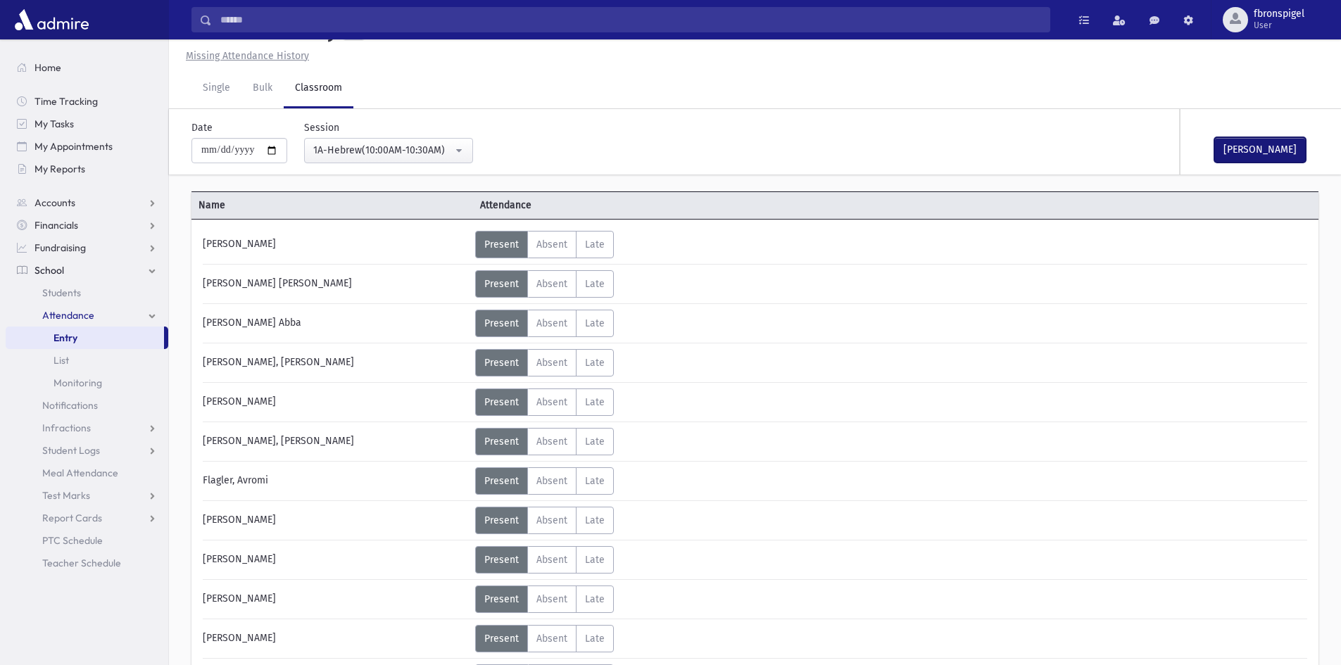
drag, startPoint x: 1252, startPoint y: 146, endPoint x: 1167, endPoint y: 134, distance: 86.0
click at [1220, 150] on button "Mark Done" at bounding box center [1259, 149] width 91 height 25
click at [406, 155] on div "1A-Hebrew(10:00AM-10:30AM)" at bounding box center [382, 150] width 139 height 15
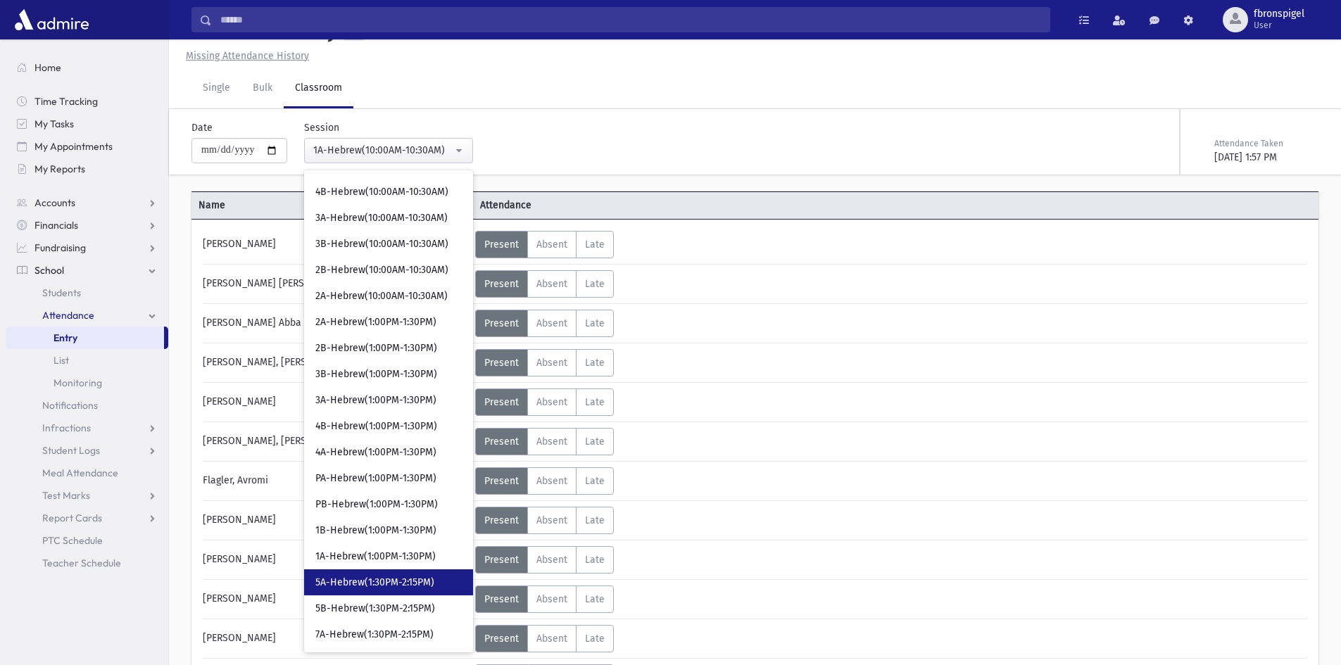
scroll to position [364, 0]
click at [343, 568] on link "5A-Hebrew(1:30PM-2:15PM)" at bounding box center [388, 580] width 169 height 26
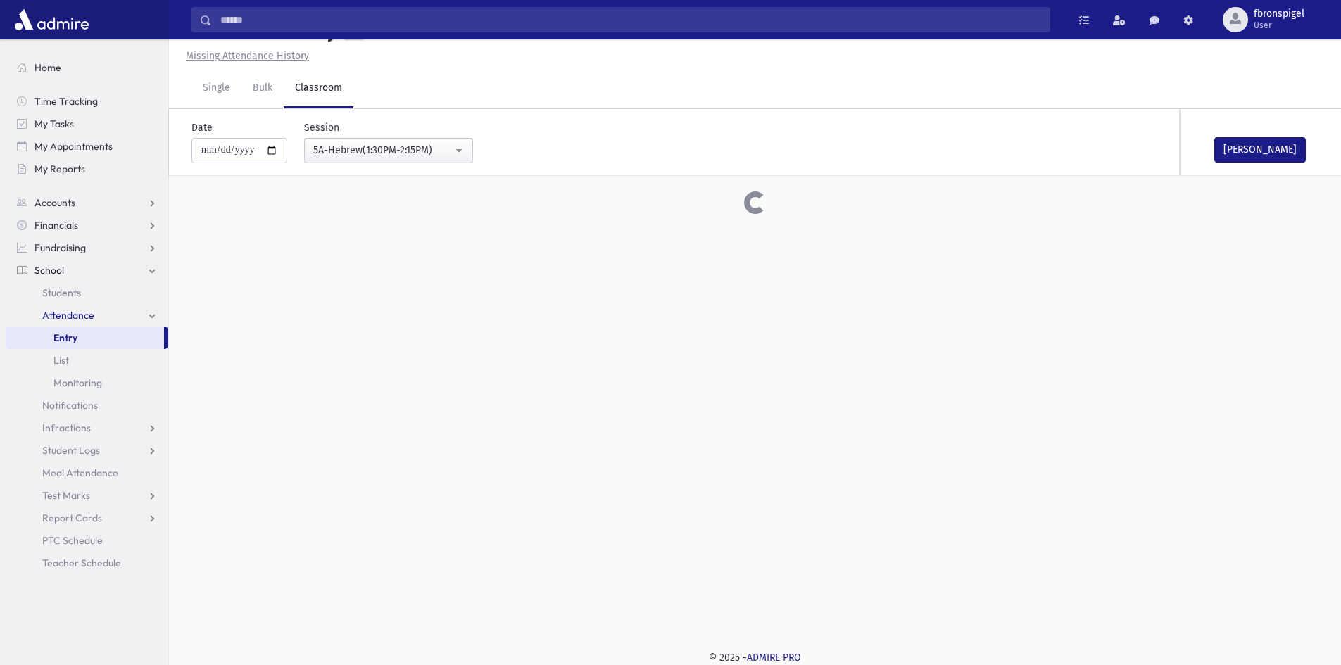
click at [410, 126] on div "**********" at bounding box center [380, 141] width 186 height 43
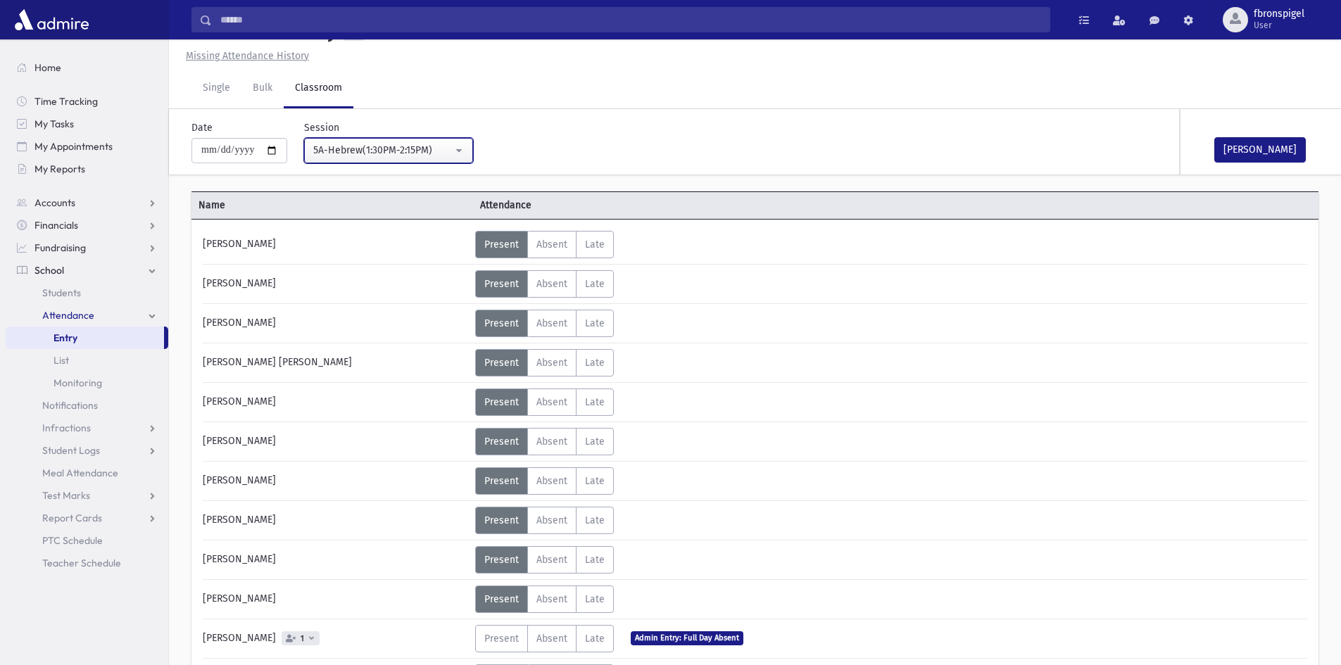
click at [418, 143] on div "5A-Hebrew(1:30PM-2:15PM)" at bounding box center [382, 150] width 139 height 15
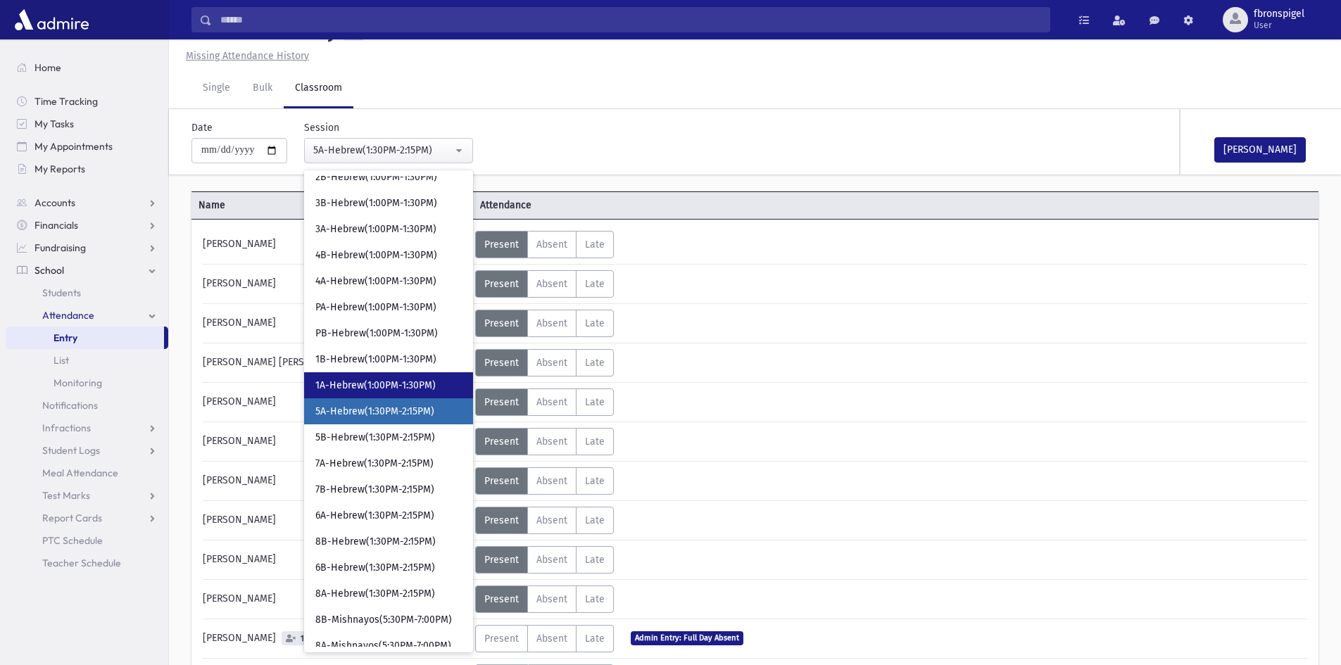
drag, startPoint x: 352, startPoint y: 382, endPoint x: 360, endPoint y: 381, distance: 8.5
click at [352, 381] on span "1A-Hebrew(1:00PM-1:30PM)" at bounding box center [375, 386] width 120 height 14
select select "***"
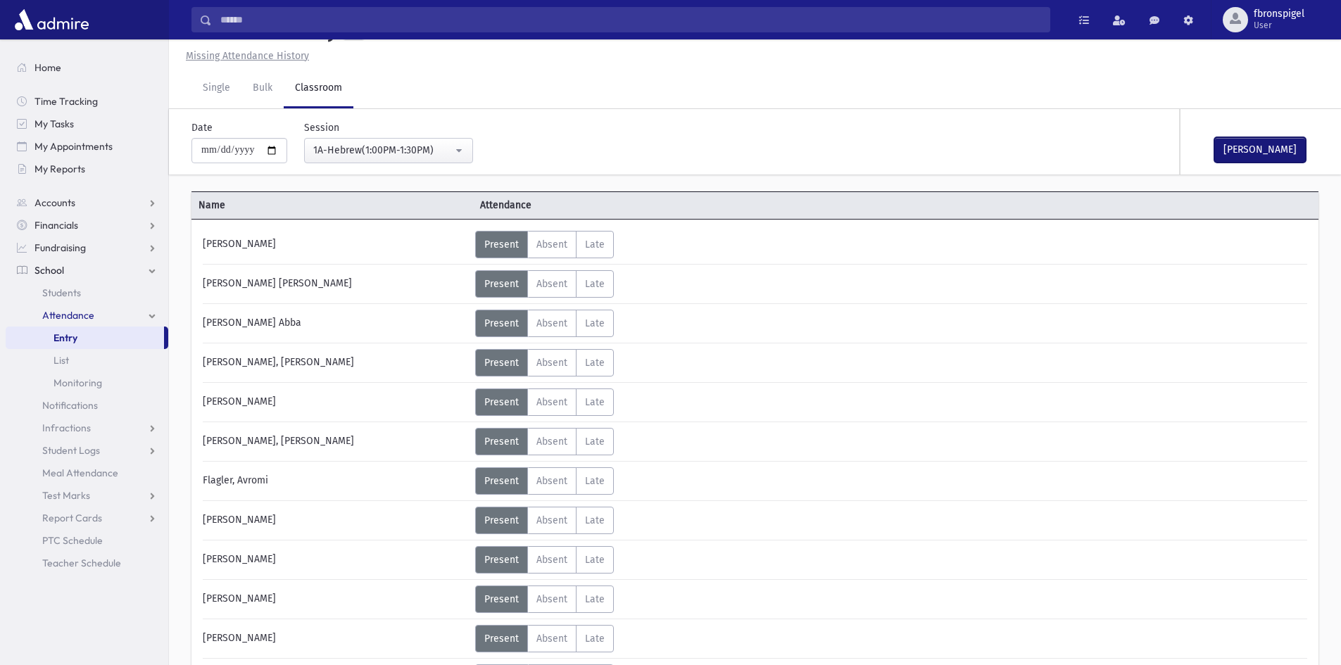
click at [1286, 146] on button "Mark Done" at bounding box center [1259, 149] width 91 height 25
click at [277, 149] on input "**********" at bounding box center [239, 150] width 96 height 25
type input "**********"
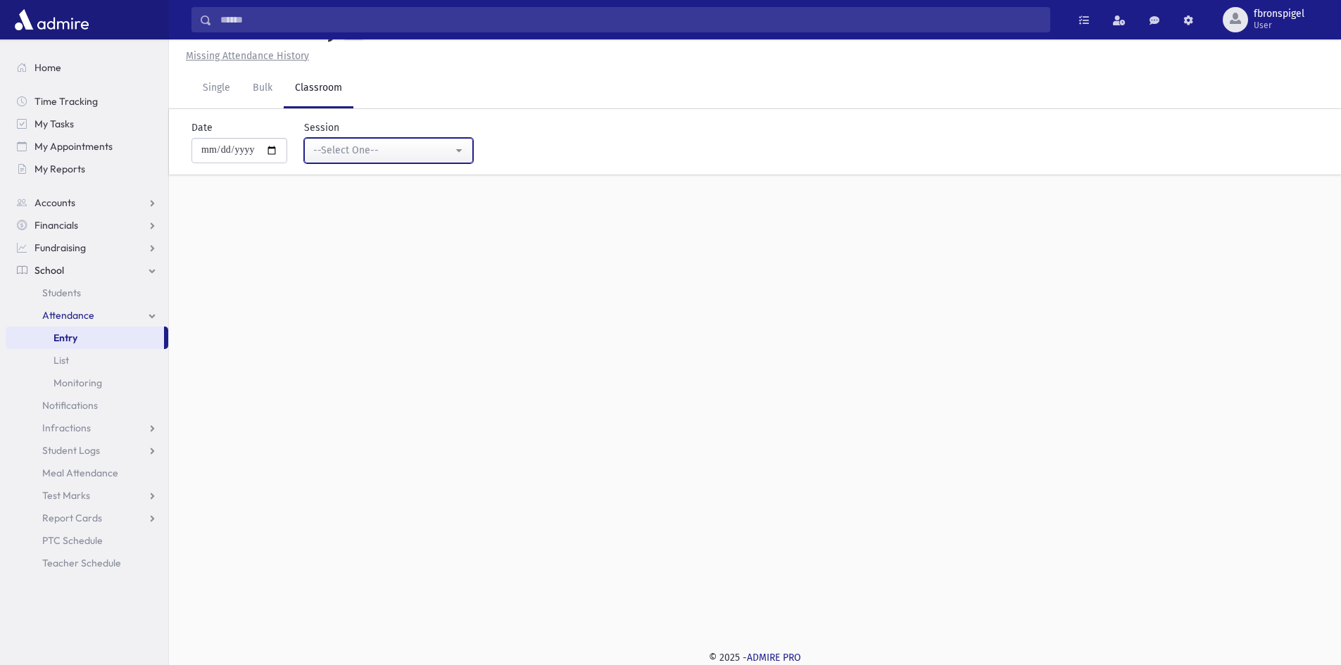
drag, startPoint x: 419, startPoint y: 152, endPoint x: 362, endPoint y: 183, distance: 64.9
click at [419, 152] on div "--Select One--" at bounding box center [382, 150] width 139 height 15
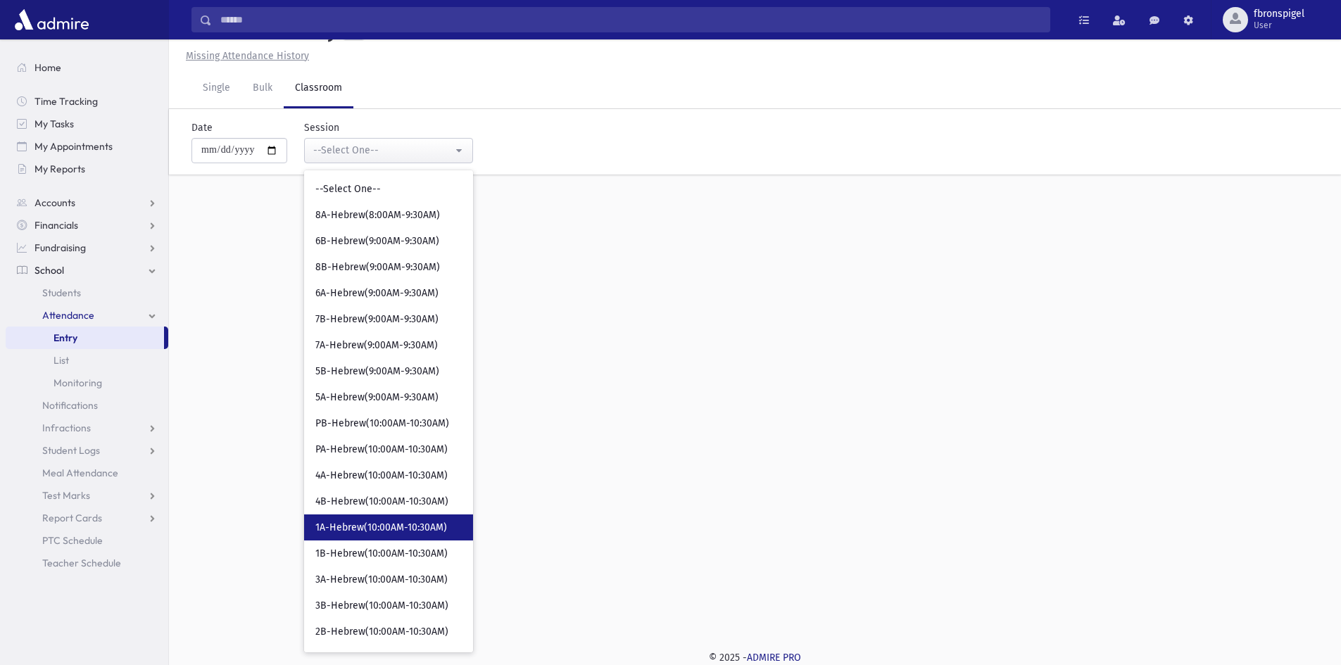
click at [368, 529] on span "1A-Hebrew(10:00AM-10:30AM)" at bounding box center [381, 528] width 132 height 14
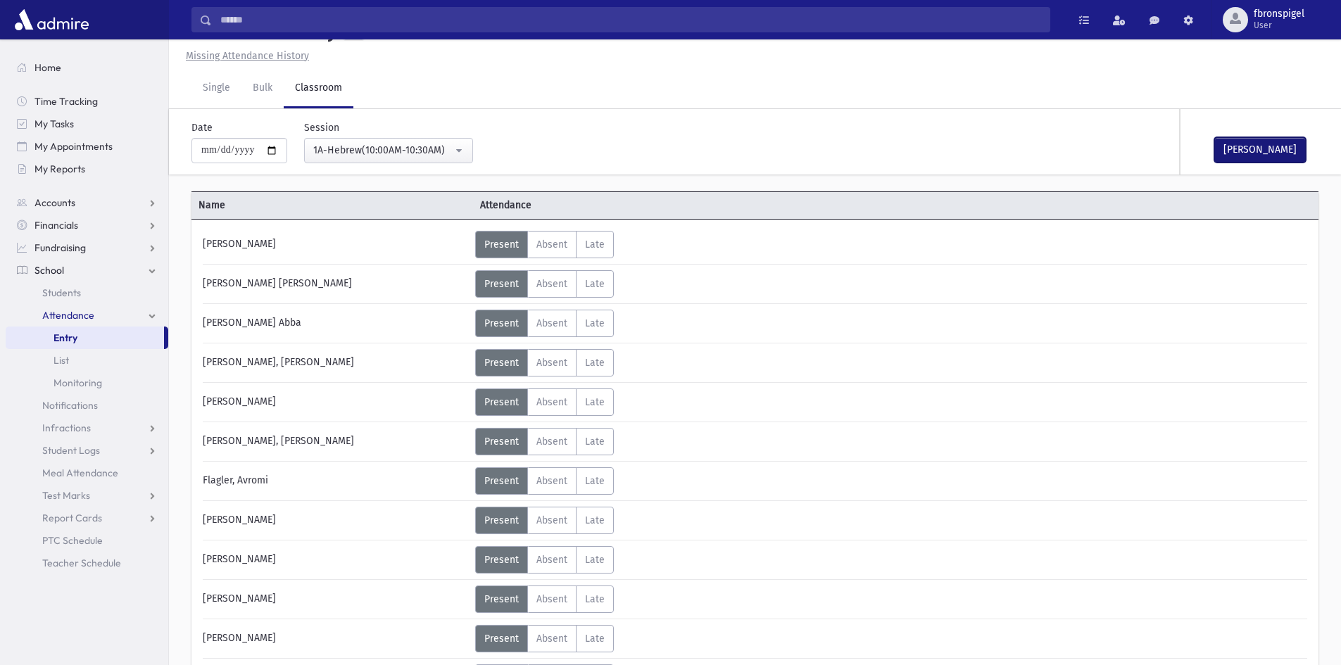
drag, startPoint x: 1279, startPoint y: 155, endPoint x: 1115, endPoint y: 153, distance: 164.0
click at [1277, 155] on button "Mark Done" at bounding box center [1259, 149] width 91 height 25
drag, startPoint x: 435, startPoint y: 152, endPoint x: 443, endPoint y: 177, distance: 26.5
click at [435, 154] on div "1A-Hebrew(10:00AM-10:30AM)" at bounding box center [382, 150] width 139 height 15
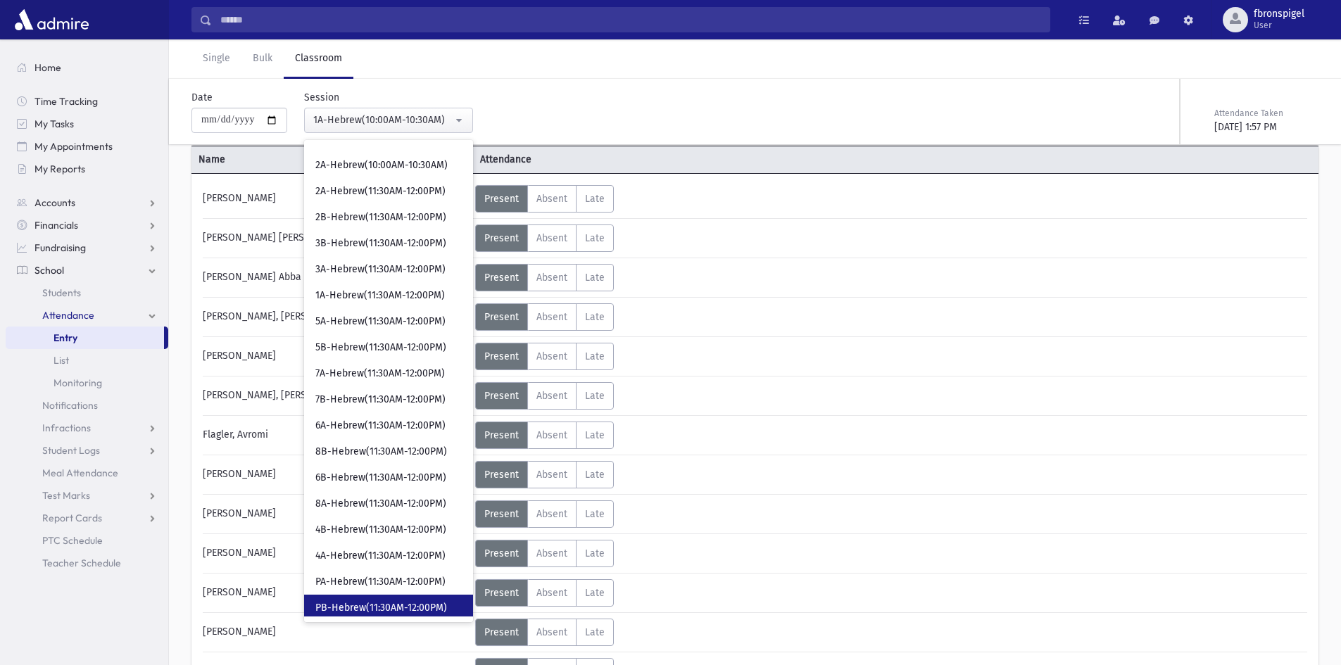
scroll to position [102, 0]
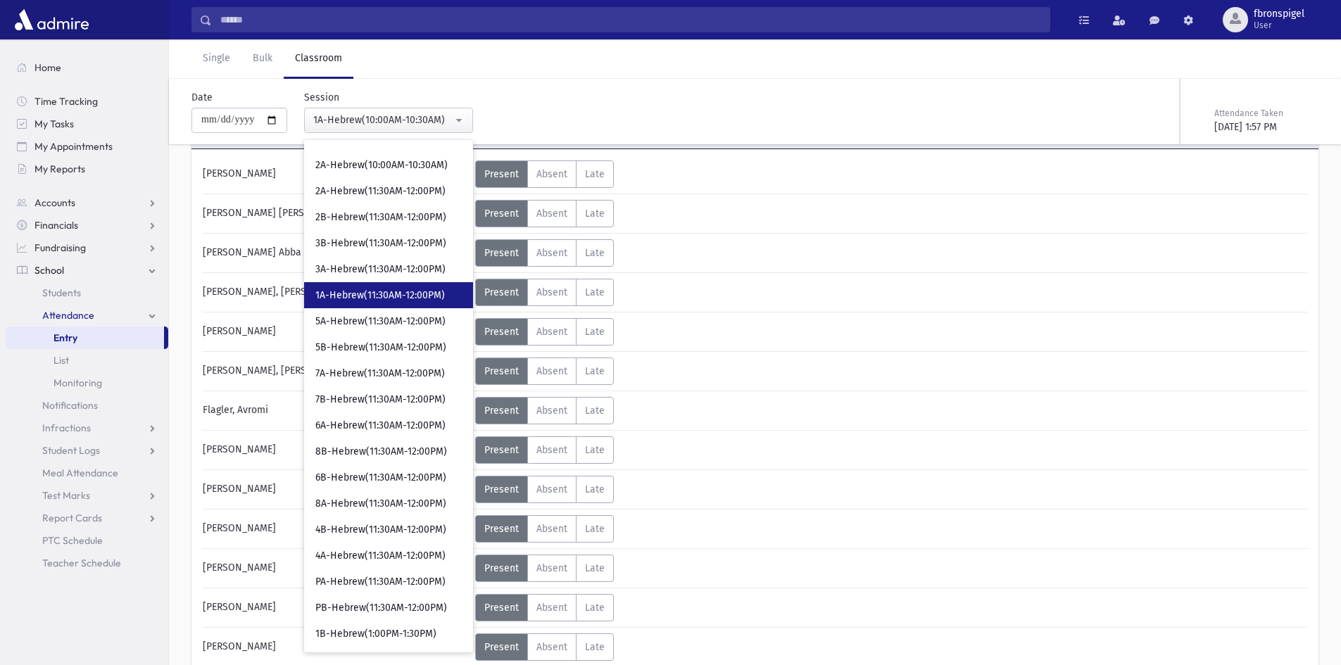
click at [372, 299] on span "1A-Hebrew(11:30AM-12:00PM)" at bounding box center [379, 296] width 129 height 14
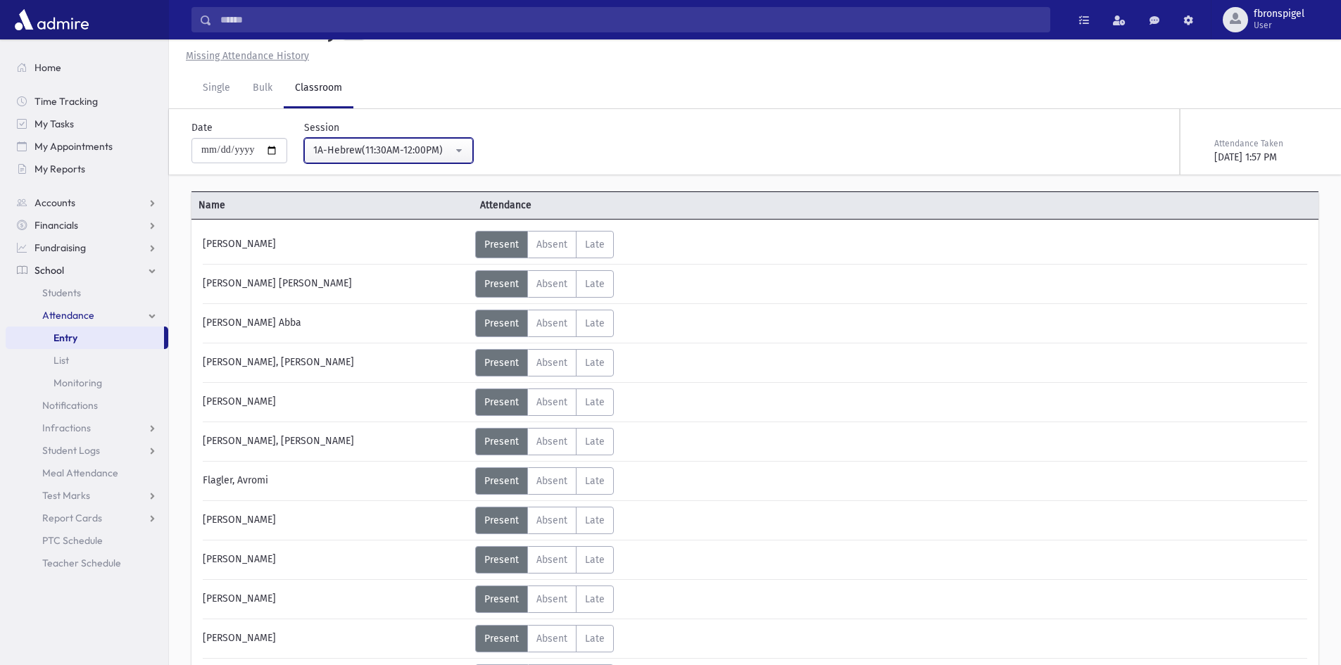
scroll to position [102, 0]
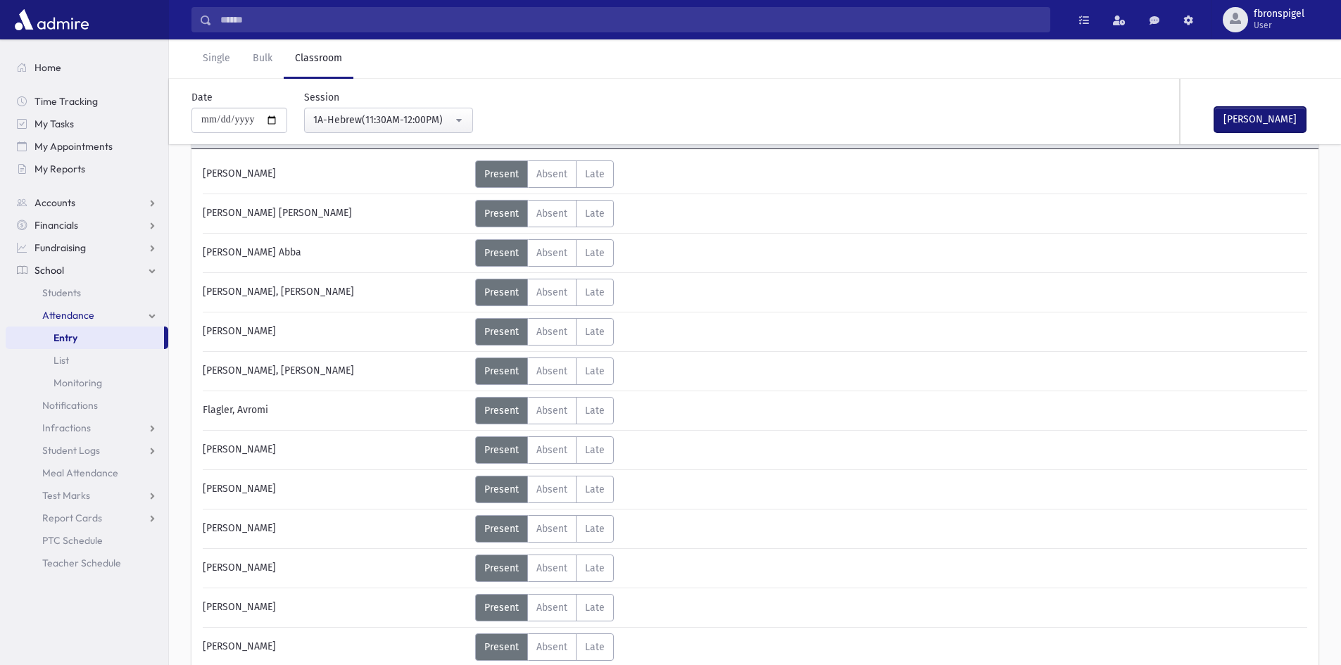
click at [1241, 122] on button "Mark Done" at bounding box center [1259, 119] width 91 height 25
click at [343, 122] on div "1A-Hebrew(11:30AM-12:00PM)" at bounding box center [382, 120] width 139 height 15
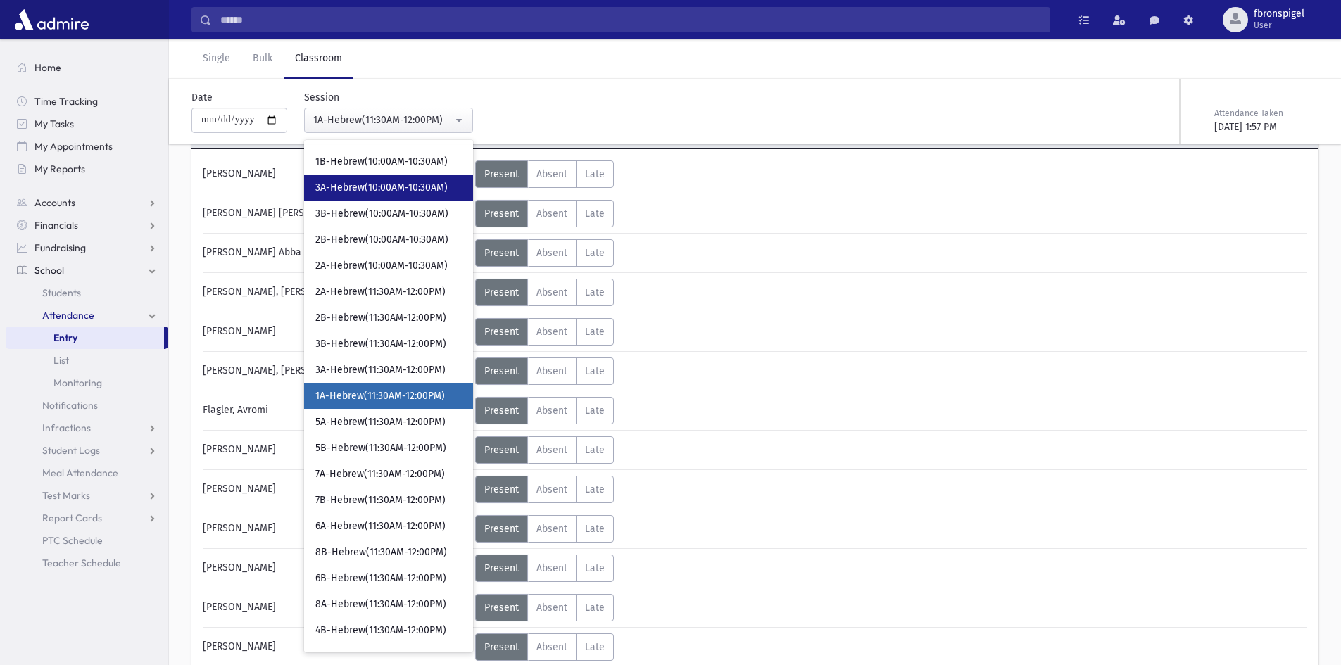
click at [369, 186] on span "3A-Hebrew(10:00AM-10:30AM)" at bounding box center [381, 188] width 132 height 14
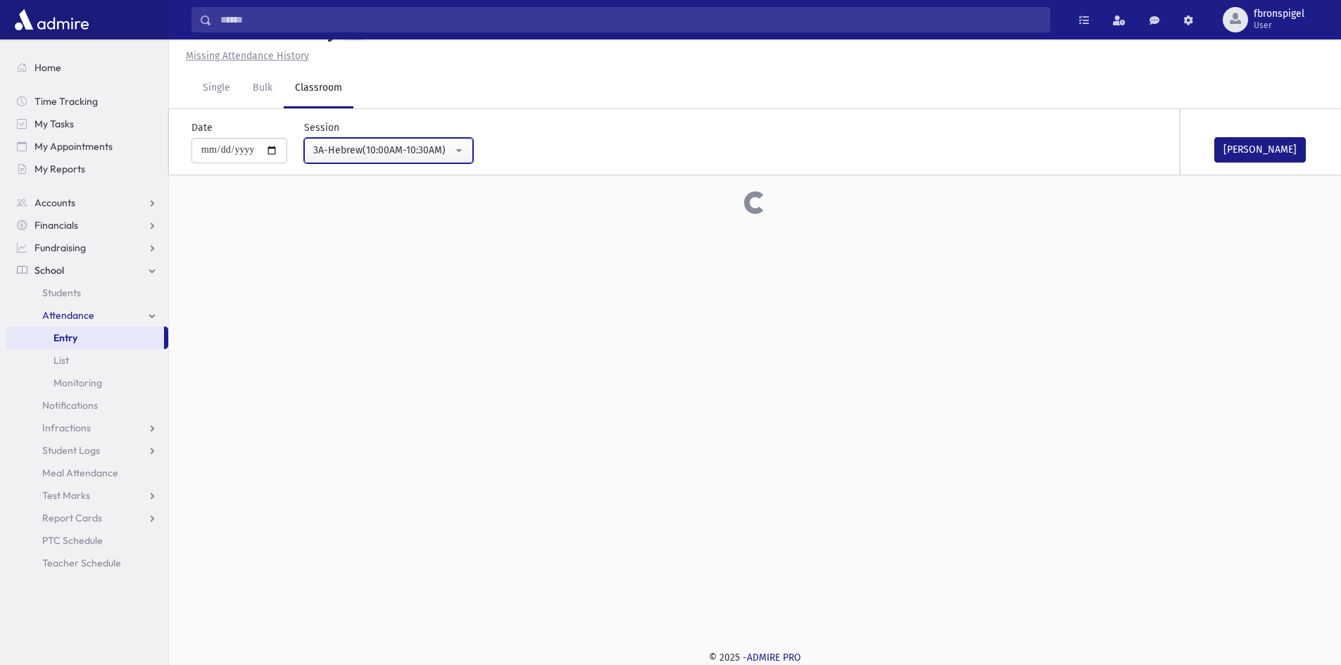
scroll to position [102, 0]
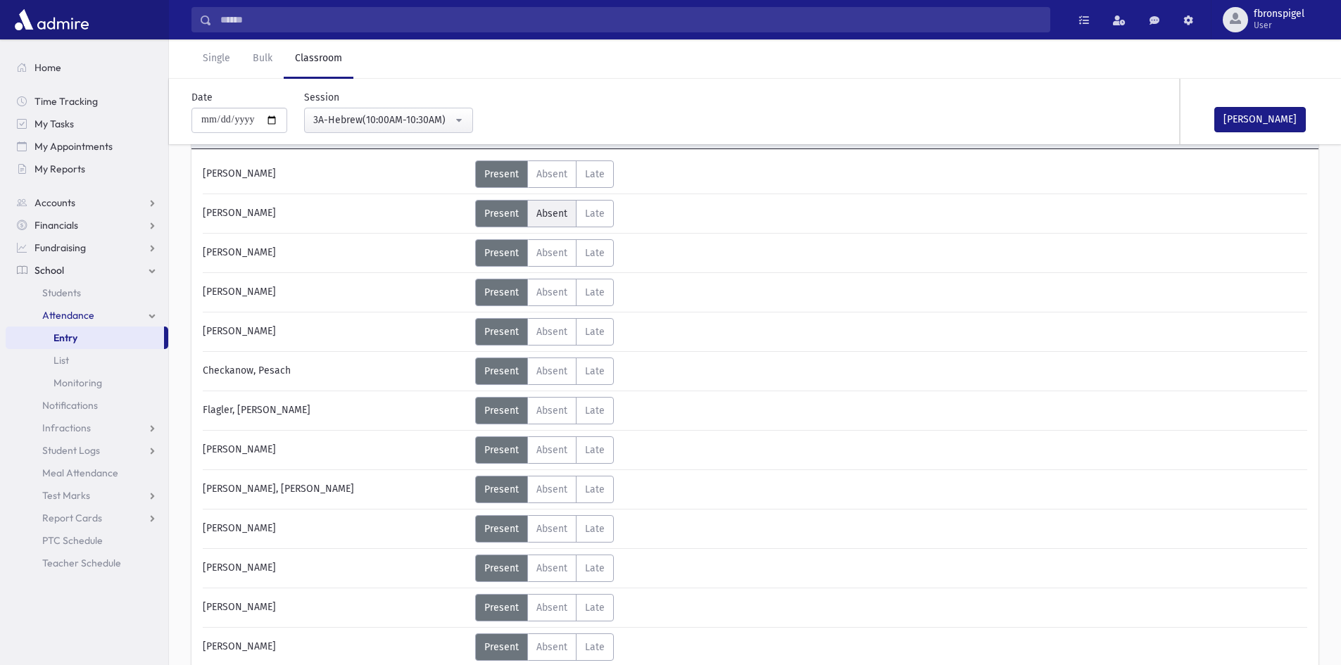
click at [542, 210] on span "Absent" at bounding box center [551, 214] width 31 height 12
click at [552, 643] on span "Absent" at bounding box center [551, 647] width 31 height 12
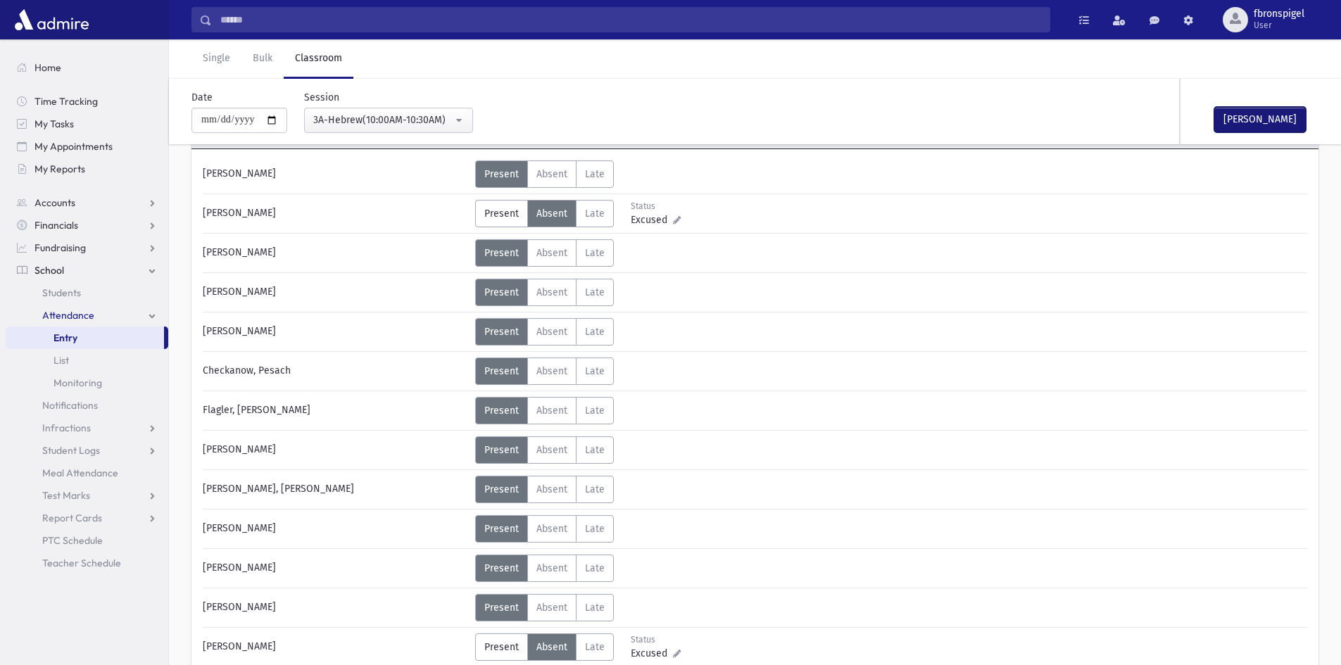
drag, startPoint x: 1255, startPoint y: 115, endPoint x: 598, endPoint y: 107, distance: 657.3
click at [1255, 115] on button "Mark Done" at bounding box center [1259, 119] width 91 height 25
click at [371, 118] on div "3A-Hebrew(10:00AM-10:30AM)" at bounding box center [382, 120] width 139 height 15
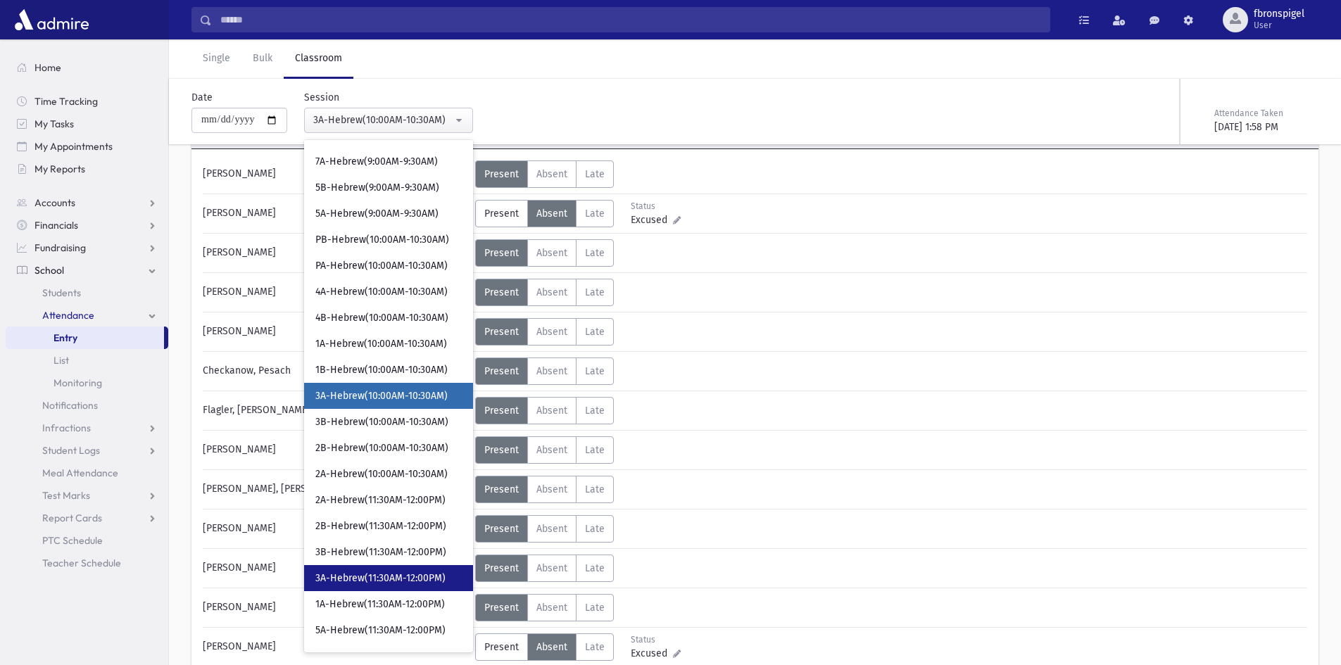
drag, startPoint x: 352, startPoint y: 581, endPoint x: 341, endPoint y: 614, distance: 34.3
click at [358, 581] on span "3A-Hebrew(11:30AM-12:00PM)" at bounding box center [380, 578] width 130 height 14
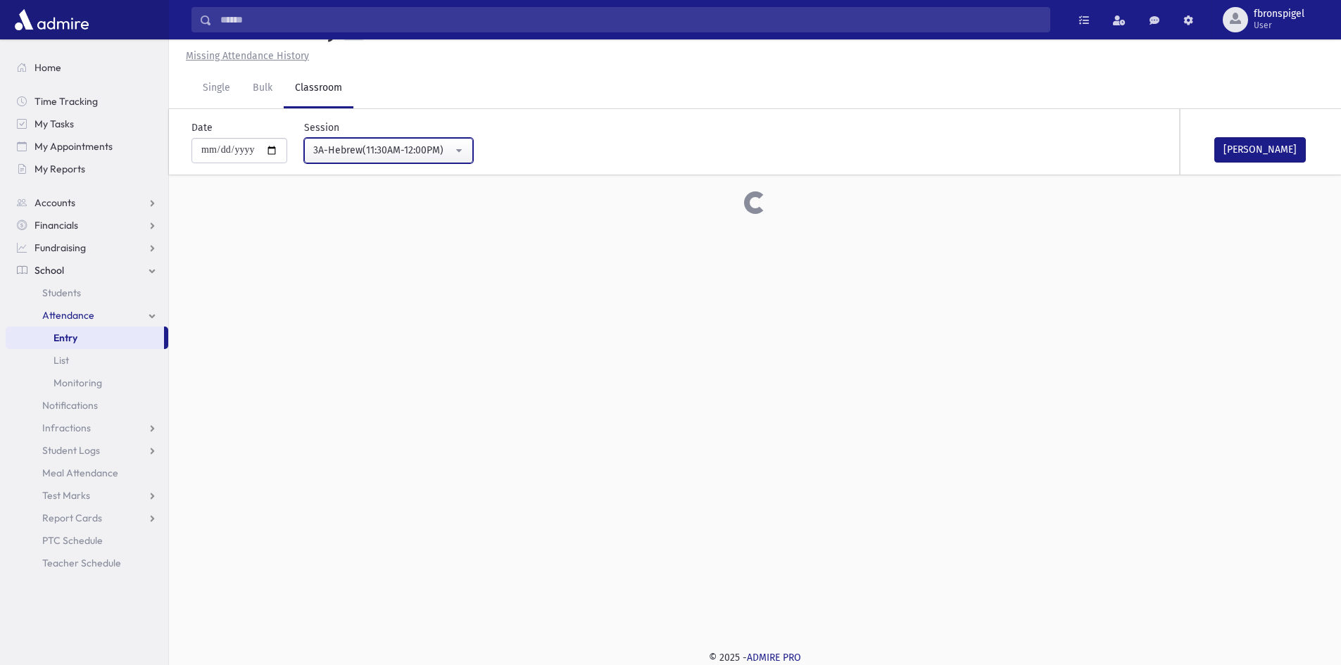
scroll to position [32, 0]
click at [1241, 137] on button "Mark Done" at bounding box center [1259, 149] width 91 height 25
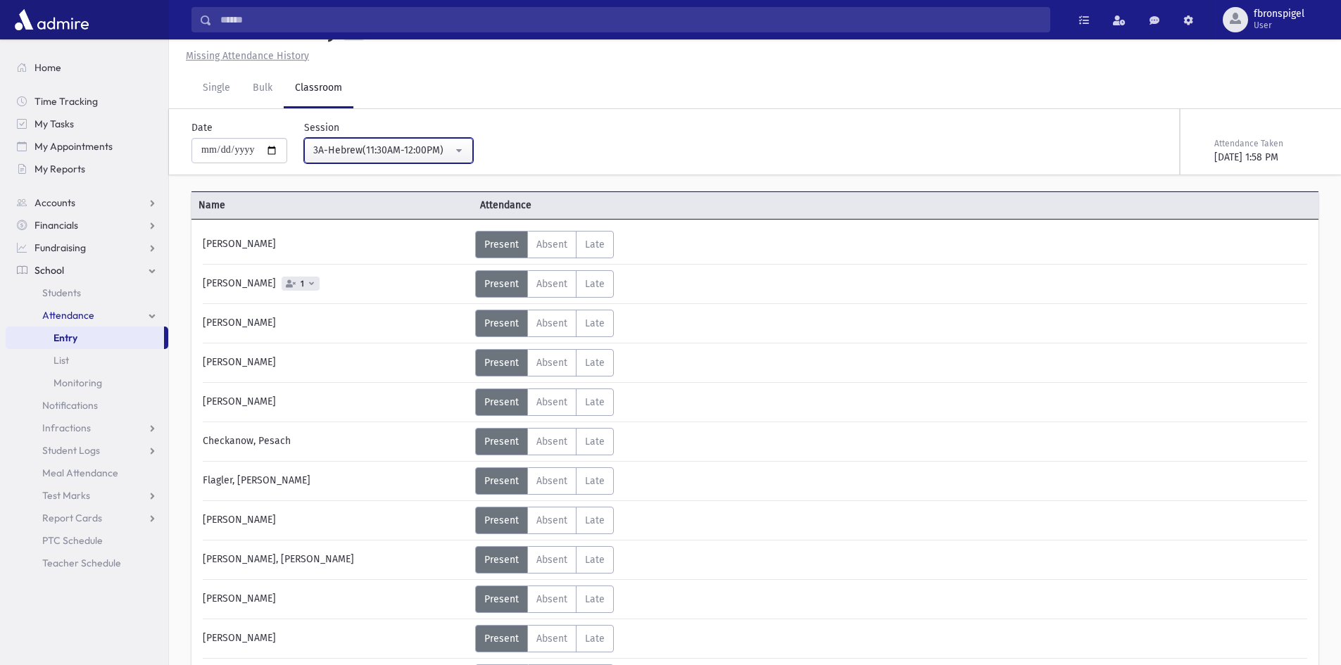
click at [340, 148] on div "3A-Hebrew(11:30AM-12:00PM)" at bounding box center [382, 150] width 139 height 15
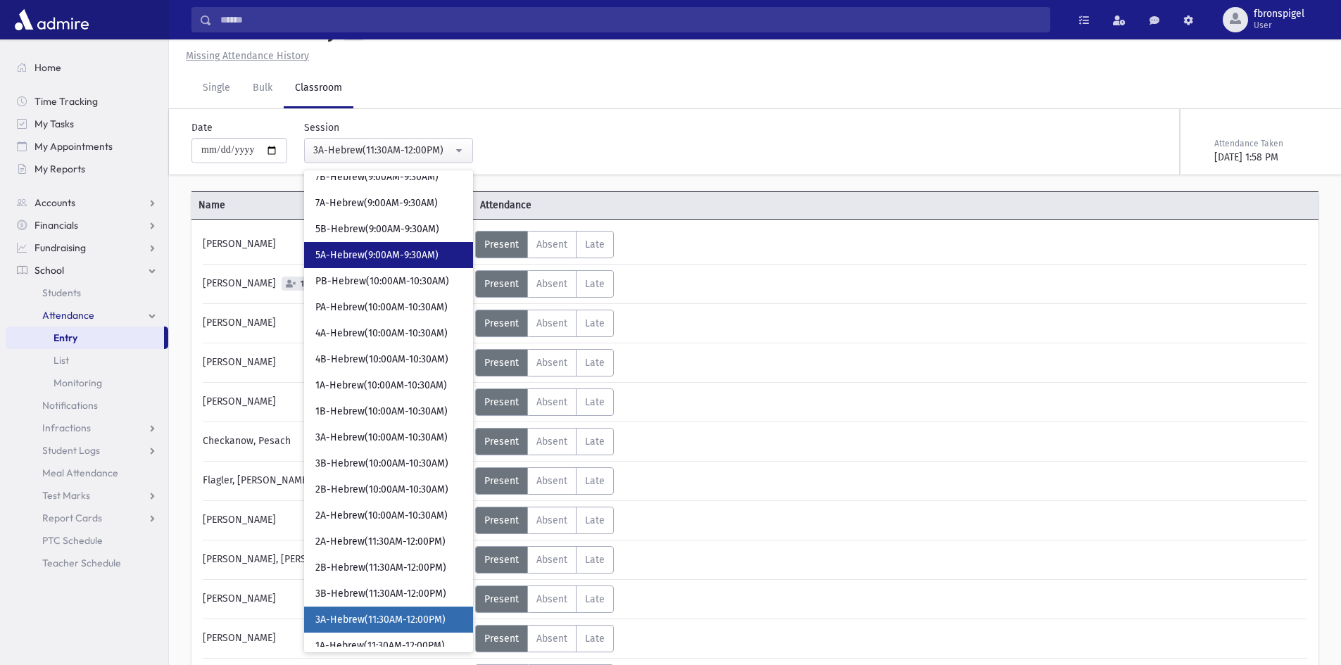
scroll to position [139, 0]
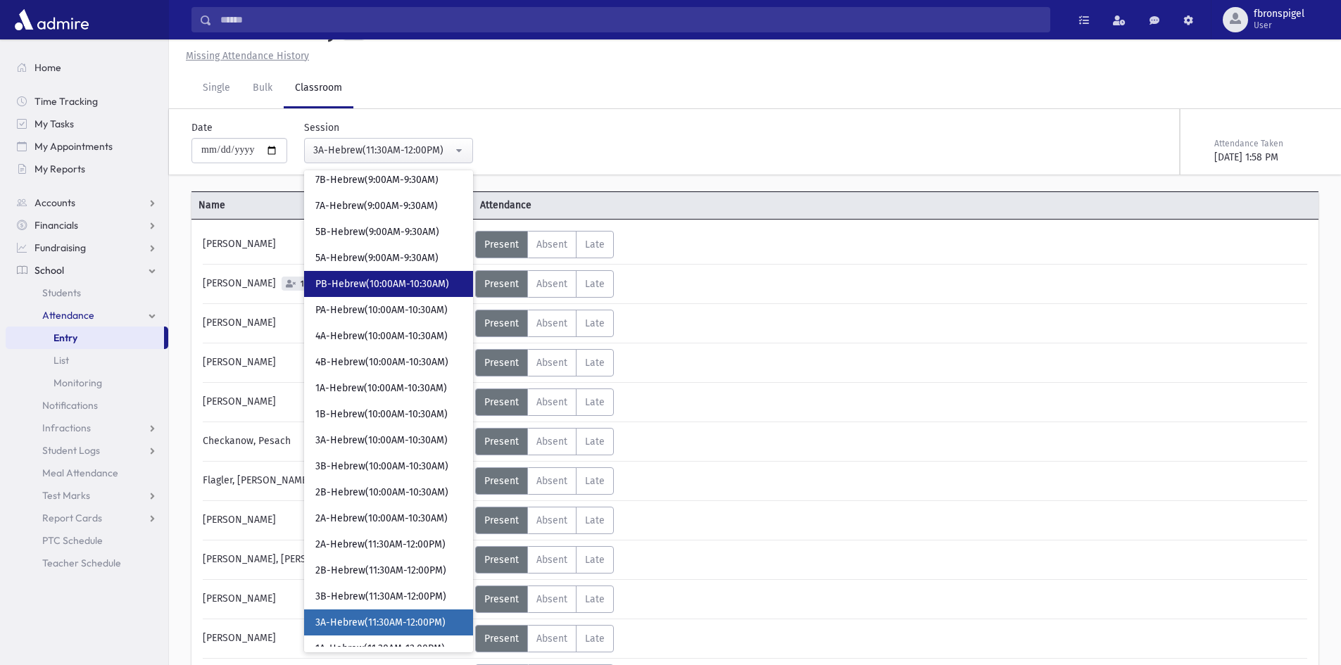
click at [356, 279] on span "PB-Hebrew(10:00AM-10:30AM)" at bounding box center [382, 284] width 134 height 14
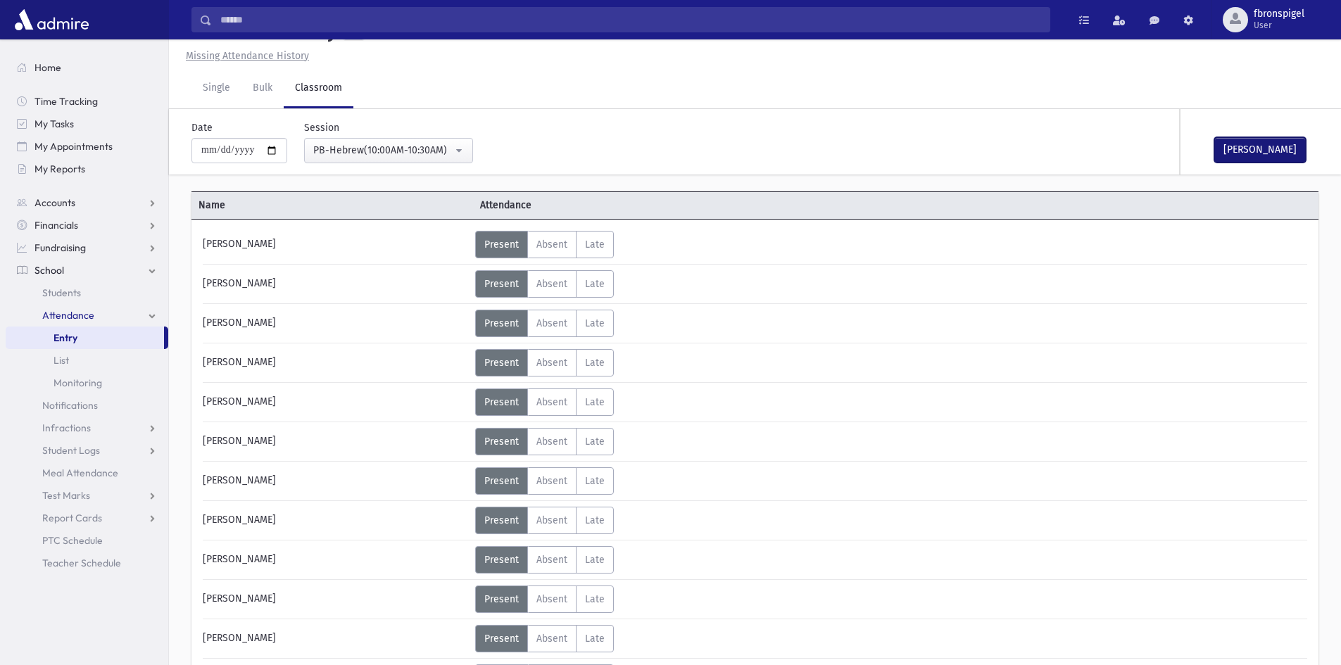
click at [1239, 151] on button "Mark Done" at bounding box center [1259, 149] width 91 height 25
click at [438, 158] on button "PB-Hebrew(10:00AM-10:30AM)" at bounding box center [388, 150] width 169 height 25
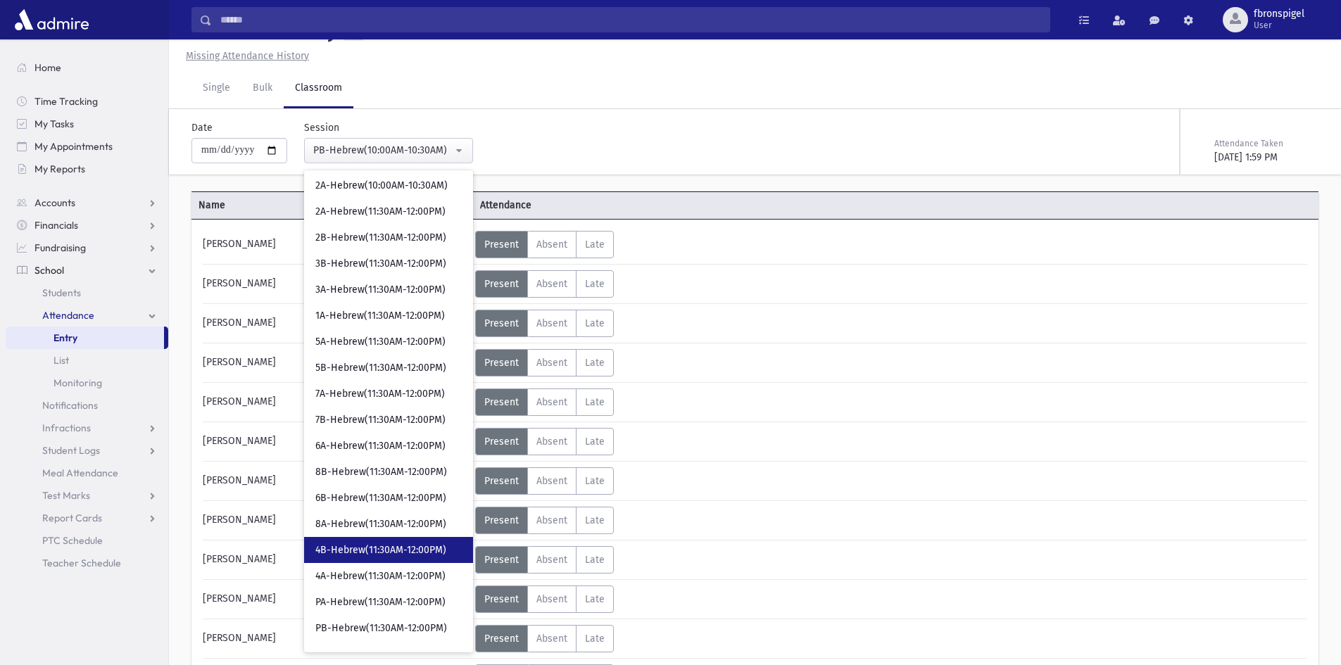
scroll to position [493, 0]
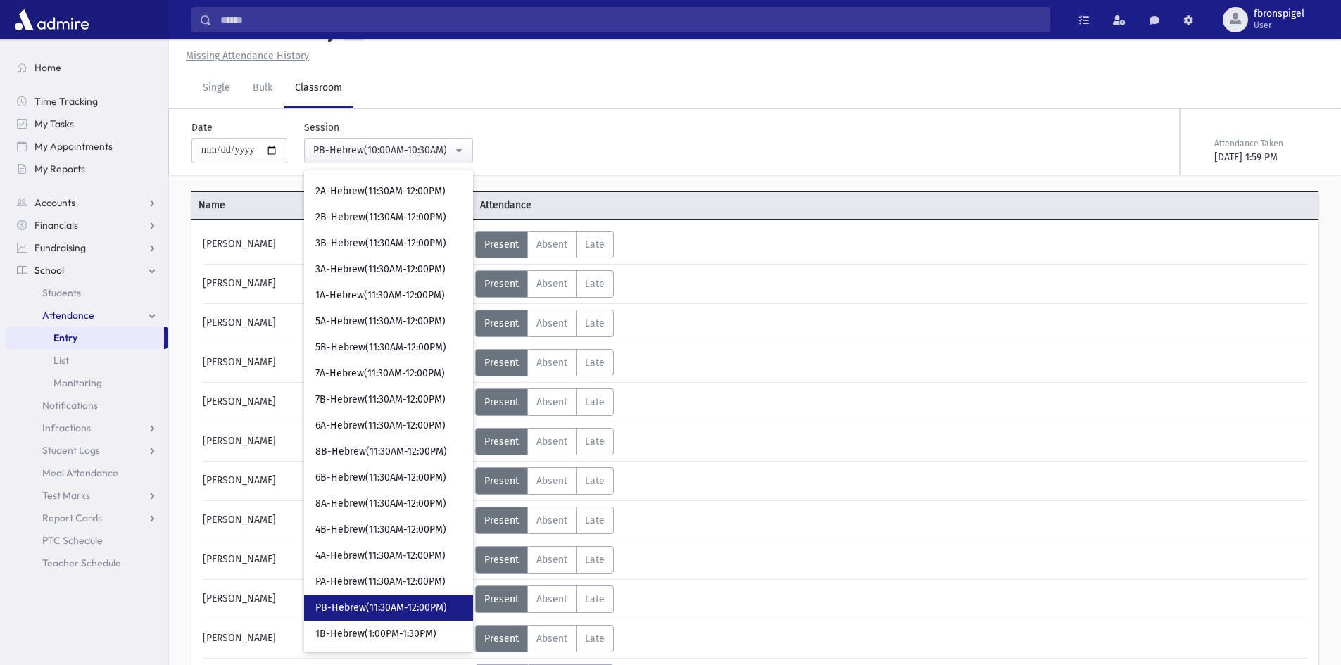
drag, startPoint x: 357, startPoint y: 608, endPoint x: 371, endPoint y: 610, distance: 13.5
click at [362, 610] on span "PB-Hebrew(11:30AM-12:00PM)" at bounding box center [381, 608] width 132 height 14
select select "***"
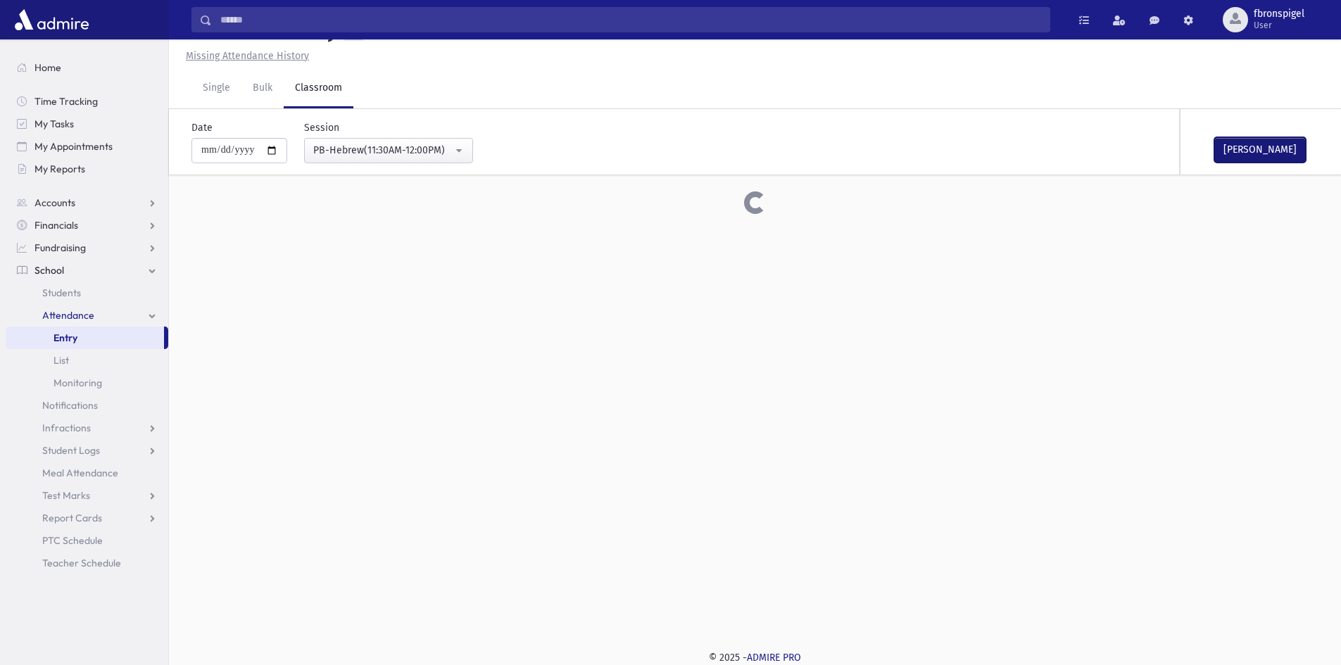
click at [1251, 149] on button "Mark Done" at bounding box center [1259, 149] width 91 height 25
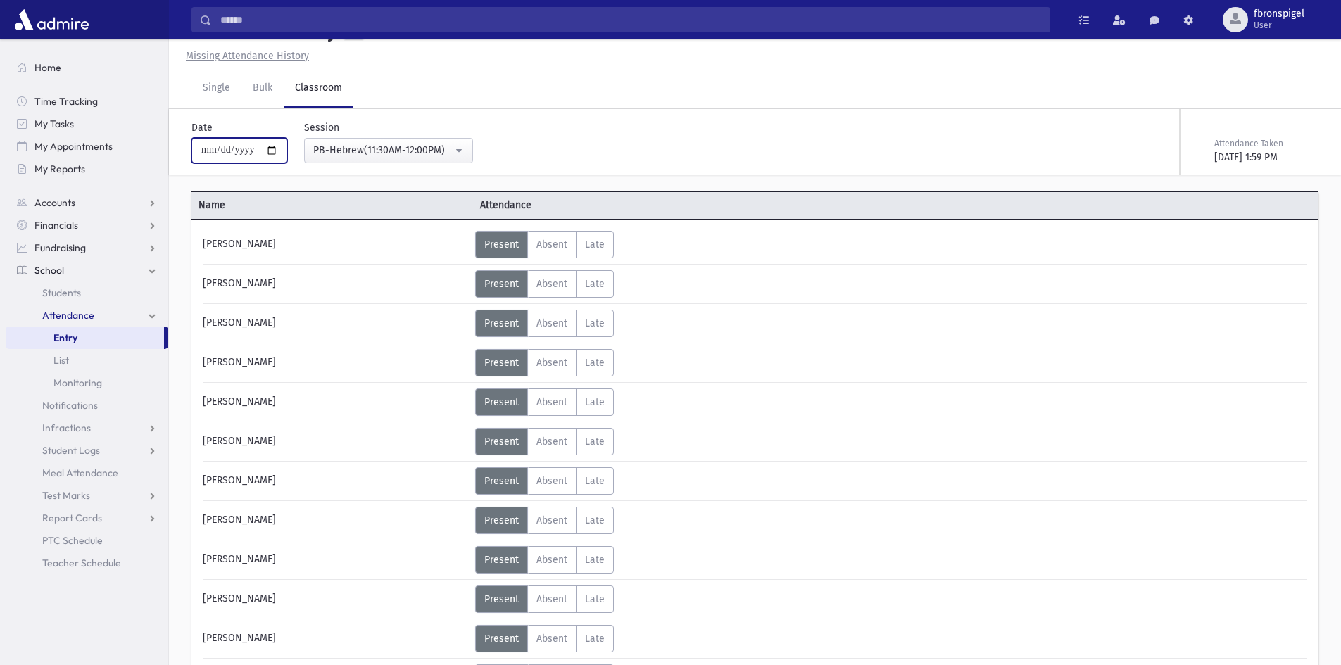
click at [274, 151] on input "**********" at bounding box center [239, 150] width 96 height 25
type input "**********"
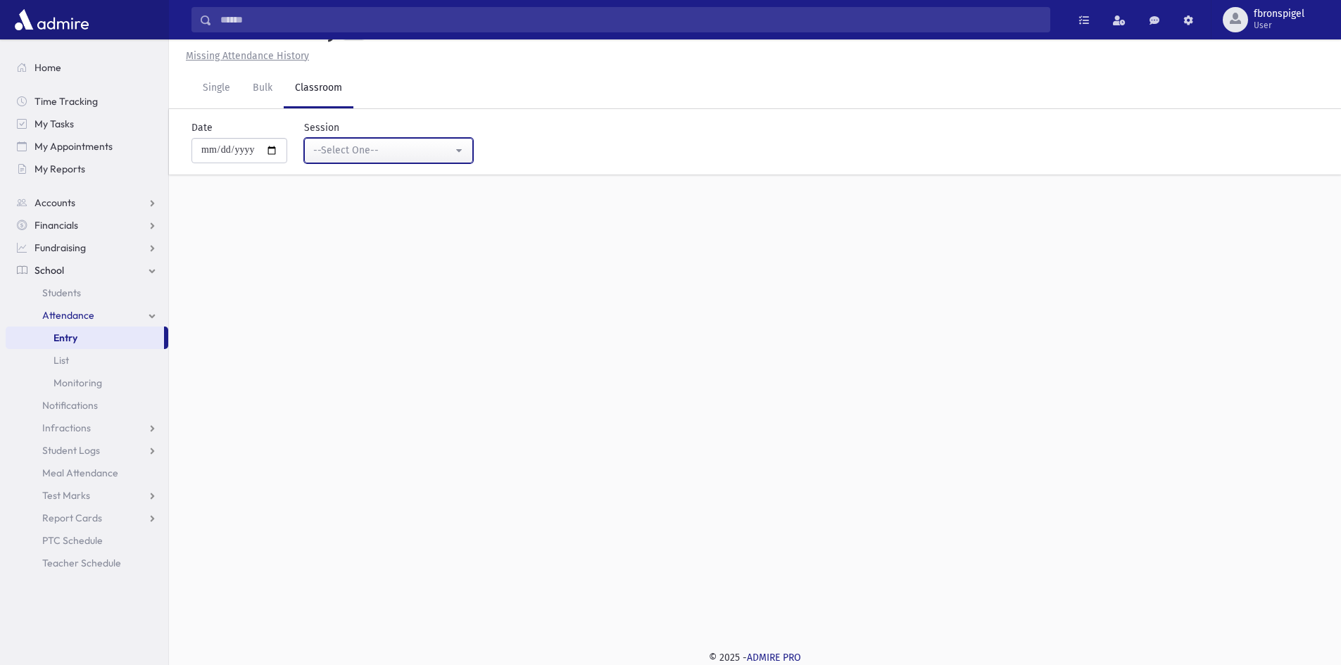
drag, startPoint x: 431, startPoint y: 139, endPoint x: 438, endPoint y: 155, distance: 17.4
click at [431, 139] on button "--Select One--" at bounding box center [388, 150] width 169 height 25
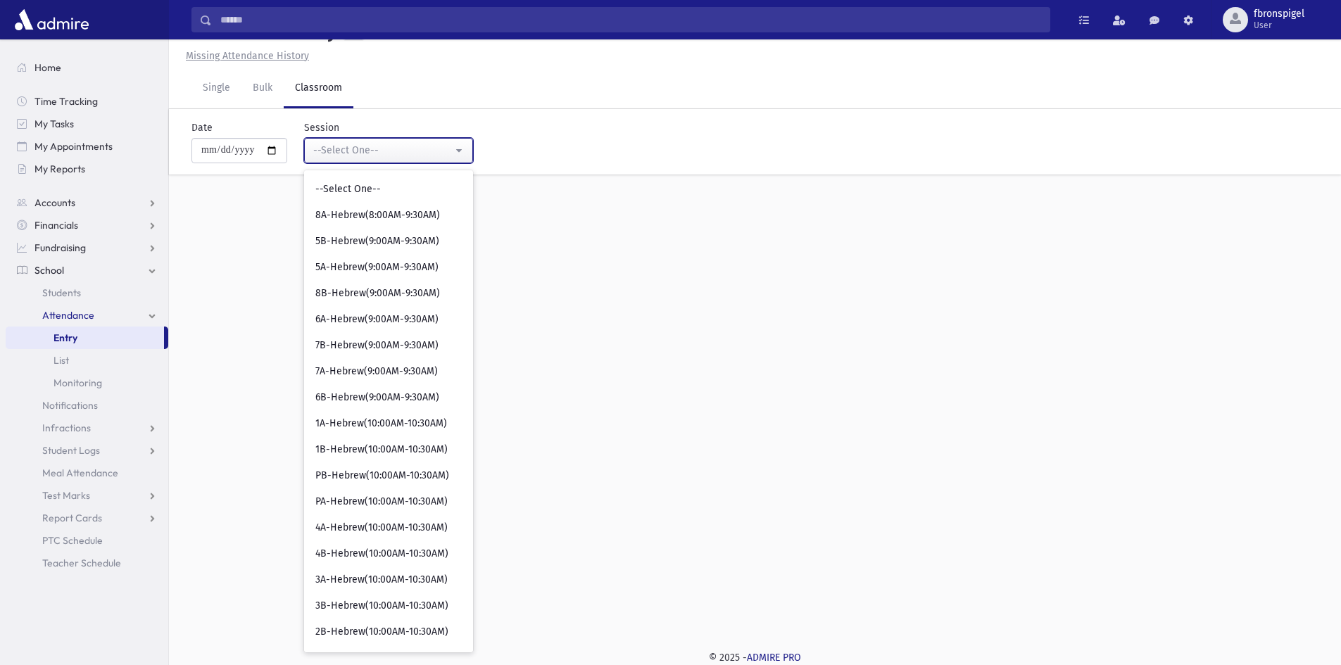
click at [438, 156] on div "--Select One--" at bounding box center [382, 150] width 139 height 15
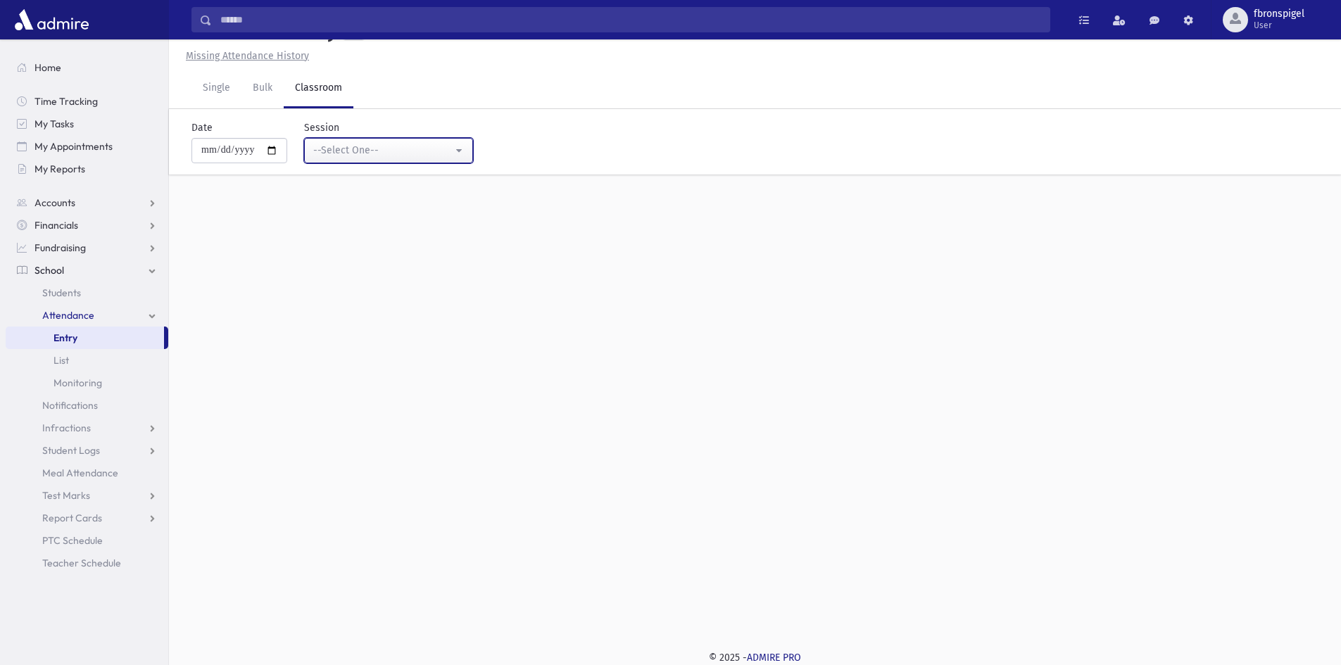
click at [438, 160] on button "--Select One--" at bounding box center [388, 150] width 169 height 25
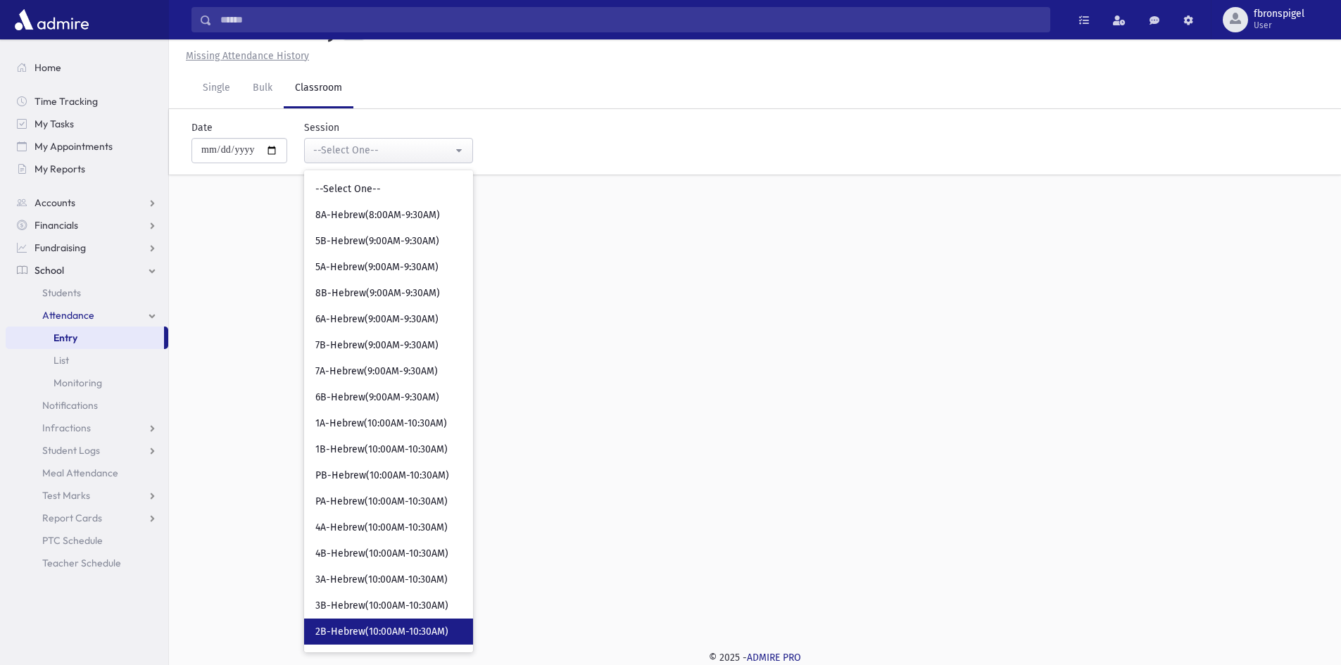
click at [350, 624] on link "2B-Hebrew(10:00AM-10:30AM)" at bounding box center [388, 632] width 169 height 26
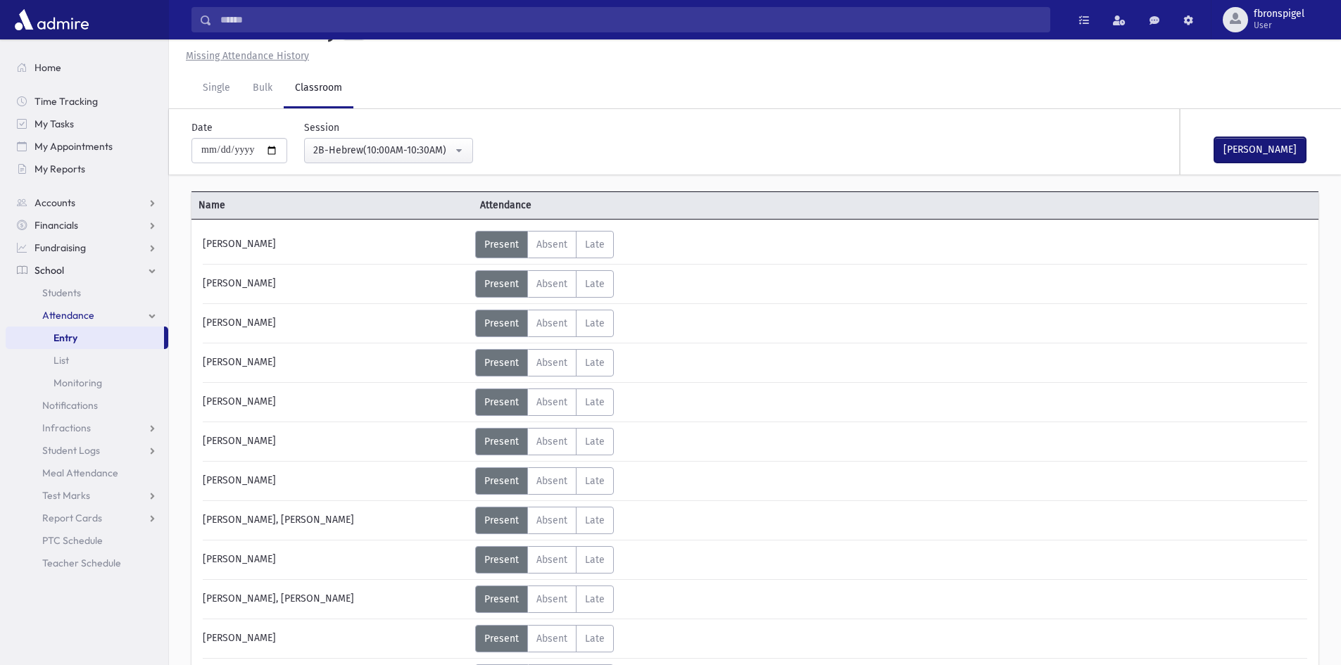
drag, startPoint x: 1243, startPoint y: 153, endPoint x: 1221, endPoint y: 153, distance: 21.8
click at [1241, 153] on button "Mark Done" at bounding box center [1259, 149] width 91 height 25
drag, startPoint x: 443, startPoint y: 153, endPoint x: 455, endPoint y: 155, distance: 12.8
click at [447, 153] on div "2B-Hebrew(10:00AM-10:30AM)" at bounding box center [382, 150] width 139 height 15
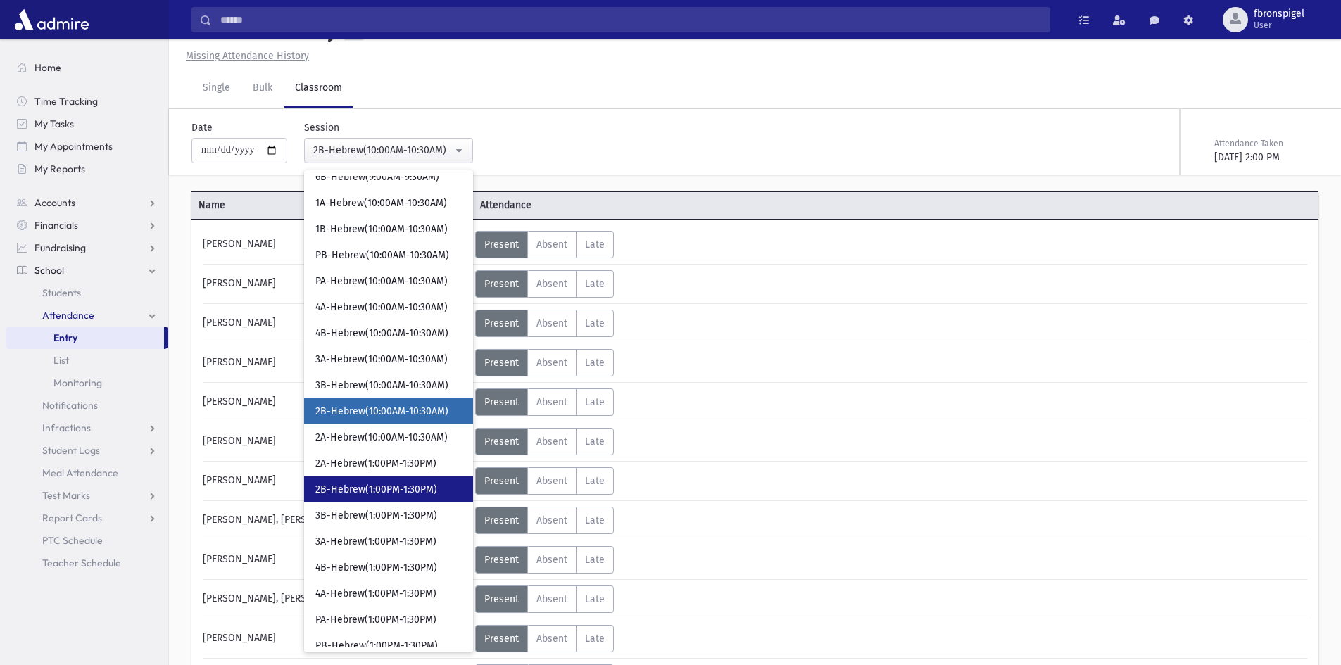
click at [393, 492] on span "2B-Hebrew(1:00PM-1:30PM)" at bounding box center [376, 490] width 122 height 14
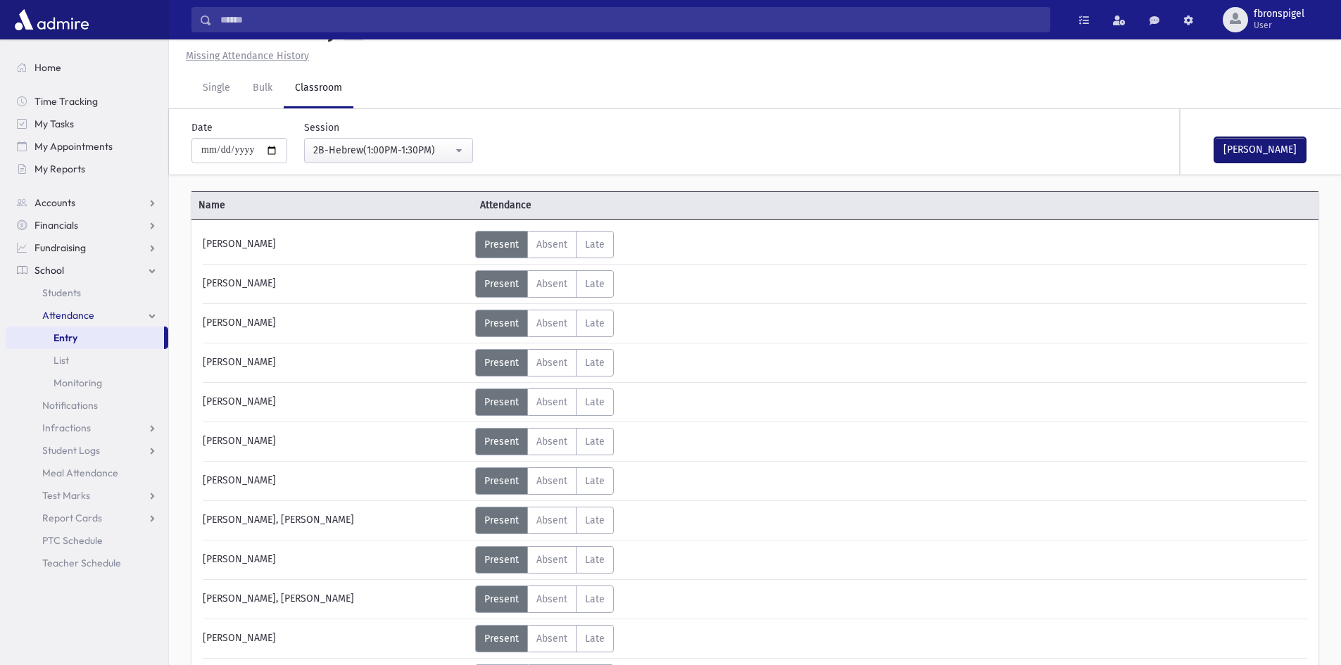
click at [1299, 148] on button "Mark Done" at bounding box center [1259, 149] width 91 height 25
click at [452, 149] on div "2B-Hebrew(1:00PM-1:30PM)" at bounding box center [382, 150] width 139 height 15
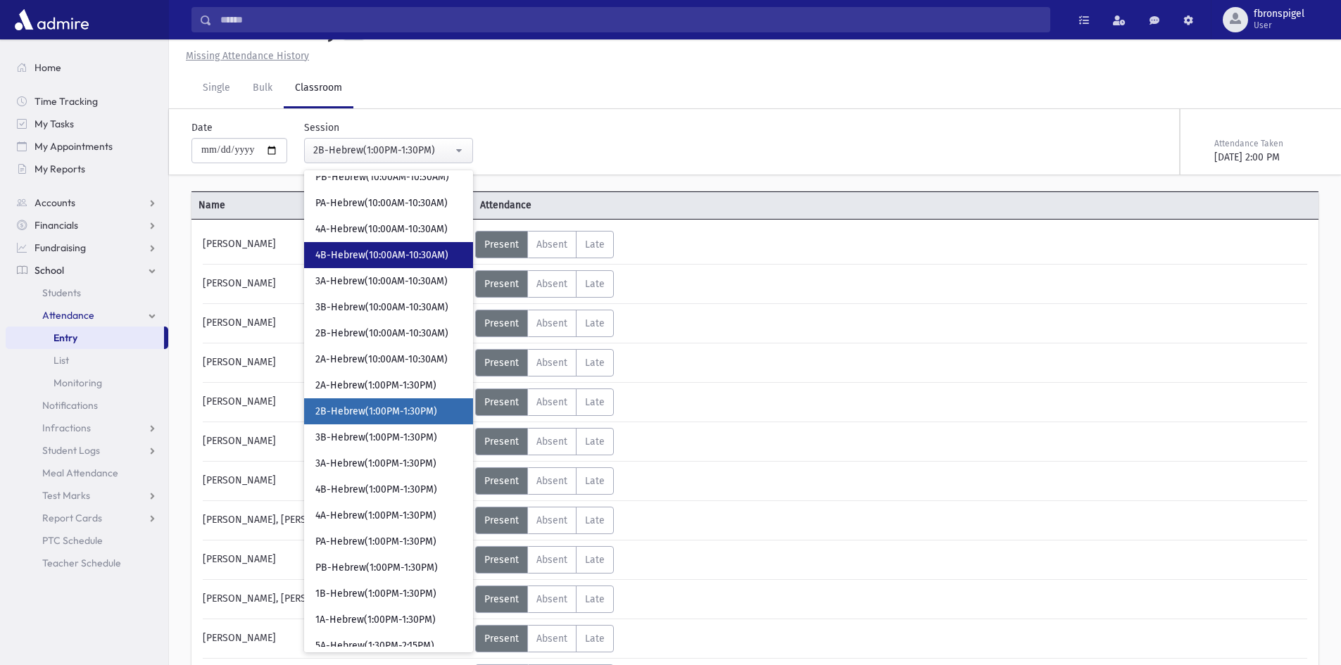
click at [381, 255] on span "4B-Hebrew(10:00AM-10:30AM)" at bounding box center [381, 255] width 133 height 14
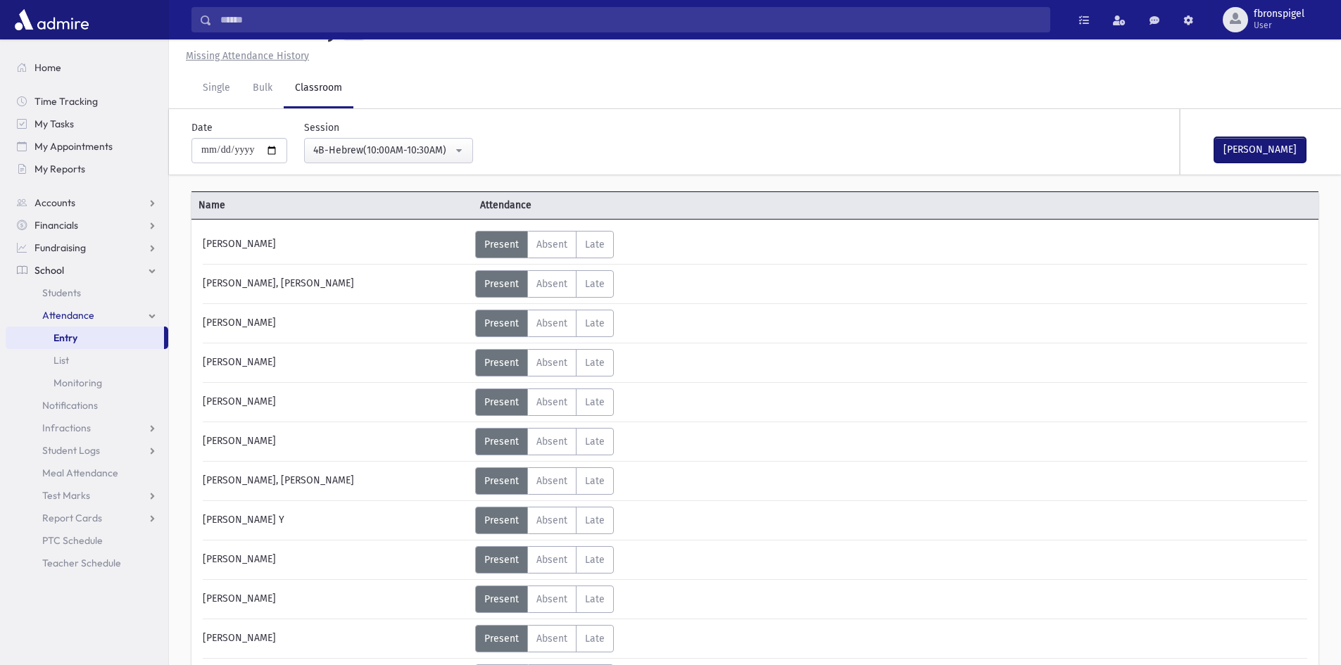
click at [1243, 139] on button "Mark Done" at bounding box center [1259, 149] width 91 height 25
click at [423, 141] on button "4B-Hebrew(10:00AM-10:30AM)" at bounding box center [388, 150] width 169 height 25
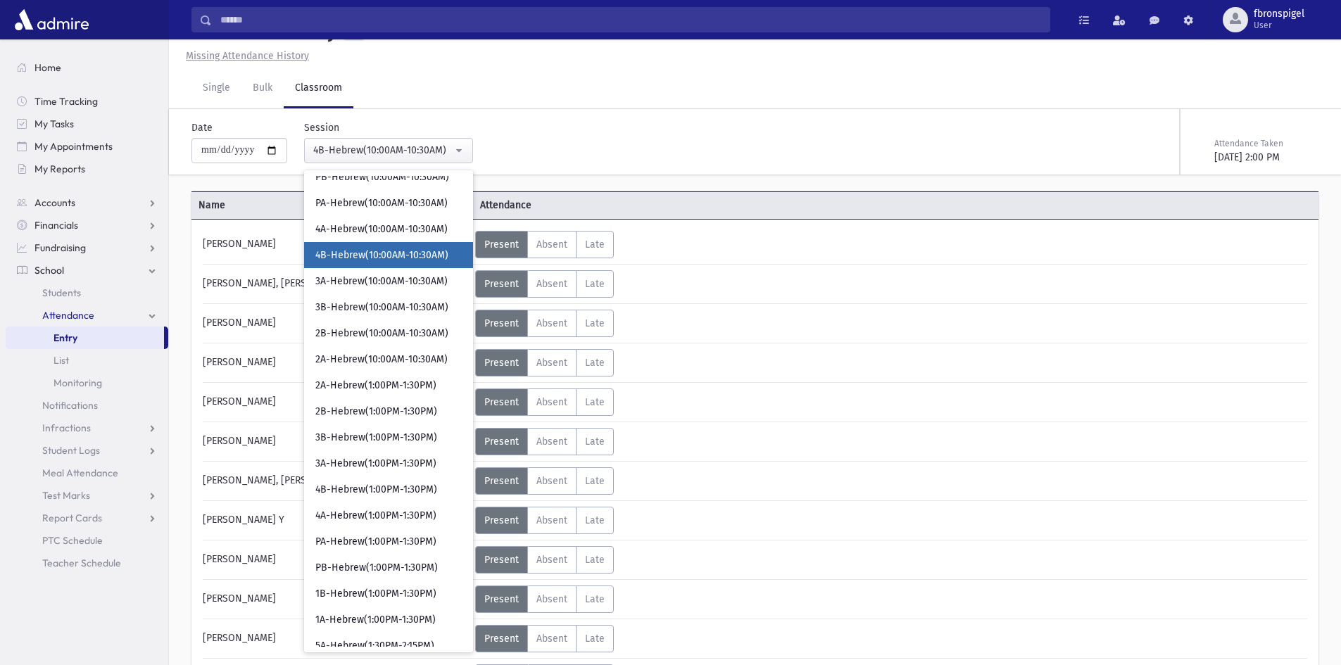
scroll to position [142, 0]
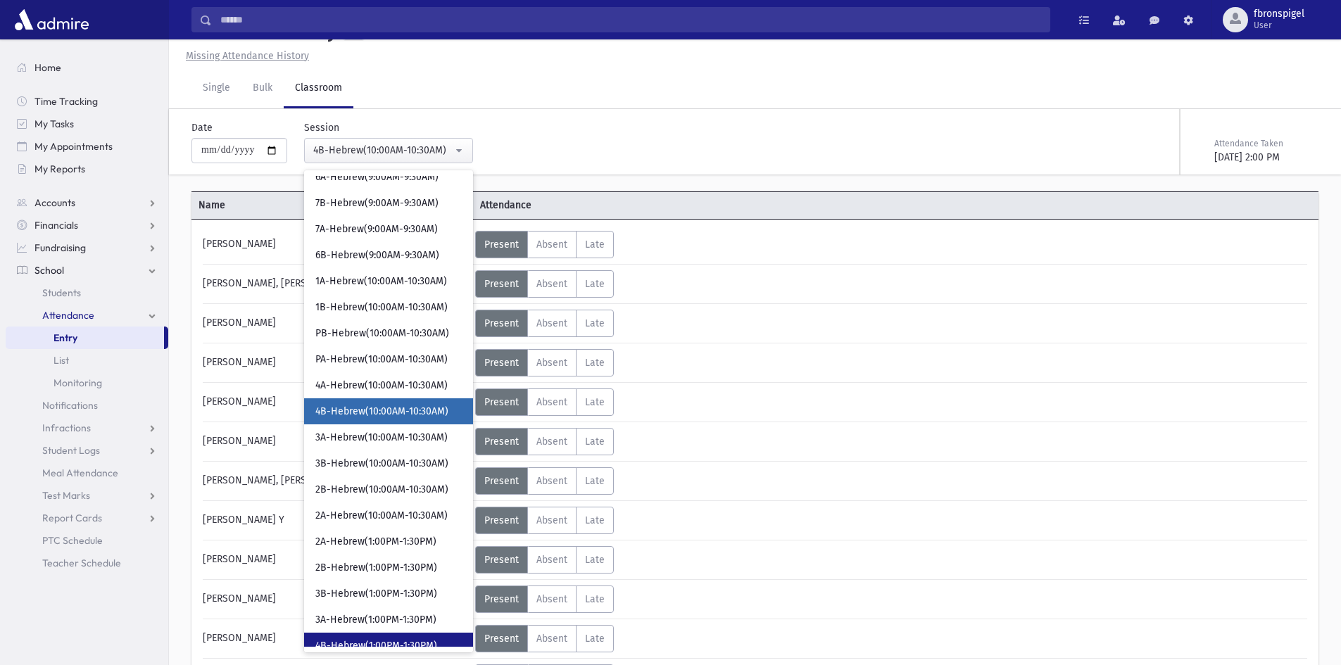
click at [395, 641] on span "4B-Hebrew(1:00PM-1:30PM)" at bounding box center [376, 646] width 122 height 14
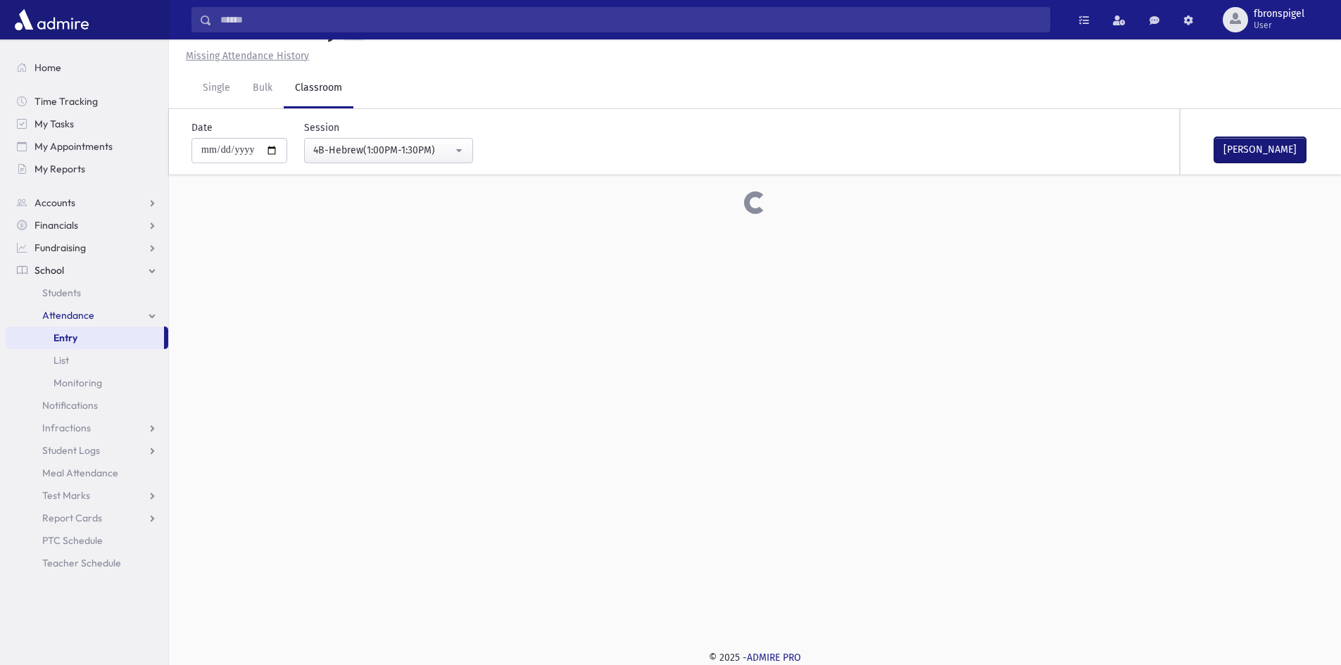
click at [1241, 148] on button "Mark Done" at bounding box center [1259, 149] width 91 height 25
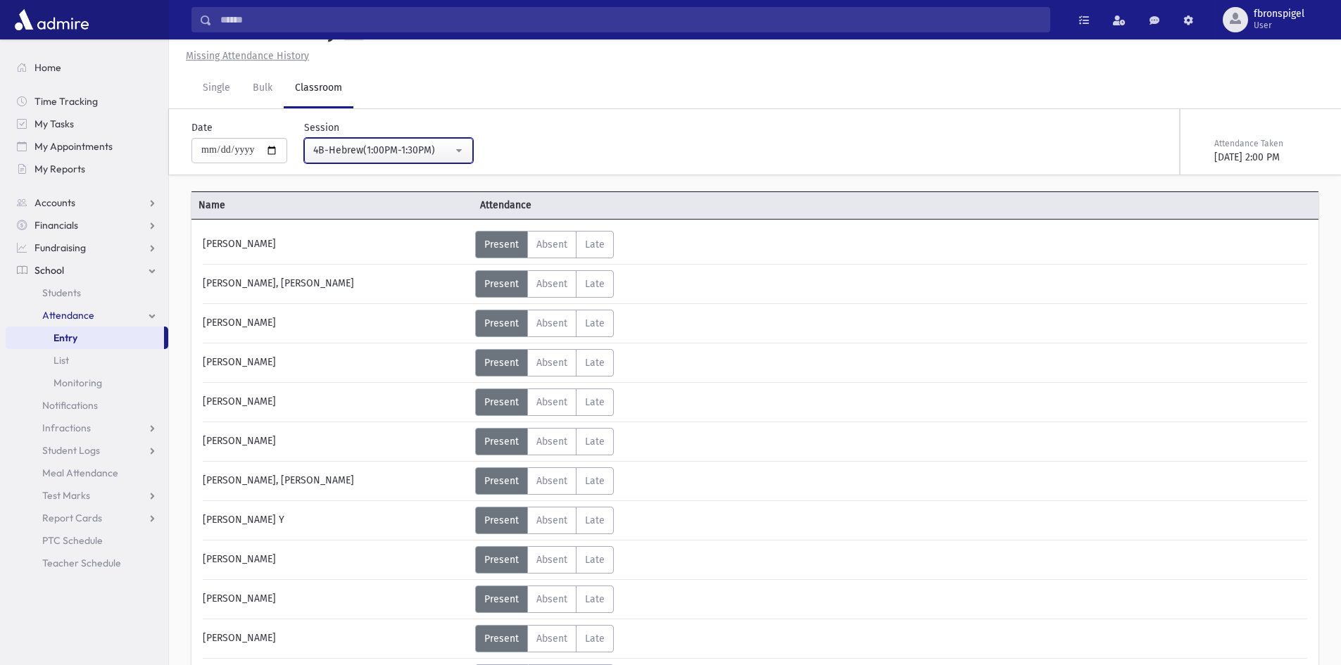
click at [372, 147] on div "4B-Hebrew(1:00PM-1:30PM)" at bounding box center [382, 150] width 139 height 15
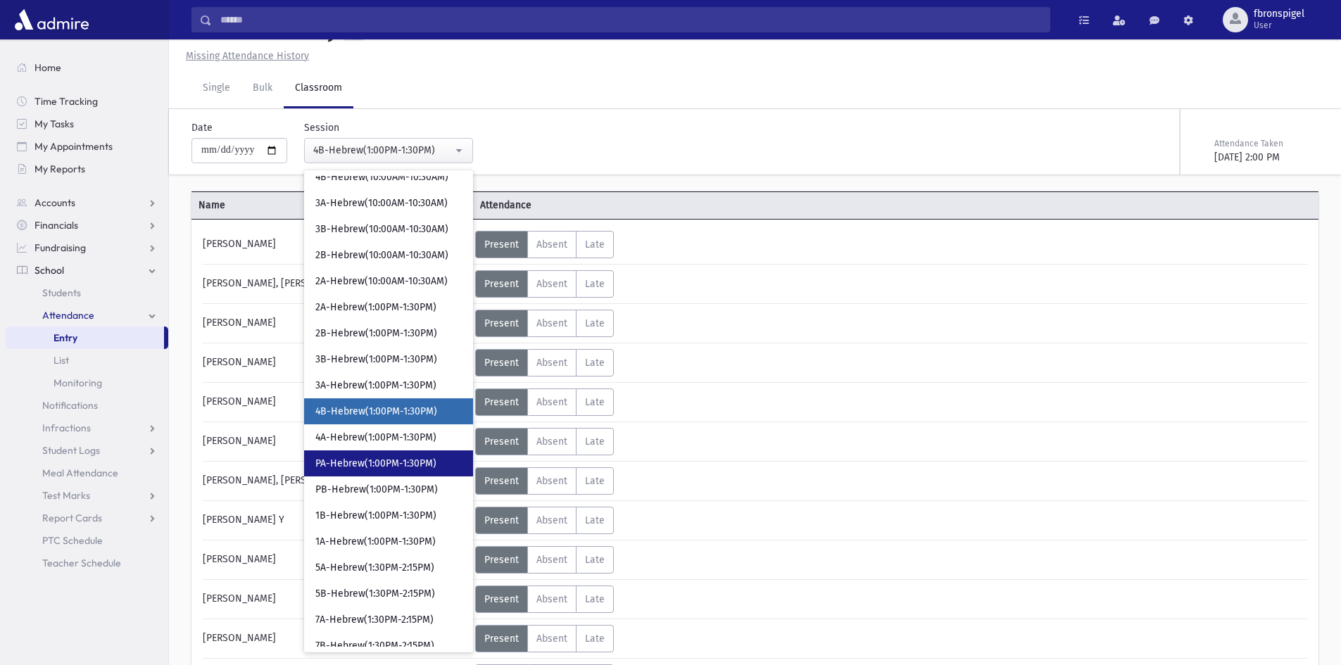
click at [353, 455] on link "PA-Hebrew(1:00PM-1:30PM)" at bounding box center [388, 463] width 169 height 26
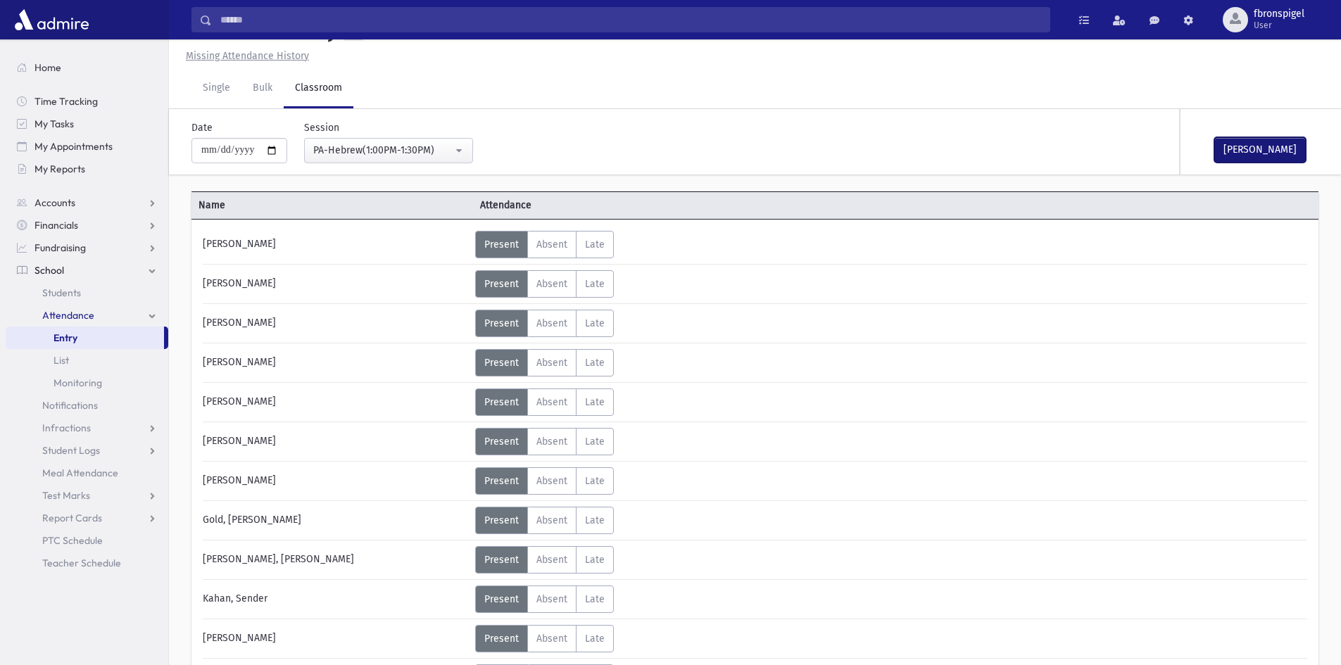
click at [1246, 148] on button "Mark Done" at bounding box center [1259, 149] width 91 height 25
click at [452, 144] on div "PA-Hebrew(1:00PM-1:30PM)" at bounding box center [382, 150] width 139 height 15
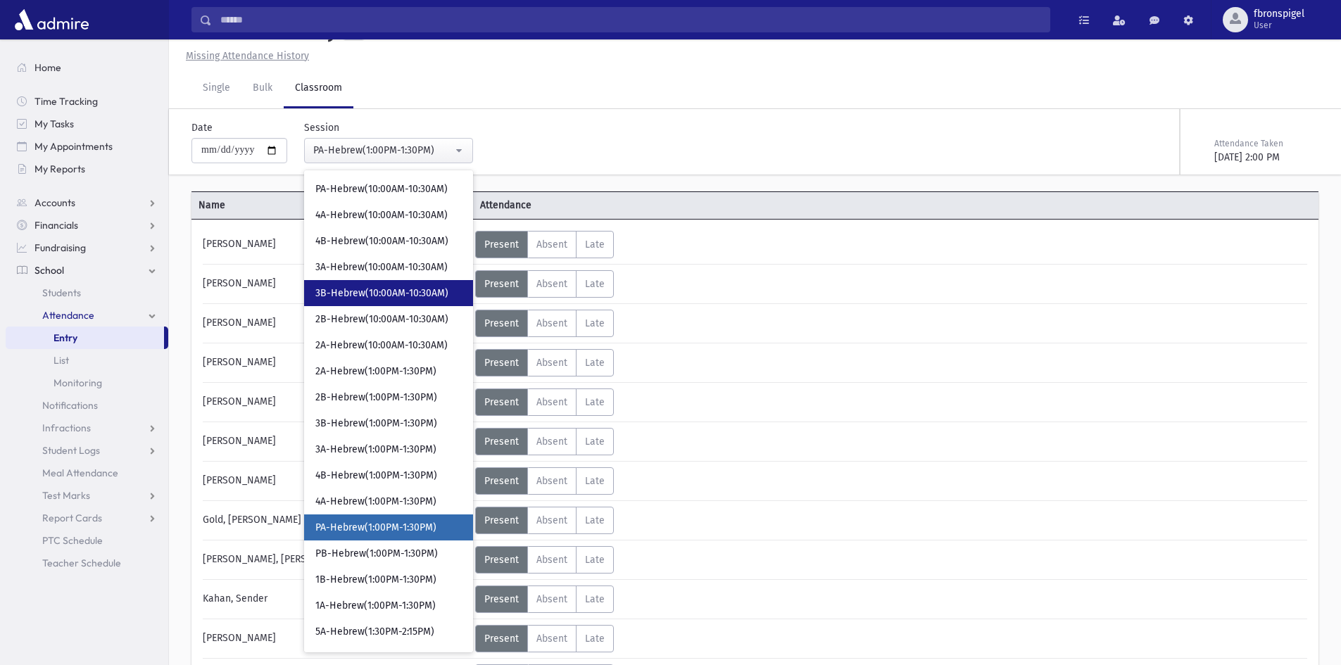
scroll to position [288, 0]
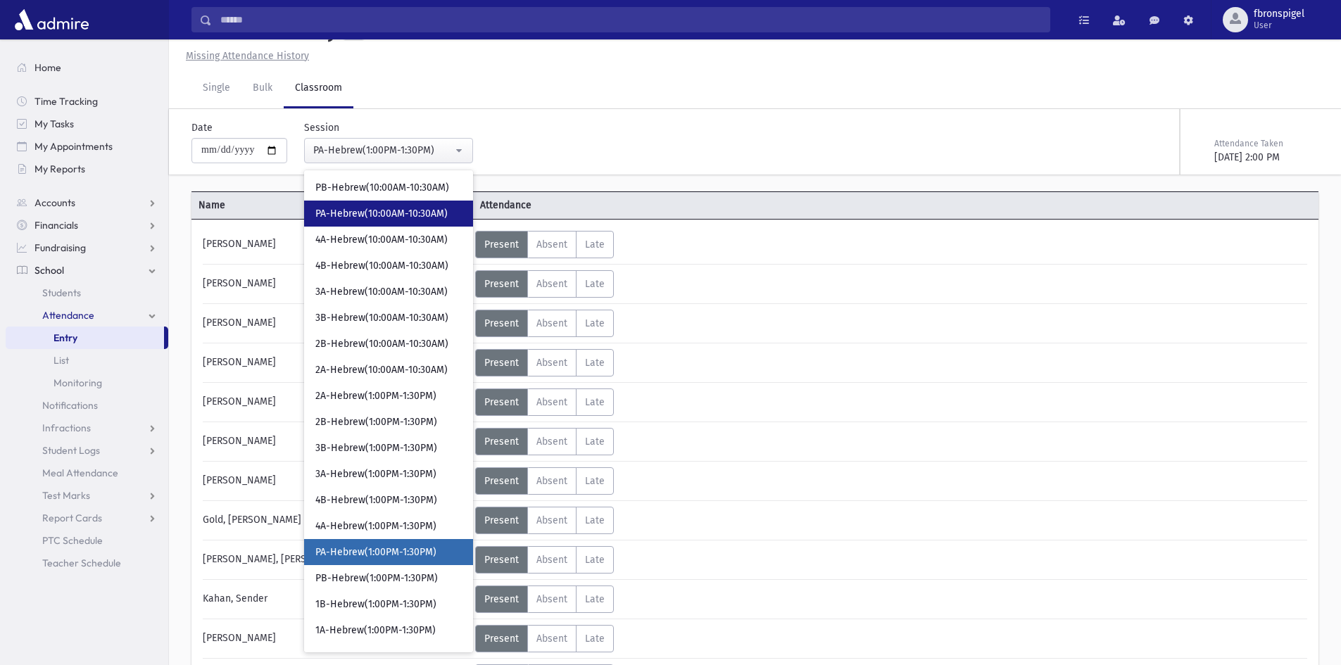
click at [362, 215] on span "PA-Hebrew(10:00AM-10:30AM)" at bounding box center [381, 214] width 132 height 14
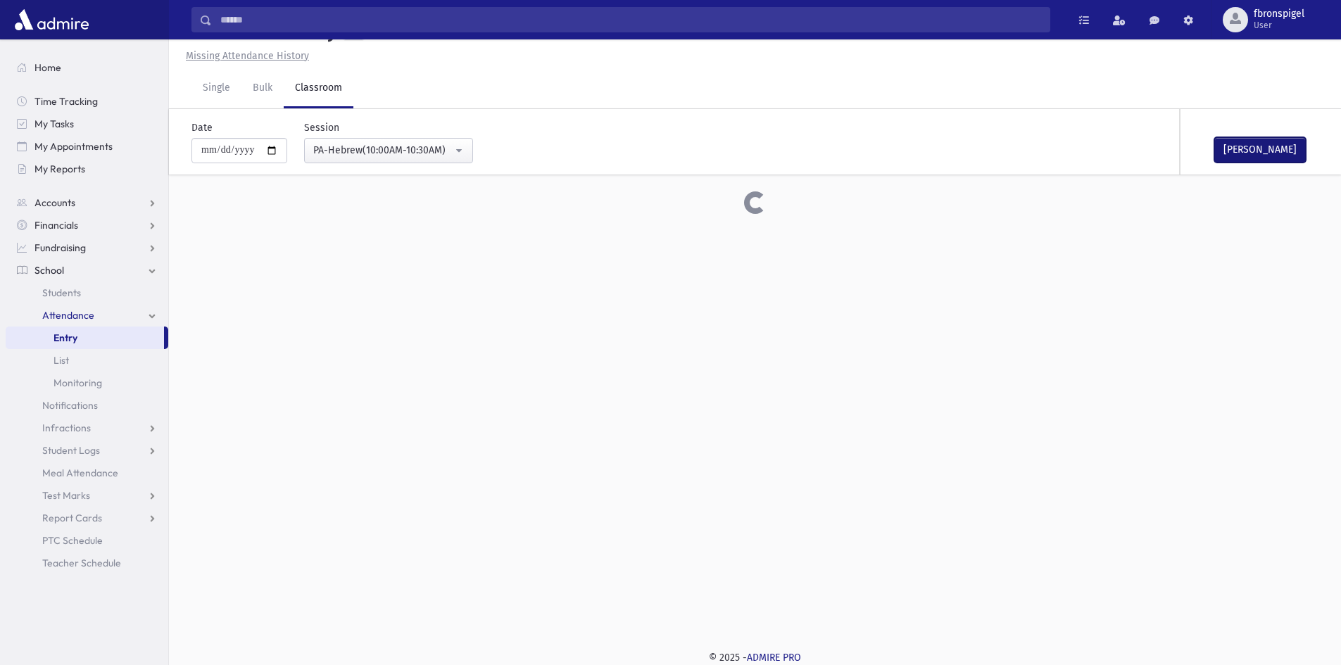
click at [1257, 150] on button "Mark Done" at bounding box center [1259, 149] width 91 height 25
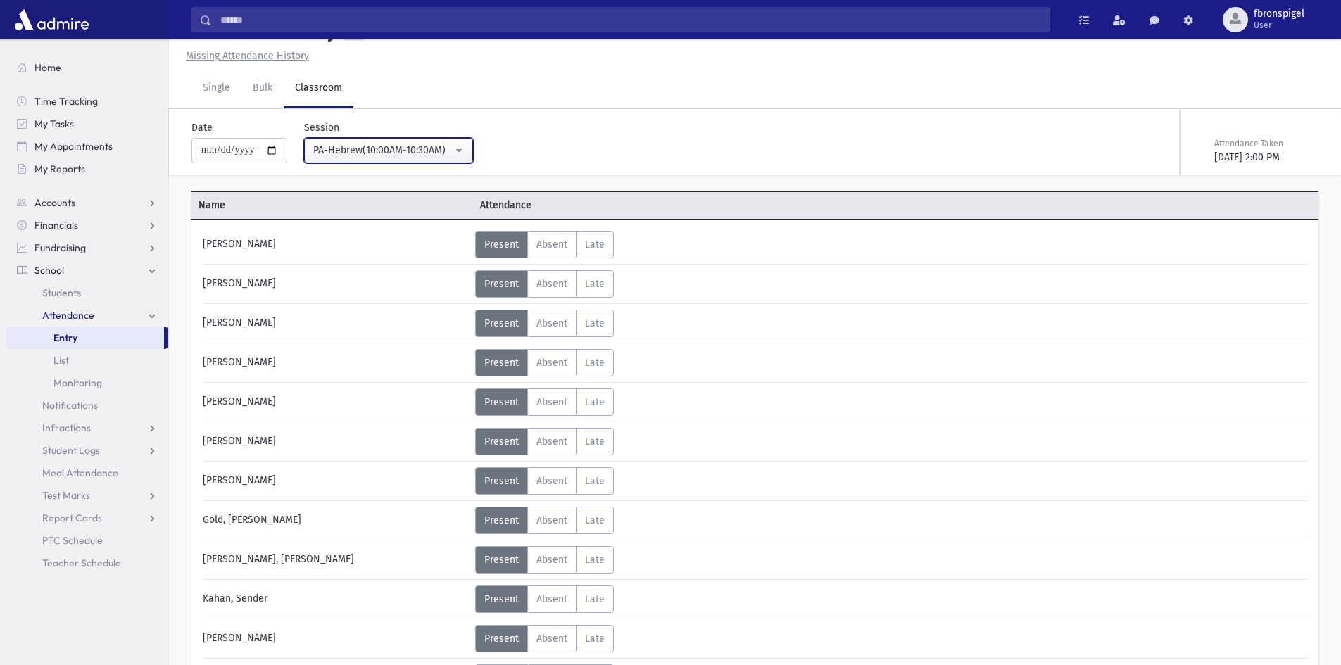
click at [407, 149] on div "PA-Hebrew(10:00AM-10:30AM)" at bounding box center [382, 150] width 139 height 15
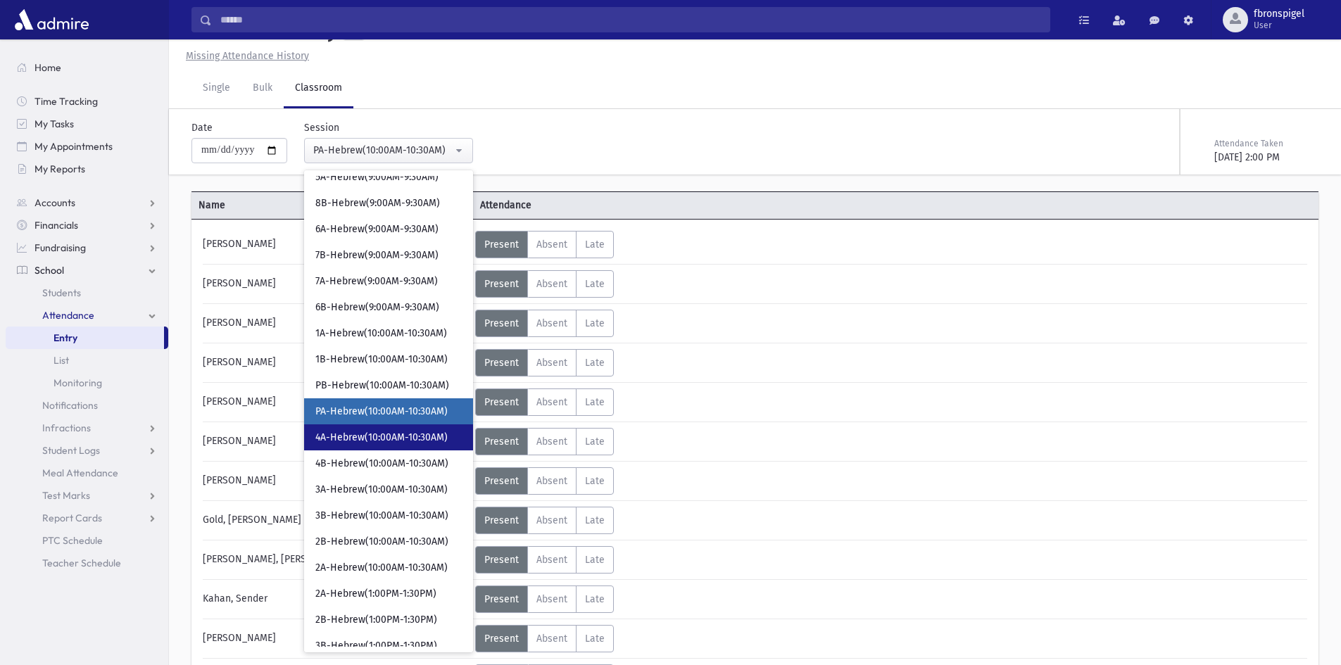
click at [374, 445] on link "4A-Hebrew(10:00AM-10:30AM)" at bounding box center [388, 437] width 169 height 26
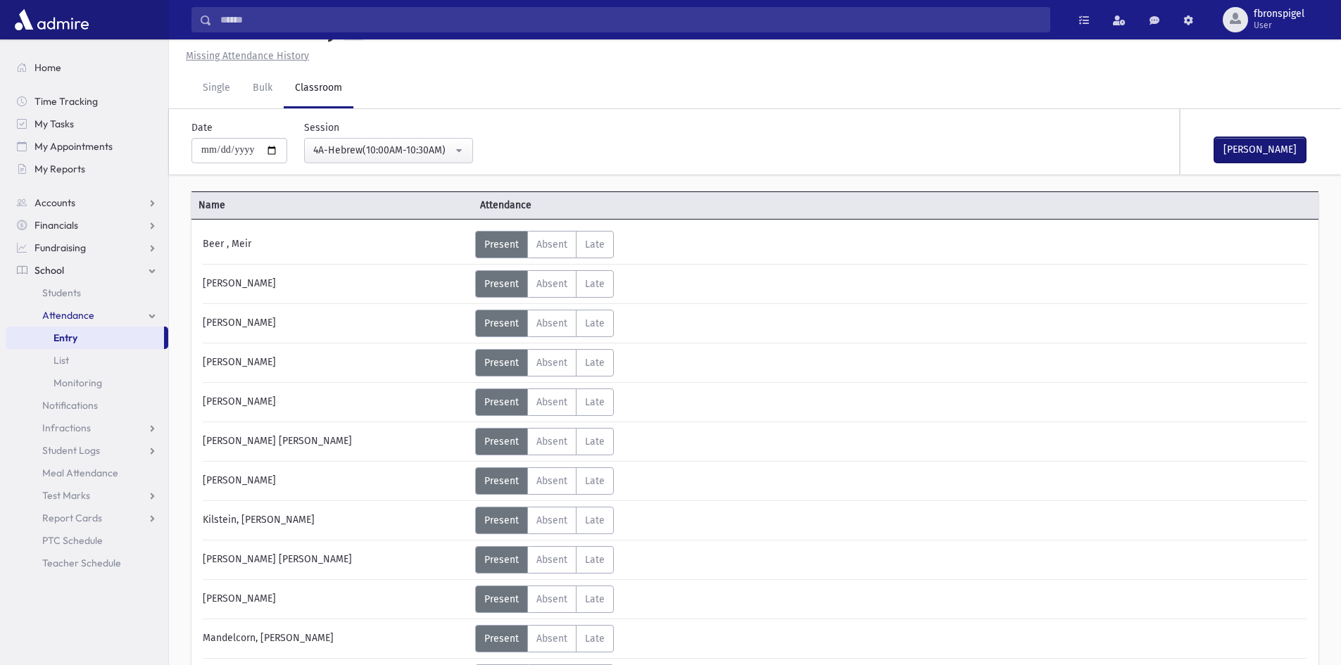
drag, startPoint x: 1237, startPoint y: 149, endPoint x: 758, endPoint y: 111, distance: 480.7
click at [1212, 149] on div "Mark Done" at bounding box center [1250, 141] width 141 height 65
drag, startPoint x: 356, startPoint y: 160, endPoint x: 351, endPoint y: 172, distance: 12.3
click at [356, 161] on button "4A-Hebrew(10:00AM-10:30AM)" at bounding box center [388, 150] width 169 height 25
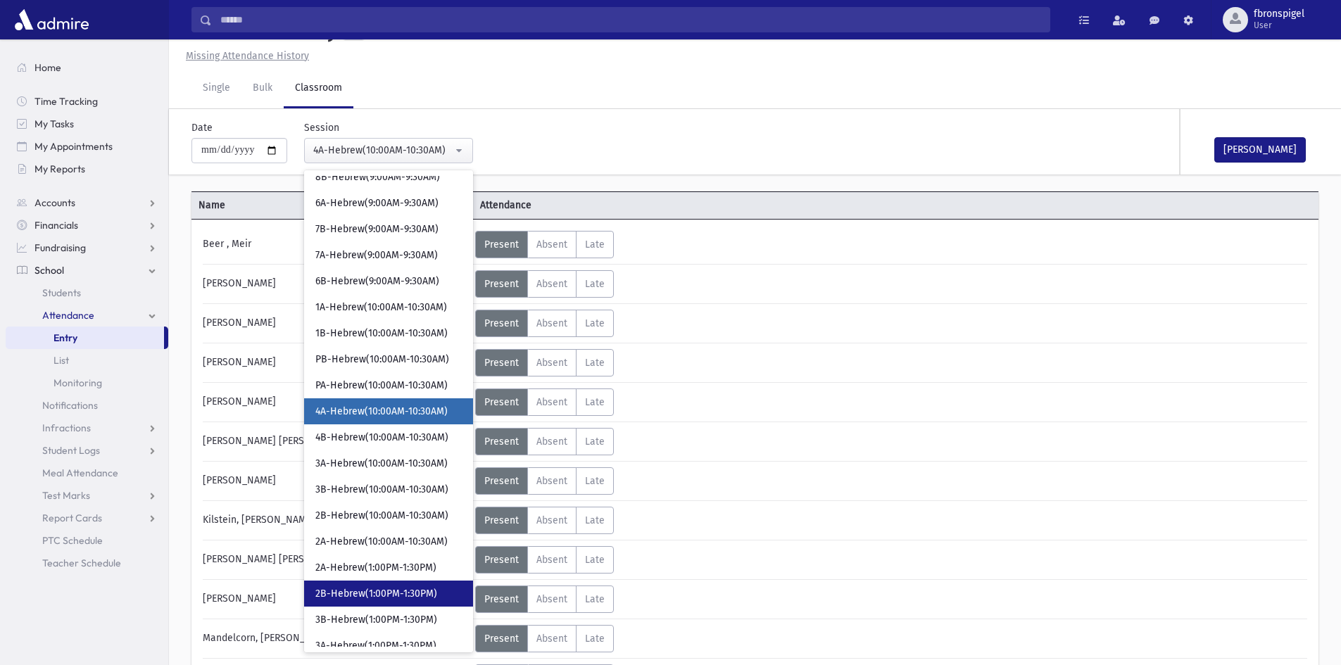
scroll to position [186, 0]
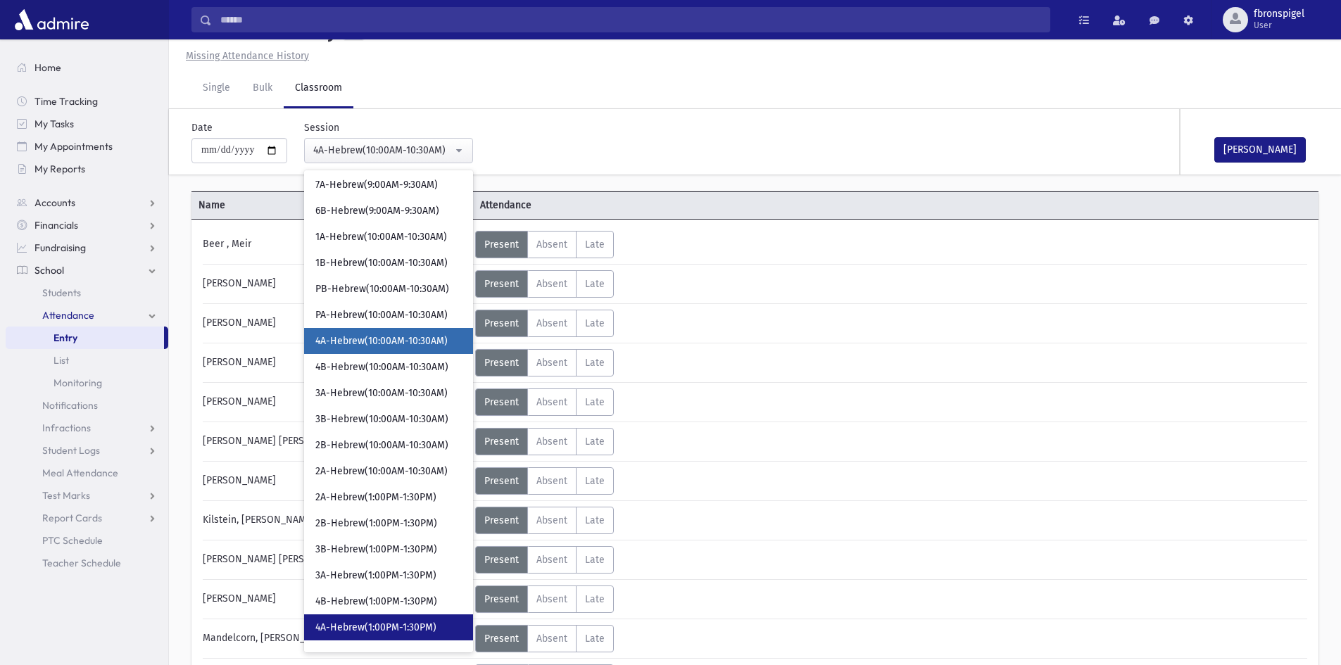
drag, startPoint x: 350, startPoint y: 631, endPoint x: 300, endPoint y: 654, distance: 56.0
click at [351, 631] on span "4A-Hebrew(1:00PM-1:30PM)" at bounding box center [375, 628] width 121 height 14
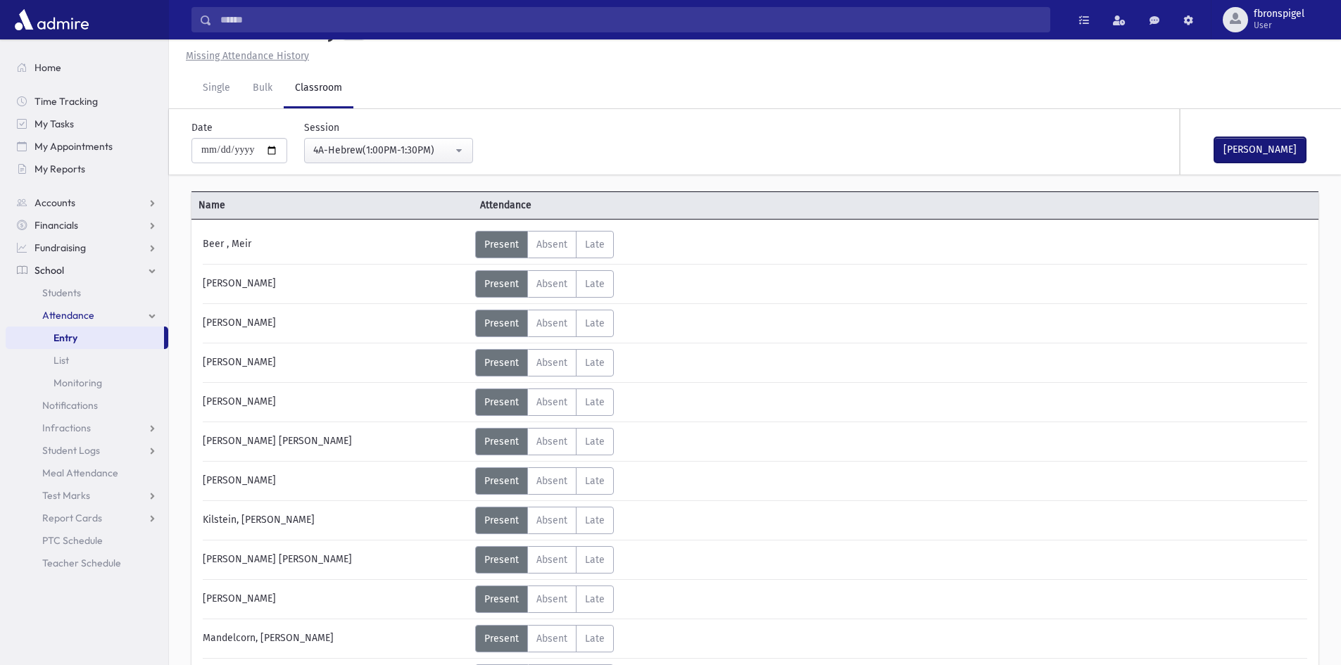
click at [1240, 155] on button "Mark Done" at bounding box center [1259, 149] width 91 height 25
click at [366, 158] on div "4A-Hebrew(1:00PM-1:30PM)" at bounding box center [382, 150] width 139 height 15
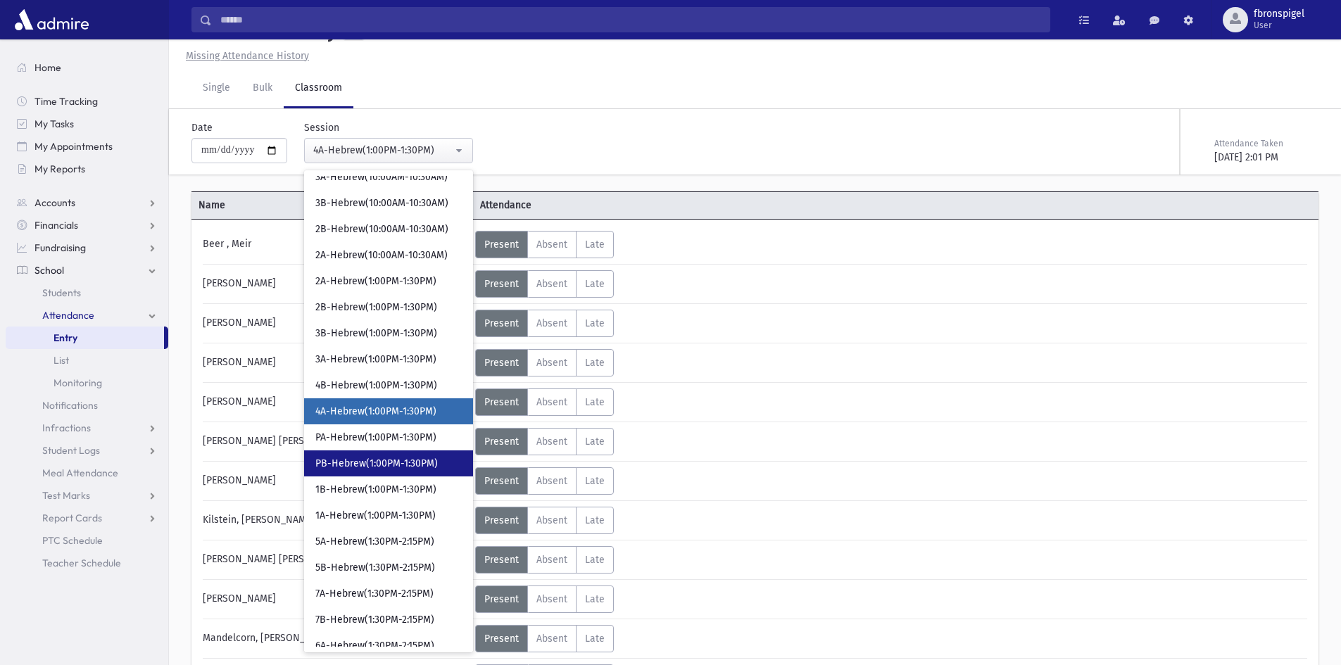
drag, startPoint x: 367, startPoint y: 472, endPoint x: 663, endPoint y: 400, distance: 305.0
click at [369, 469] on link "PB-Hebrew(1:00PM-1:30PM)" at bounding box center [388, 463] width 169 height 26
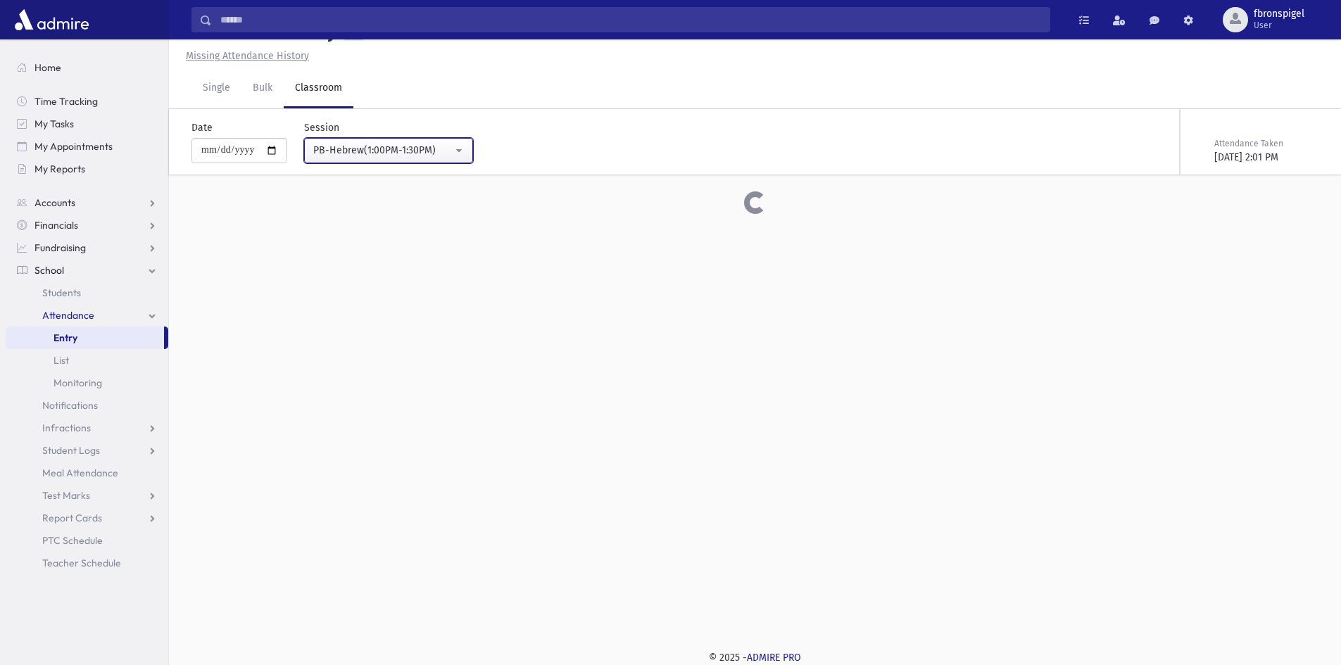
click at [402, 152] on div "PB-Hebrew(1:00PM-1:30PM)" at bounding box center [382, 150] width 139 height 15
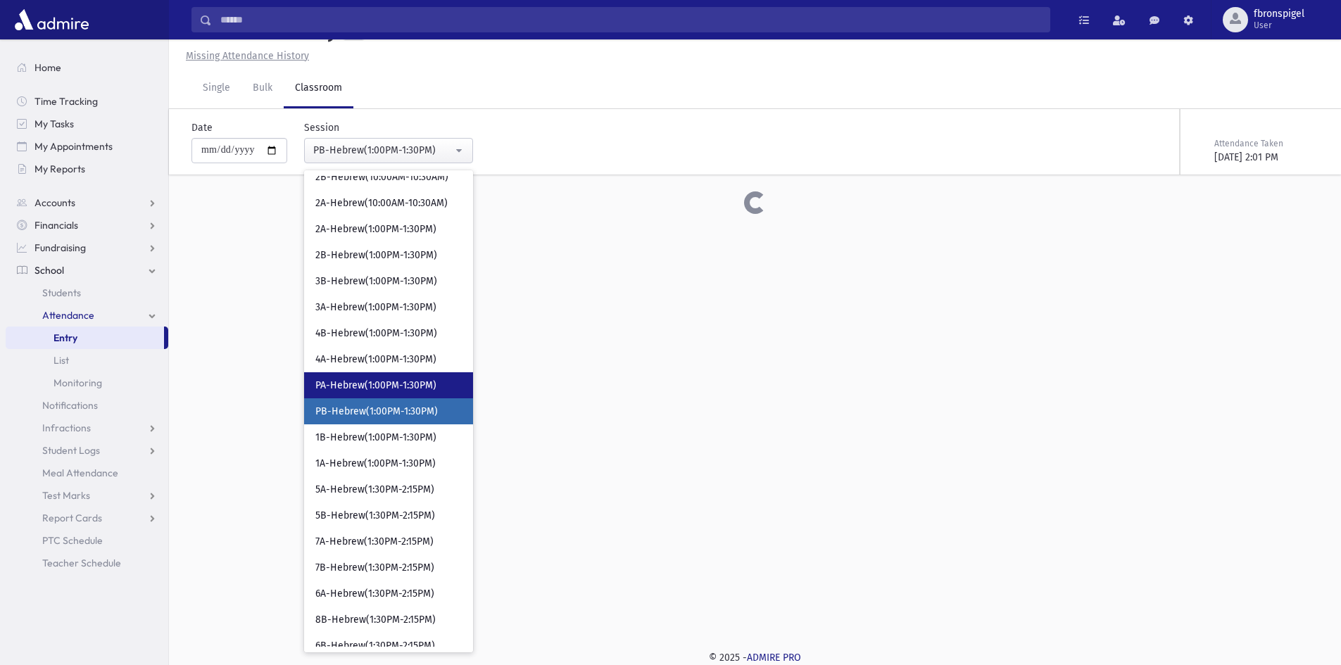
drag, startPoint x: 357, startPoint y: 391, endPoint x: 357, endPoint y: 305, distance: 85.1
click at [357, 374] on link "PA-Hebrew(1:00PM-1:30PM)" at bounding box center [388, 385] width 169 height 26
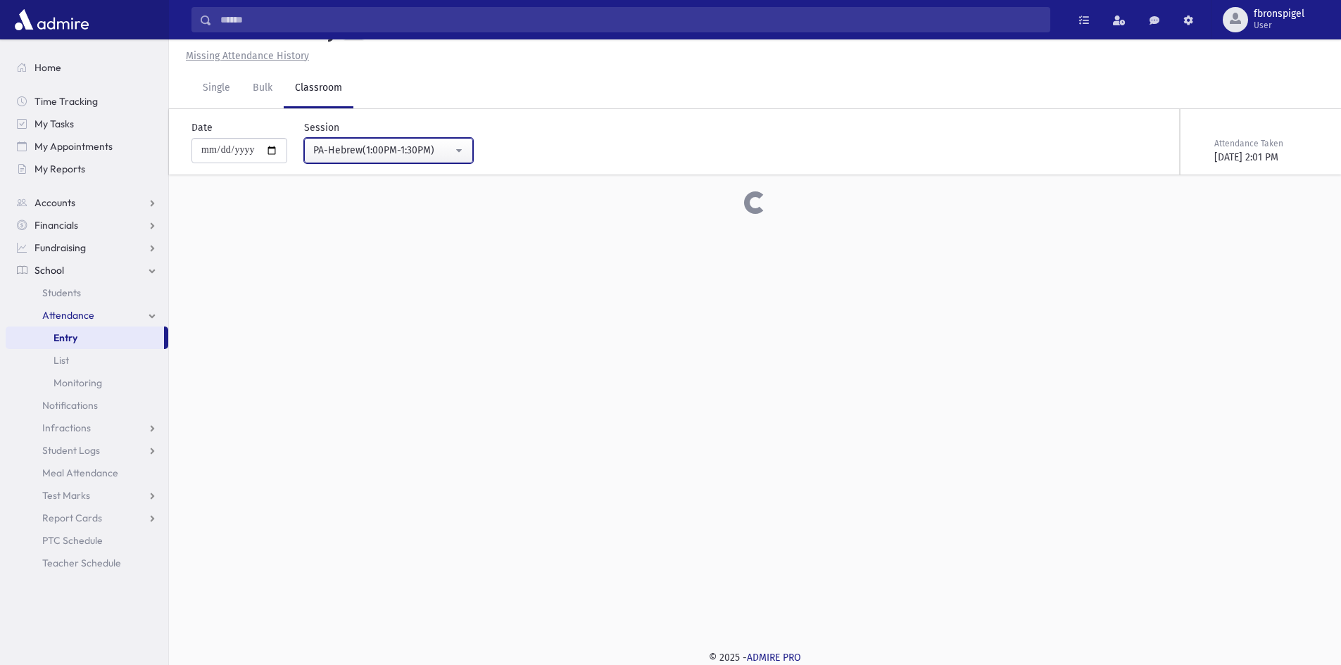
click at [364, 146] on div "PA-Hebrew(1:00PM-1:30PM)" at bounding box center [382, 150] width 139 height 15
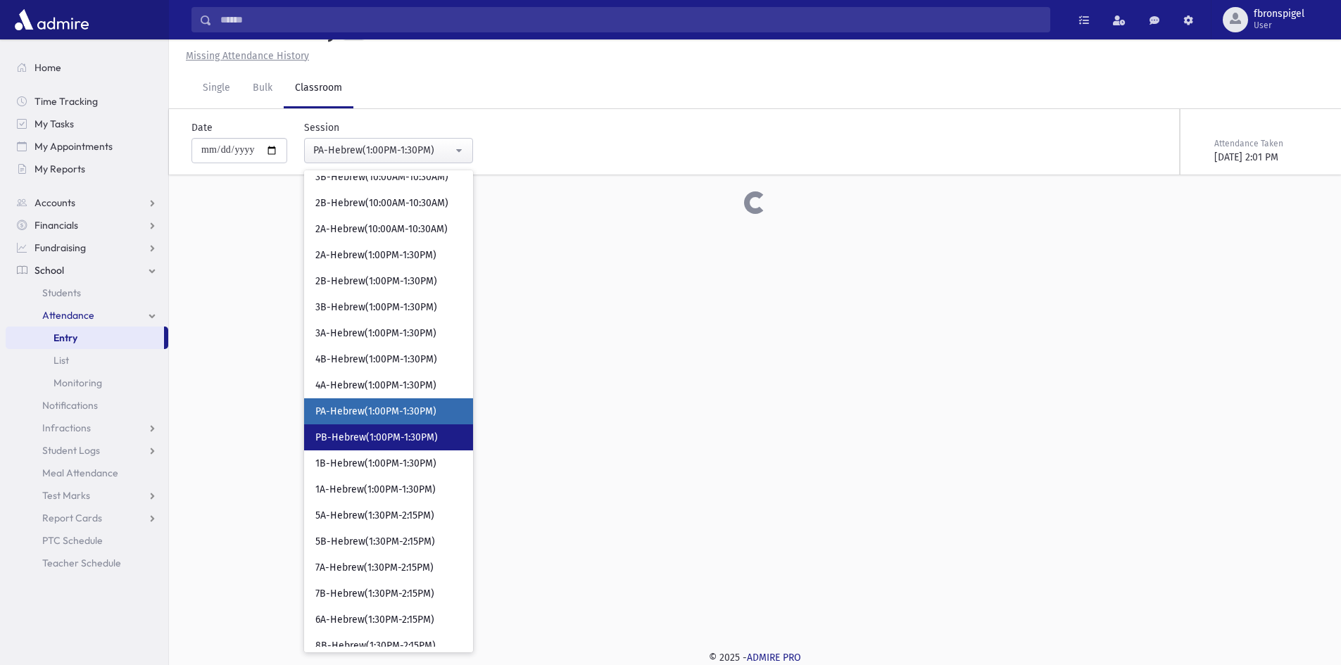
click at [348, 438] on span "PB-Hebrew(1:00PM-1:30PM)" at bounding box center [376, 438] width 122 height 14
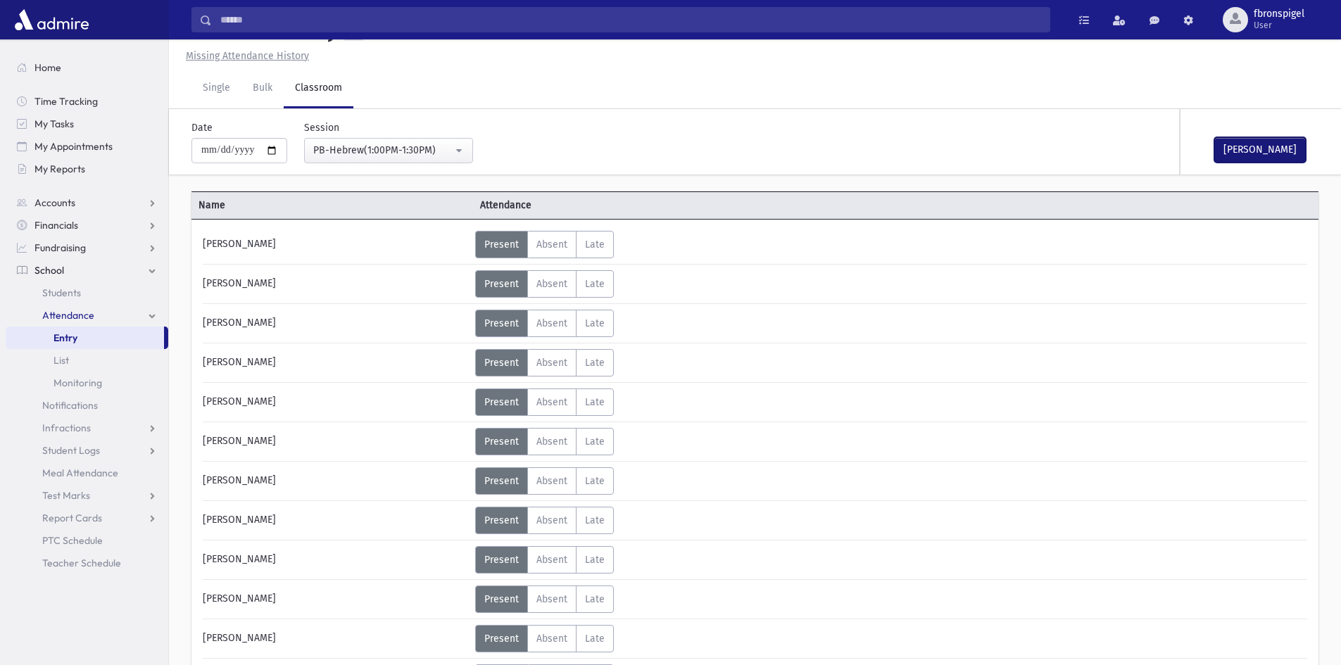
click at [1257, 144] on button "Mark Done" at bounding box center [1259, 149] width 91 height 25
click at [425, 153] on div "PB-Hebrew(1:00PM-1:30PM)" at bounding box center [382, 150] width 139 height 15
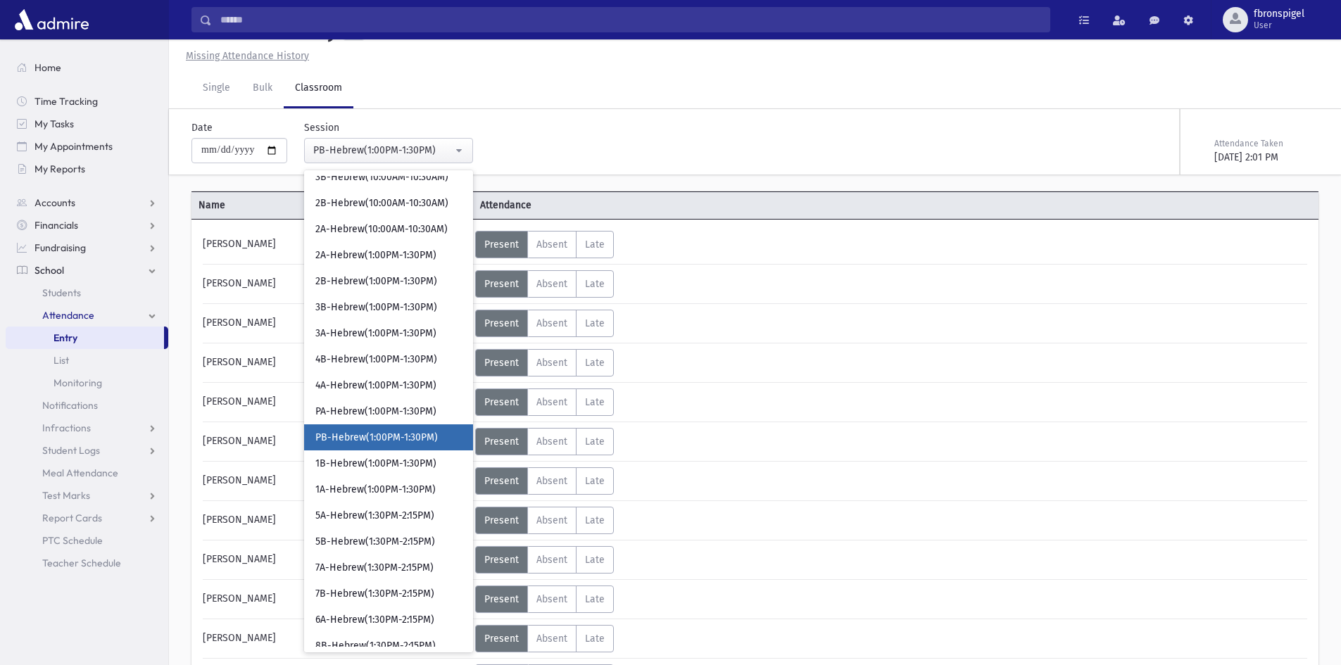
scroll to position [455, 0]
click at [392, 412] on span "PB-Hebrew(1:00PM-1:30PM)" at bounding box center [376, 412] width 122 height 14
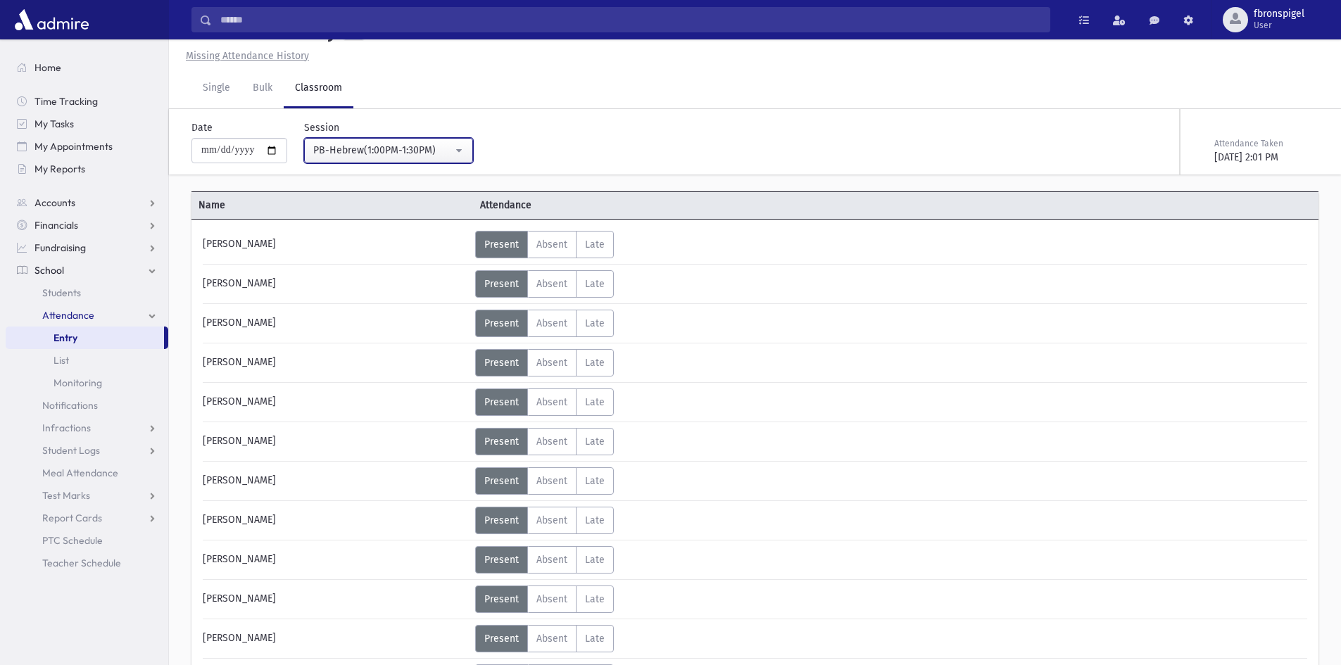
click at [381, 149] on div "PB-Hebrew(1:00PM-1:30PM)" at bounding box center [382, 150] width 139 height 15
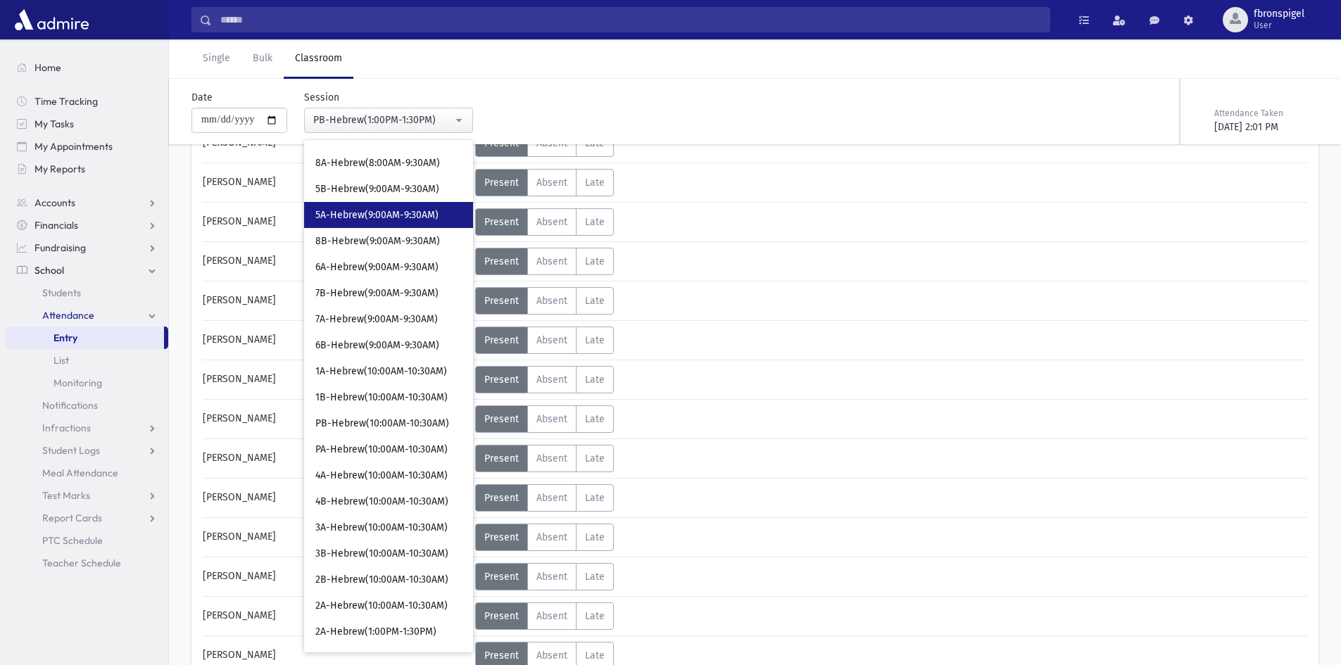
scroll to position [0, 0]
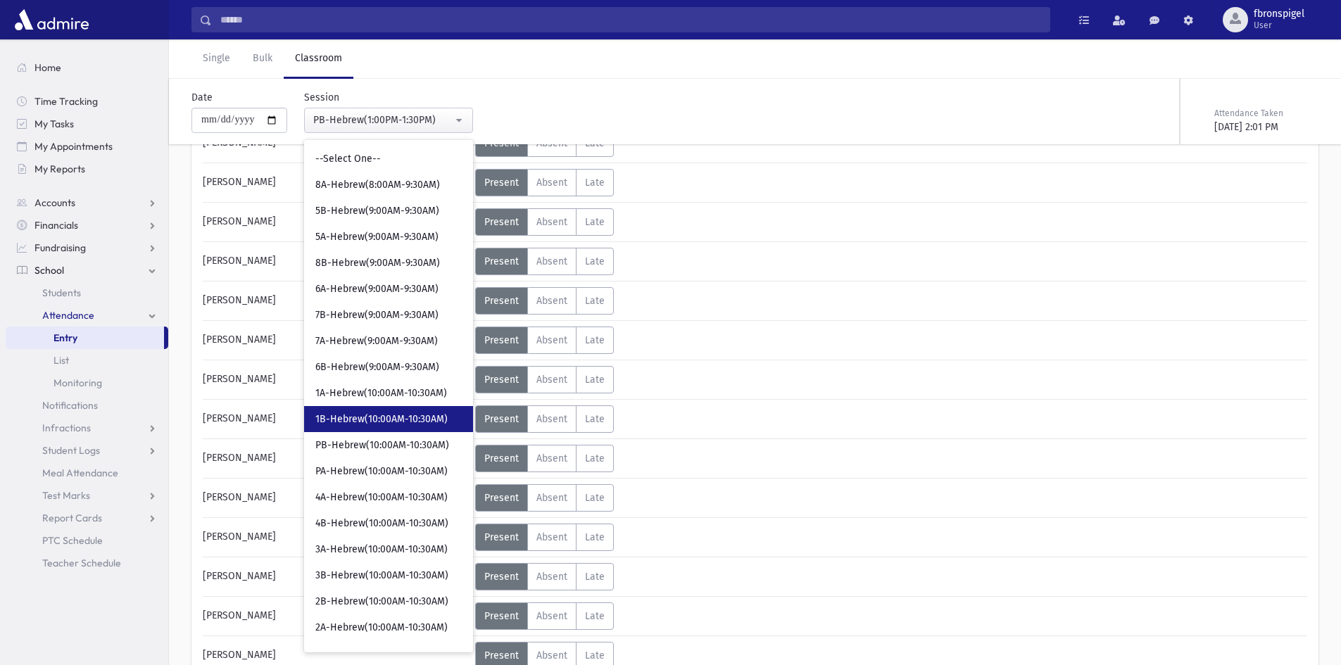
click at [353, 412] on link "1B-Hebrew(10:00AM-10:30AM)" at bounding box center [388, 419] width 169 height 26
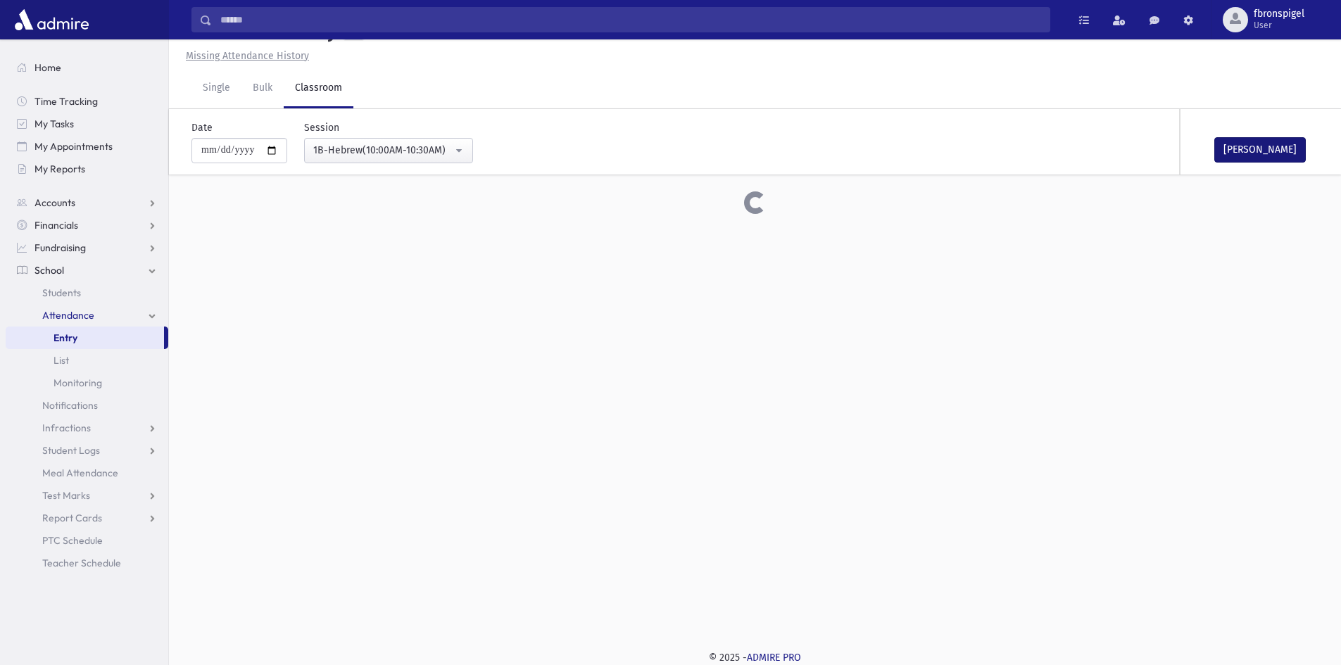
scroll to position [172, 0]
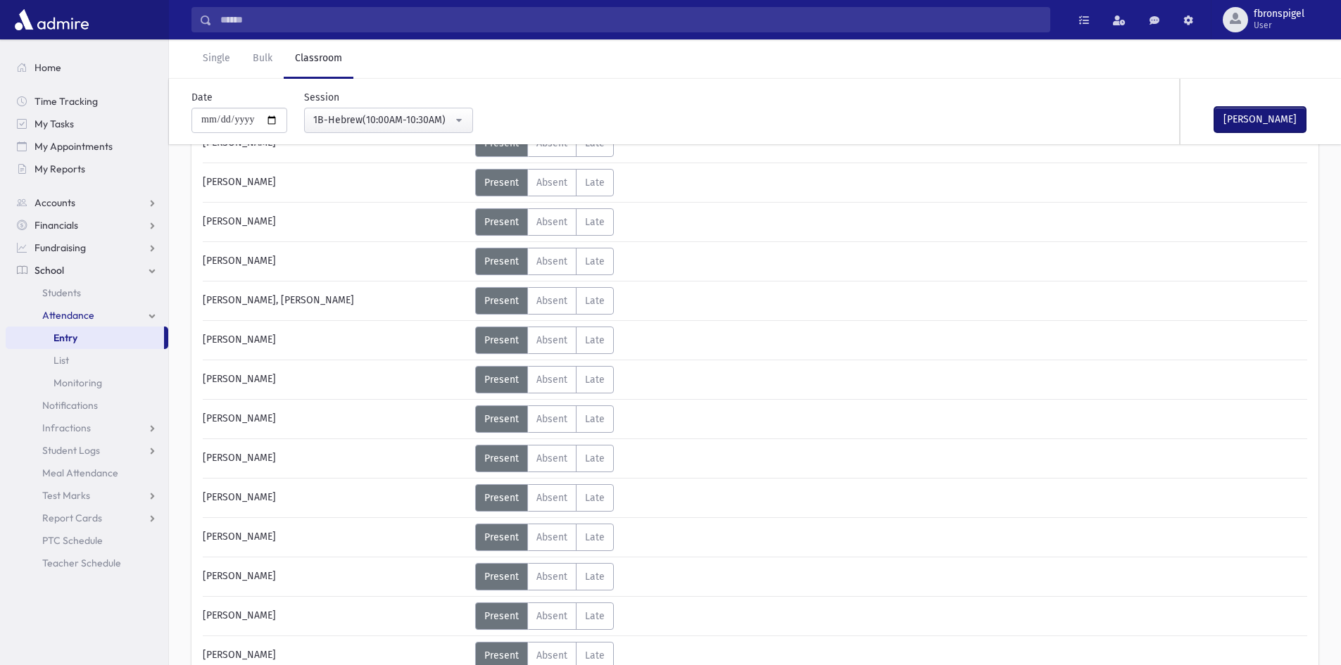
click at [1253, 120] on button "Mark Done" at bounding box center [1259, 119] width 91 height 25
click at [461, 119] on button "1B-Hebrew(10:00AM-10:30AM)" at bounding box center [388, 120] width 169 height 25
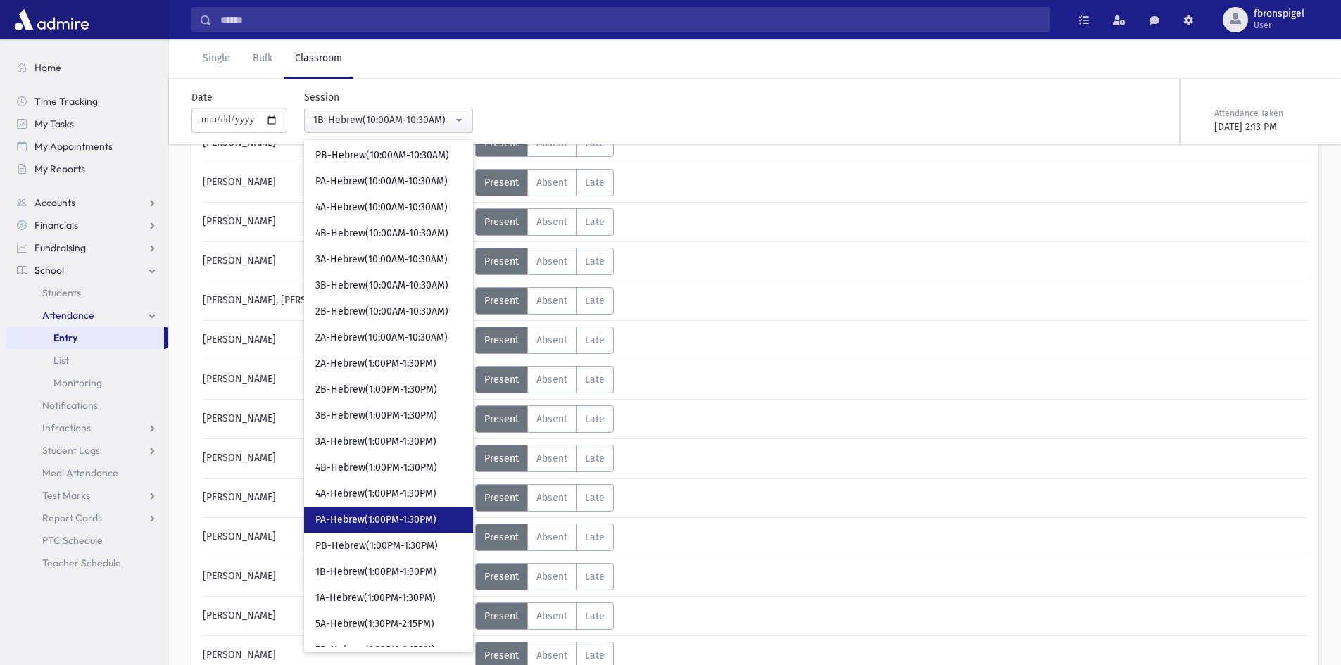
scroll to position [305, 0]
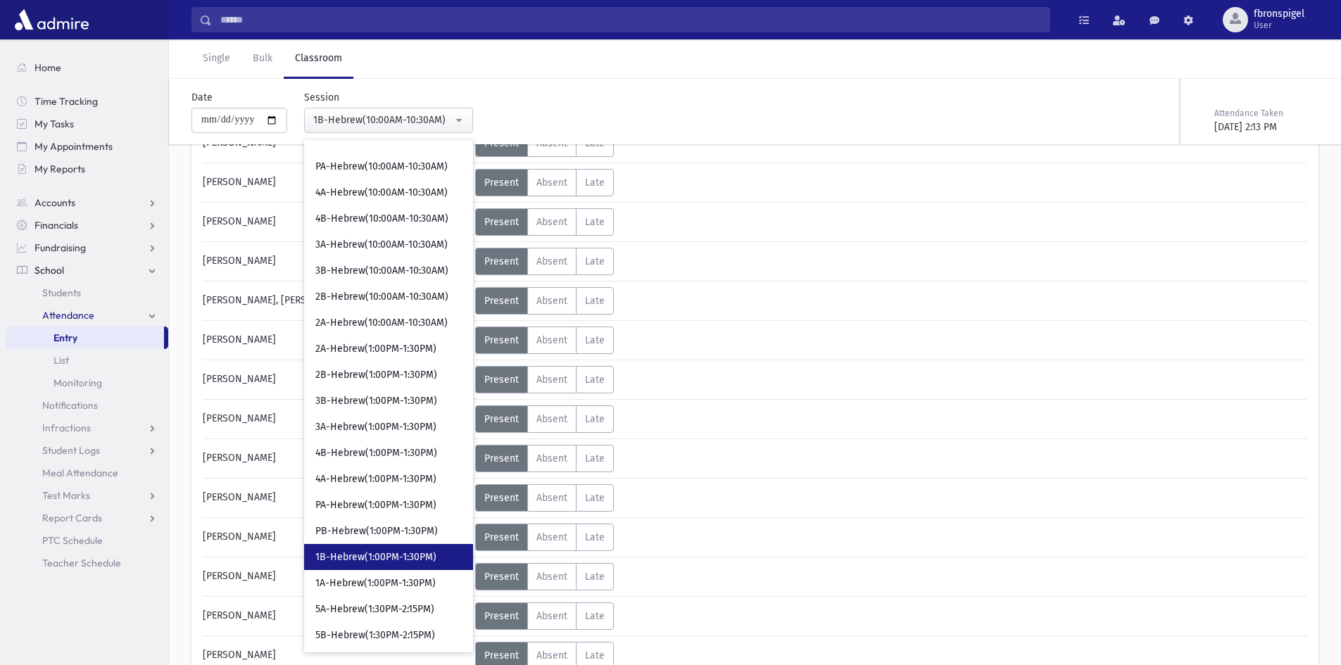
click at [341, 562] on span "1B-Hebrew(1:00PM-1:30PM)" at bounding box center [375, 557] width 121 height 14
select select "***"
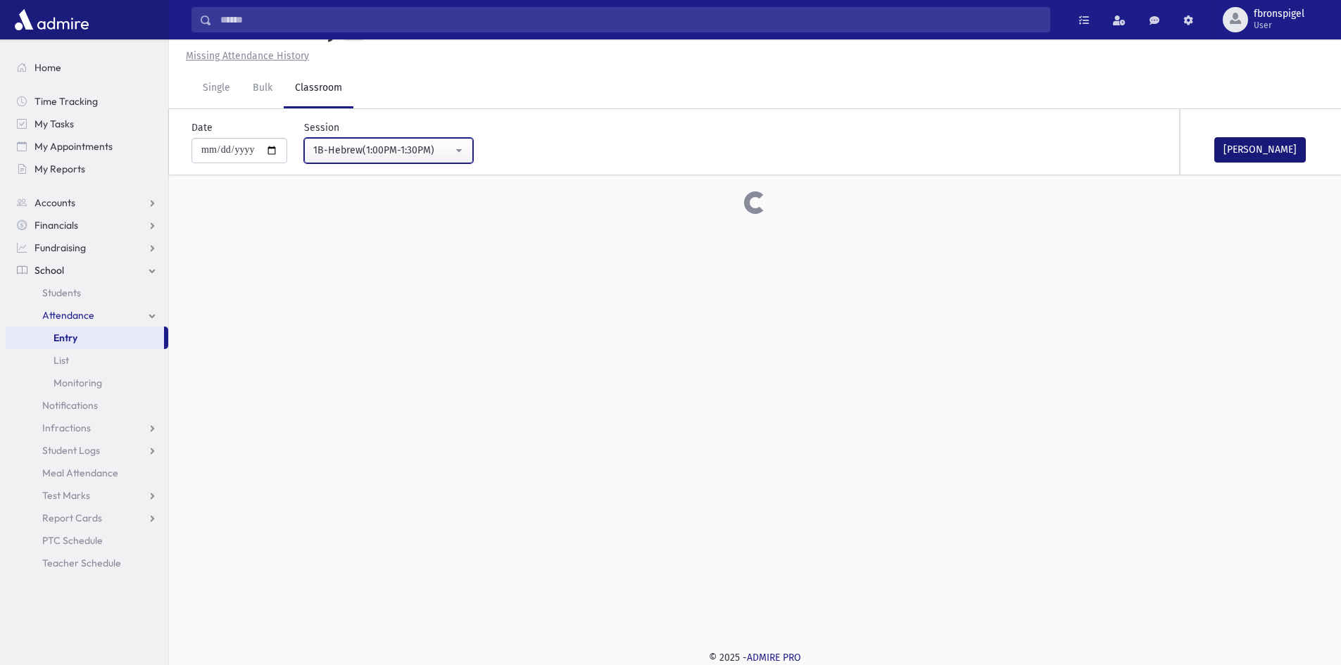
scroll to position [172, 0]
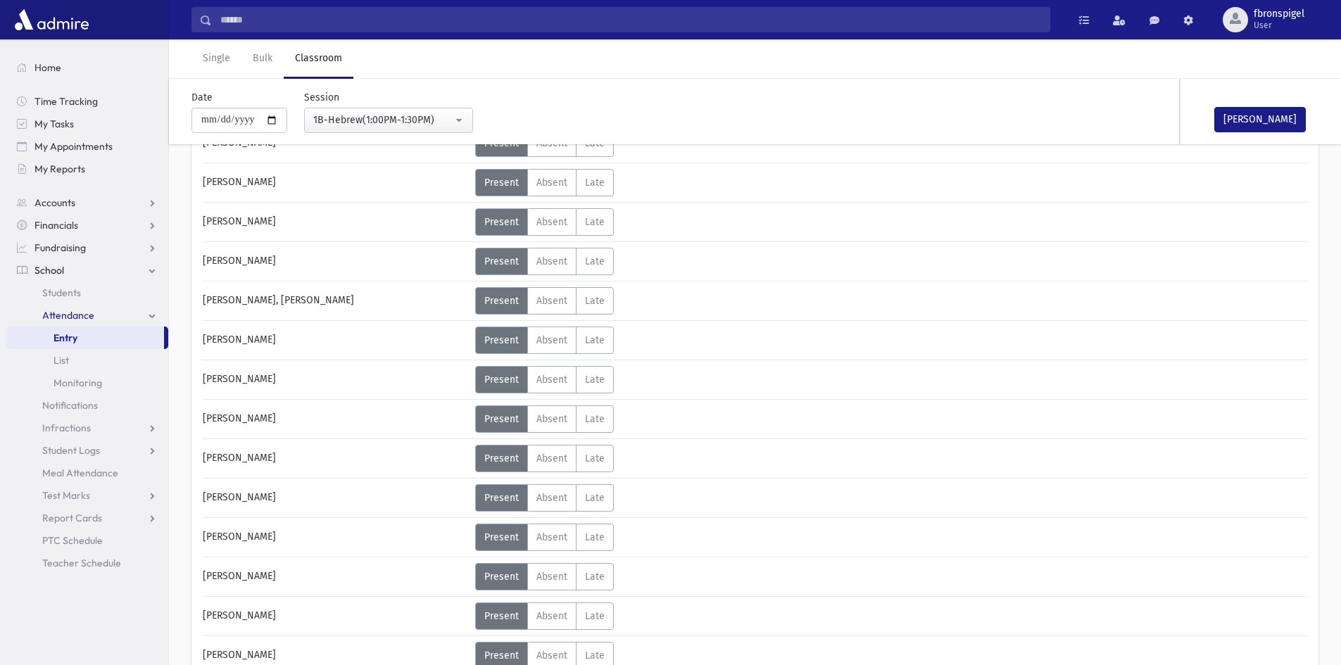
click at [1260, 137] on div "Mark Done" at bounding box center [1250, 111] width 141 height 65
click at [1237, 116] on button "Mark Done" at bounding box center [1259, 119] width 91 height 25
click at [281, 120] on input "**********" at bounding box center [239, 120] width 96 height 25
type input "**********"
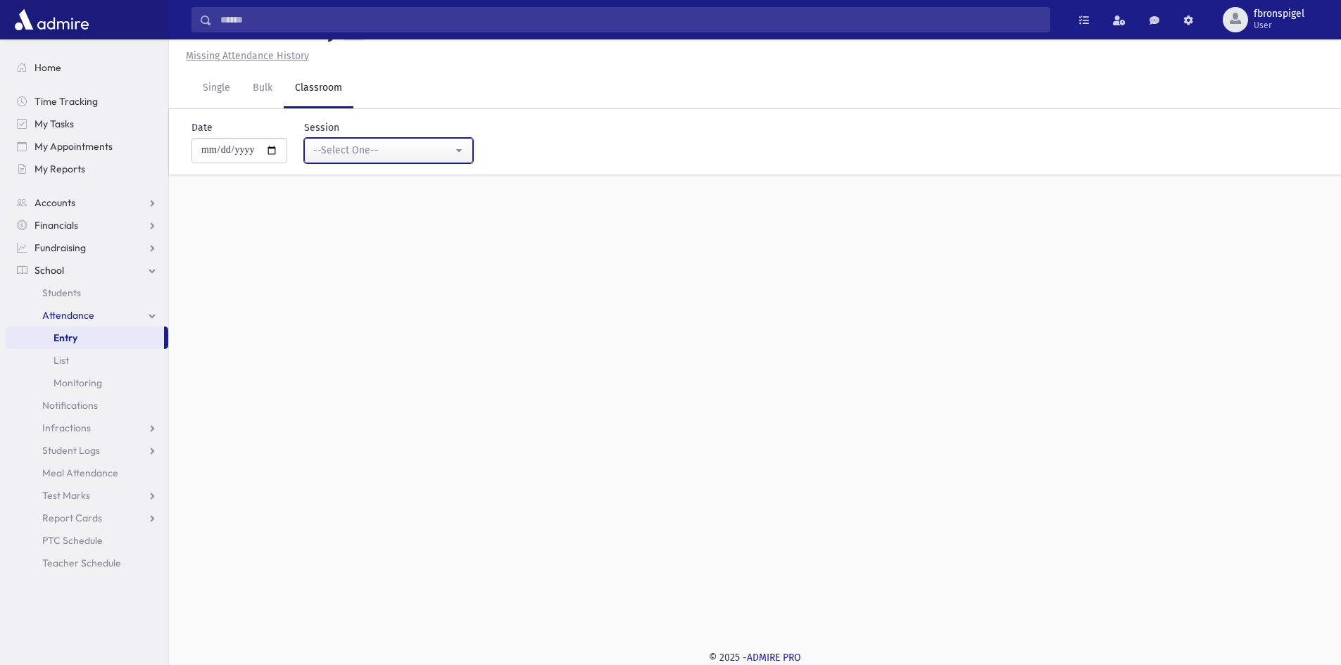
click at [374, 149] on div "--Select One--" at bounding box center [382, 150] width 139 height 15
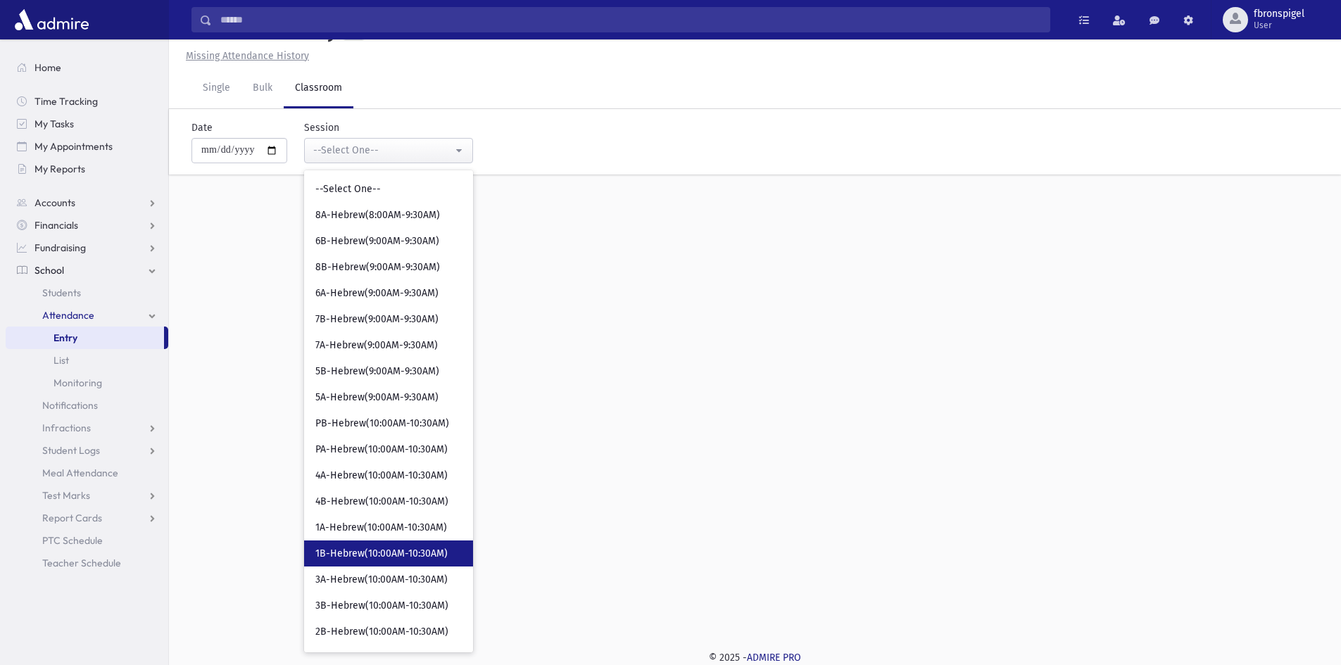
click at [351, 555] on span "1B-Hebrew(10:00AM-10:30AM)" at bounding box center [381, 554] width 132 height 14
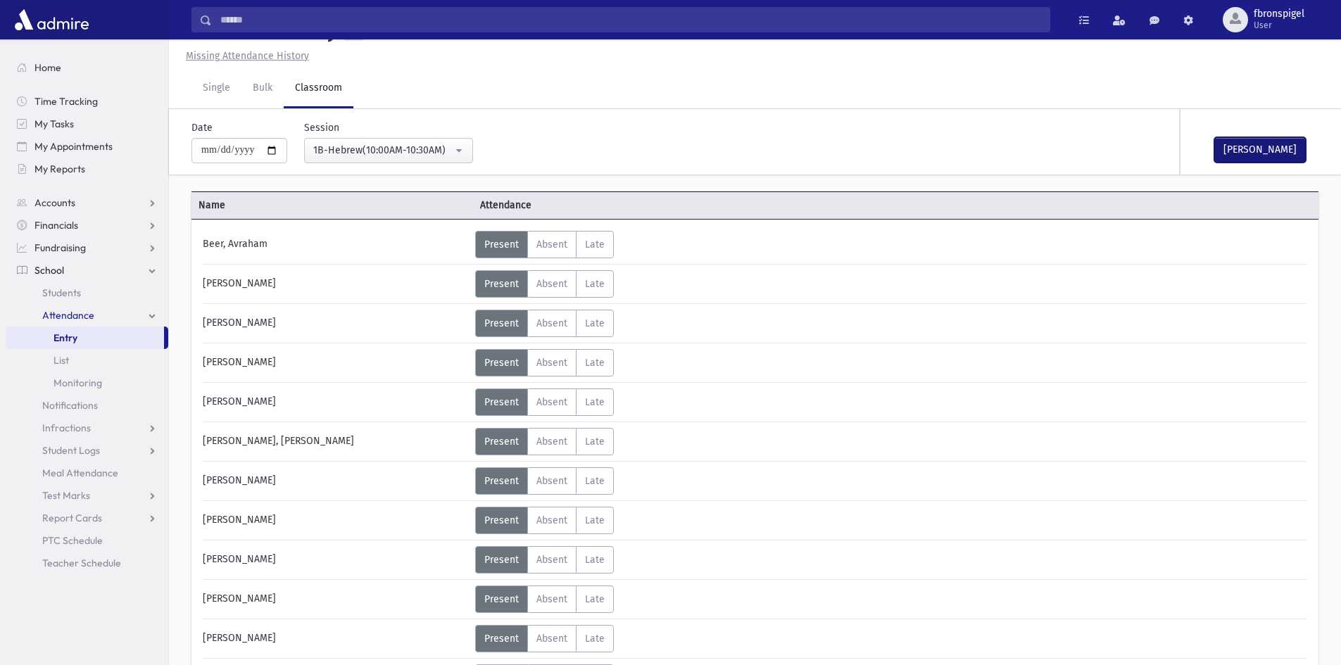
click at [1246, 143] on button "Mark Done" at bounding box center [1259, 149] width 91 height 25
click at [451, 149] on div "1B-Hebrew(10:00AM-10:30AM)" at bounding box center [382, 150] width 139 height 15
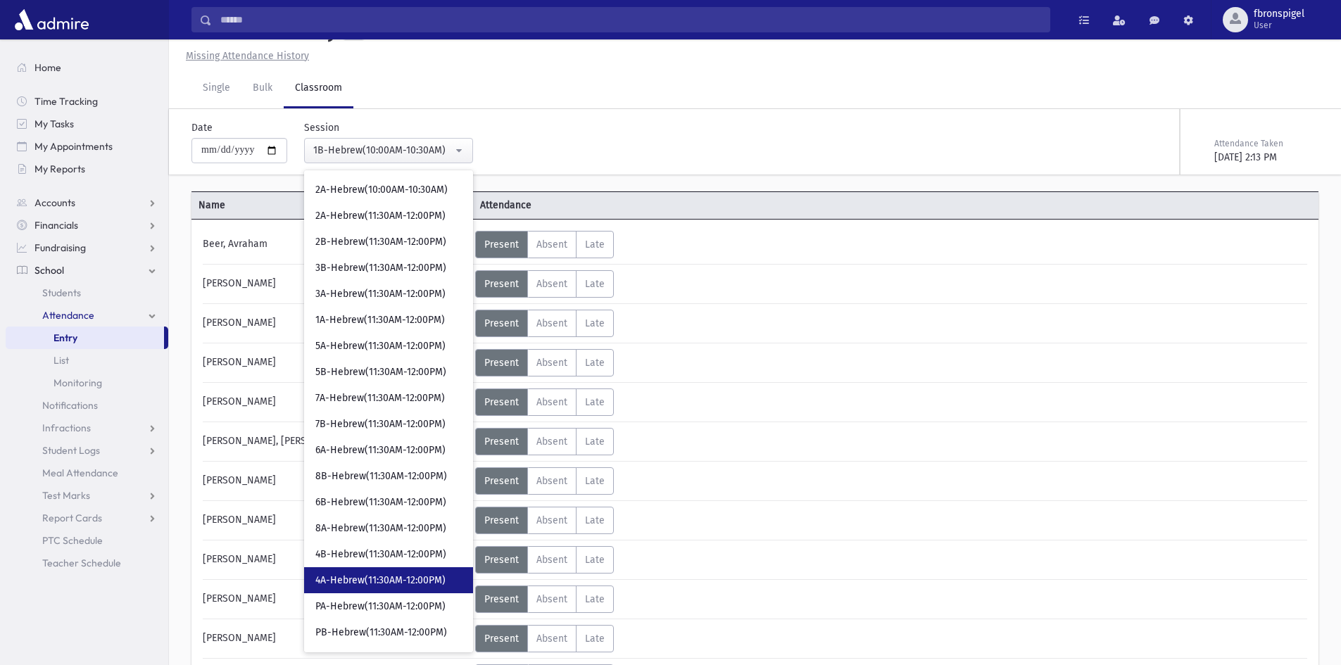
scroll to position [493, 0]
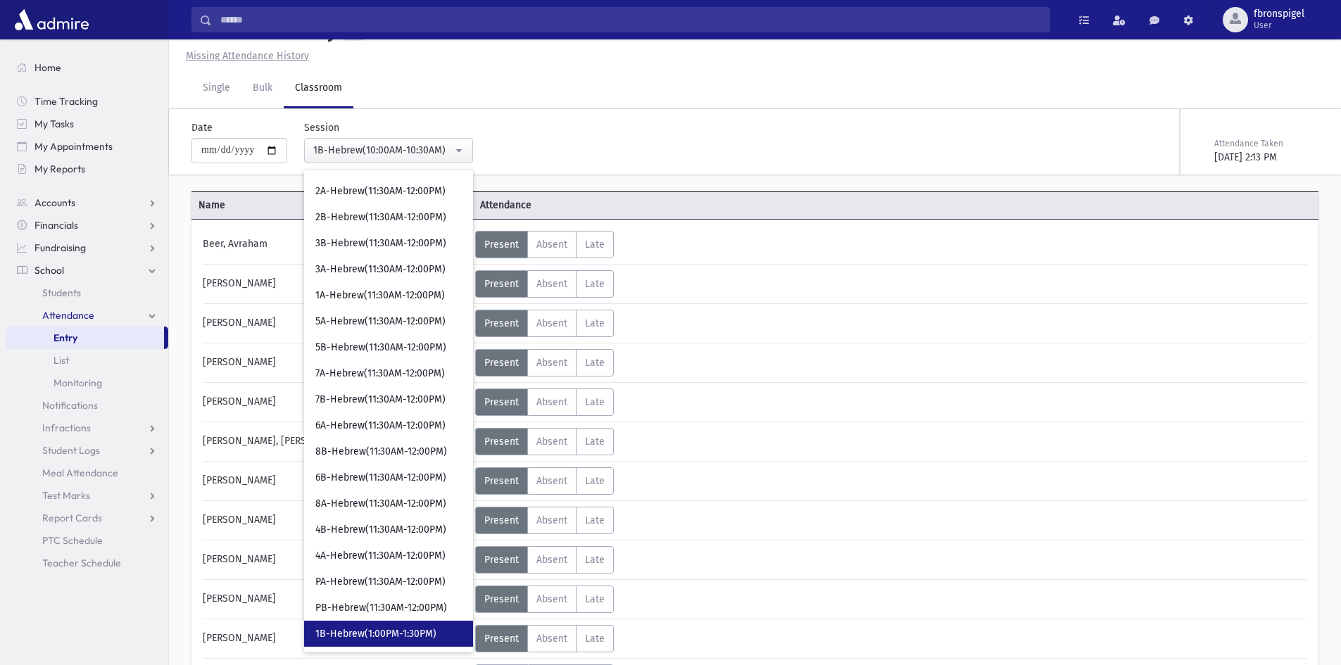
click at [379, 626] on link "1B-Hebrew(1:00PM-1:30PM)" at bounding box center [388, 634] width 169 height 26
select select "***"
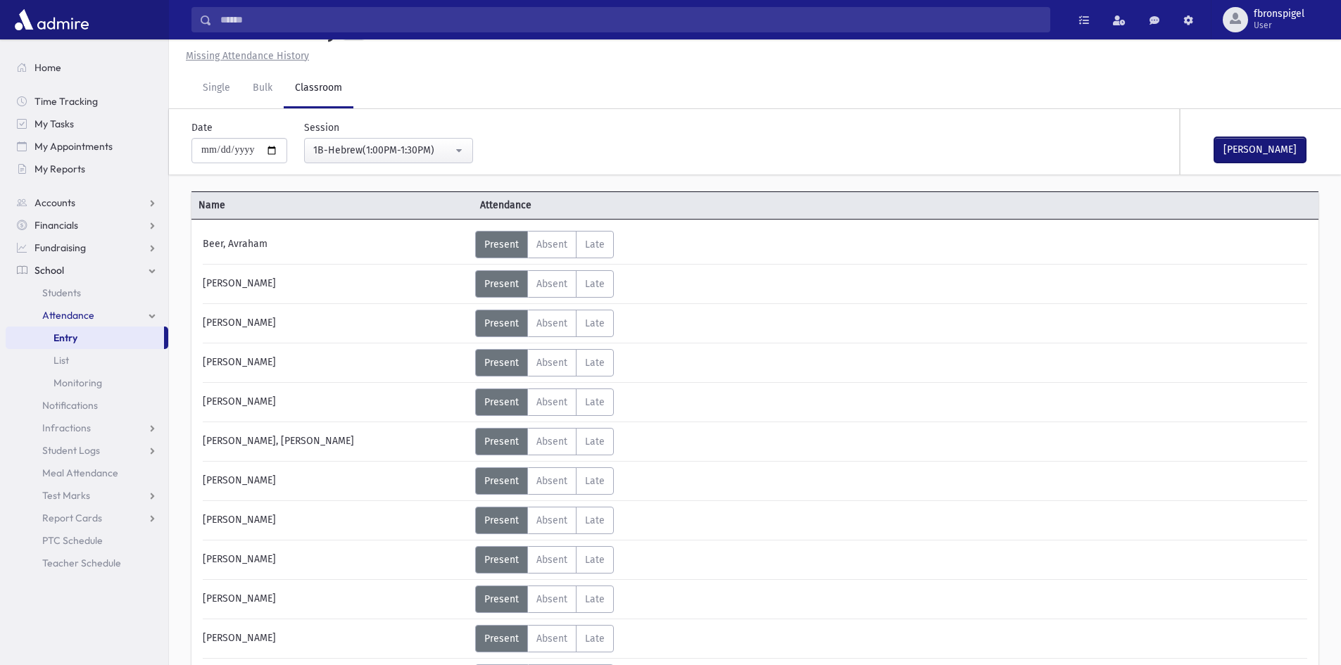
drag, startPoint x: 1265, startPoint y: 149, endPoint x: 1224, endPoint y: 151, distance: 40.9
click at [1262, 148] on button "Mark Done" at bounding box center [1259, 149] width 91 height 25
